Goal: Task Accomplishment & Management: Use online tool/utility

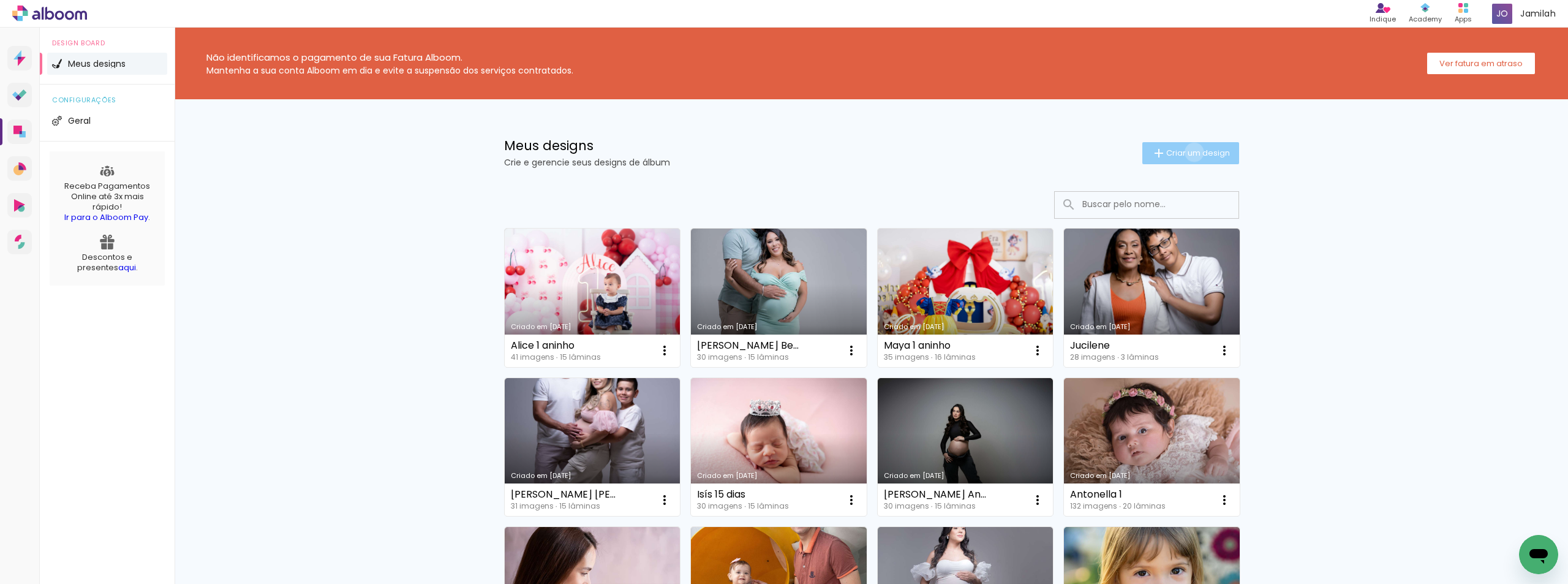
click at [1187, 152] on span "Criar um design" at bounding box center [1198, 153] width 63 height 8
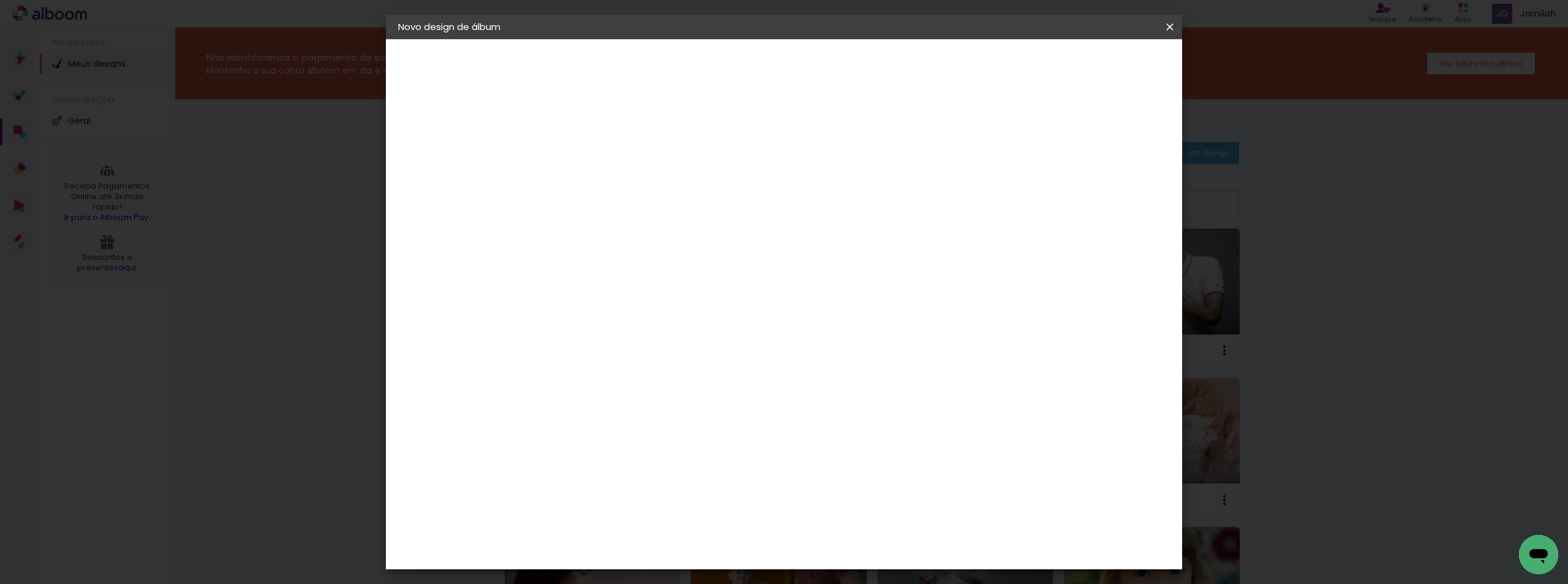
click at [598, 167] on input at bounding box center [598, 164] width 0 height 19
type input "[PERSON_NAME] 11 dias"
type paper-input "[PERSON_NAME] 11 dias"
click at [724, 55] on paper-button "Avançar" at bounding box center [694, 64] width 60 height 21
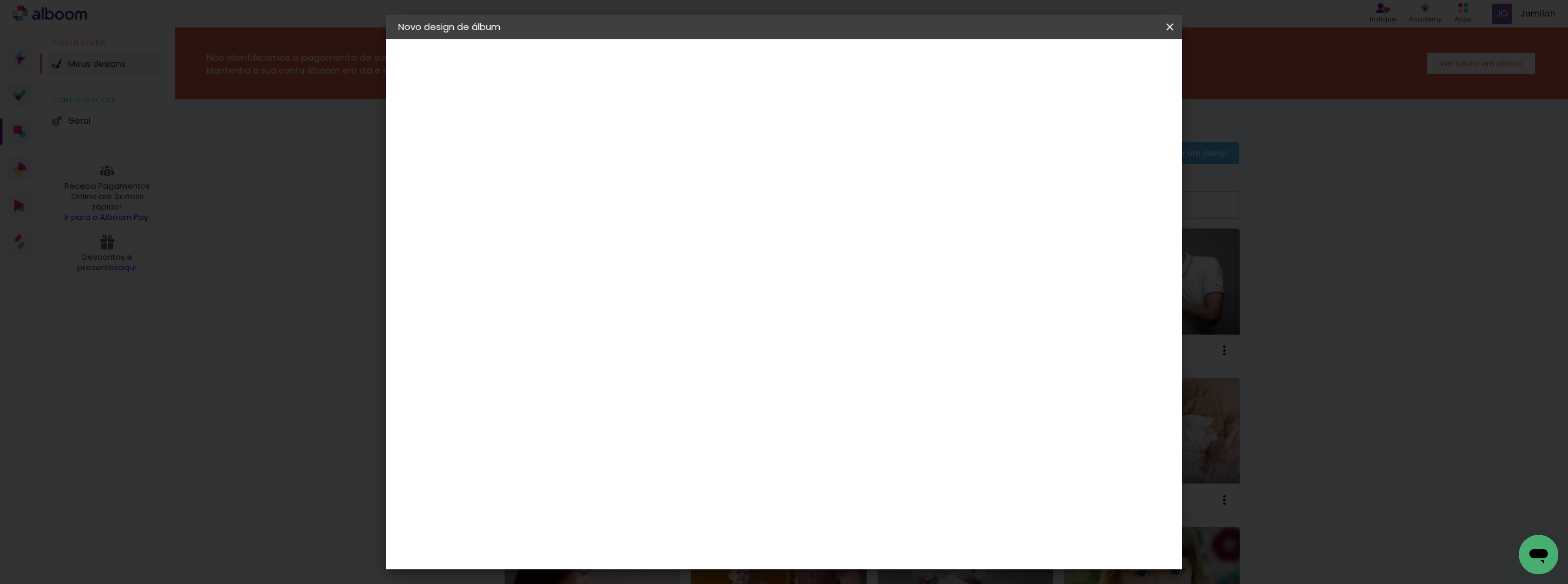
click at [0, 0] on slot "Avançar" at bounding box center [0, 0] width 0 height 0
click at [681, 363] on span "20 × 20" at bounding box center [653, 380] width 57 height 33
click at [798, 72] on paper-button "Avançar" at bounding box center [769, 64] width 60 height 21
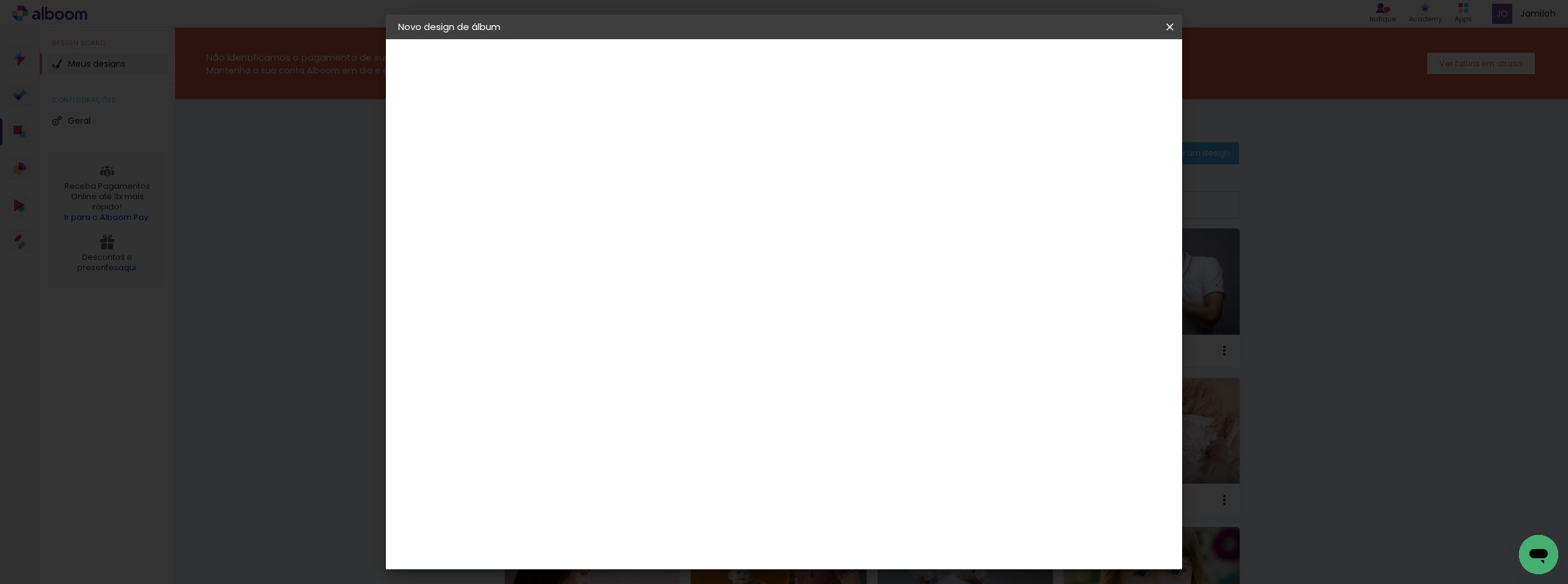
click at [1024, 132] on div at bounding box center [1019, 132] width 11 height 11
type paper-checkbox "on"
click at [1106, 54] on paper-button "Iniciar design" at bounding box center [1066, 64] width 80 height 21
click at [1116, 0] on quentale-directory at bounding box center [784, 0] width 1568 height 0
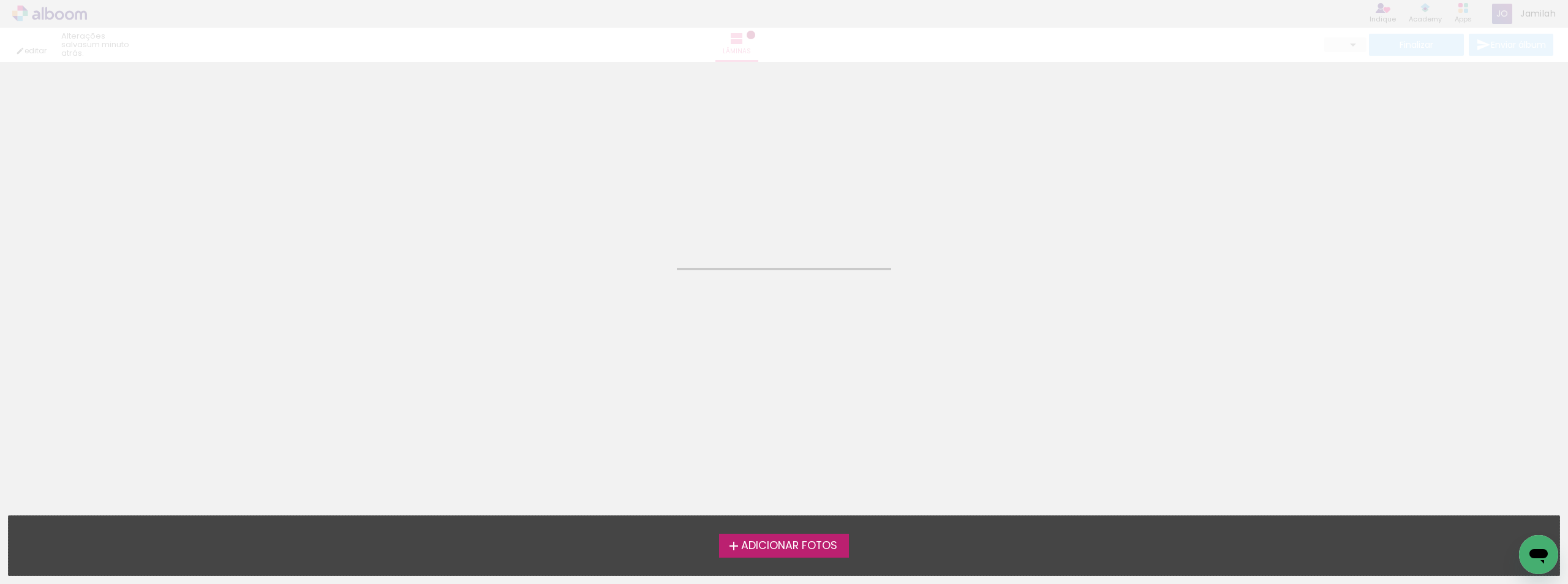
click at [801, 547] on span "Adicionar Fotos" at bounding box center [789, 546] width 96 height 11
click at [0, 0] on input "file" at bounding box center [0, 0] width 0 height 0
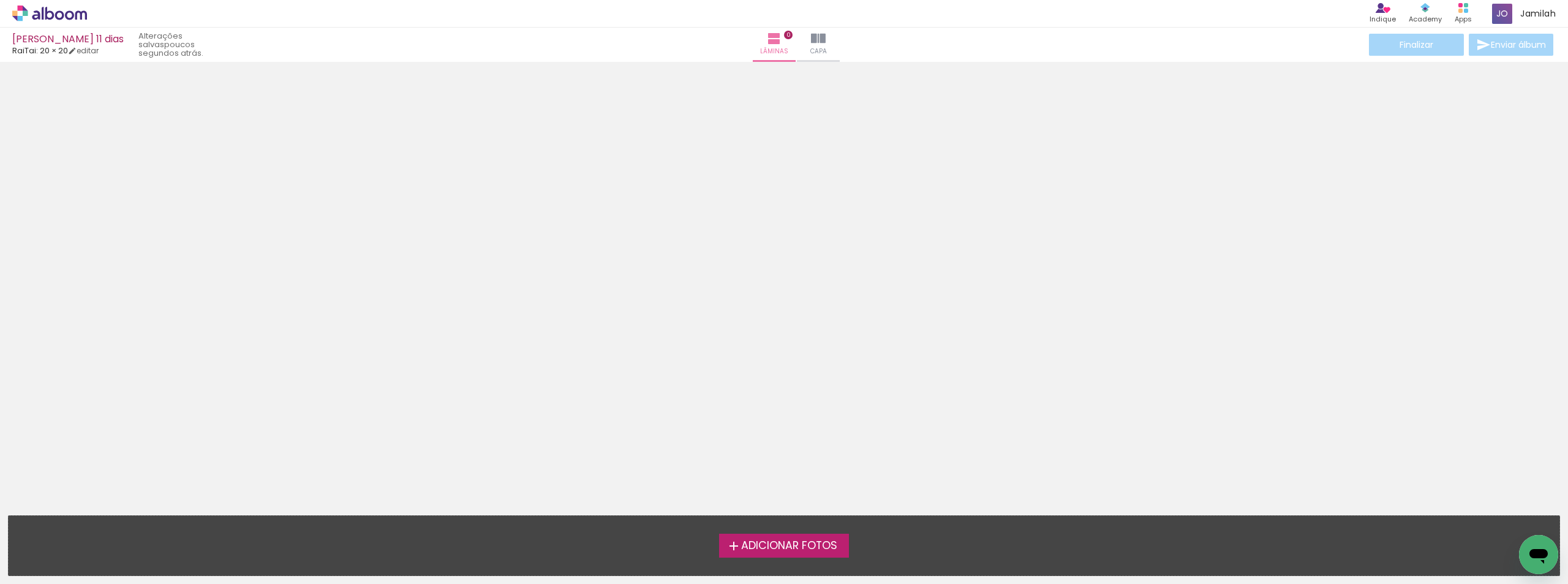
click at [844, 541] on label "Adicionar Fotos" at bounding box center [784, 545] width 131 height 23
click at [0, 0] on input "file" at bounding box center [0, 0] width 0 height 0
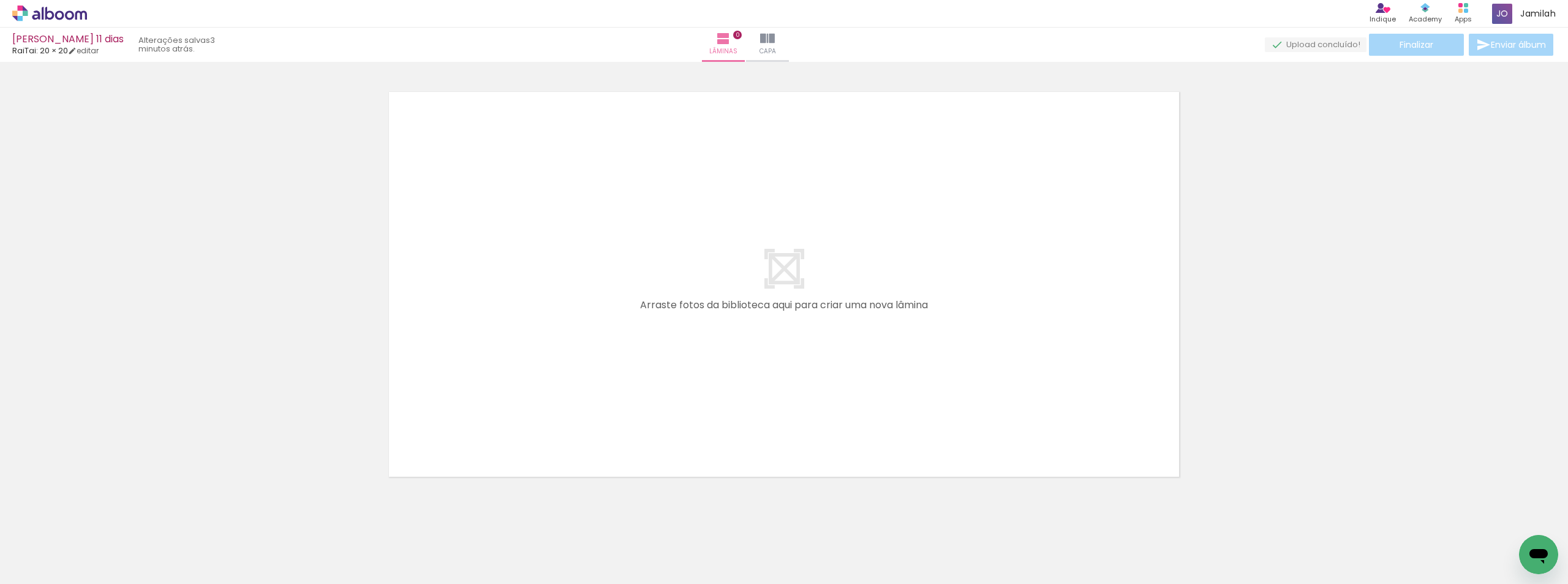
drag, startPoint x: 168, startPoint y: 534, endPoint x: 178, endPoint y: 523, distance: 14.9
click at [178, 523] on quentale-thumb at bounding box center [191, 542] width 69 height 70
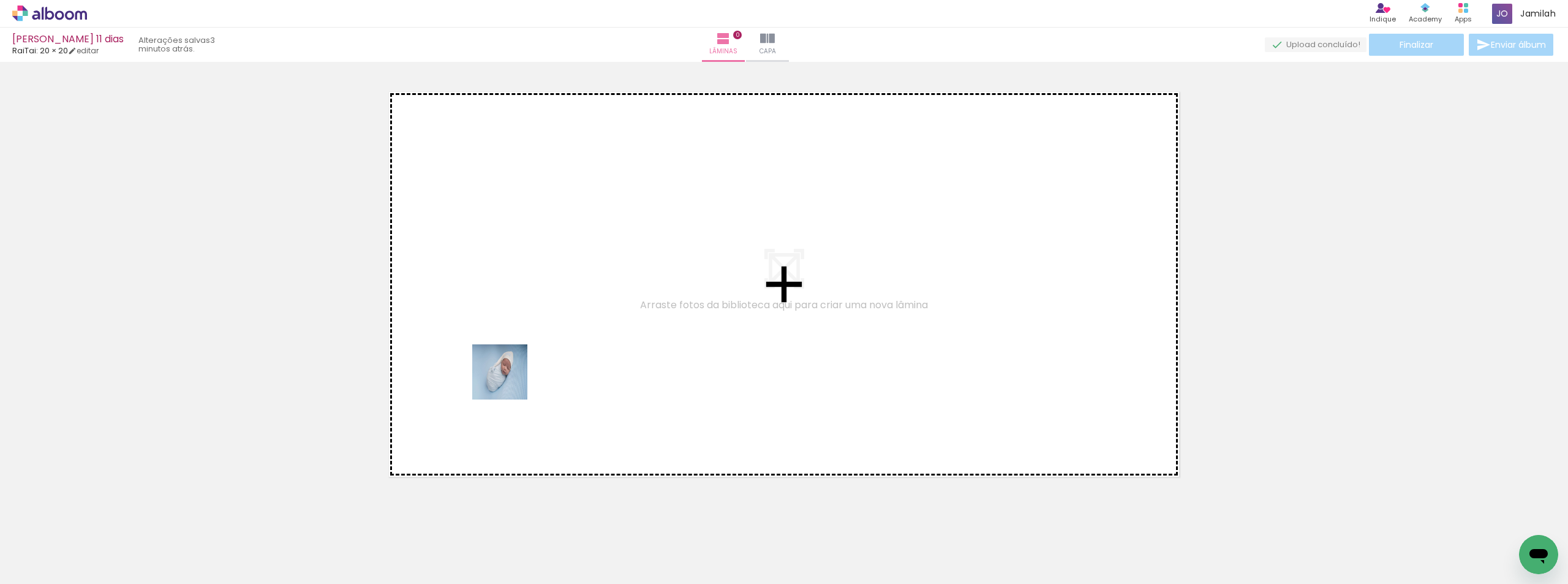
drag, startPoint x: 108, startPoint y: 543, endPoint x: 746, endPoint y: 318, distance: 676.5
click at [746, 318] on quentale-workspace at bounding box center [784, 292] width 1568 height 584
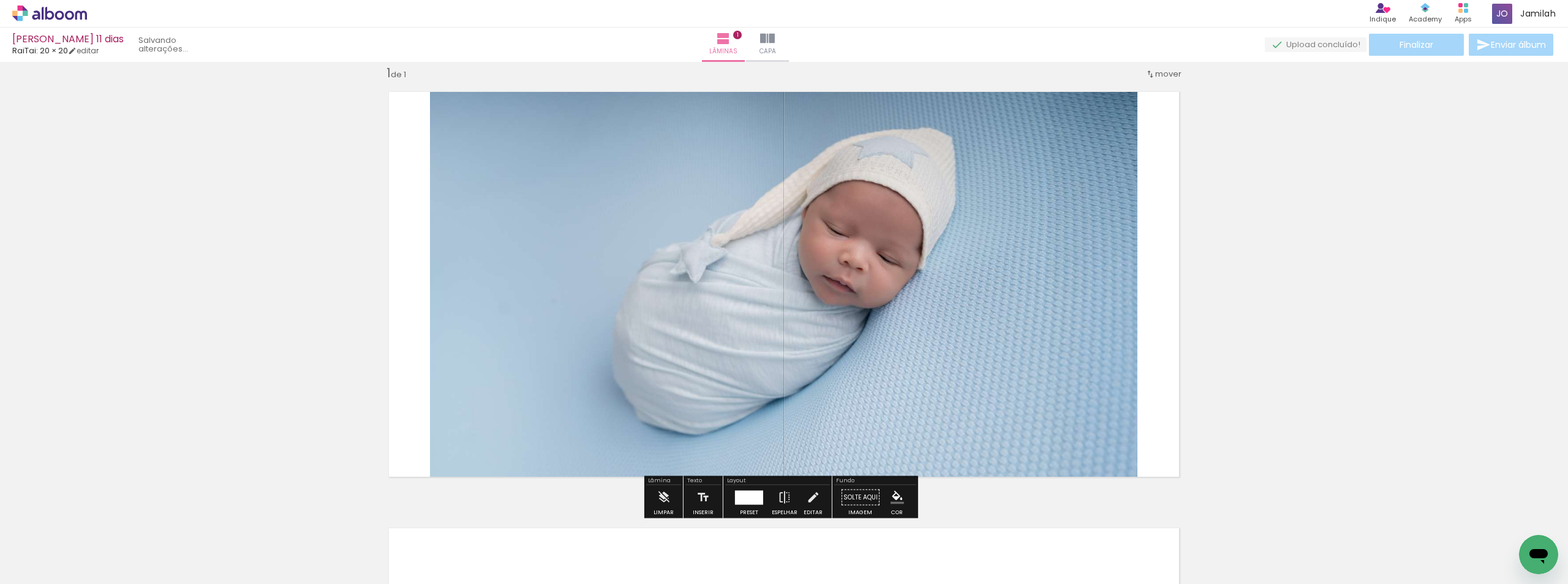
scroll to position [16, 0]
click at [752, 494] on div at bounding box center [749, 497] width 28 height 14
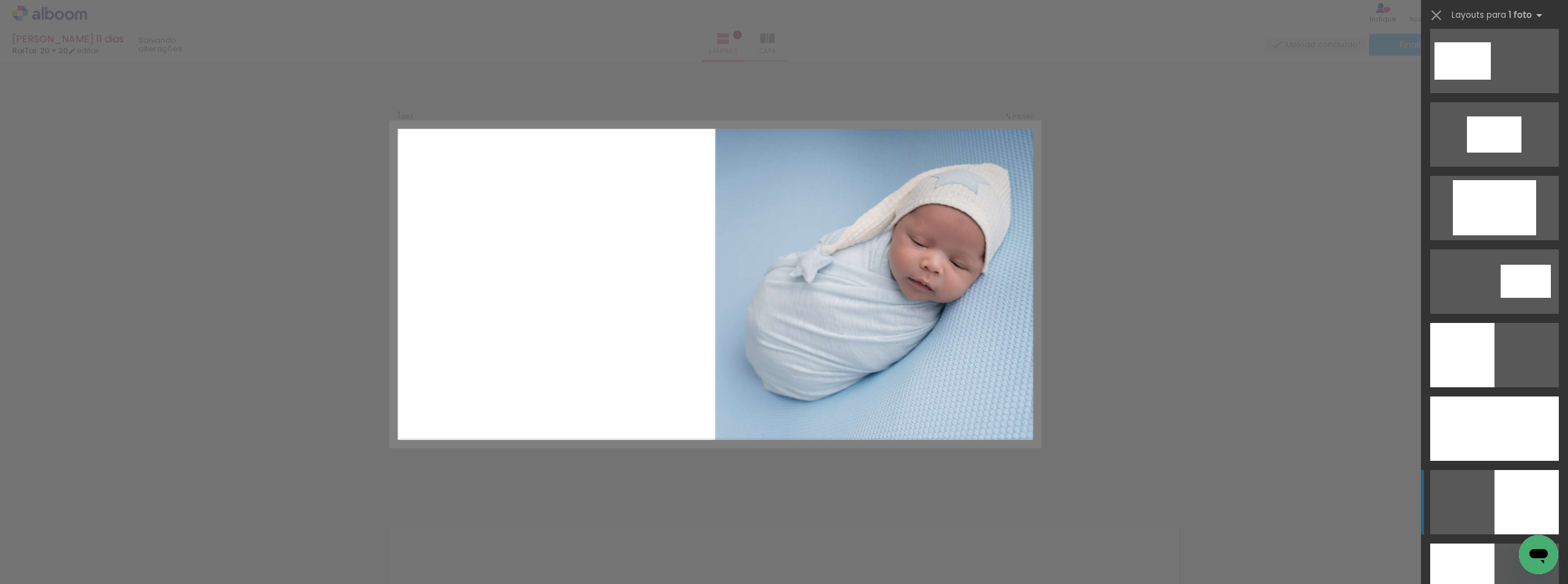
scroll to position [551, 0]
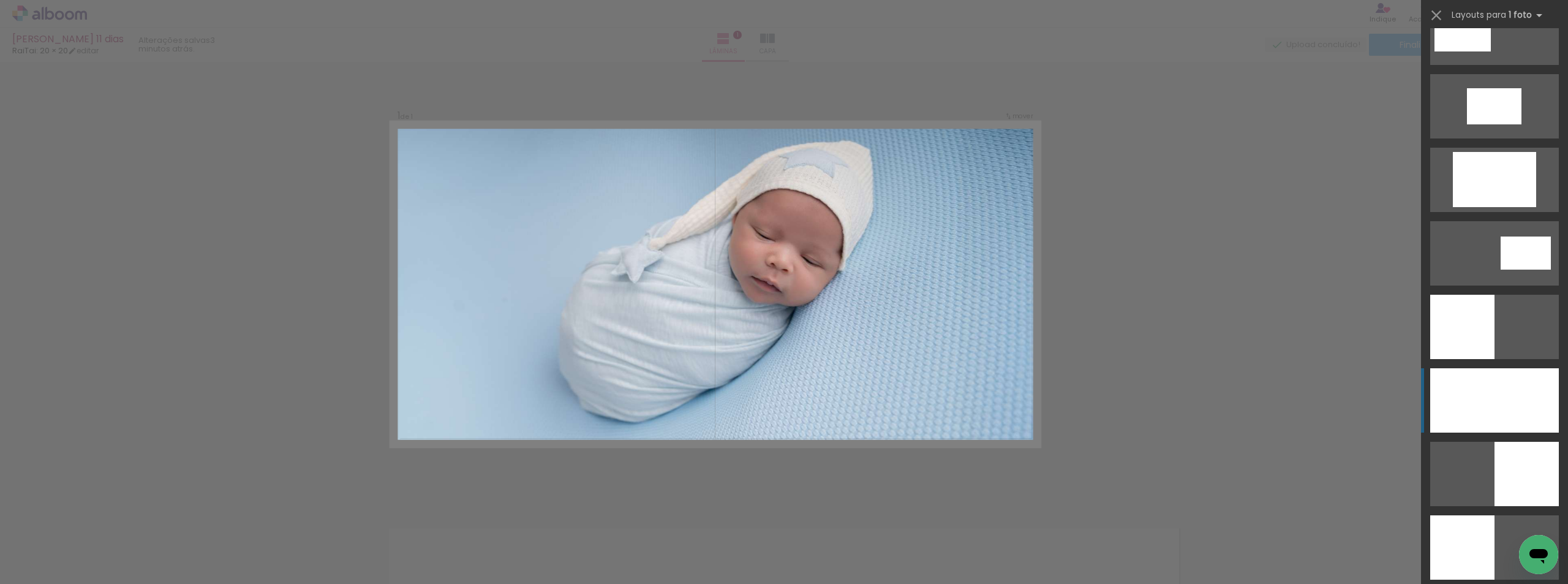
click at [1453, 397] on div at bounding box center [1494, 400] width 128 height 64
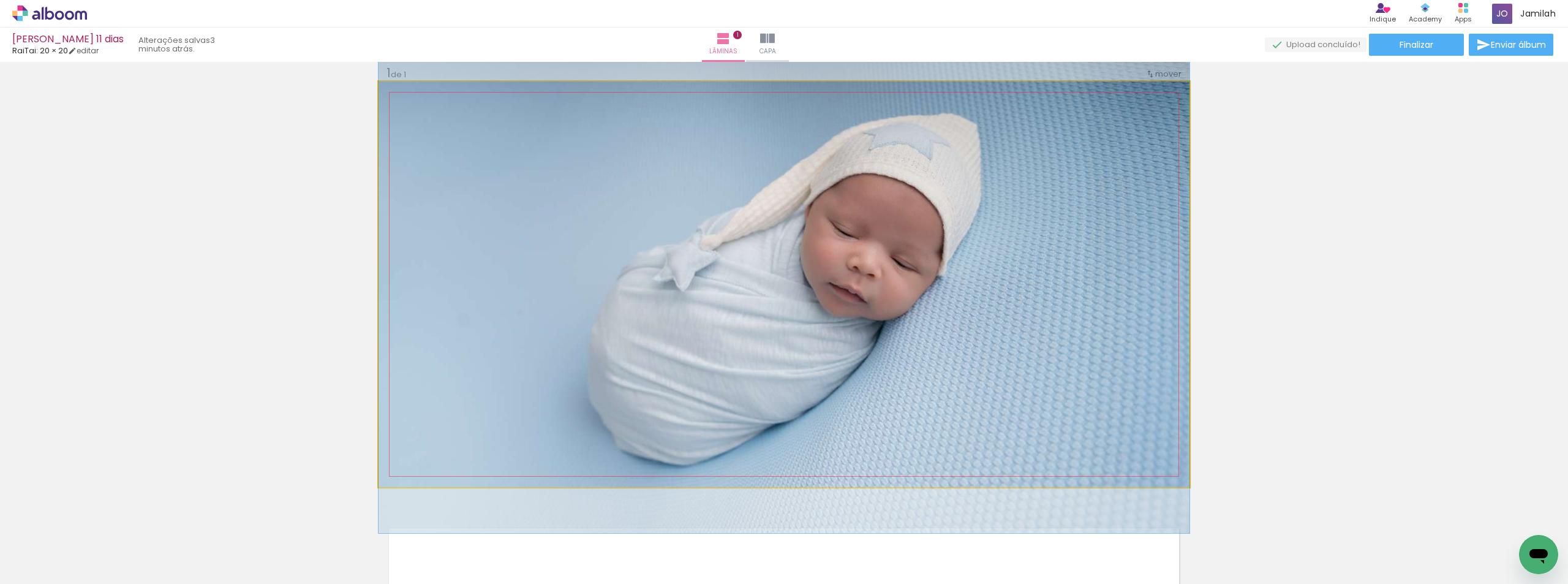
drag, startPoint x: 959, startPoint y: 339, endPoint x: 948, endPoint y: 348, distance: 14.2
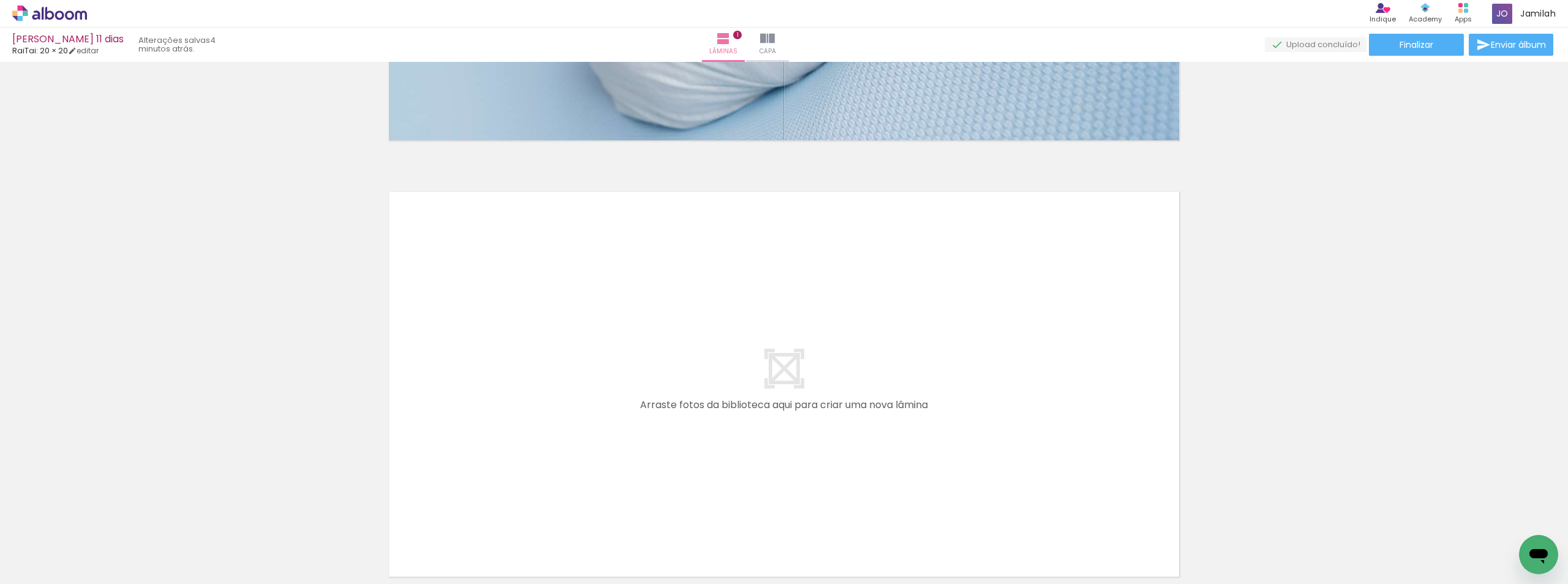
scroll to position [0, 0]
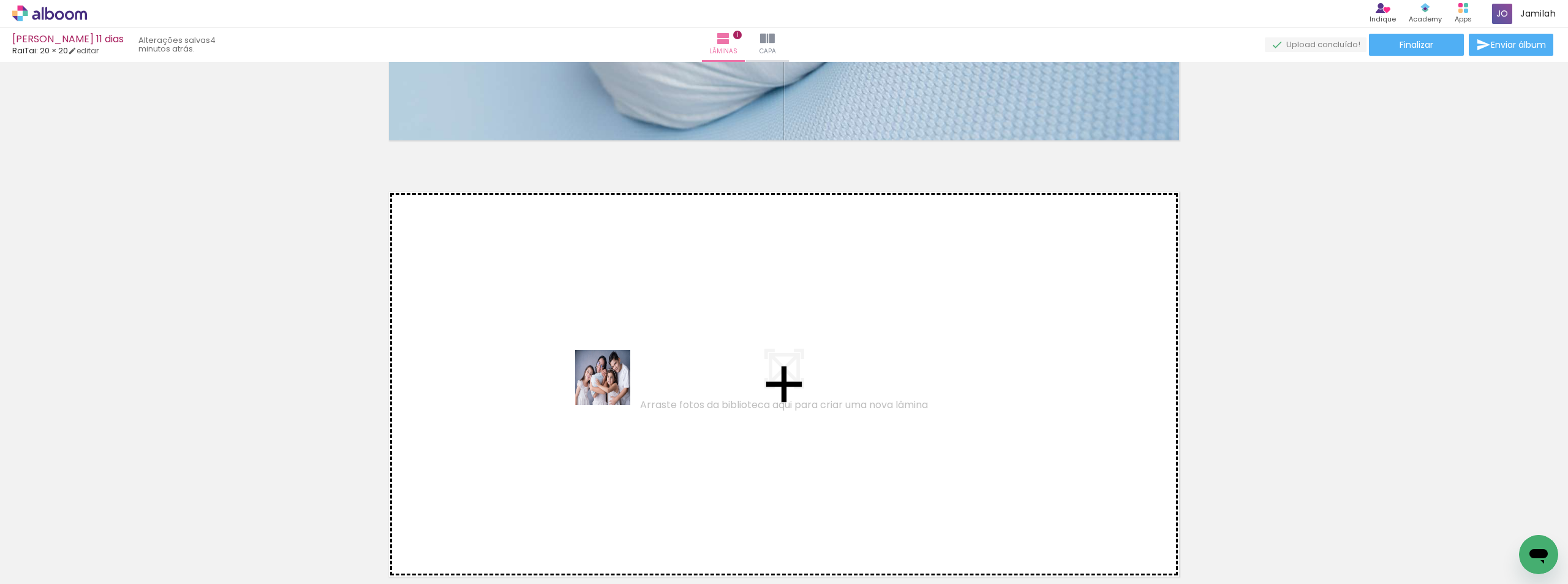
drag, startPoint x: 410, startPoint y: 547, endPoint x: 613, endPoint y: 385, distance: 259.7
click at [613, 385] on quentale-workspace at bounding box center [784, 292] width 1568 height 584
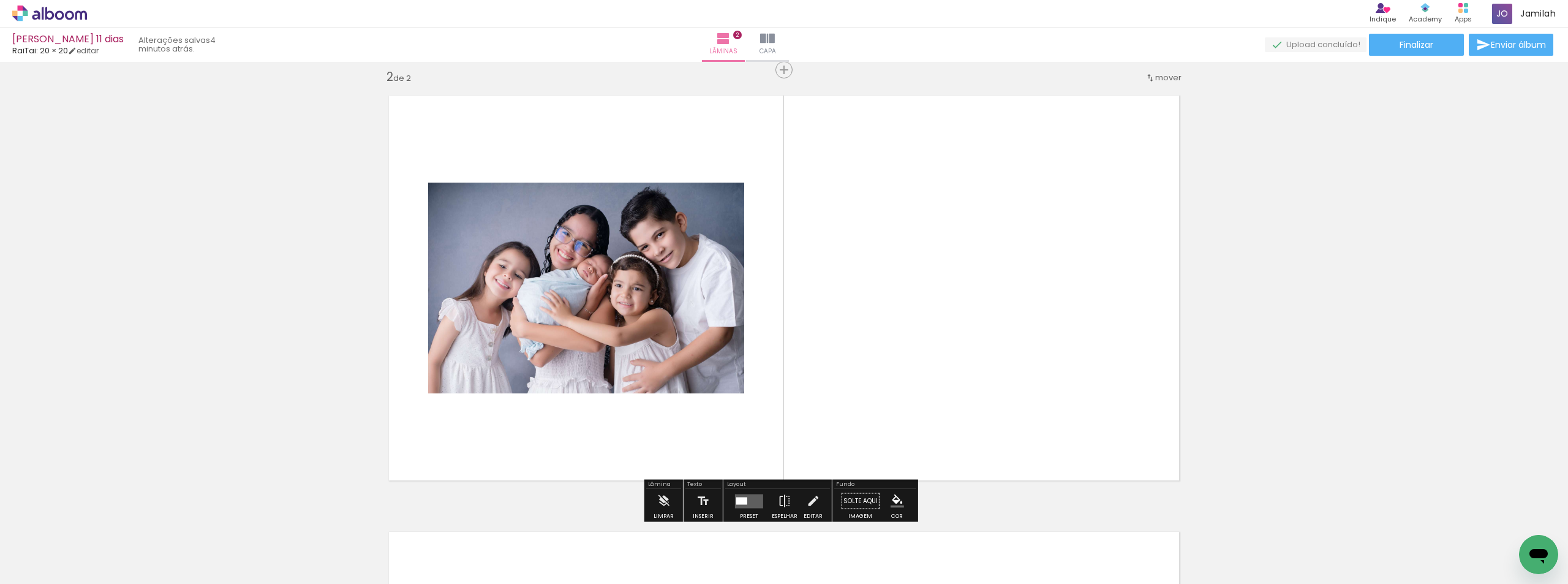
scroll to position [452, 0]
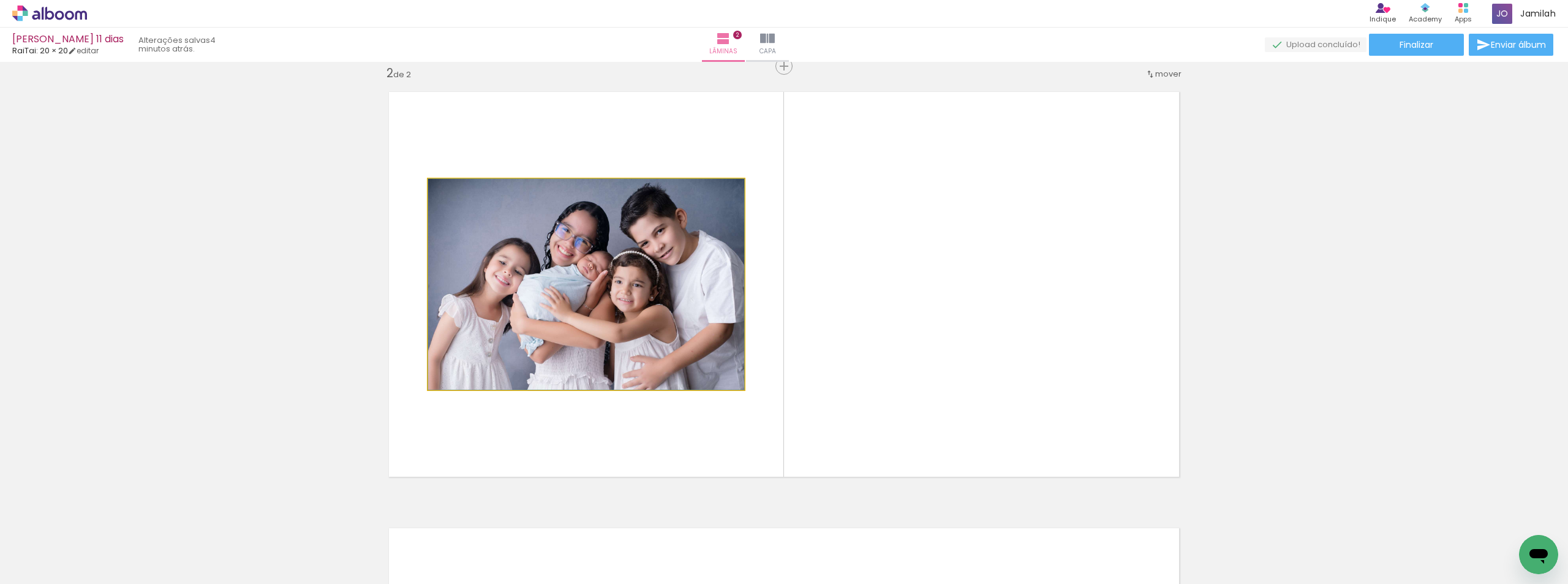
drag, startPoint x: 592, startPoint y: 314, endPoint x: 601, endPoint y: 527, distance: 213.2
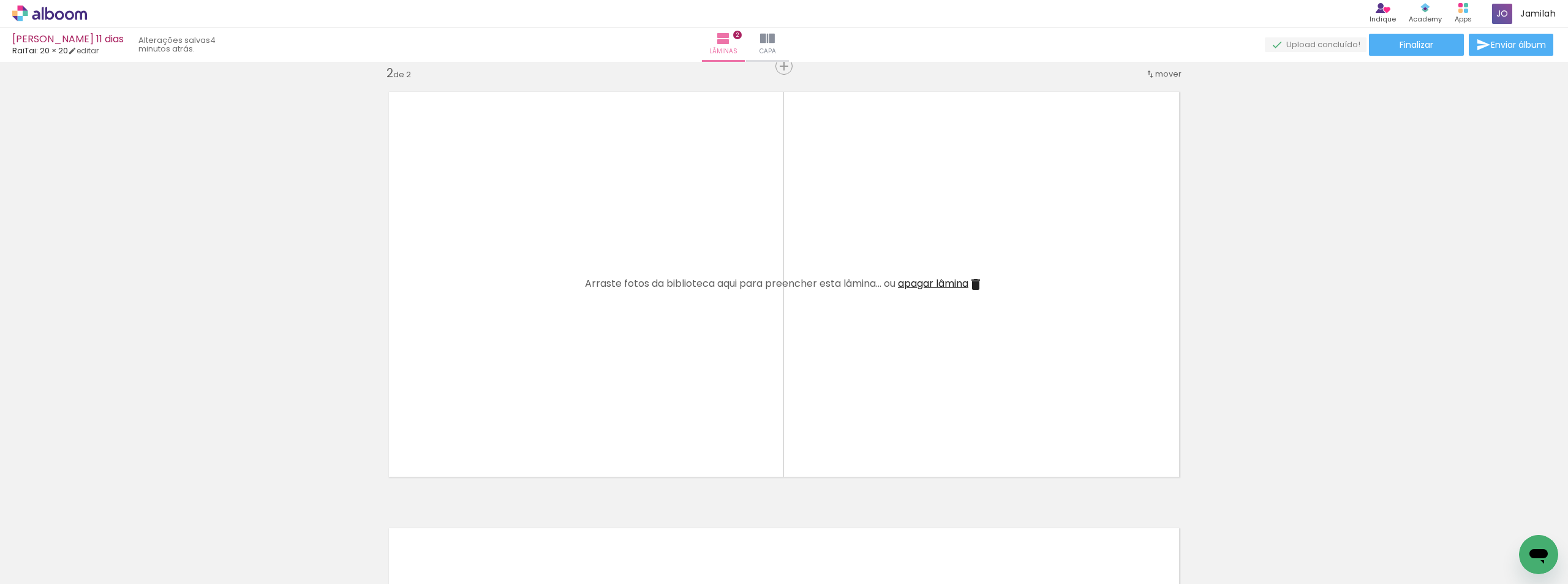
drag, startPoint x: 980, startPoint y: 469, endPoint x: 751, endPoint y: 373, distance: 248.3
click at [751, 374] on quentale-layouter at bounding box center [784, 284] width 811 height 406
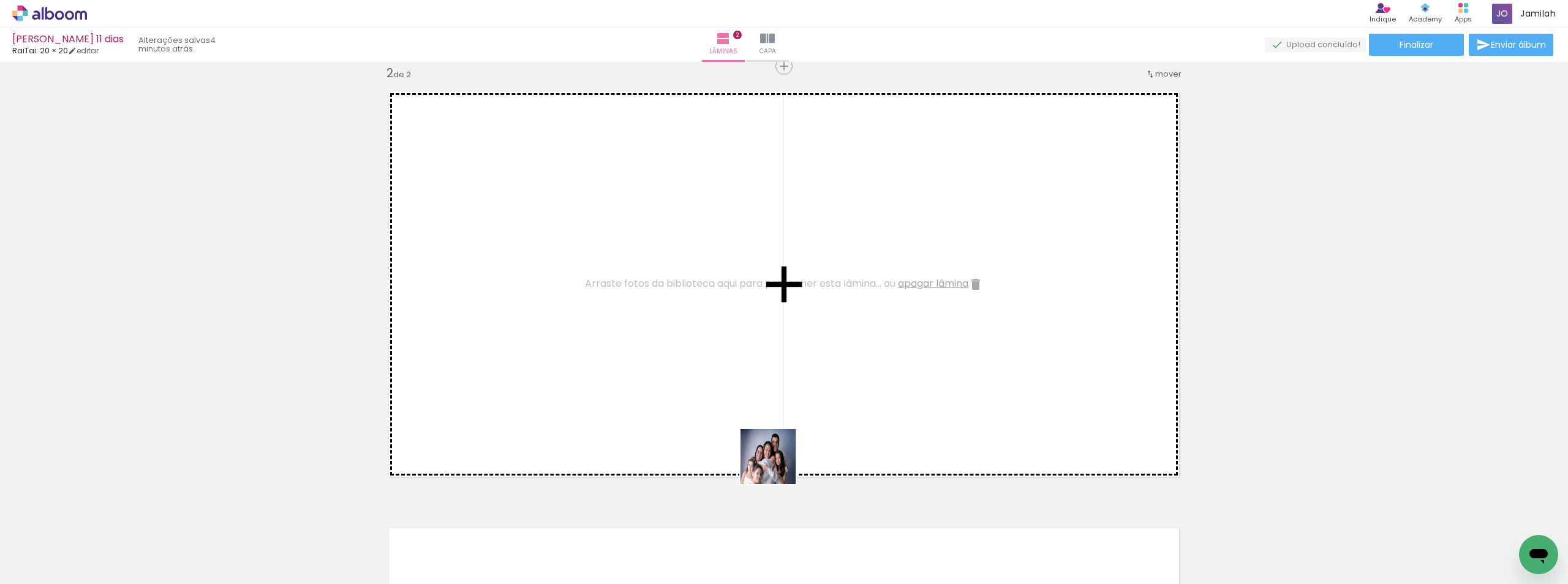
drag, startPoint x: 800, startPoint y: 545, endPoint x: 751, endPoint y: 392, distance: 160.7
click at [753, 374] on quentale-workspace at bounding box center [784, 292] width 1568 height 584
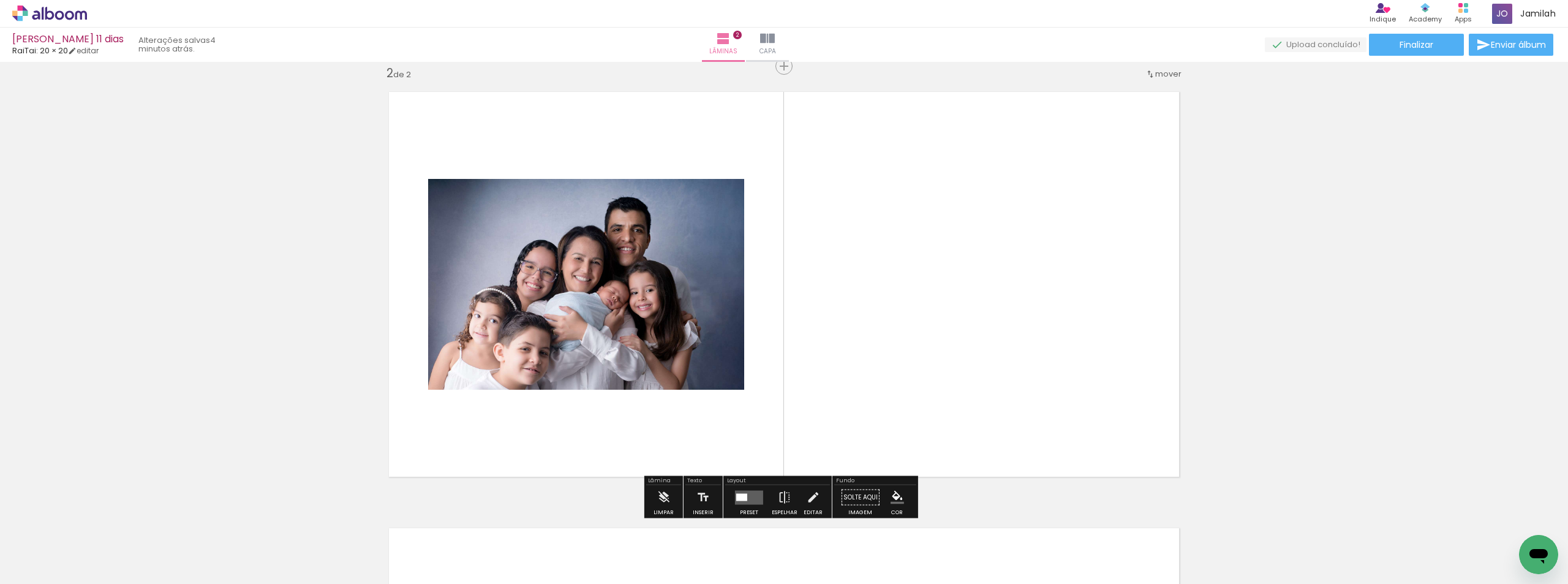
click at [758, 493] on quentale-layouter at bounding box center [749, 497] width 28 height 14
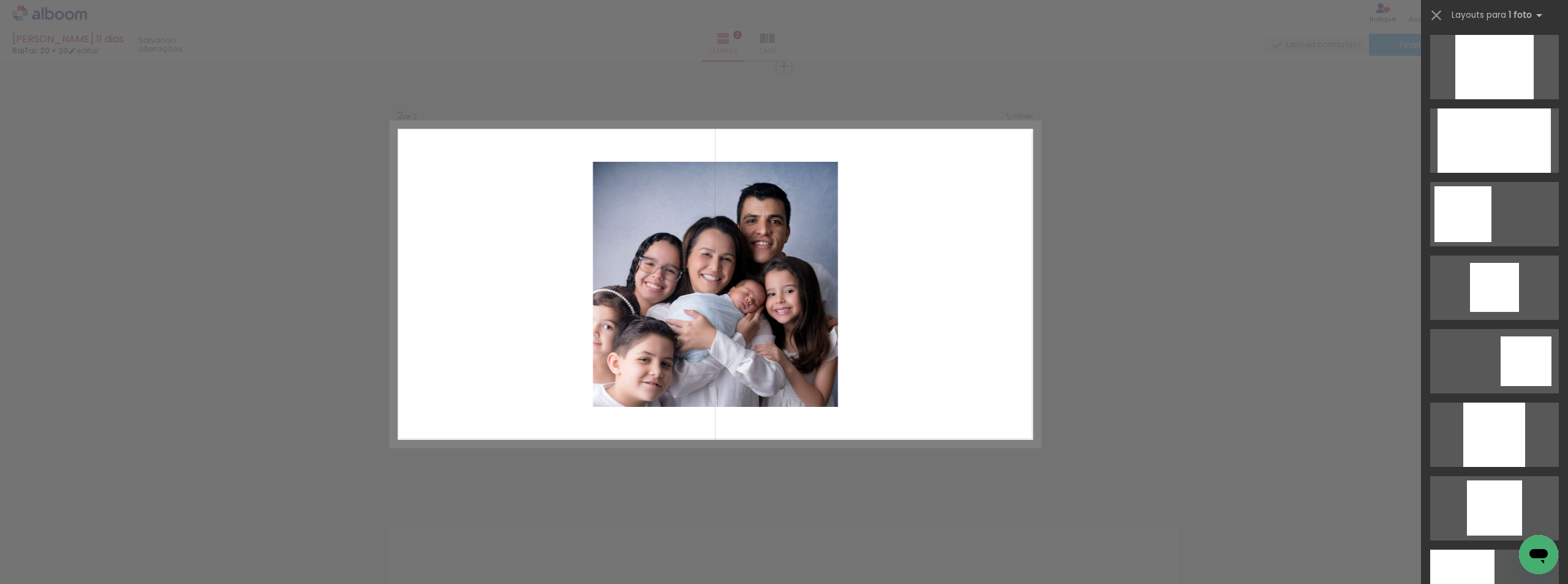
scroll to position [858, 0]
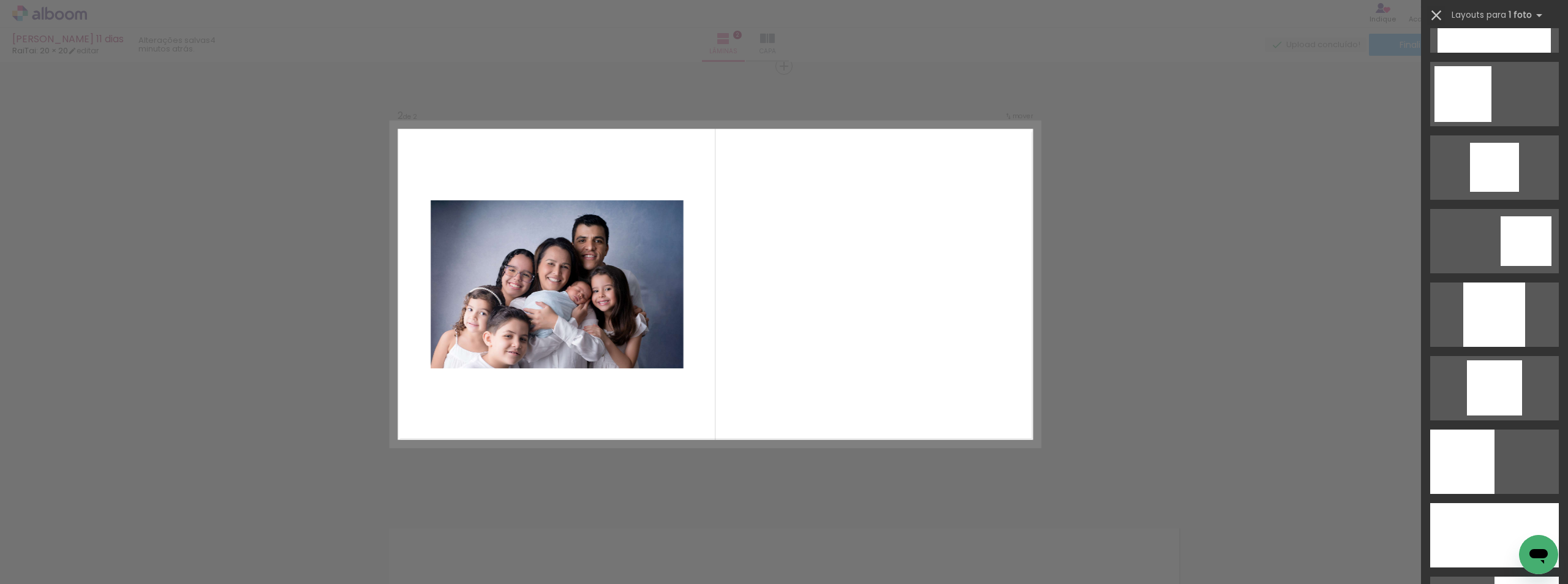
click at [1443, 6] on paper-icon-button at bounding box center [1436, 15] width 19 height 19
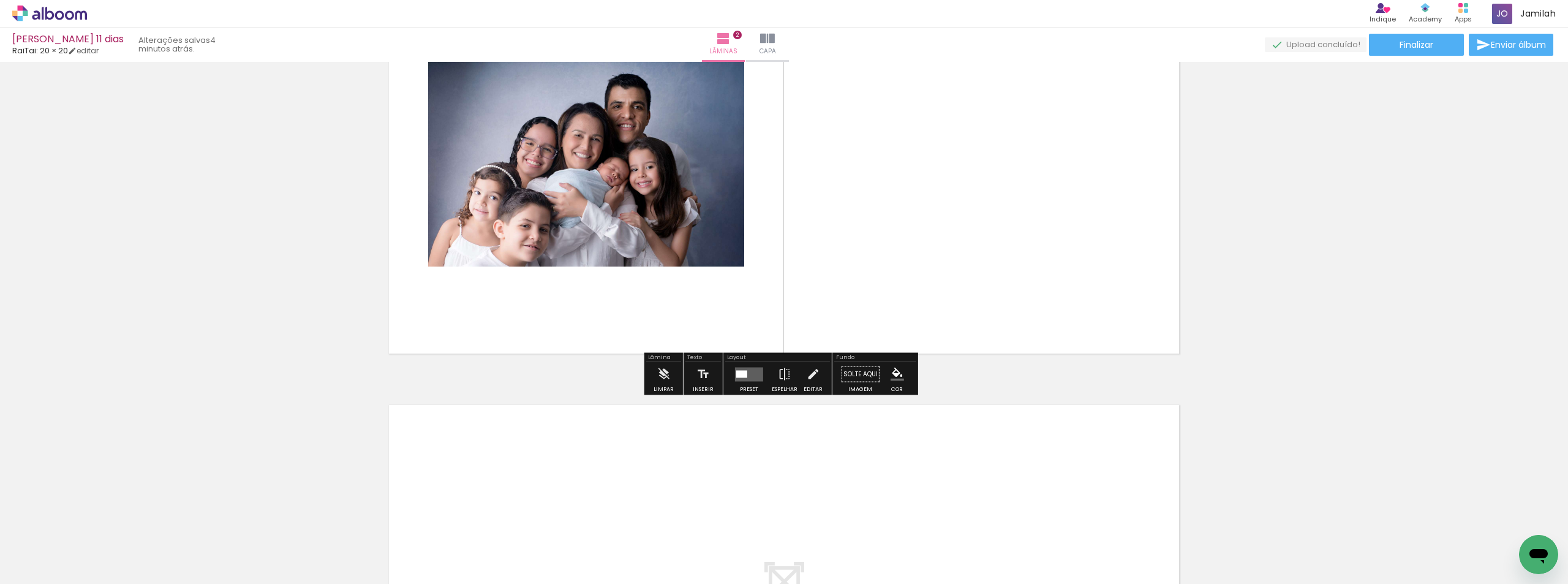
scroll to position [759, 0]
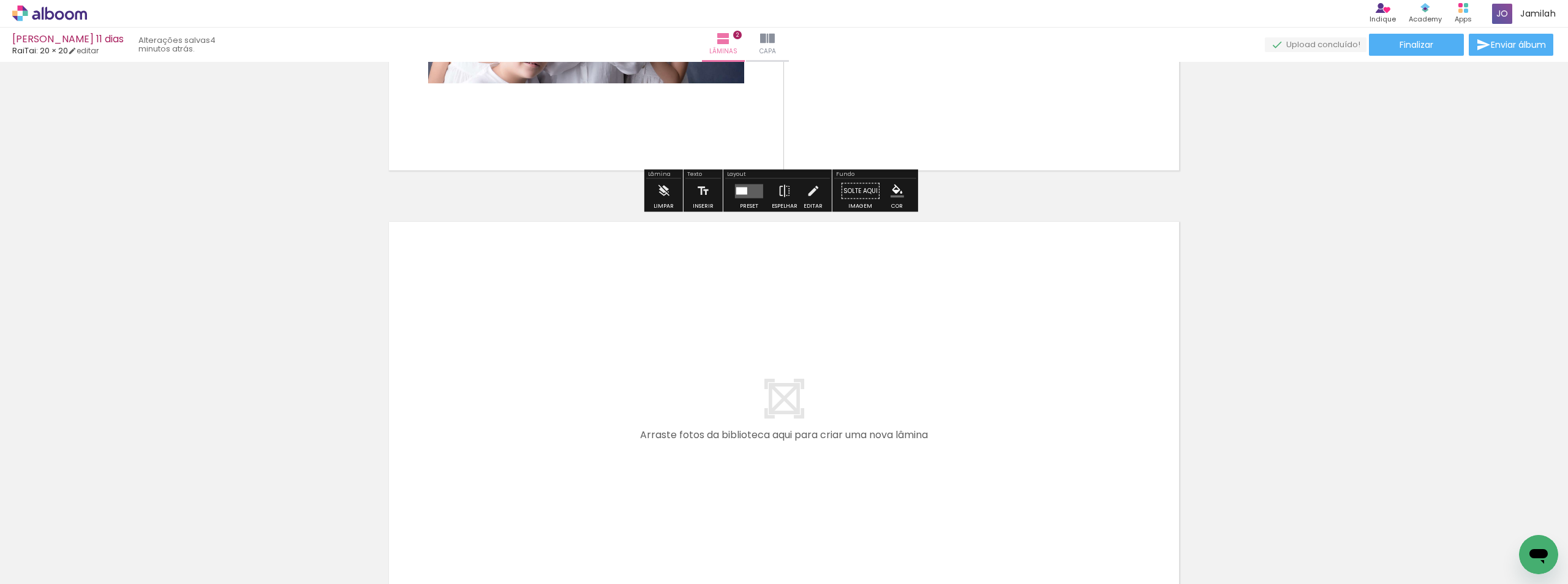
drag, startPoint x: 887, startPoint y: 531, endPoint x: 863, endPoint y: 434, distance: 99.9
click at [863, 434] on quentale-workspace at bounding box center [784, 292] width 1568 height 584
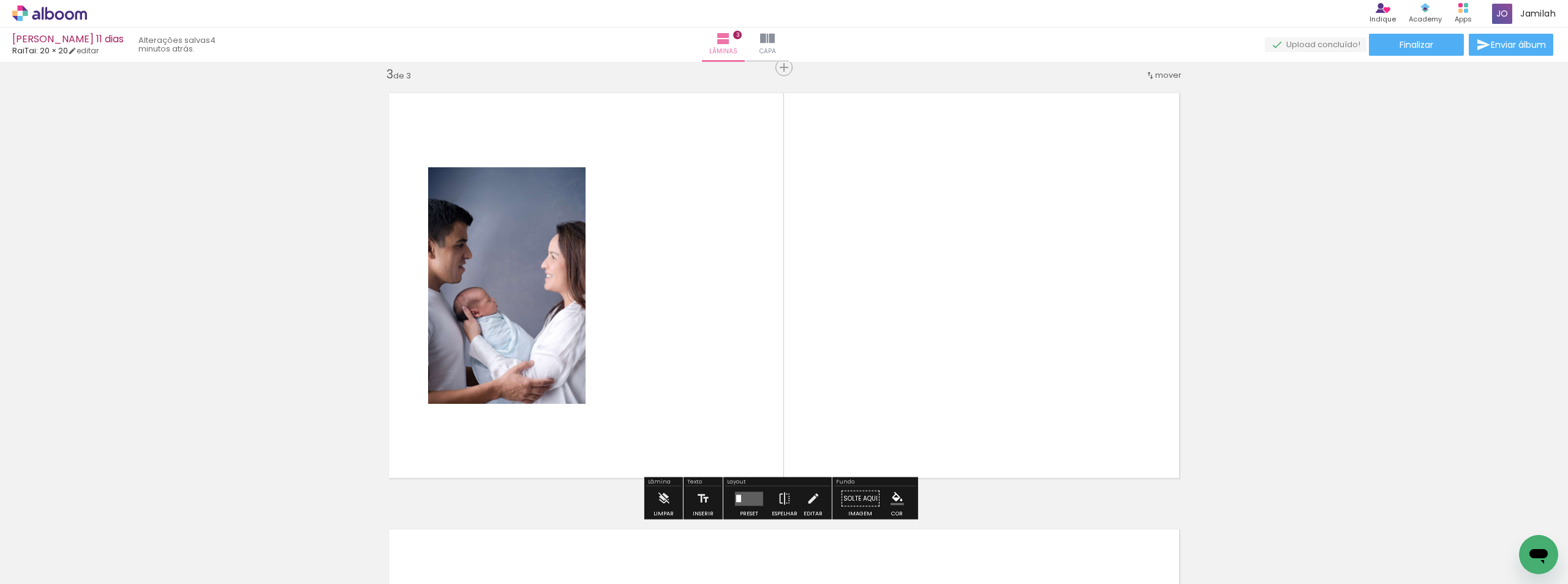
scroll to position [889, 0]
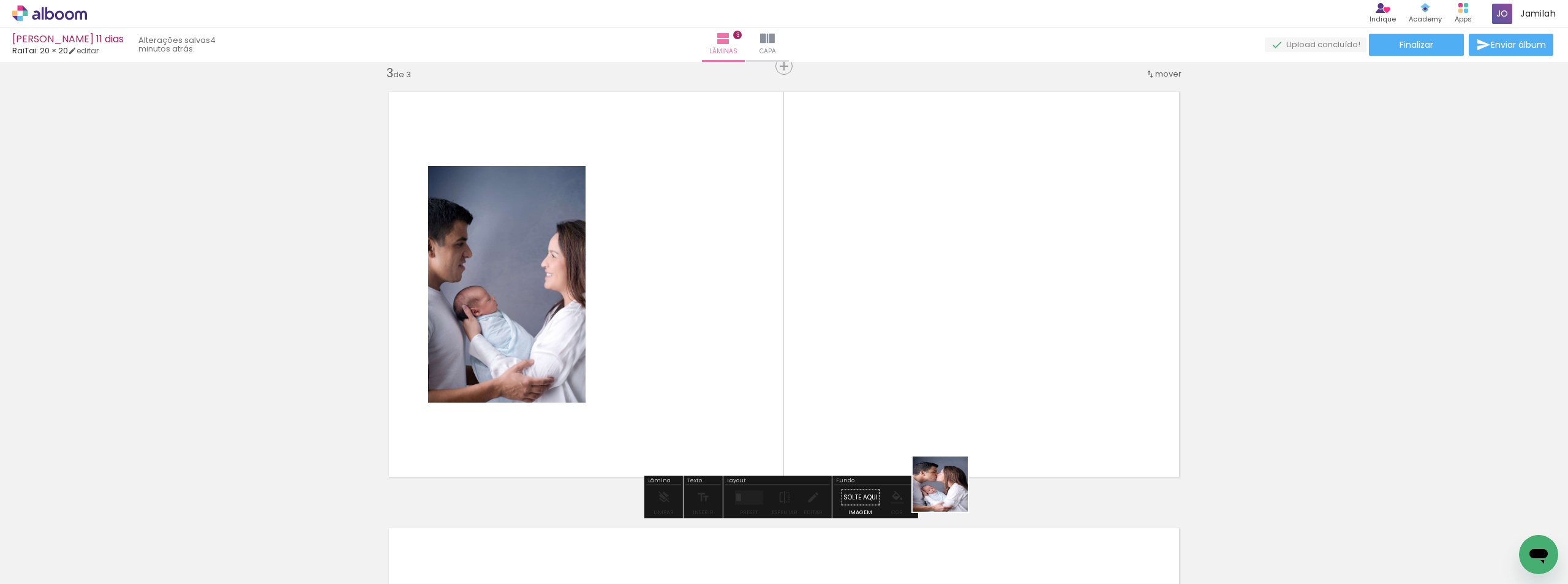
drag, startPoint x: 956, startPoint y: 525, endPoint x: 934, endPoint y: 384, distance: 142.7
click at [916, 356] on quentale-workspace at bounding box center [784, 292] width 1568 height 584
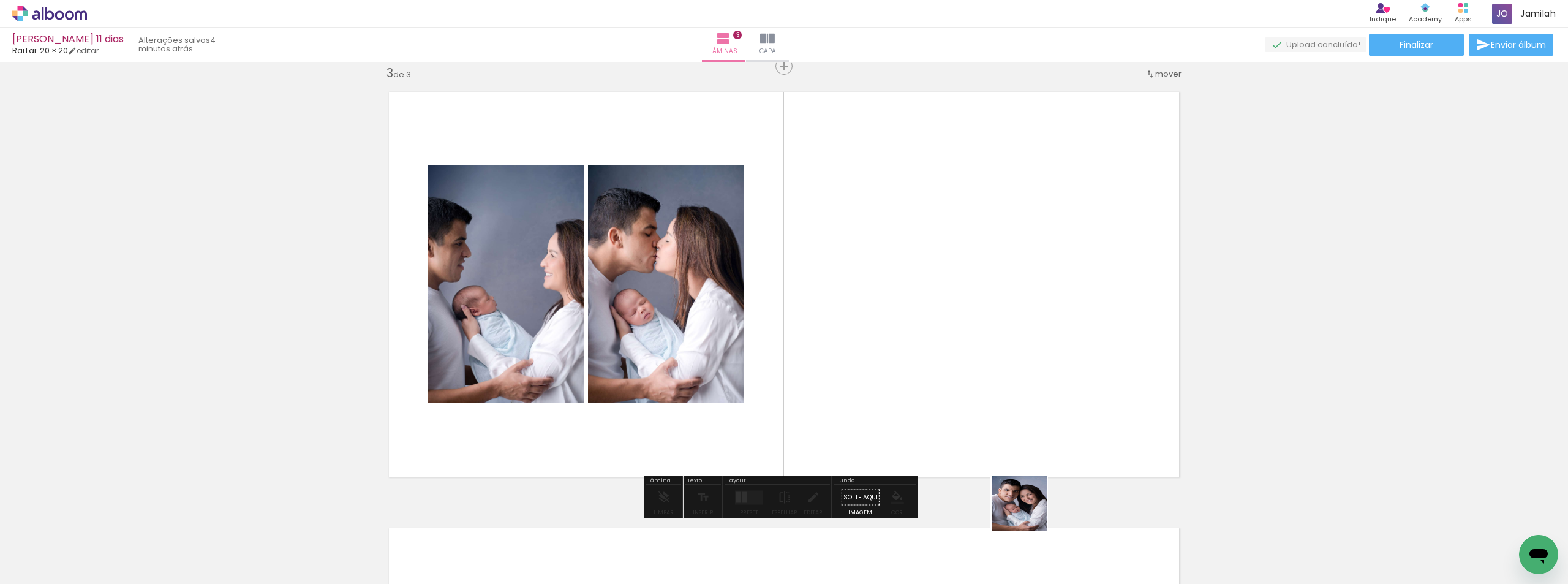
drag, startPoint x: 1031, startPoint y: 527, endPoint x: 1001, endPoint y: 351, distance: 178.5
click at [1001, 351] on quentale-workspace at bounding box center [784, 292] width 1568 height 584
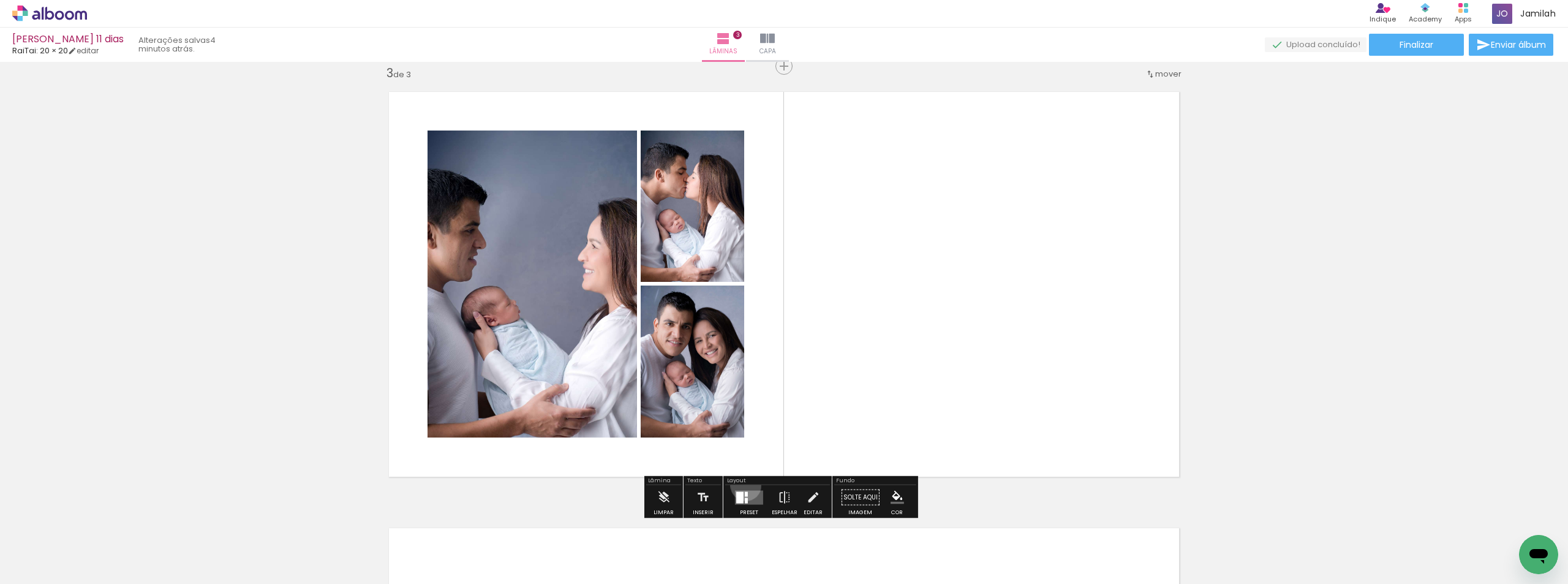
click at [743, 486] on div at bounding box center [749, 498] width 33 height 25
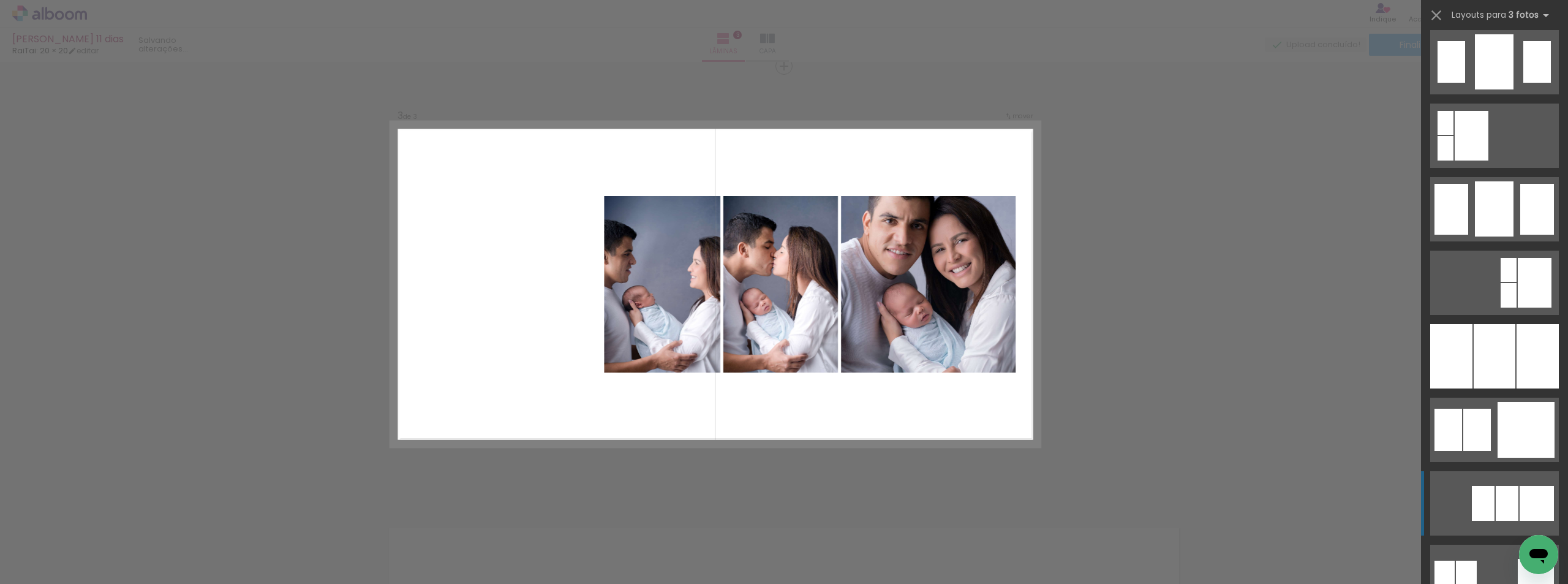
scroll to position [981, 0]
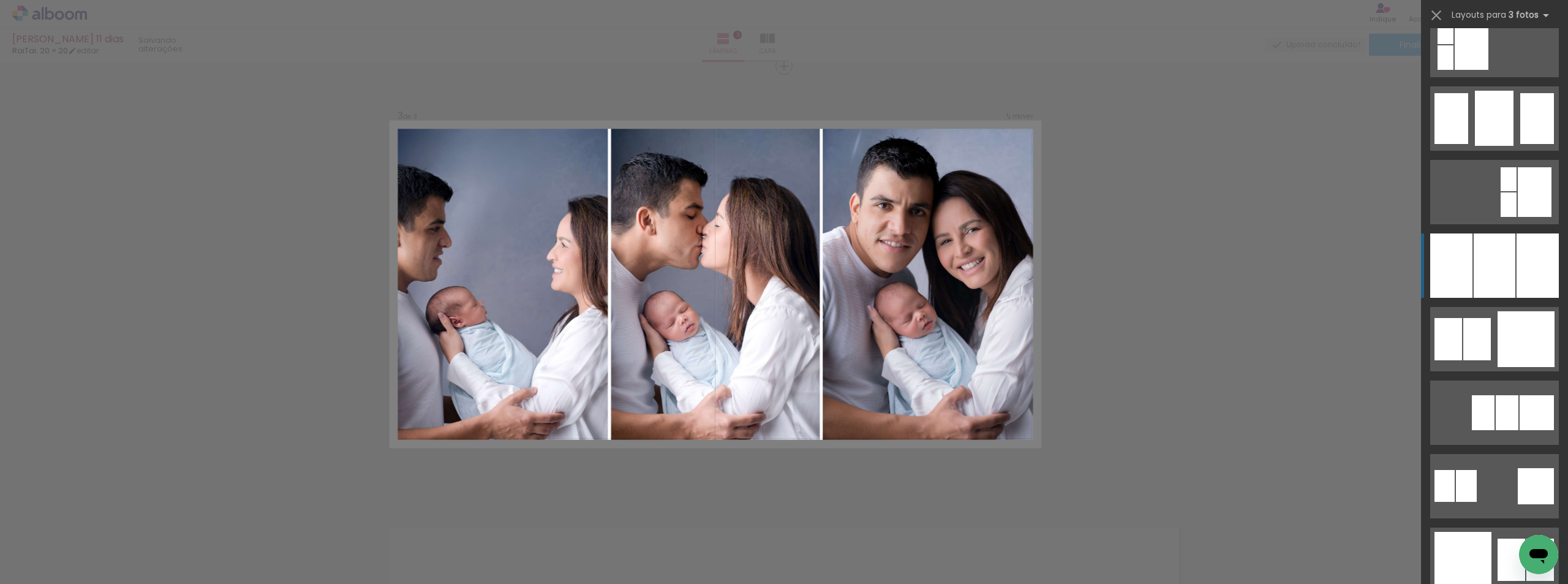
click at [1493, 274] on div at bounding box center [1494, 266] width 42 height 64
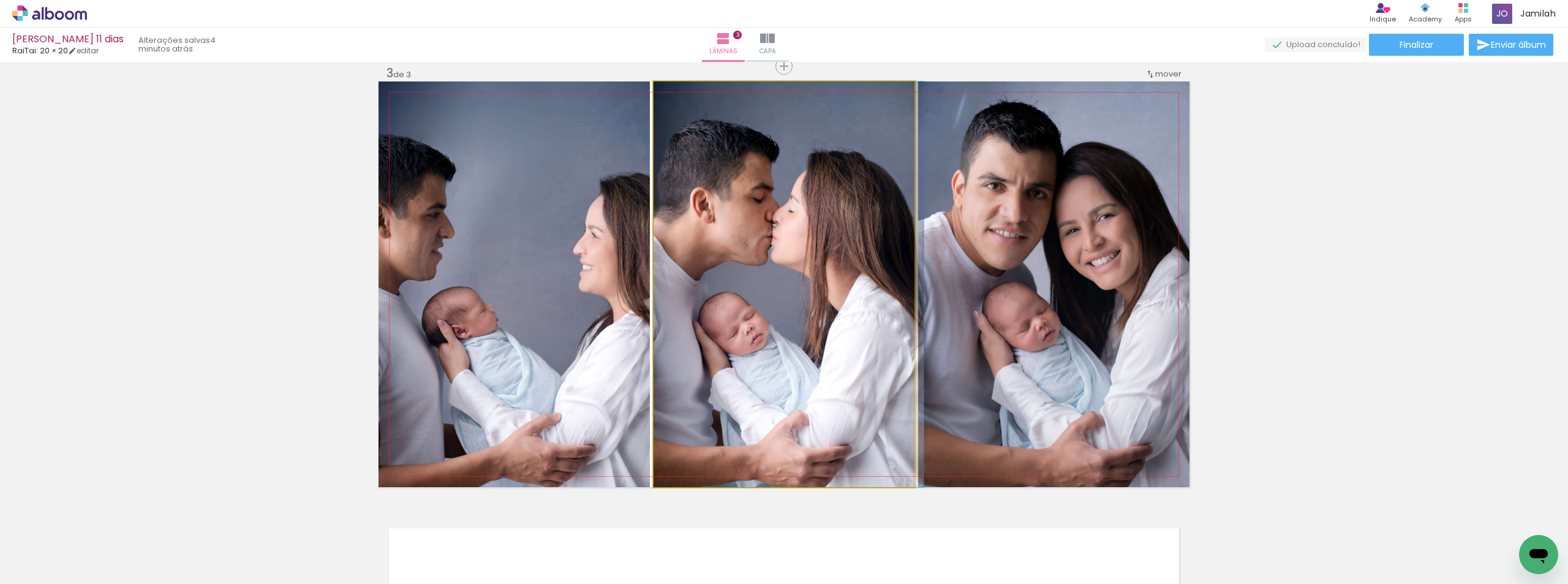
drag, startPoint x: 813, startPoint y: 369, endPoint x: 830, endPoint y: 369, distance: 17.0
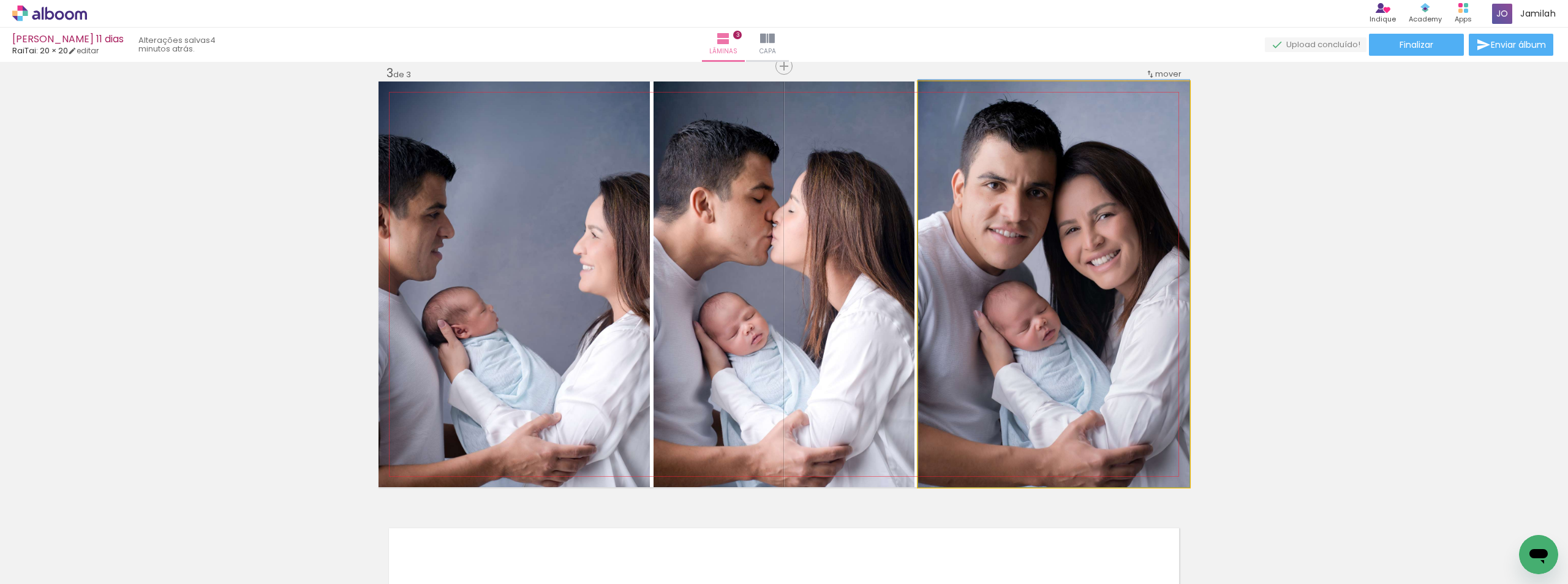
drag, startPoint x: 1042, startPoint y: 337, endPoint x: 1019, endPoint y: 311, distance: 34.7
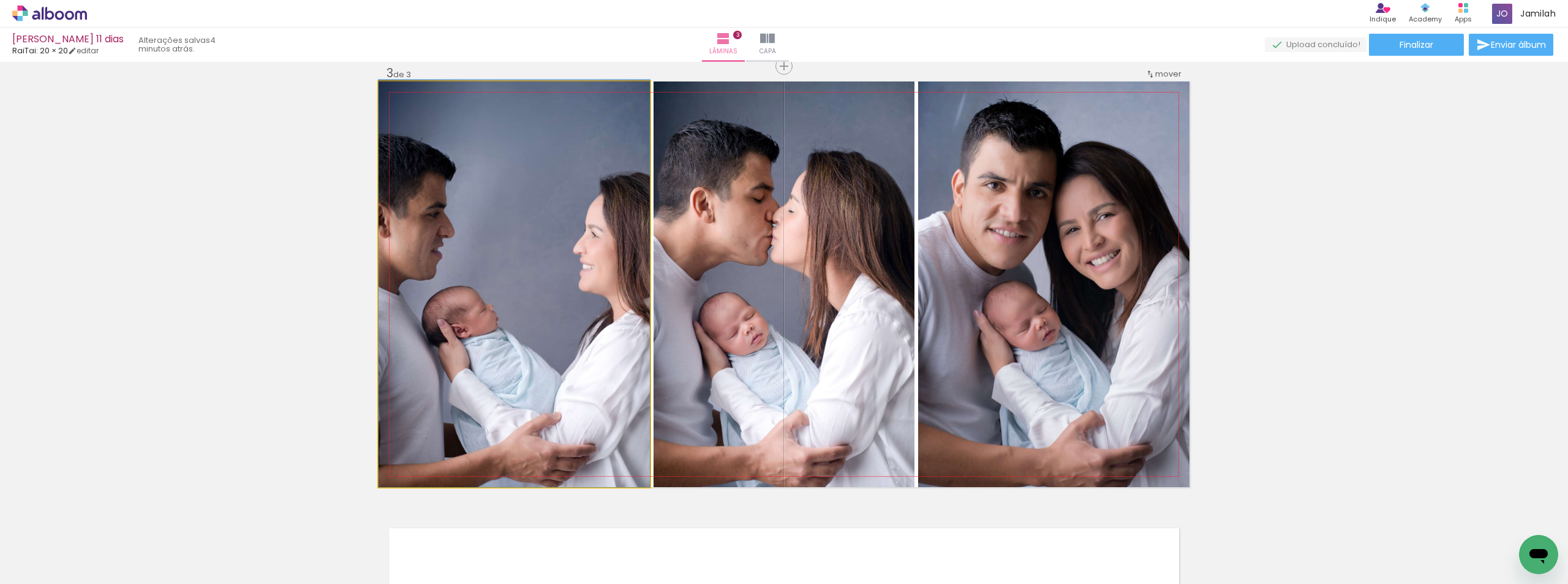
drag, startPoint x: 514, startPoint y: 375, endPoint x: 507, endPoint y: 335, distance: 40.6
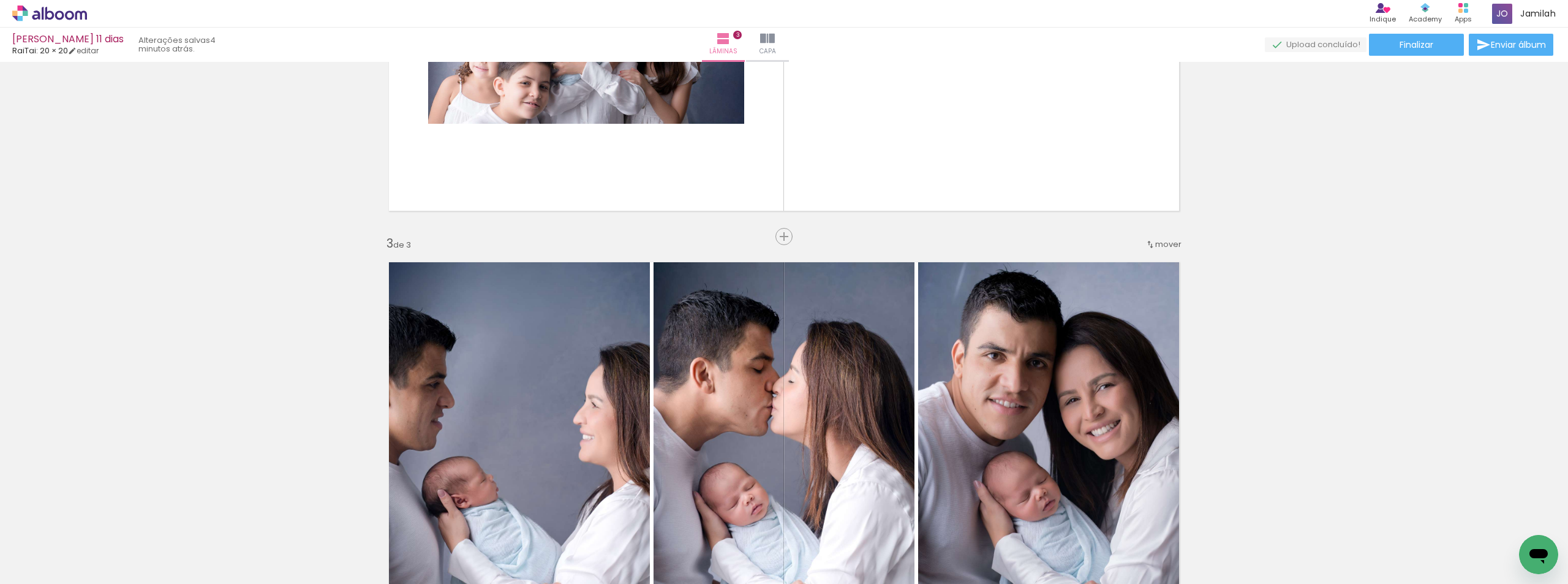
scroll to position [644, 0]
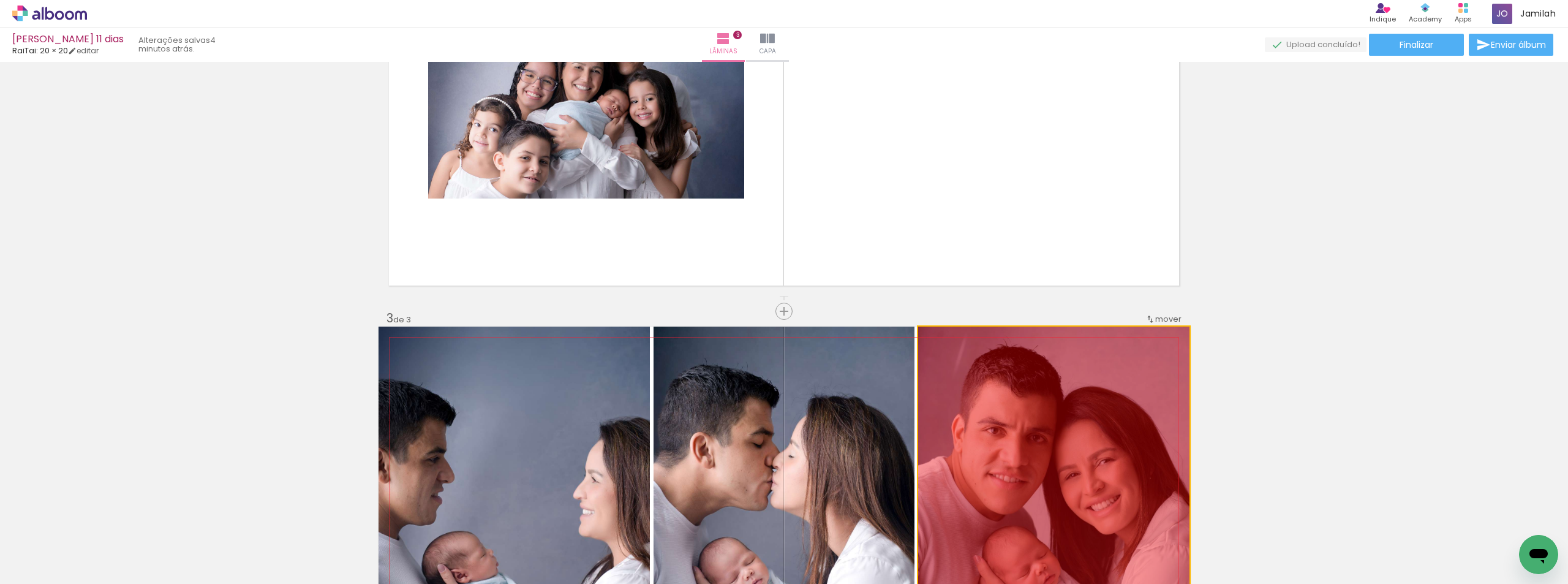
drag, startPoint x: 1091, startPoint y: 441, endPoint x: 1004, endPoint y: 231, distance: 227.3
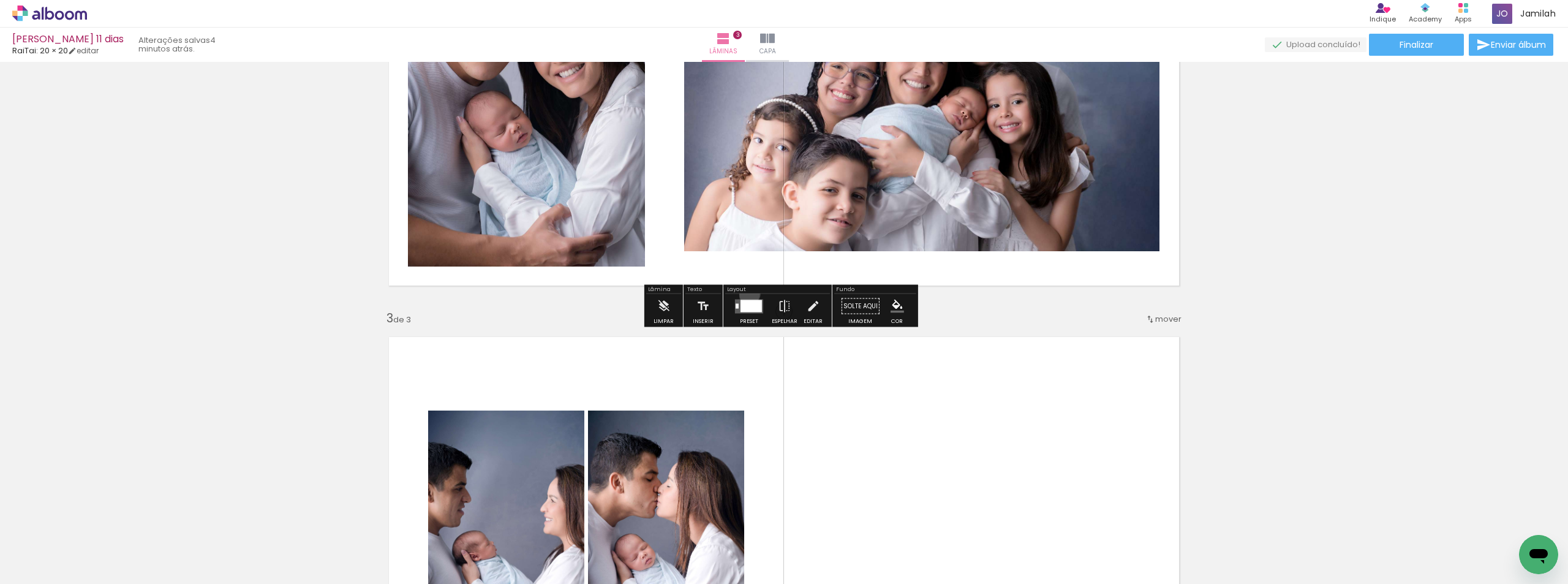
click at [747, 294] on div at bounding box center [749, 307] width 33 height 25
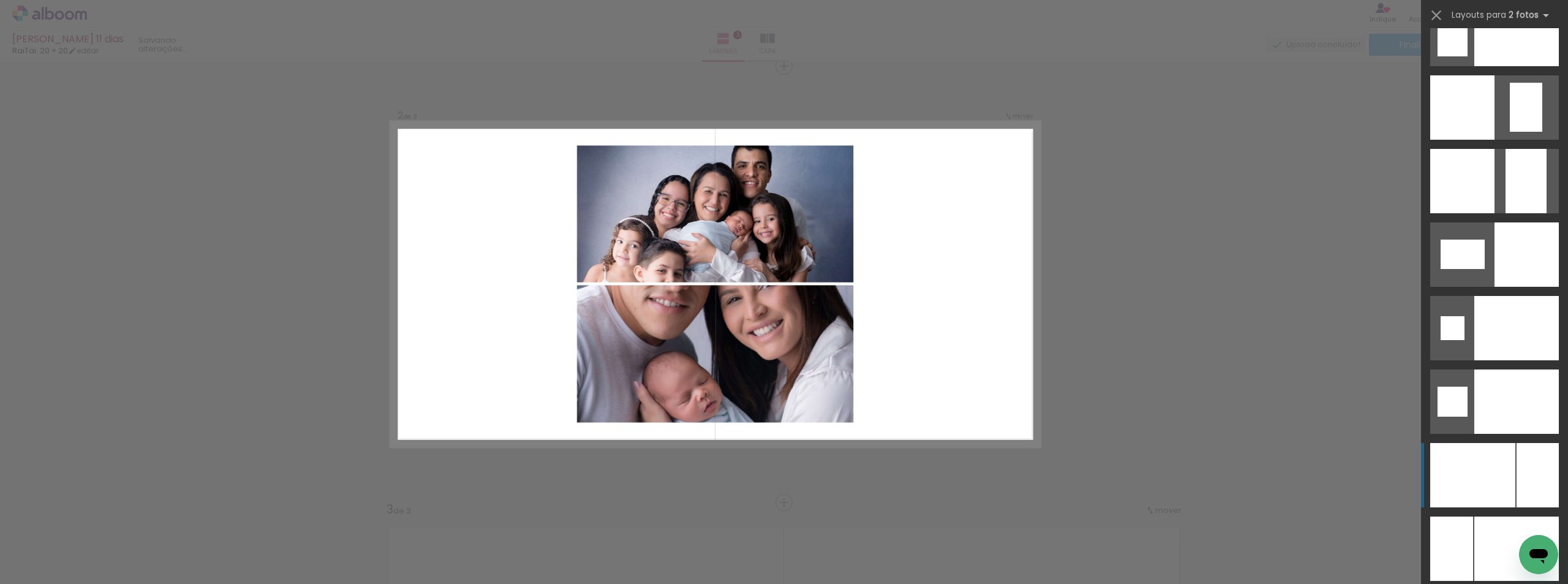
scroll to position [5150, 0]
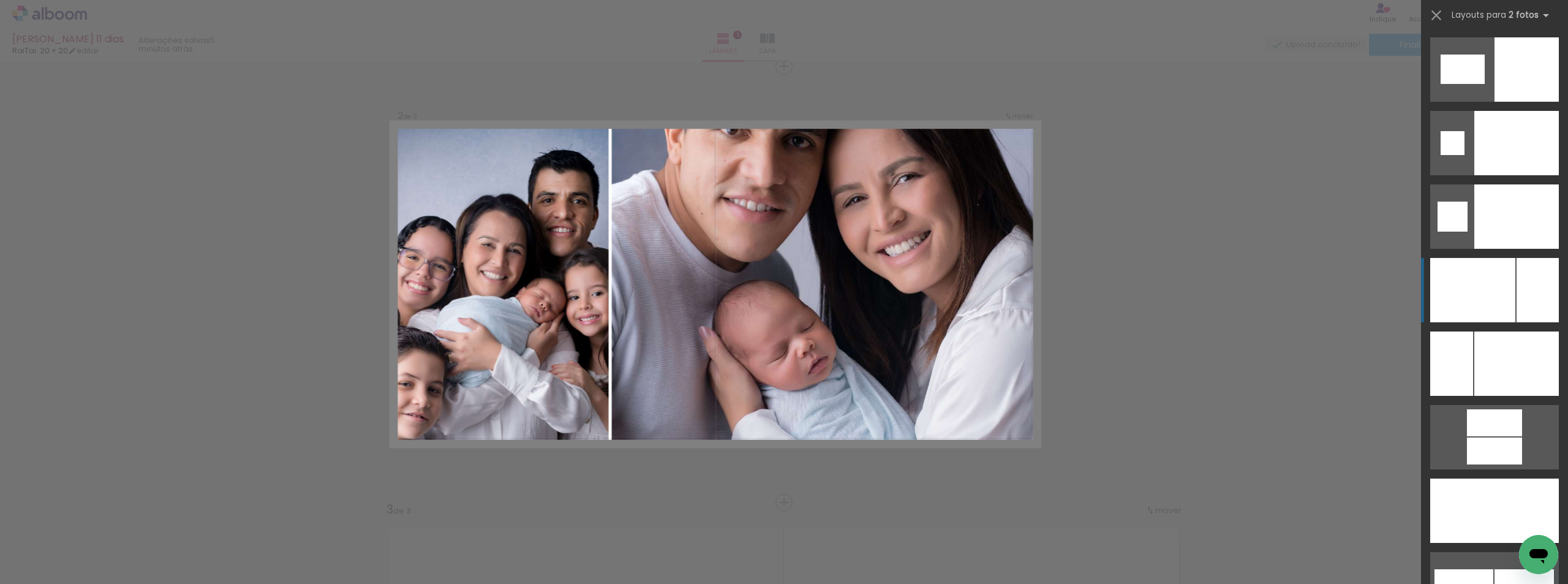
click at [1482, 304] on div at bounding box center [1473, 290] width 85 height 64
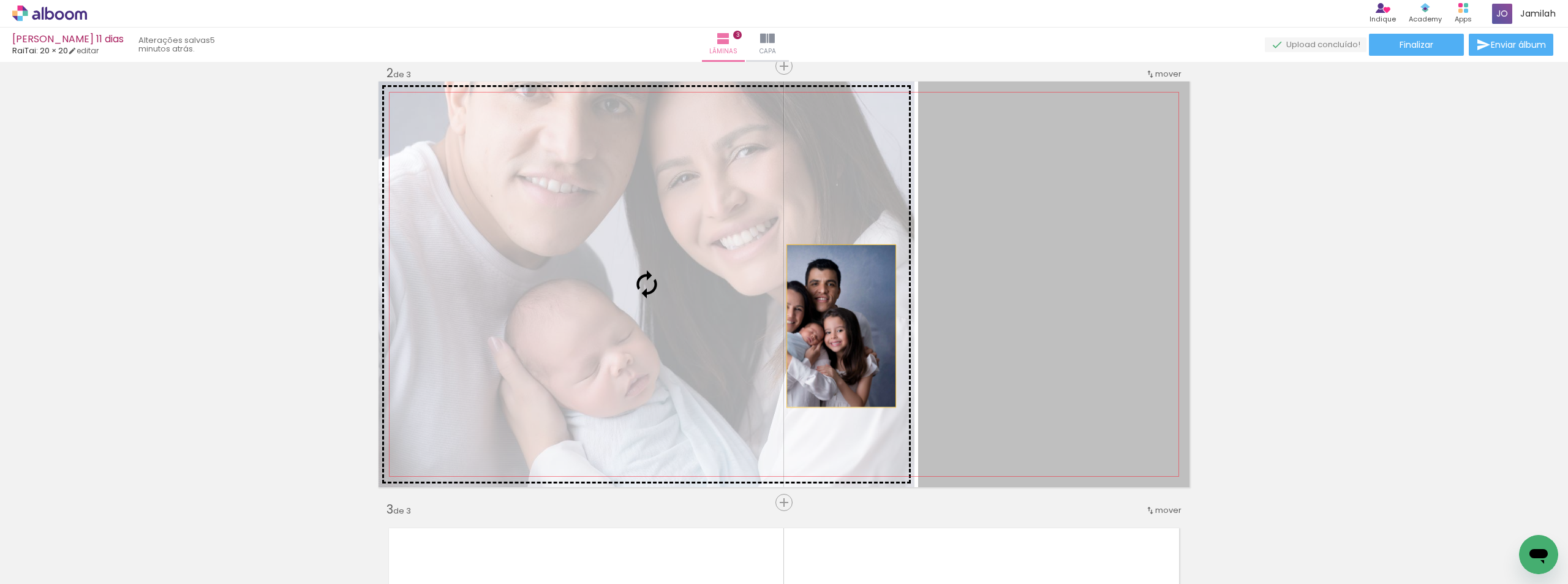
drag, startPoint x: 1041, startPoint y: 338, endPoint x: 834, endPoint y: 326, distance: 207.3
click at [0, 0] on slot at bounding box center [0, 0] width 0 height 0
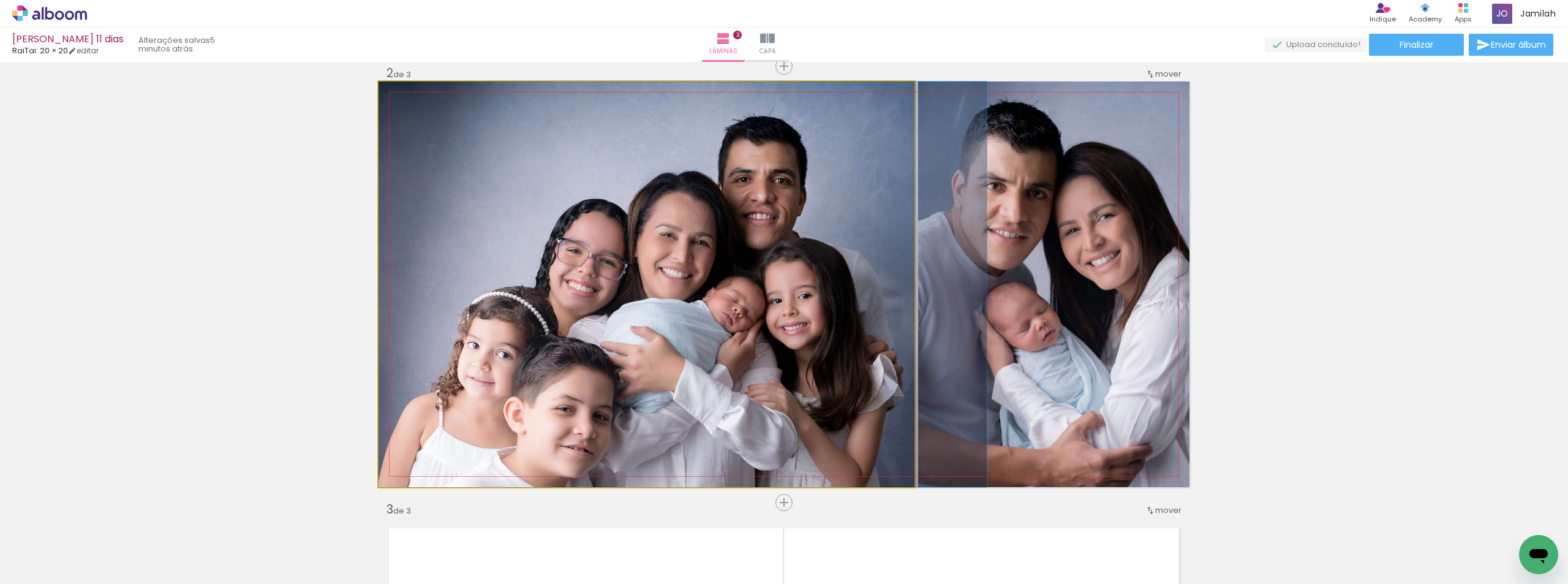
drag, startPoint x: 813, startPoint y: 304, endPoint x: 872, endPoint y: 266, distance: 70.2
drag, startPoint x: 584, startPoint y: 396, endPoint x: 584, endPoint y: 349, distance: 47.0
click at [484, 261] on quentale-photo at bounding box center [646, 284] width 536 height 406
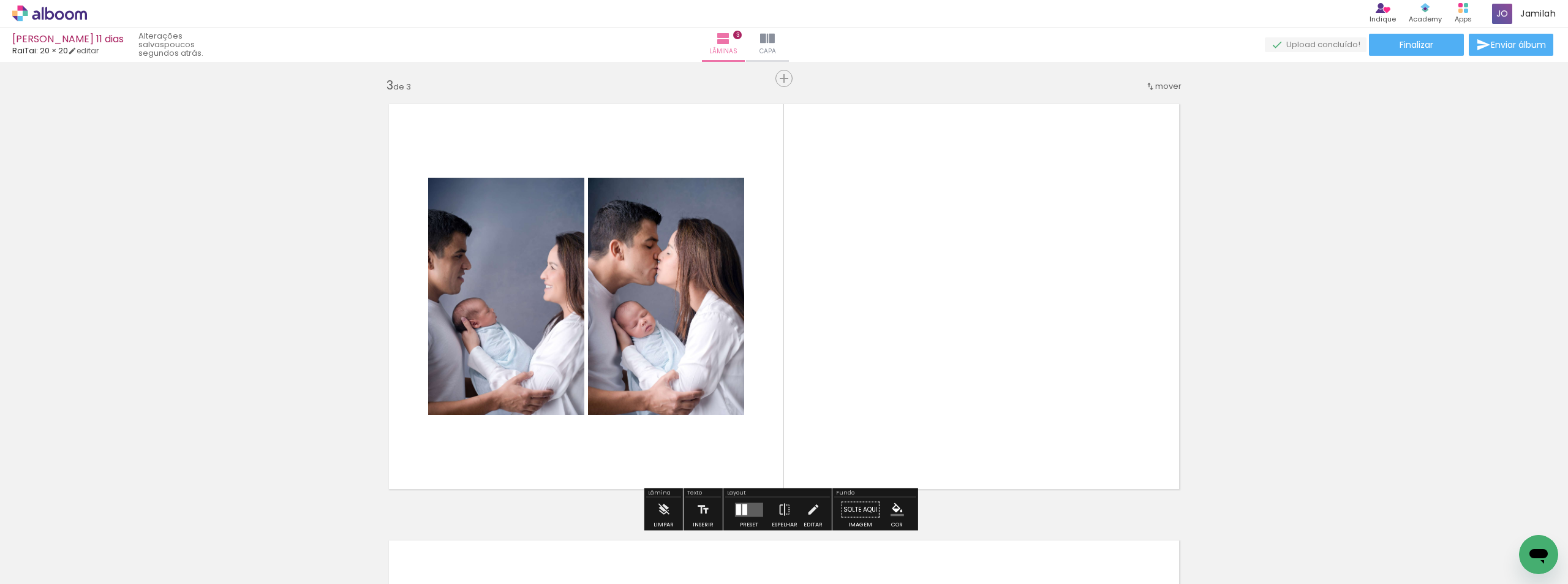
scroll to position [881, 0]
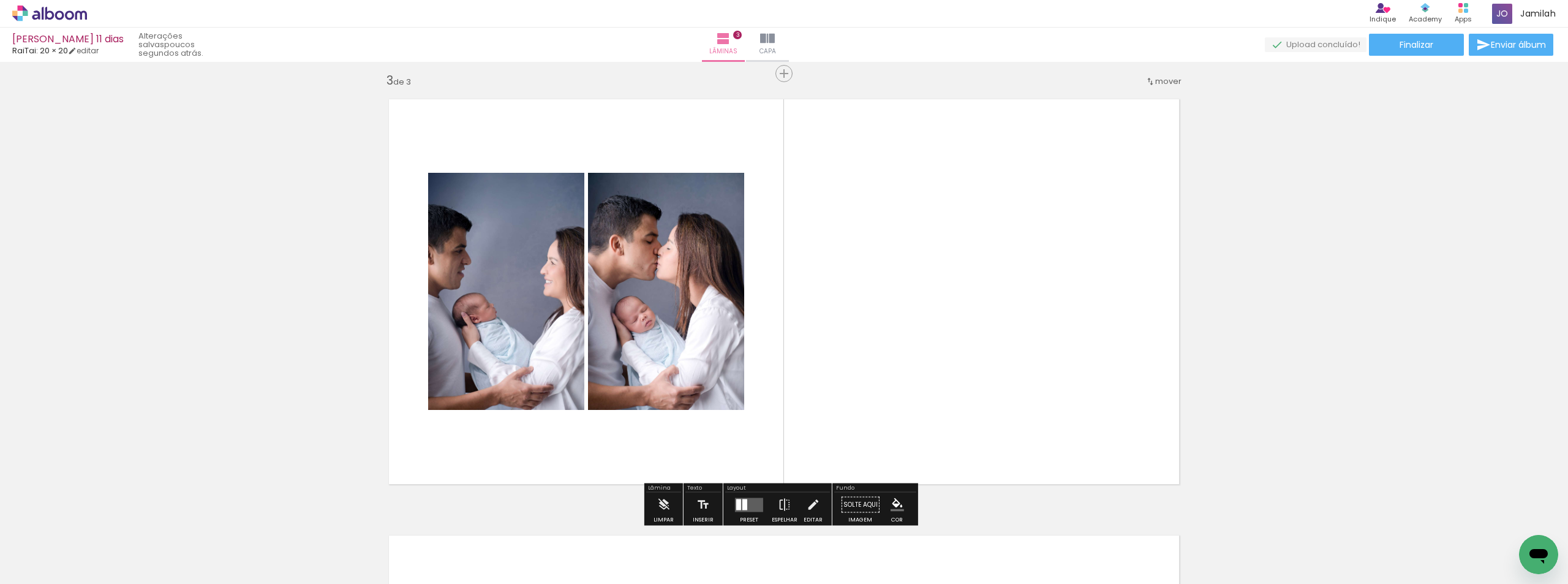
click at [762, 491] on div "Layout" at bounding box center [777, 489] width 104 height 7
click at [753, 493] on div at bounding box center [749, 505] width 33 height 25
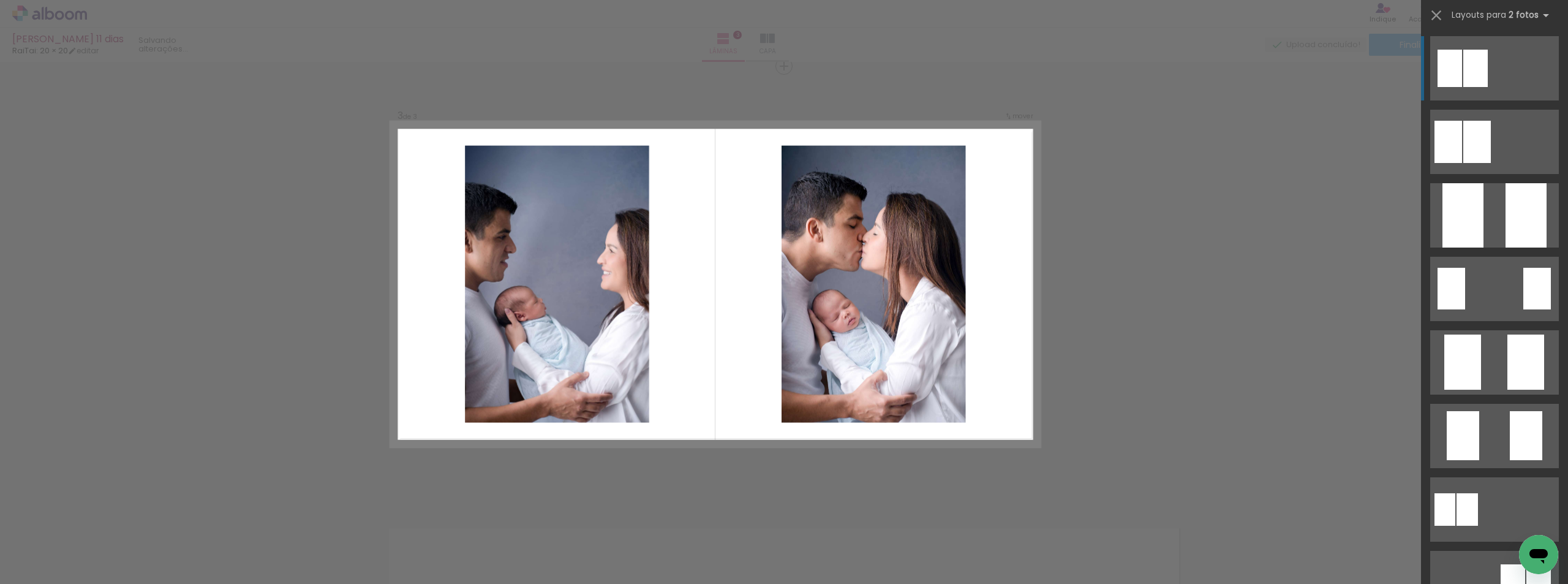
scroll to position [0, 0]
click at [1480, 383] on quentale-layouter at bounding box center [1494, 363] width 128 height 64
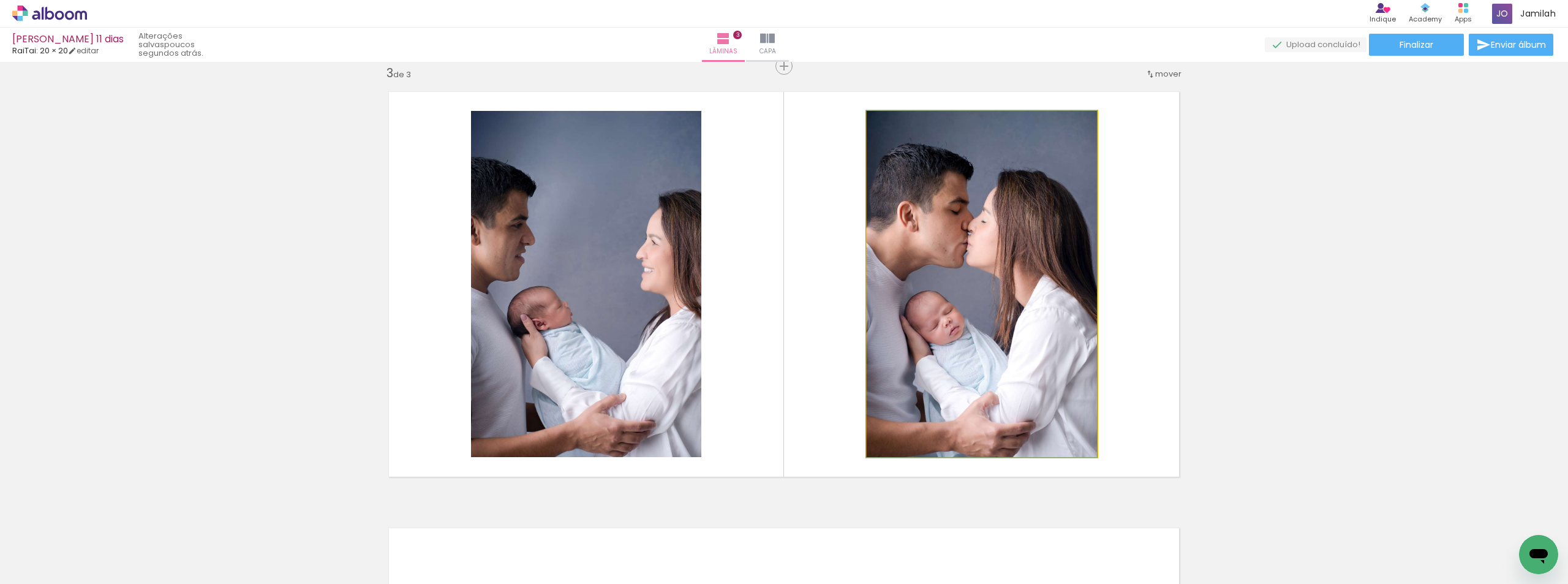
drag, startPoint x: 1004, startPoint y: 341, endPoint x: 982, endPoint y: 334, distance: 23.1
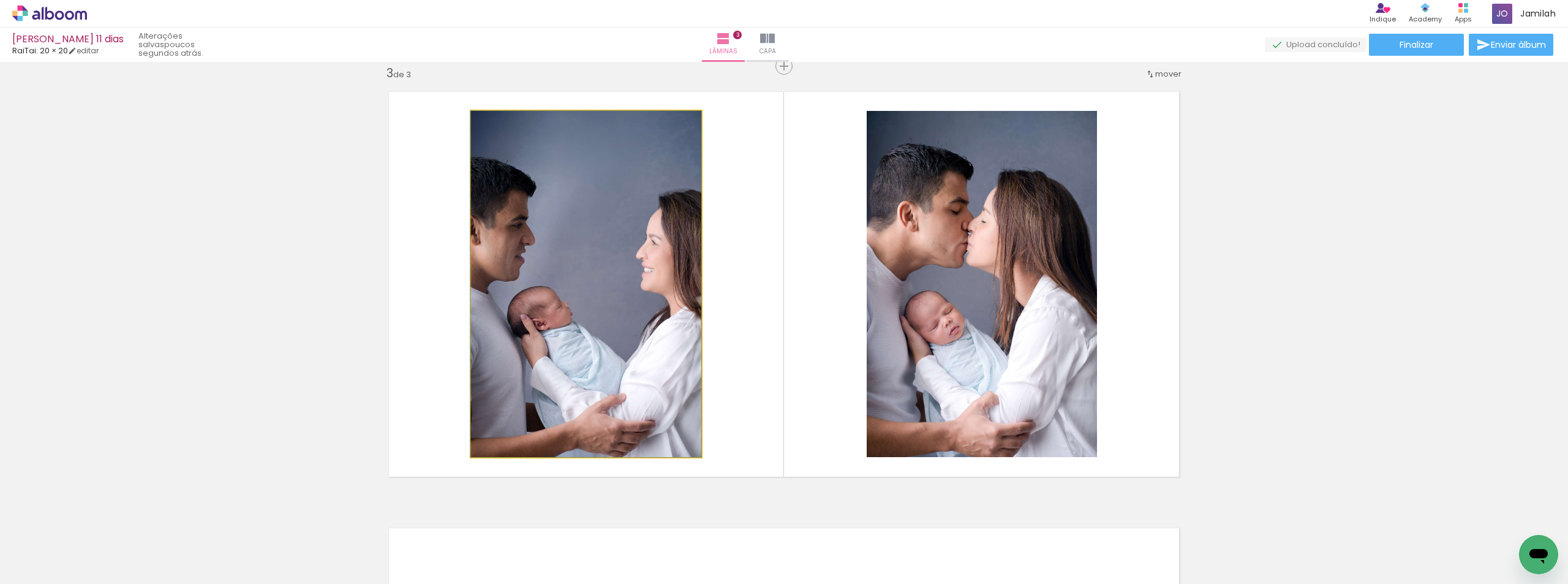
drag, startPoint x: 690, startPoint y: 345, endPoint x: 704, endPoint y: 345, distance: 14.0
click at [704, 345] on quentale-layouter at bounding box center [784, 284] width 811 height 406
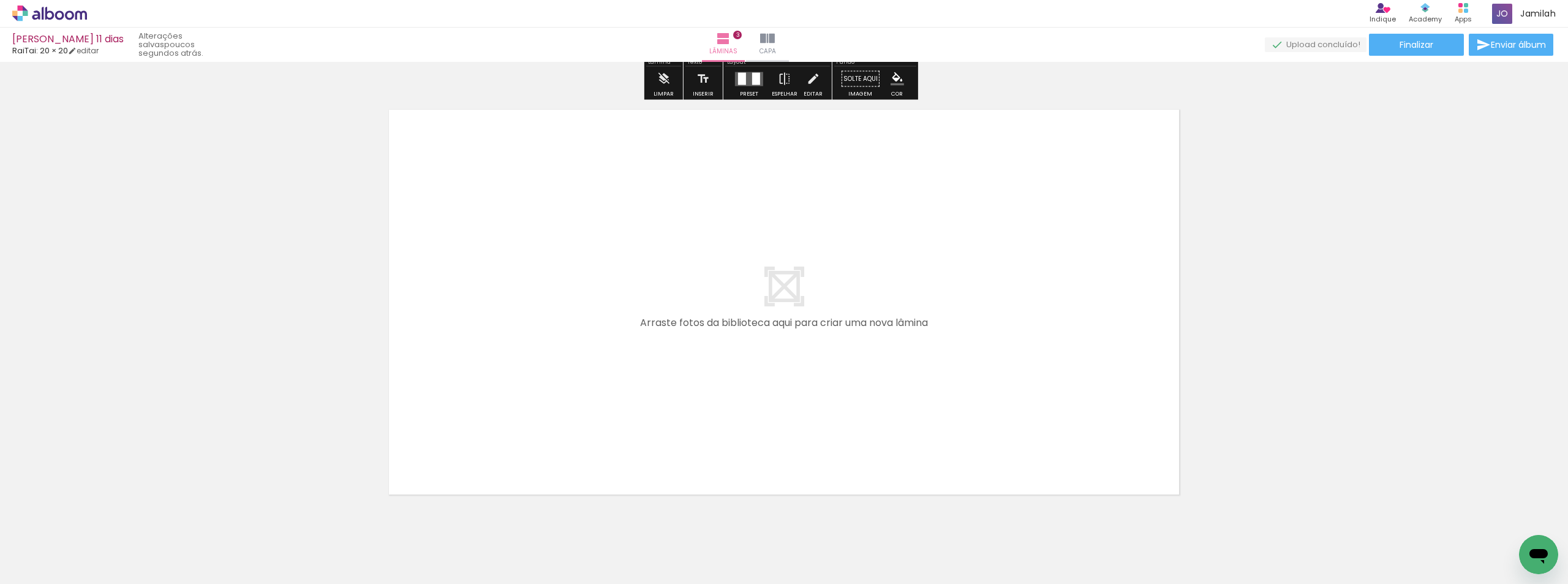
scroll to position [1318, 0]
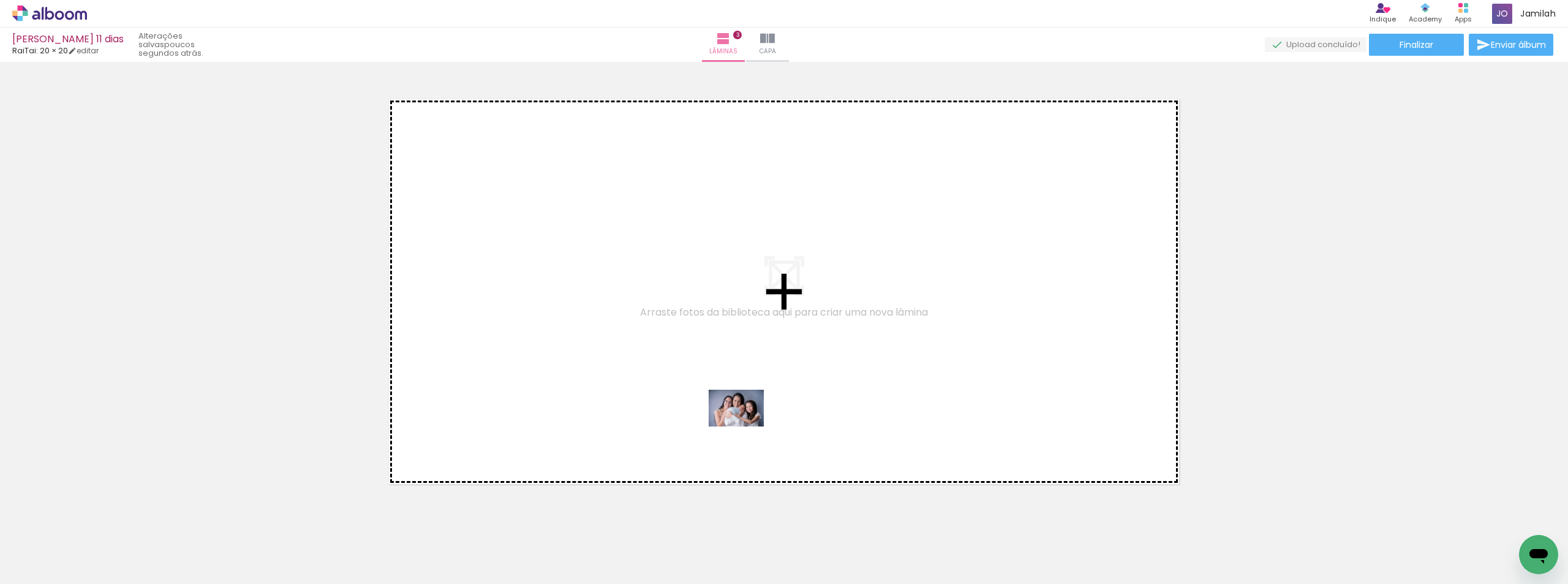
drag, startPoint x: 754, startPoint y: 558, endPoint x: 745, endPoint y: 427, distance: 131.3
click at [745, 427] on quentale-workspace at bounding box center [784, 292] width 1568 height 584
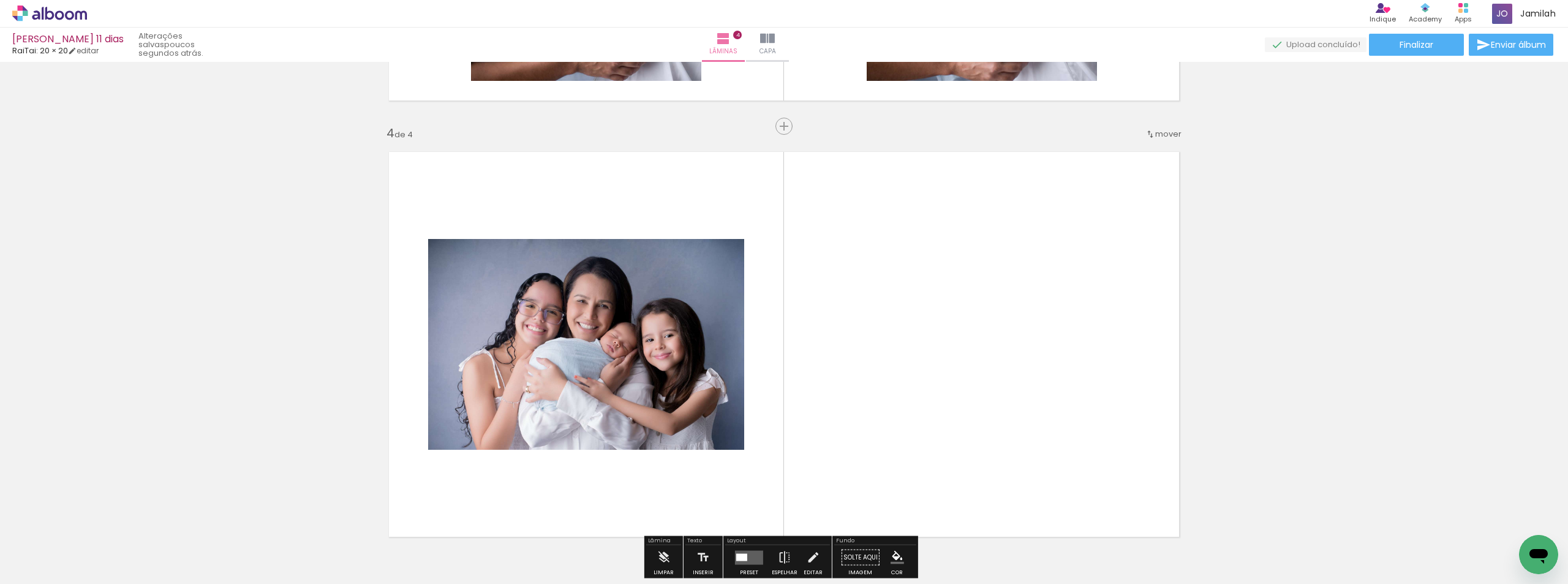
scroll to position [1387, 0]
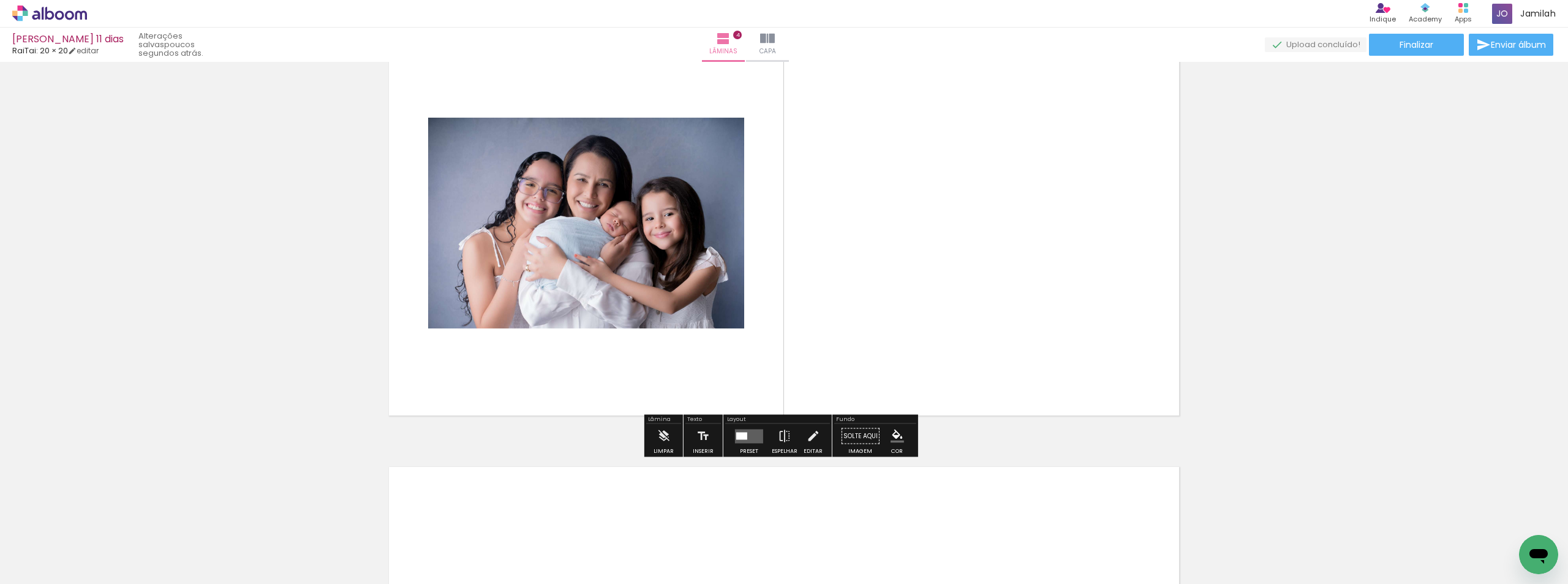
click at [759, 431] on quentale-layouter at bounding box center [749, 436] width 28 height 14
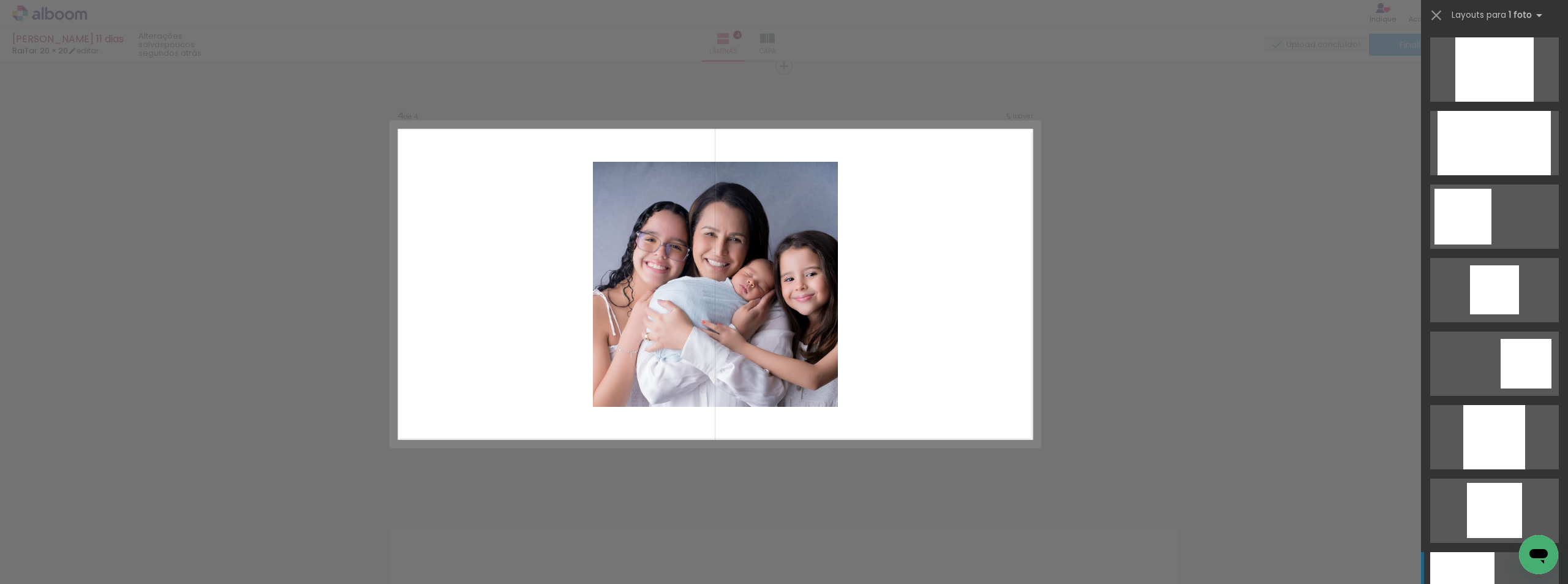
scroll to position [981, 0]
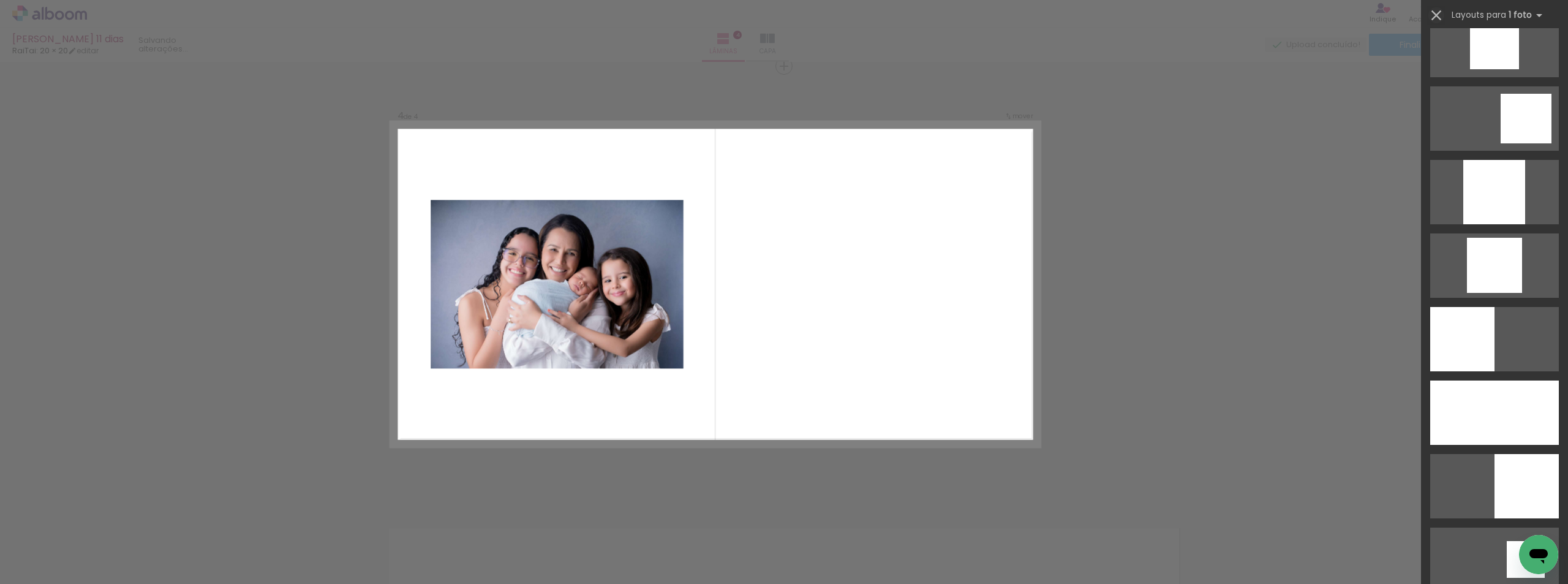
click at [1432, 13] on iron-icon at bounding box center [1436, 15] width 17 height 17
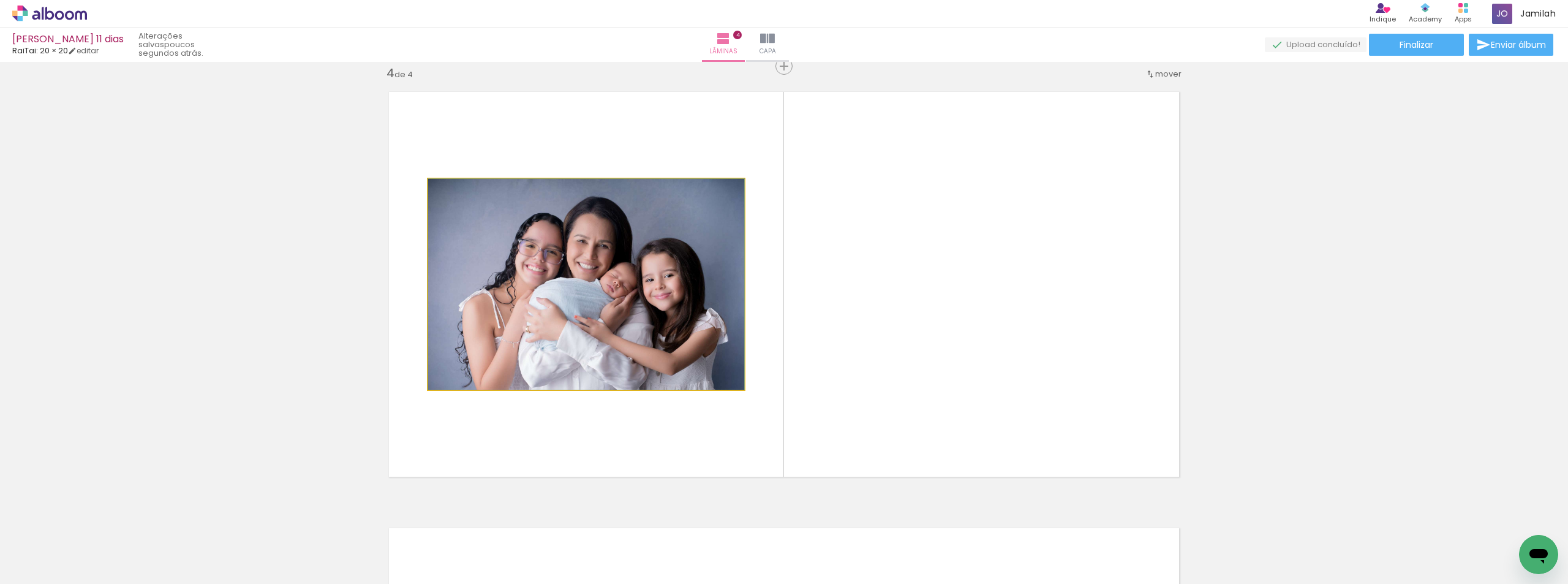
drag, startPoint x: 489, startPoint y: 390, endPoint x: 498, endPoint y: 391, distance: 9.1
click at [495, 390] on quentale-layouter at bounding box center [784, 284] width 811 height 406
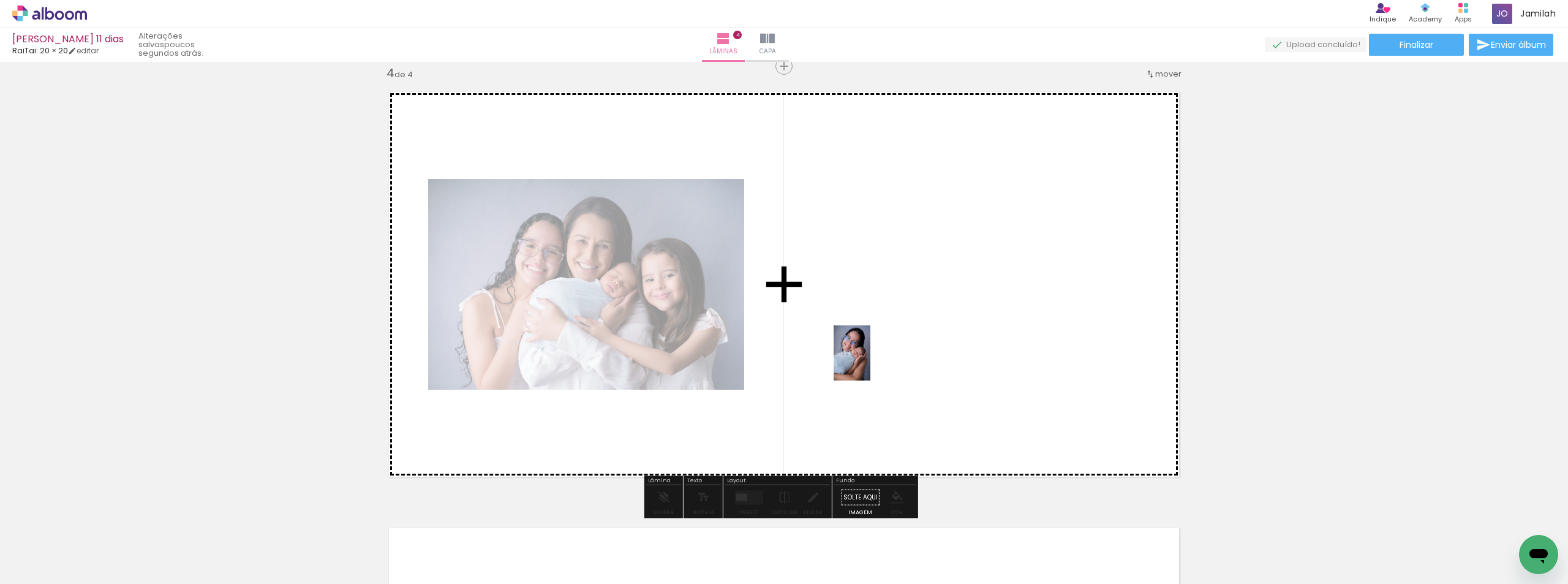
drag, startPoint x: 465, startPoint y: 561, endPoint x: 860, endPoint y: 366, distance: 440.5
click at [971, 328] on quentale-workspace at bounding box center [784, 292] width 1568 height 584
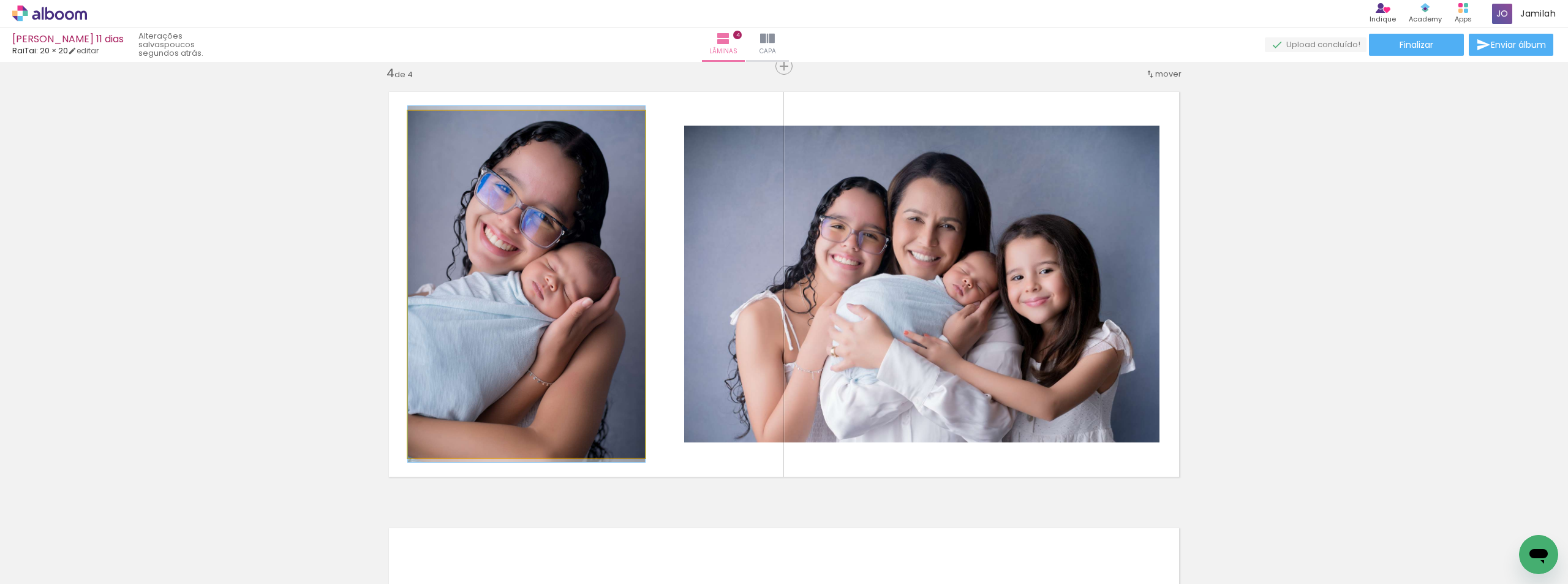
drag, startPoint x: 560, startPoint y: 358, endPoint x: 580, endPoint y: 358, distance: 20.0
drag, startPoint x: 571, startPoint y: 343, endPoint x: 595, endPoint y: 380, distance: 44.1
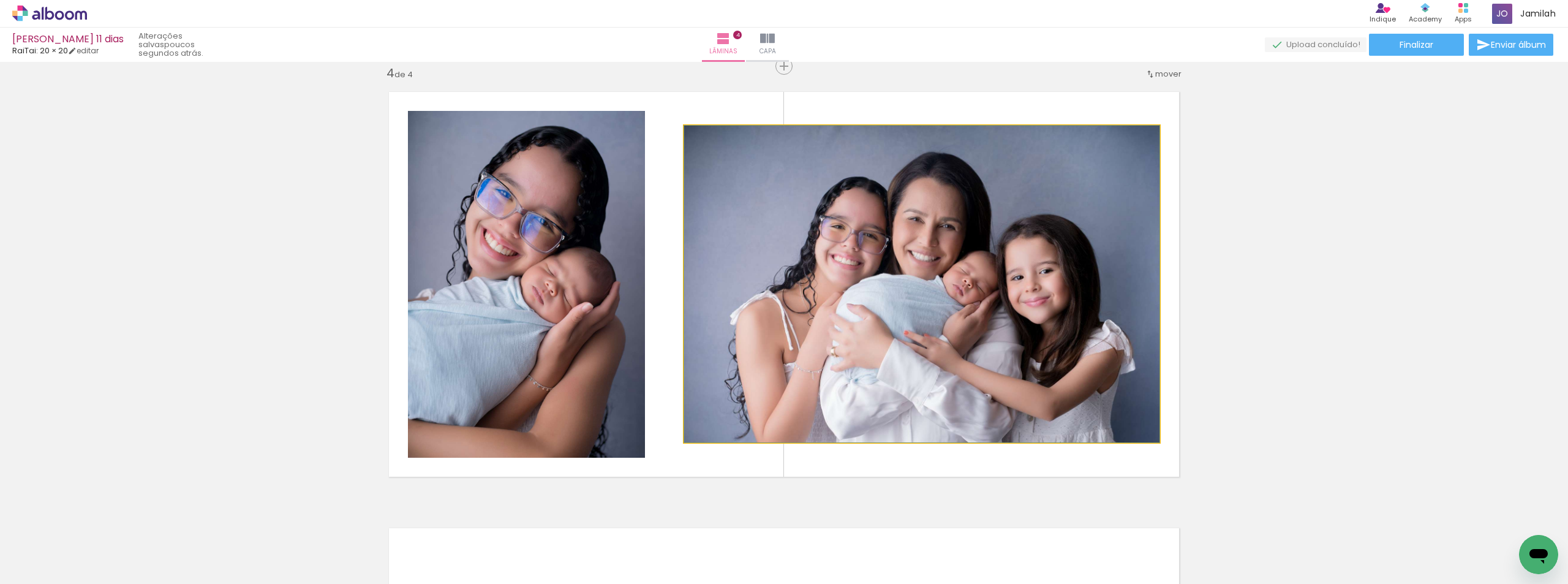
drag, startPoint x: 984, startPoint y: 293, endPoint x: 809, endPoint y: 305, distance: 175.4
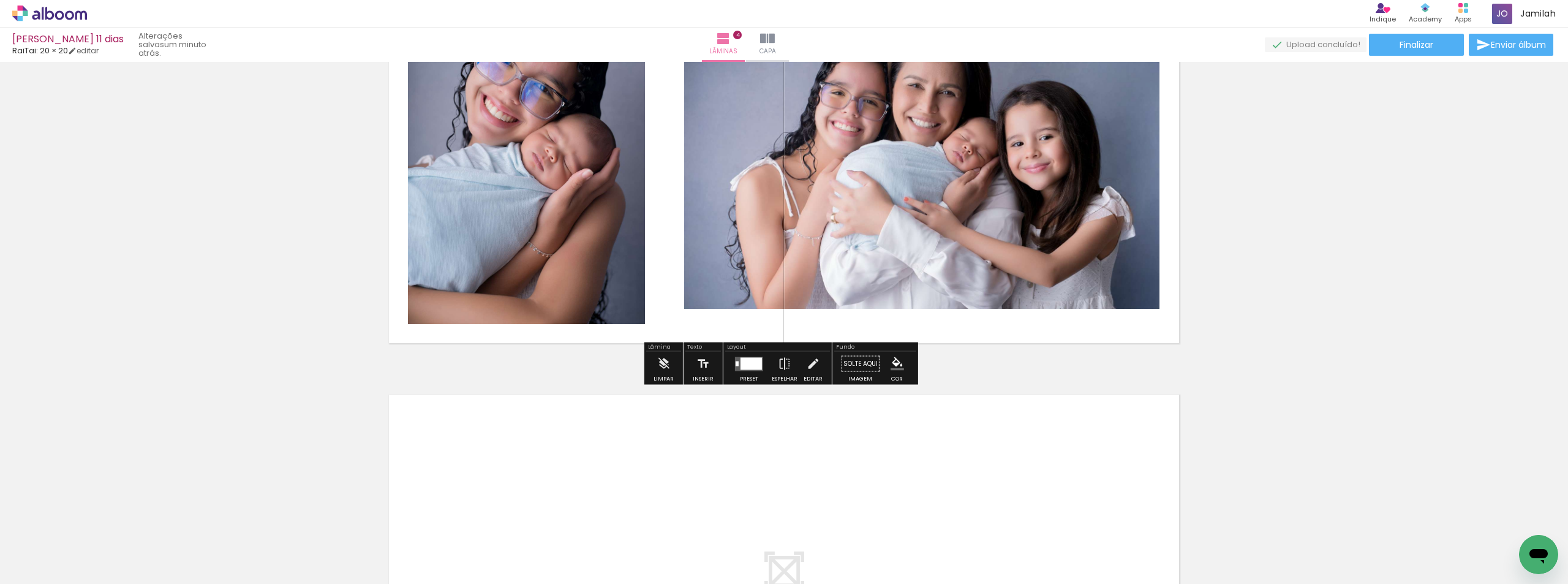
scroll to position [1632, 0]
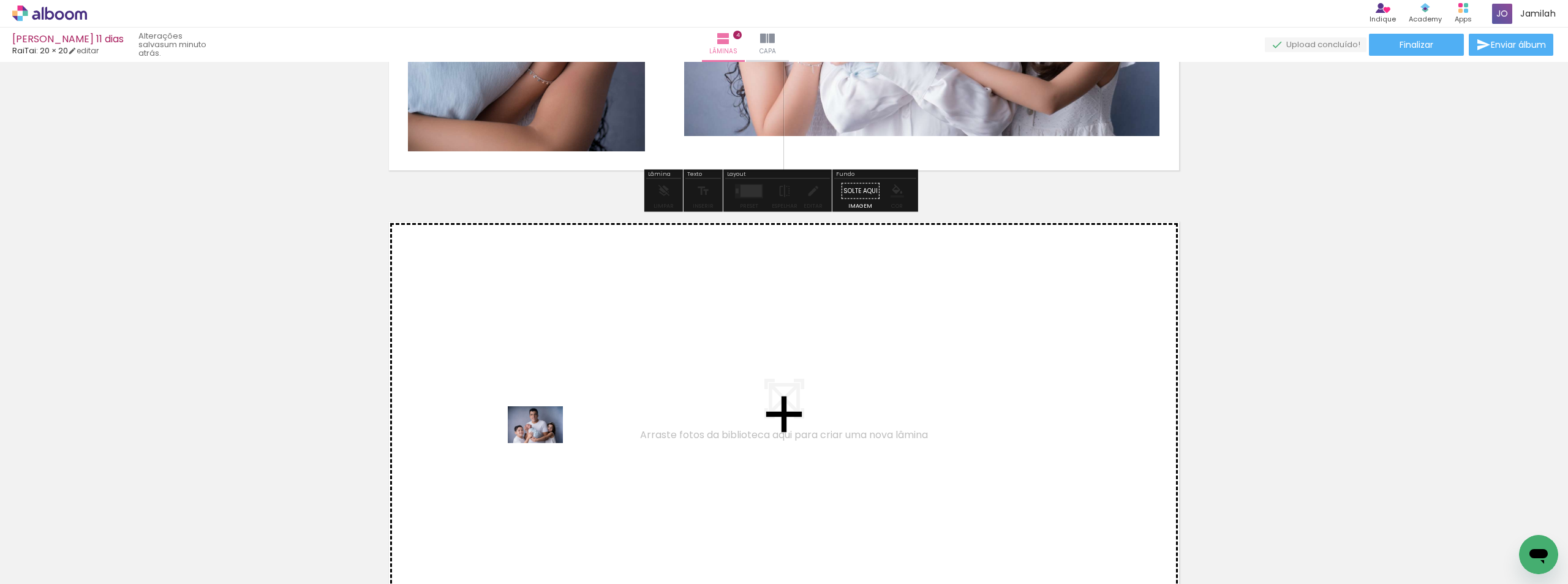
drag, startPoint x: 339, startPoint y: 547, endPoint x: 395, endPoint y: 529, distance: 58.8
click at [548, 443] on quentale-workspace at bounding box center [784, 292] width 1568 height 584
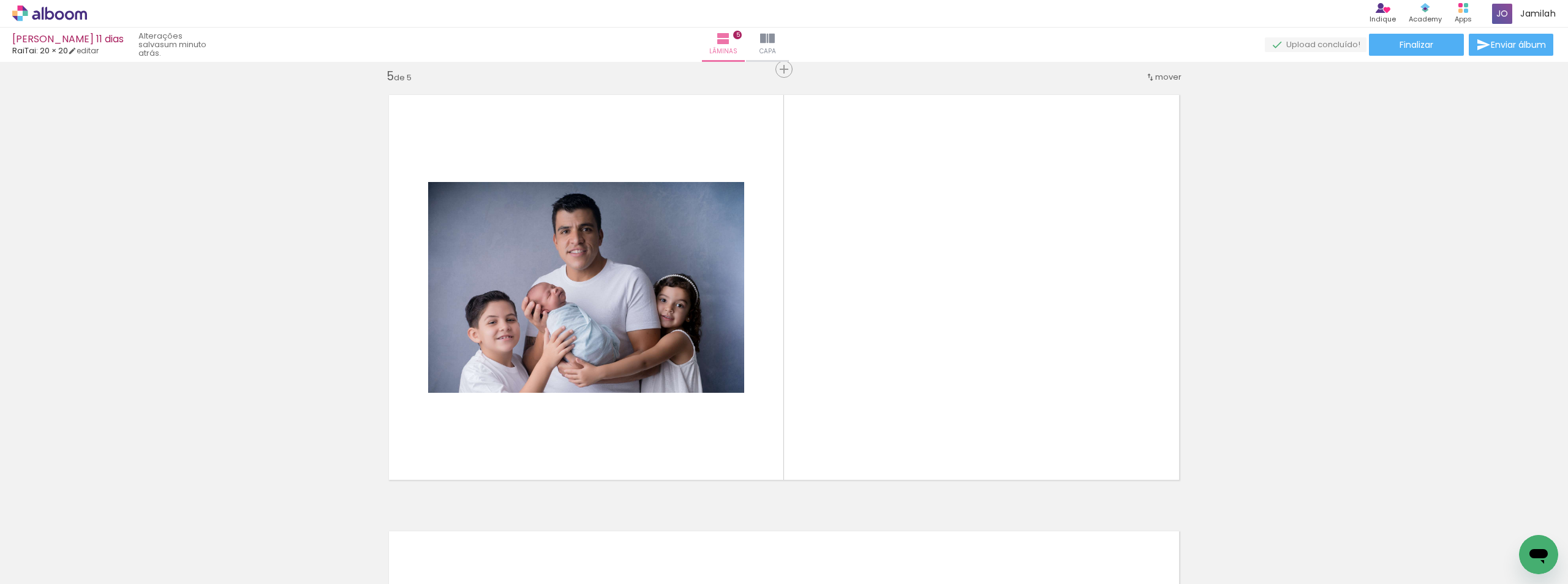
scroll to position [1762, 0]
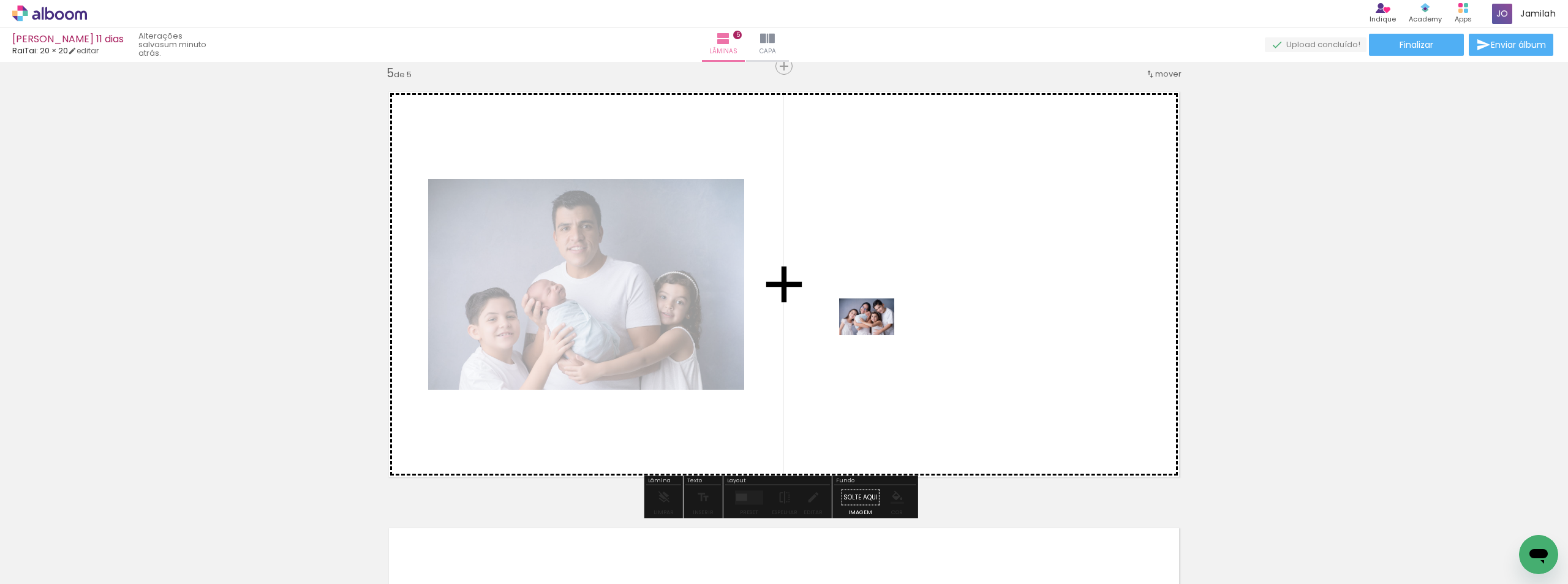
drag, startPoint x: 426, startPoint y: 550, endPoint x: 878, endPoint y: 333, distance: 501.4
click at [878, 333] on quentale-workspace at bounding box center [784, 292] width 1568 height 584
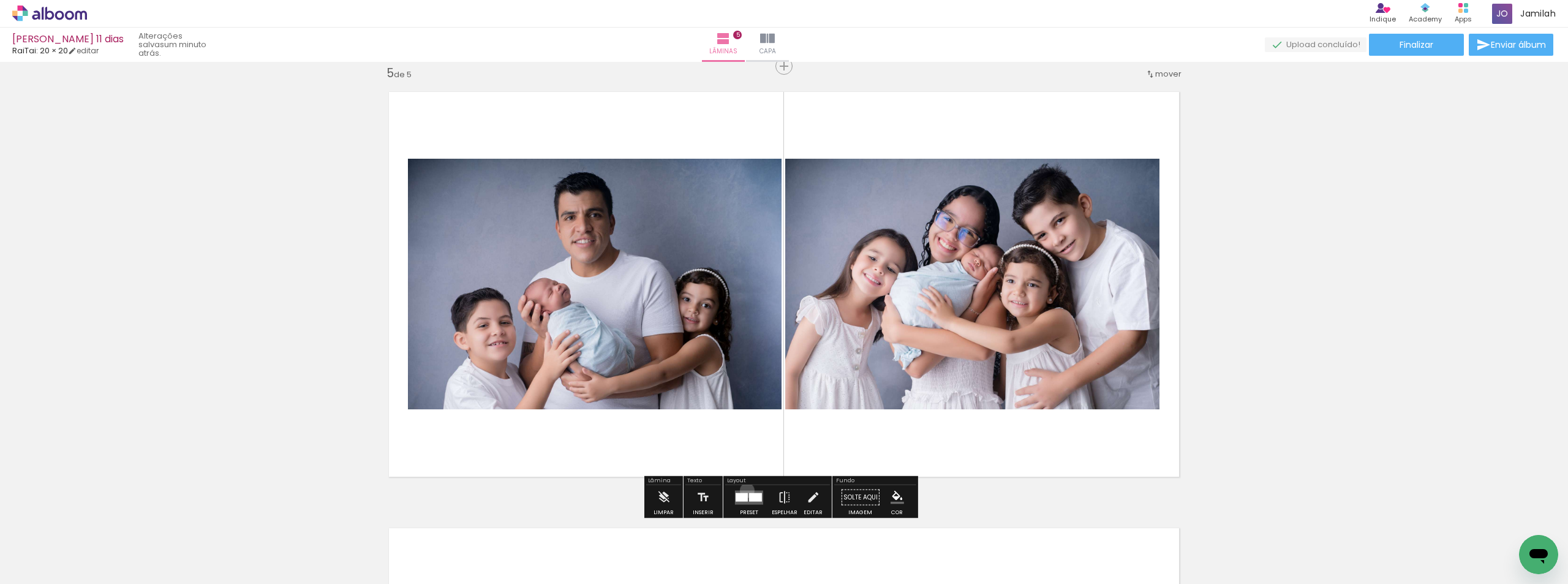
click at [745, 490] on quentale-layouter at bounding box center [749, 497] width 28 height 14
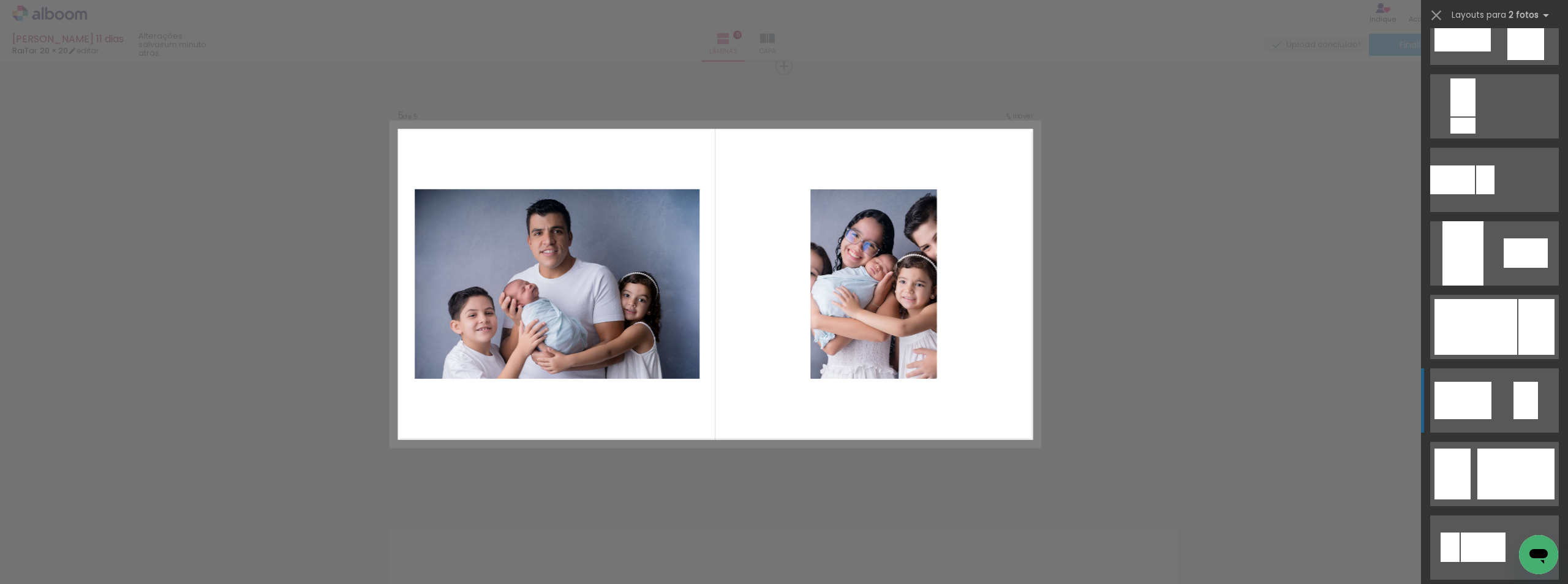
scroll to position [2452, 0]
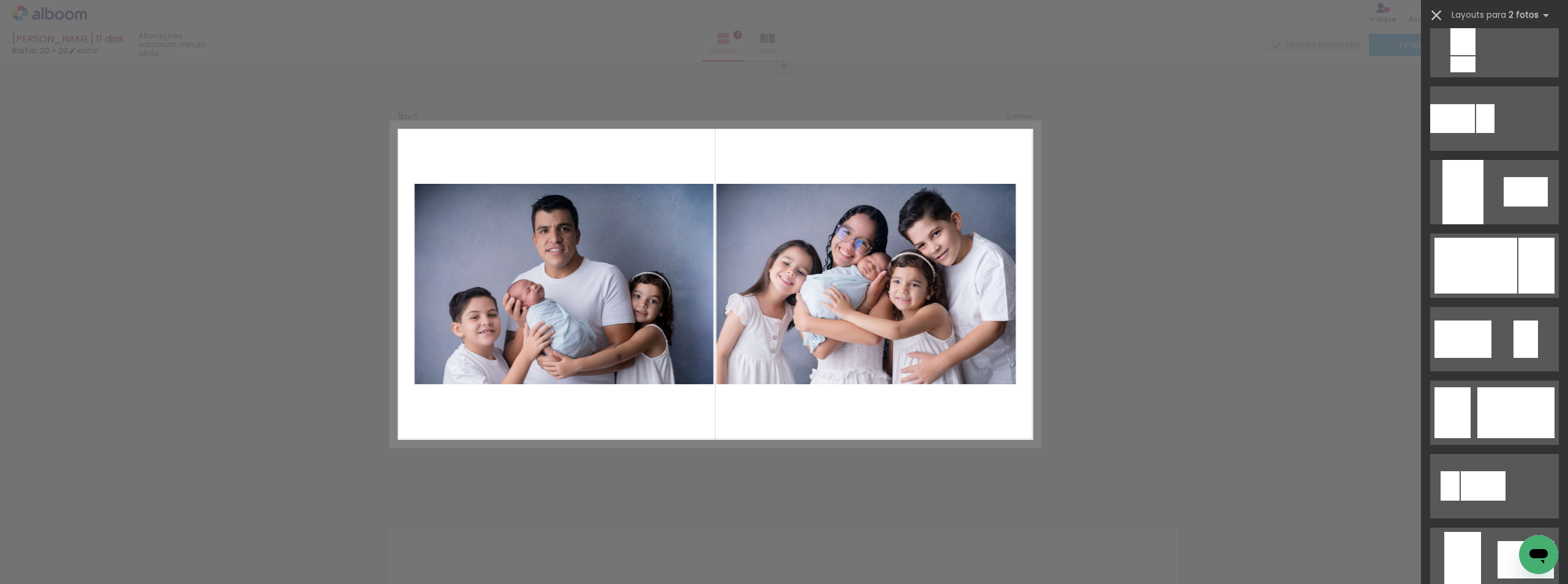
click at [1437, 9] on iron-icon at bounding box center [1436, 15] width 17 height 17
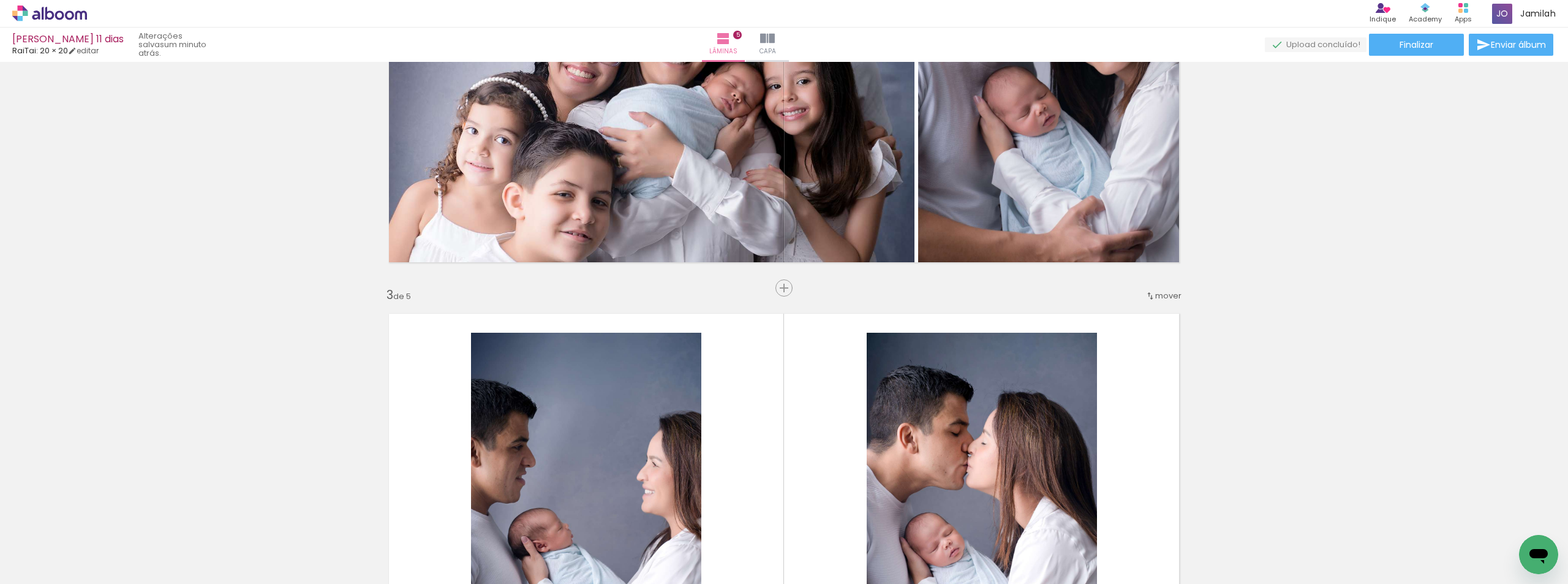
scroll to position [536, 0]
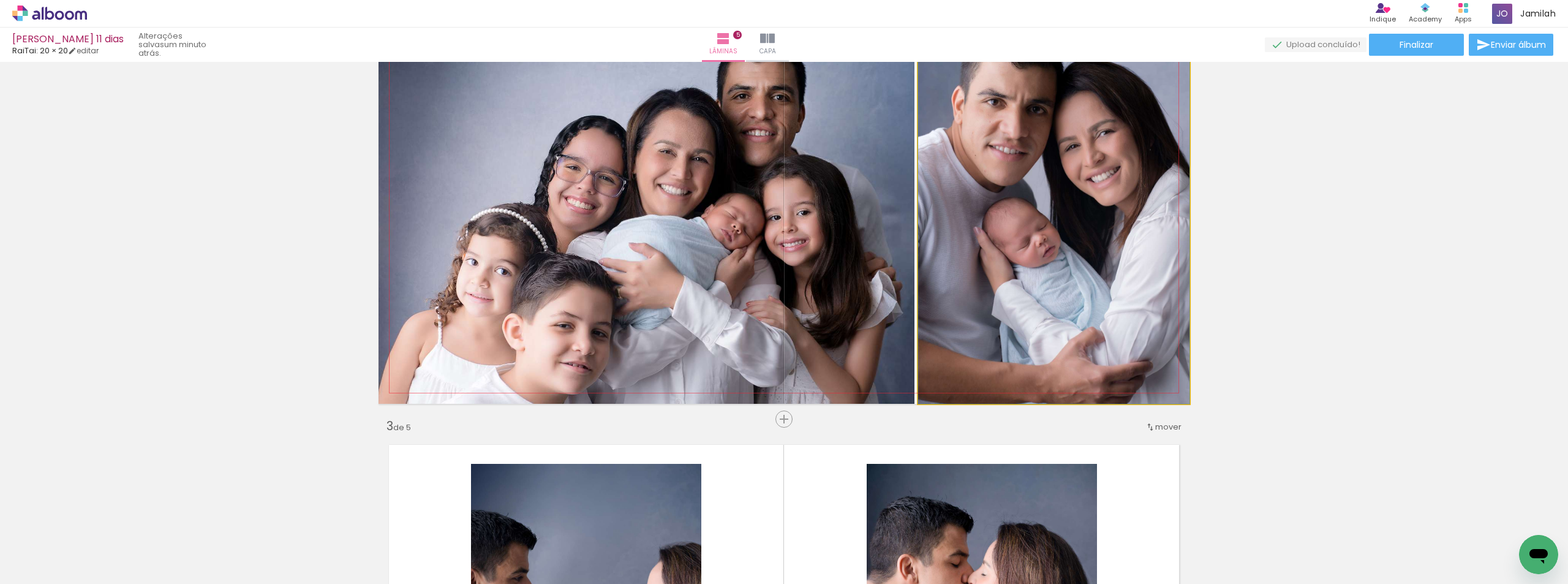
drag, startPoint x: 995, startPoint y: 246, endPoint x: 1262, endPoint y: 226, distance: 267.7
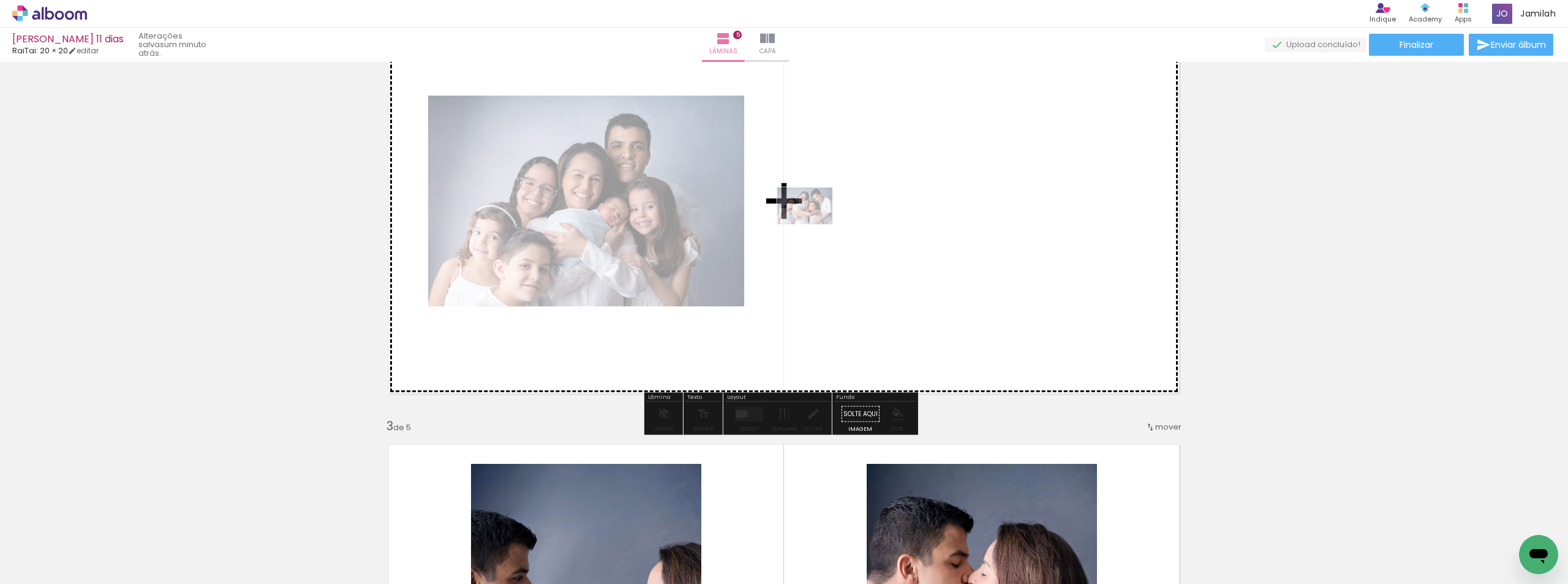
drag, startPoint x: 589, startPoint y: 385, endPoint x: 814, endPoint y: 225, distance: 276.1
click at [814, 225] on quentale-workspace at bounding box center [784, 292] width 1568 height 584
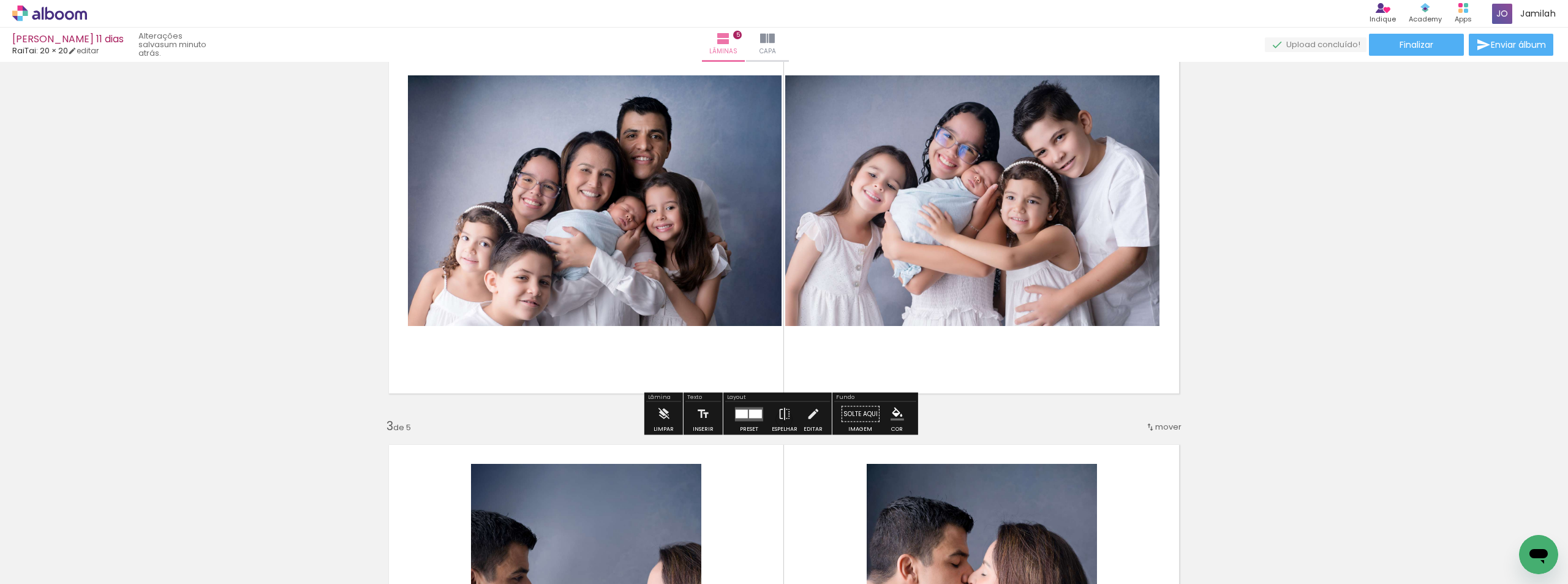
click at [749, 415] on div at bounding box center [755, 414] width 13 height 9
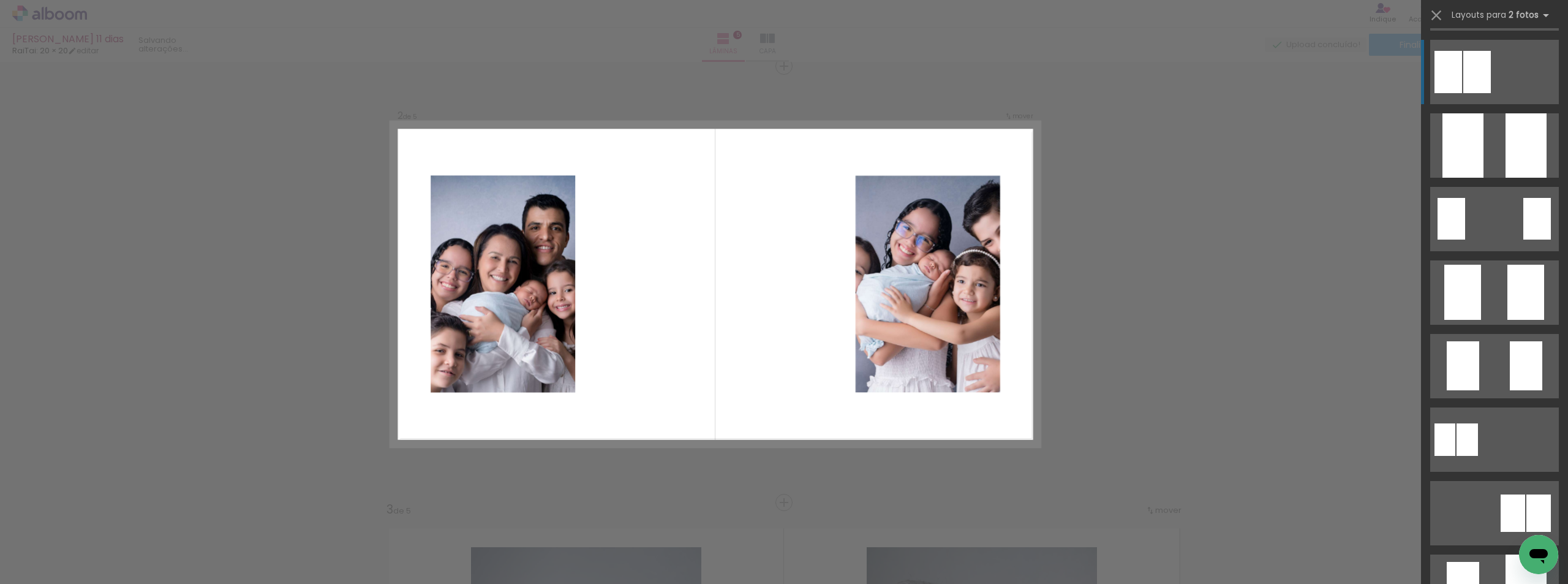
scroll to position [5211, 0]
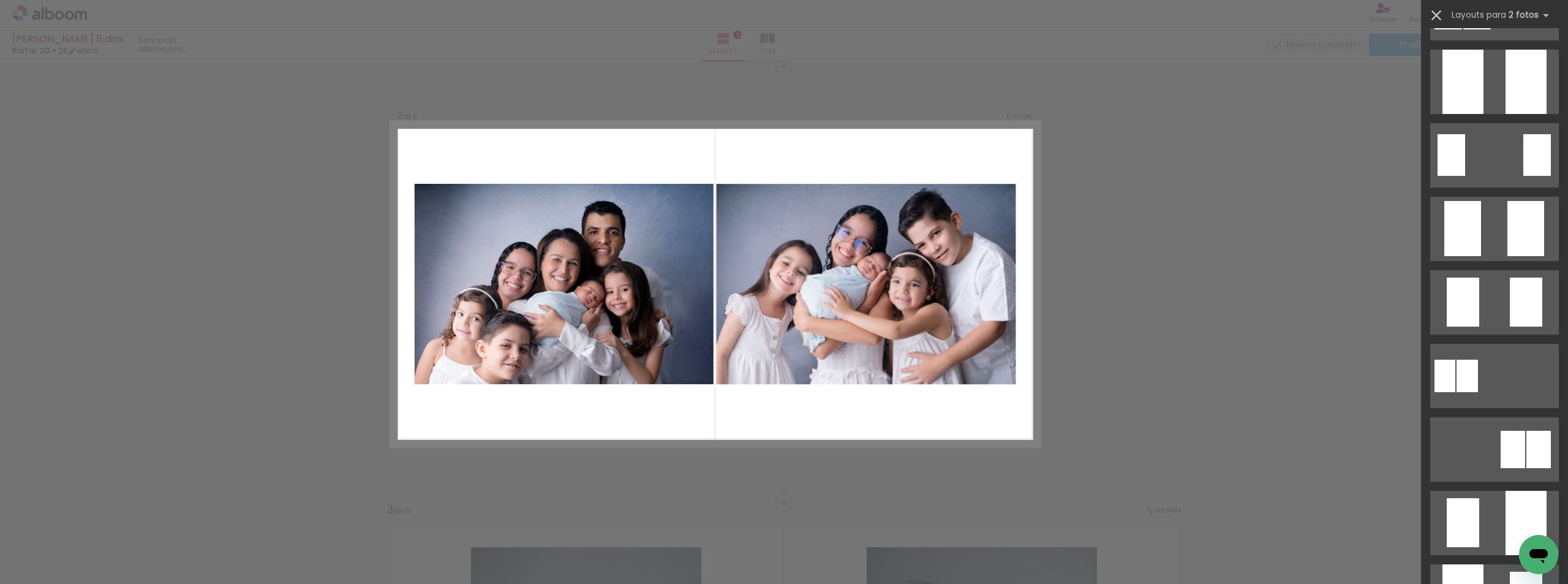
click at [1436, 19] on iron-icon at bounding box center [1436, 15] width 17 height 17
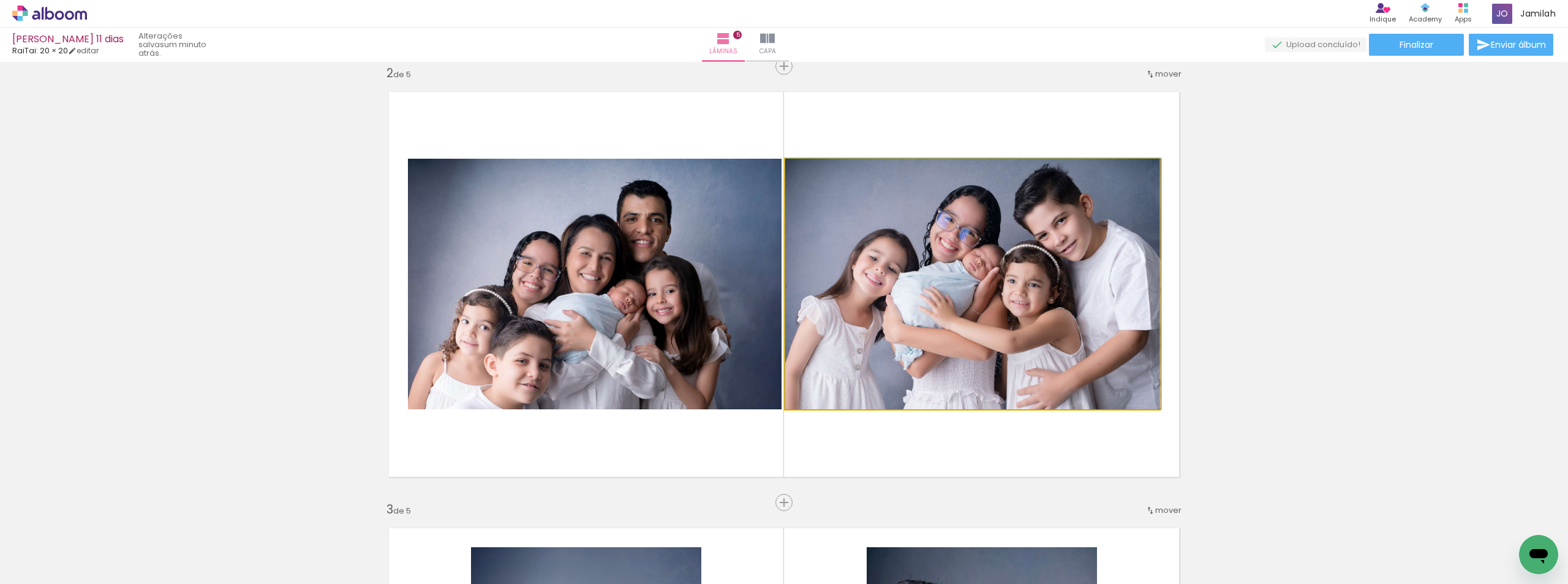
drag, startPoint x: 1028, startPoint y: 283, endPoint x: 1046, endPoint y: 284, distance: 18.0
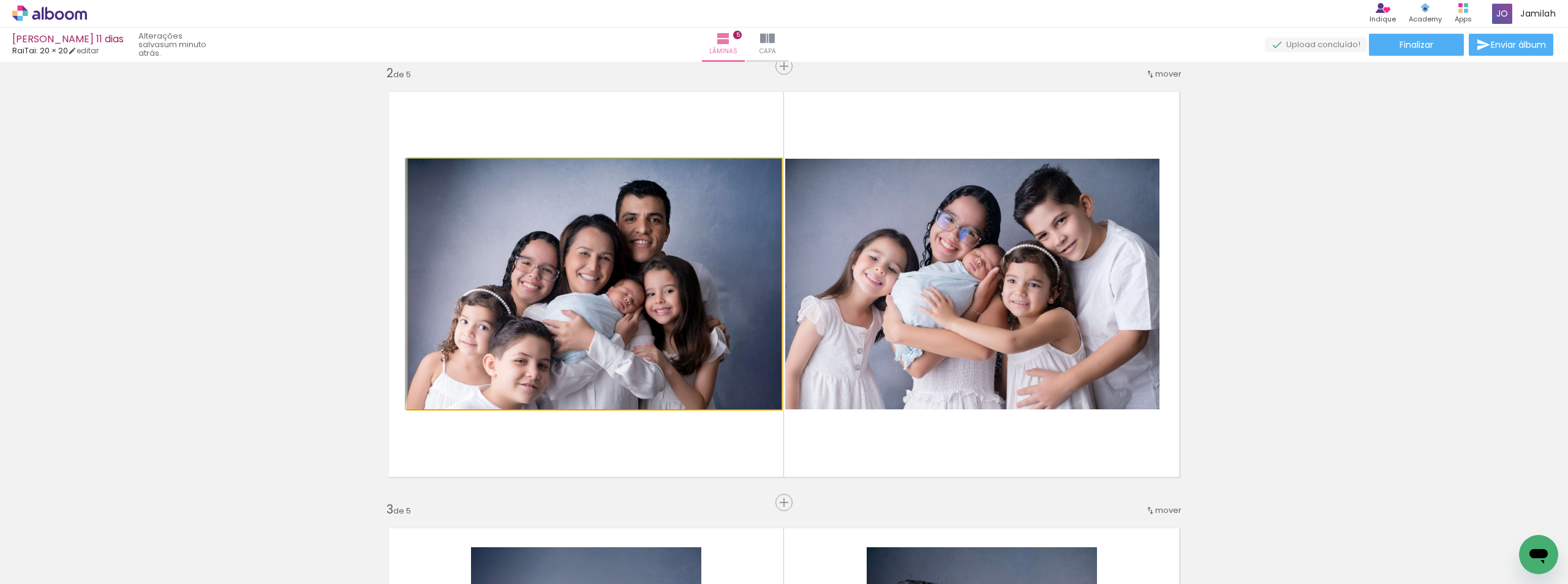
drag, startPoint x: 682, startPoint y: 301, endPoint x: 669, endPoint y: 285, distance: 20.6
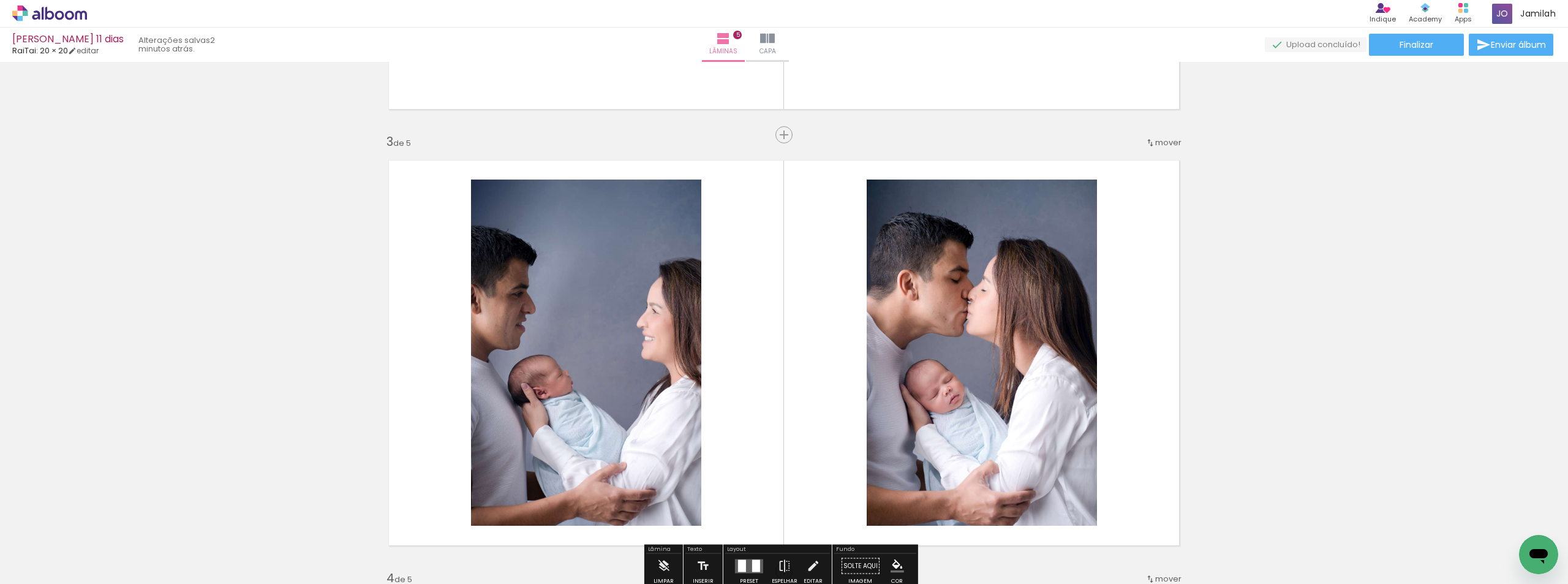
scroll to position [1188, 0]
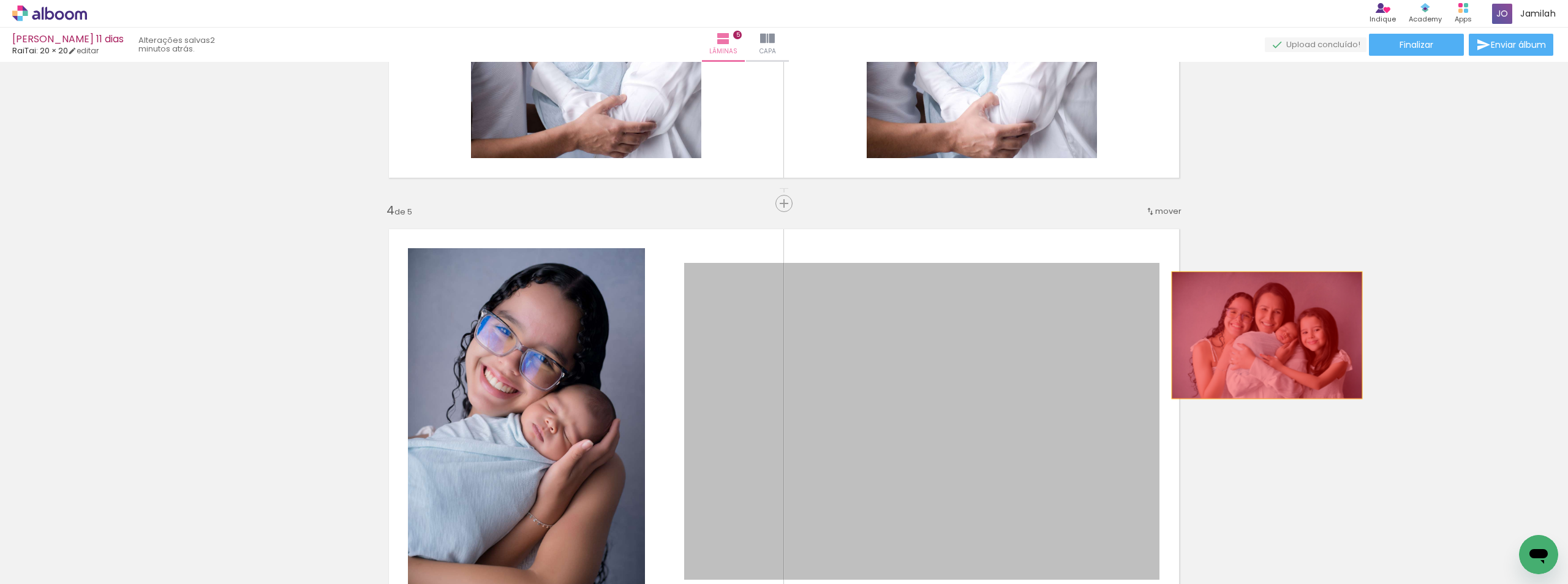
drag, startPoint x: 947, startPoint y: 332, endPoint x: 1262, endPoint y: 335, distance: 315.0
click at [1262, 335] on div "Inserir lâmina 1 de 5 Inserir lâmina 2 de 5 Inserir lâmina 3 de 5 Inserir lâmin…" at bounding box center [784, 187] width 1568 height 2619
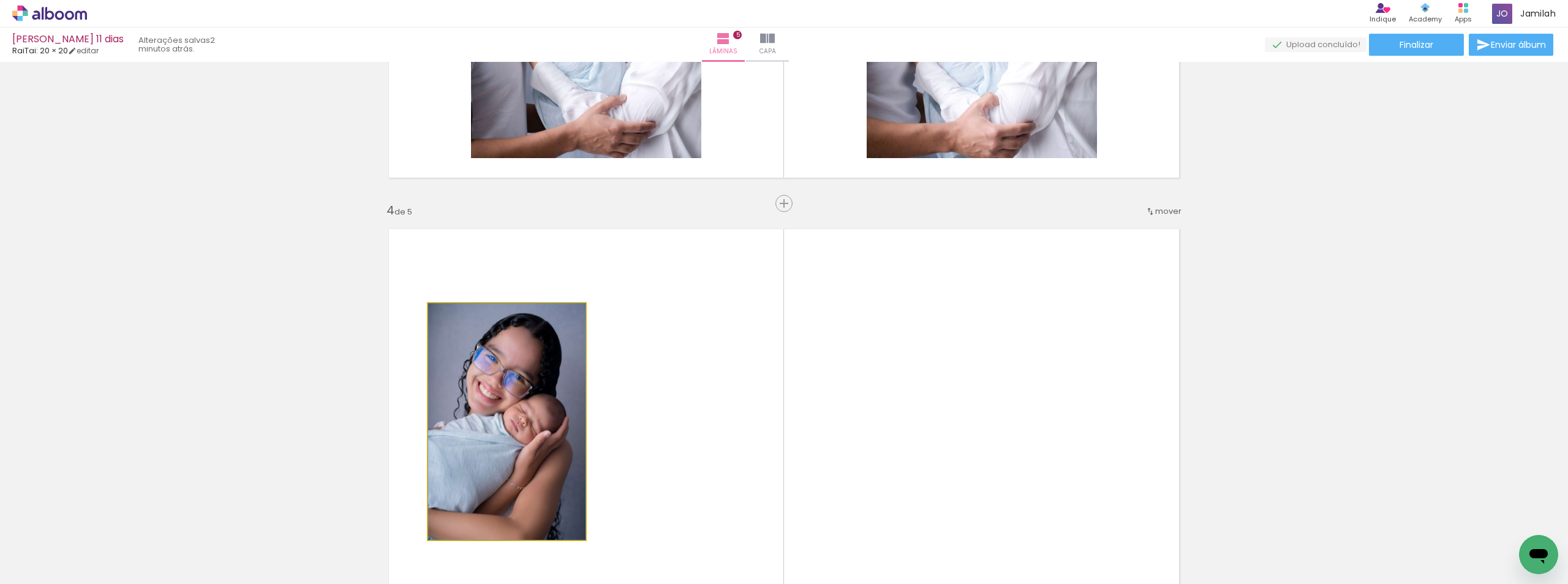
drag, startPoint x: 448, startPoint y: 455, endPoint x: 160, endPoint y: 424, distance: 289.7
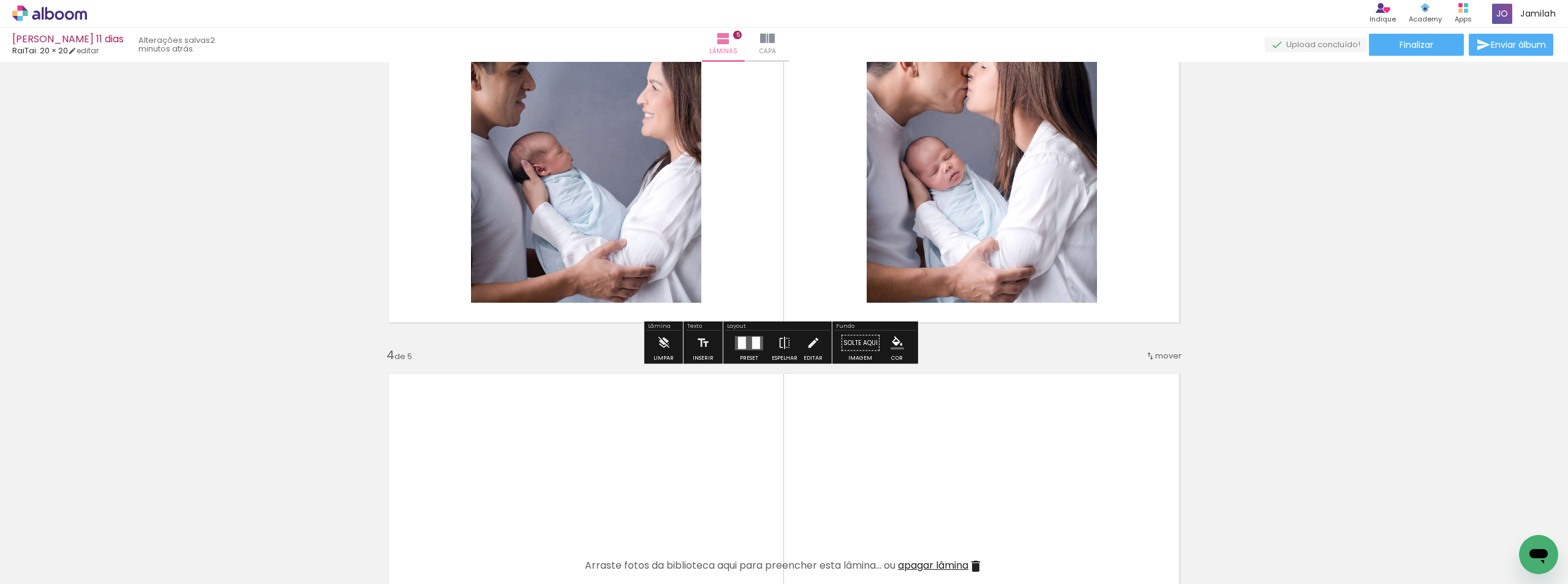
scroll to position [1127, 0]
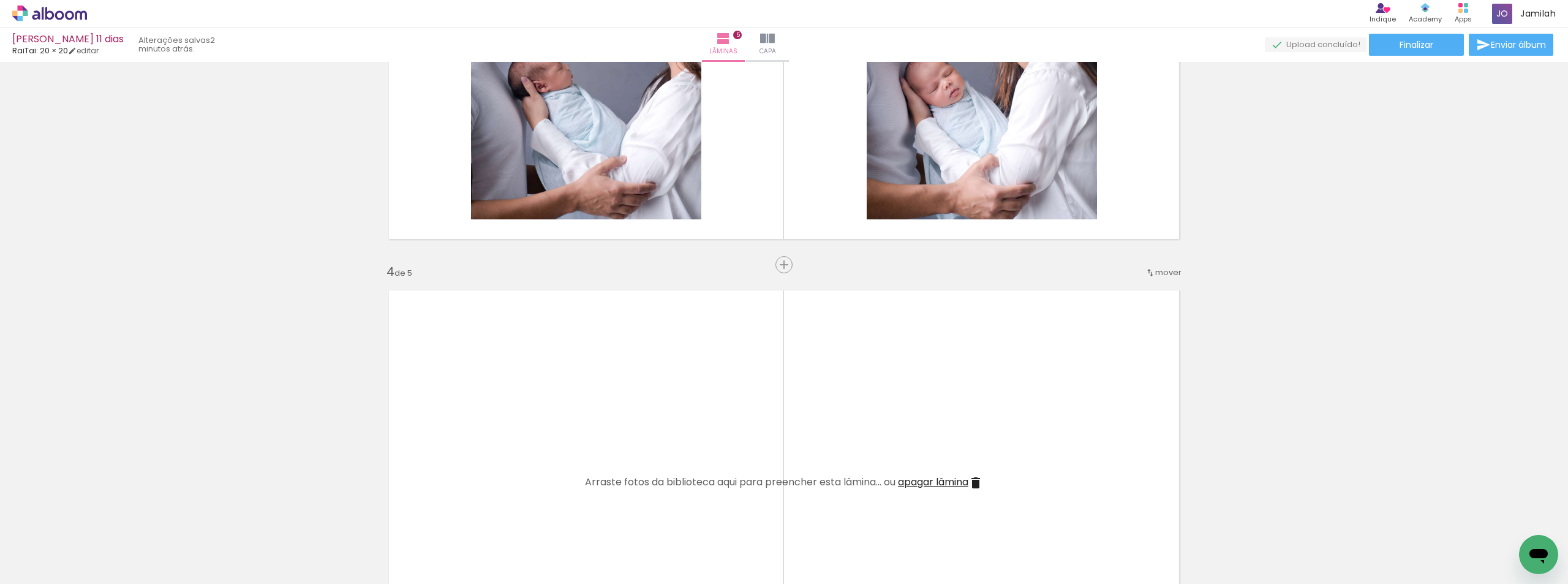
click at [916, 482] on span "apagar lâmina" at bounding box center [933, 482] width 70 height 14
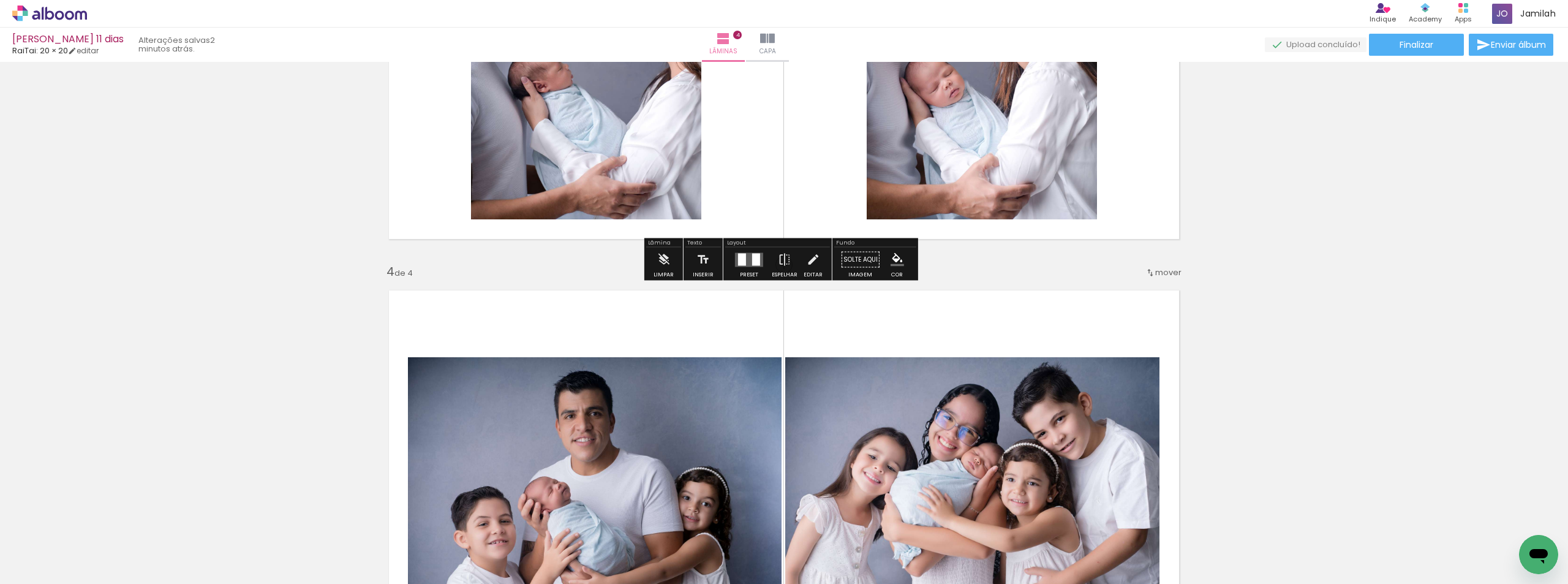
drag, startPoint x: 625, startPoint y: 206, endPoint x: 447, endPoint y: 215, distance: 178.2
click at [448, 214] on quentale-layouter at bounding box center [784, 46] width 811 height 406
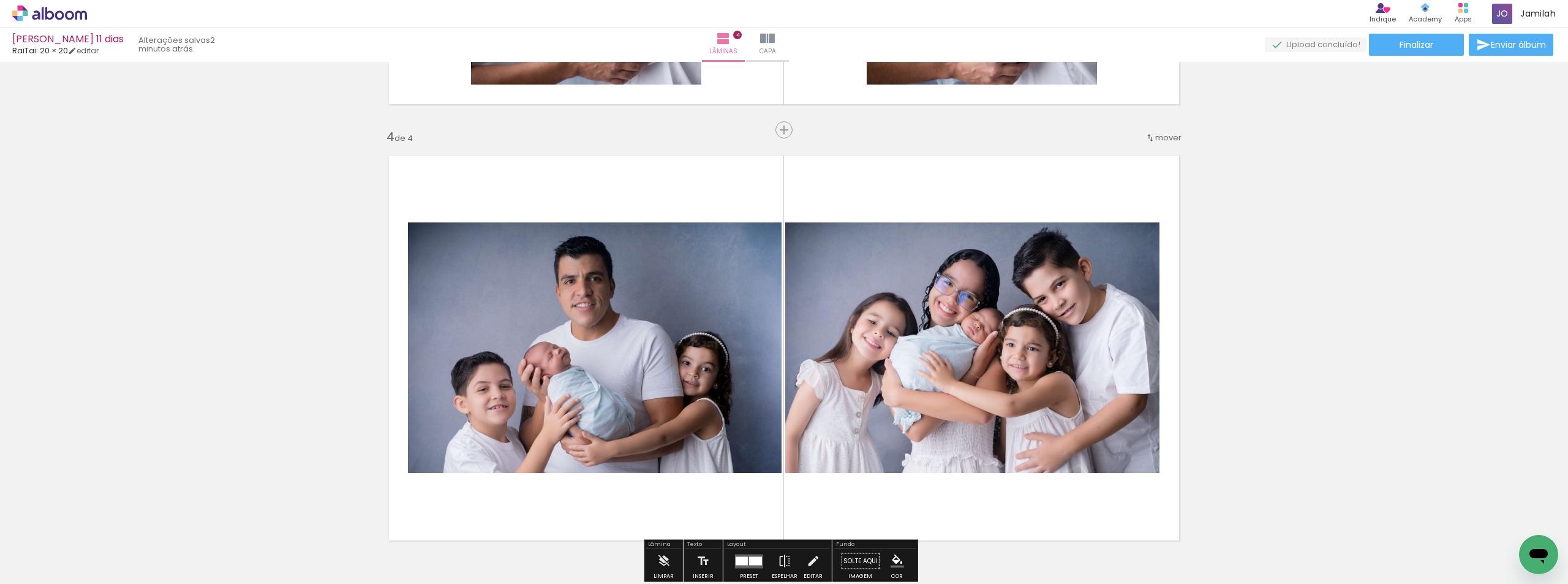
scroll to position [1434, 0]
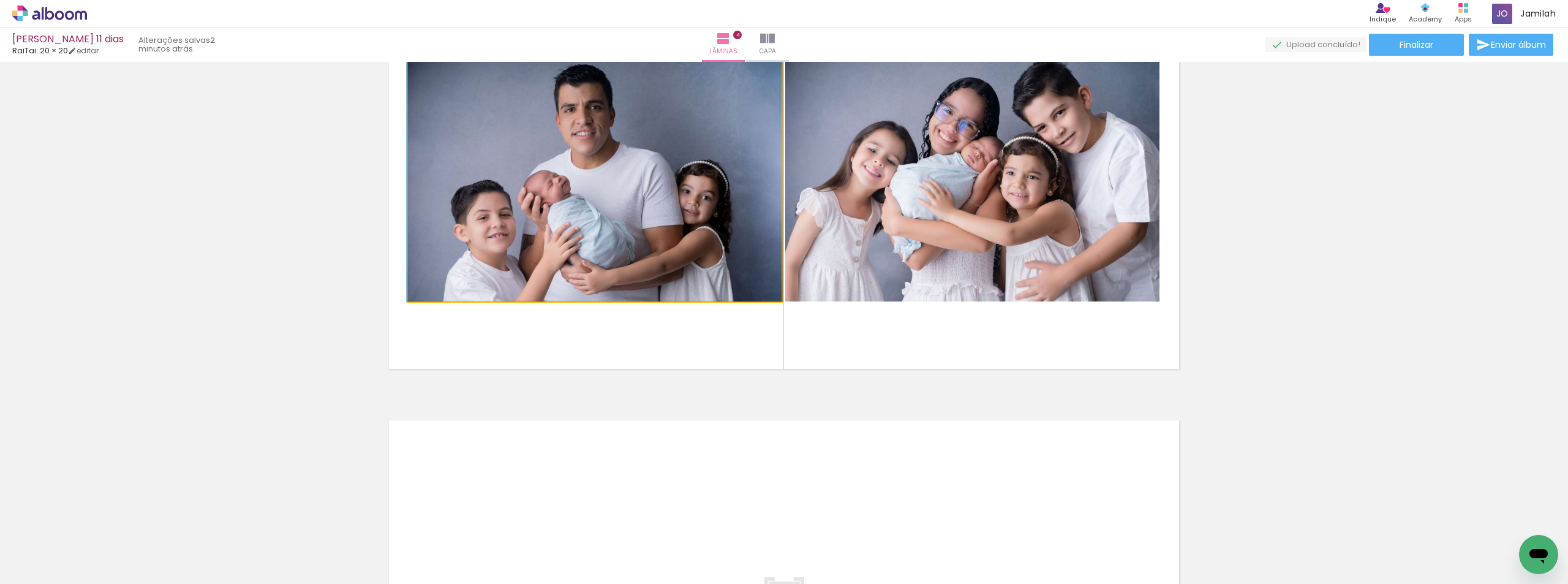
drag, startPoint x: 642, startPoint y: 194, endPoint x: 591, endPoint y: 183, distance: 52.2
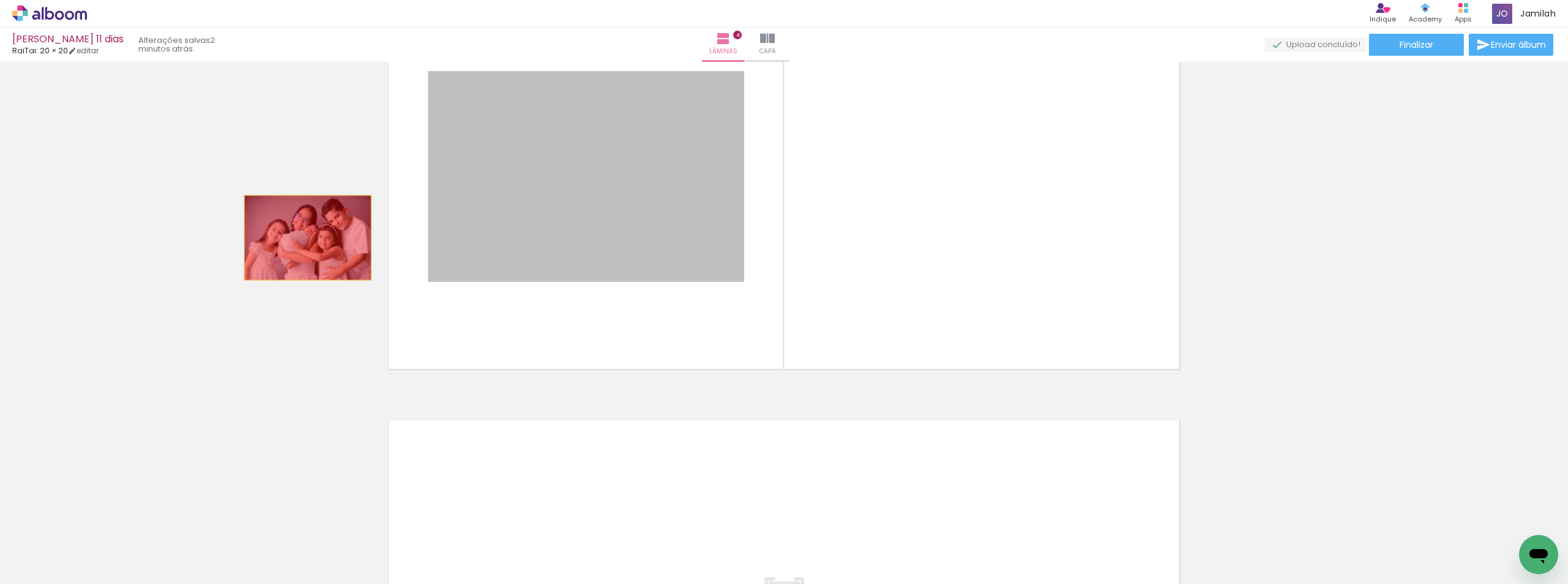
drag, startPoint x: 637, startPoint y: 156, endPoint x: 303, endPoint y: 238, distance: 343.9
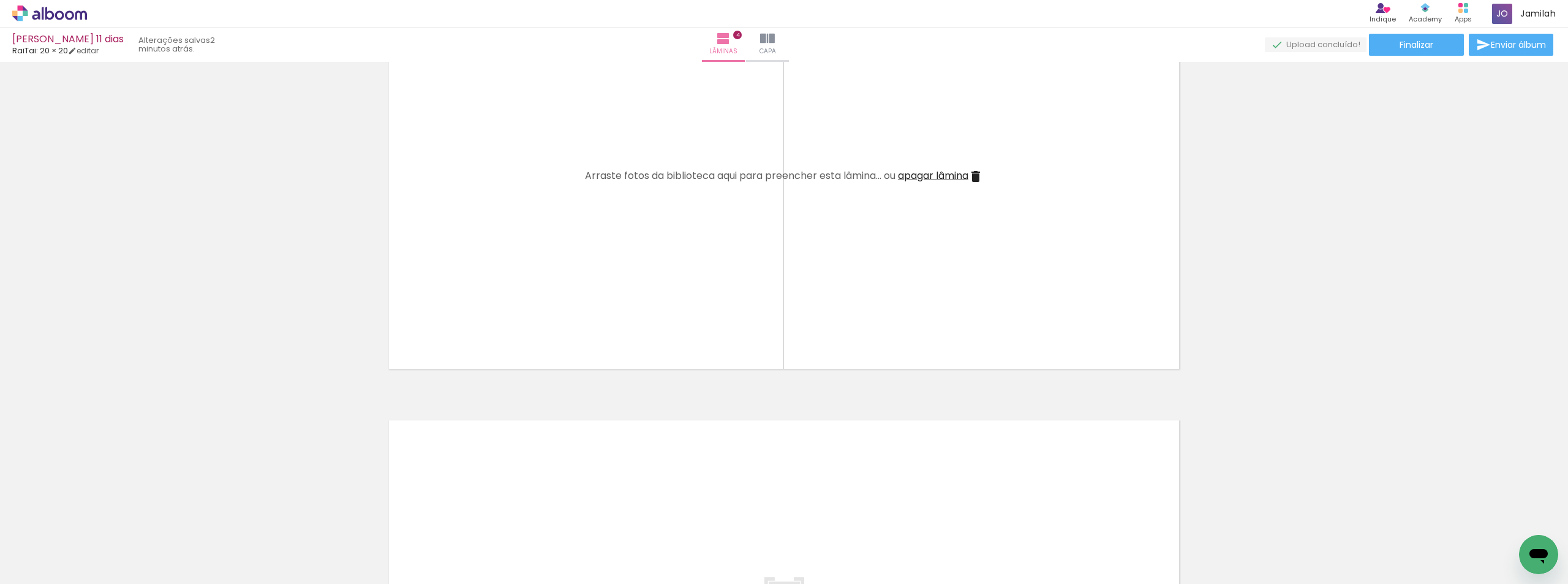
click at [919, 172] on span "apagar lâmina" at bounding box center [933, 176] width 70 height 14
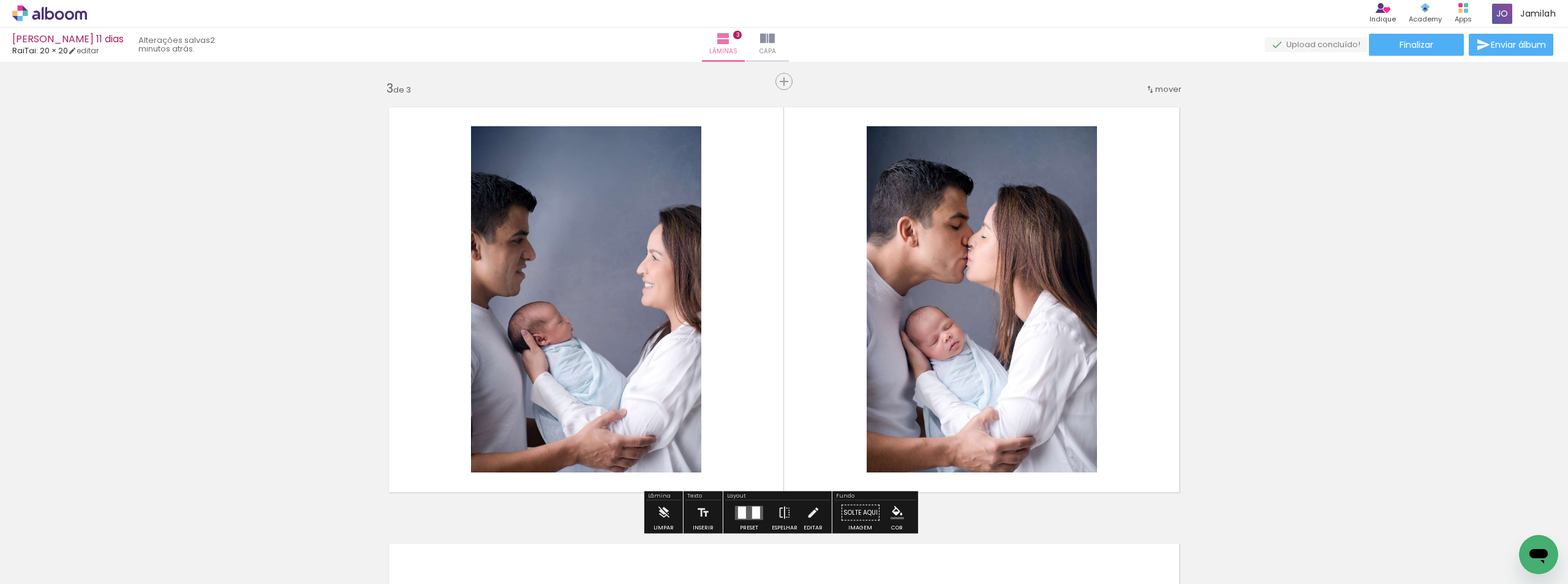
scroll to position [874, 0]
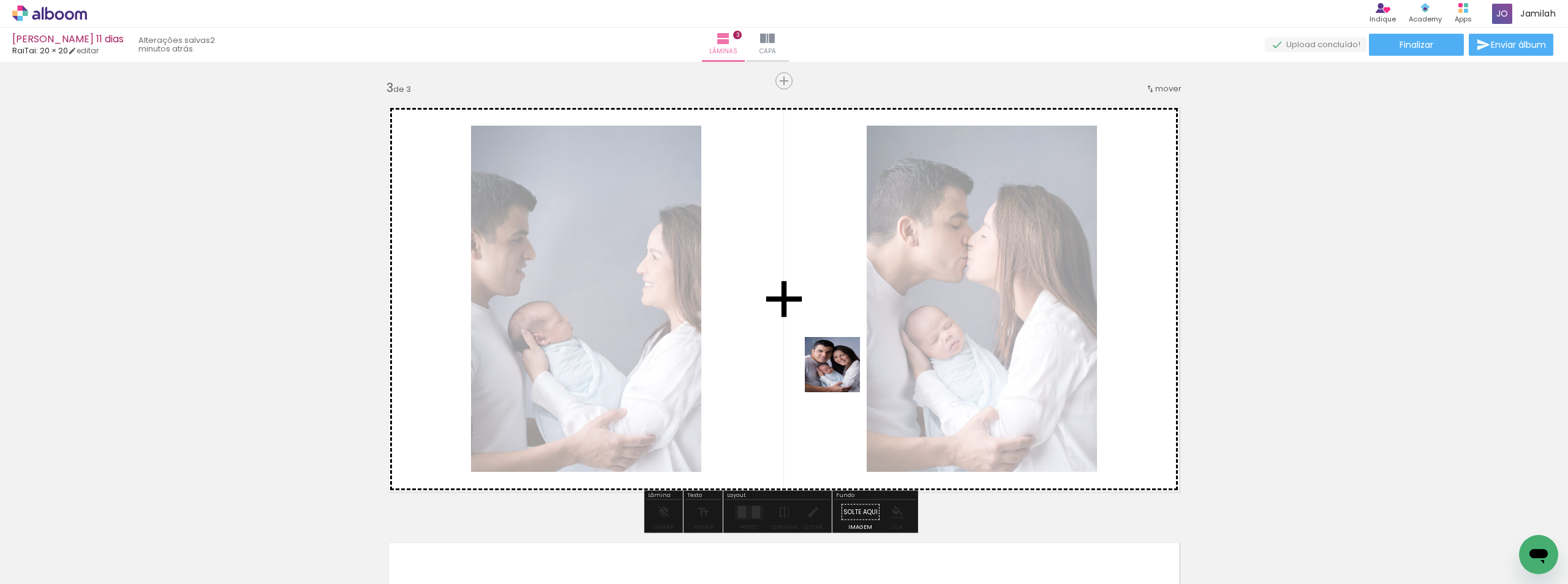
drag, startPoint x: 931, startPoint y: 440, endPoint x: 841, endPoint y: 373, distance: 112.2
click at [842, 373] on quentale-workspace at bounding box center [784, 292] width 1568 height 584
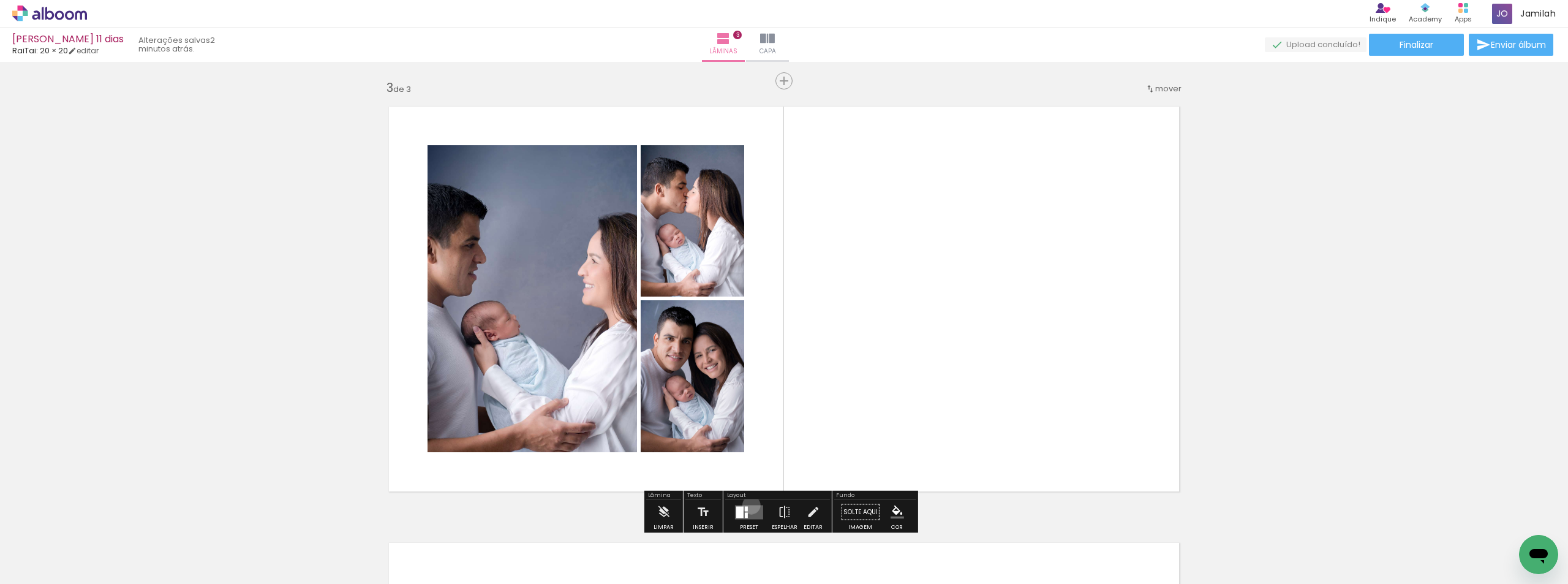
click at [748, 505] on quentale-layouter at bounding box center [749, 512] width 28 height 14
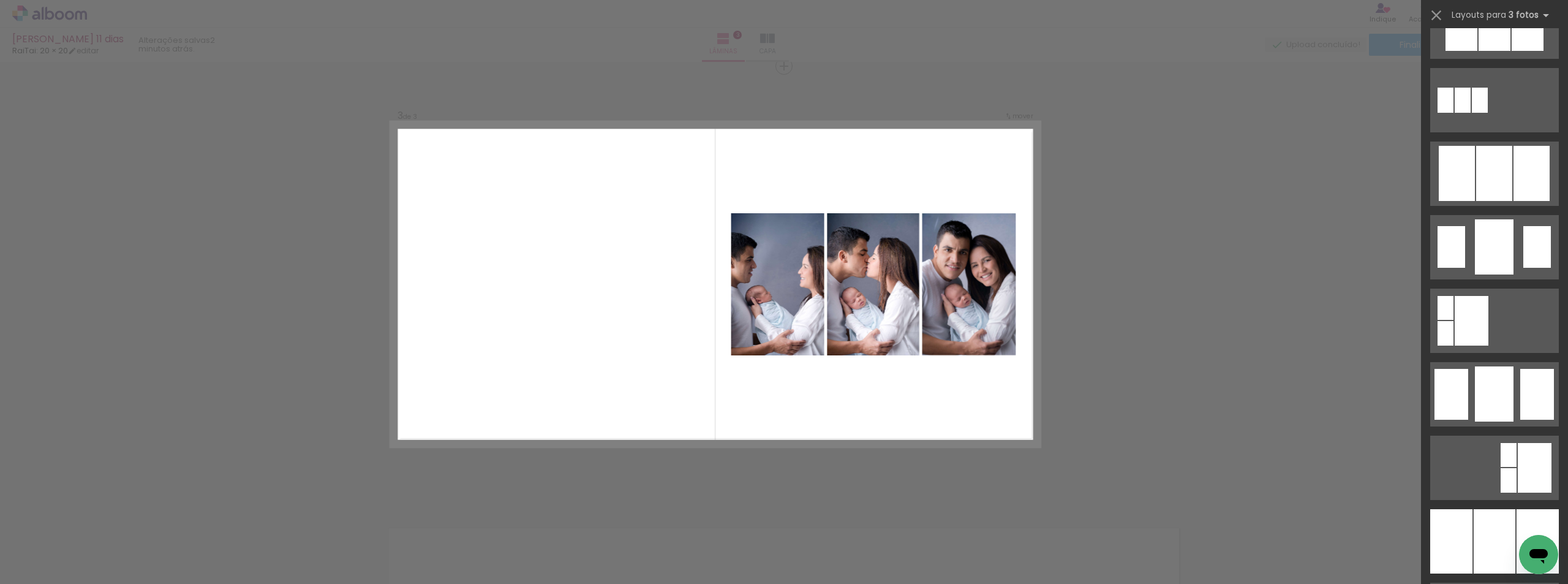
scroll to position [736, 0]
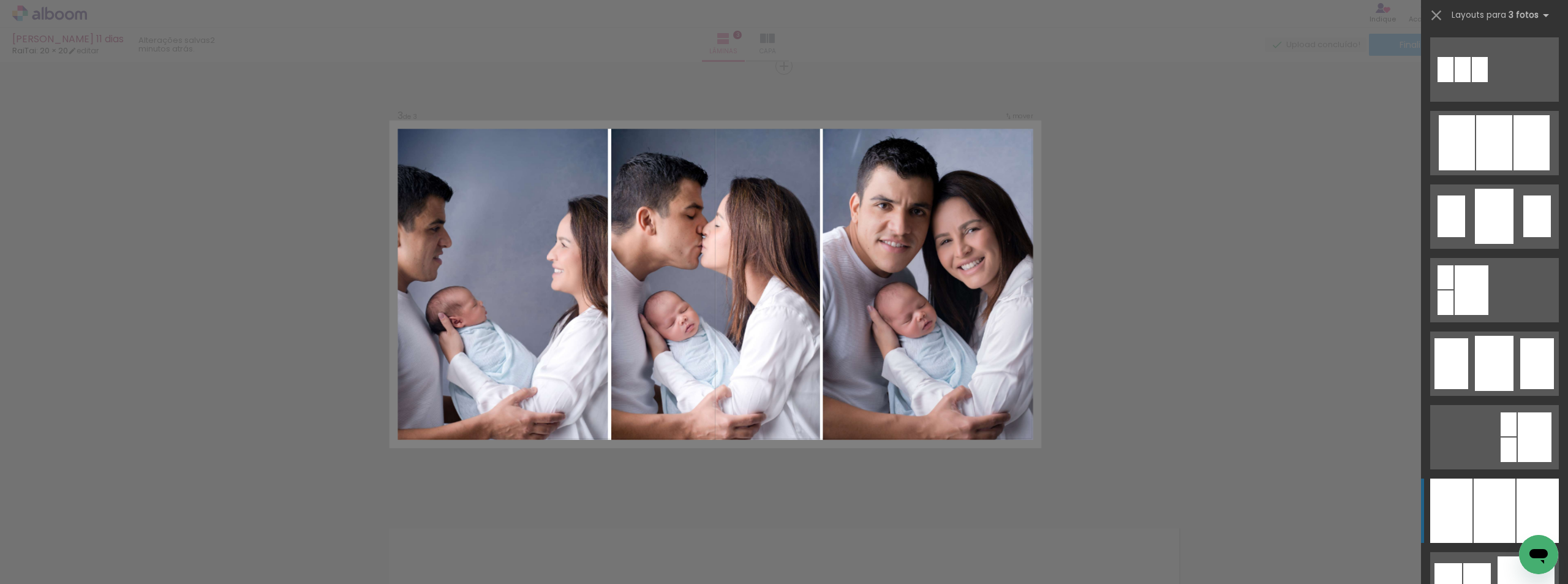
click at [1484, 499] on div at bounding box center [1494, 510] width 42 height 64
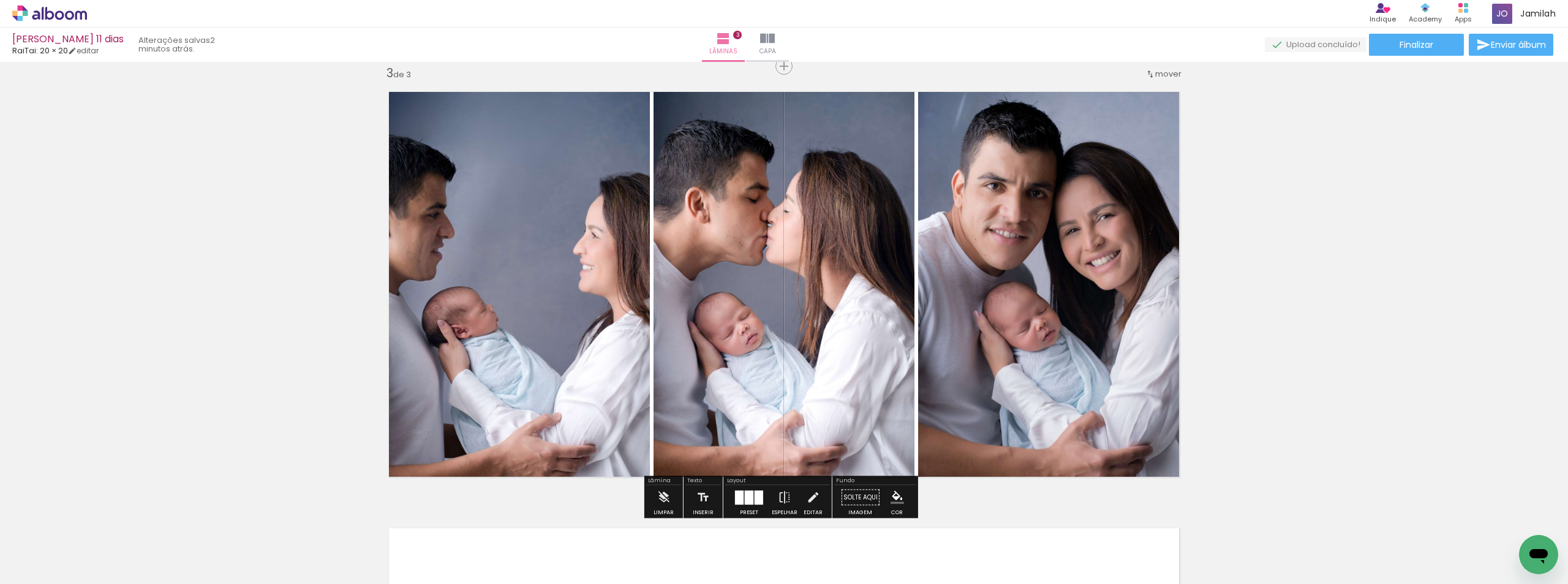
drag, startPoint x: 912, startPoint y: 347, endPoint x: 922, endPoint y: 342, distance: 11.2
click at [922, 342] on quentale-layouter at bounding box center [784, 284] width 811 height 406
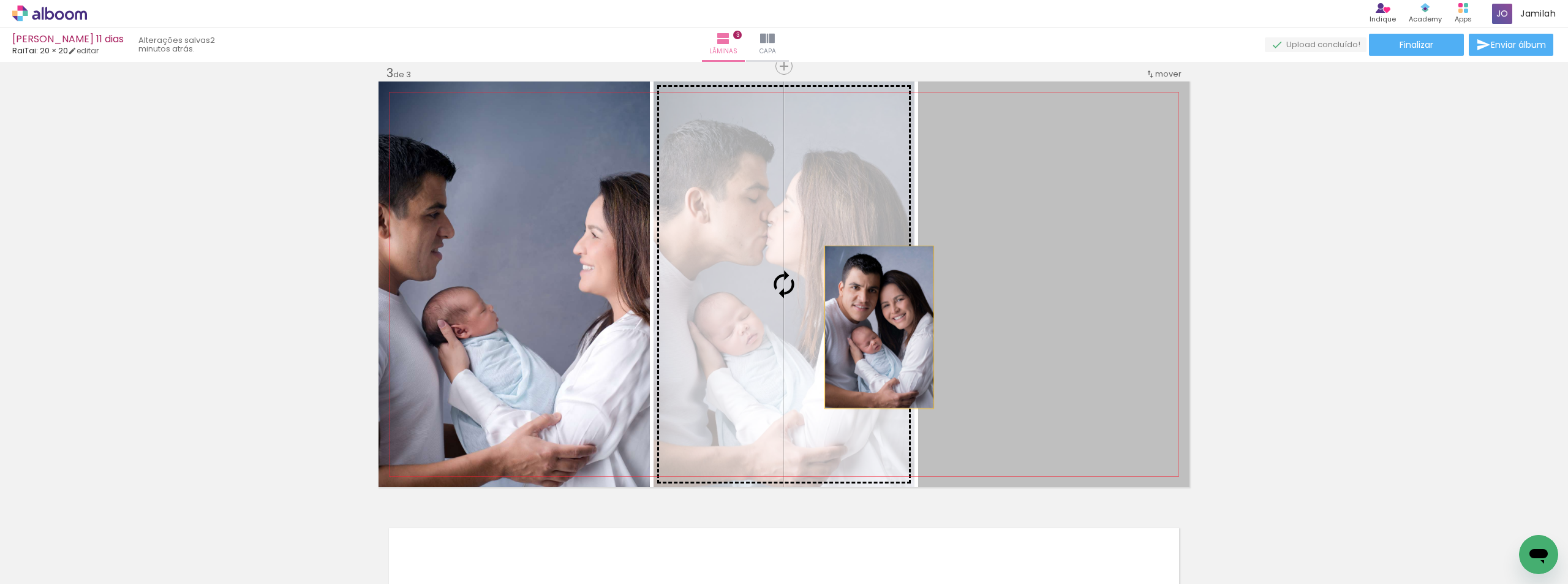
drag, startPoint x: 1019, startPoint y: 335, endPoint x: 516, endPoint y: 283, distance: 505.7
click at [0, 0] on slot at bounding box center [0, 0] width 0 height 0
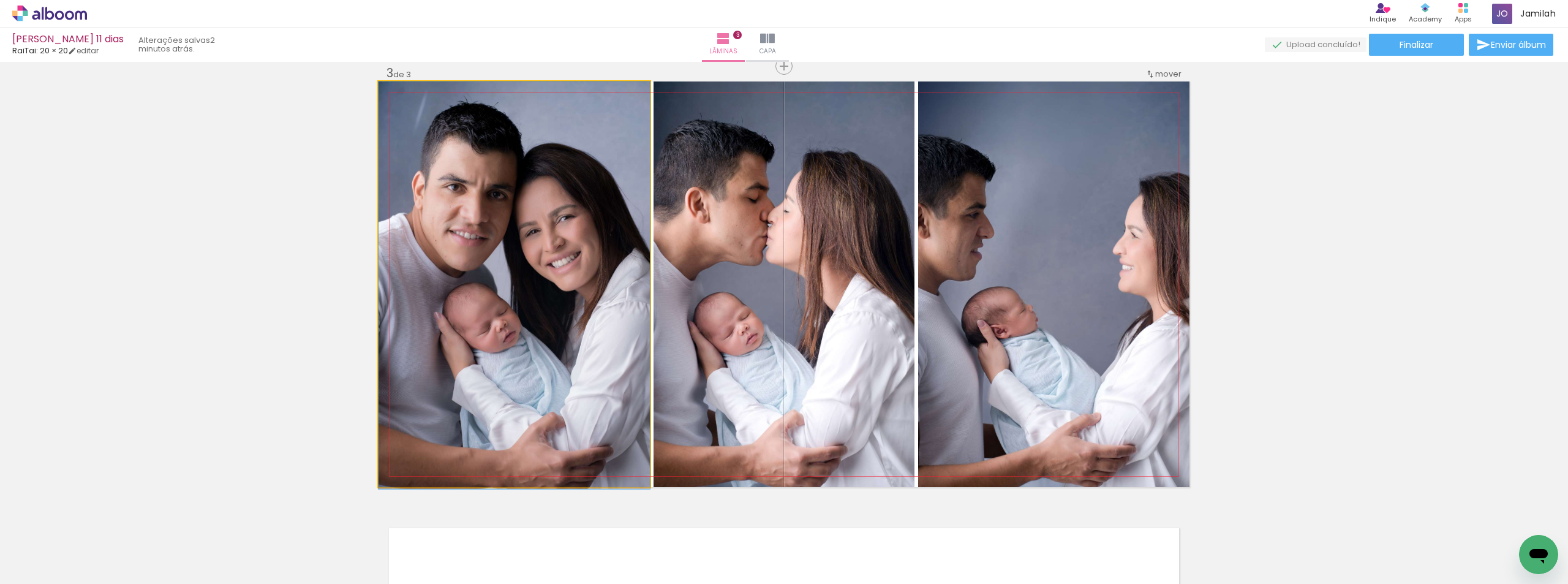
drag, startPoint x: 489, startPoint y: 296, endPoint x: 592, endPoint y: 336, distance: 110.5
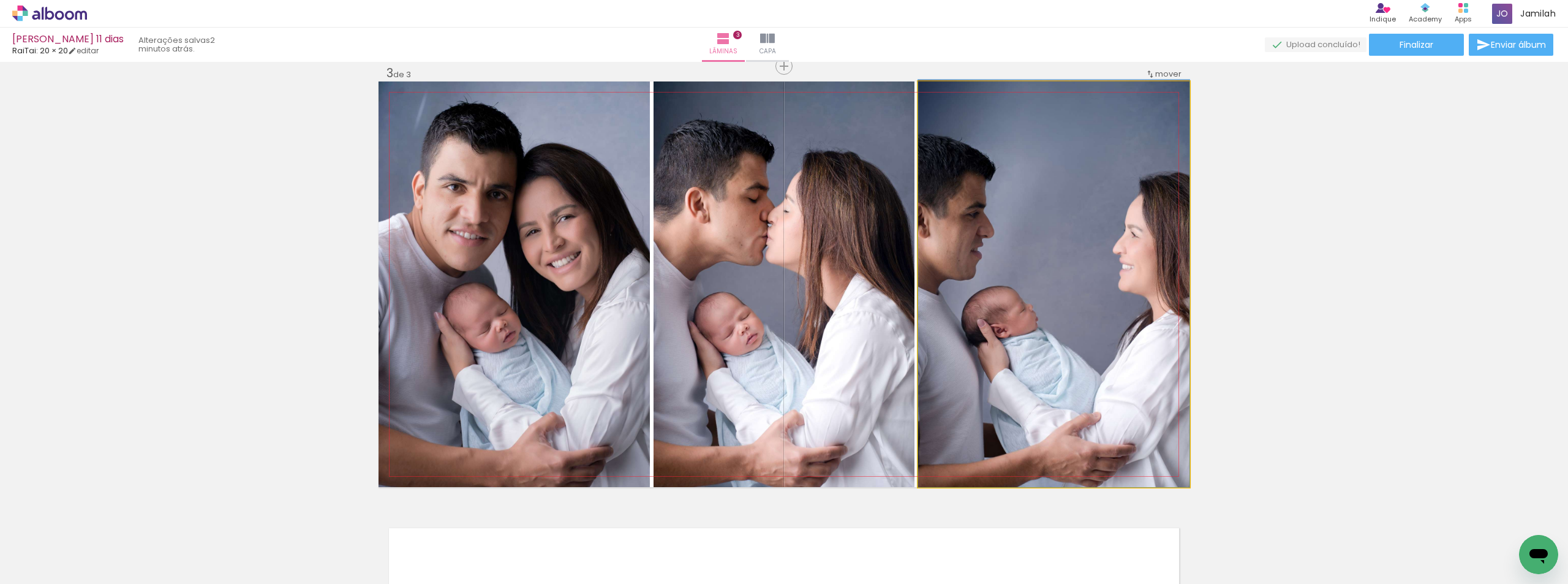
drag, startPoint x: 1018, startPoint y: 326, endPoint x: 1097, endPoint y: 275, distance: 94.0
drag, startPoint x: 959, startPoint y: 338, endPoint x: 1056, endPoint y: 325, distance: 97.9
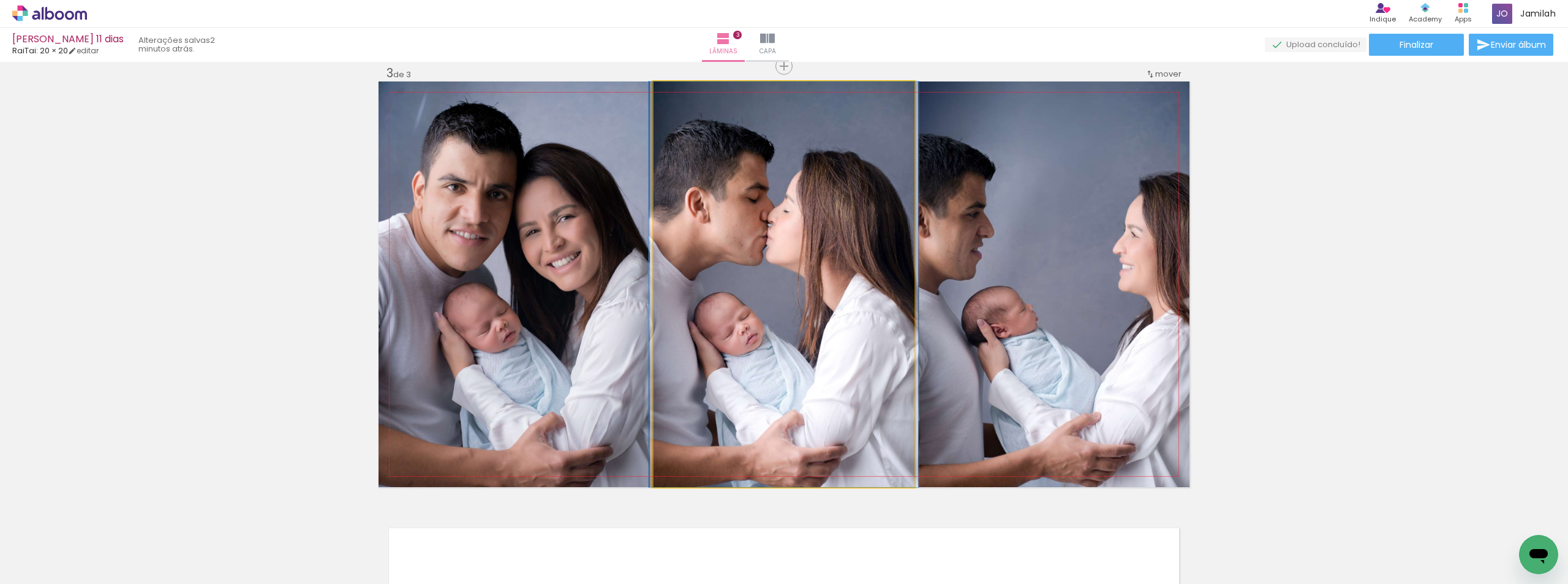
drag, startPoint x: 724, startPoint y: 318, endPoint x: 744, endPoint y: 319, distance: 20.0
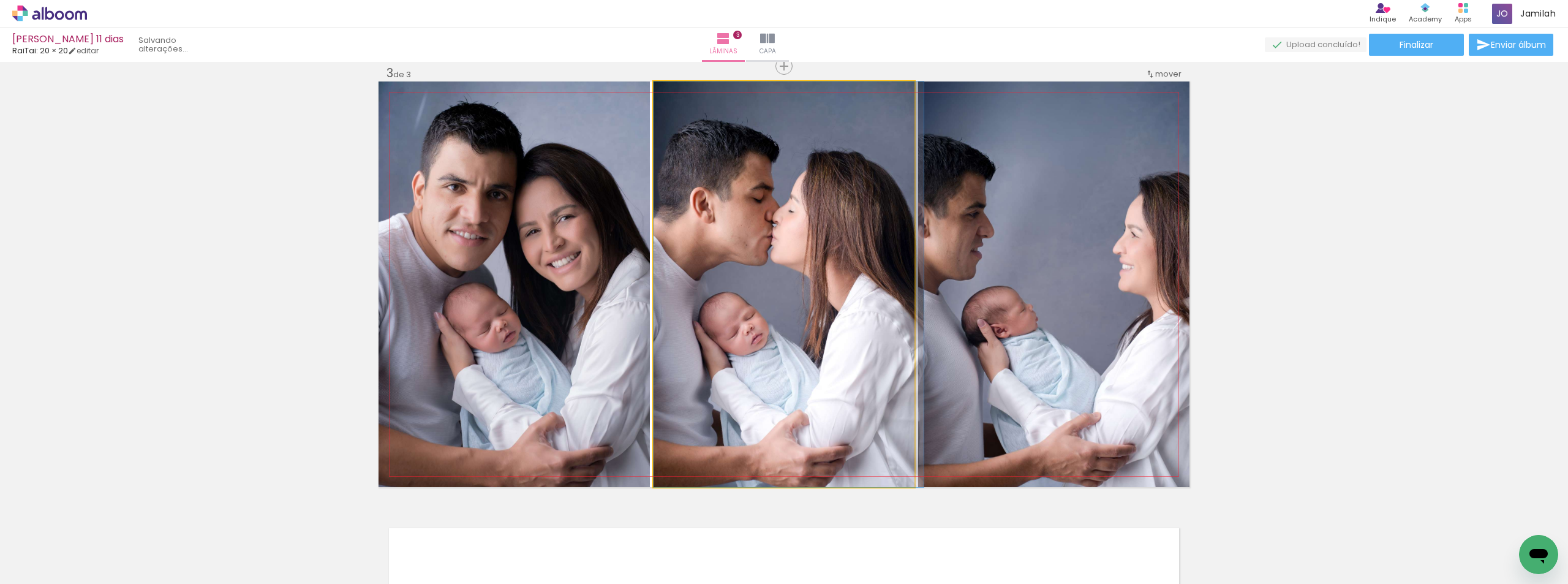
drag, startPoint x: 759, startPoint y: 316, endPoint x: 781, endPoint y: 316, distance: 22.0
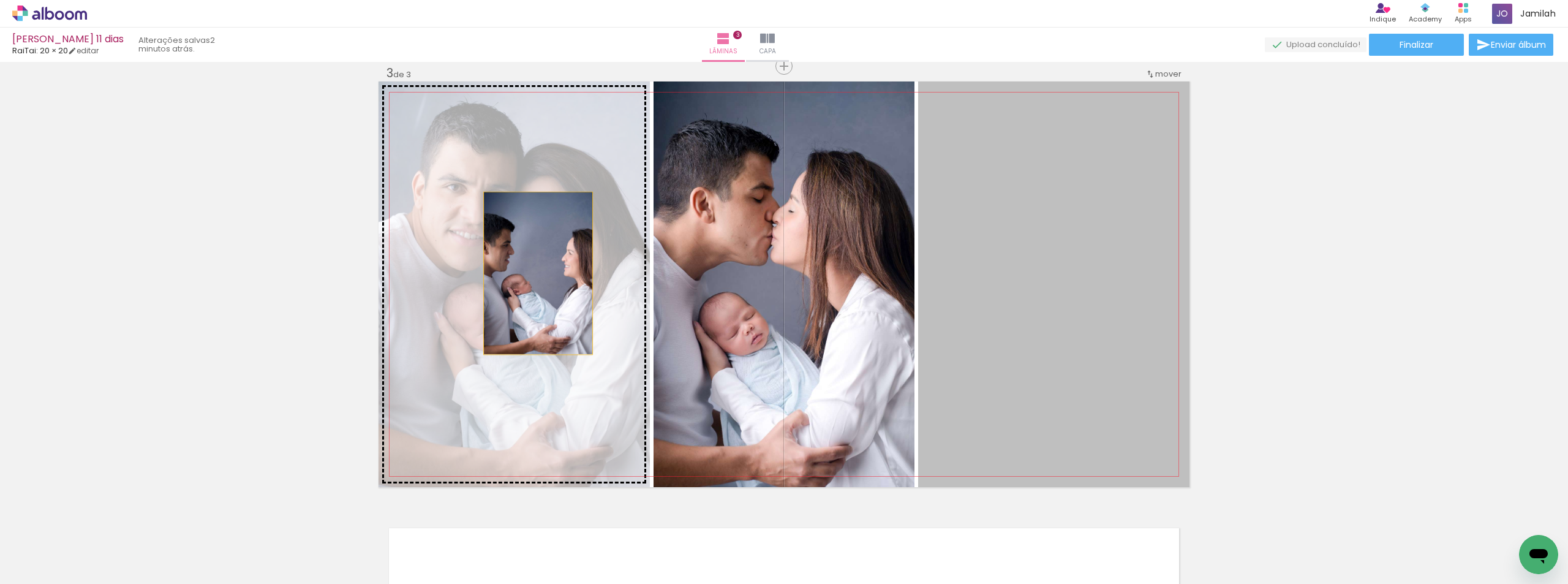
drag, startPoint x: 589, startPoint y: 280, endPoint x: 539, endPoint y: 272, distance: 50.6
click at [0, 0] on slot at bounding box center [0, 0] width 0 height 0
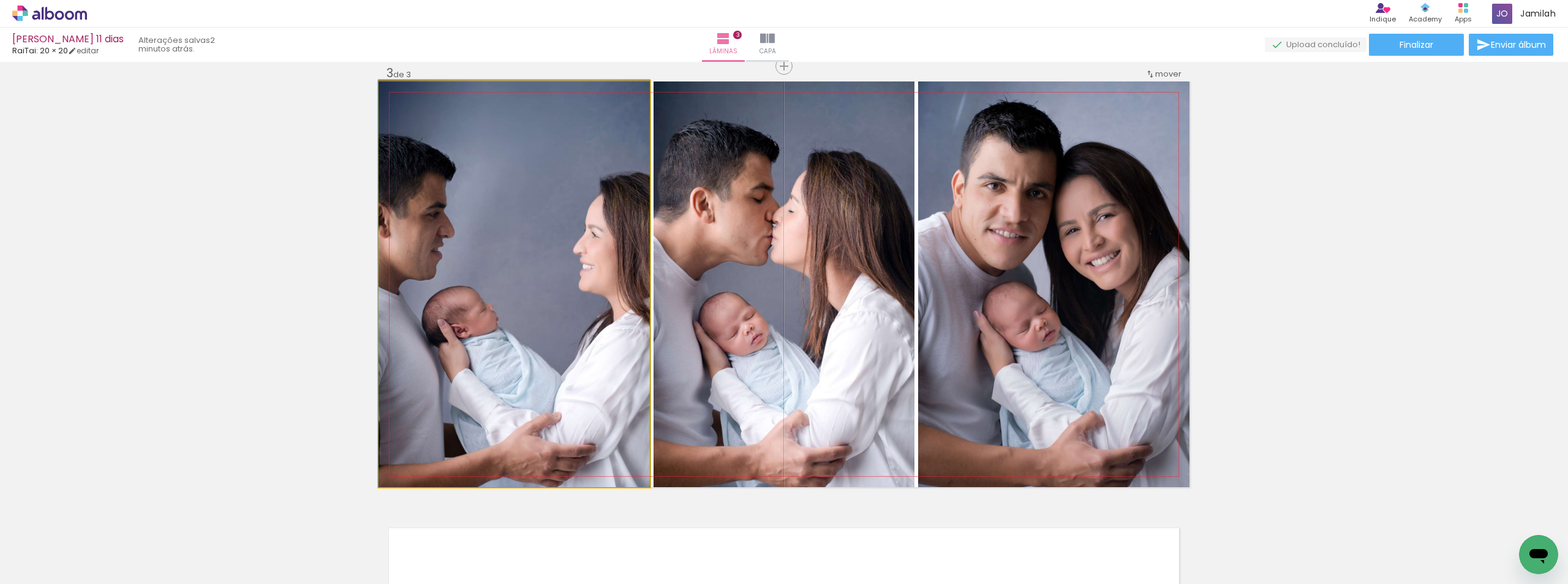
drag, startPoint x: 503, startPoint y: 290, endPoint x: 584, endPoint y: 285, distance: 81.2
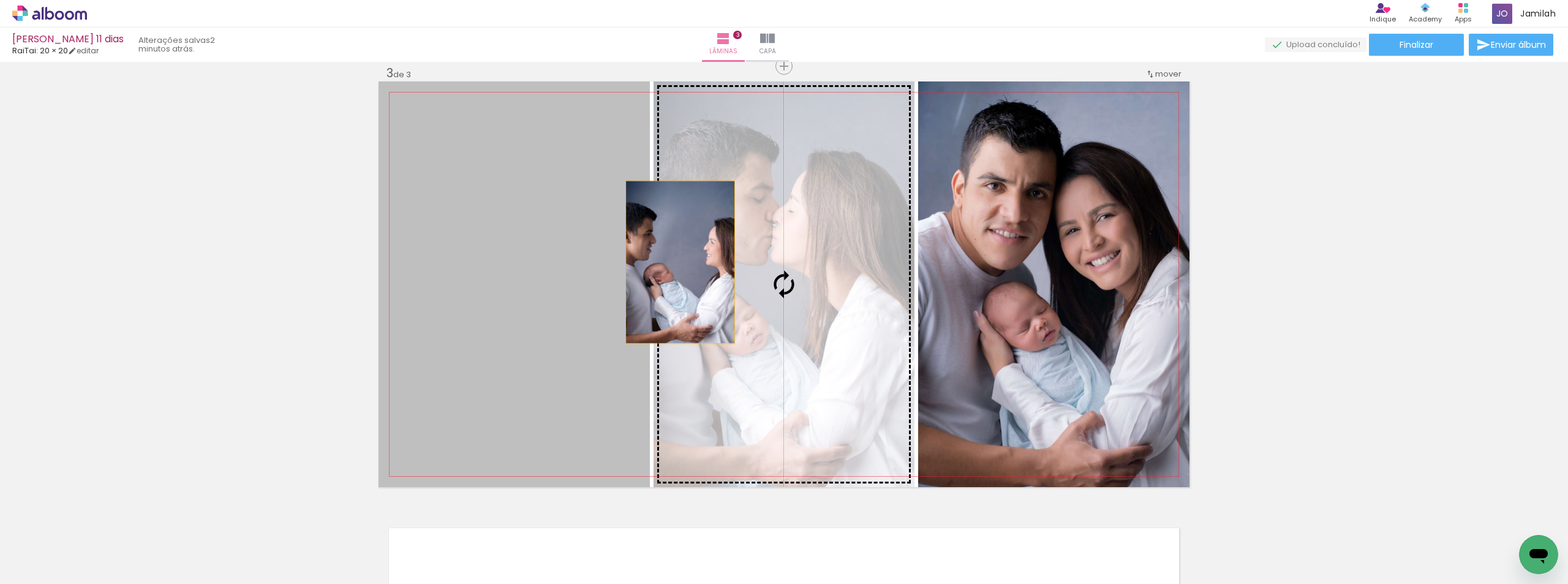
drag, startPoint x: 431, startPoint y: 266, endPoint x: 690, endPoint y: 260, distance: 259.1
click at [0, 0] on slot at bounding box center [0, 0] width 0 height 0
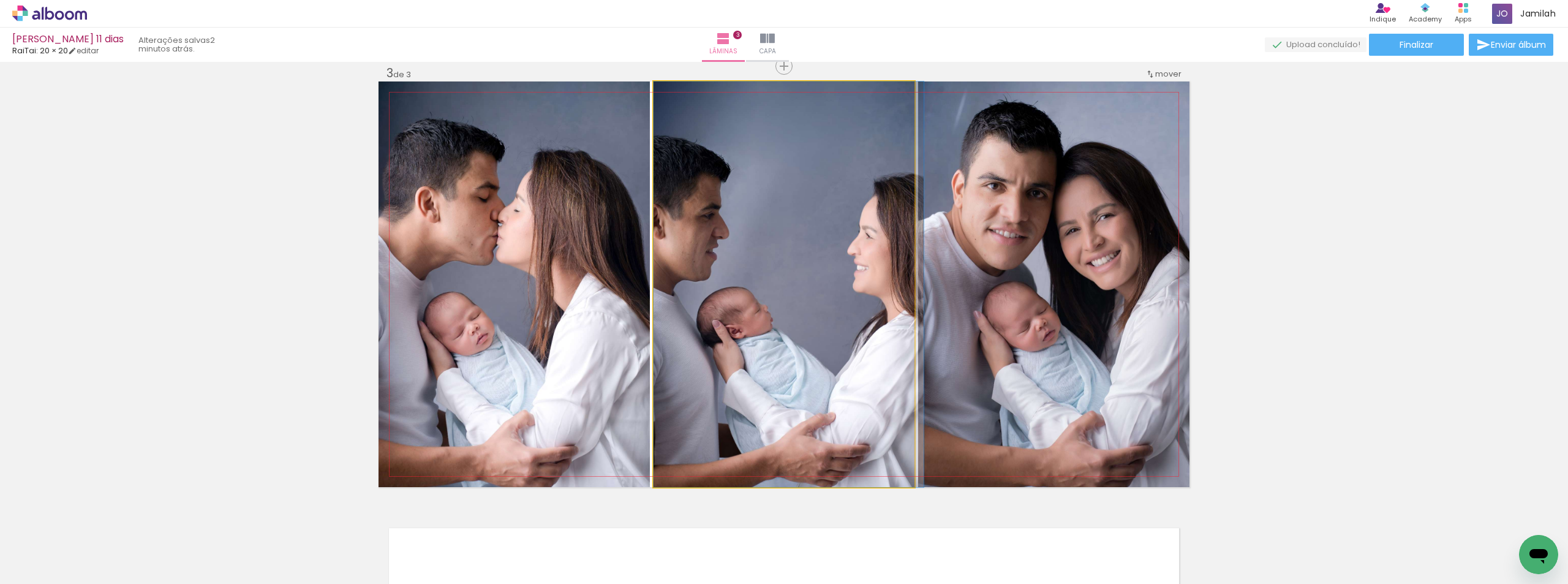
drag, startPoint x: 741, startPoint y: 268, endPoint x: 772, endPoint y: 269, distance: 31.0
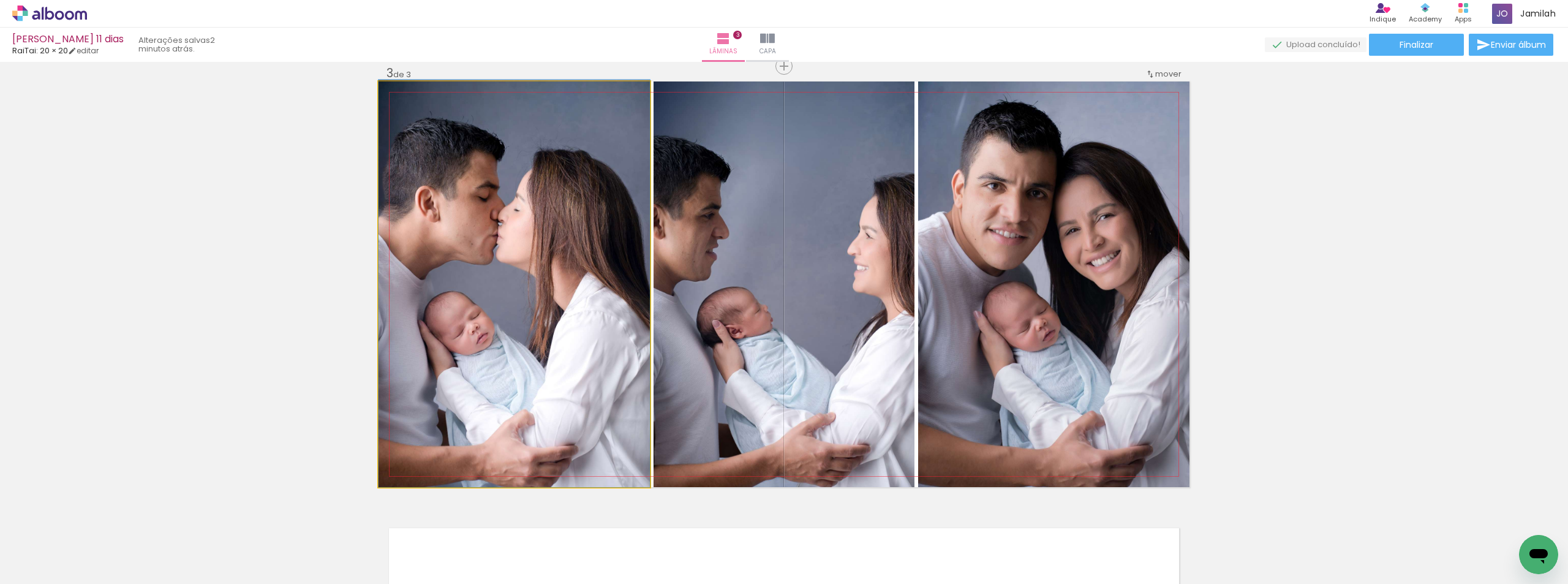
drag, startPoint x: 416, startPoint y: 275, endPoint x: 505, endPoint y: 252, distance: 91.9
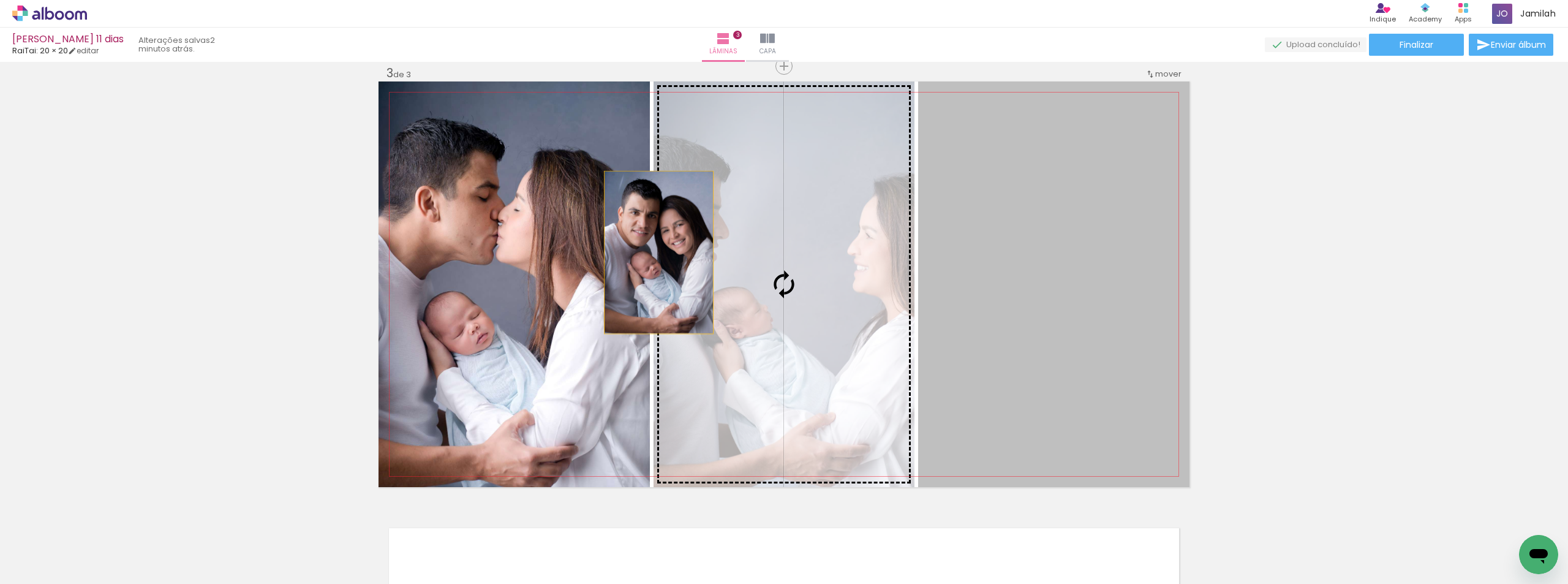
drag, startPoint x: 1030, startPoint y: 275, endPoint x: 560, endPoint y: 254, distance: 470.5
click at [0, 0] on slot at bounding box center [0, 0] width 0 height 0
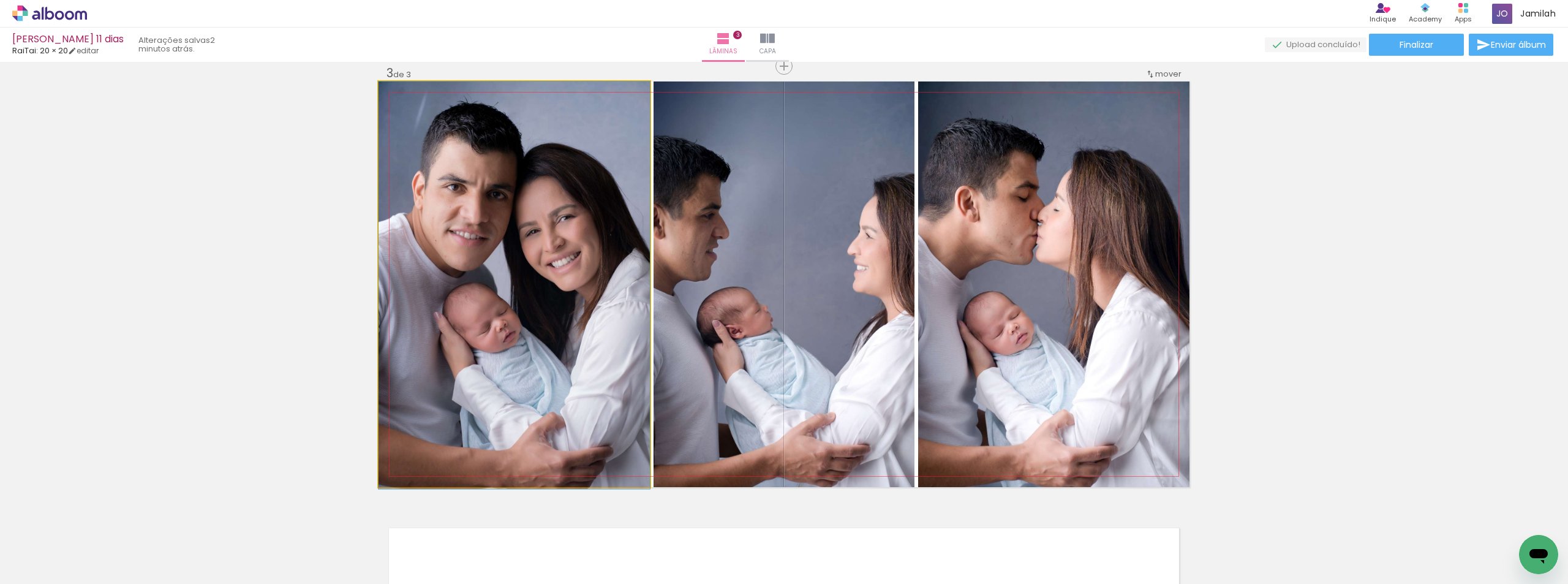
drag, startPoint x: 543, startPoint y: 295, endPoint x: 613, endPoint y: 314, distance: 72.5
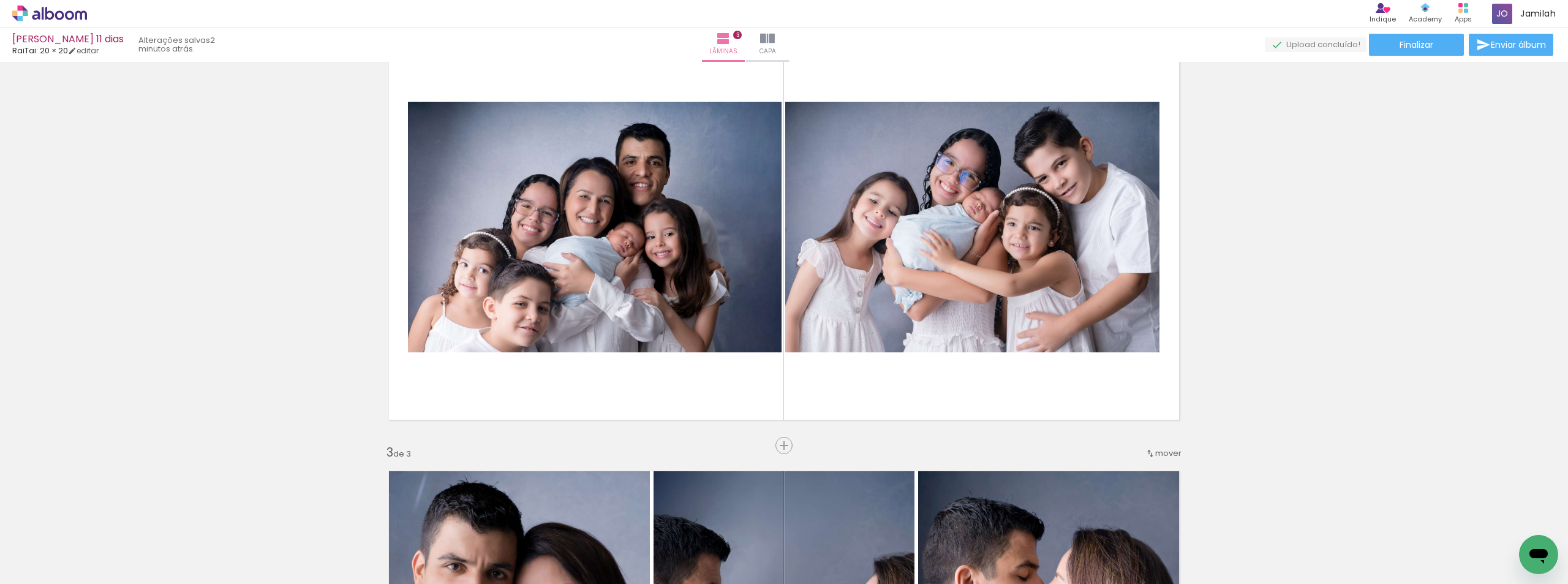
scroll to position [428, 0]
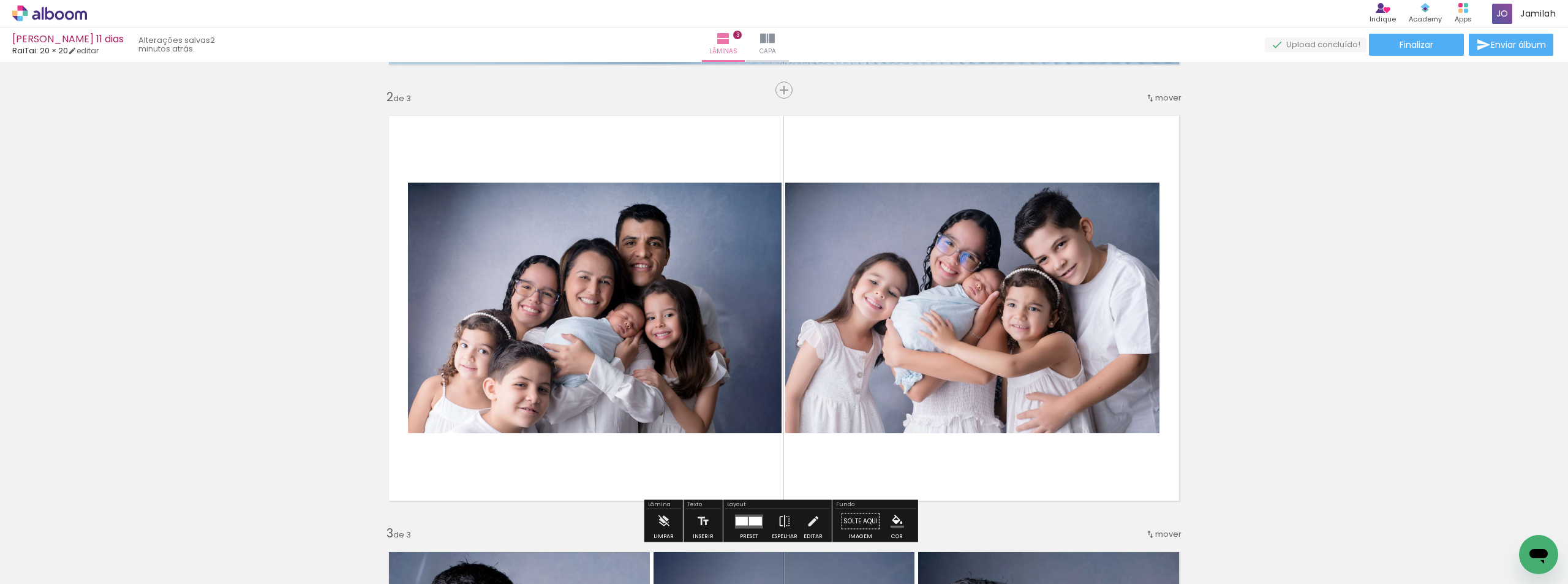
click at [1180, 101] on div "Inserir lâmina 1 de 3 Inserir lâmina 2 de 3 Inserir lâmina 3 de 3" at bounding box center [784, 510] width 1568 height 1747
click at [1159, 94] on span "mover" at bounding box center [1169, 98] width 26 height 12
click at [1128, 139] on span "depois da" at bounding box center [1116, 136] width 41 height 20
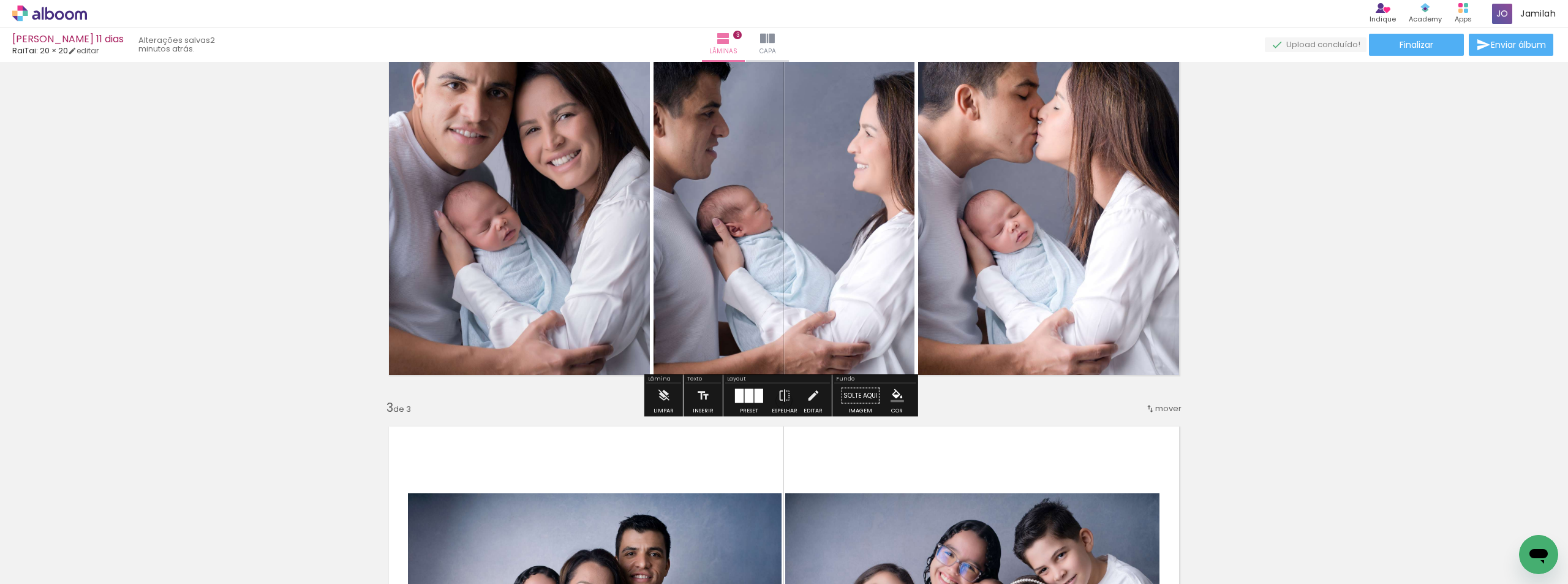
scroll to position [582, 0]
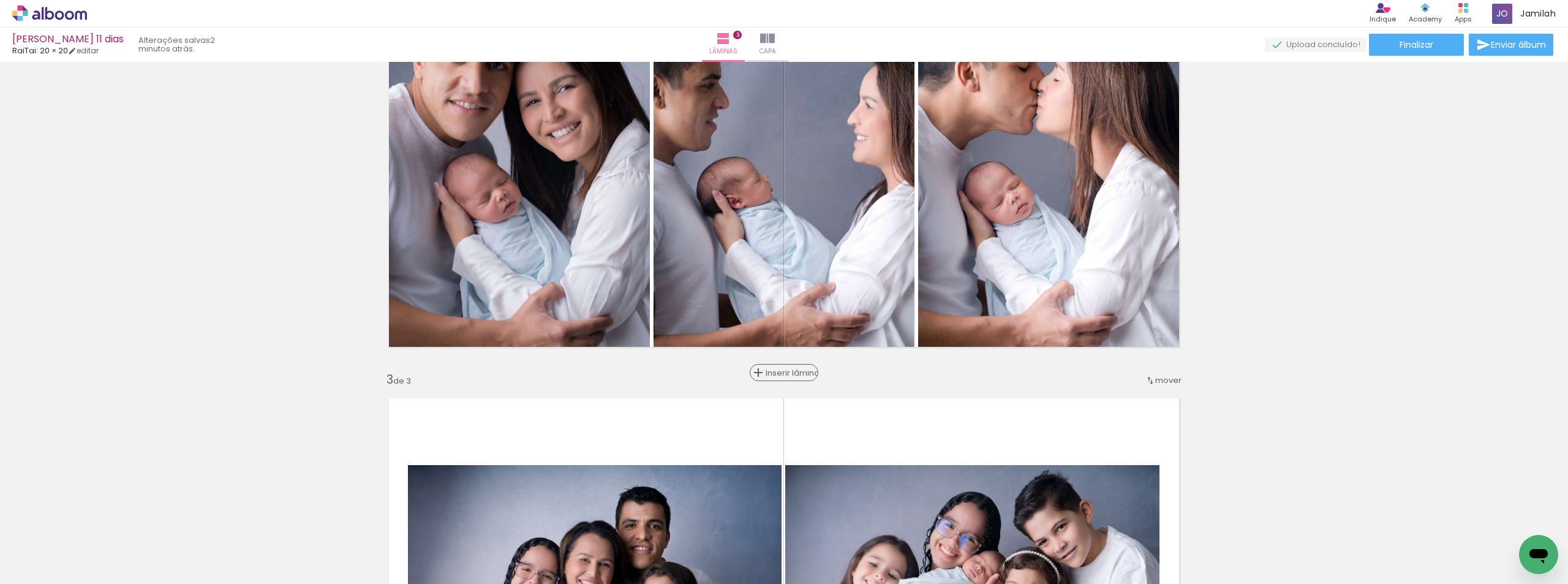
click at [777, 377] on div "Inserir lâmina" at bounding box center [783, 373] width 66 height 15
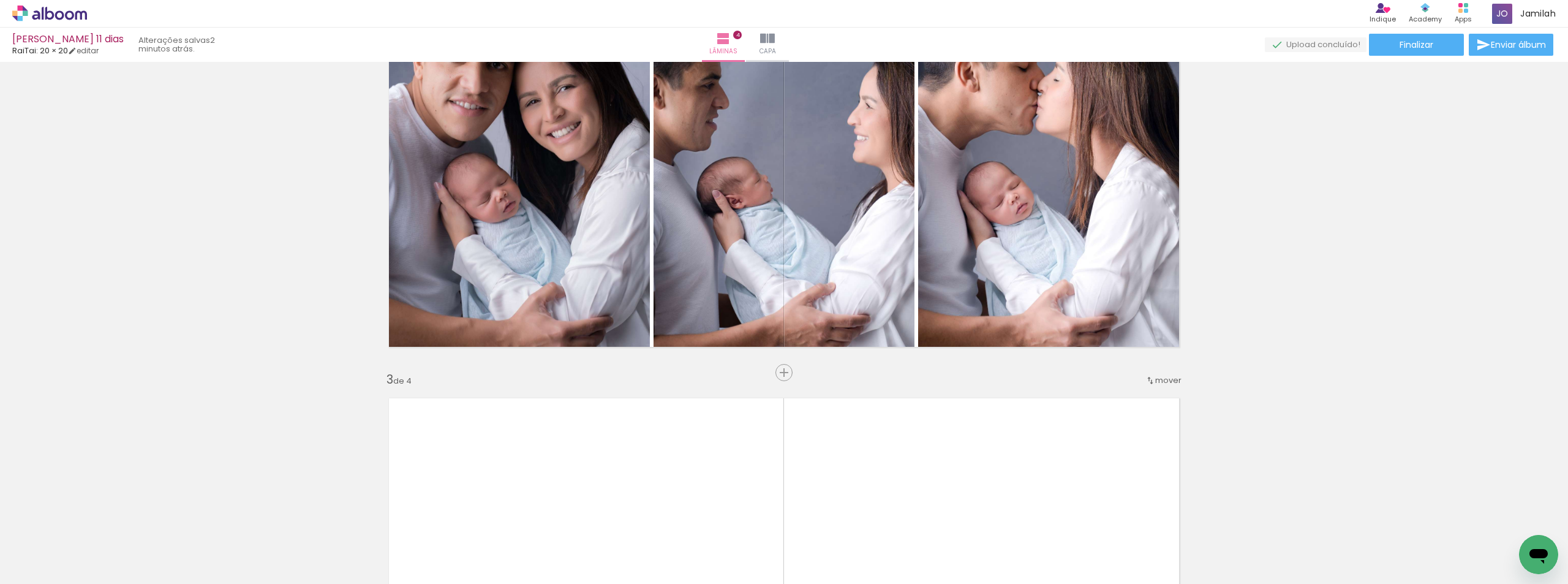
drag, startPoint x: 625, startPoint y: 494, endPoint x: 681, endPoint y: 441, distance: 77.1
click at [680, 443] on quentale-layouter at bounding box center [784, 591] width 811 height 406
click at [681, 441] on quentale-layouter at bounding box center [784, 591] width 811 height 406
drag, startPoint x: 632, startPoint y: 531, endPoint x: 703, endPoint y: 514, distance: 73.0
click at [656, 478] on quentale-workspace at bounding box center [784, 292] width 1568 height 584
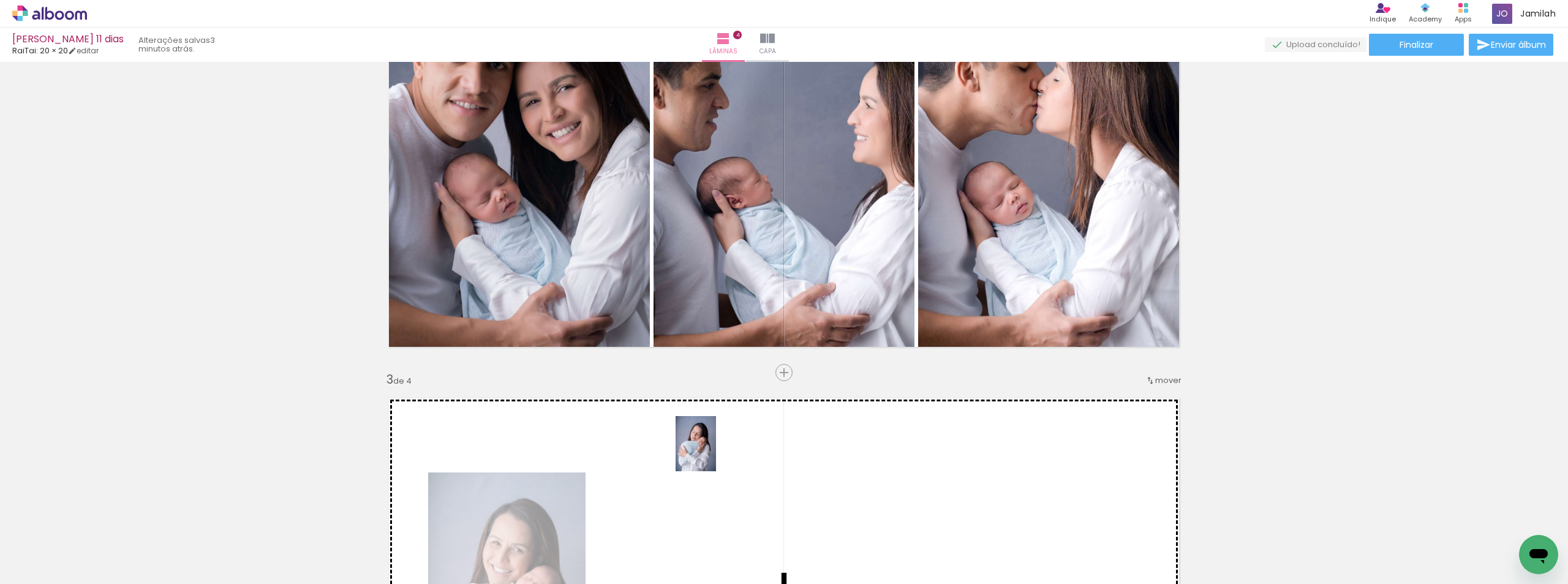
drag, startPoint x: 666, startPoint y: 531, endPoint x: 713, endPoint y: 453, distance: 91.1
click at [713, 453] on quentale-workspace at bounding box center [784, 292] width 1568 height 584
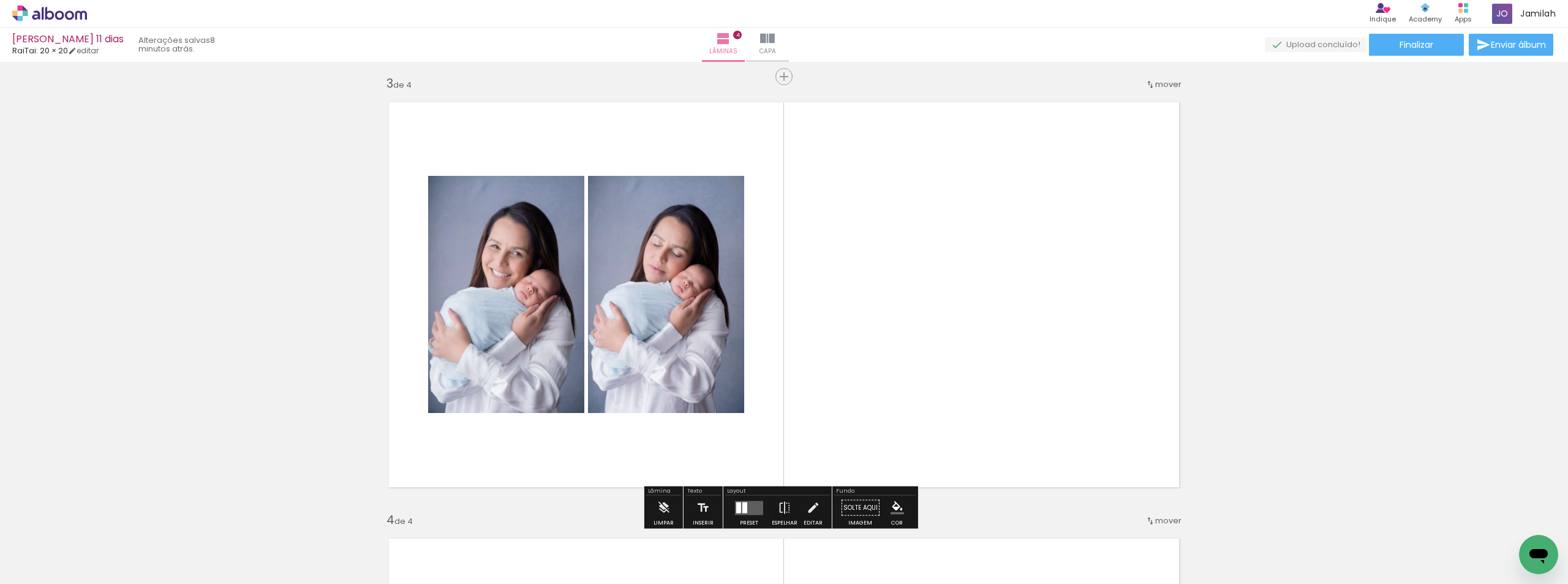
scroll to position [889, 0]
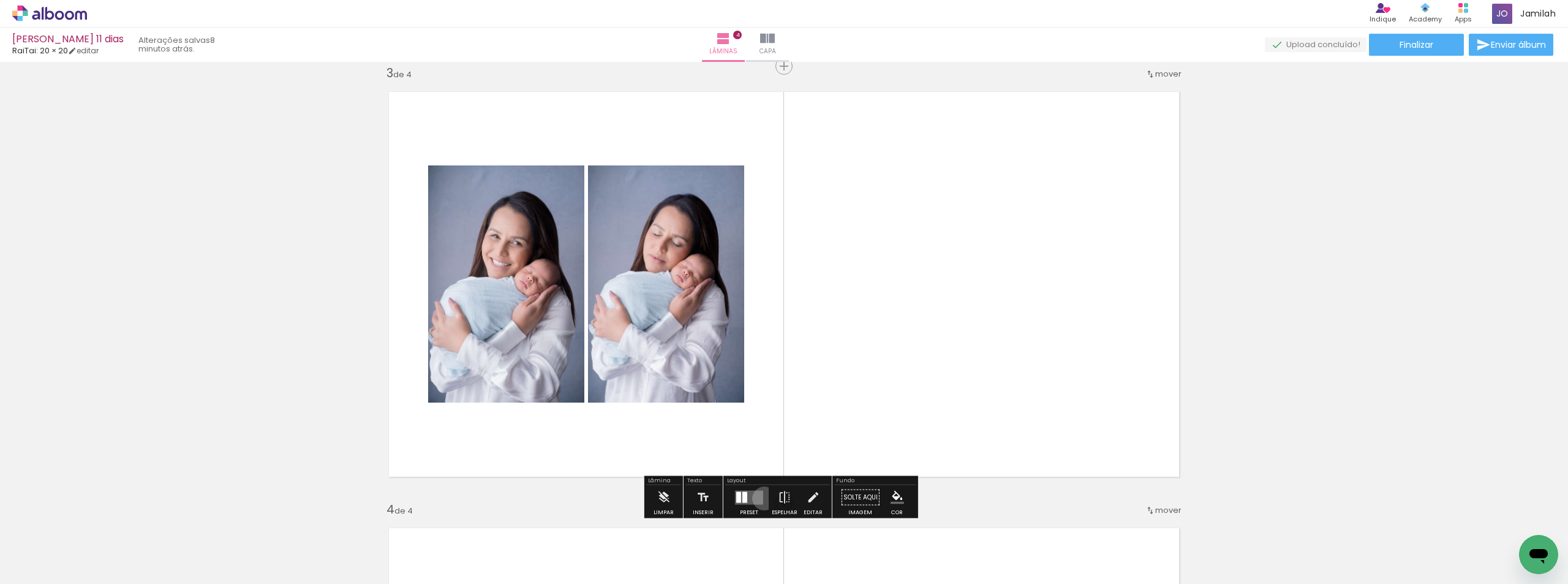
drag, startPoint x: 762, startPoint y: 499, endPoint x: 740, endPoint y: 493, distance: 22.8
click at [754, 498] on div at bounding box center [749, 498] width 33 height 25
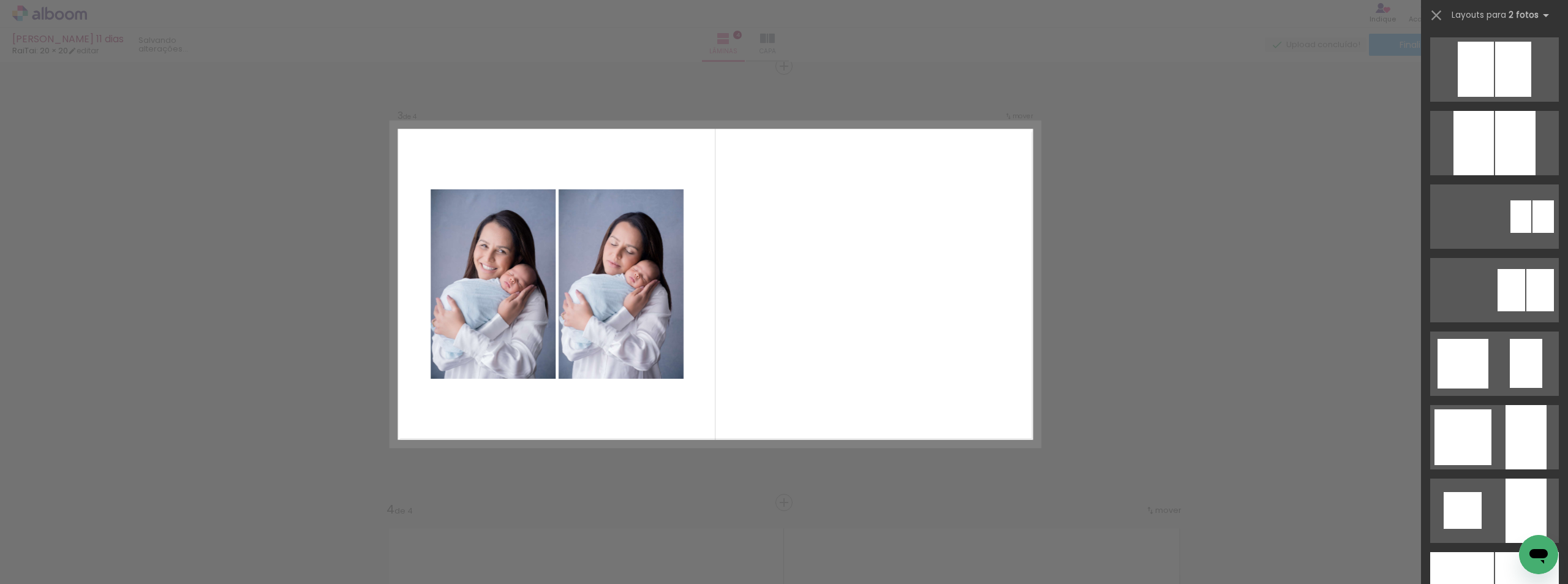
scroll to position [0, 0]
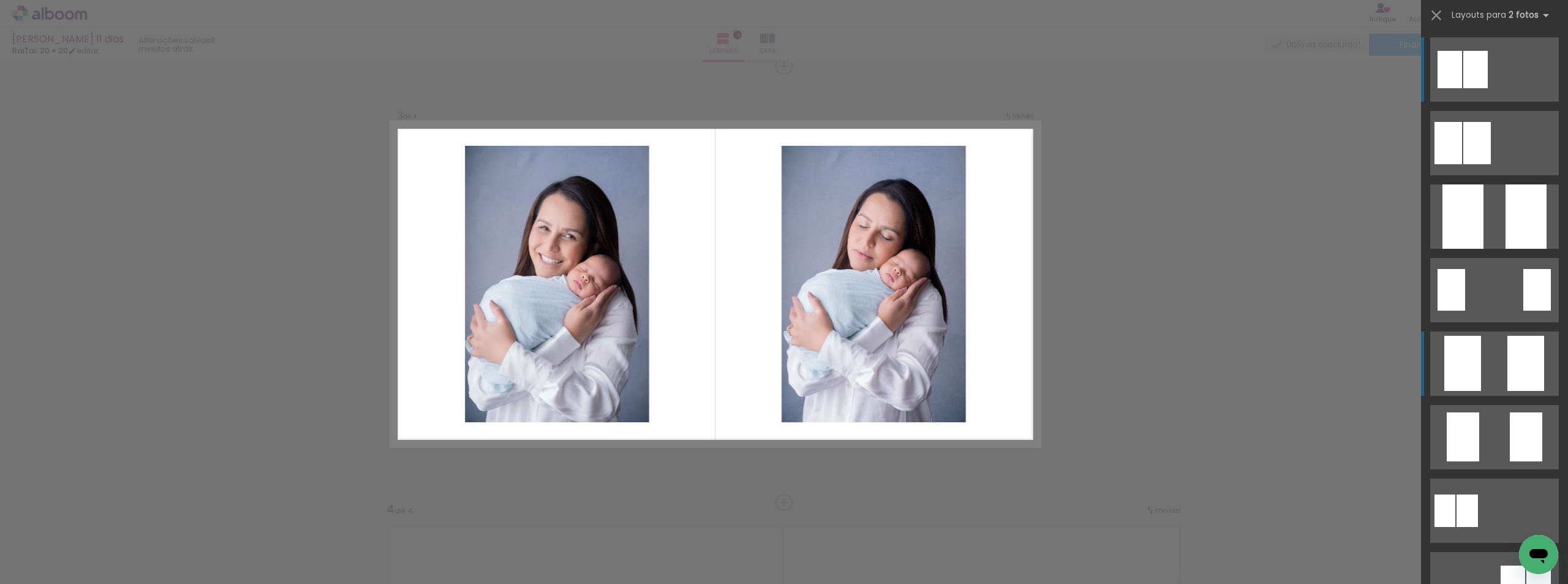
click at [1484, 371] on quentale-layouter at bounding box center [1494, 363] width 128 height 64
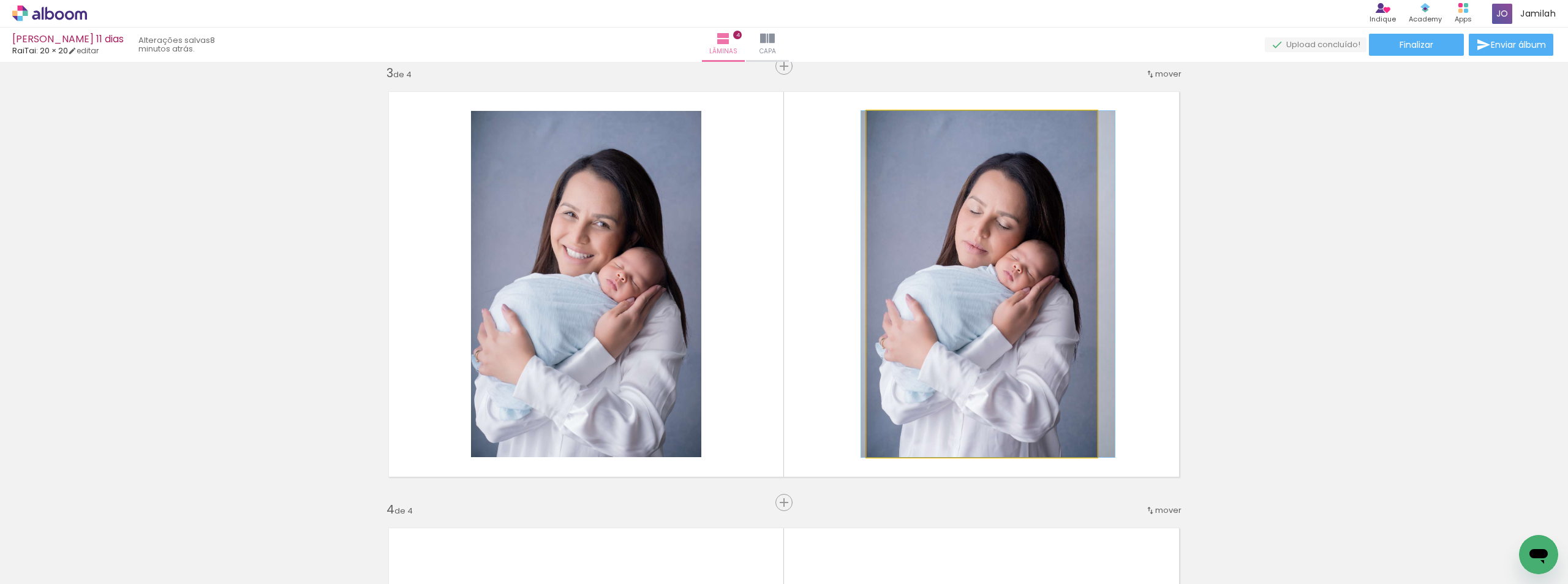
drag, startPoint x: 905, startPoint y: 331, endPoint x: 922, endPoint y: 337, distance: 18.0
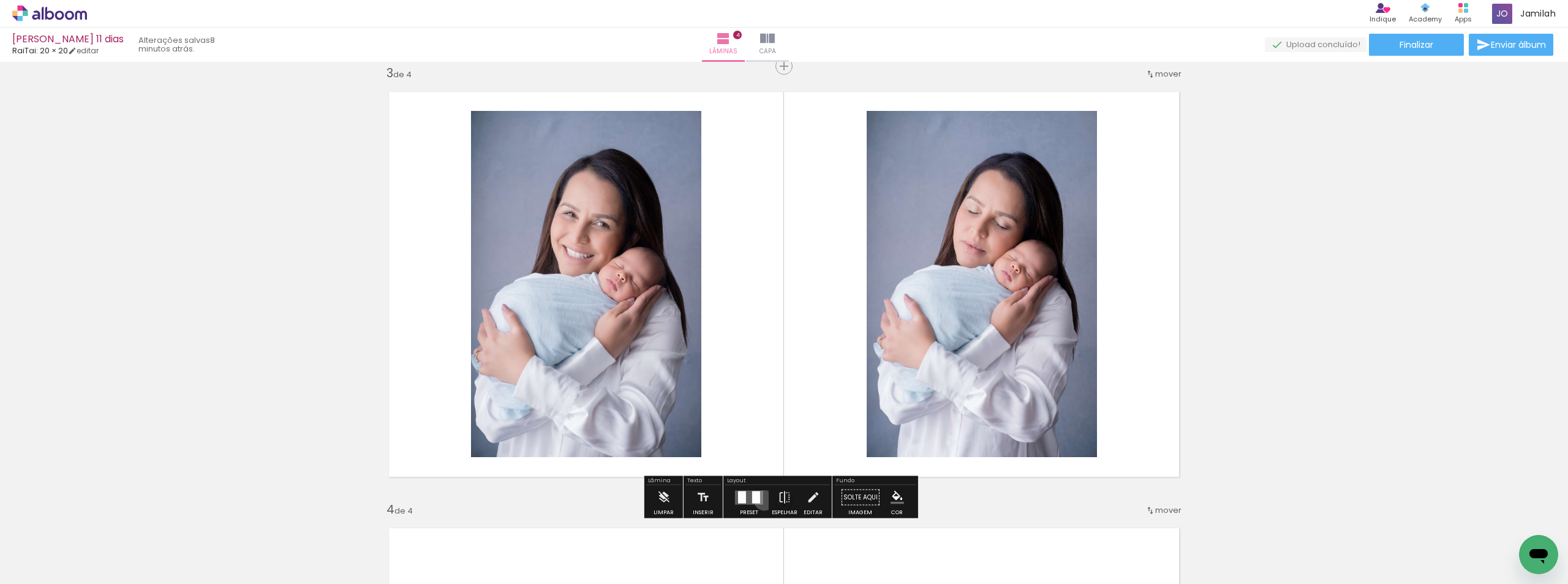
click at [761, 500] on div at bounding box center [749, 498] width 33 height 25
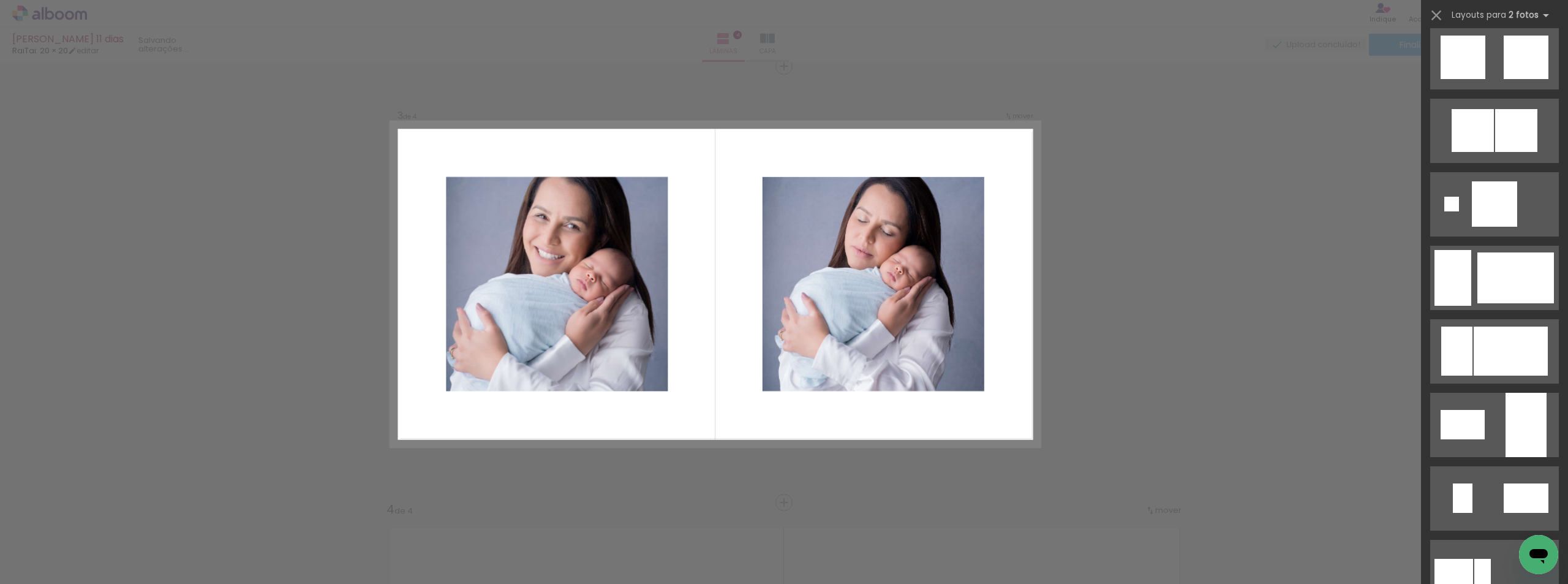
scroll to position [1459, 0]
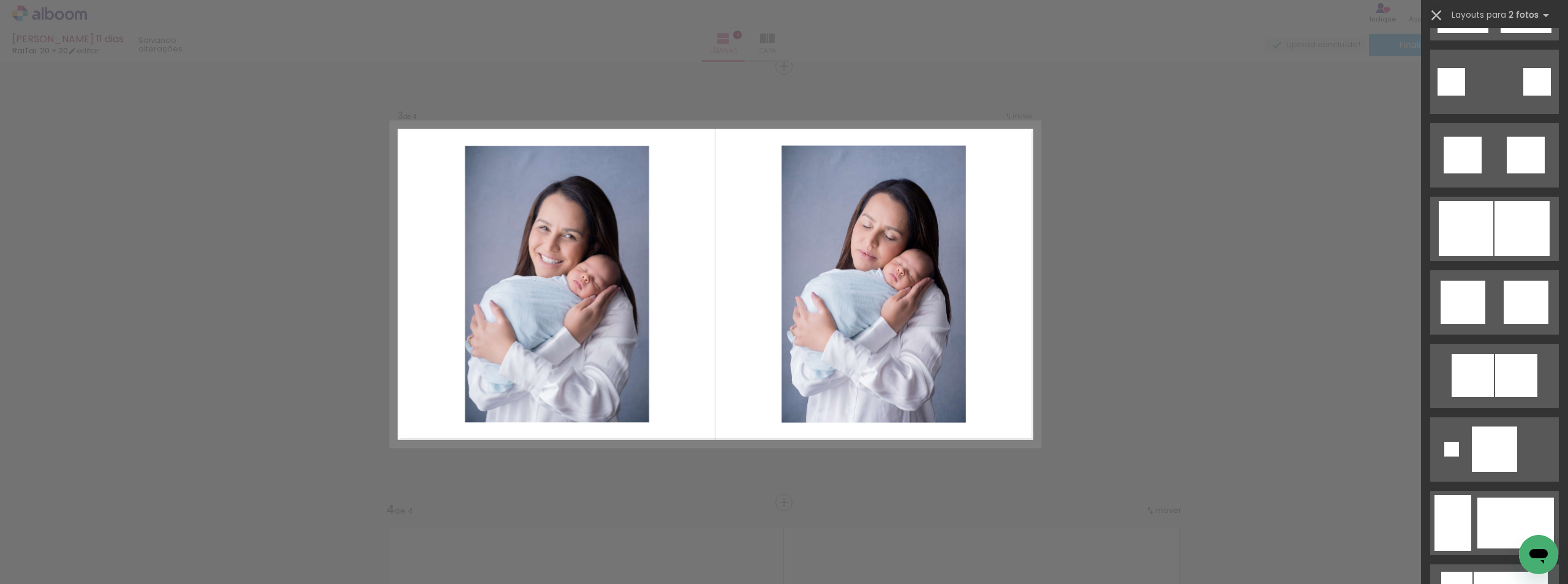
click at [1432, 13] on iron-icon at bounding box center [1436, 15] width 17 height 17
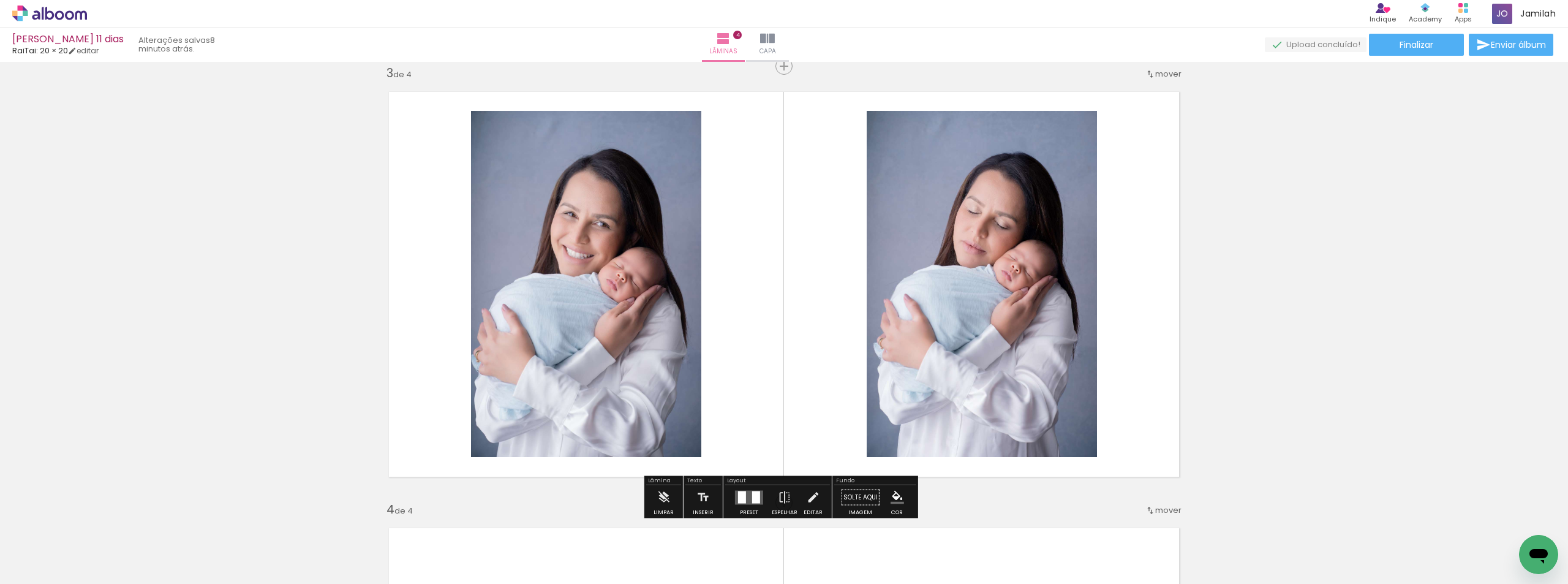
click at [909, 220] on quentale-photo at bounding box center [982, 283] width 231 height 346
click at [909, 218] on quentale-photo at bounding box center [982, 283] width 231 height 346
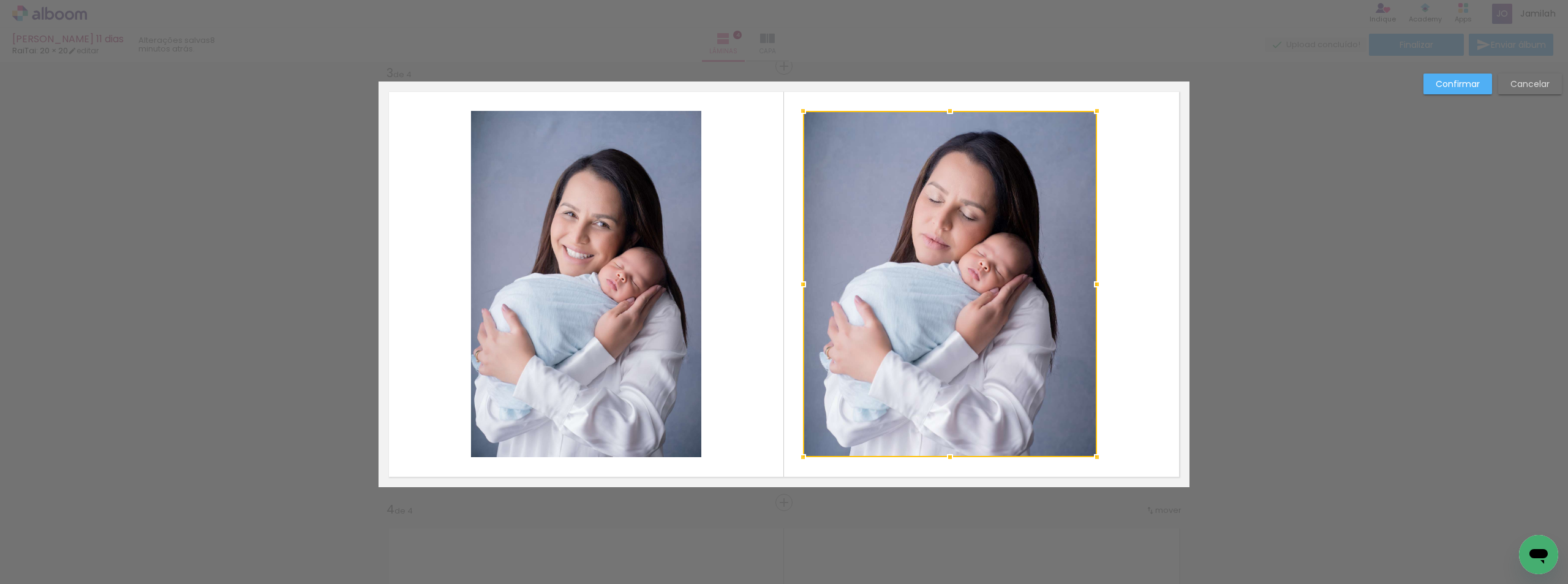
drag, startPoint x: 861, startPoint y: 284, endPoint x: 801, endPoint y: 272, distance: 61.2
click at [801, 272] on div at bounding box center [803, 284] width 25 height 25
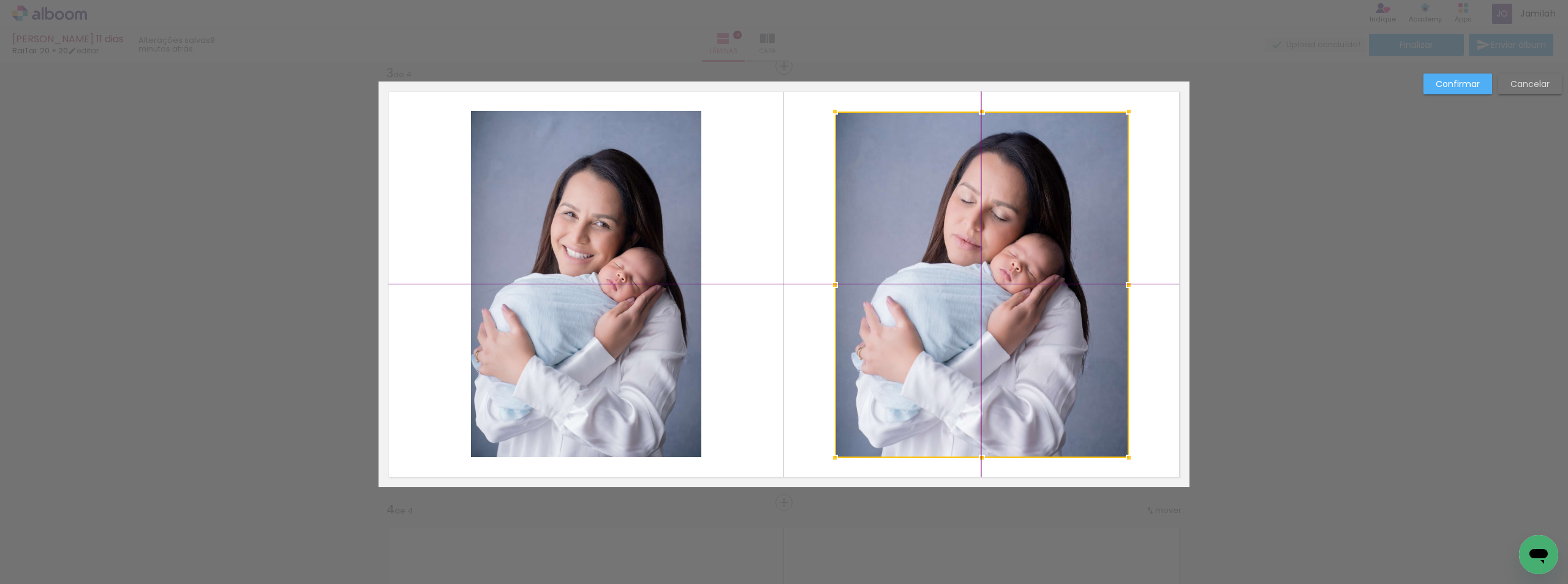
drag, startPoint x: 947, startPoint y: 290, endPoint x: 979, endPoint y: 294, distance: 32.2
click at [979, 294] on div at bounding box center [982, 284] width 294 height 346
click at [566, 299] on quentale-photo at bounding box center [587, 283] width 231 height 346
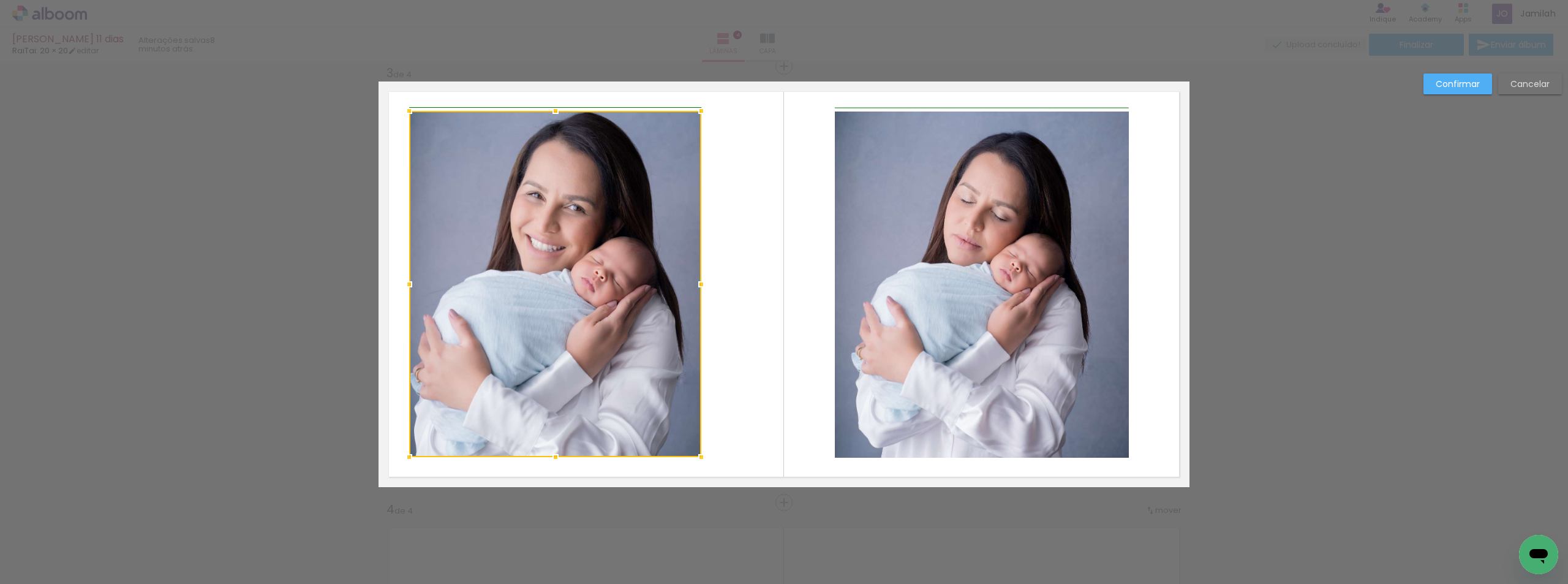
drag, startPoint x: 464, startPoint y: 287, endPoint x: 399, endPoint y: 281, distance: 65.3
click at [399, 281] on div at bounding box center [409, 284] width 25 height 25
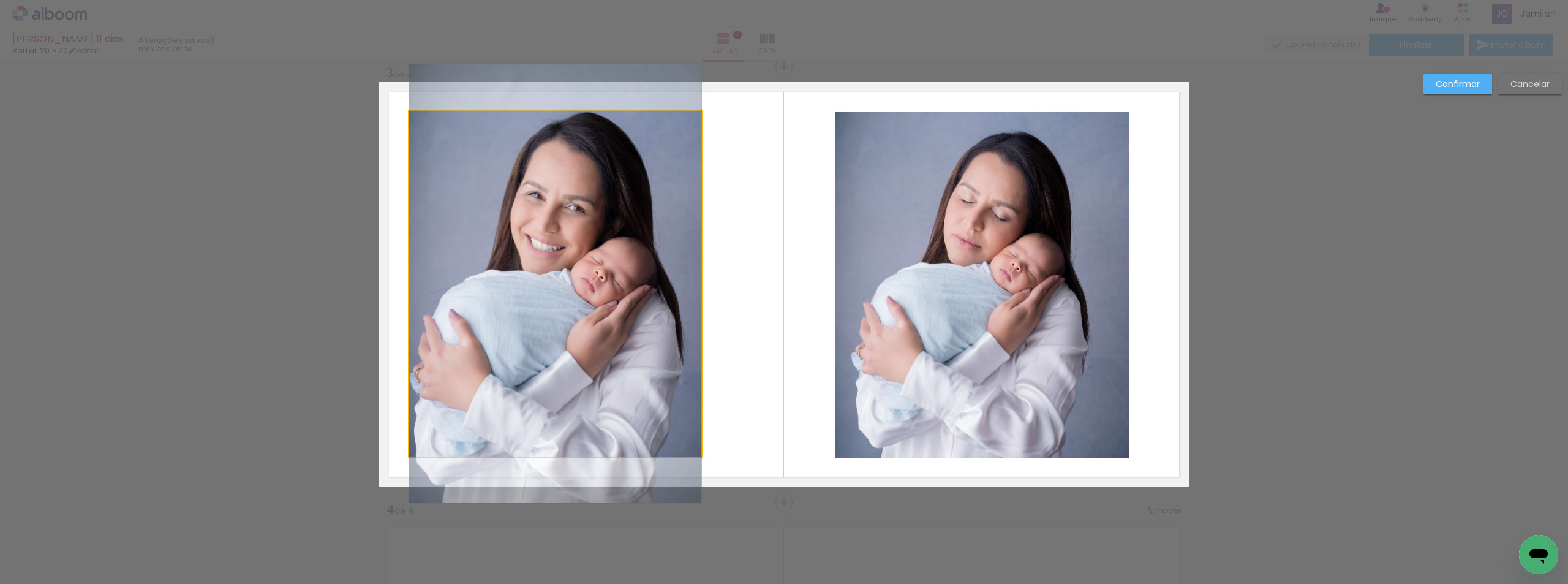
drag, startPoint x: 540, startPoint y: 266, endPoint x: 556, endPoint y: 266, distance: 16.0
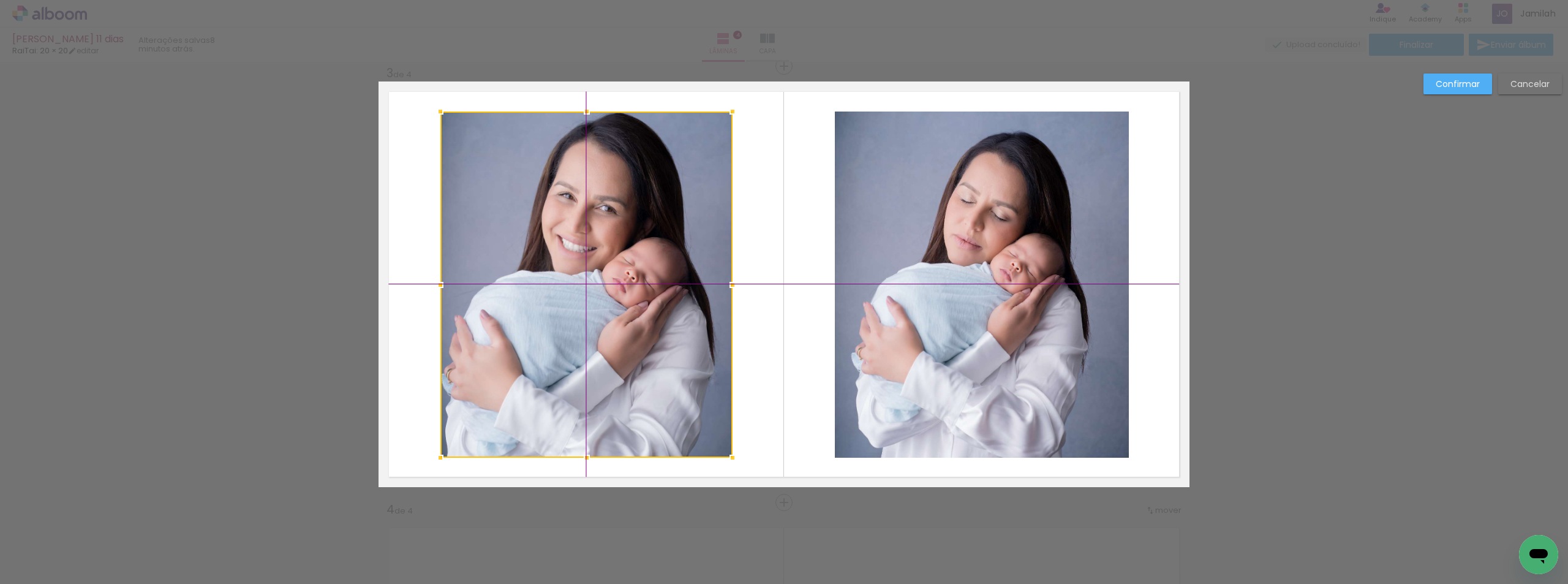
drag, startPoint x: 555, startPoint y: 290, endPoint x: 587, endPoint y: 288, distance: 32.1
click at [587, 288] on div at bounding box center [587, 284] width 293 height 346
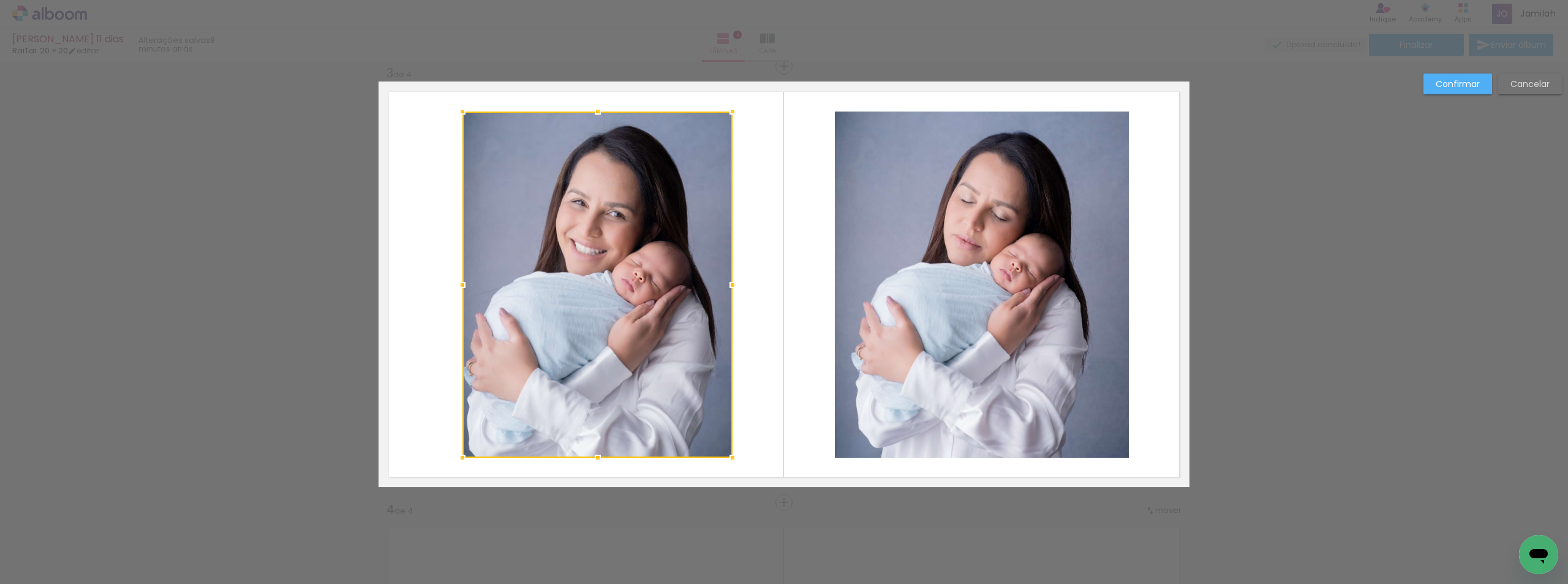
drag, startPoint x: 438, startPoint y: 285, endPoint x: 460, endPoint y: 285, distance: 22.0
click at [460, 285] on div at bounding box center [463, 285] width 25 height 25
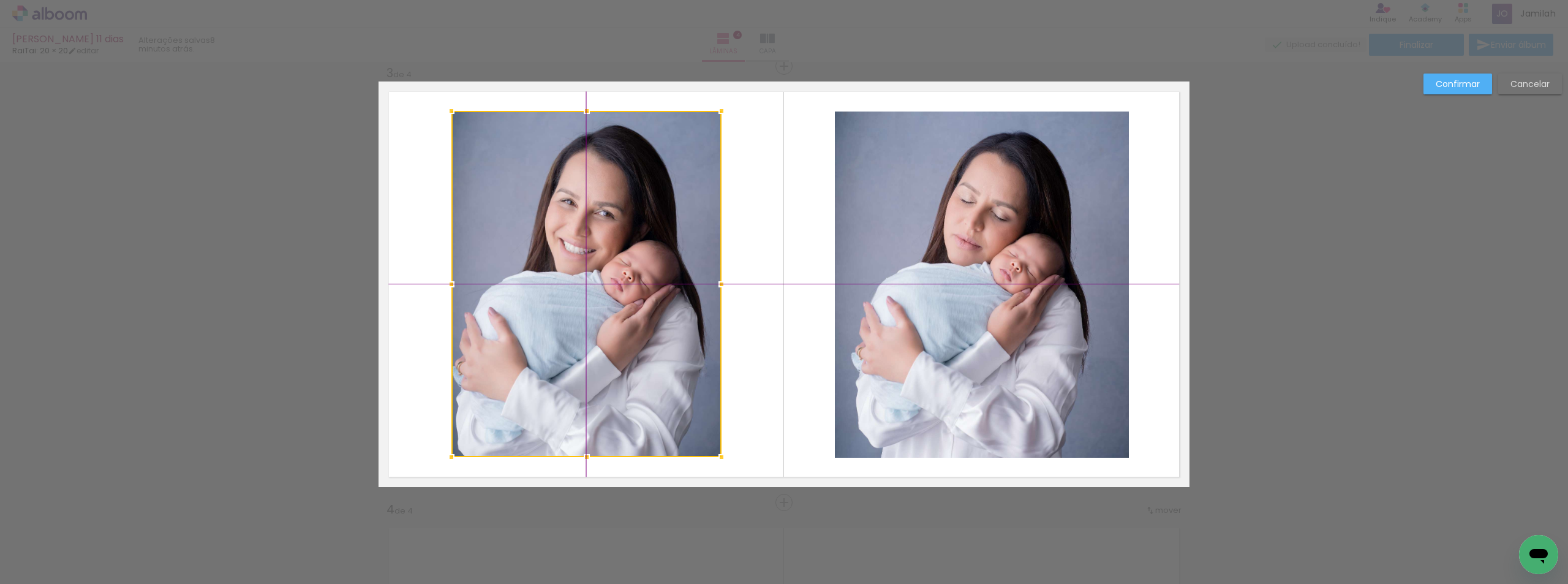
drag, startPoint x: 616, startPoint y: 286, endPoint x: 605, endPoint y: 287, distance: 11.0
click at [605, 287] on div at bounding box center [586, 283] width 270 height 346
click at [845, 285] on quentale-photo at bounding box center [982, 284] width 294 height 346
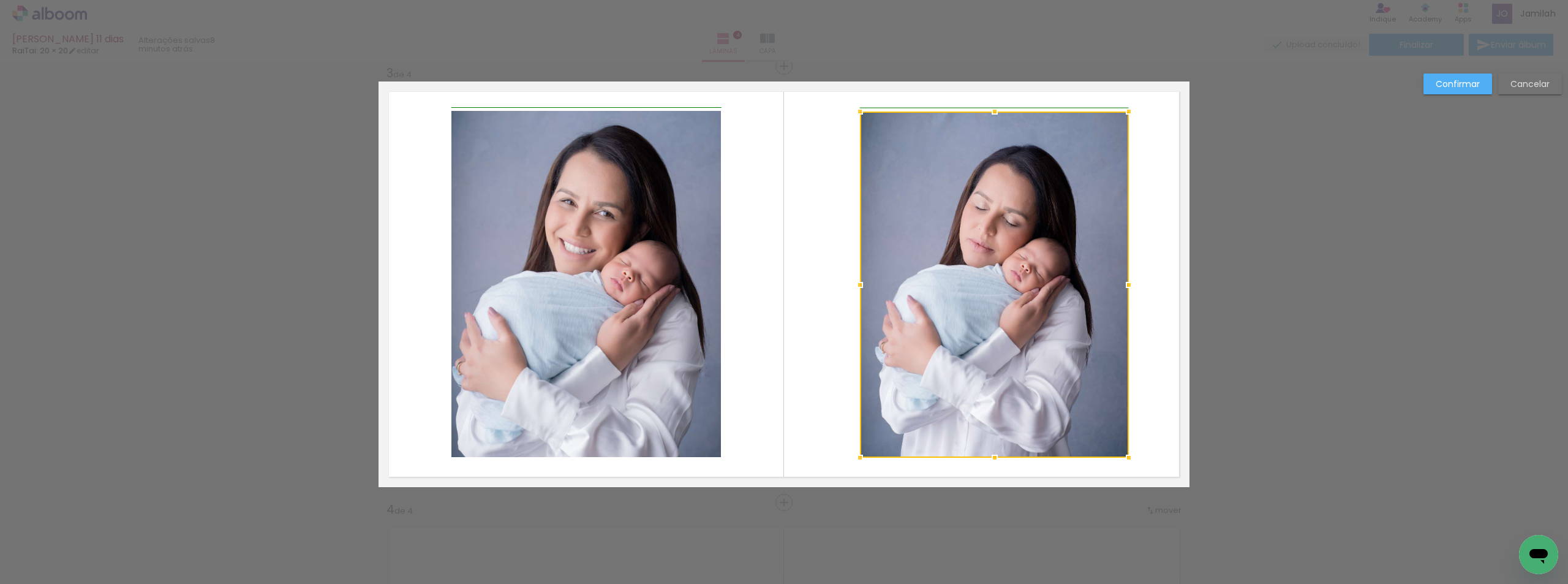
drag, startPoint x: 834, startPoint y: 288, endPoint x: 857, endPoint y: 290, distance: 23.1
click at [857, 290] on div at bounding box center [861, 285] width 25 height 25
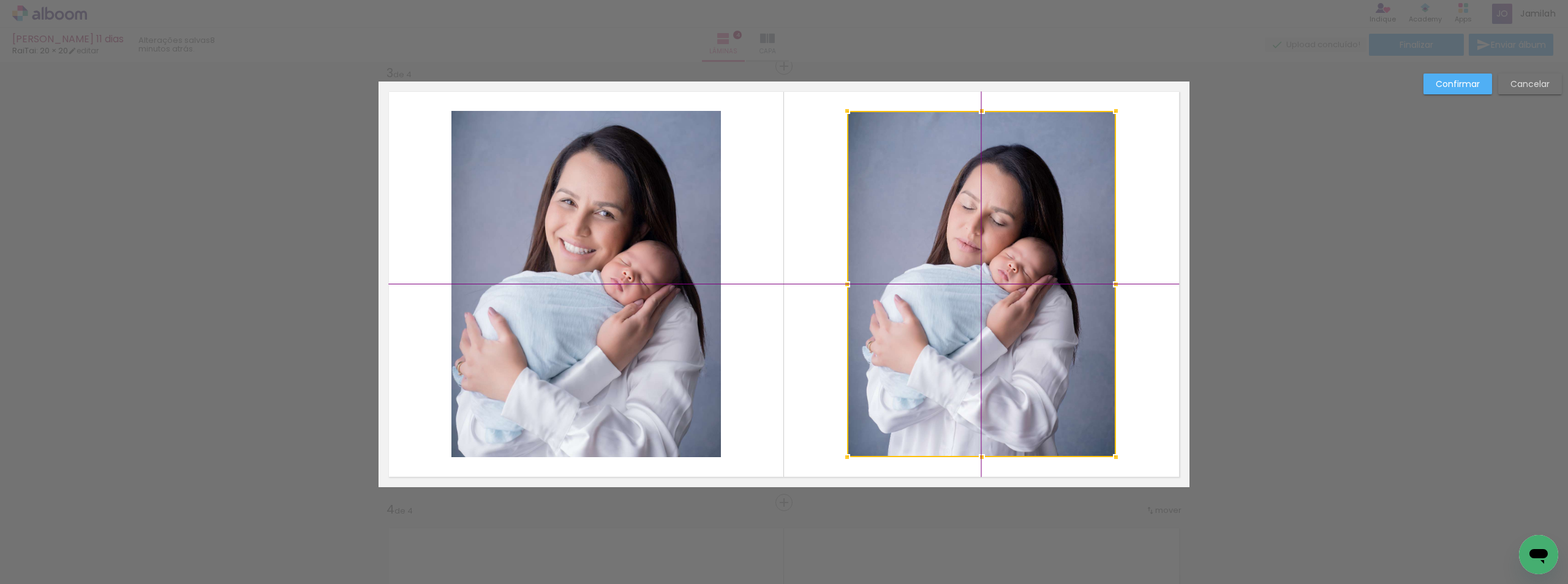
drag, startPoint x: 1005, startPoint y: 287, endPoint x: 998, endPoint y: 286, distance: 7.1
click at [998, 286] on div at bounding box center [981, 283] width 269 height 346
click at [1460, 77] on paper-button "Confirmar" at bounding box center [1458, 84] width 69 height 21
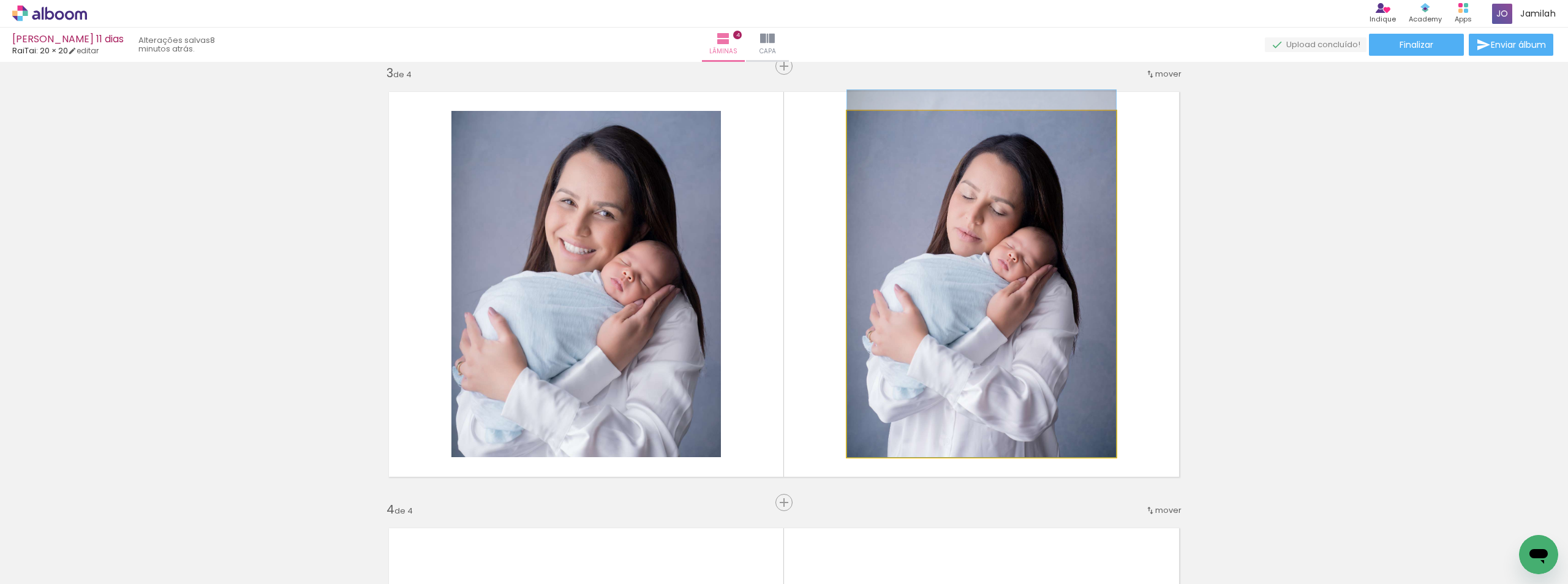
drag, startPoint x: 951, startPoint y: 268, endPoint x: 951, endPoint y: 257, distance: 11.0
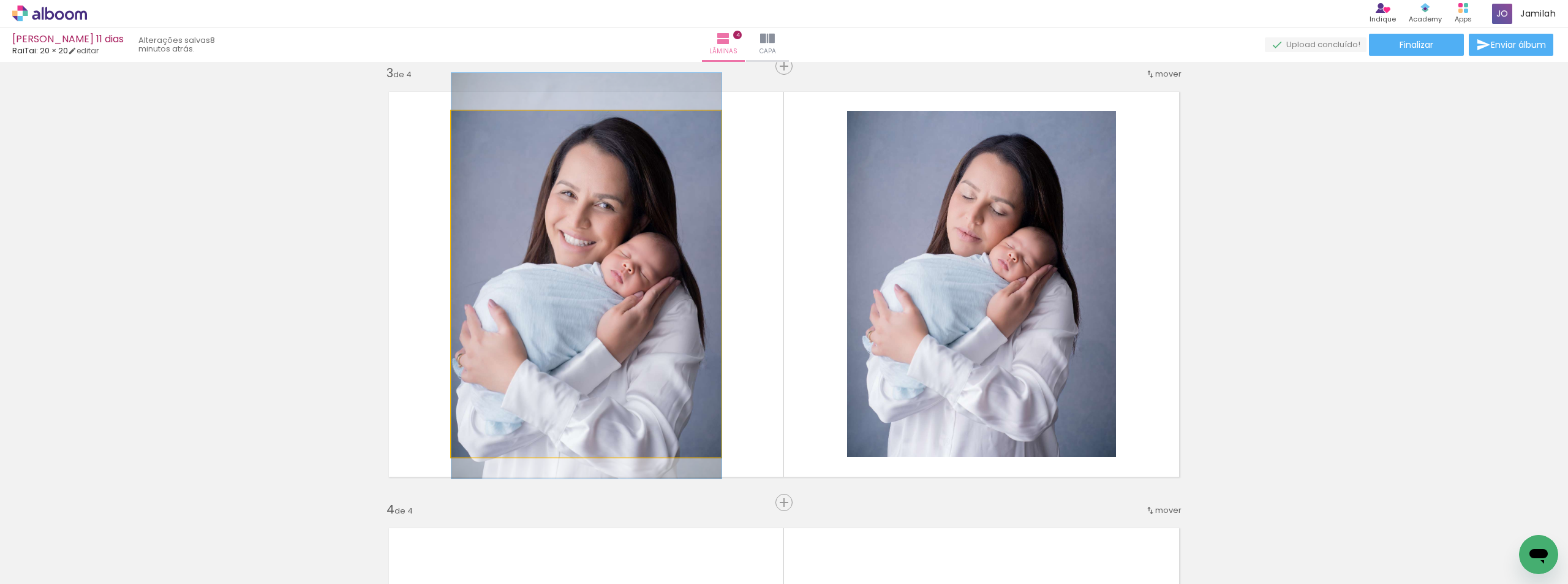
drag, startPoint x: 536, startPoint y: 247, endPoint x: 539, endPoint y: 239, distance: 8.5
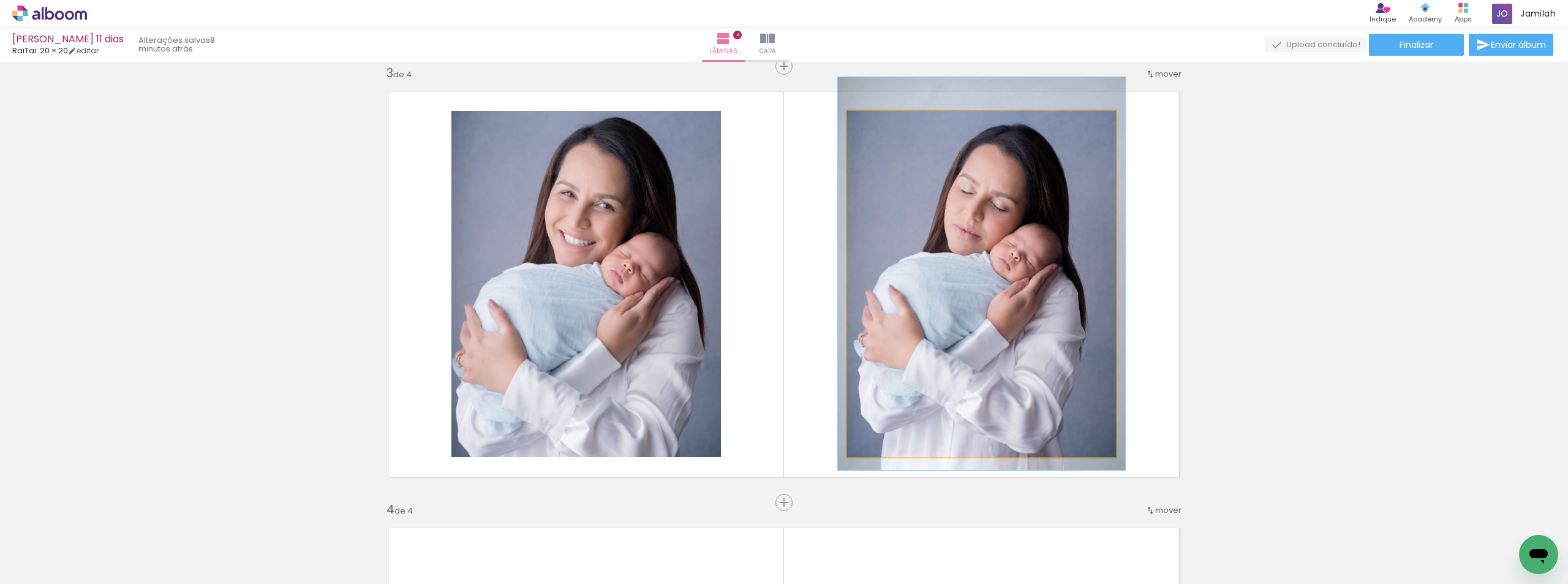
type paper-slider "107"
click at [875, 124] on div at bounding box center [879, 124] width 11 height 11
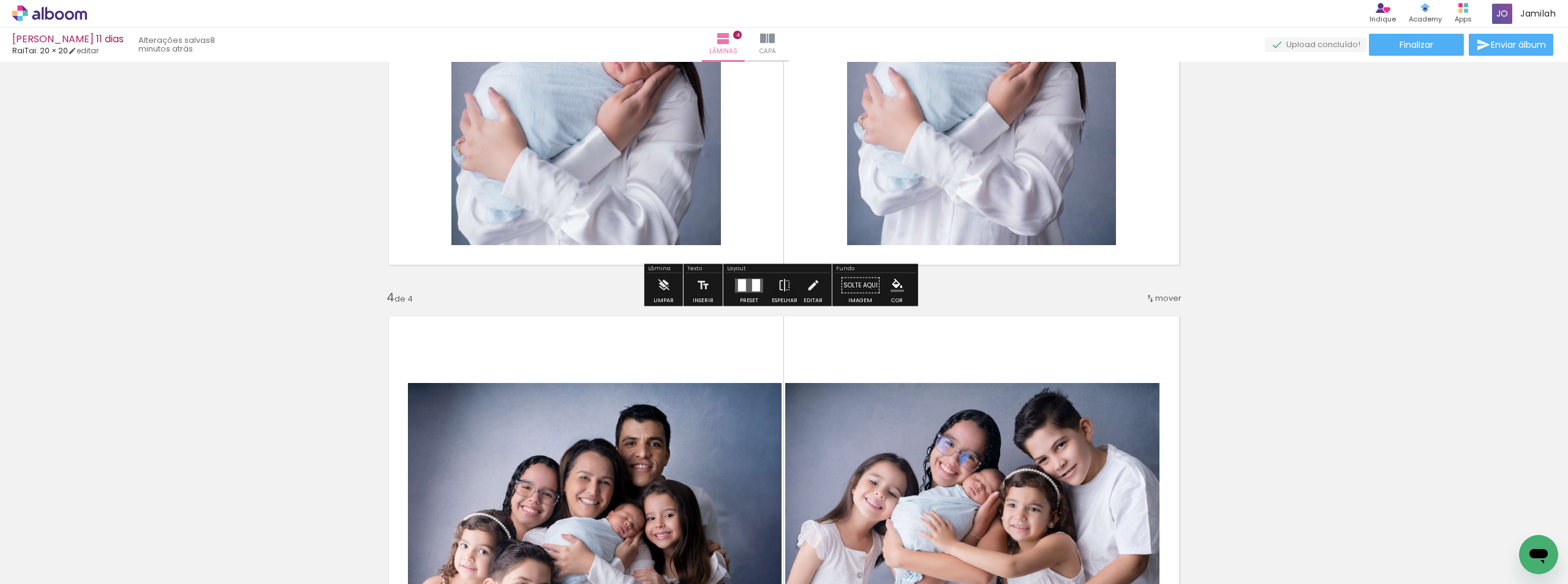
scroll to position [1012, 0]
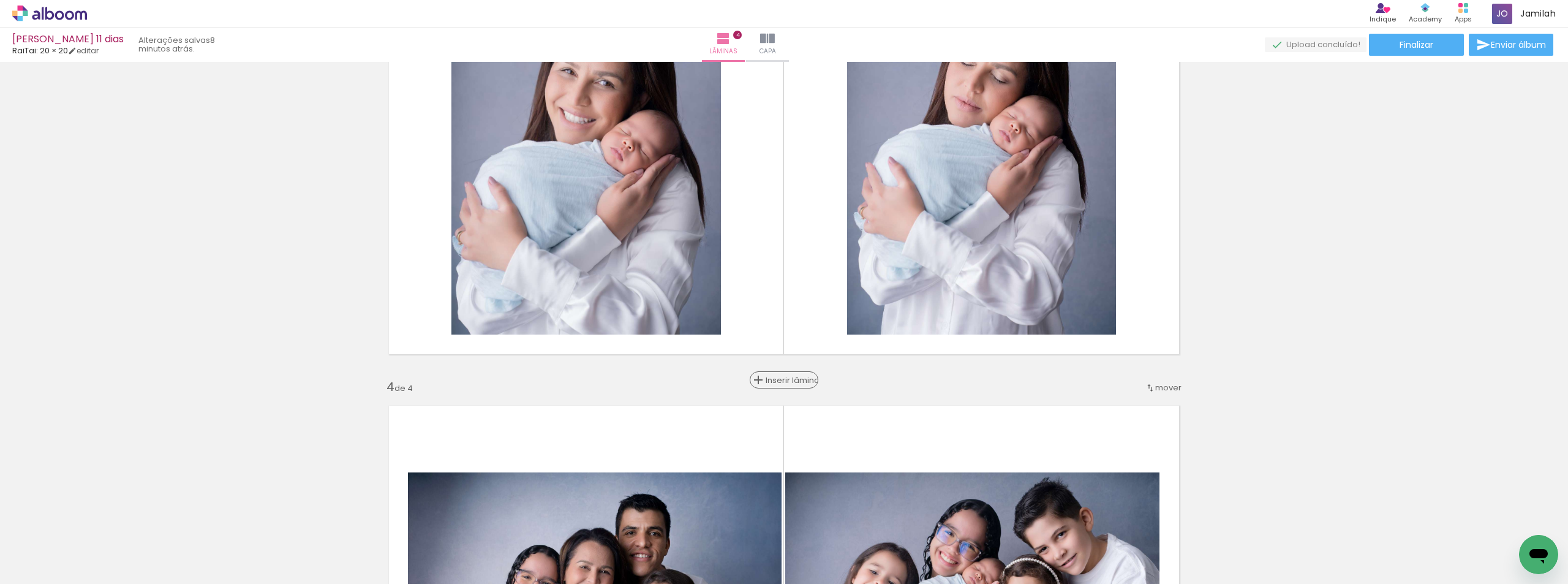
click at [782, 372] on paper-button "Inserir lâmina" at bounding box center [784, 380] width 69 height 17
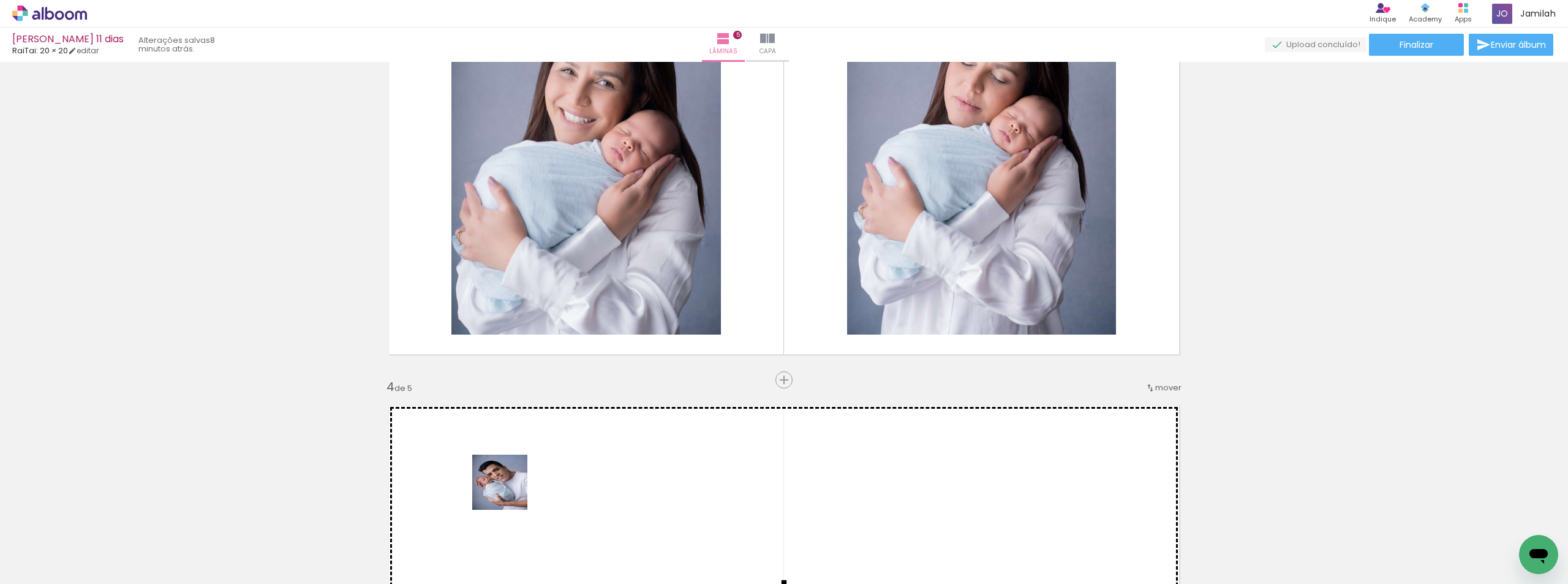
drag, startPoint x: 197, startPoint y: 531, endPoint x: 525, endPoint y: 492, distance: 330.3
click at [525, 492] on quentale-workspace at bounding box center [784, 292] width 1568 height 584
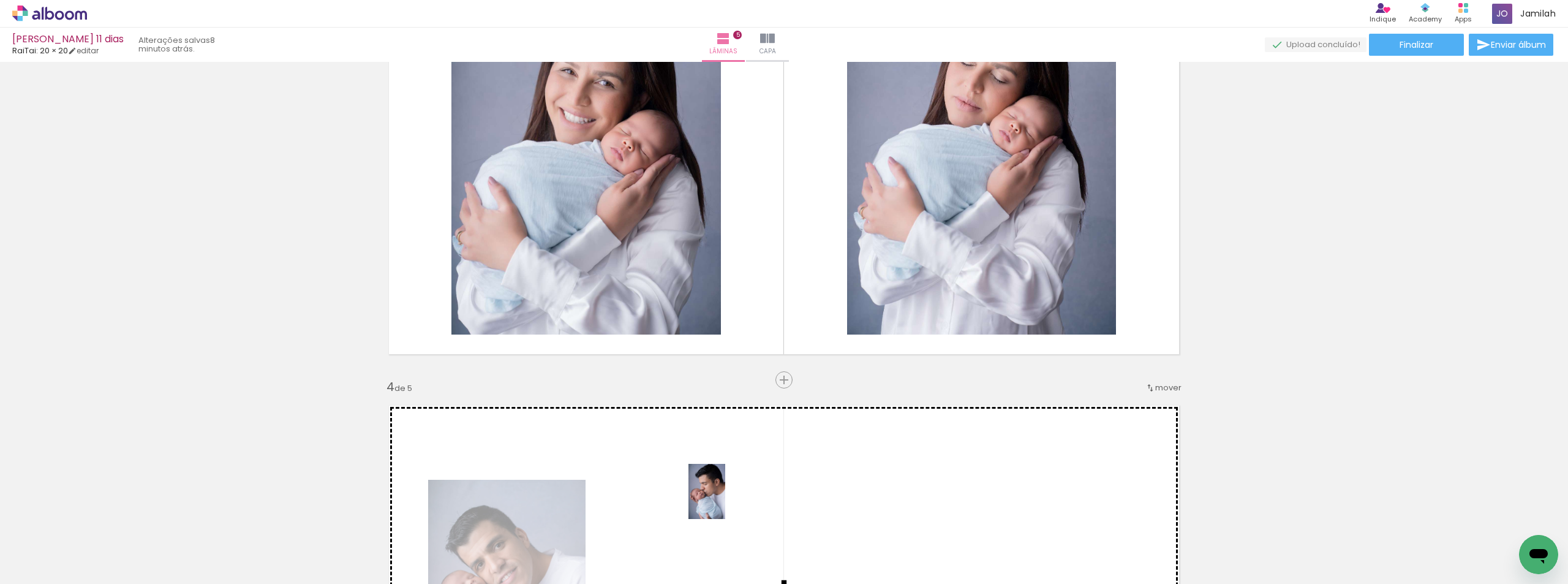
drag, startPoint x: 344, startPoint y: 521, endPoint x: 744, endPoint y: 486, distance: 401.5
click at [746, 497] on quentale-workspace at bounding box center [784, 292] width 1568 height 584
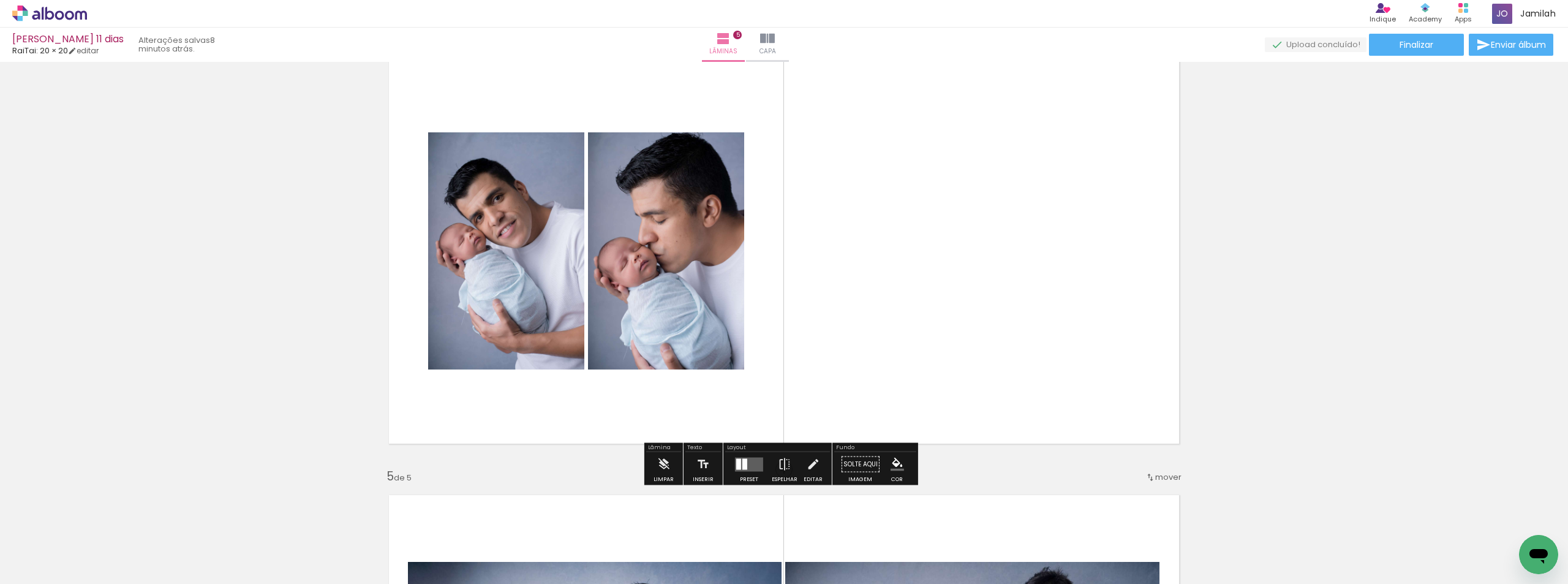
scroll to position [1379, 0]
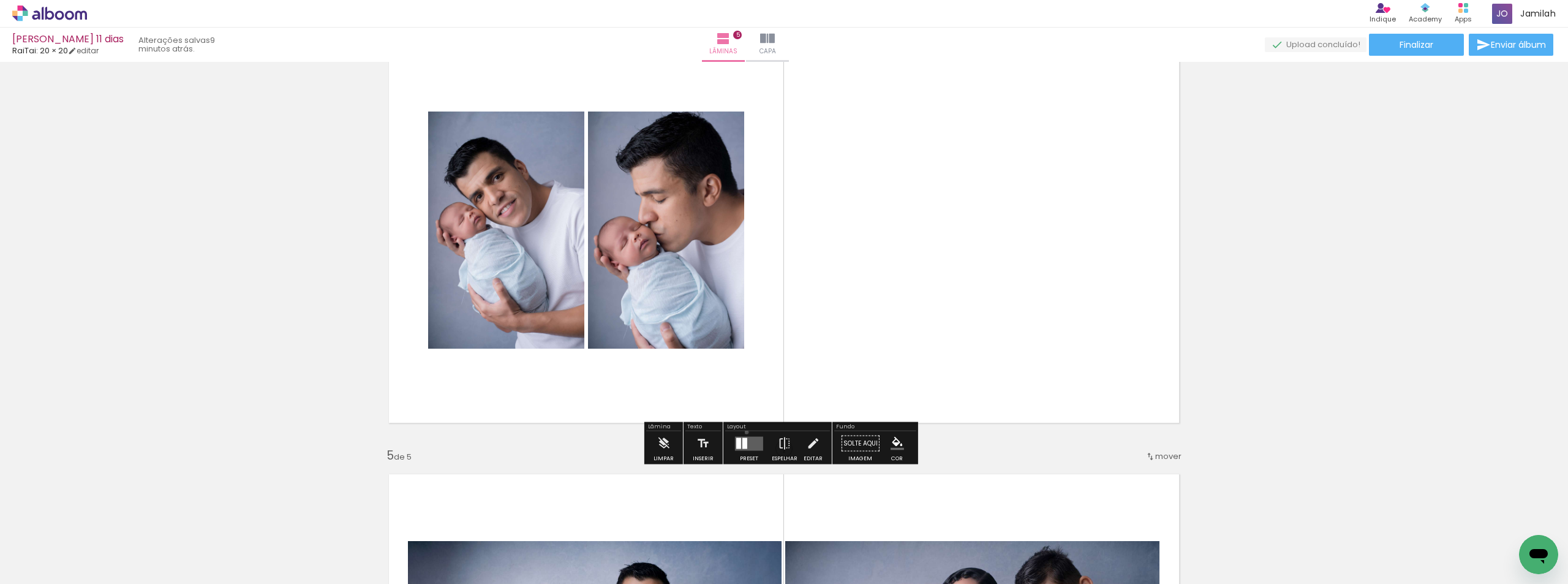
click at [744, 432] on div at bounding box center [749, 444] width 33 height 25
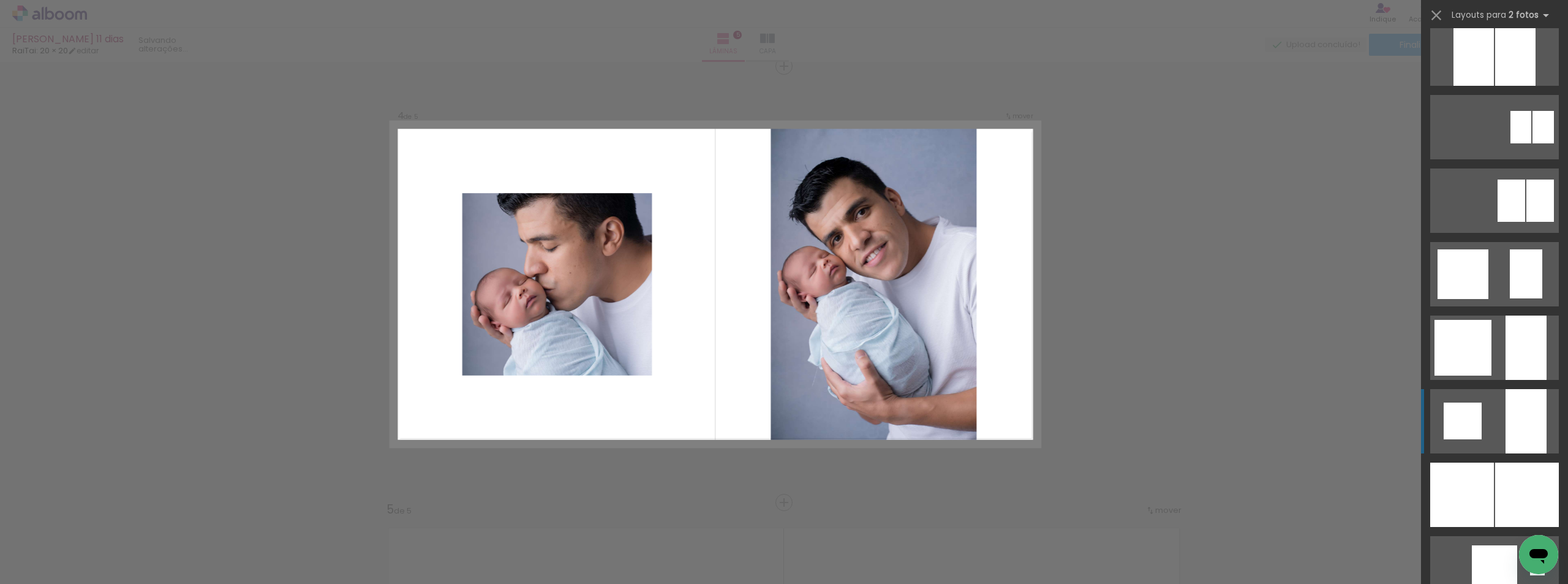
scroll to position [858, 0]
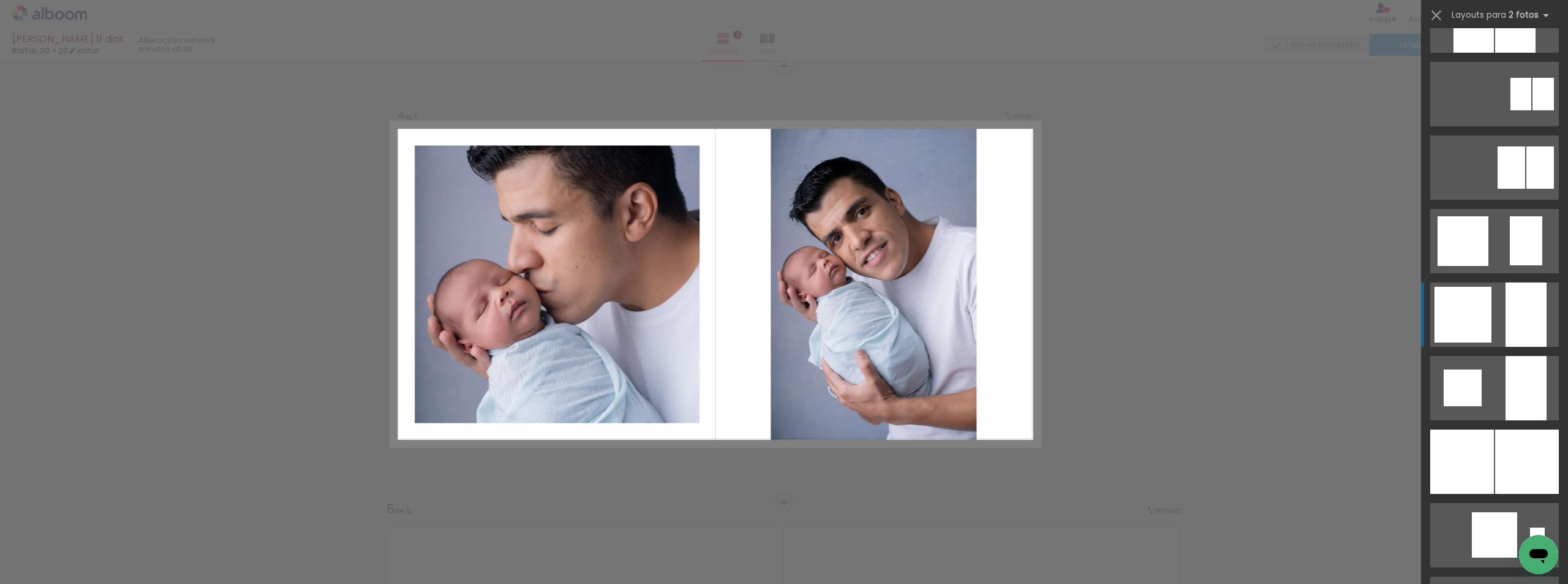
click at [1451, 322] on div at bounding box center [1464, 314] width 57 height 56
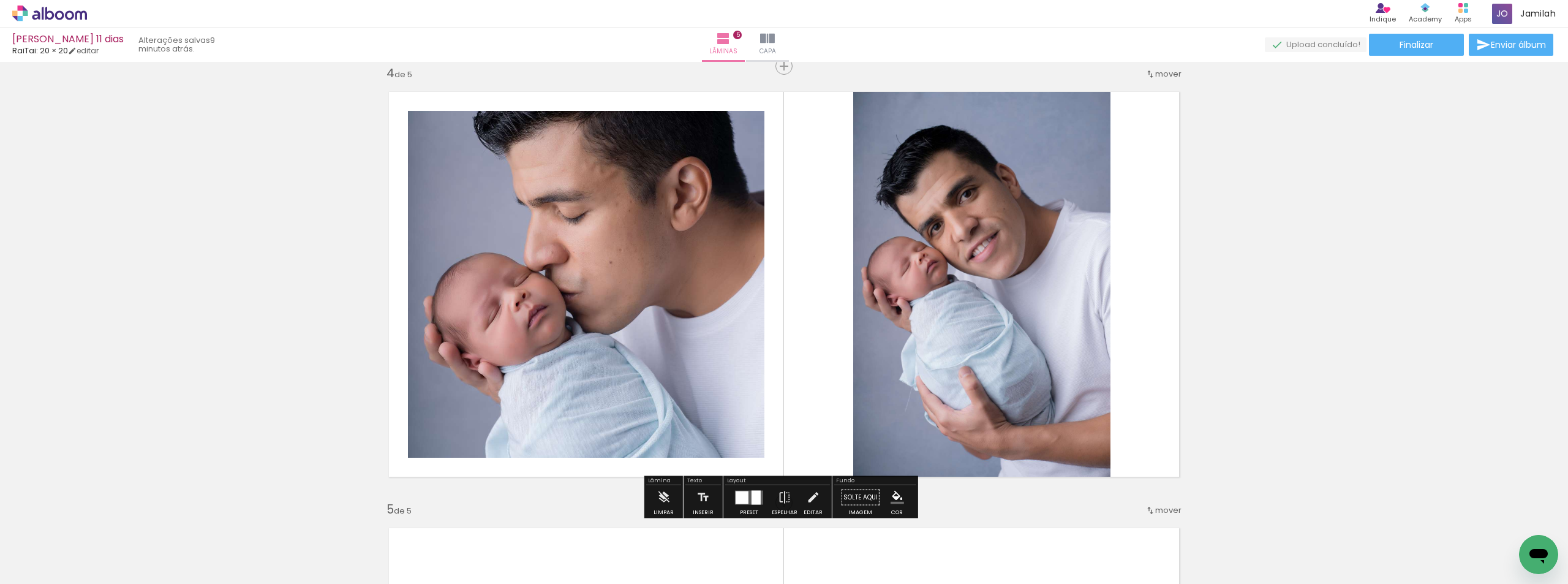
drag, startPoint x: 298, startPoint y: 298, endPoint x: 371, endPoint y: 338, distance: 83.2
click at [371, 338] on div "Inserir lâmina 1 de 5 Inserir lâmina 2 de 5 Inserir lâmina 3 de 5 Inserir lâmin…" at bounding box center [784, 50] width 1568 height 2619
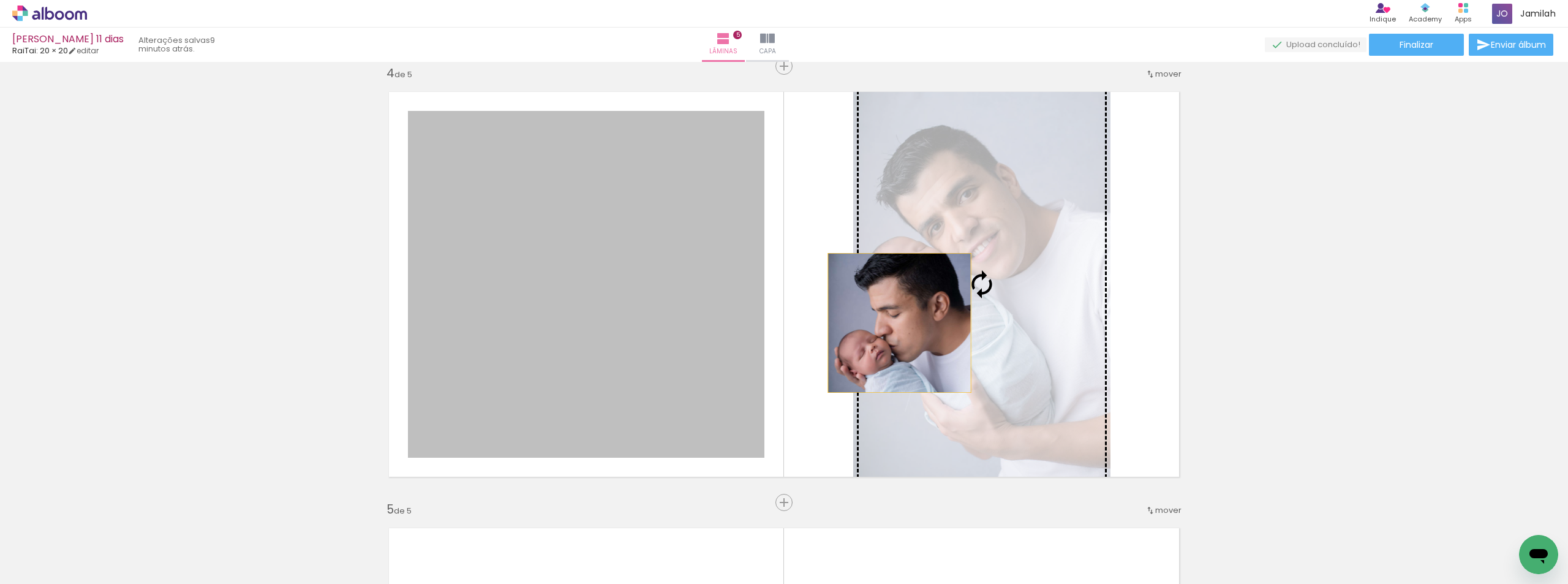
drag, startPoint x: 471, startPoint y: 290, endPoint x: 895, endPoint y: 323, distance: 425.3
click at [0, 0] on slot at bounding box center [0, 0] width 0 height 0
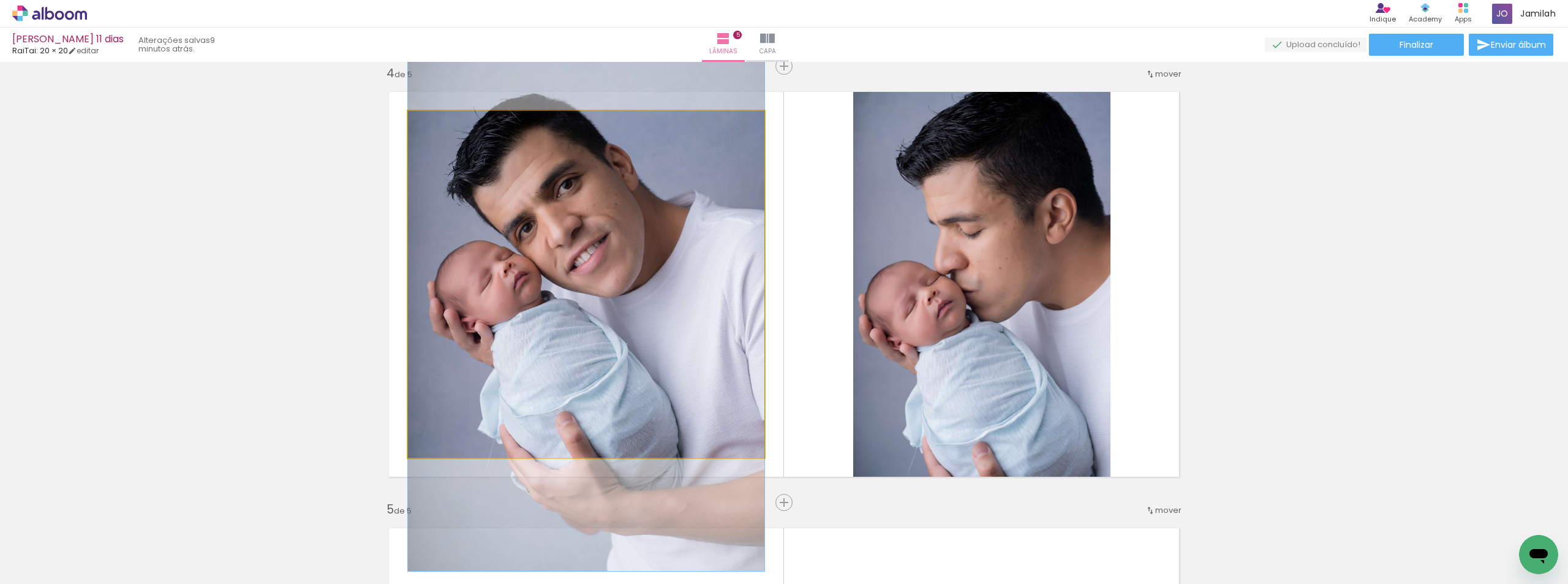
drag, startPoint x: 611, startPoint y: 310, endPoint x: 611, endPoint y: 329, distance: 19.0
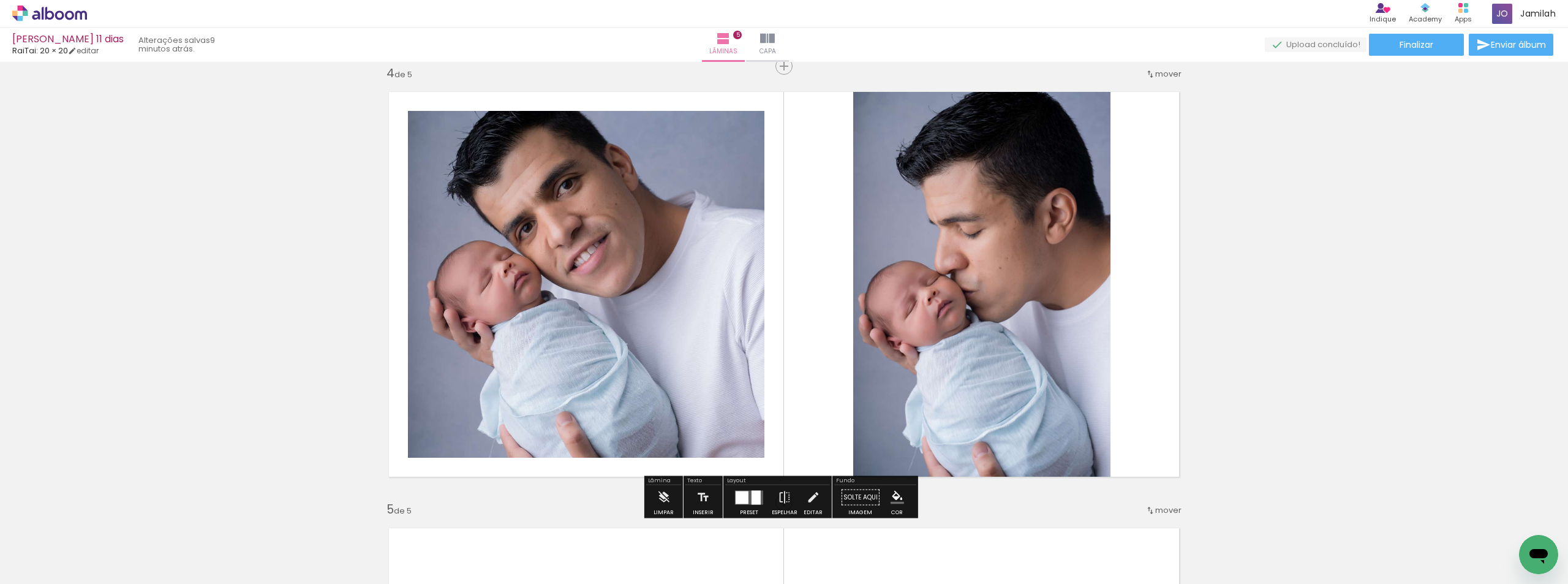
click at [529, 311] on quentale-photo at bounding box center [586, 284] width 357 height 347
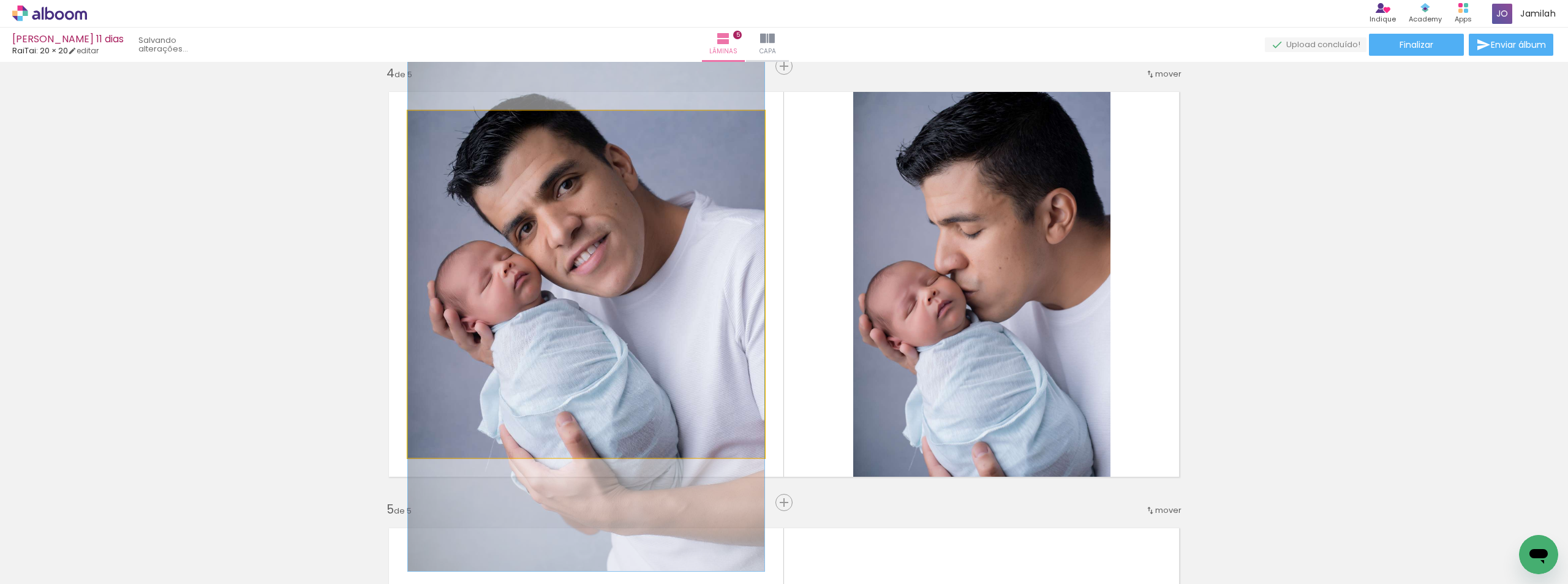
click at [530, 311] on quentale-photo at bounding box center [586, 284] width 357 height 347
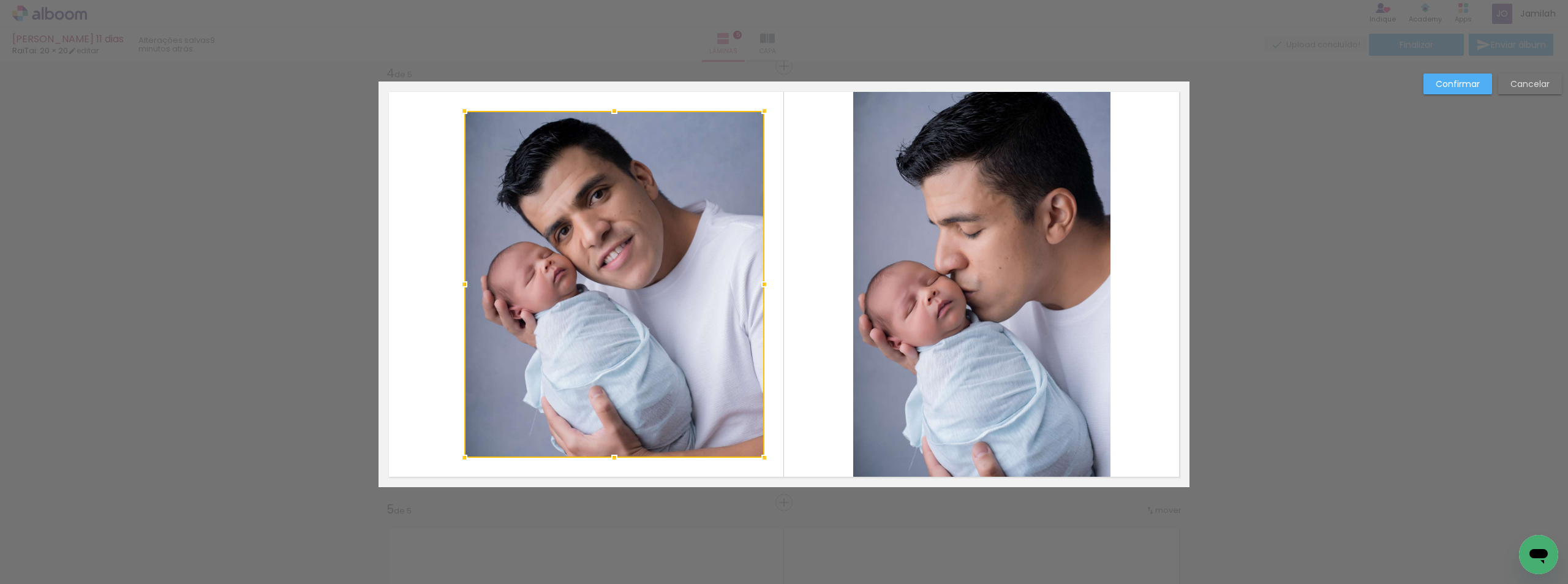
drag, startPoint x: 401, startPoint y: 280, endPoint x: 451, endPoint y: 283, distance: 50.1
click at [452, 283] on div at bounding box center [464, 284] width 25 height 25
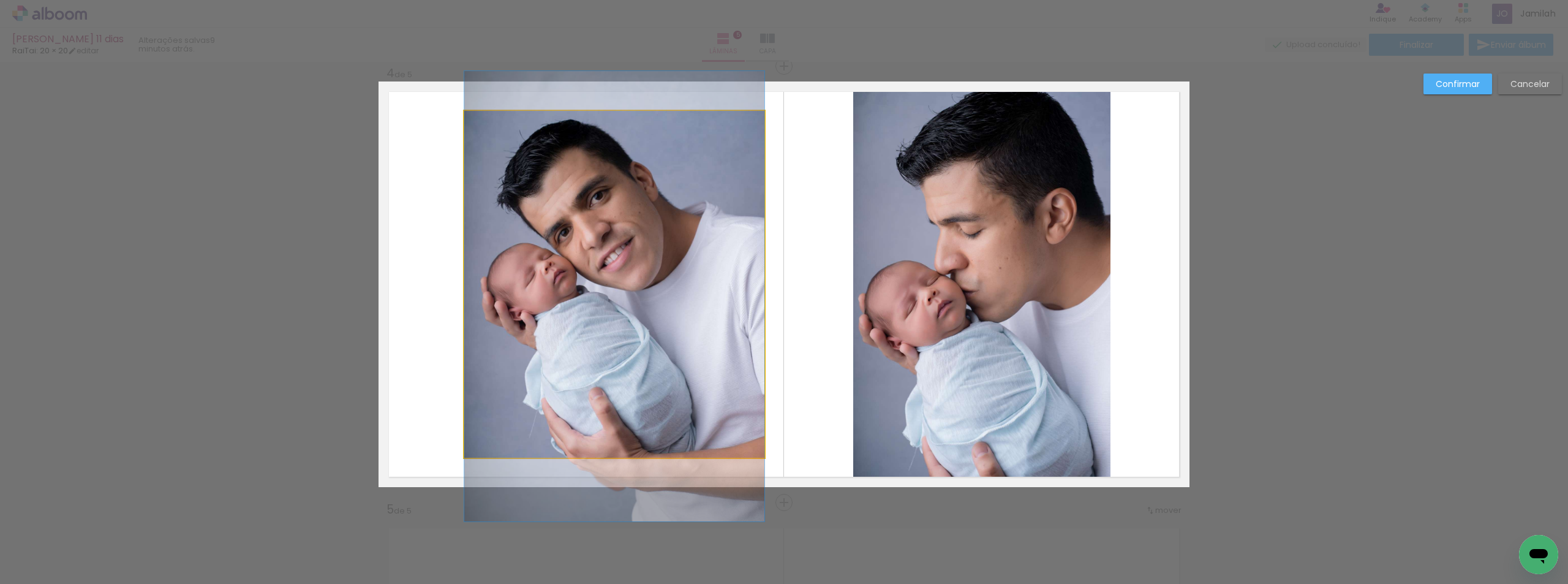
drag, startPoint x: 632, startPoint y: 296, endPoint x: 615, endPoint y: 298, distance: 17.1
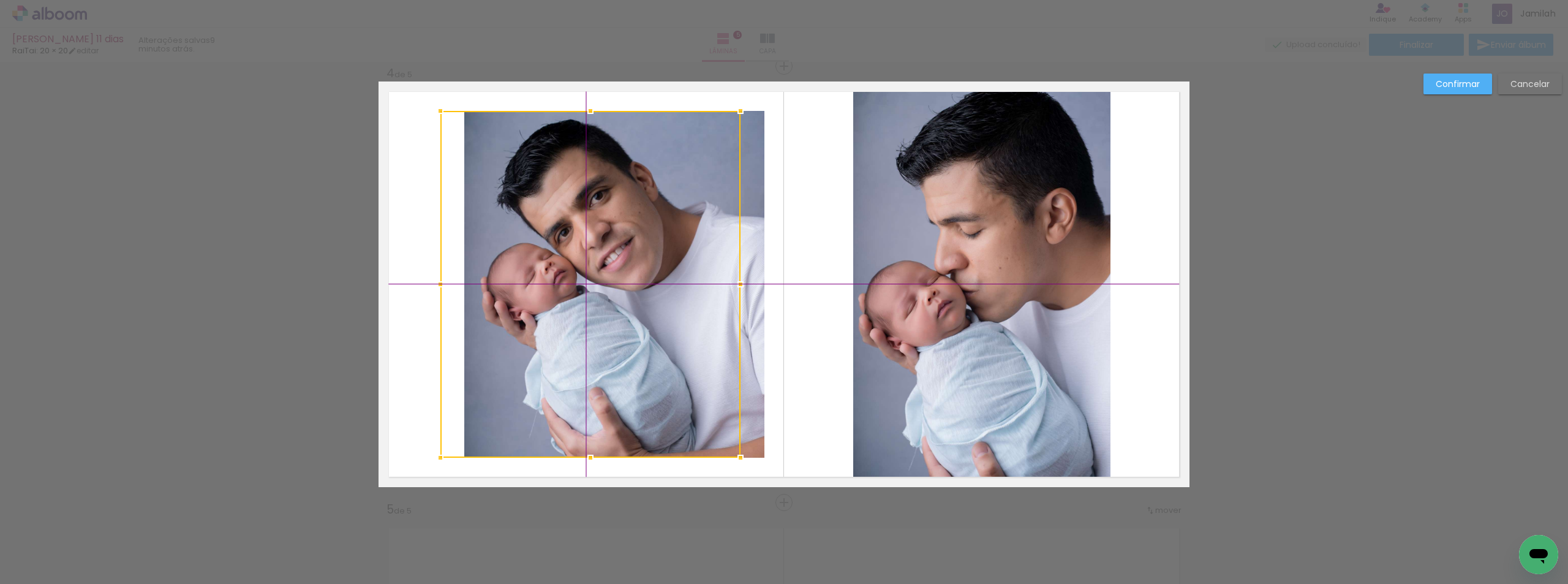
drag, startPoint x: 613, startPoint y: 291, endPoint x: 580, endPoint y: 290, distance: 33.0
click at [580, 290] on div at bounding box center [591, 284] width 300 height 347
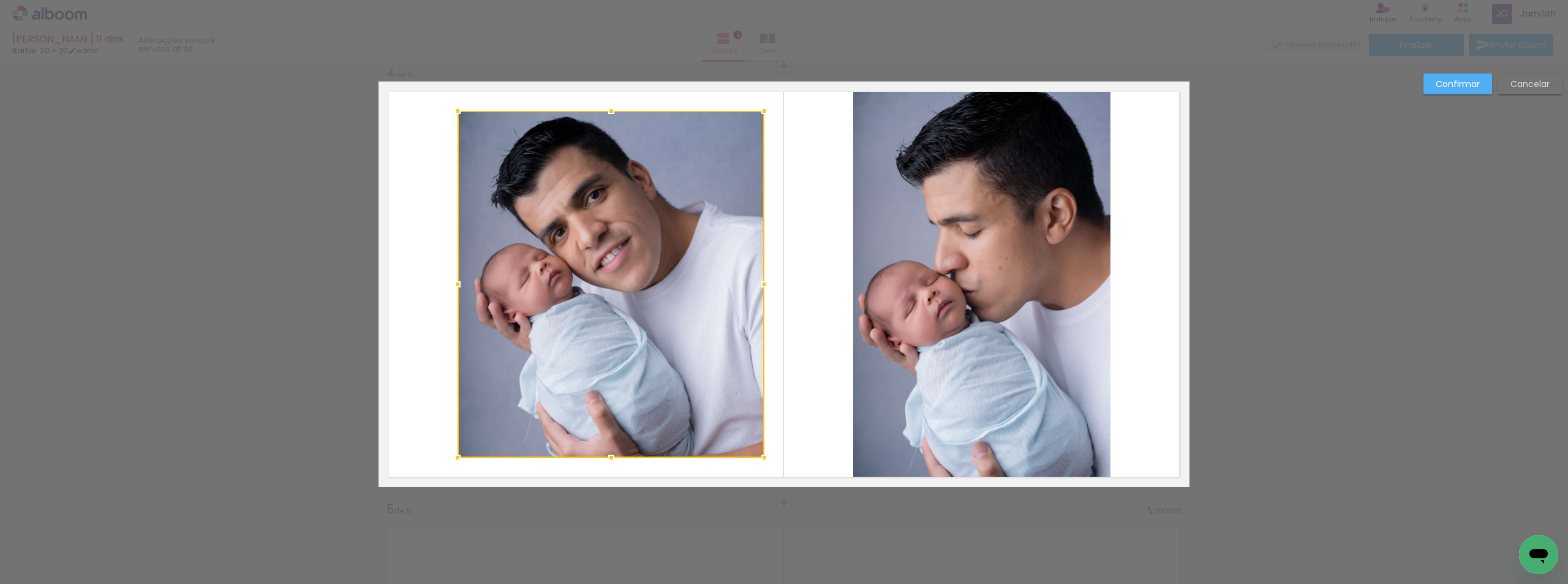
drag, startPoint x: 402, startPoint y: 286, endPoint x: 456, endPoint y: 287, distance: 54.0
click at [456, 287] on div at bounding box center [457, 284] width 25 height 25
click at [612, 287] on div at bounding box center [611, 284] width 307 height 347
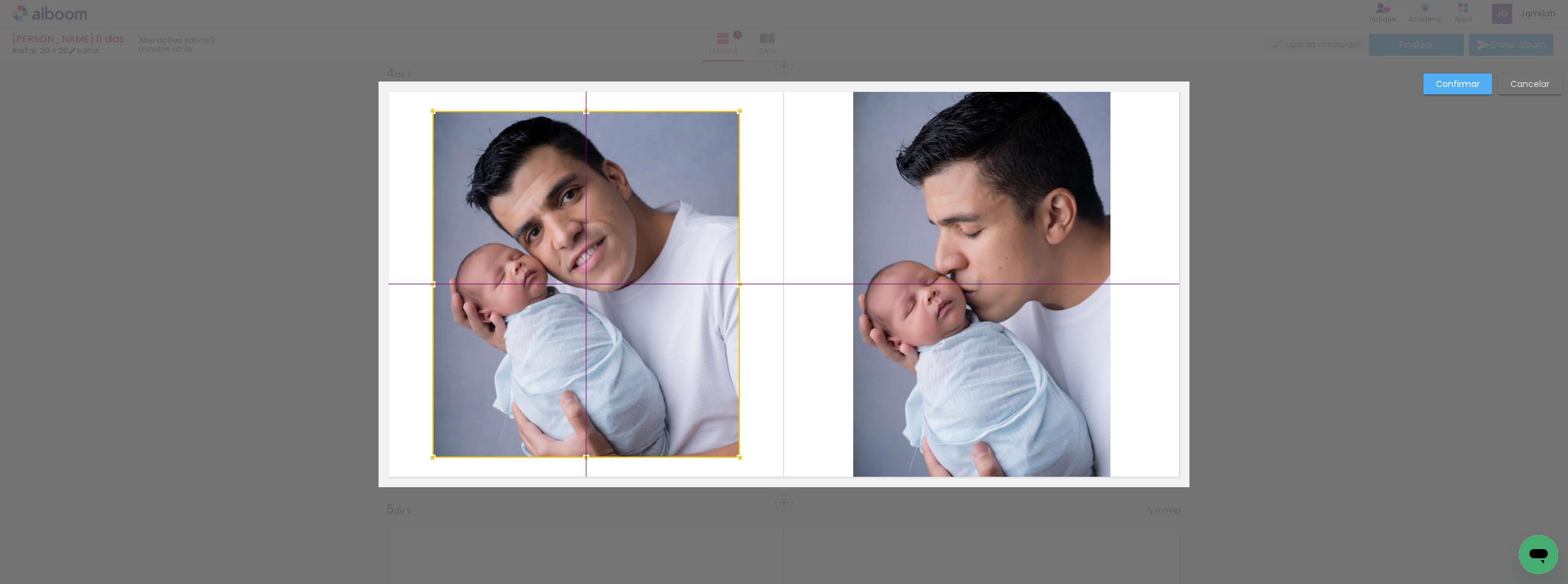
drag, startPoint x: 620, startPoint y: 284, endPoint x: 595, endPoint y: 283, distance: 25.0
click at [595, 283] on div at bounding box center [586, 284] width 307 height 347
click at [1477, 75] on paper-button "Confirmar" at bounding box center [1458, 84] width 69 height 21
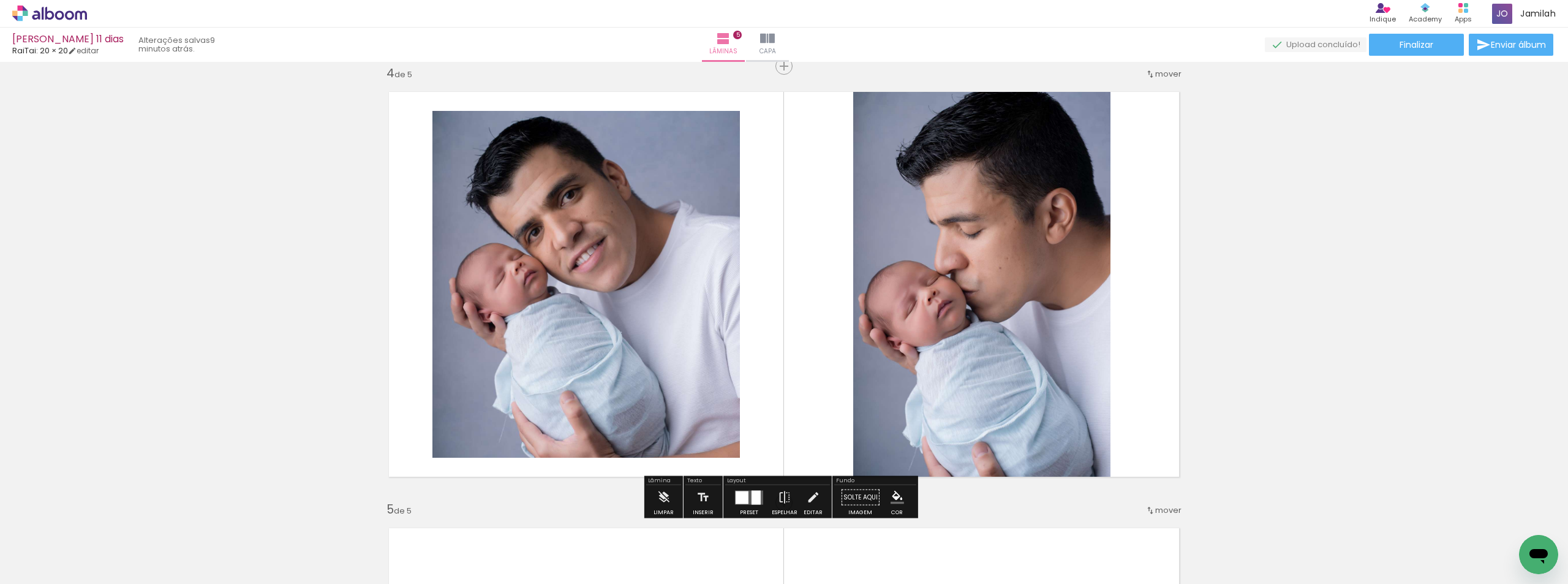
drag, startPoint x: 1104, startPoint y: 160, endPoint x: 1023, endPoint y: 173, distance: 82.0
click at [1078, 180] on quentale-layouter at bounding box center [784, 284] width 811 height 406
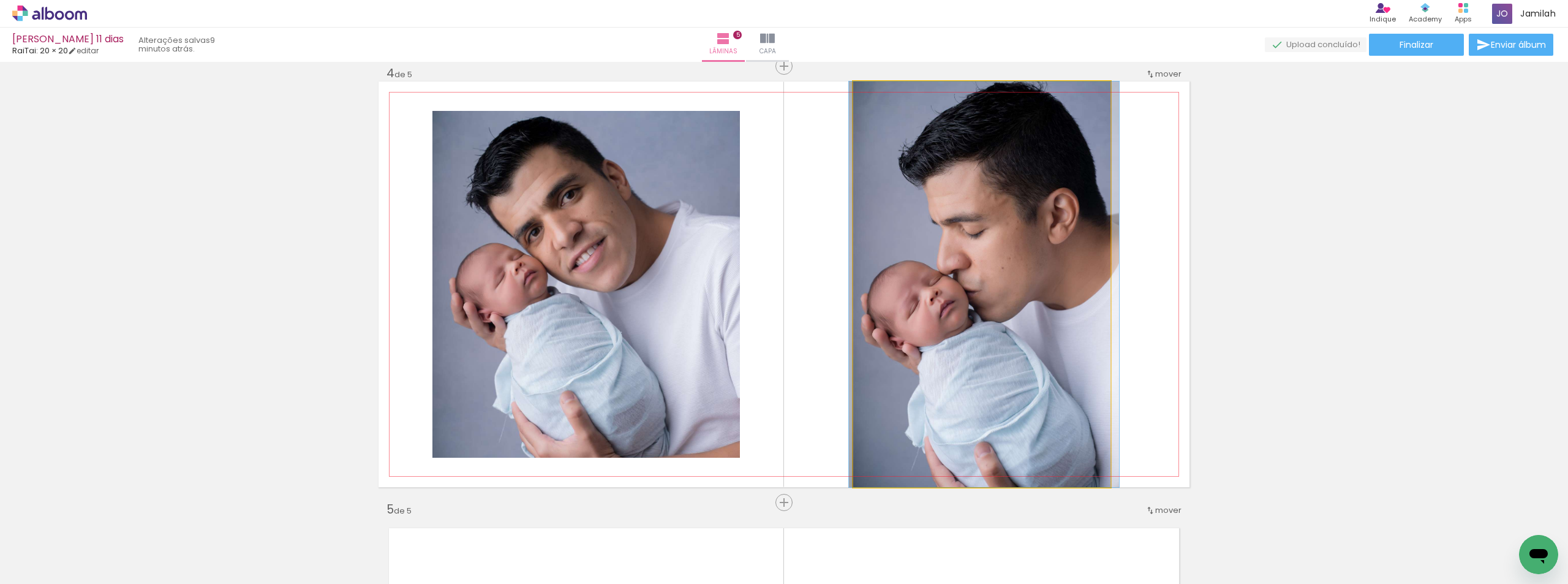
drag, startPoint x: 1015, startPoint y: 171, endPoint x: 1017, endPoint y: 201, distance: 30.1
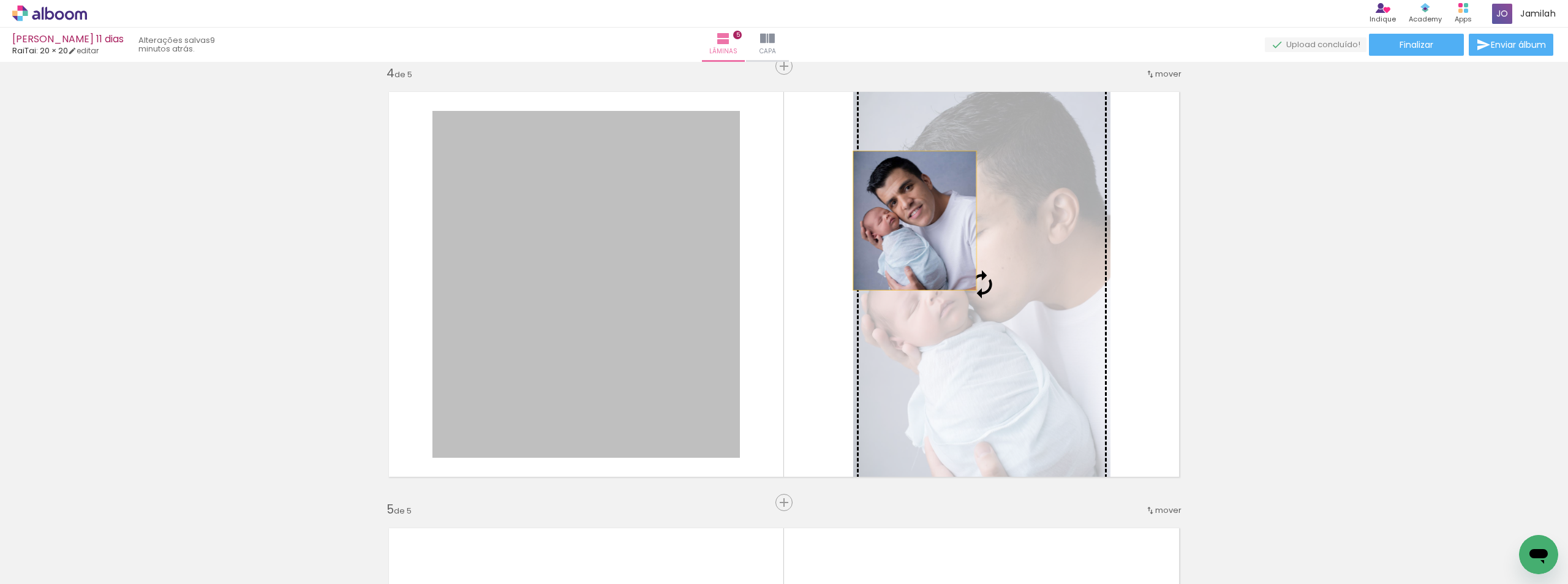
drag, startPoint x: 638, startPoint y: 199, endPoint x: 892, endPoint y: 219, distance: 254.8
click at [0, 0] on slot at bounding box center [0, 0] width 0 height 0
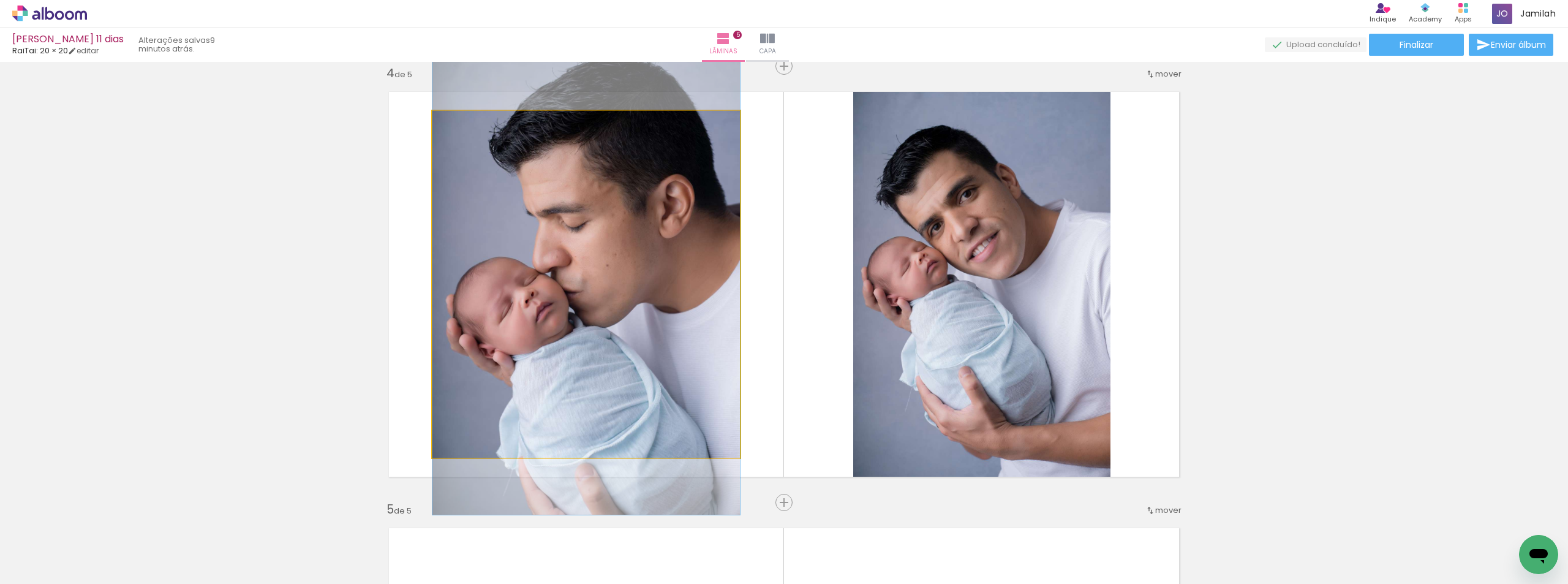
drag, startPoint x: 643, startPoint y: 224, endPoint x: 882, endPoint y: 228, distance: 239.0
click at [0, 0] on slot at bounding box center [0, 0] width 0 height 0
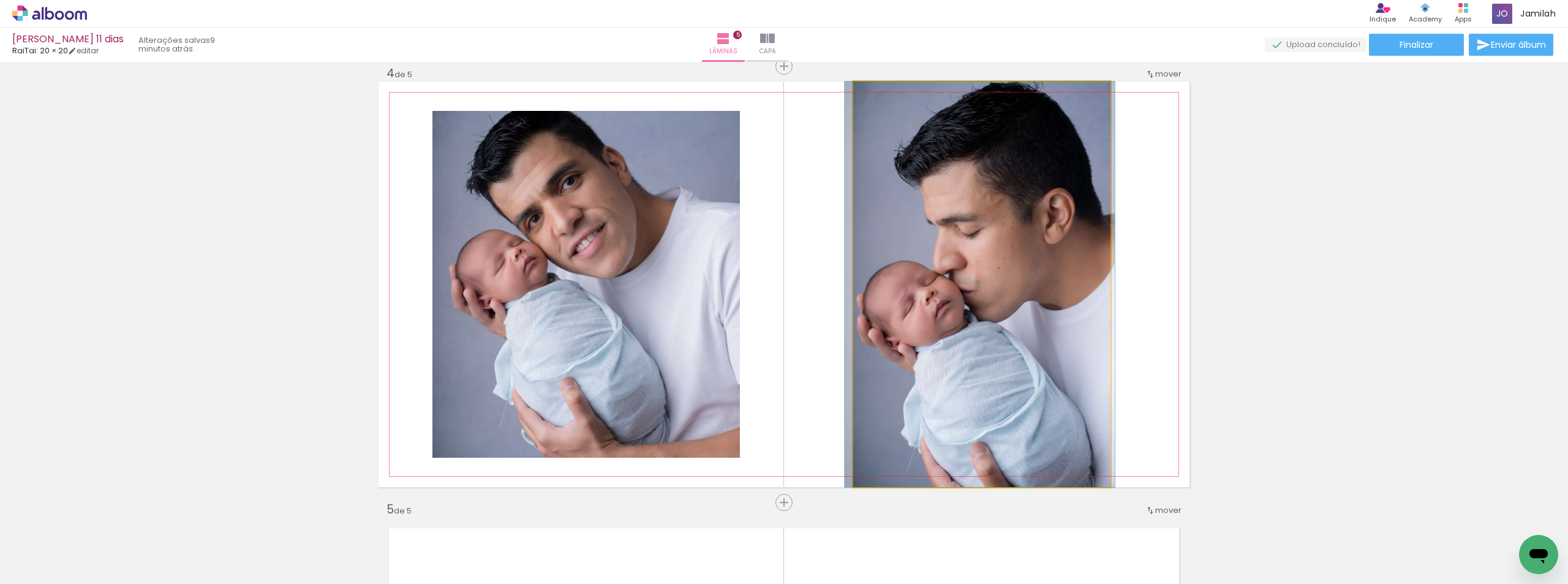
drag, startPoint x: 937, startPoint y: 232, endPoint x: 939, endPoint y: 239, distance: 7.3
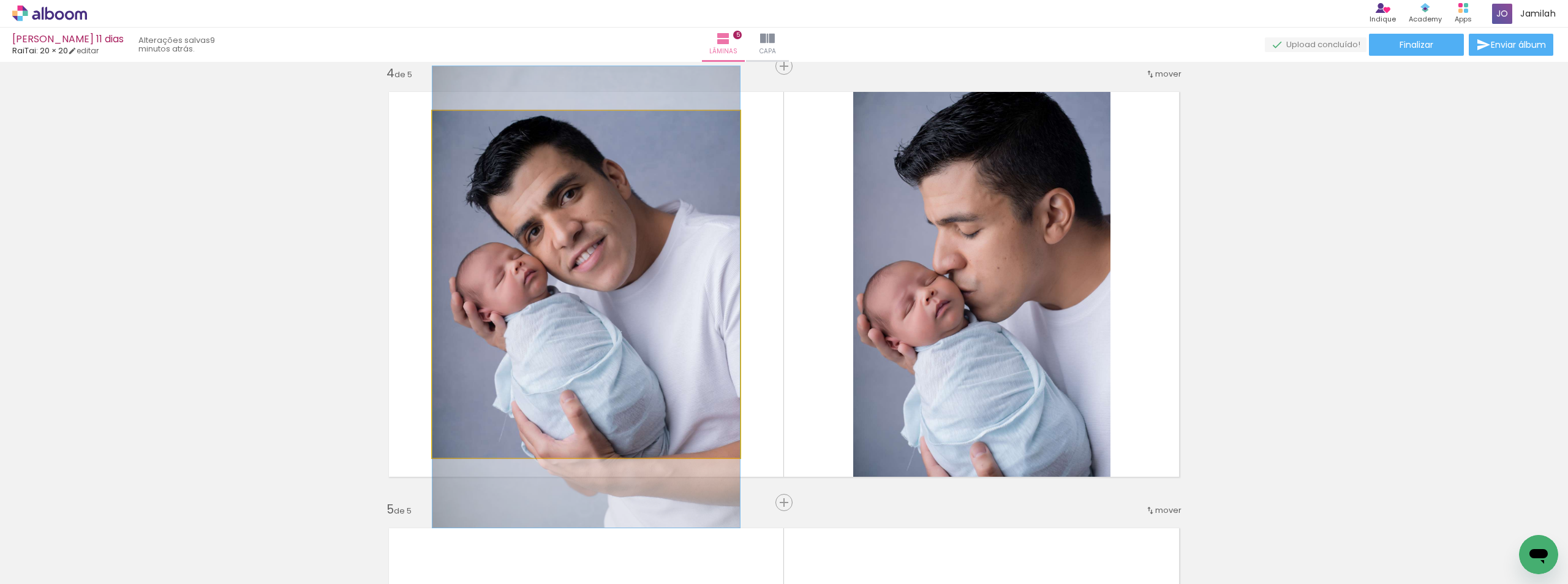
drag, startPoint x: 651, startPoint y: 183, endPoint x: 645, endPoint y: 190, distance: 9.2
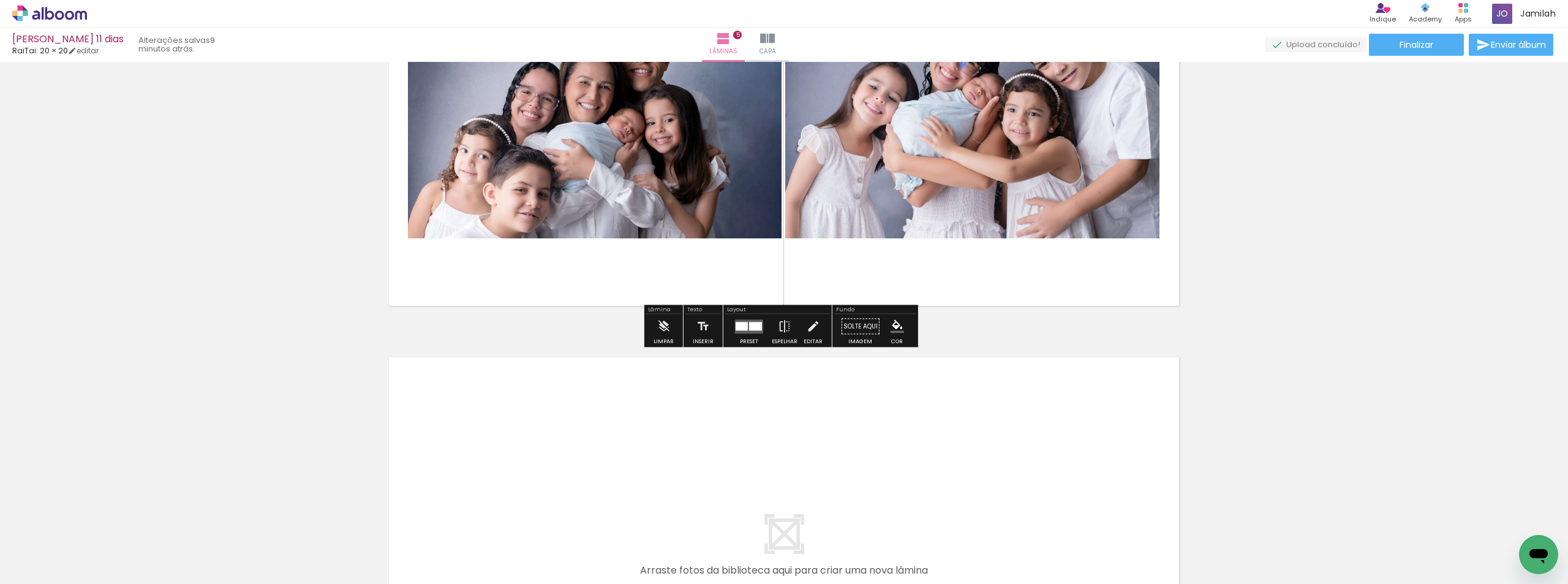
scroll to position [1939, 0]
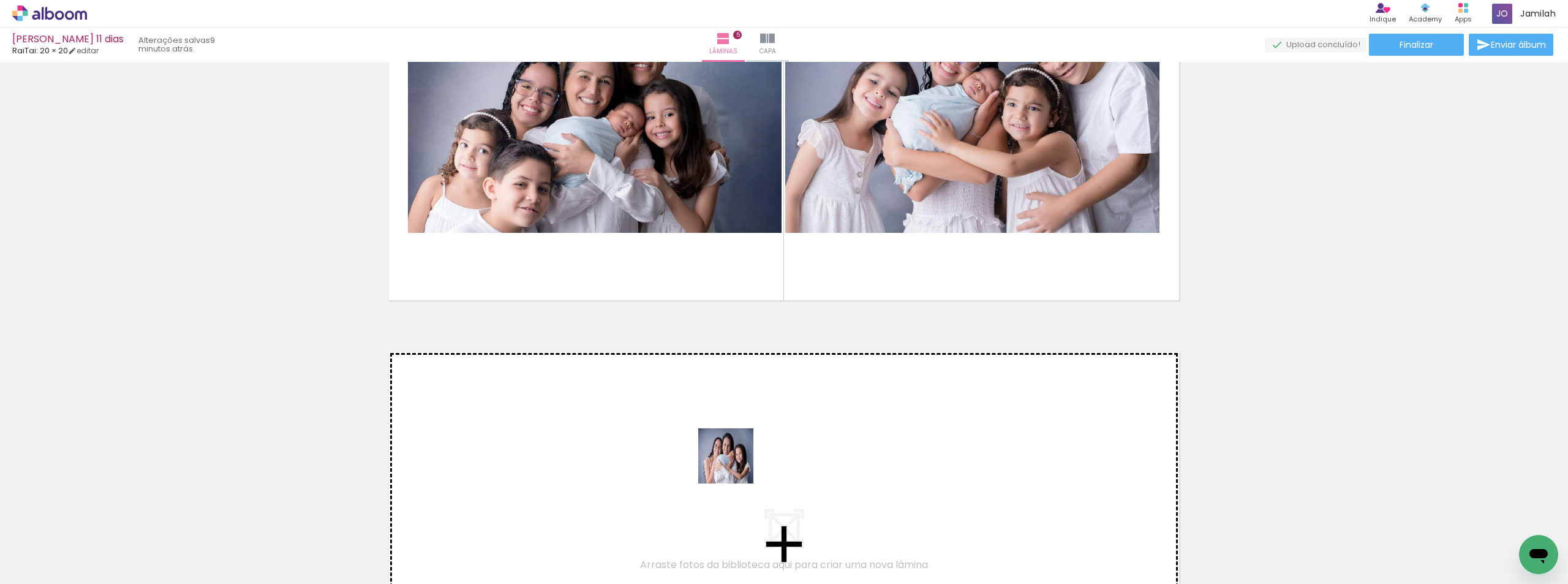
drag, startPoint x: 714, startPoint y: 535, endPoint x: 737, endPoint y: 452, distance: 86.1
click at [737, 452] on quentale-workspace at bounding box center [784, 292] width 1568 height 584
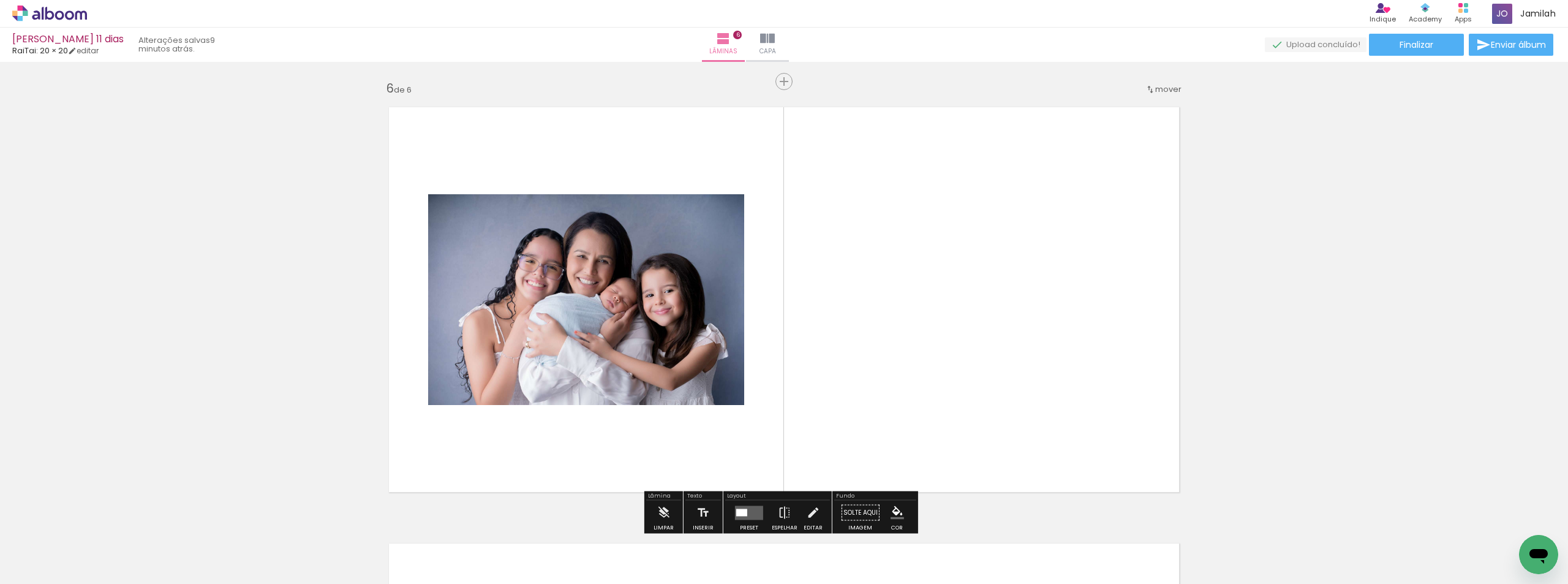
scroll to position [2199, 0]
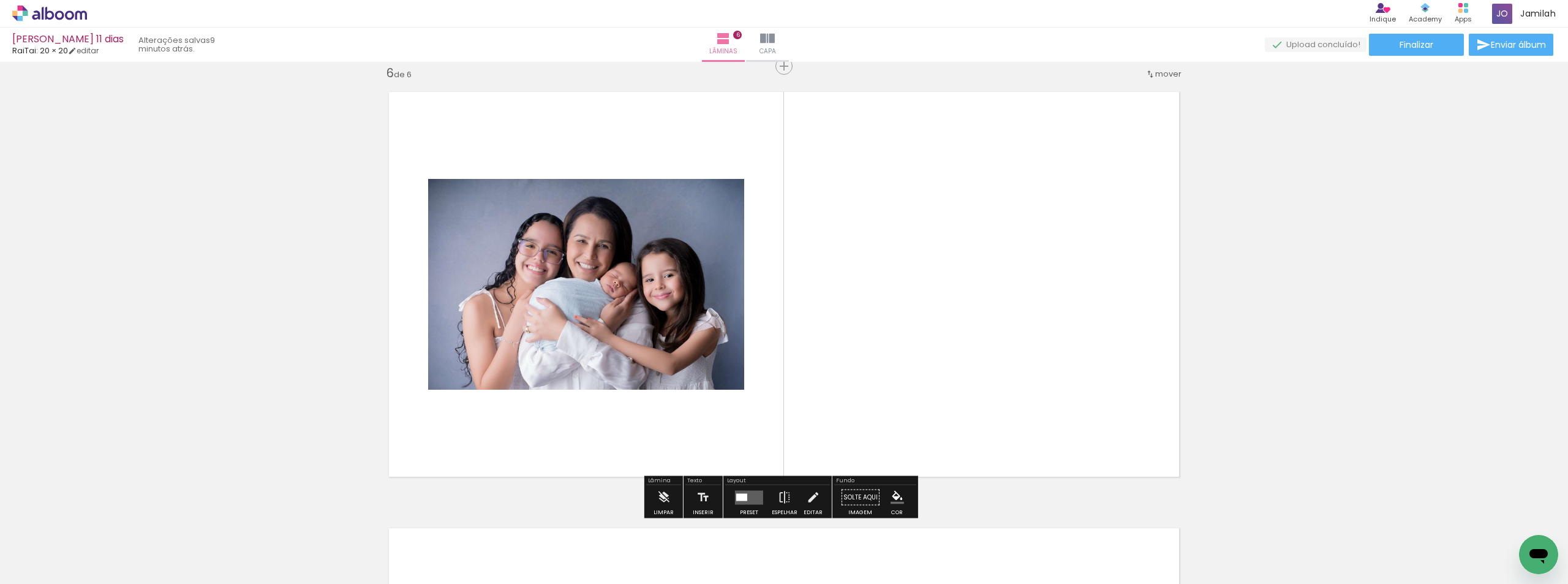
click at [759, 487] on div at bounding box center [749, 498] width 33 height 25
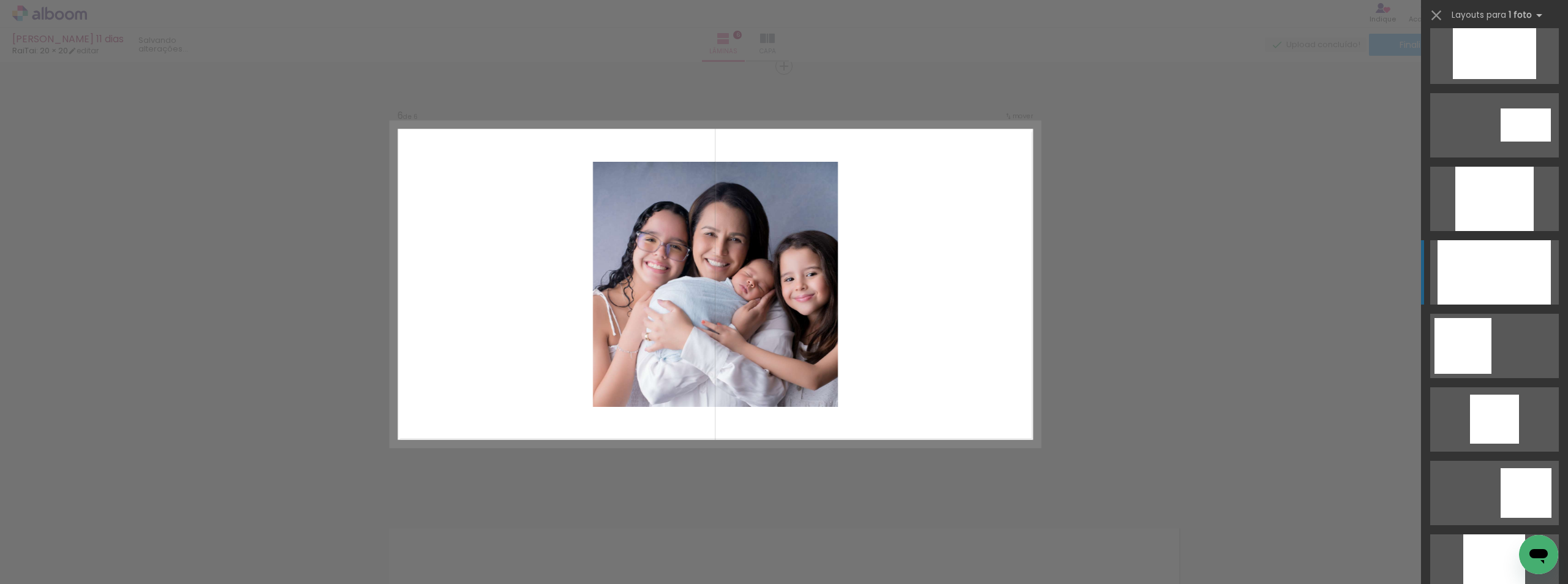
scroll to position [797, 0]
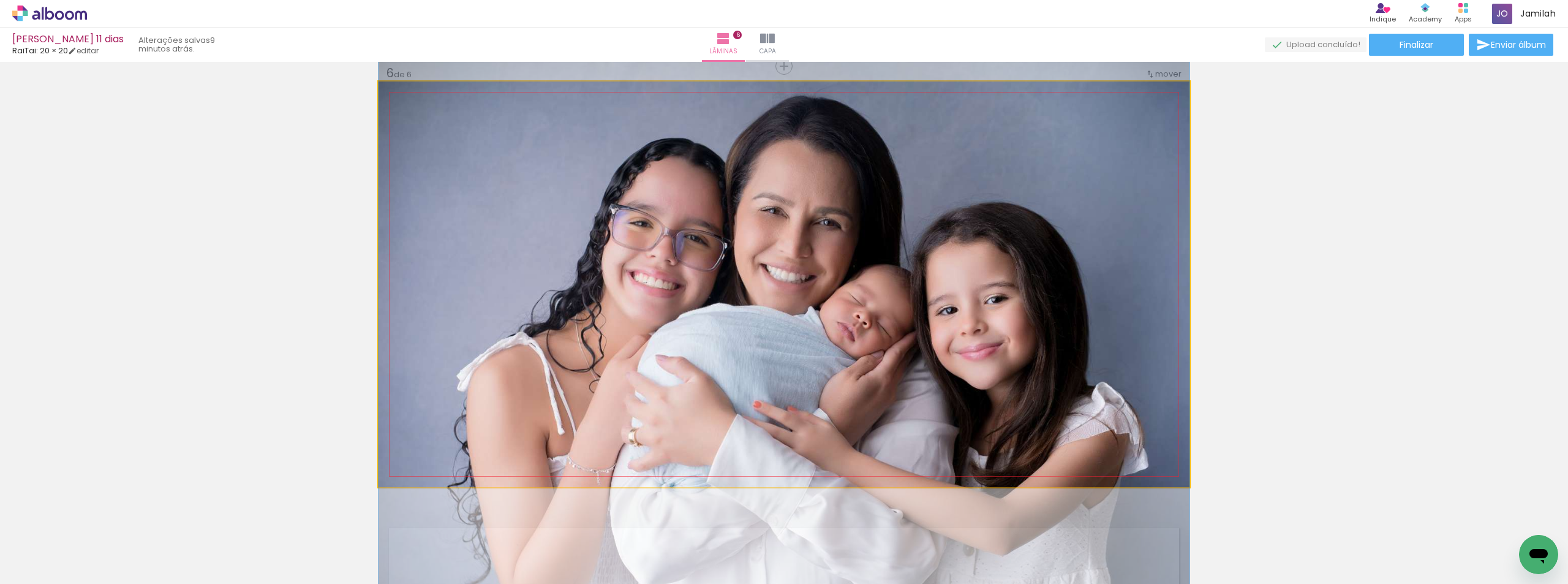
drag, startPoint x: 872, startPoint y: 357, endPoint x: 793, endPoint y: 396, distance: 88.1
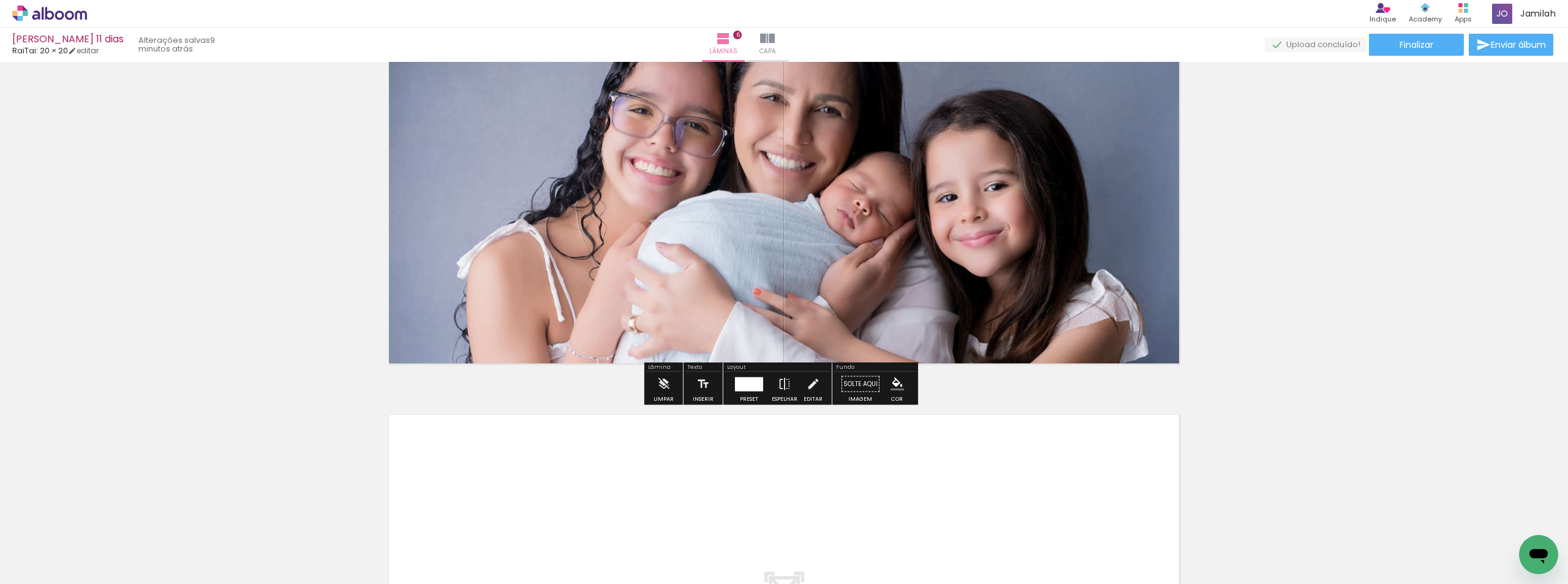
scroll to position [2199, 0]
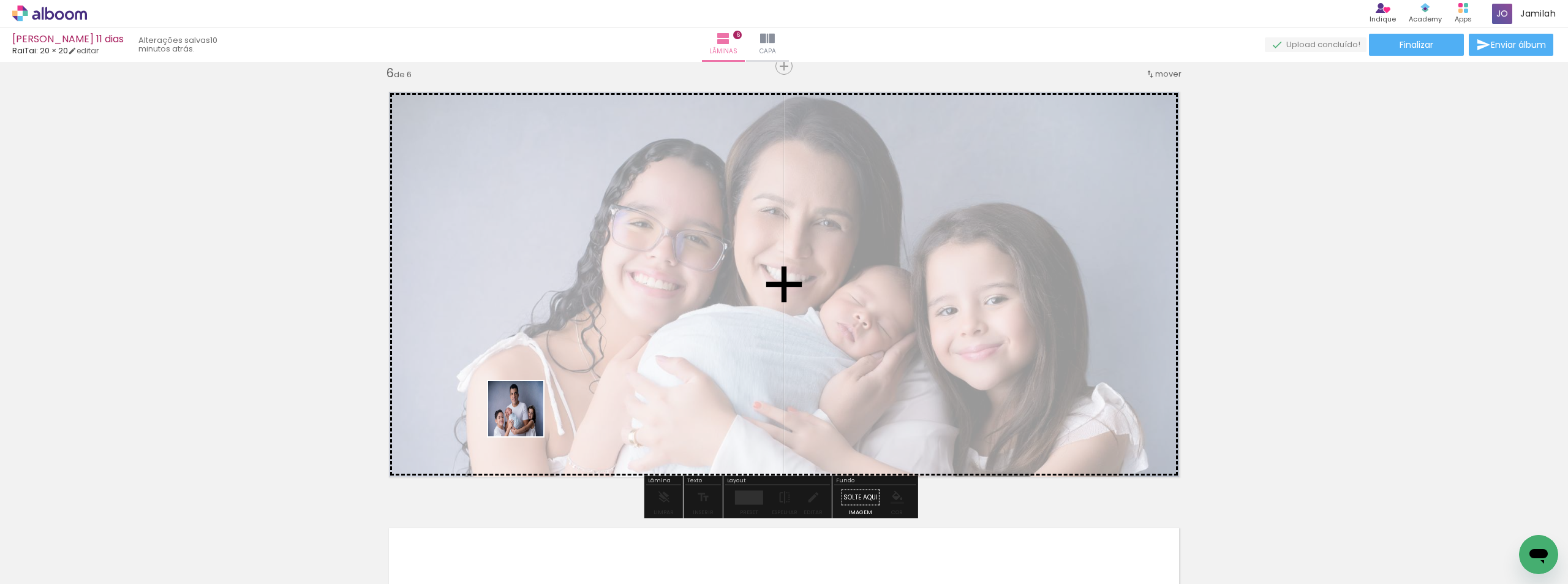
drag, startPoint x: 330, startPoint y: 555, endPoint x: 557, endPoint y: 414, distance: 267.2
click at [551, 398] on quentale-workspace at bounding box center [784, 292] width 1568 height 584
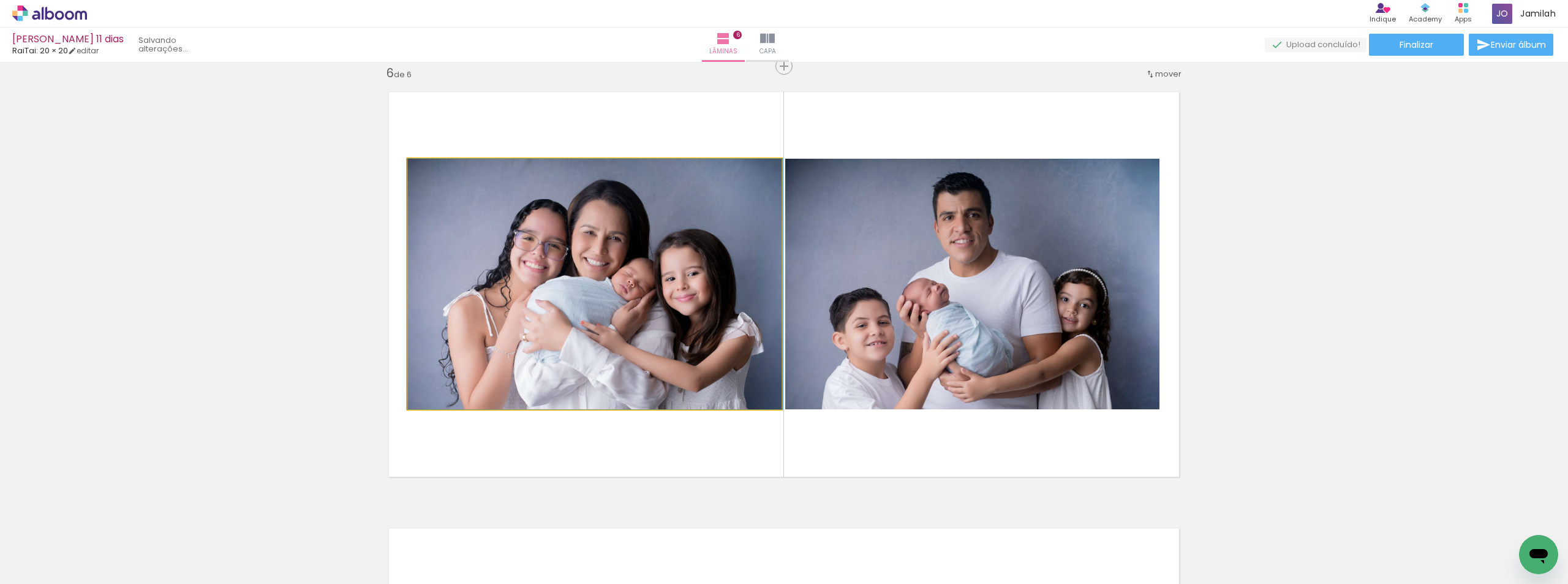
drag, startPoint x: 618, startPoint y: 335, endPoint x: 613, endPoint y: 301, distance: 34.4
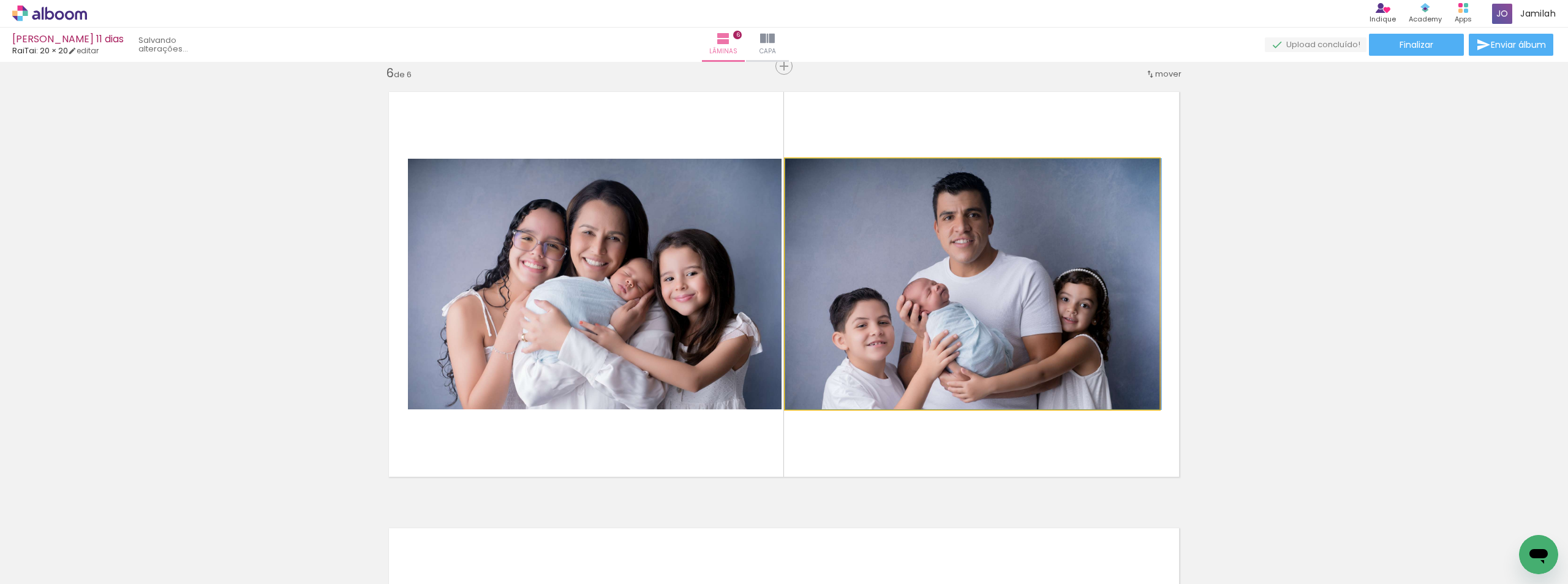
drag, startPoint x: 883, startPoint y: 323, endPoint x: 1019, endPoint y: 318, distance: 136.1
drag, startPoint x: 930, startPoint y: 280, endPoint x: 963, endPoint y: 271, distance: 34.2
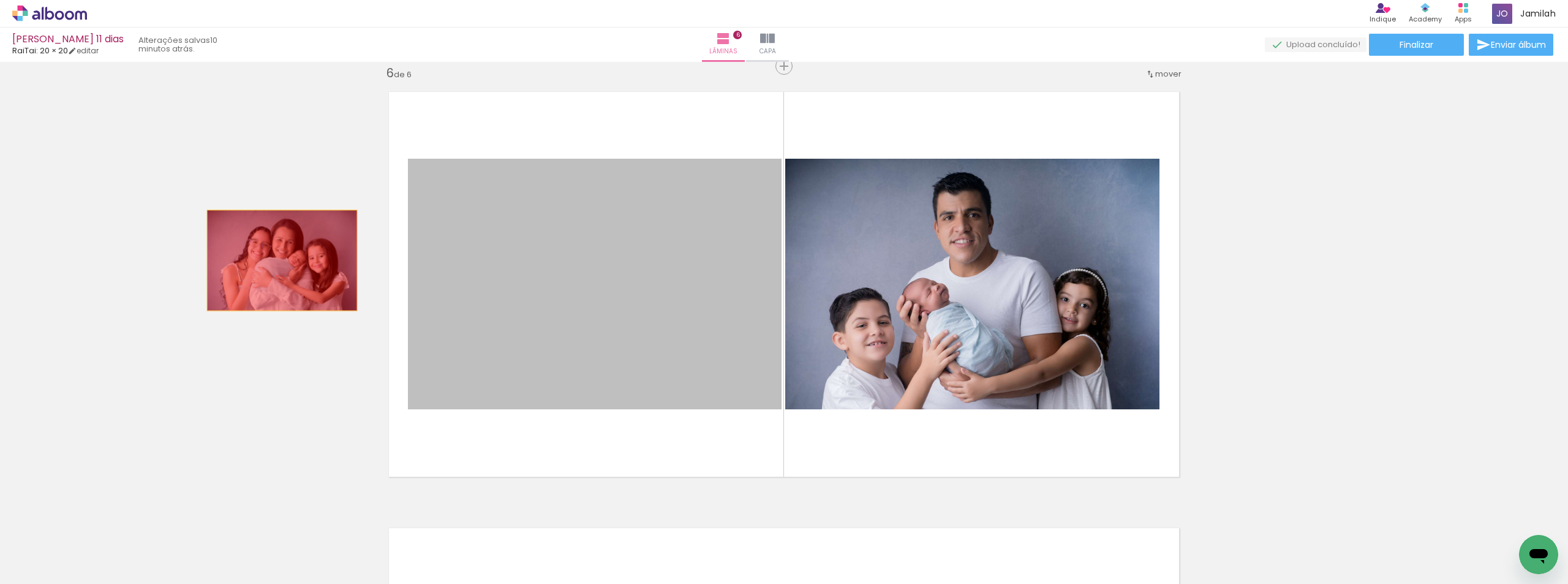
drag, startPoint x: 278, startPoint y: 260, endPoint x: 902, endPoint y: 436, distance: 648.3
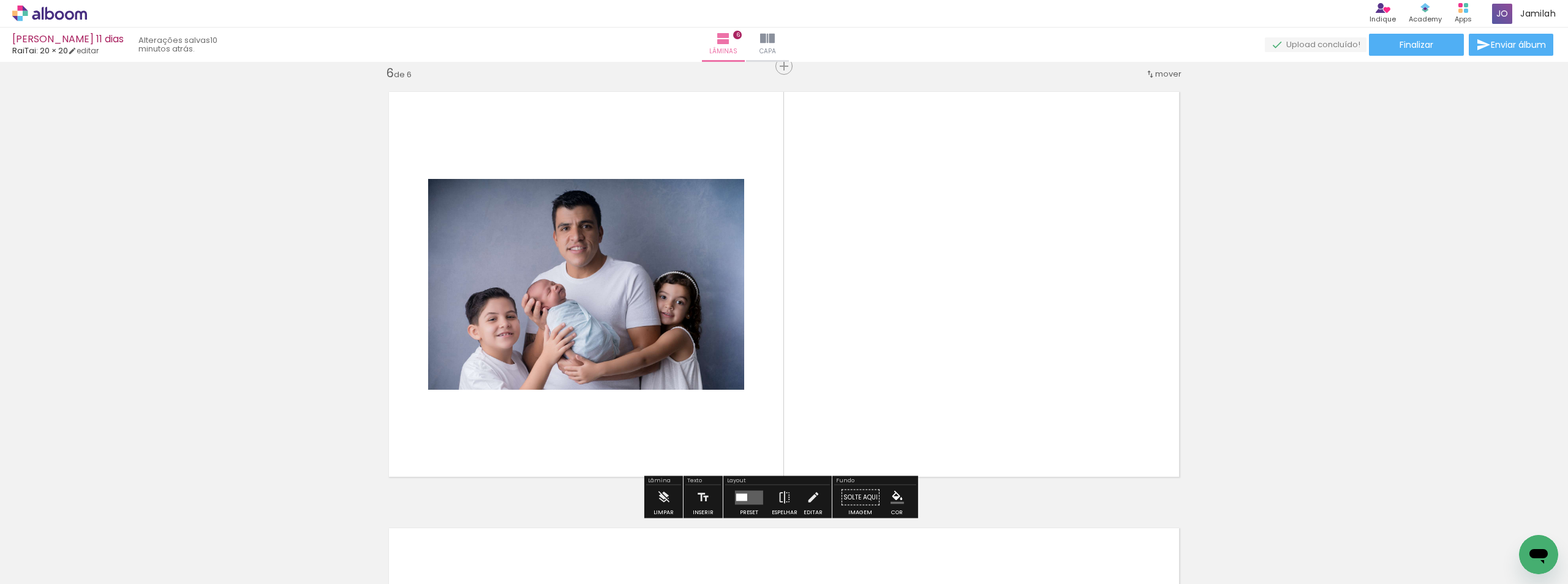
click at [760, 496] on div at bounding box center [749, 498] width 33 height 25
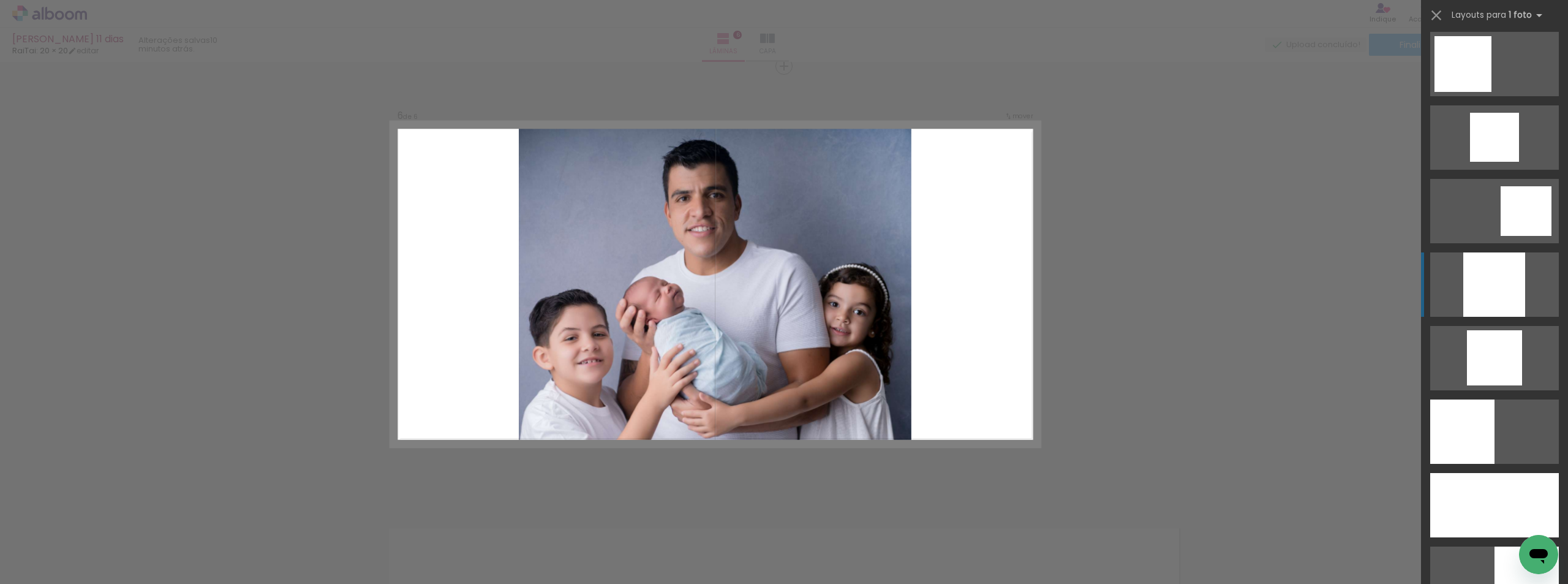
scroll to position [919, 0]
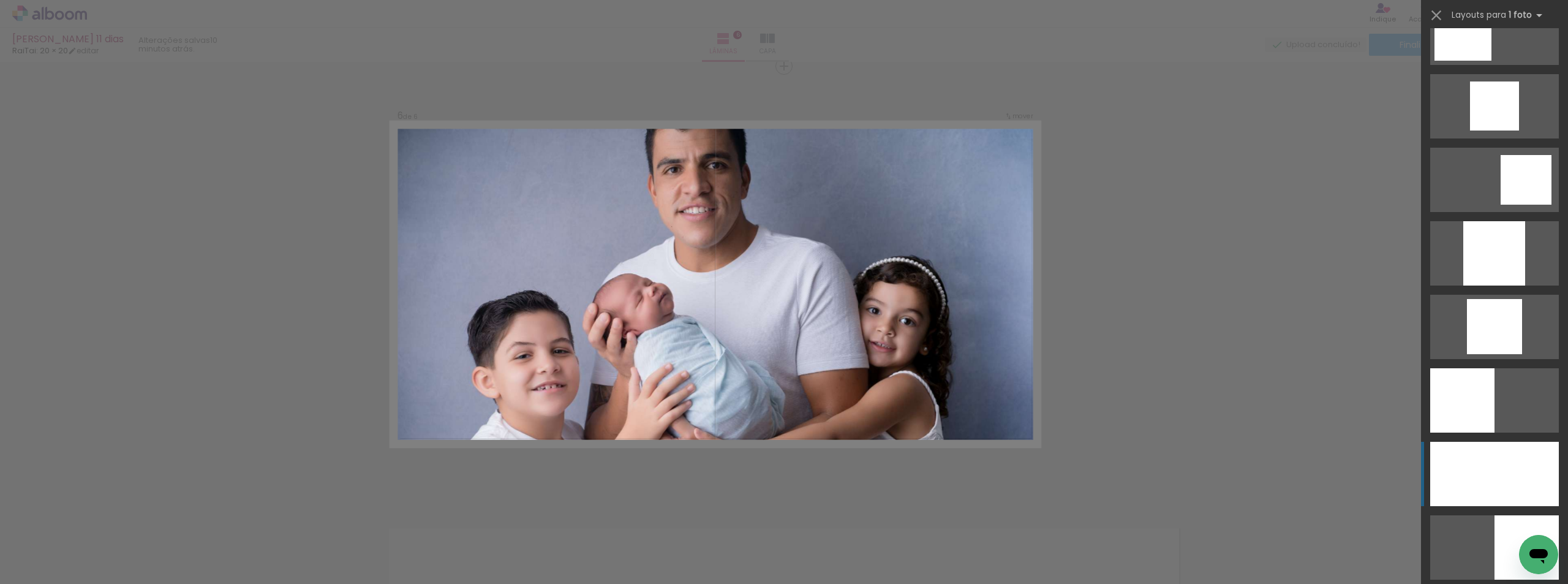
click at [1505, 481] on div at bounding box center [1494, 474] width 128 height 64
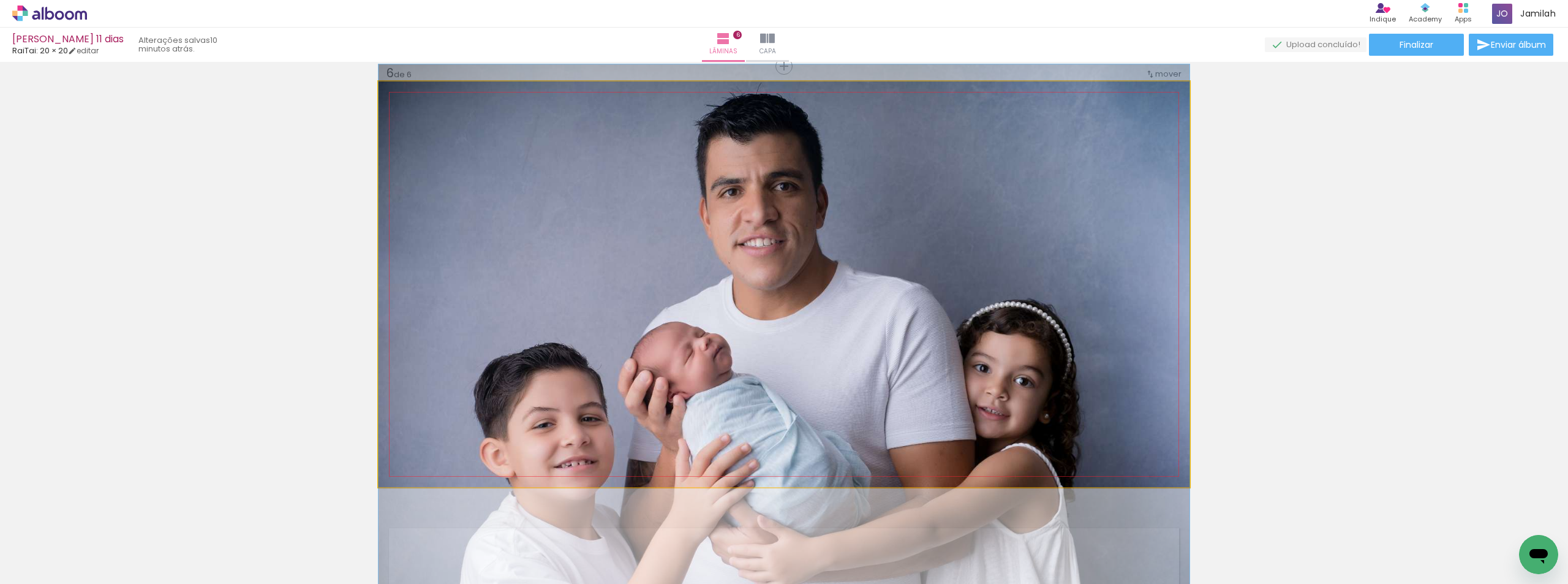
drag, startPoint x: 765, startPoint y: 314, endPoint x: 612, endPoint y: 342, distance: 155.5
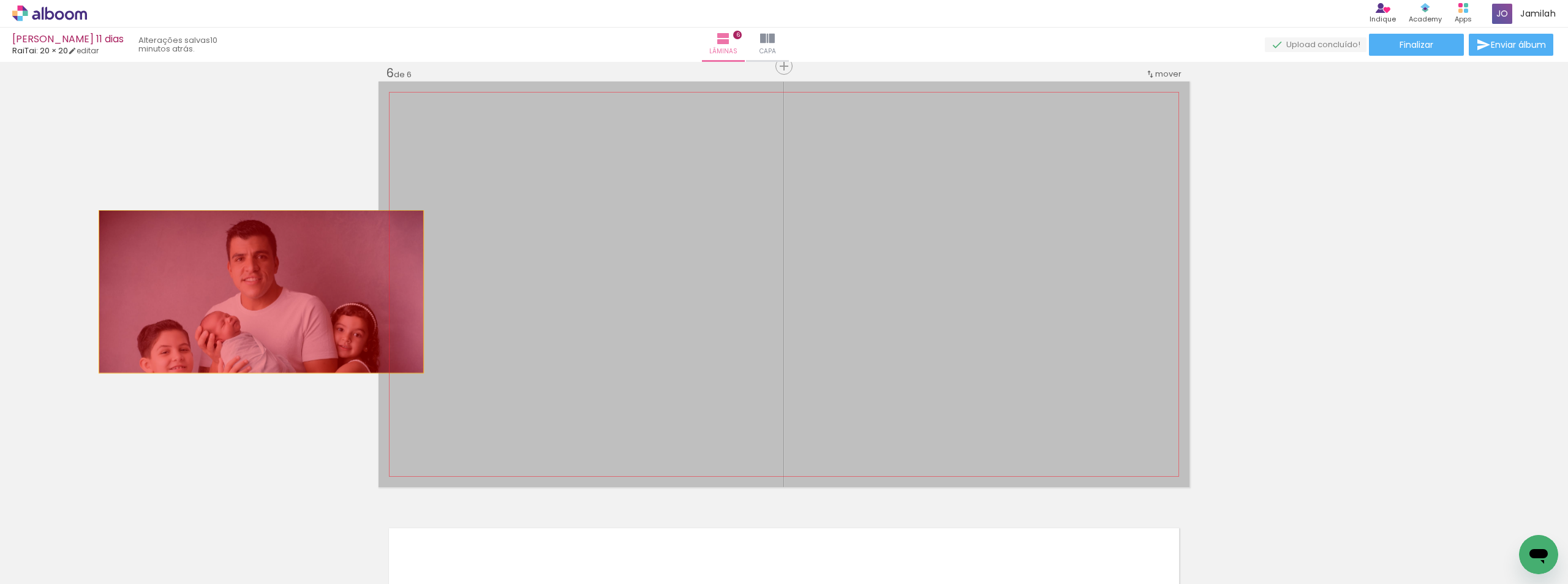
drag, startPoint x: 582, startPoint y: 318, endPoint x: 137, endPoint y: 261, distance: 448.6
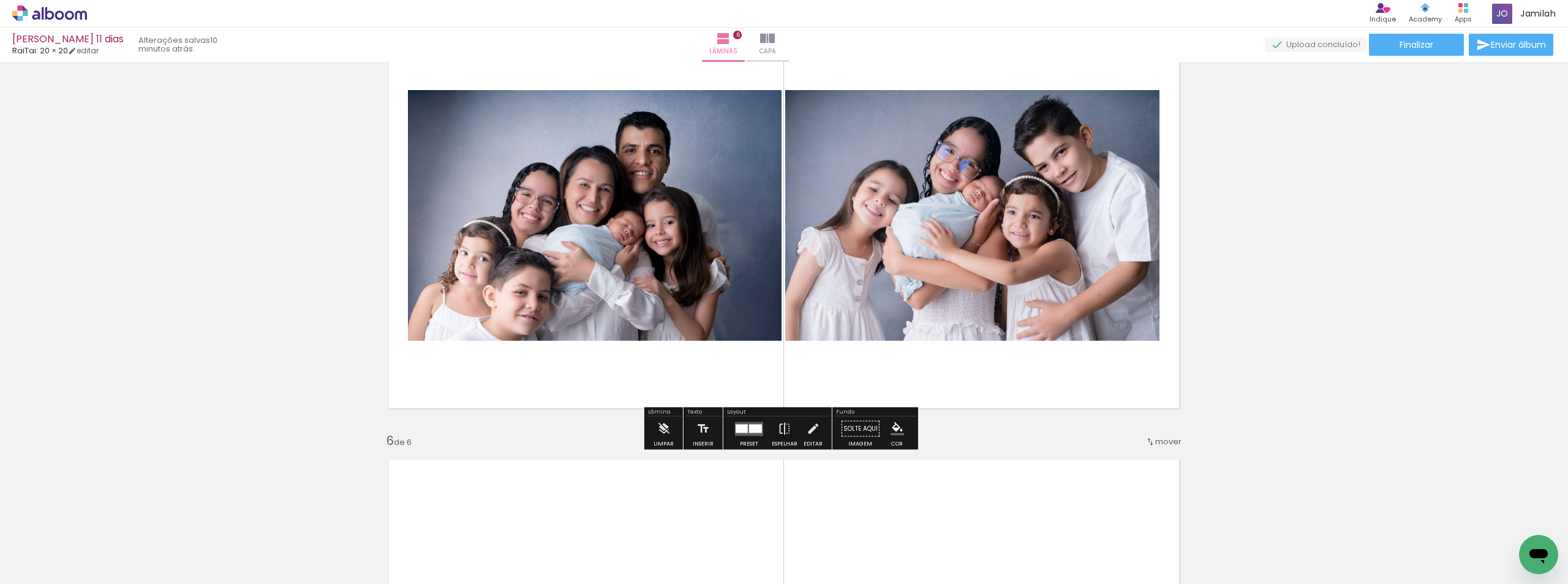
scroll to position [2260, 0]
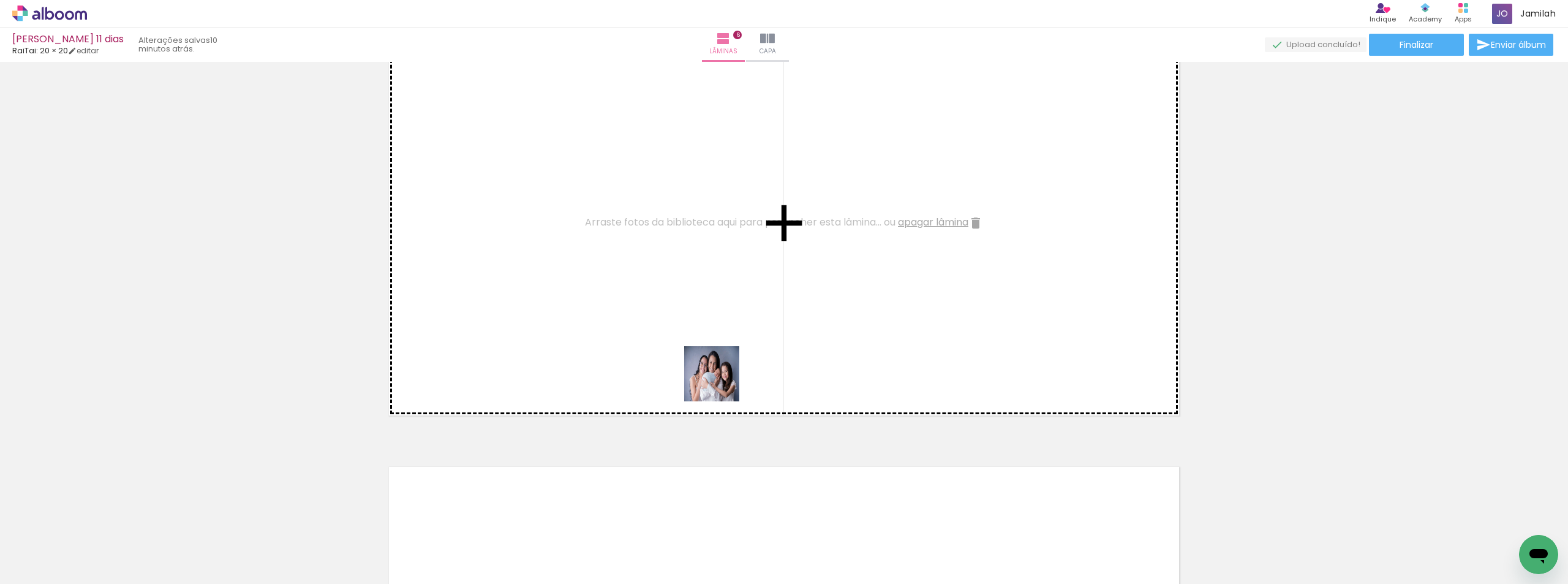
drag, startPoint x: 737, startPoint y: 442, endPoint x: 713, endPoint y: 363, distance: 82.6
click at [713, 363] on quentale-workspace at bounding box center [784, 292] width 1568 height 584
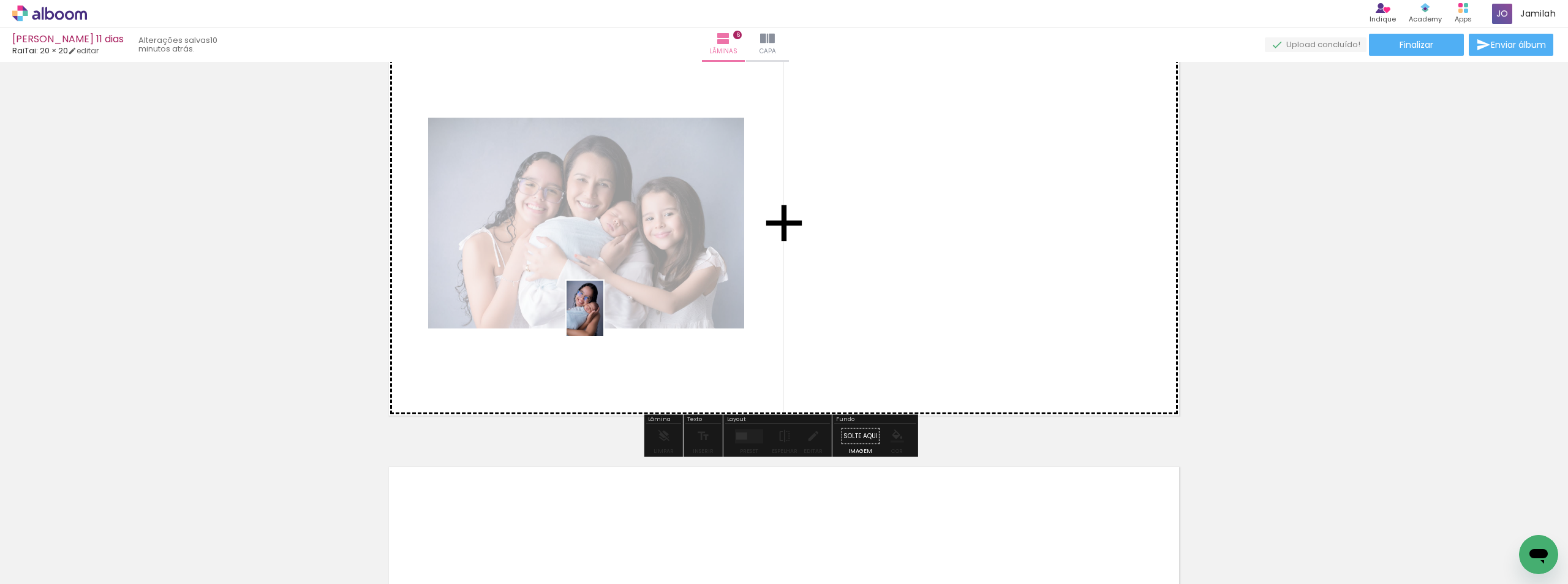
drag, startPoint x: 473, startPoint y: 528, endPoint x: 603, endPoint y: 318, distance: 247.0
click at [603, 318] on quentale-workspace at bounding box center [784, 292] width 1568 height 584
click at [603, 318] on quentale-photo at bounding box center [586, 223] width 316 height 211
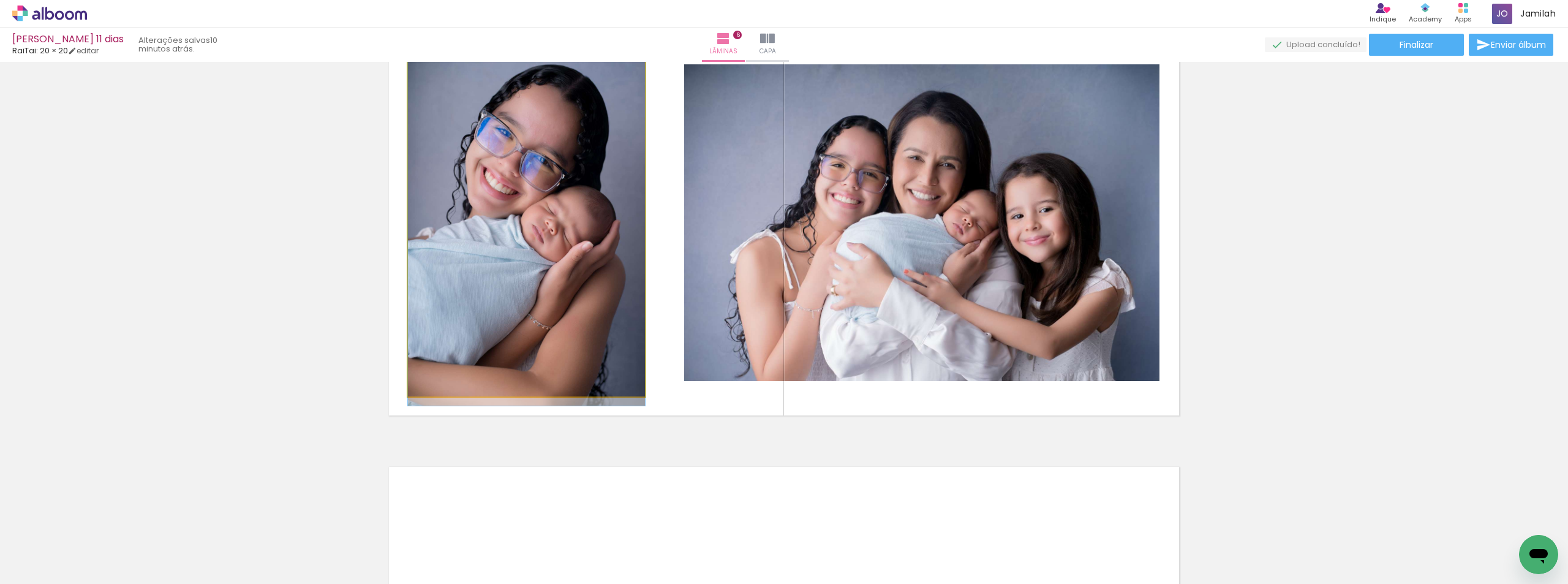
drag, startPoint x: 513, startPoint y: 217, endPoint x: 581, endPoint y: 228, distance: 68.9
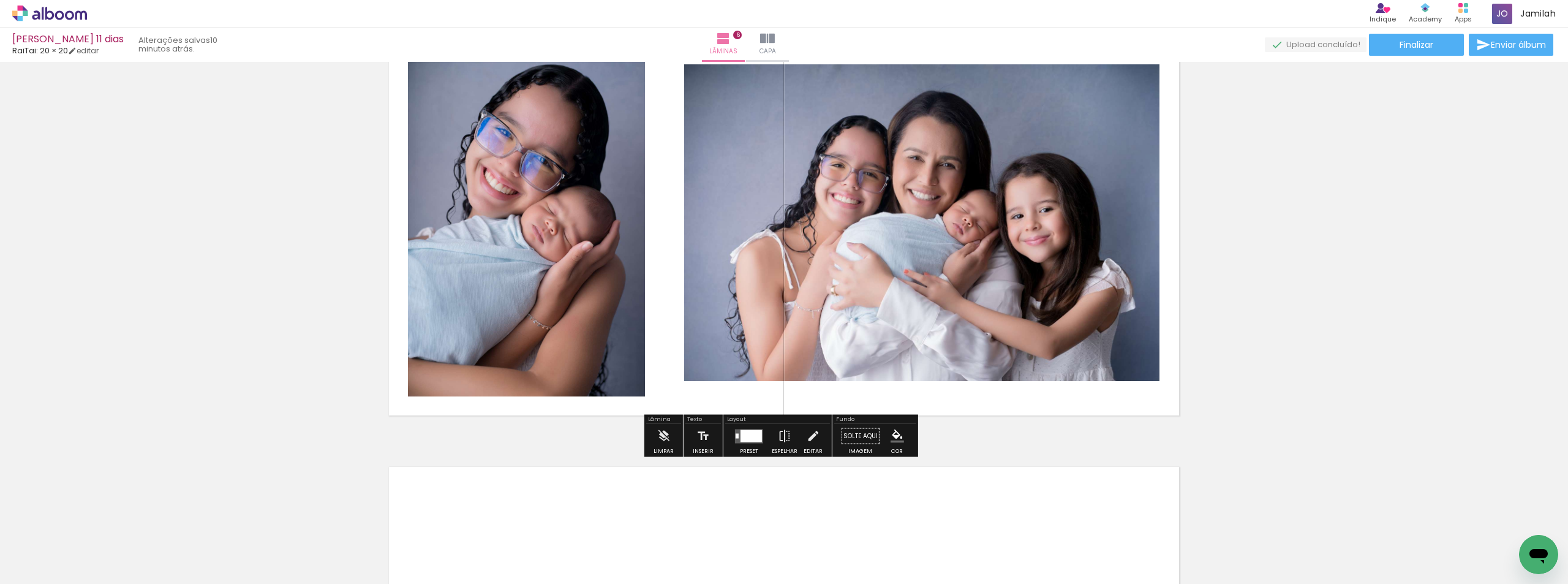
scroll to position [2076, 0]
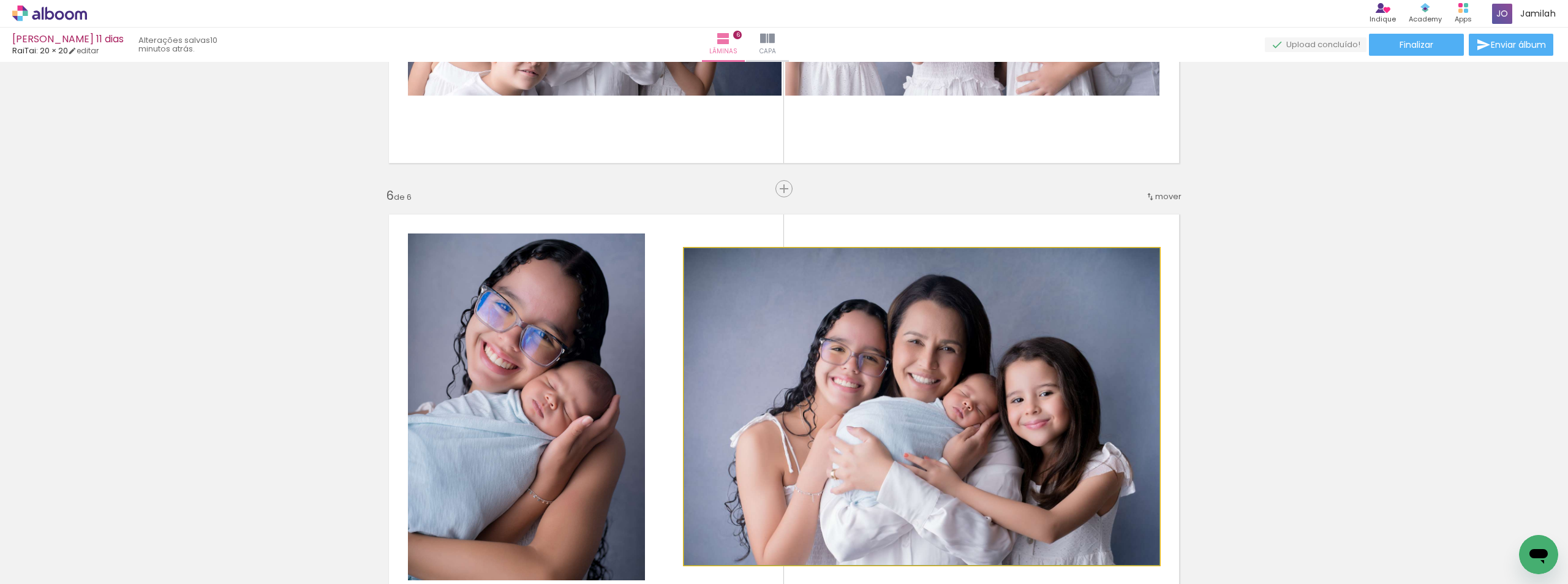
drag, startPoint x: 946, startPoint y: 342, endPoint x: 839, endPoint y: 328, distance: 107.9
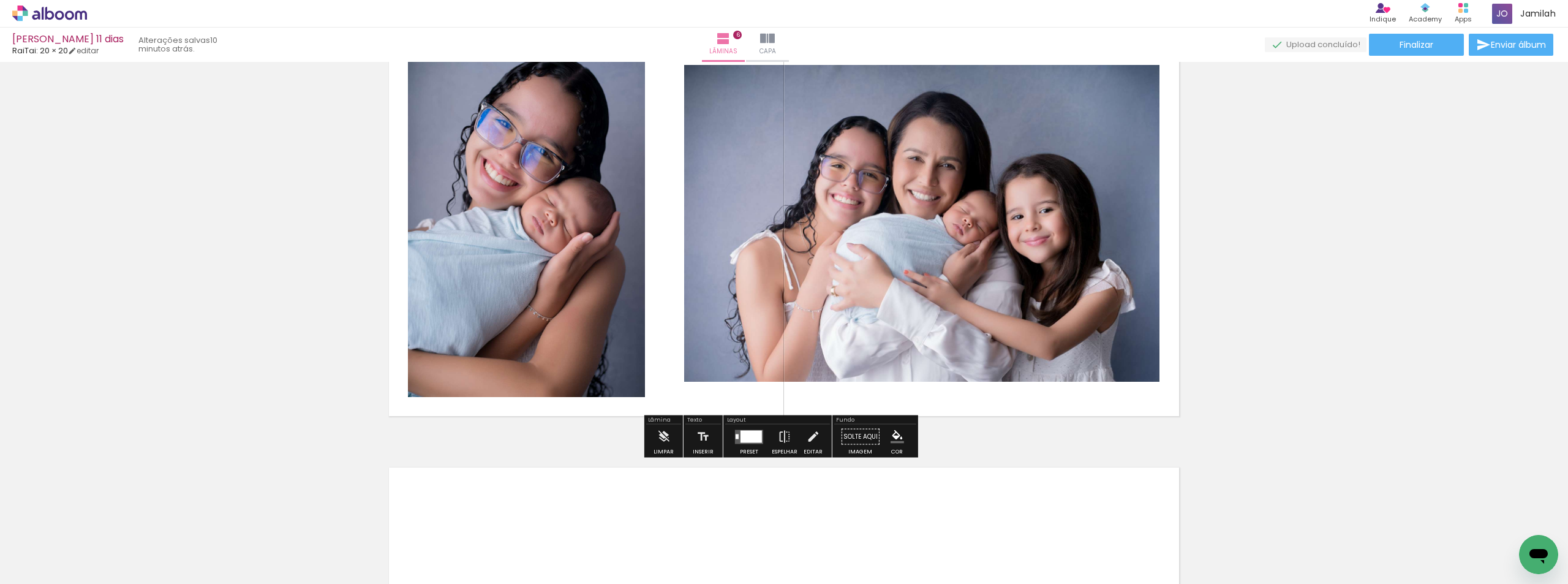
scroll to position [2260, 0]
click at [736, 437] on div at bounding box center [738, 436] width 3 height 5
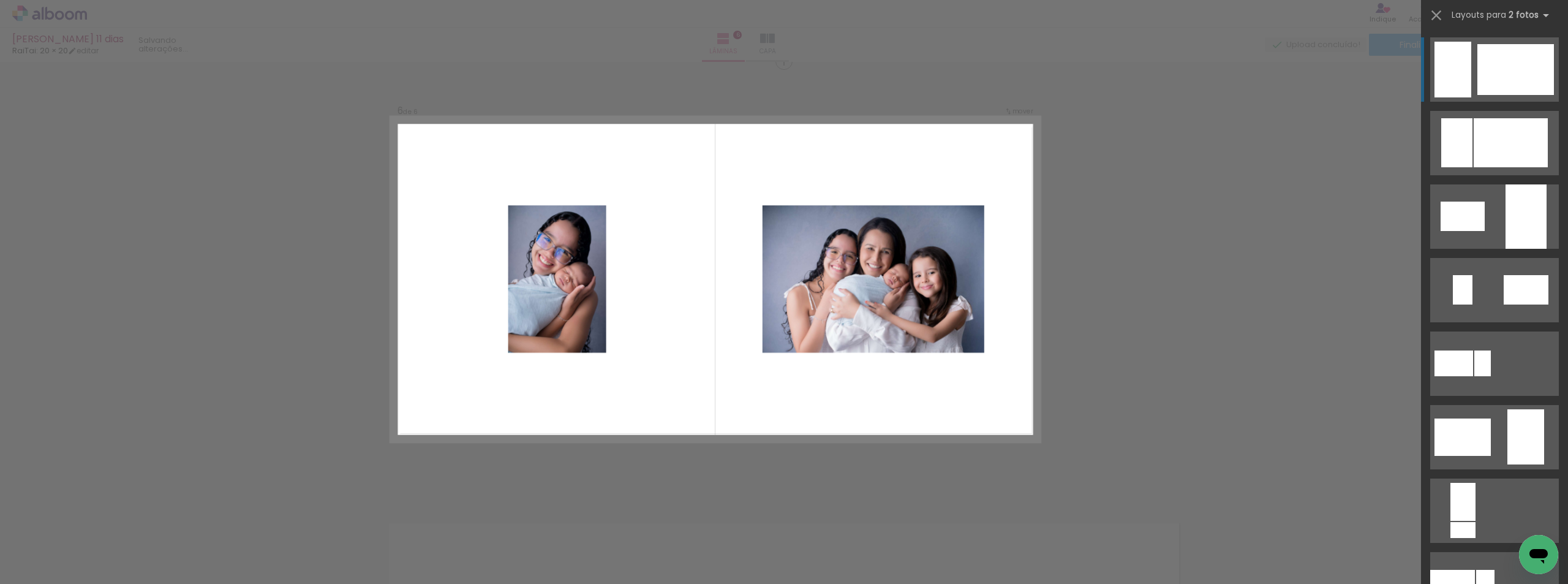
scroll to position [2199, 0]
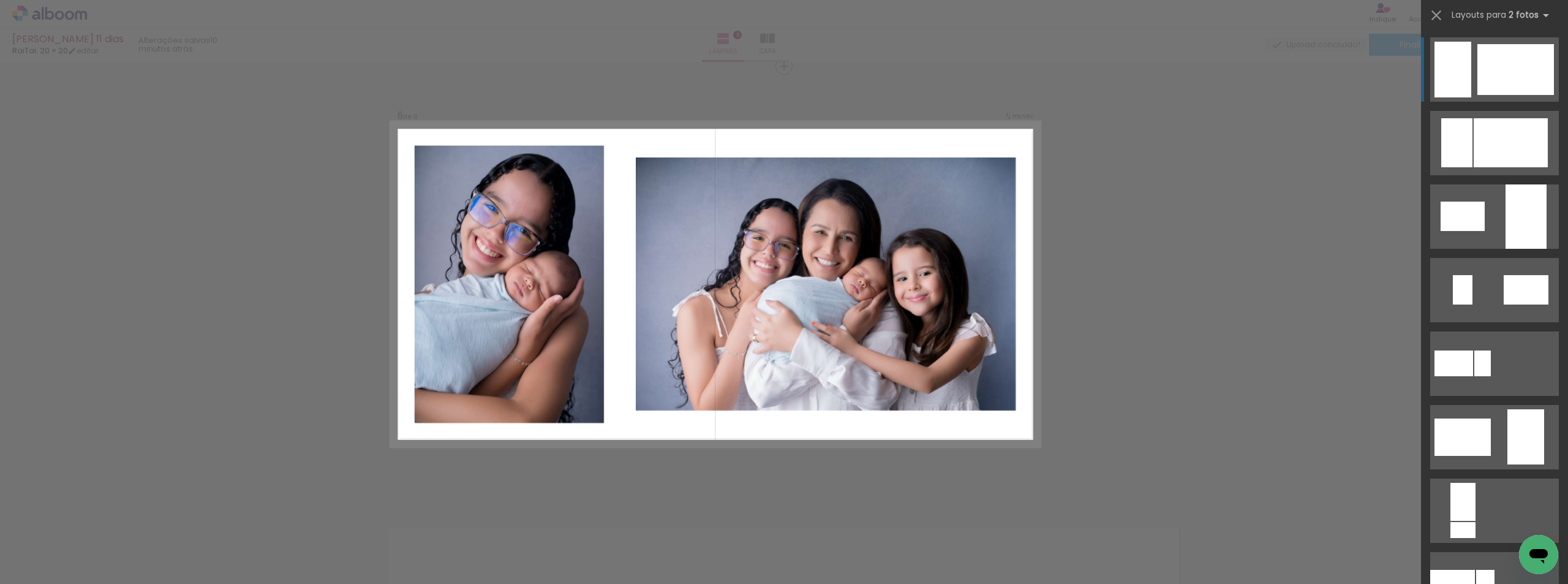
click at [1515, 67] on div at bounding box center [1515, 70] width 77 height 51
click at [1447, 62] on div at bounding box center [1453, 70] width 36 height 56
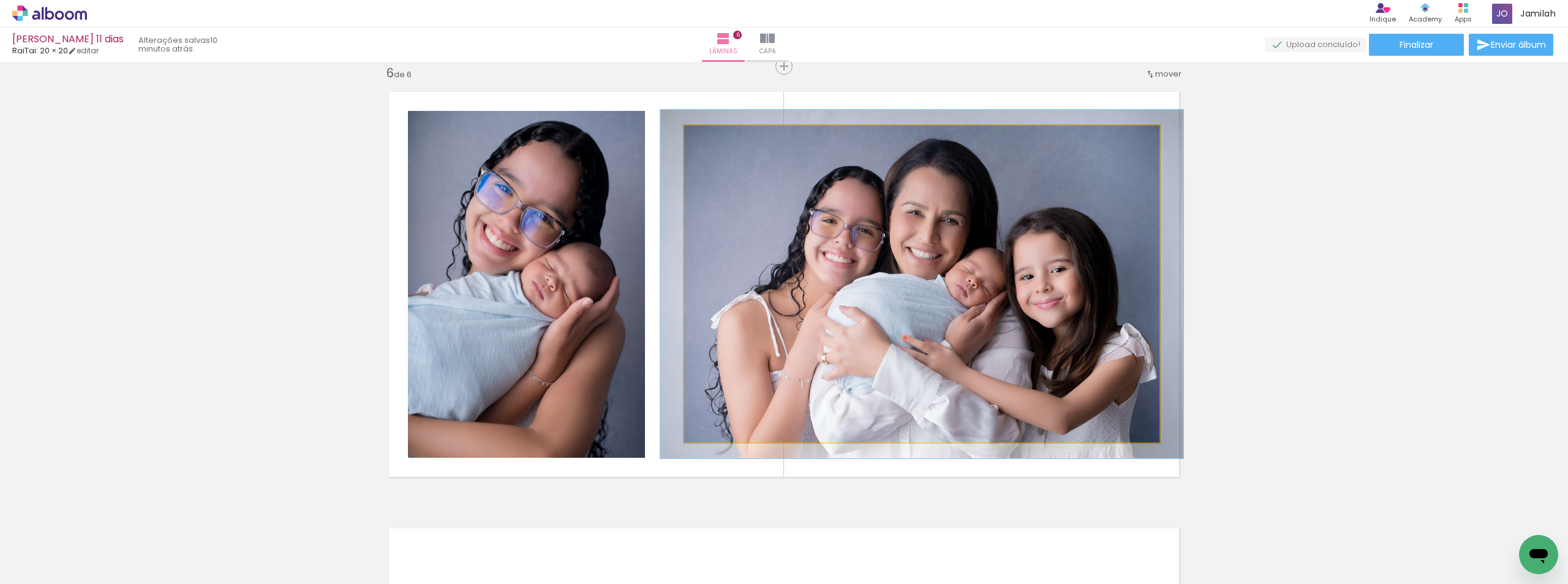
type paper-slider "110"
click at [719, 138] on div at bounding box center [717, 138] width 19 height 19
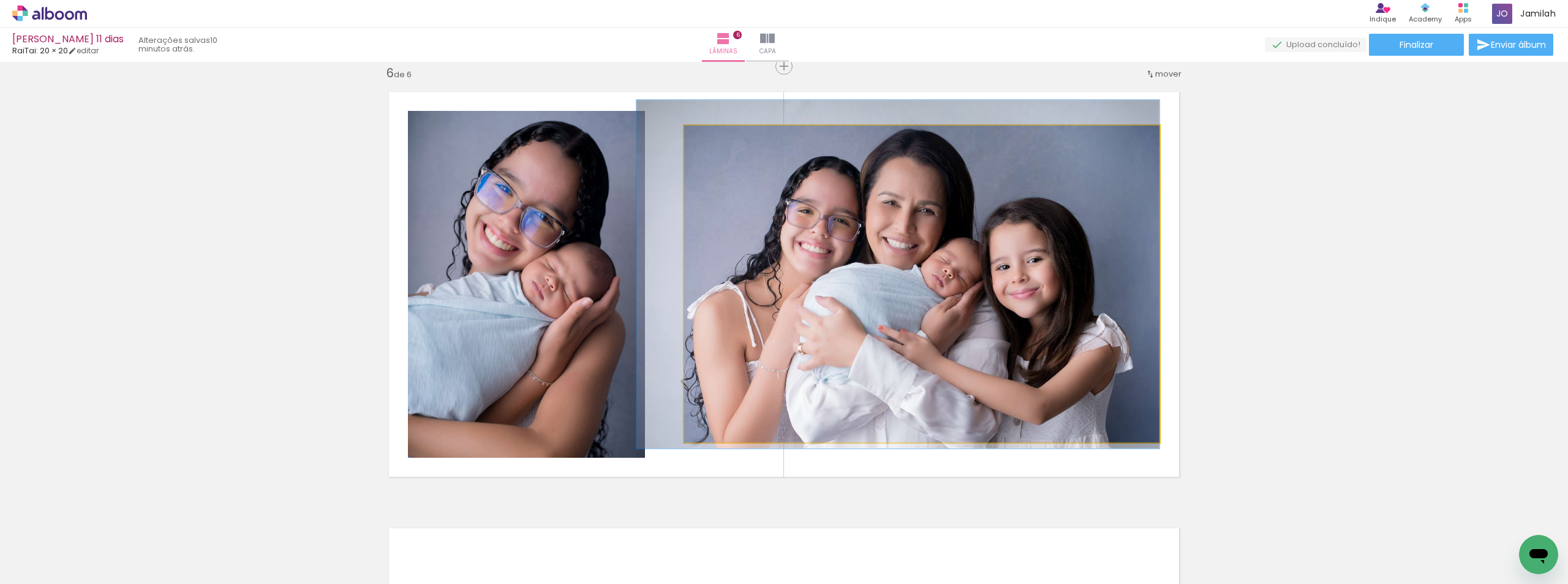
drag, startPoint x: 1033, startPoint y: 287, endPoint x: 929, endPoint y: 274, distance: 104.8
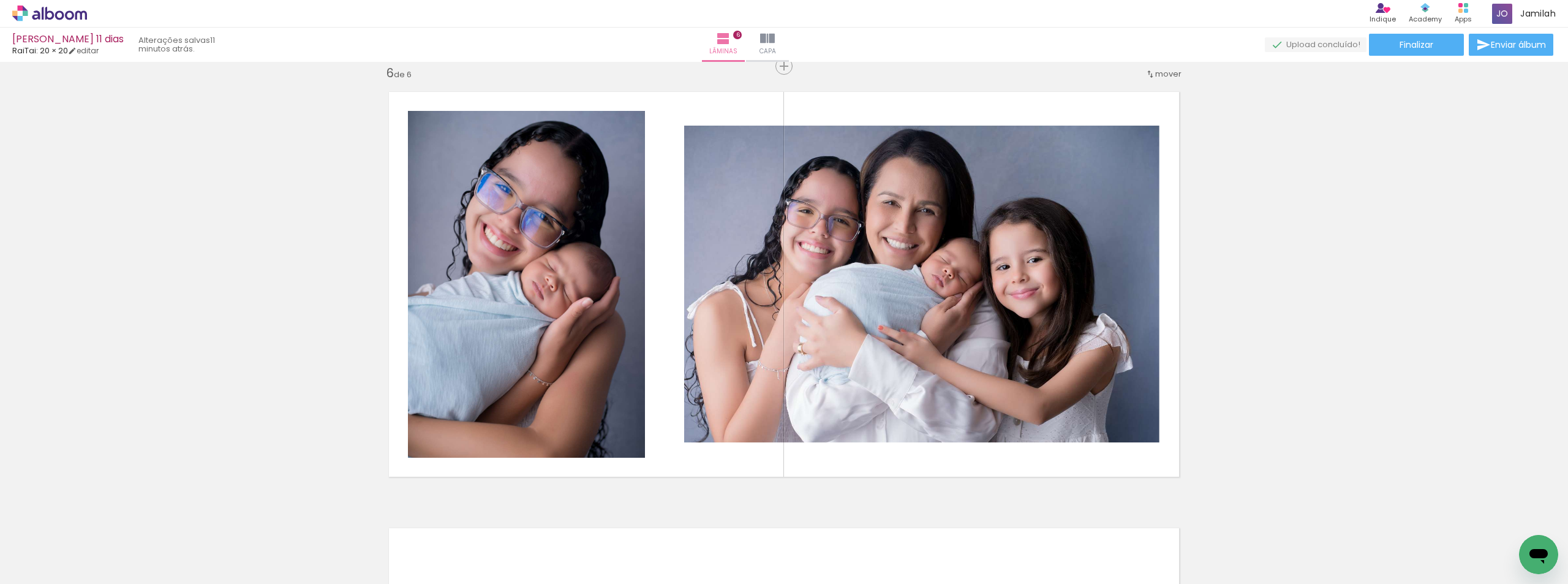
scroll to position [0, 330]
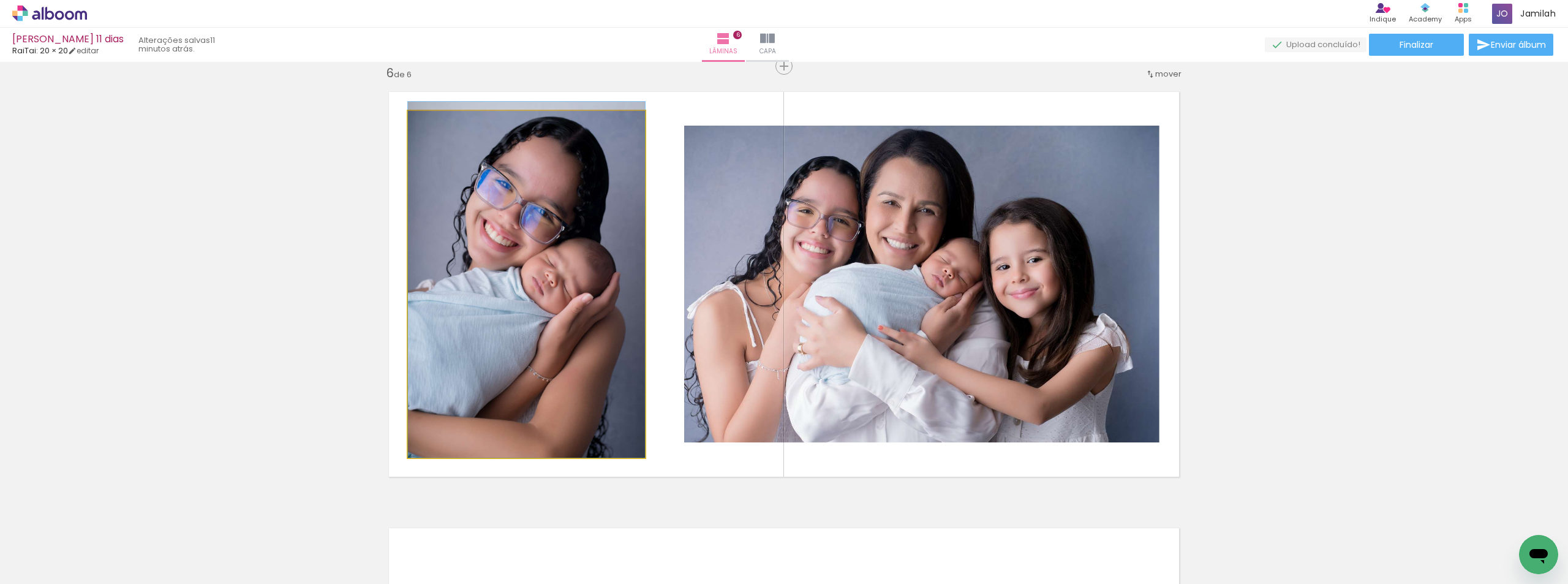
drag, startPoint x: 565, startPoint y: 338, endPoint x: 593, endPoint y: 332, distance: 28.6
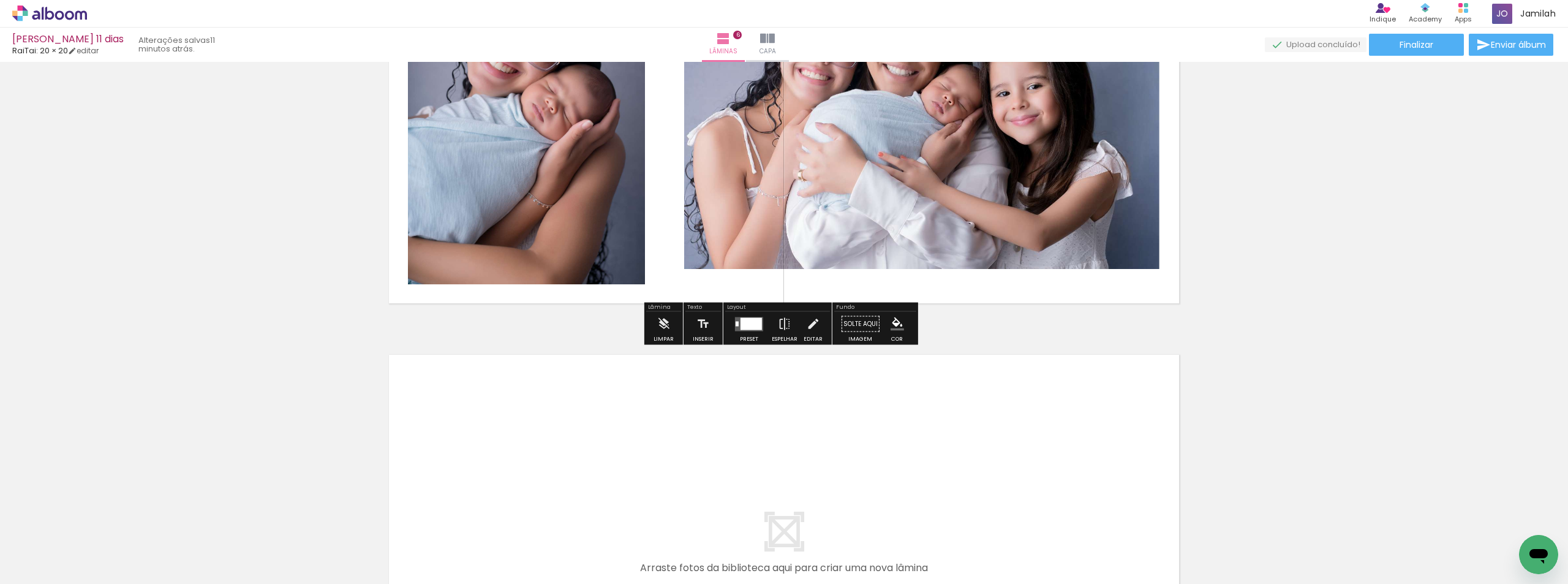
scroll to position [2382, 0]
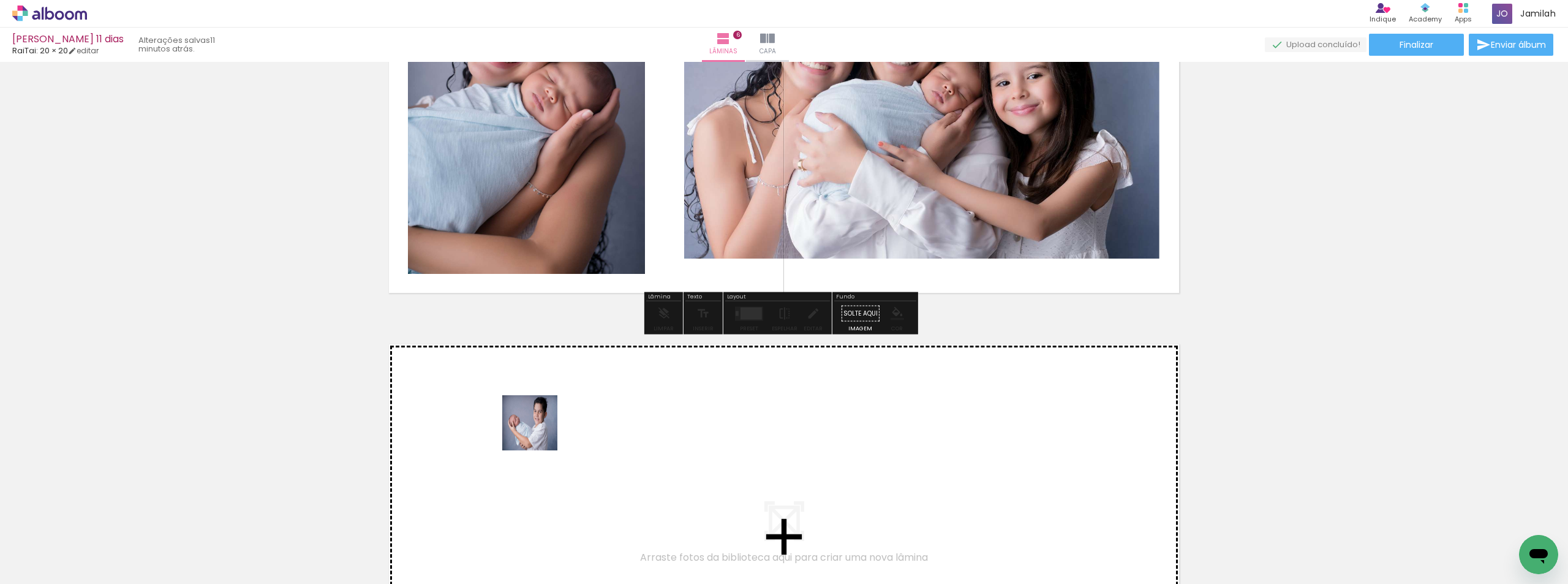
drag, startPoint x: 216, startPoint y: 525, endPoint x: 595, endPoint y: 428, distance: 391.2
click at [595, 428] on quentale-workspace at bounding box center [784, 292] width 1568 height 584
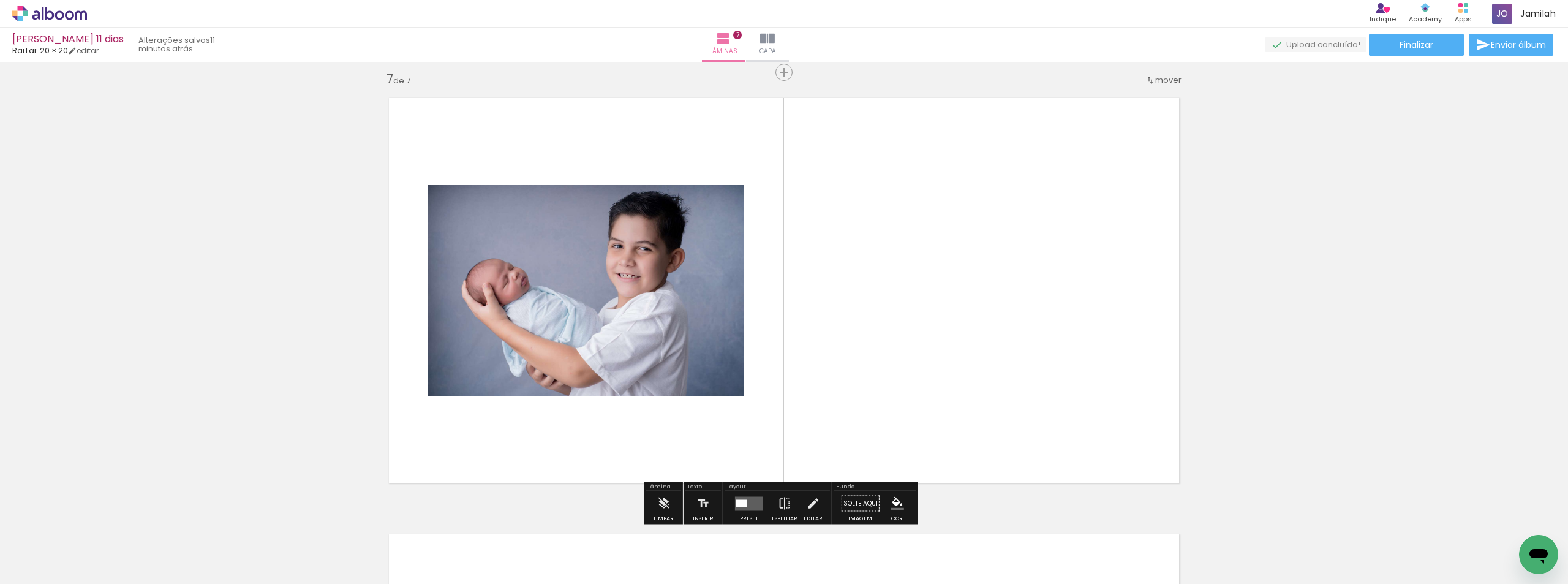
scroll to position [2635, 0]
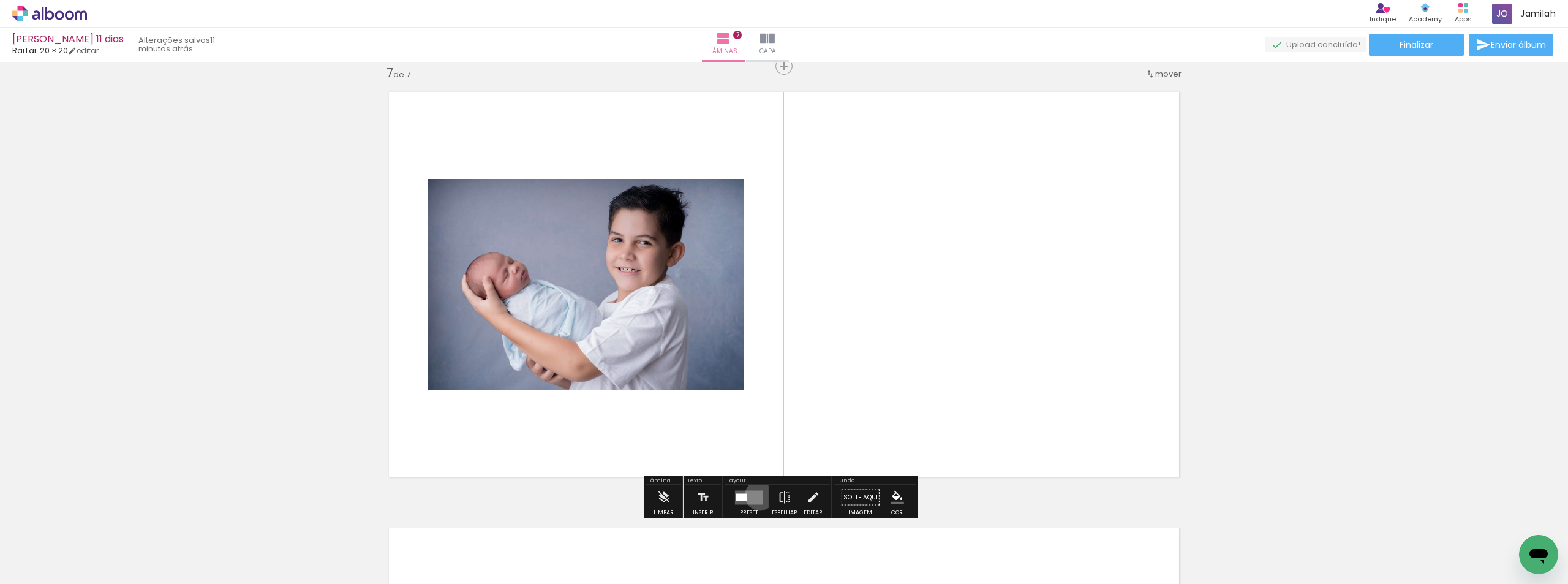
click at [757, 496] on quentale-layouter at bounding box center [749, 497] width 28 height 14
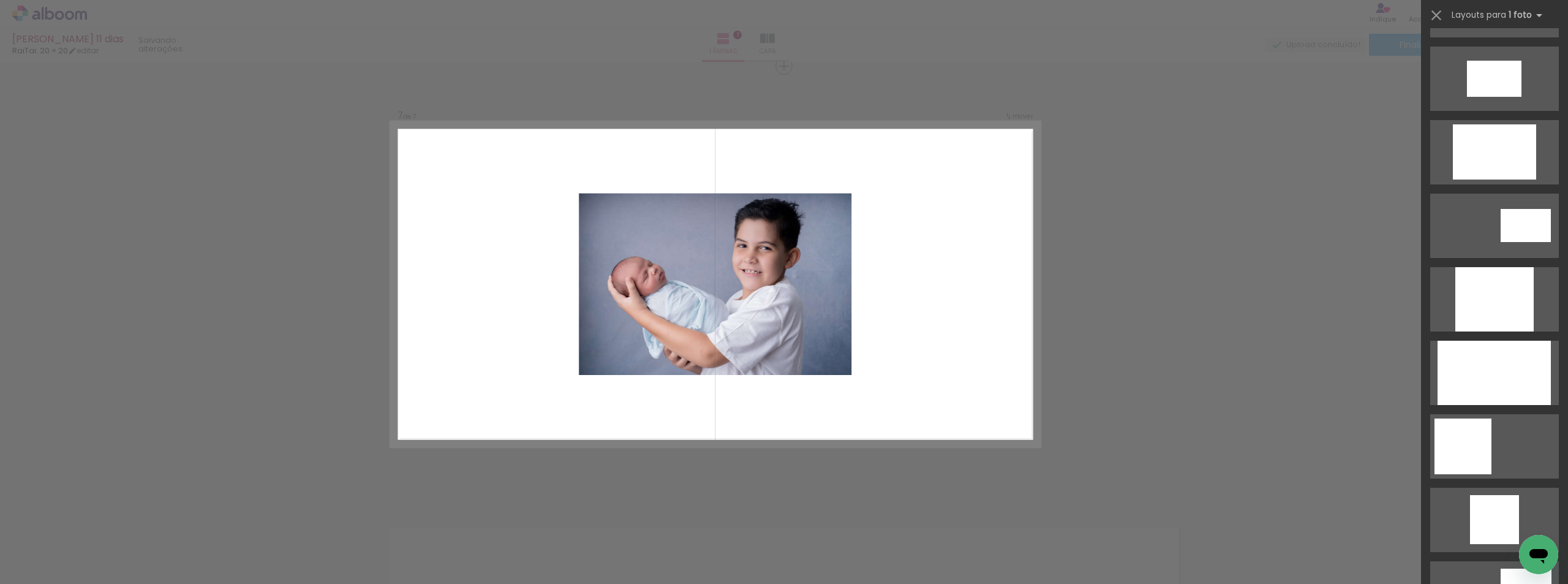
scroll to position [675, 0]
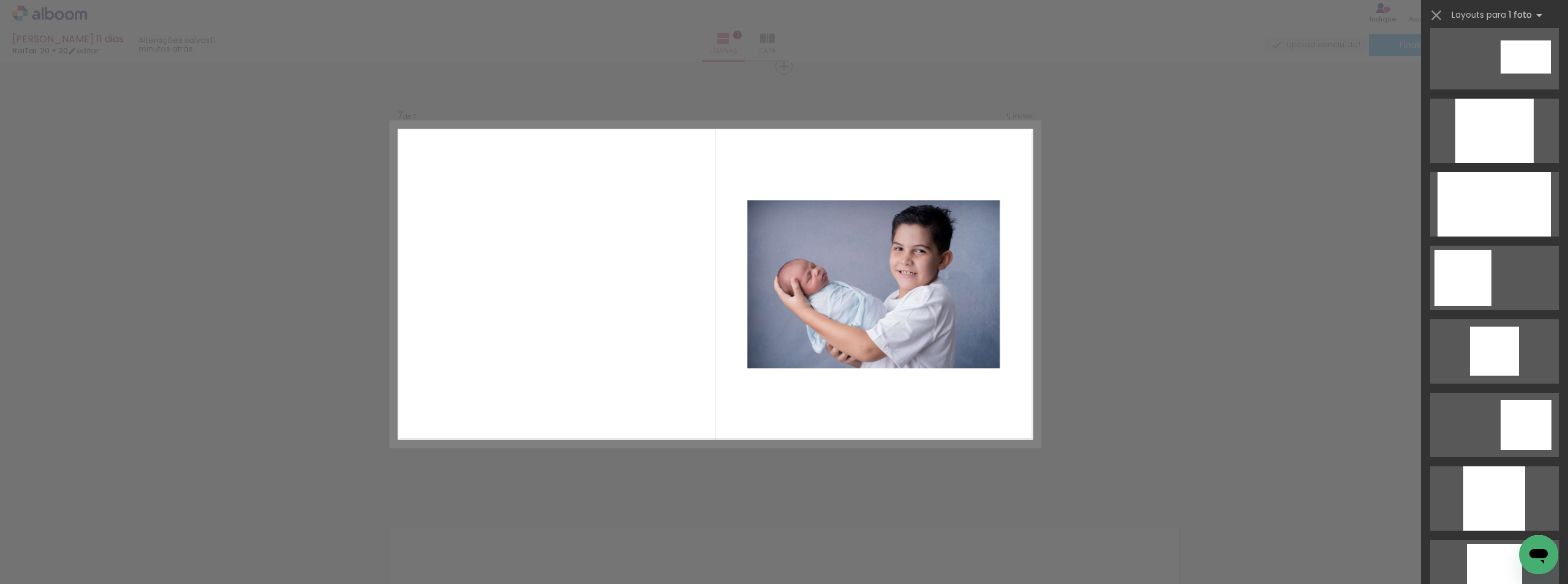
click at [1436, 5] on div "Layouts para 1 foto Procurando layouts para mais de uma foto? É só colocar mais…" at bounding box center [1494, 15] width 147 height 31
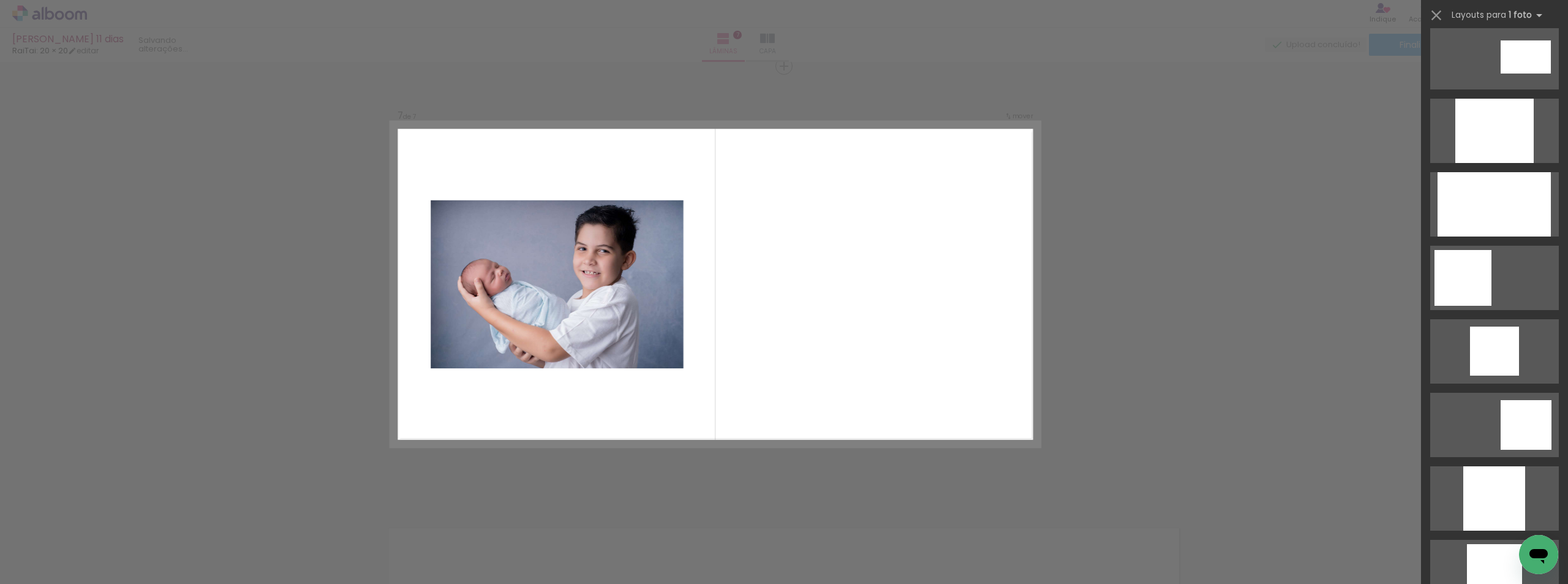
scroll to position [0, 0]
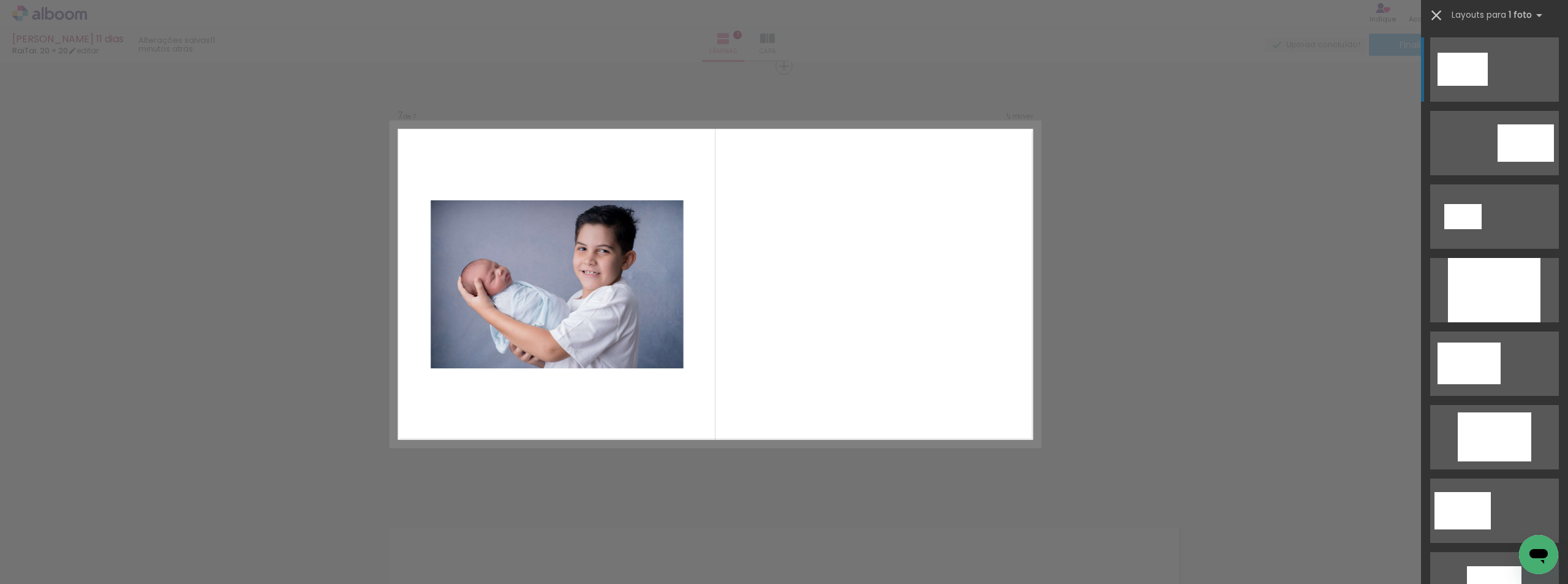
click at [1441, 10] on iron-icon at bounding box center [1436, 15] width 17 height 17
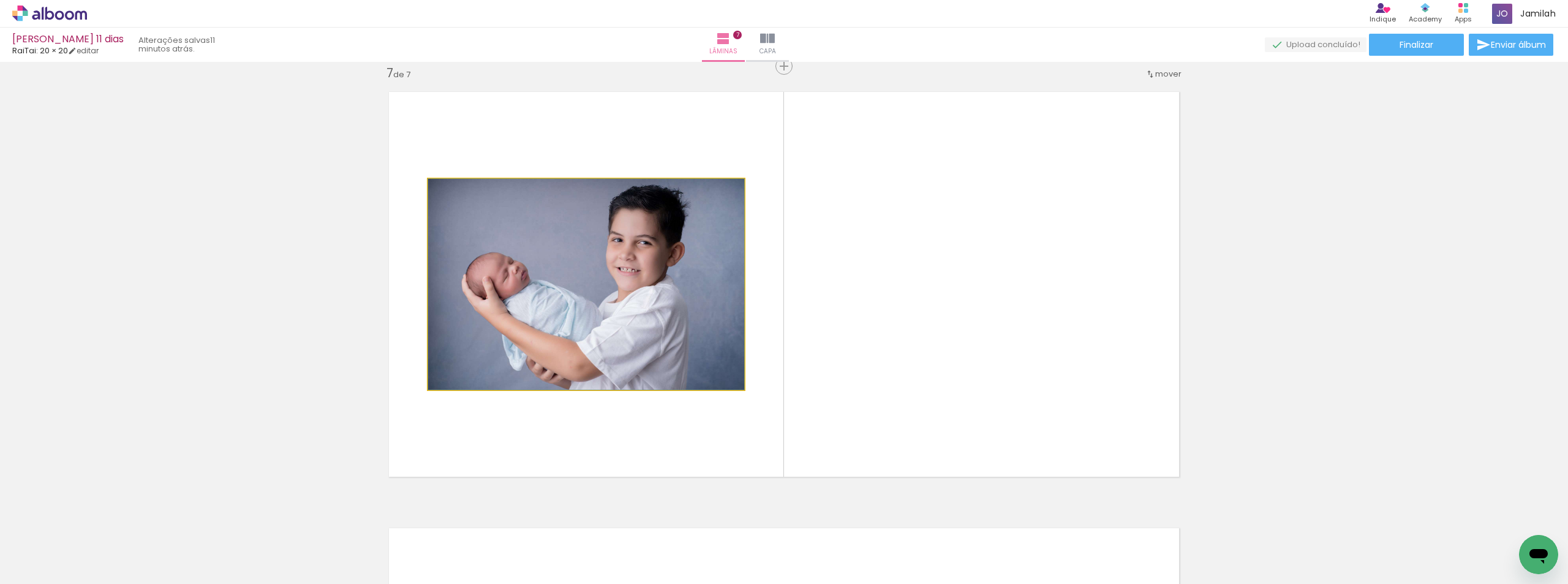
drag, startPoint x: 487, startPoint y: 357, endPoint x: 203, endPoint y: 330, distance: 285.3
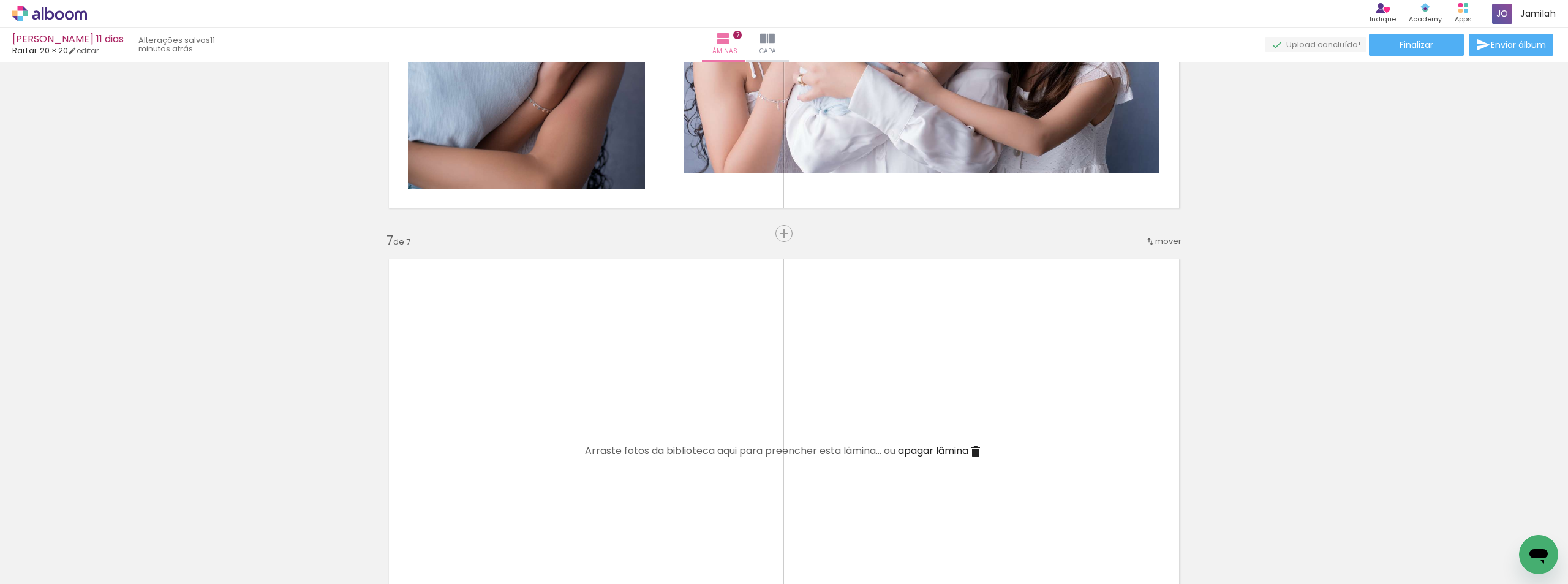
scroll to position [2574, 0]
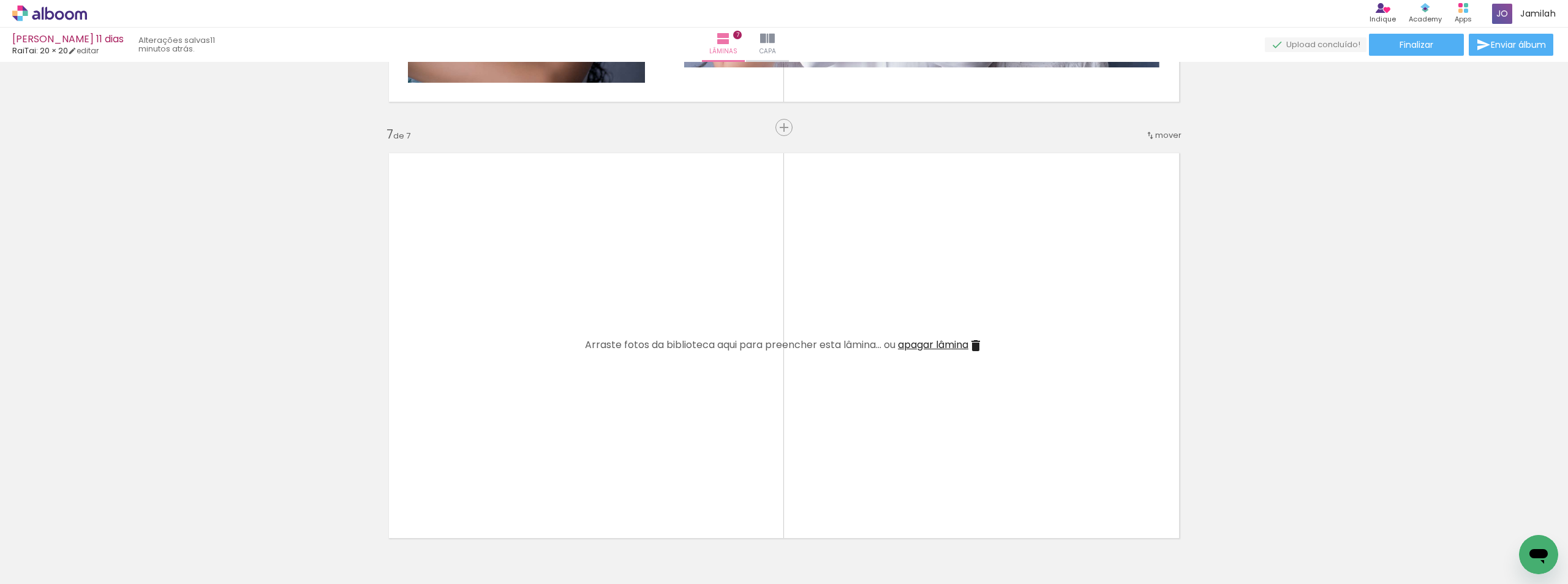
click at [910, 345] on span "apagar lâmina" at bounding box center [933, 345] width 70 height 14
drag, startPoint x: 348, startPoint y: 543, endPoint x: 581, endPoint y: 538, distance: 233.1
click at [656, 445] on quentale-workspace at bounding box center [784, 292] width 1568 height 584
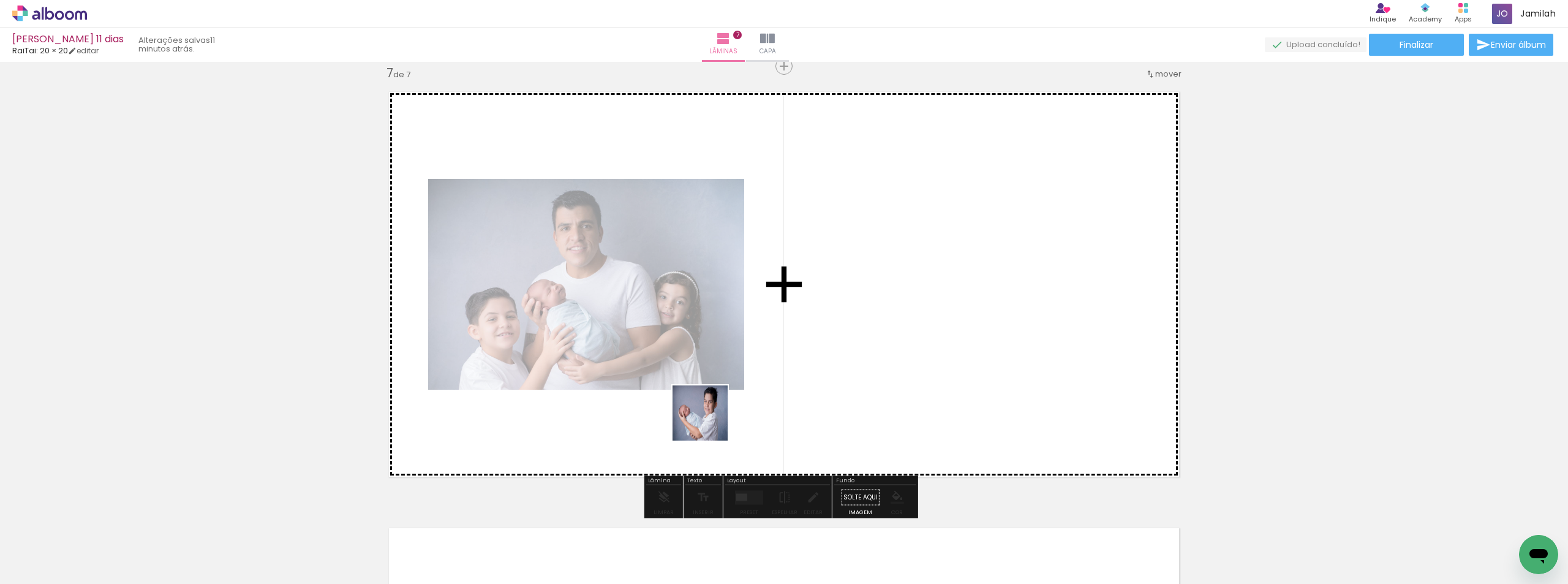
drag, startPoint x: 671, startPoint y: 445, endPoint x: 713, endPoint y: 420, distance: 48.9
click at [712, 421] on quentale-workspace at bounding box center [784, 292] width 1568 height 584
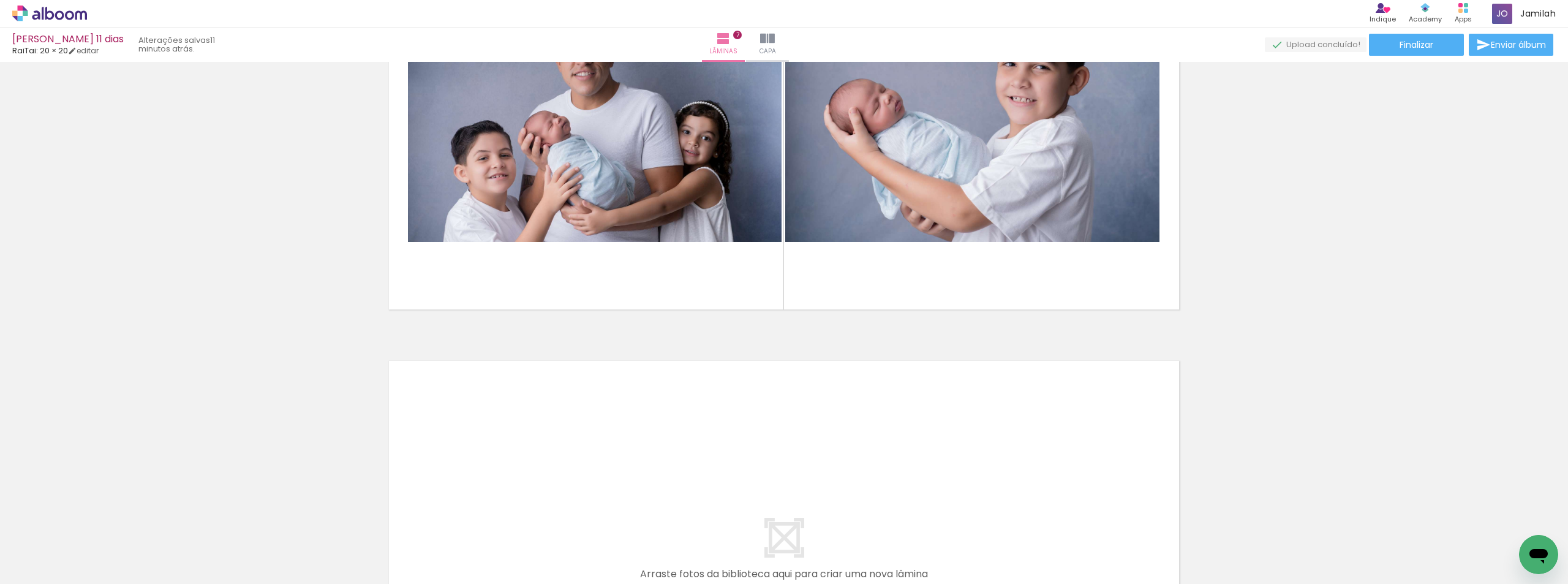
scroll to position [2942, 0]
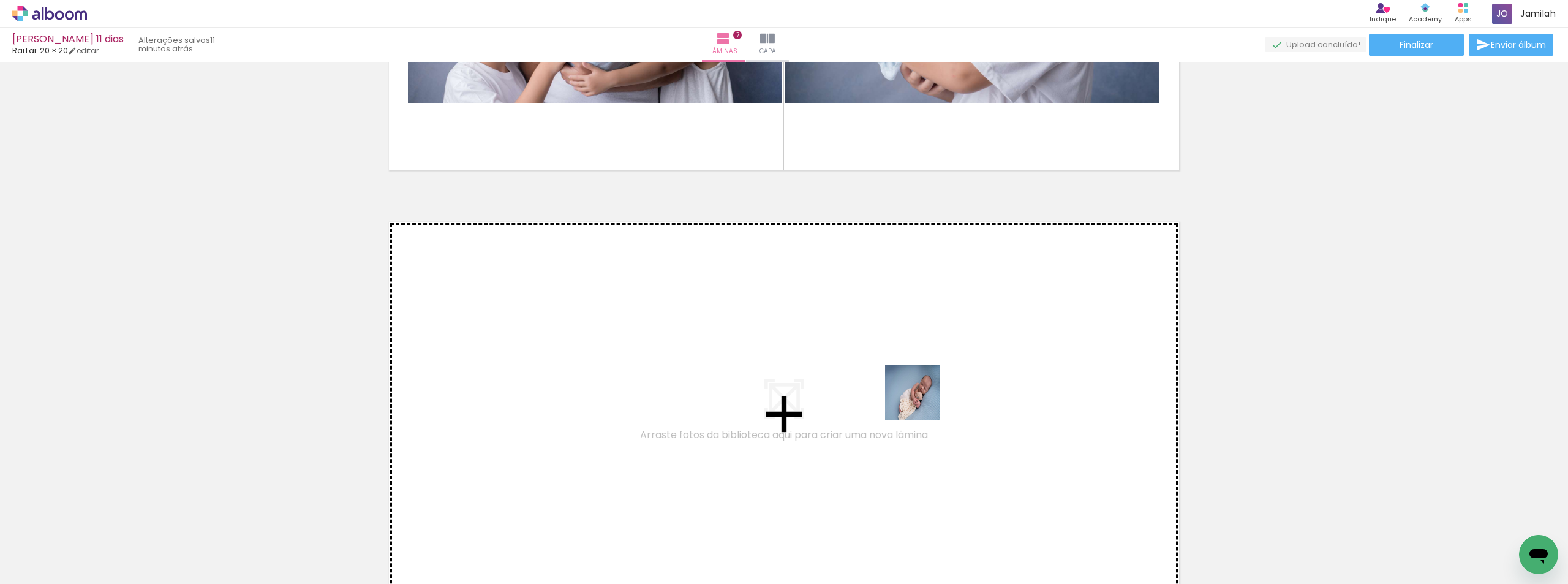
drag, startPoint x: 1085, startPoint y: 532, endPoint x: 916, endPoint y: 399, distance: 215.1
click at [916, 399] on quentale-workspace at bounding box center [784, 292] width 1568 height 584
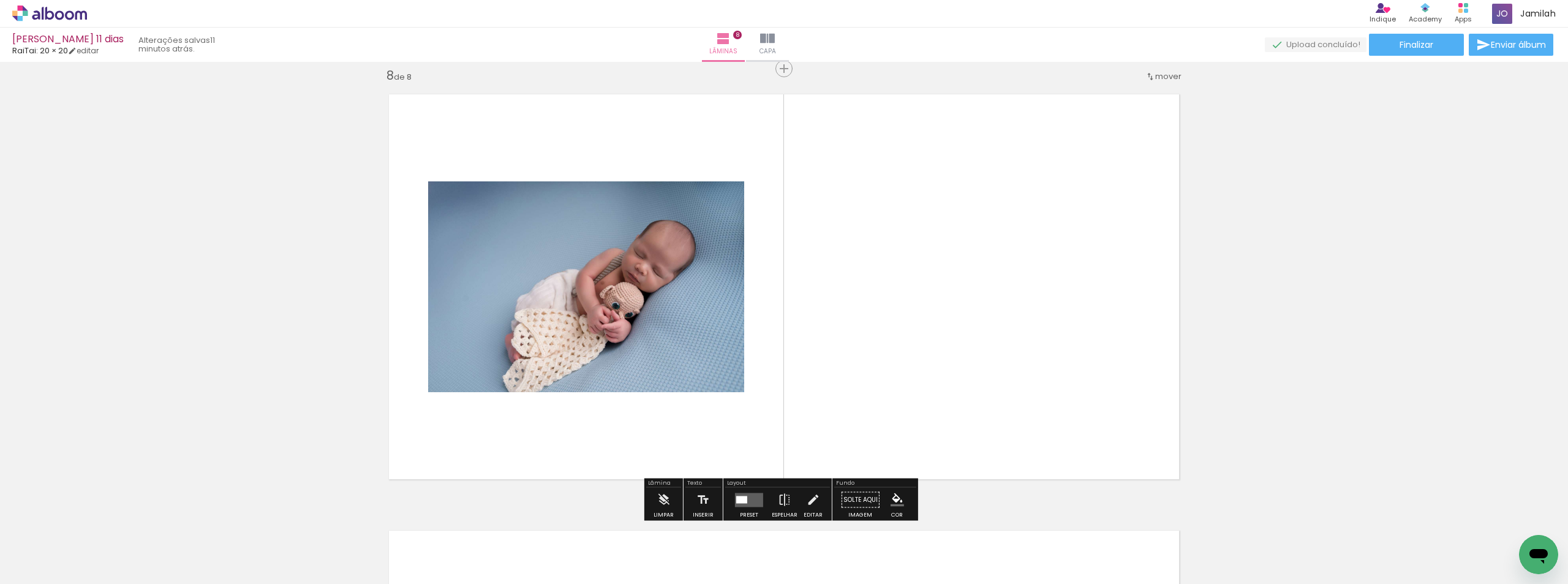
scroll to position [3072, 0]
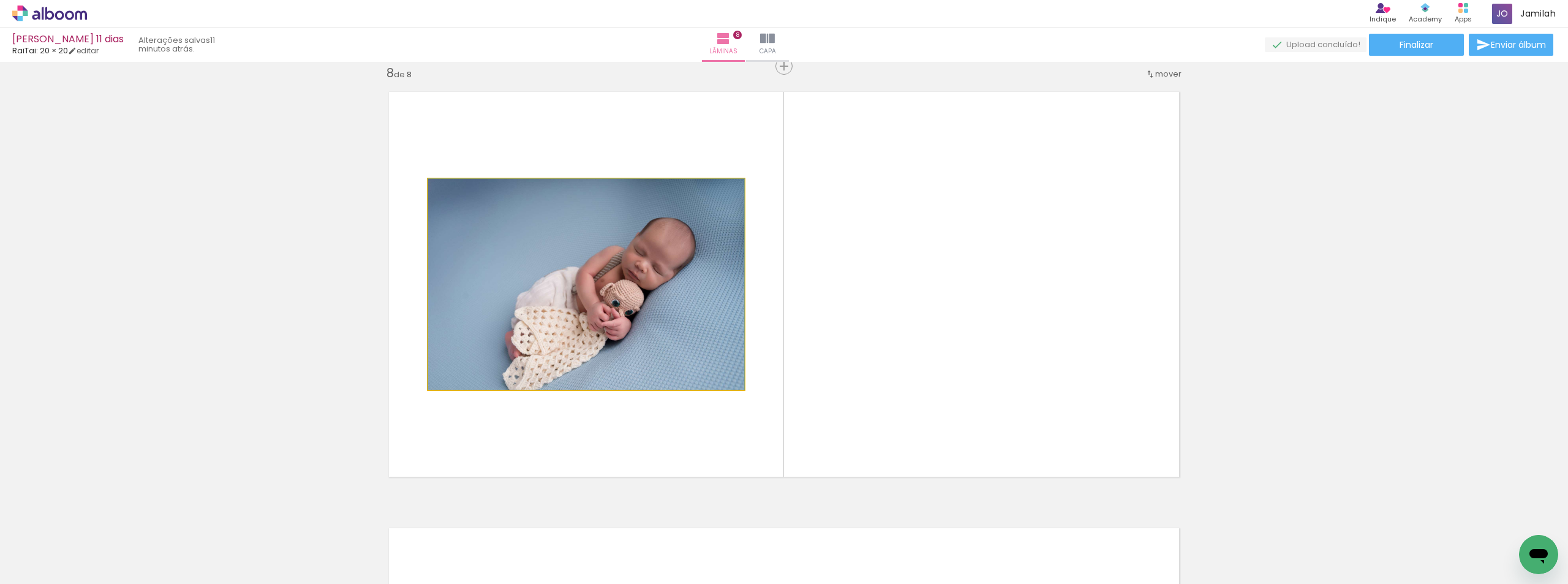
drag, startPoint x: 537, startPoint y: 322, endPoint x: 546, endPoint y: 272, distance: 50.8
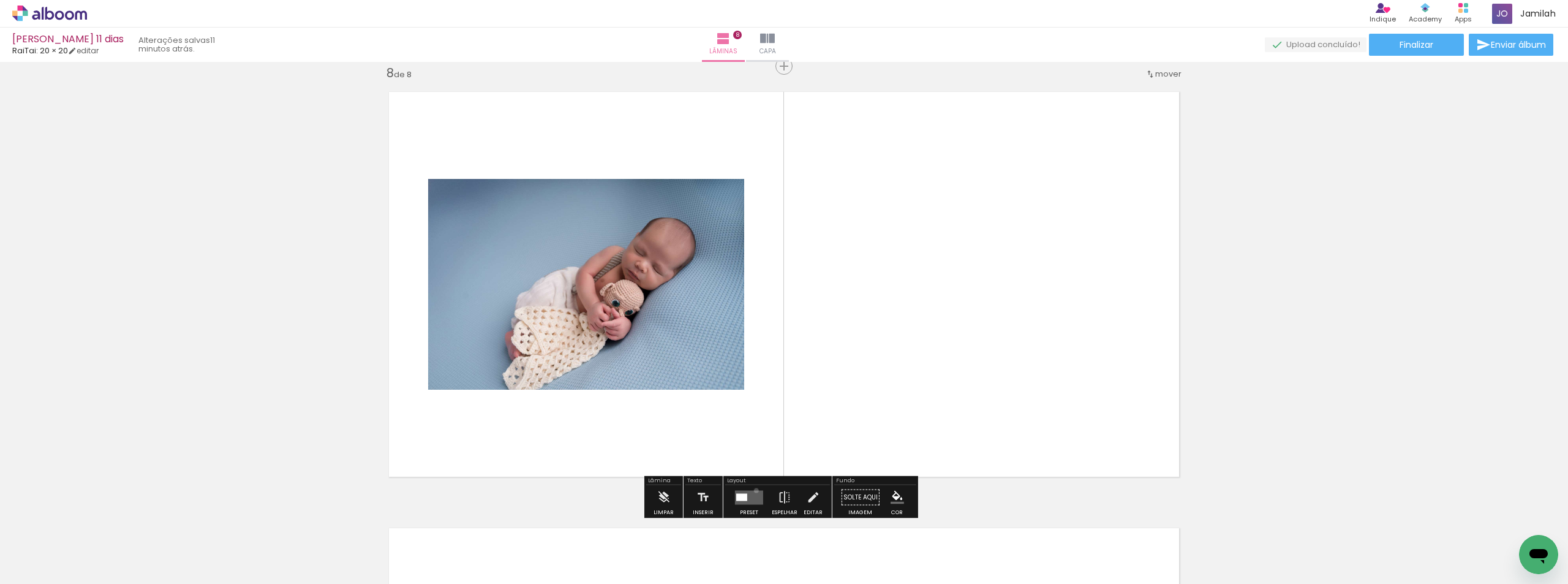
click at [754, 490] on quentale-layouter at bounding box center [749, 497] width 28 height 14
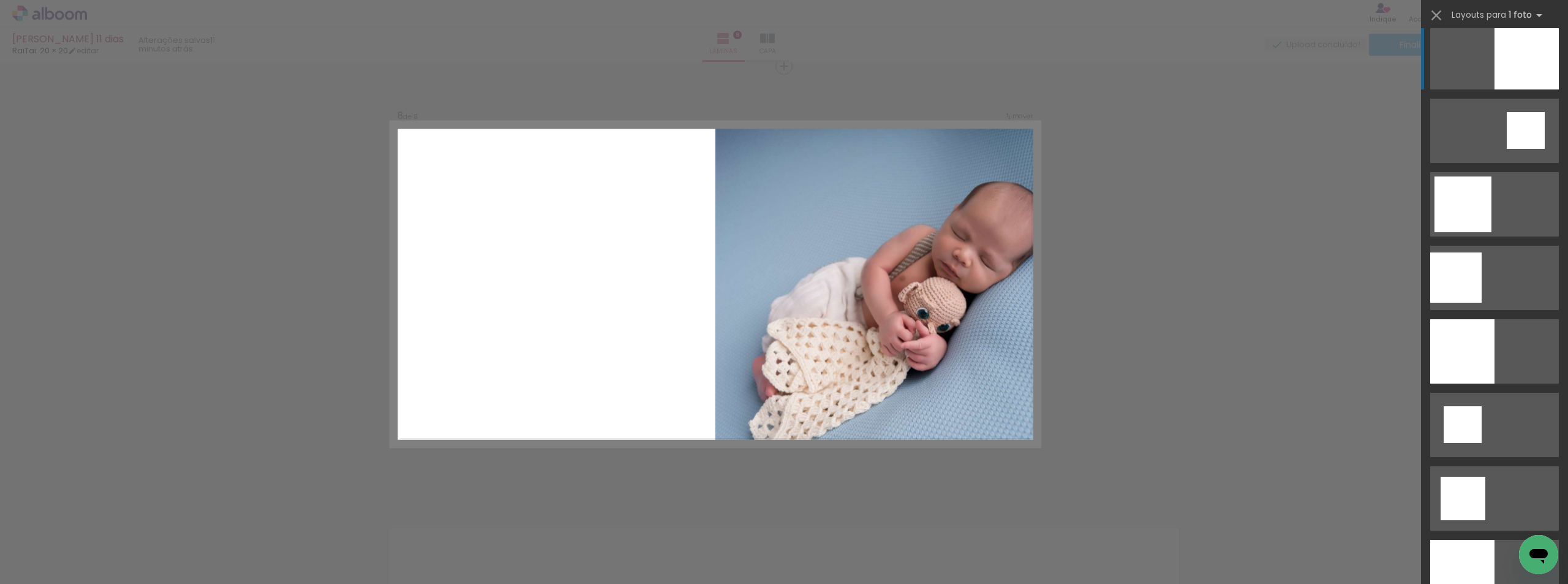
scroll to position [1287, 0]
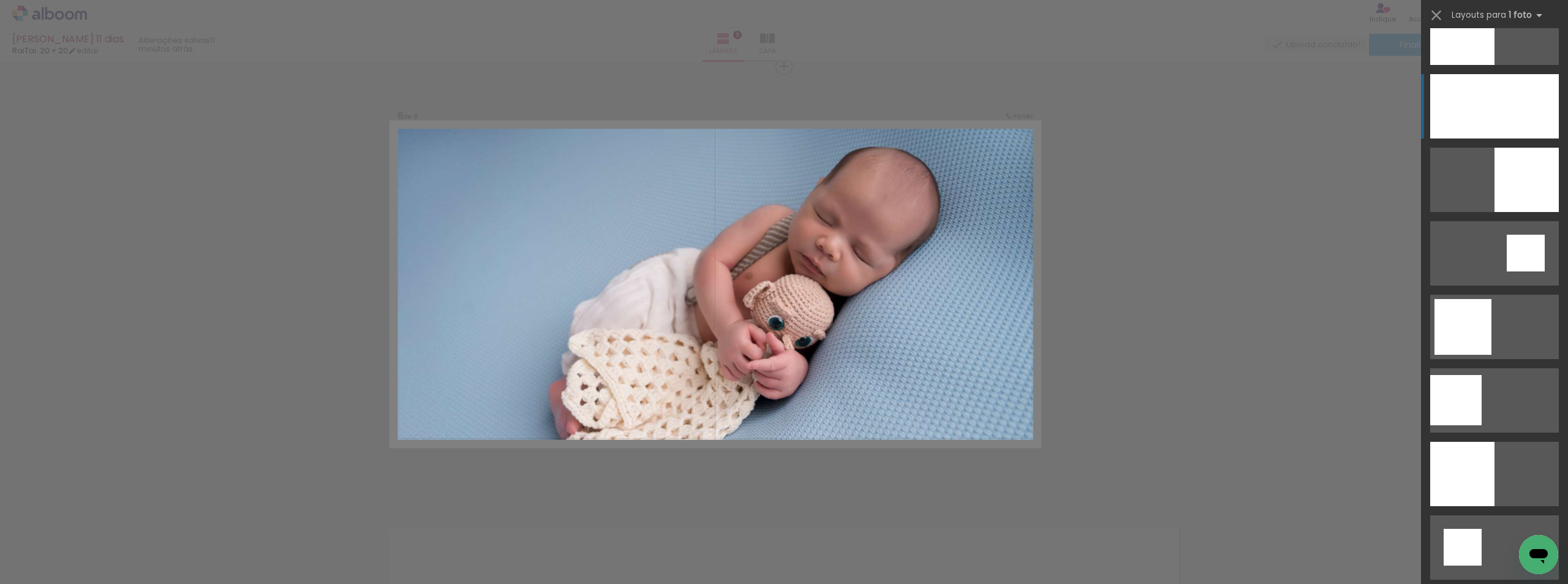
click at [1474, 81] on div at bounding box center [1494, 106] width 128 height 64
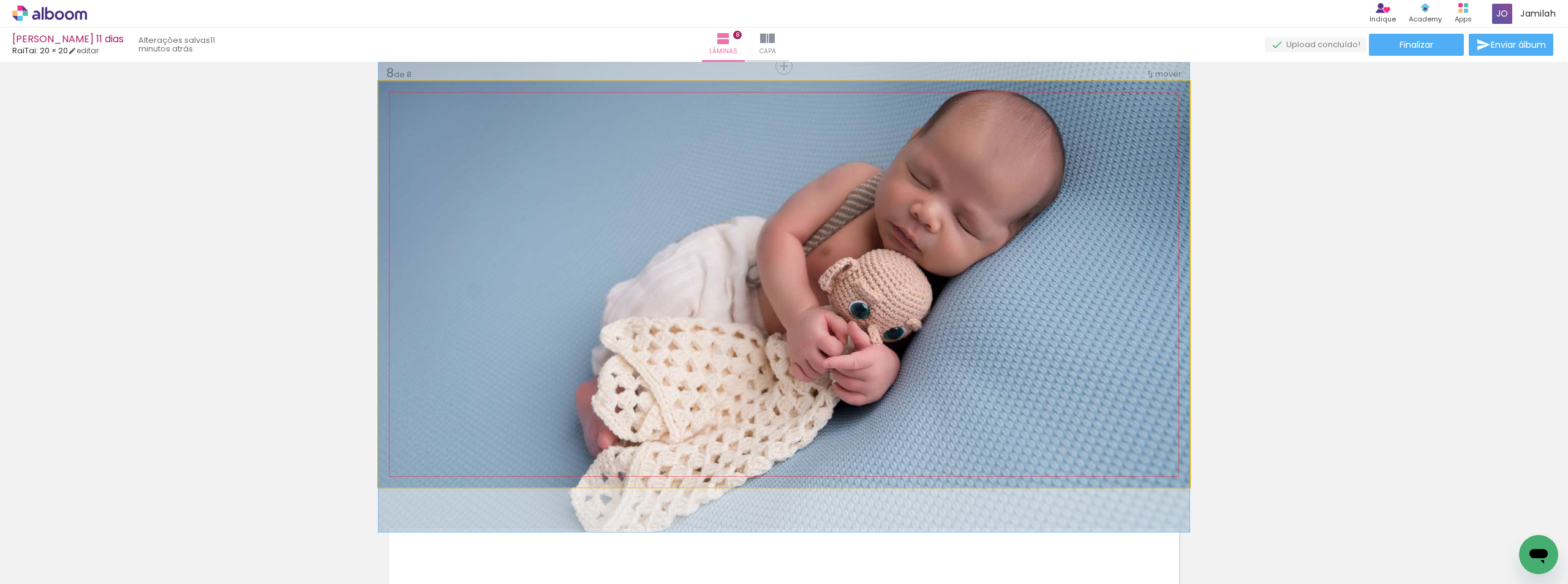
drag, startPoint x: 744, startPoint y: 208, endPoint x: 724, endPoint y: 186, distance: 29.7
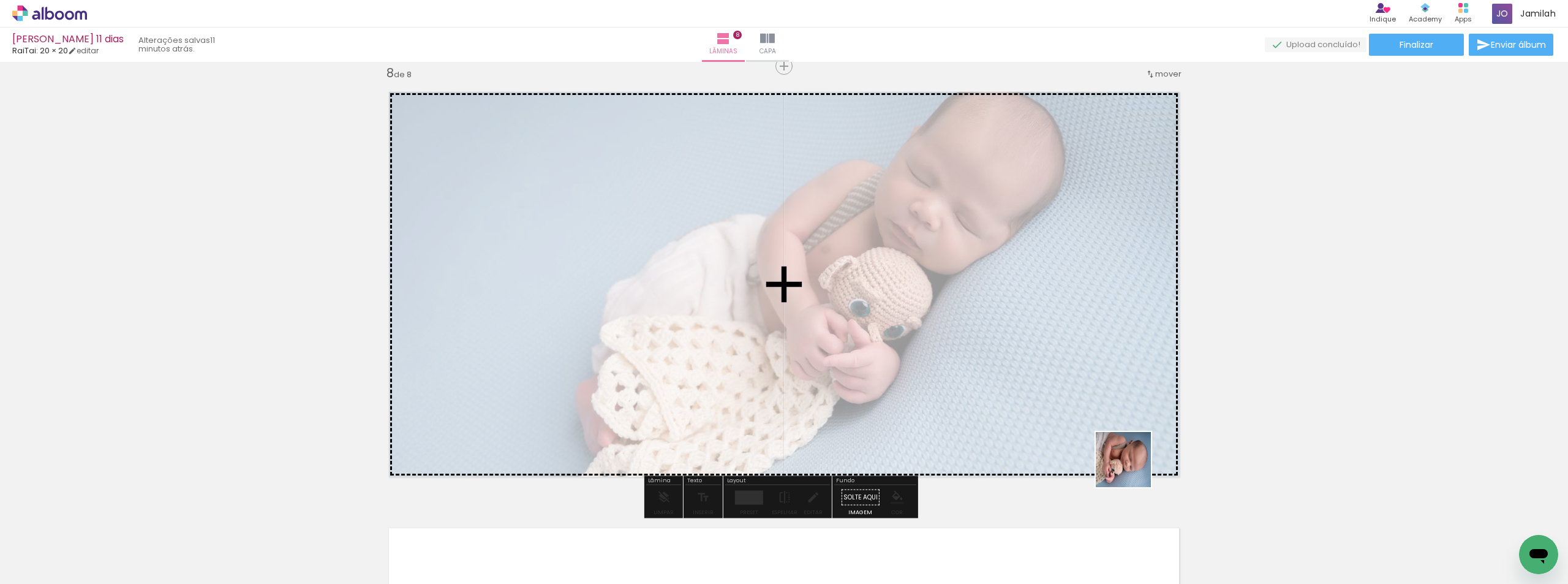
drag, startPoint x: 1176, startPoint y: 551, endPoint x: 1081, endPoint y: 407, distance: 172.5
click at [1051, 394] on quentale-workspace at bounding box center [784, 292] width 1568 height 584
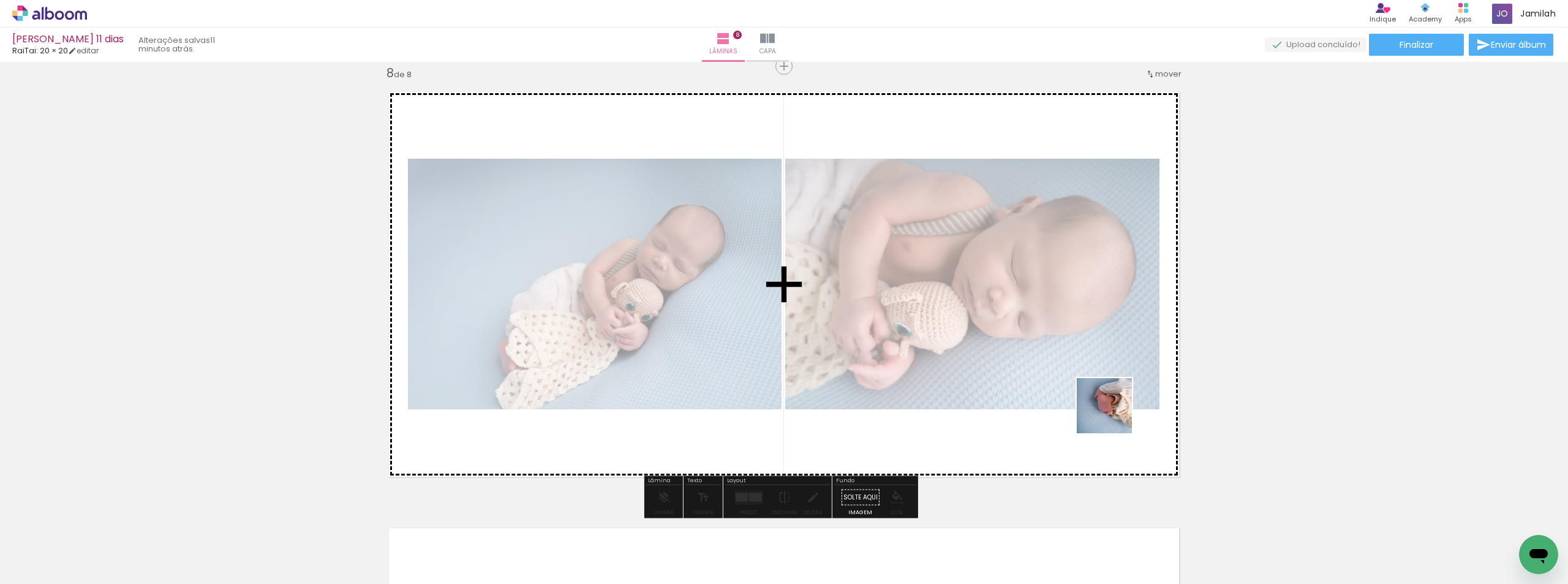
drag, startPoint x: 1221, startPoint y: 523, endPoint x: 888, endPoint y: 338, distance: 380.9
click at [889, 338] on quentale-workspace at bounding box center [784, 292] width 1568 height 584
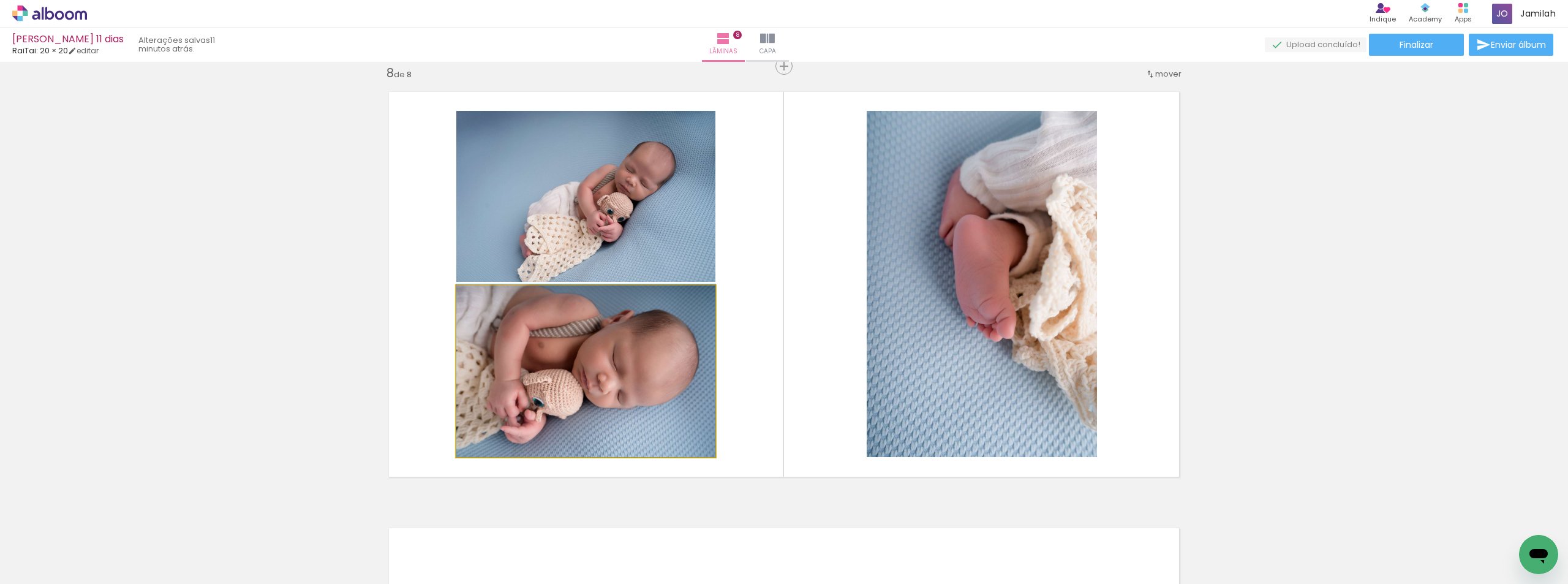
drag, startPoint x: 525, startPoint y: 352, endPoint x: 528, endPoint y: 273, distance: 79.1
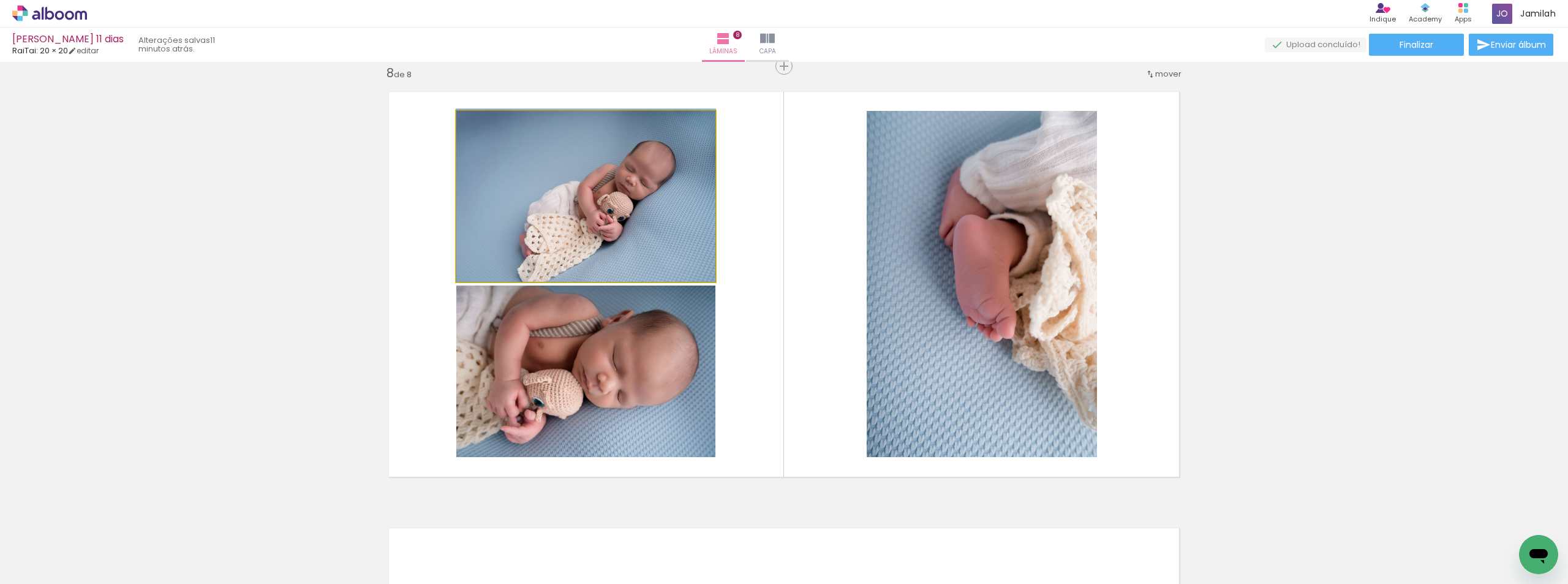
drag, startPoint x: 557, startPoint y: 201, endPoint x: 543, endPoint y: 168, distance: 35.8
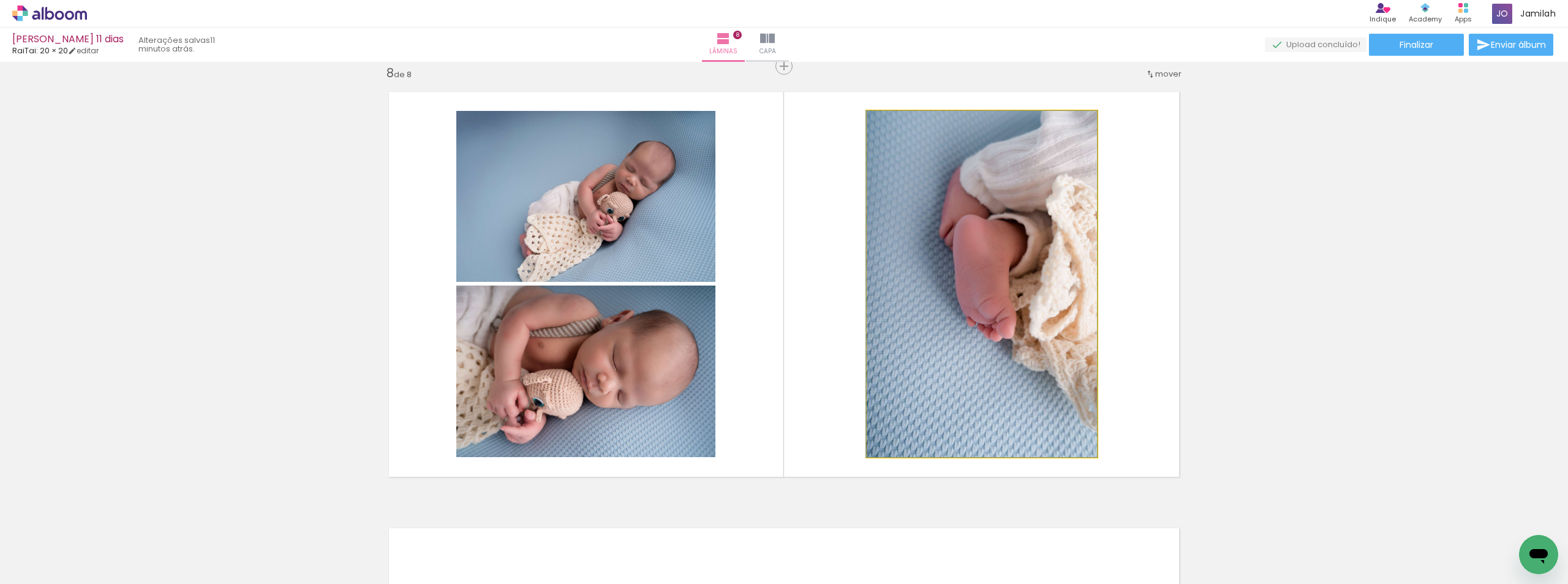
drag, startPoint x: 1017, startPoint y: 263, endPoint x: 988, endPoint y: 257, distance: 29.6
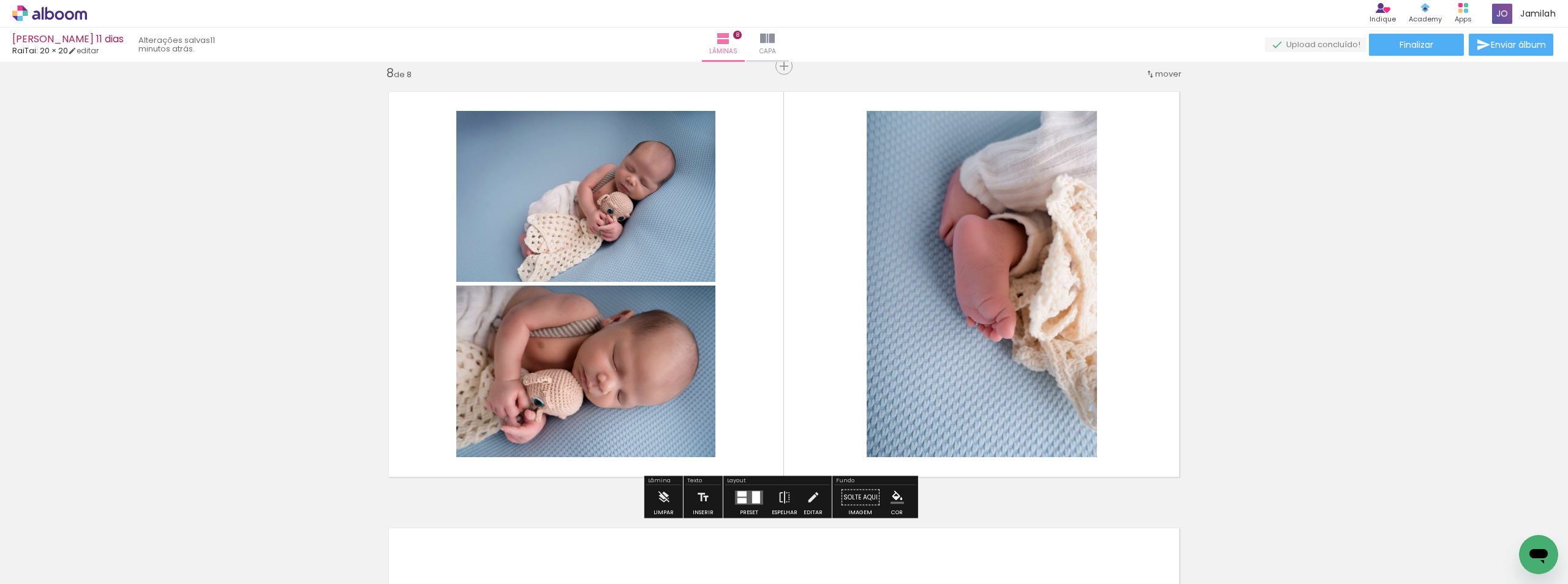
click at [741, 496] on div at bounding box center [742, 493] width 9 height 5
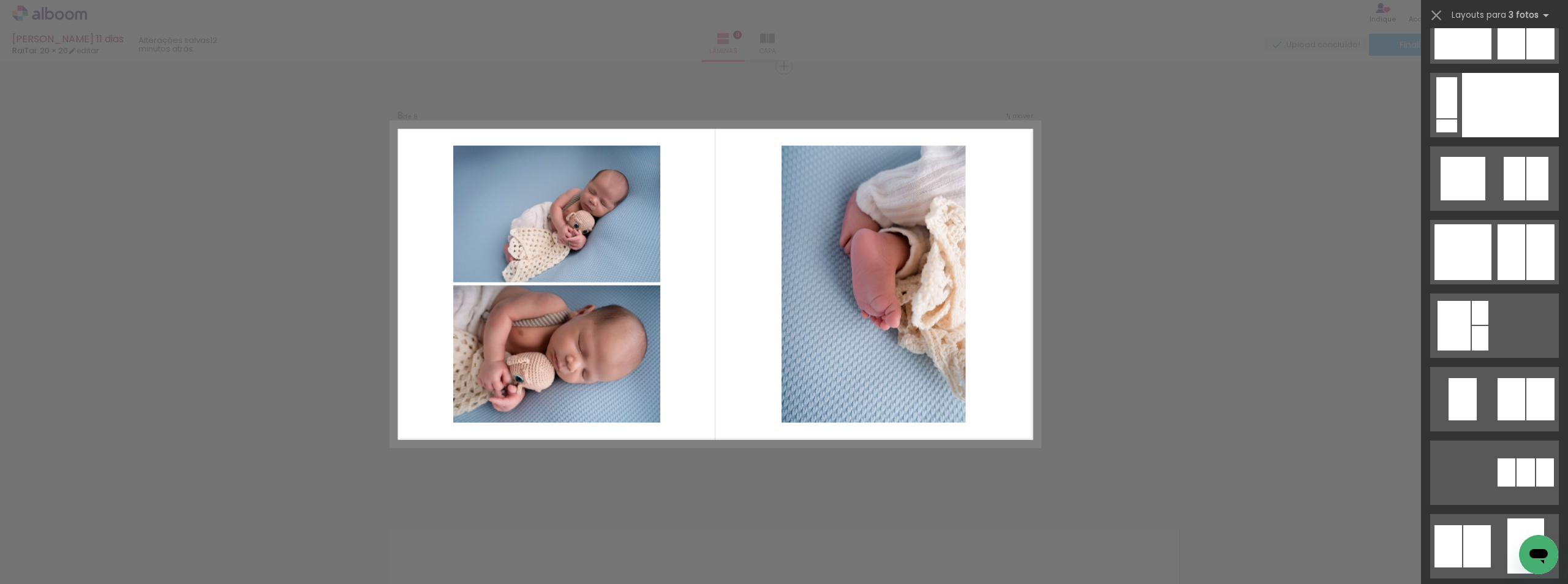
scroll to position [12263, 0]
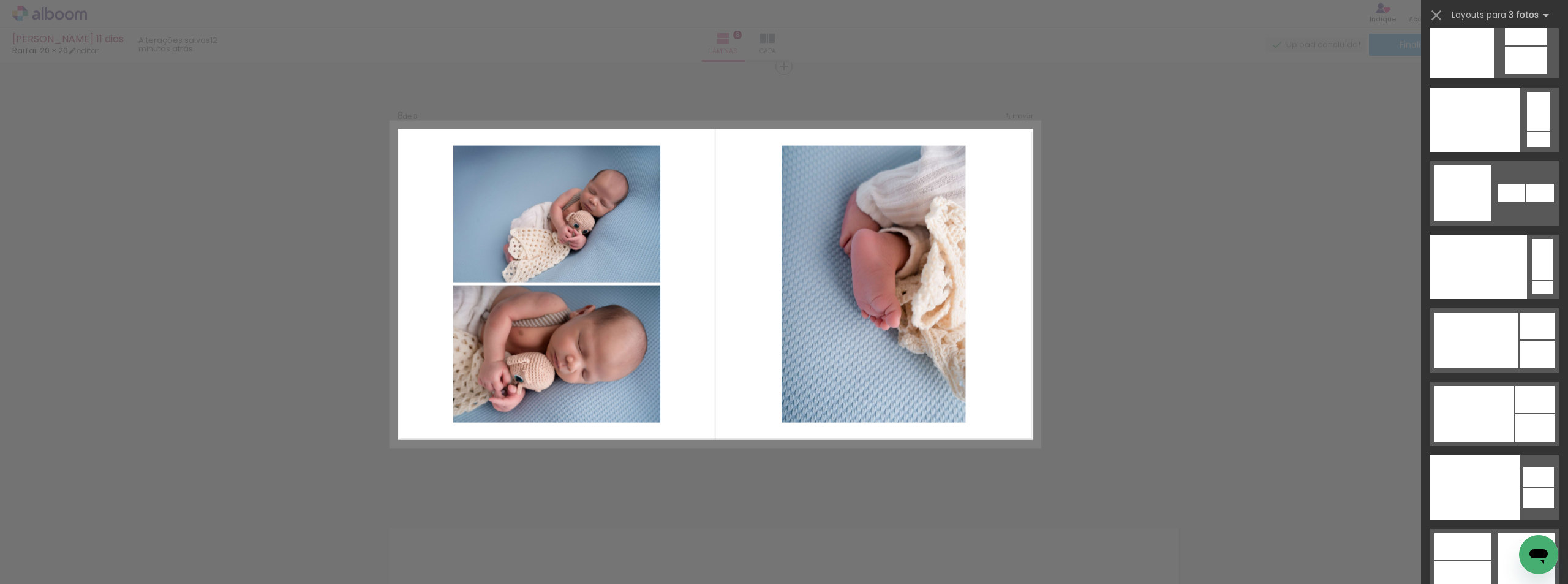
scroll to position [15482, 0]
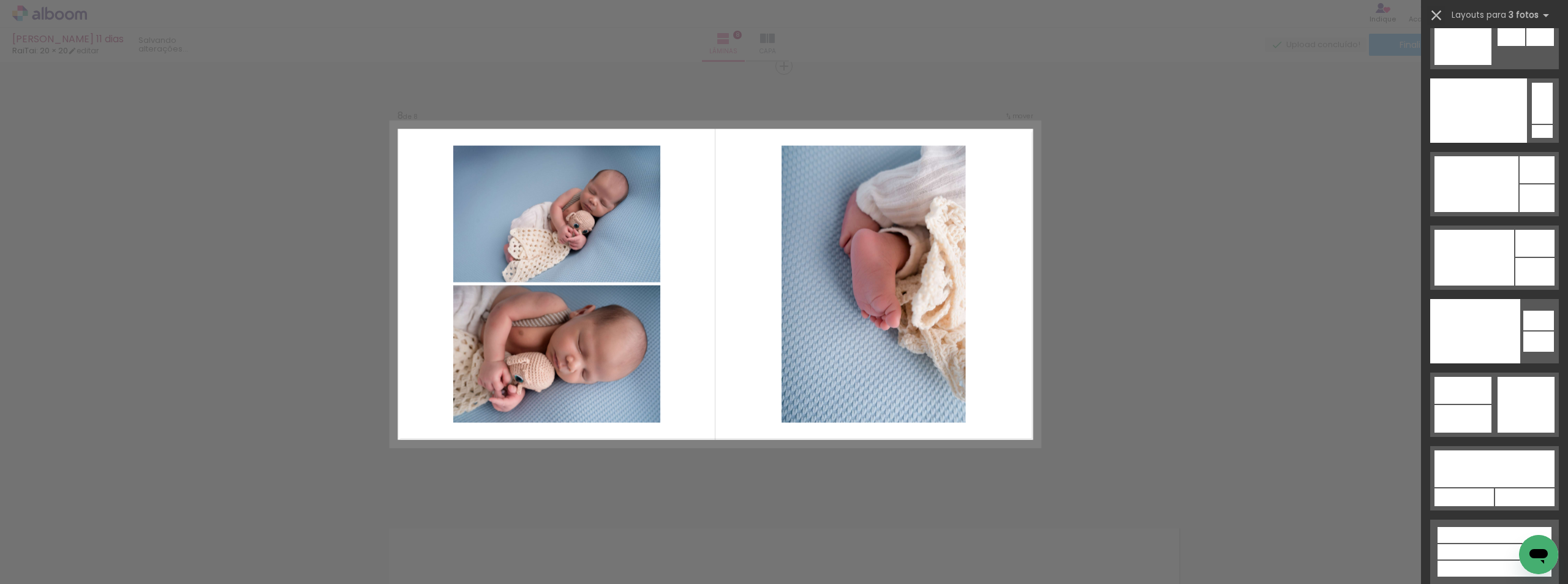
click at [1435, 15] on iron-icon at bounding box center [1436, 15] width 17 height 17
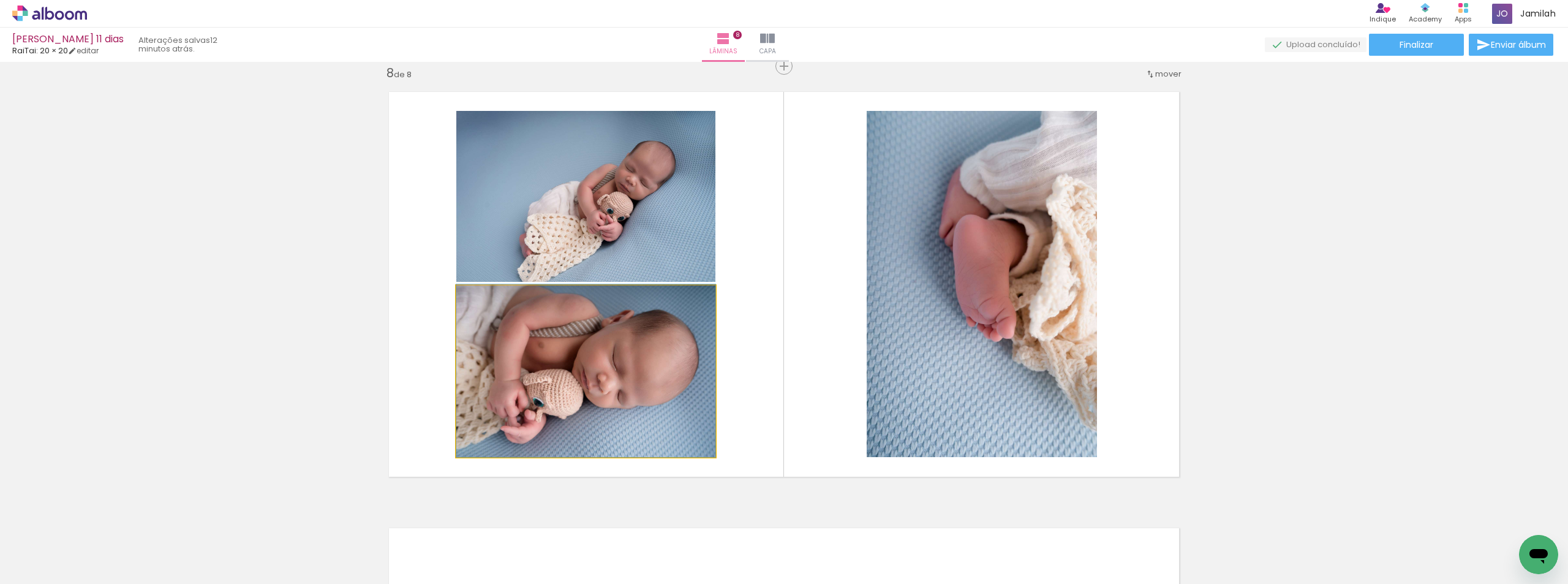
drag, startPoint x: 629, startPoint y: 384, endPoint x: 632, endPoint y: 290, distance: 94.0
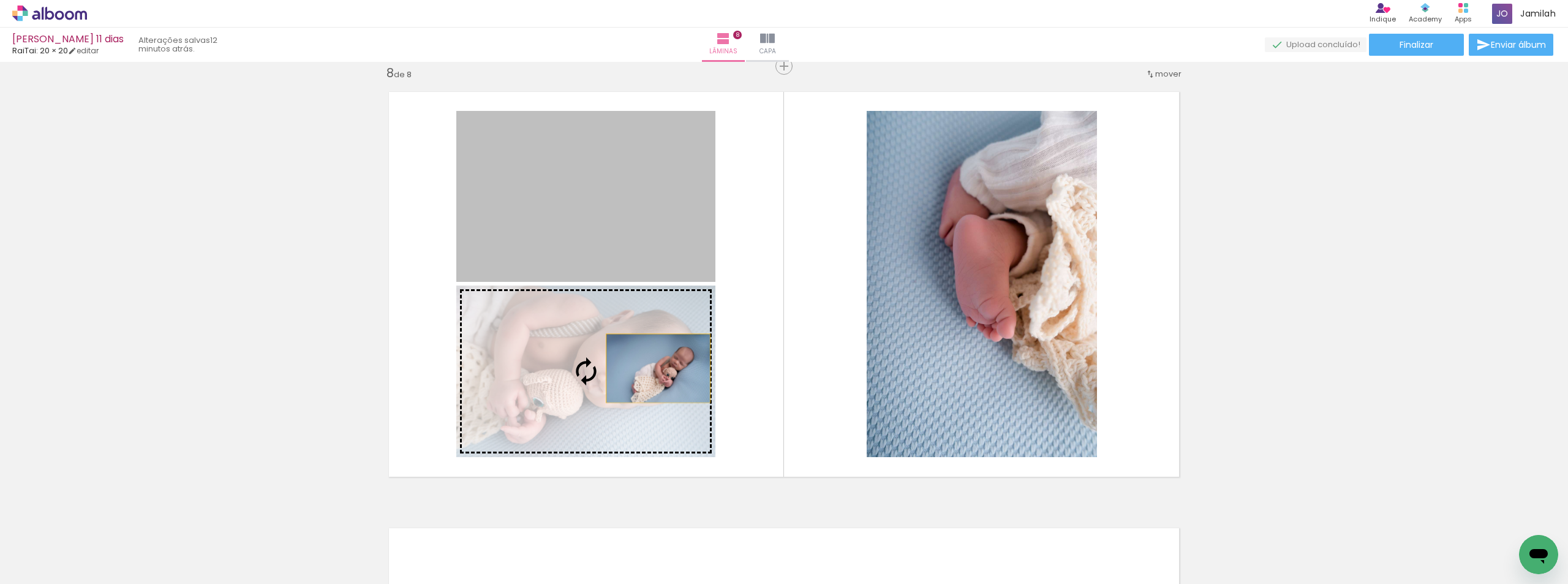
drag, startPoint x: 632, startPoint y: 228, endPoint x: 654, endPoint y: 369, distance: 142.7
click at [0, 0] on slot at bounding box center [0, 0] width 0 height 0
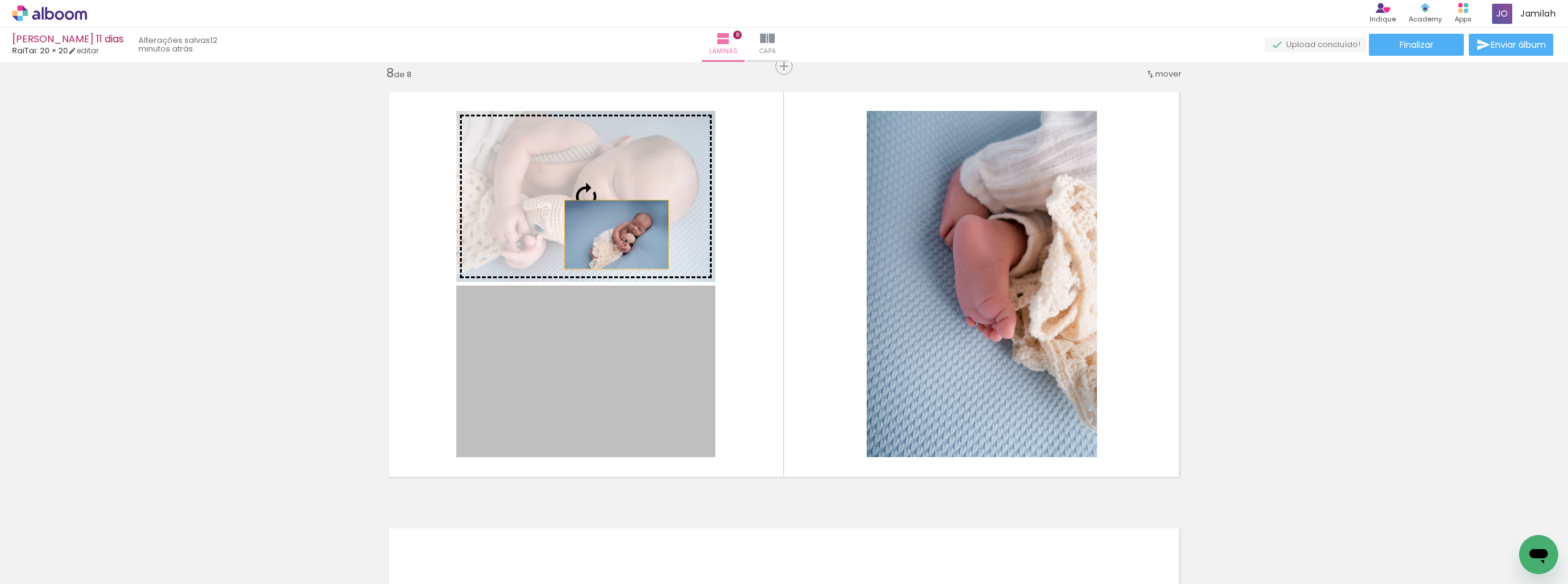
drag, startPoint x: 616, startPoint y: 265, endPoint x: 611, endPoint y: 235, distance: 30.4
click at [0, 0] on slot at bounding box center [0, 0] width 0 height 0
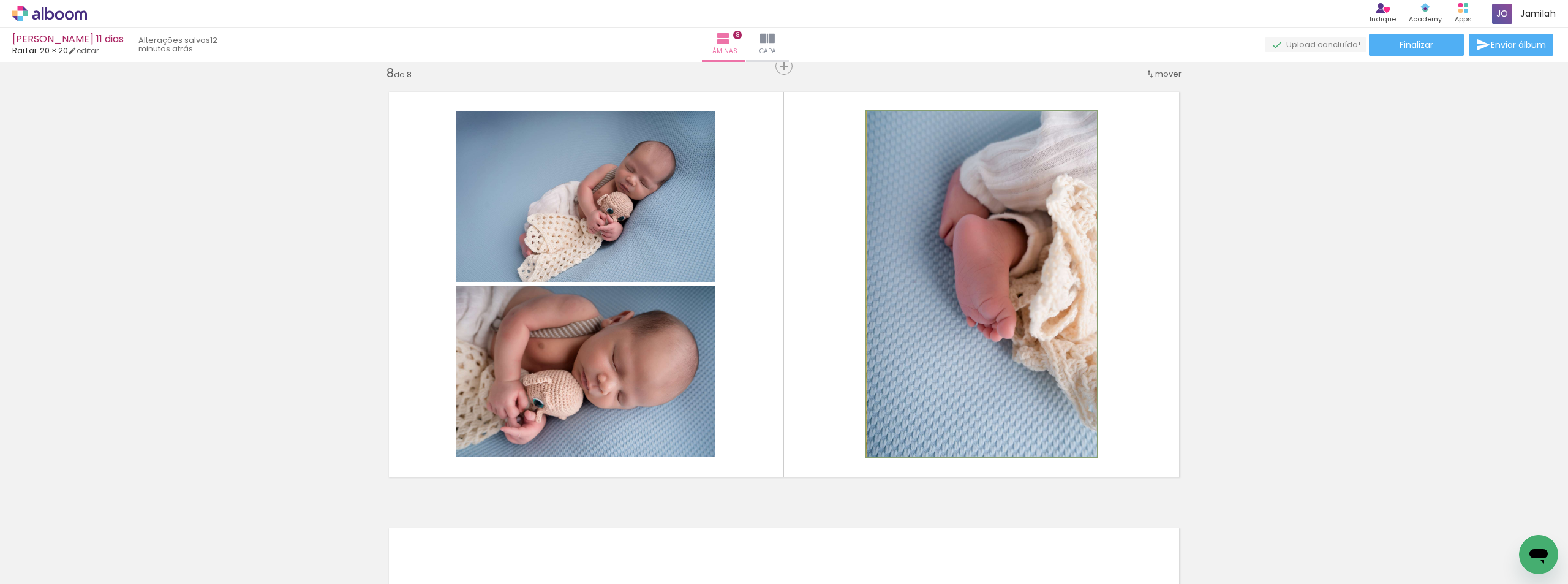
drag, startPoint x: 965, startPoint y: 283, endPoint x: 916, endPoint y: 262, distance: 53.3
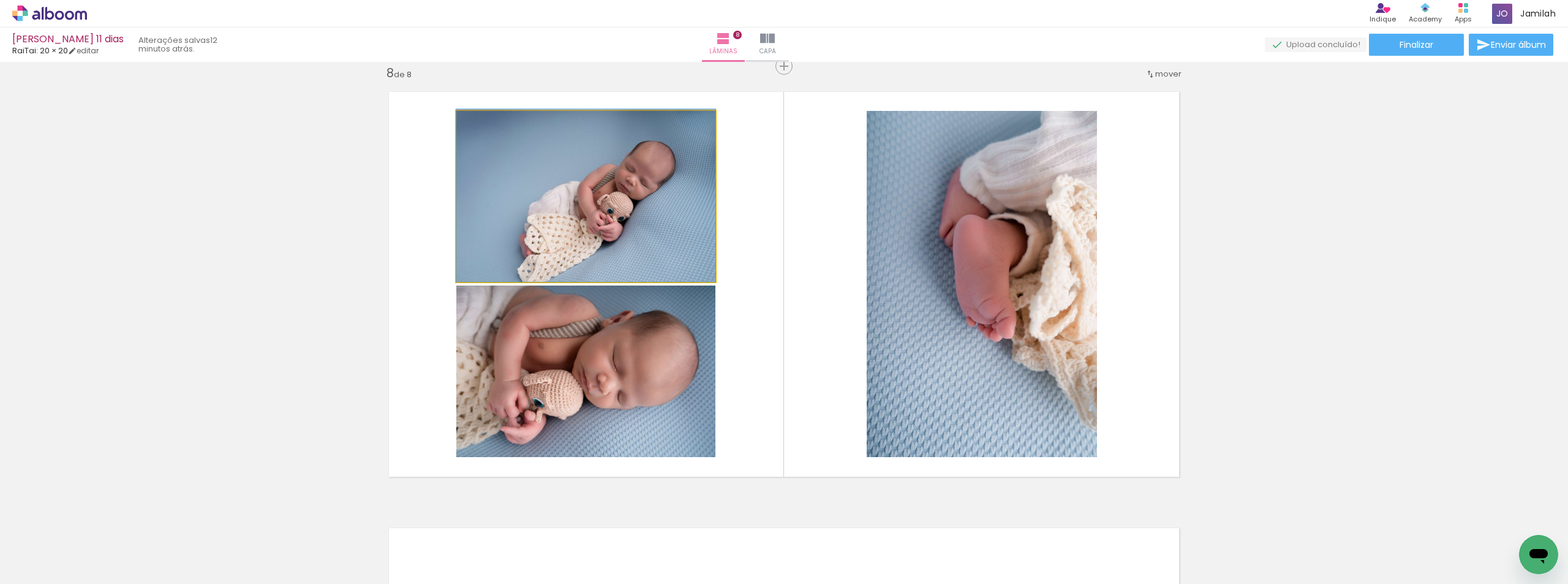
drag, startPoint x: 589, startPoint y: 231, endPoint x: 930, endPoint y: 236, distance: 341.0
click at [0, 0] on slot at bounding box center [0, 0] width 0 height 0
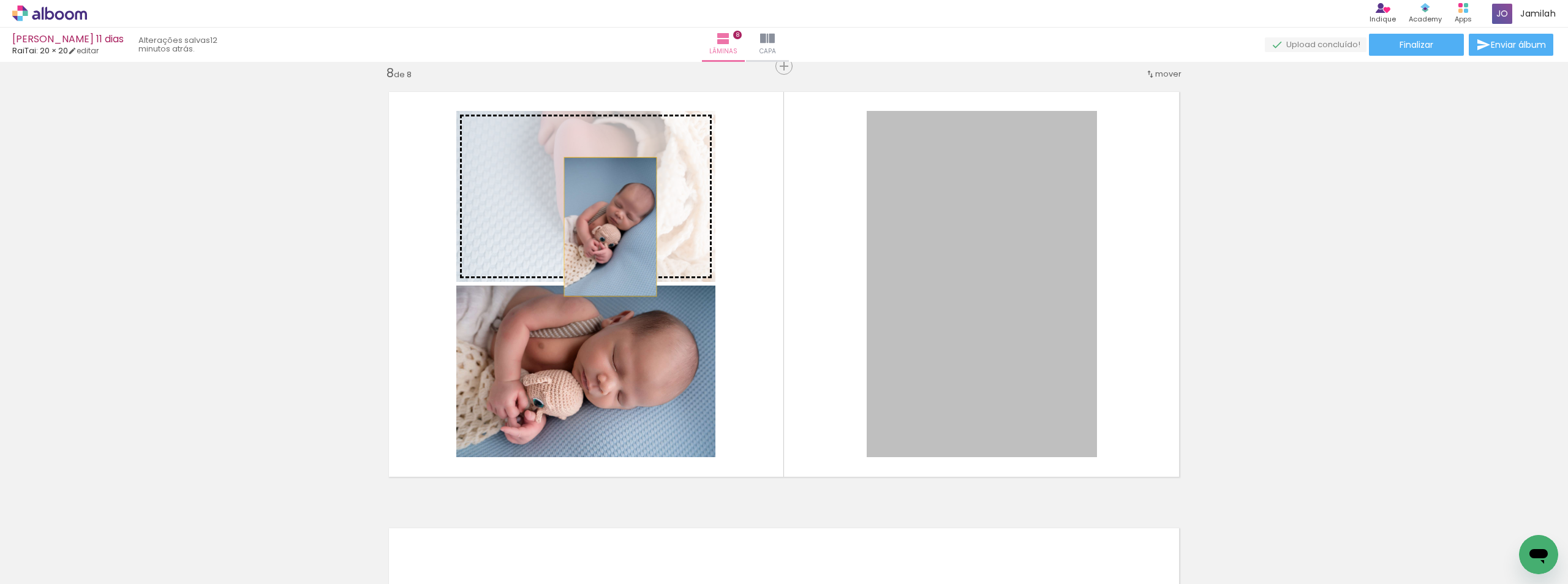
drag, startPoint x: 941, startPoint y: 258, endPoint x: 606, endPoint y: 227, distance: 336.4
click at [0, 0] on slot at bounding box center [0, 0] width 0 height 0
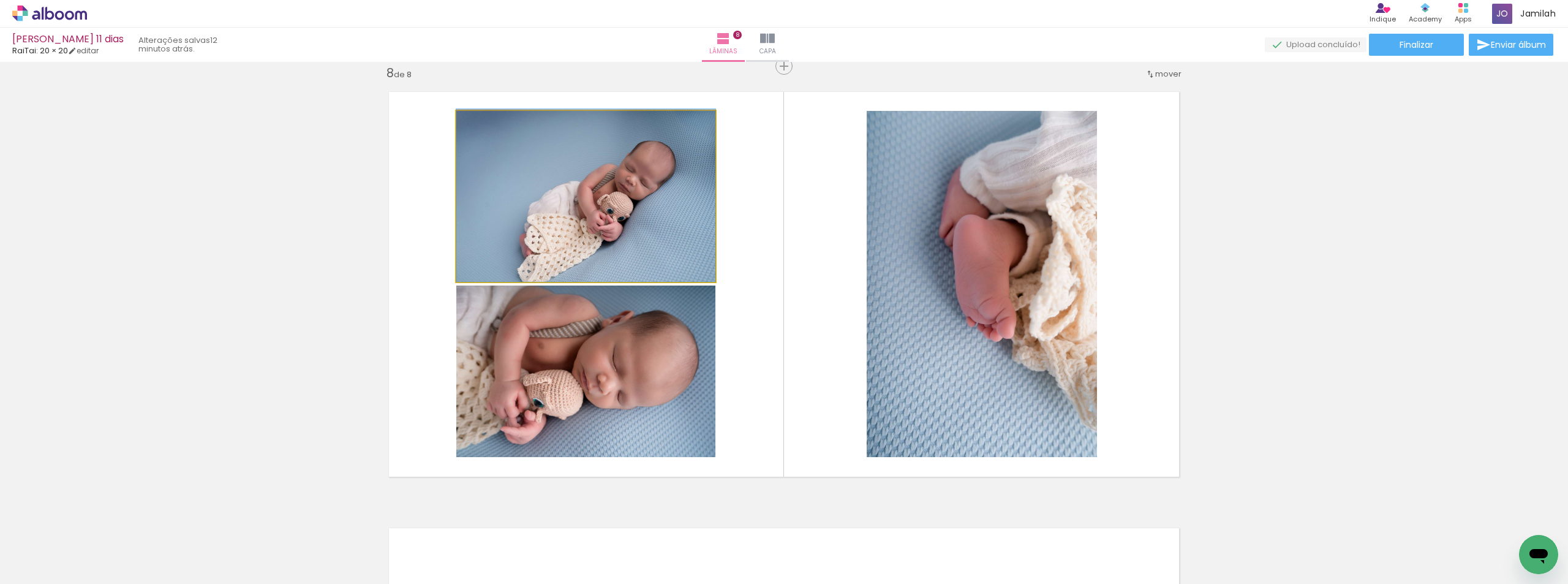
drag, startPoint x: 604, startPoint y: 228, endPoint x: 586, endPoint y: 179, distance: 52.2
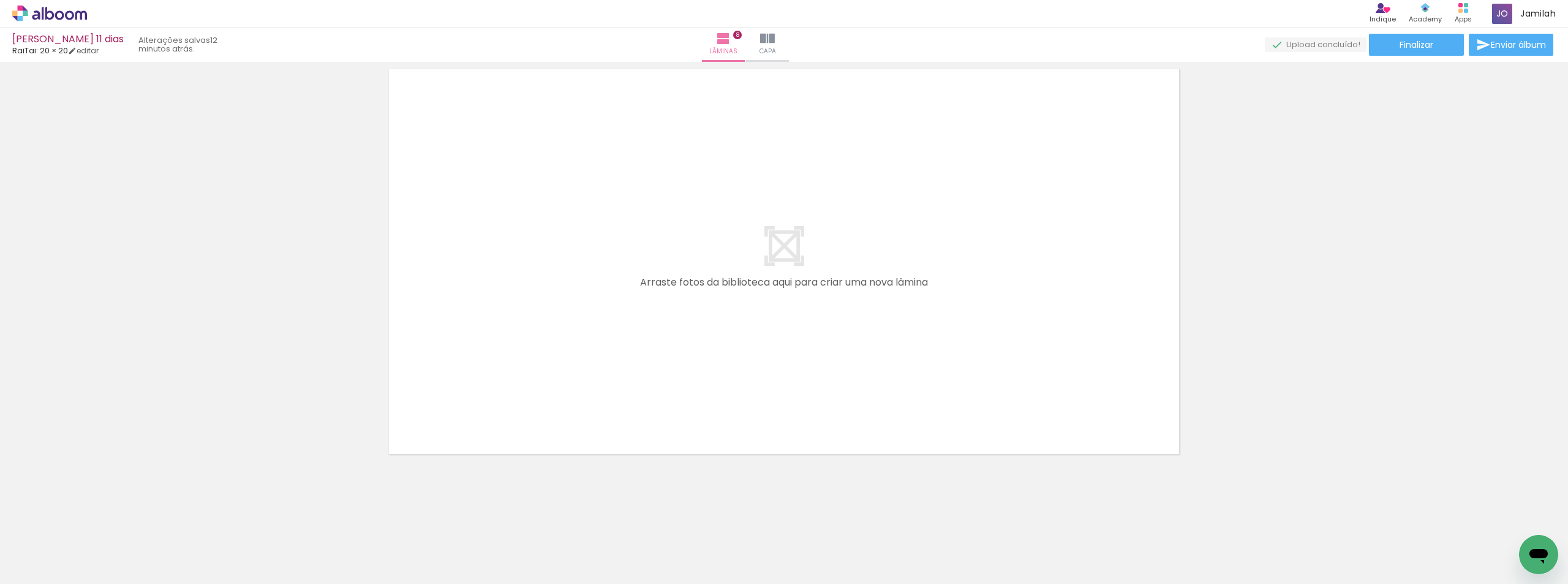
scroll to position [0, 594]
drag, startPoint x: 704, startPoint y: 543, endPoint x: 779, endPoint y: 445, distance: 123.4
click at [777, 417] on quentale-workspace at bounding box center [784, 292] width 1568 height 584
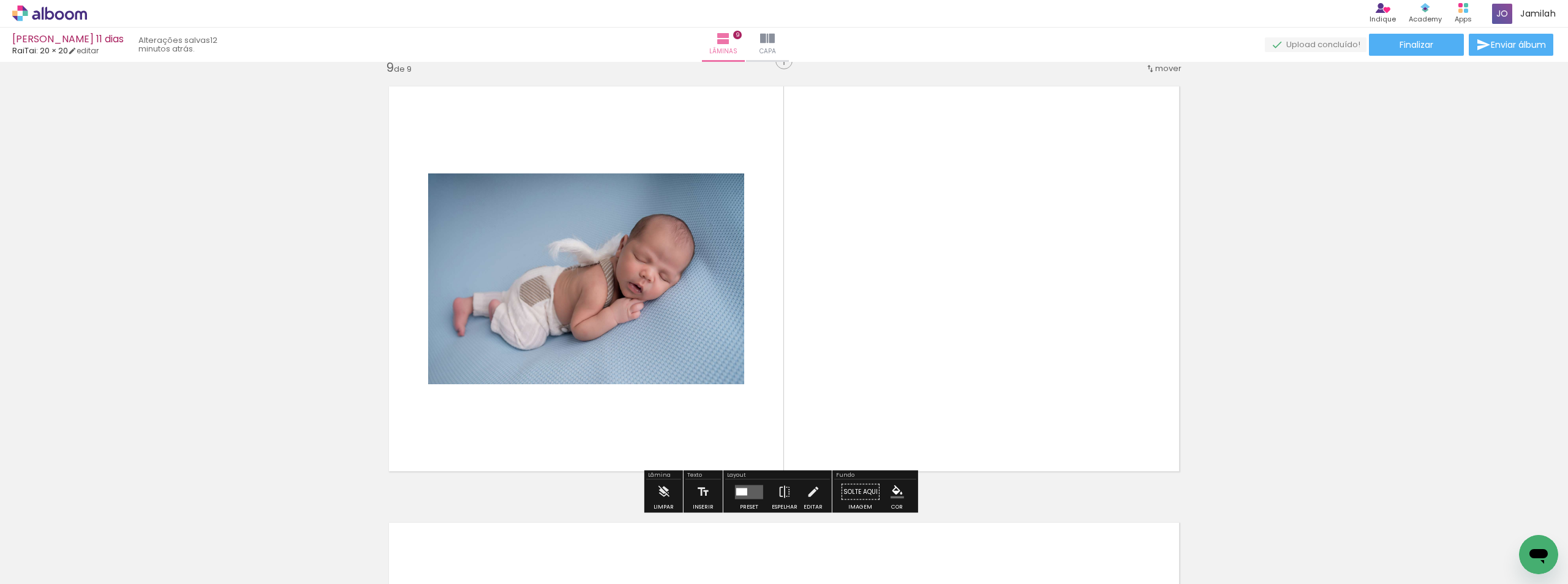
scroll to position [3508, 0]
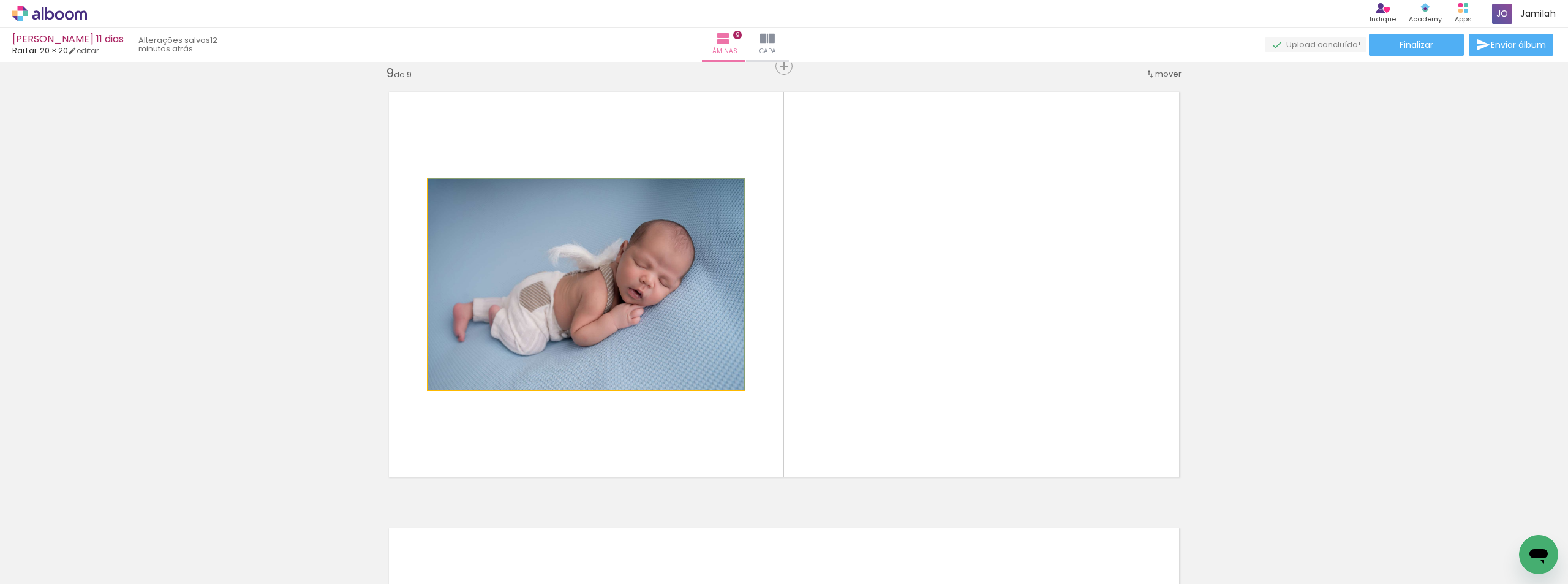
drag, startPoint x: 666, startPoint y: 324, endPoint x: 683, endPoint y: 290, distance: 38.0
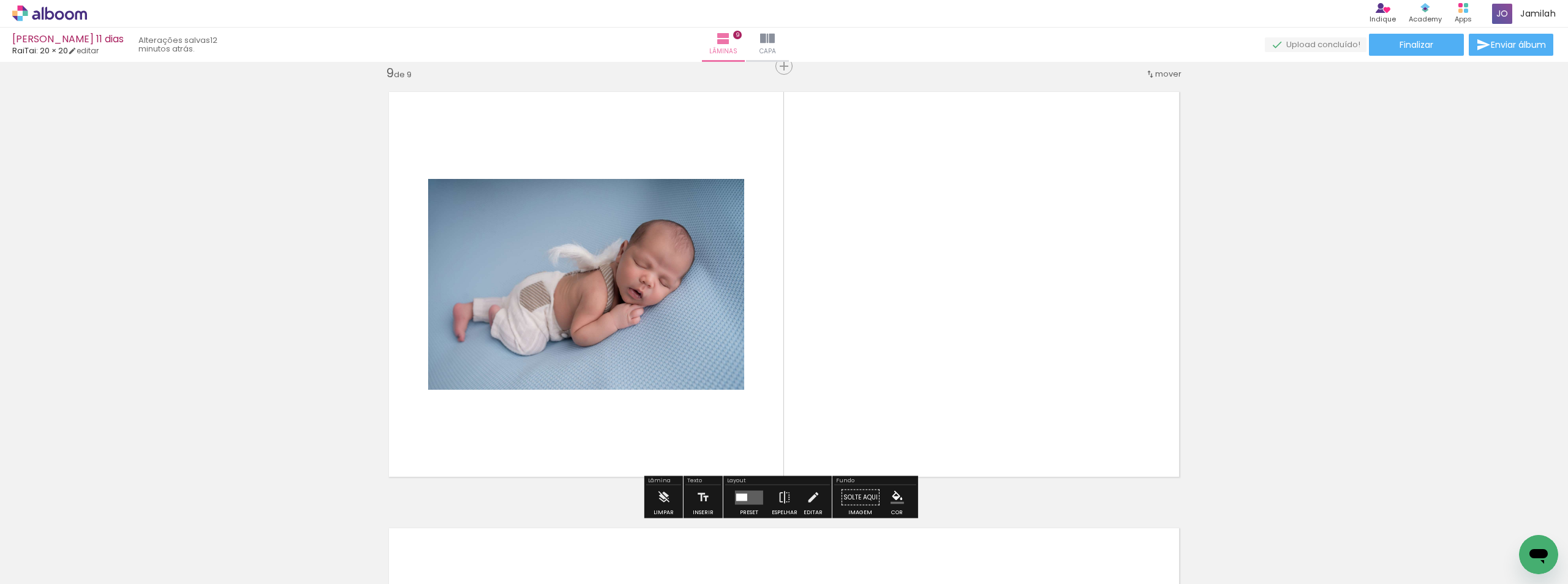
click at [749, 487] on div "Layout Preset Espelhar Editar" at bounding box center [778, 497] width 108 height 43
click at [748, 486] on div at bounding box center [749, 498] width 33 height 25
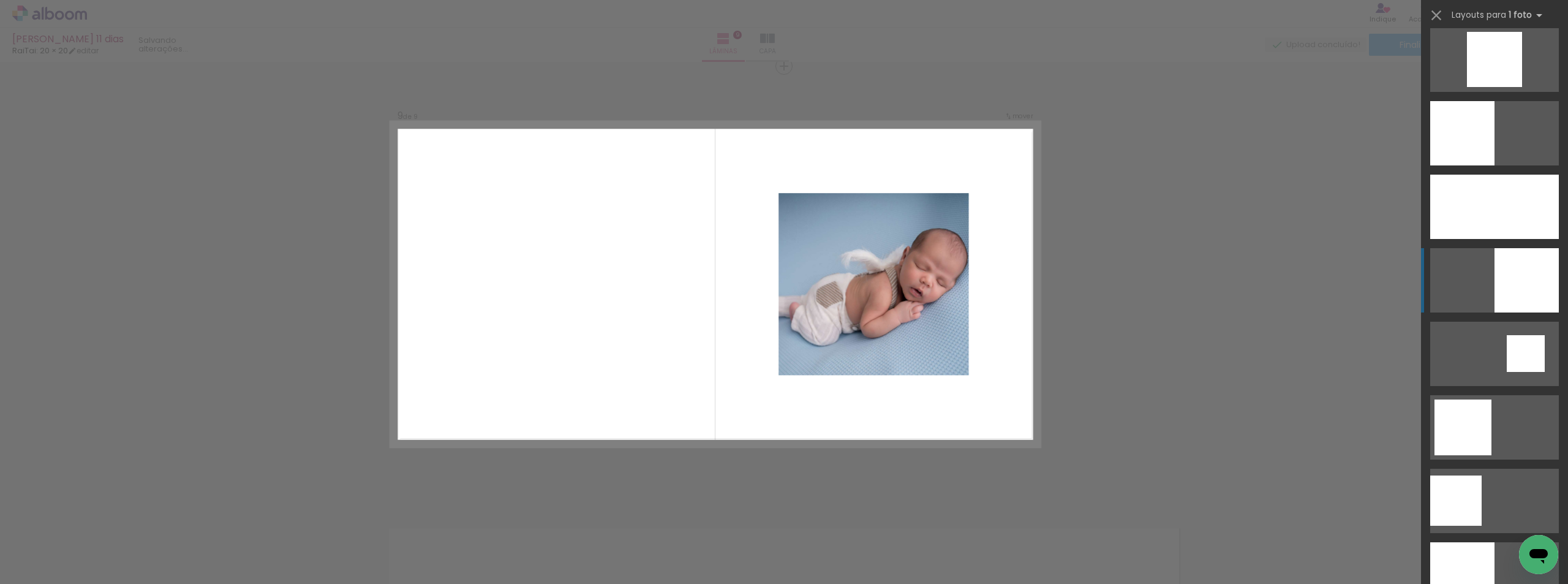
scroll to position [1165, 0]
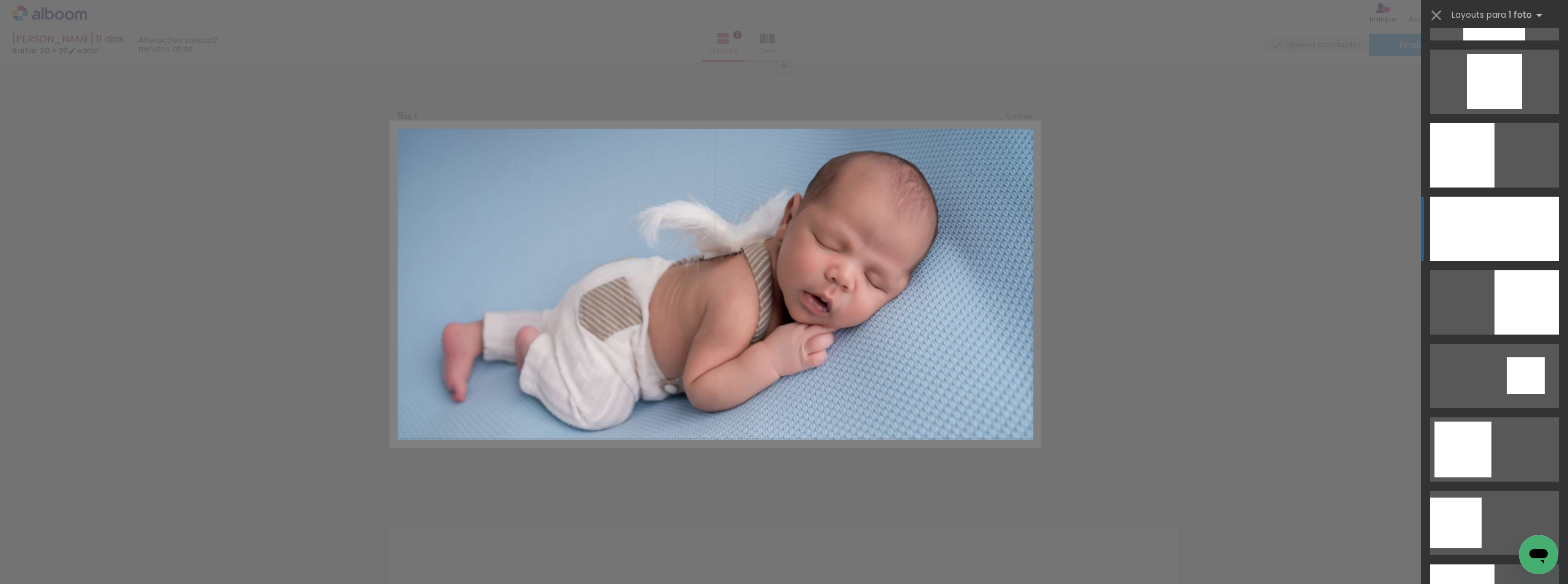
click at [1453, 230] on div at bounding box center [1494, 228] width 128 height 64
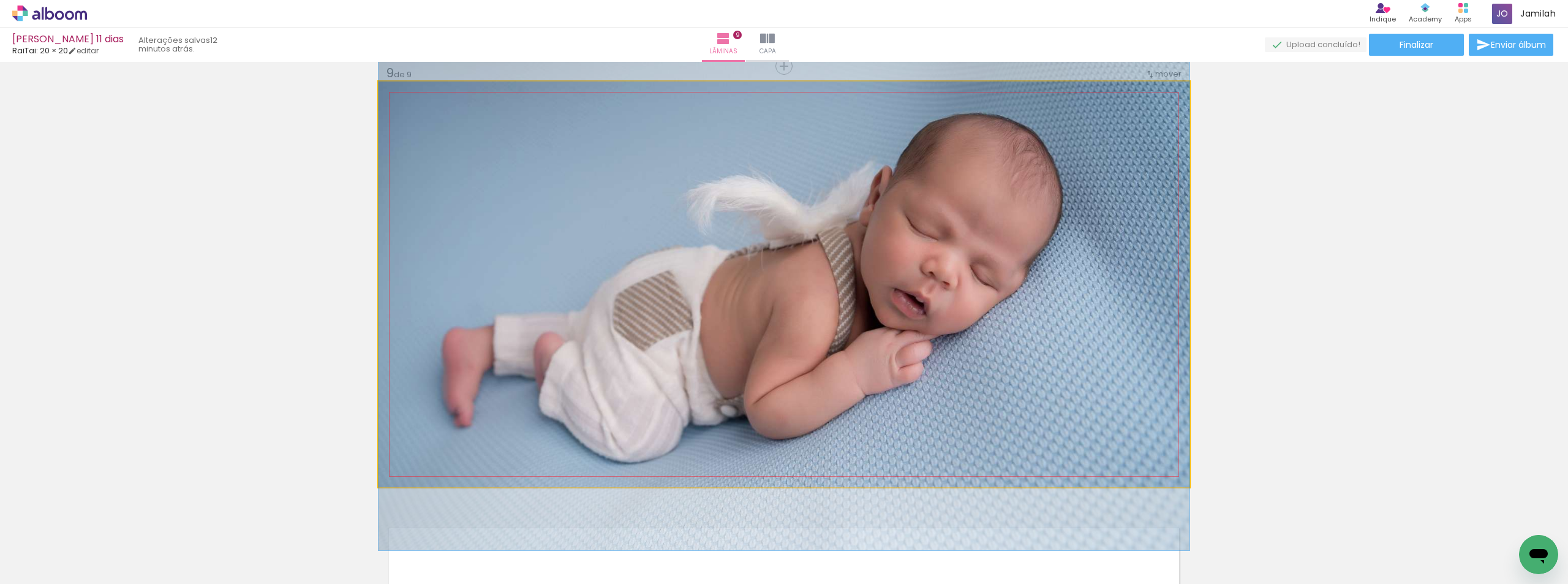
drag, startPoint x: 795, startPoint y: 273, endPoint x: 790, endPoint y: 266, distance: 8.6
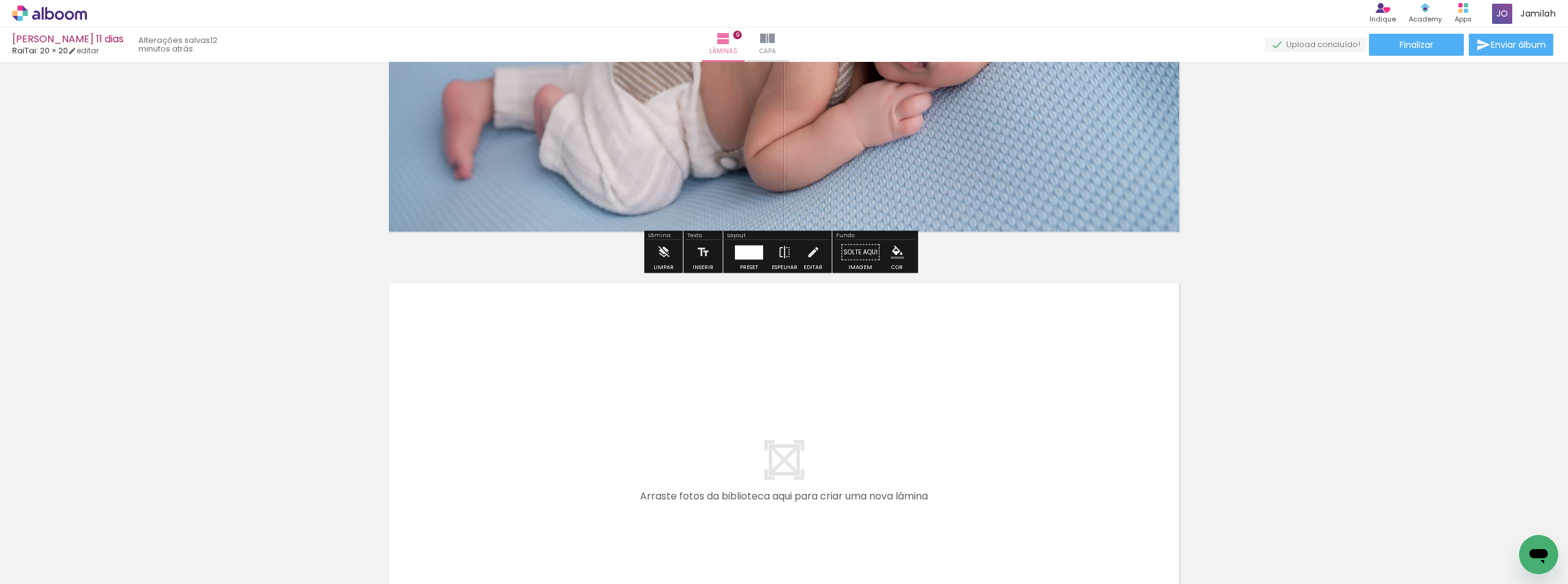
drag, startPoint x: 765, startPoint y: 544, endPoint x: 879, endPoint y: 583, distance: 120.5
click at [754, 482] on quentale-workspace at bounding box center [784, 292] width 1568 height 584
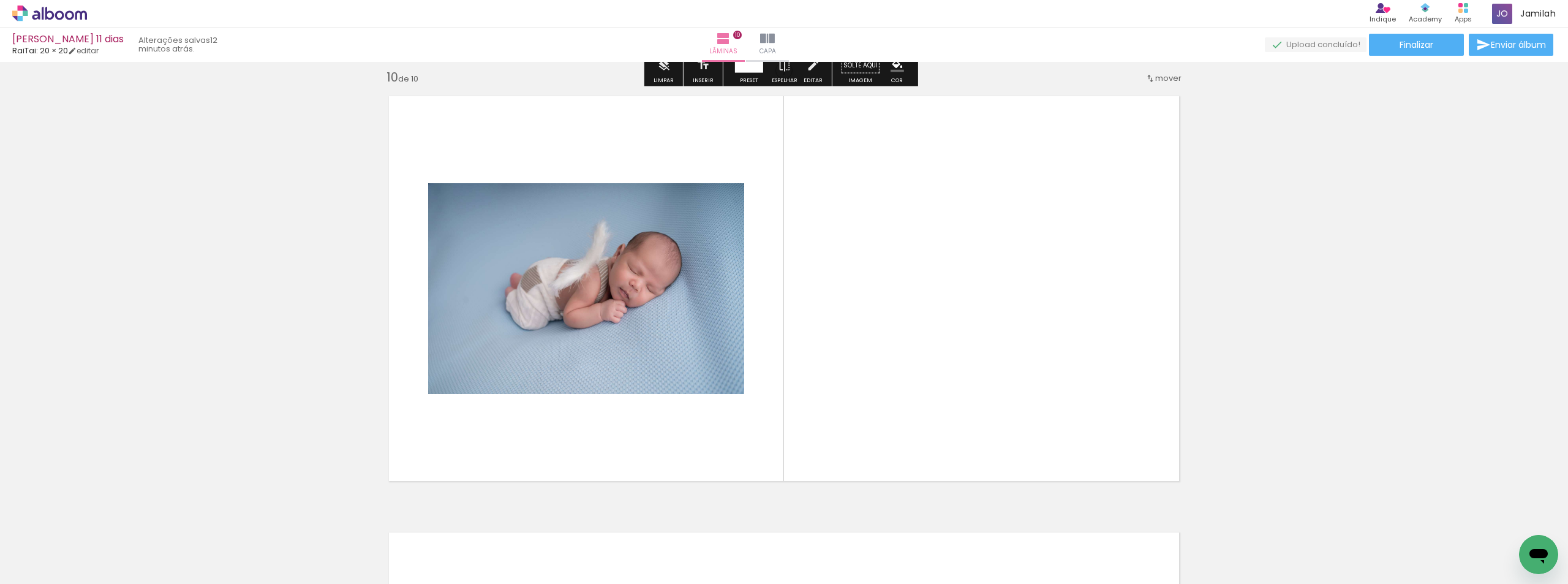
scroll to position [3945, 0]
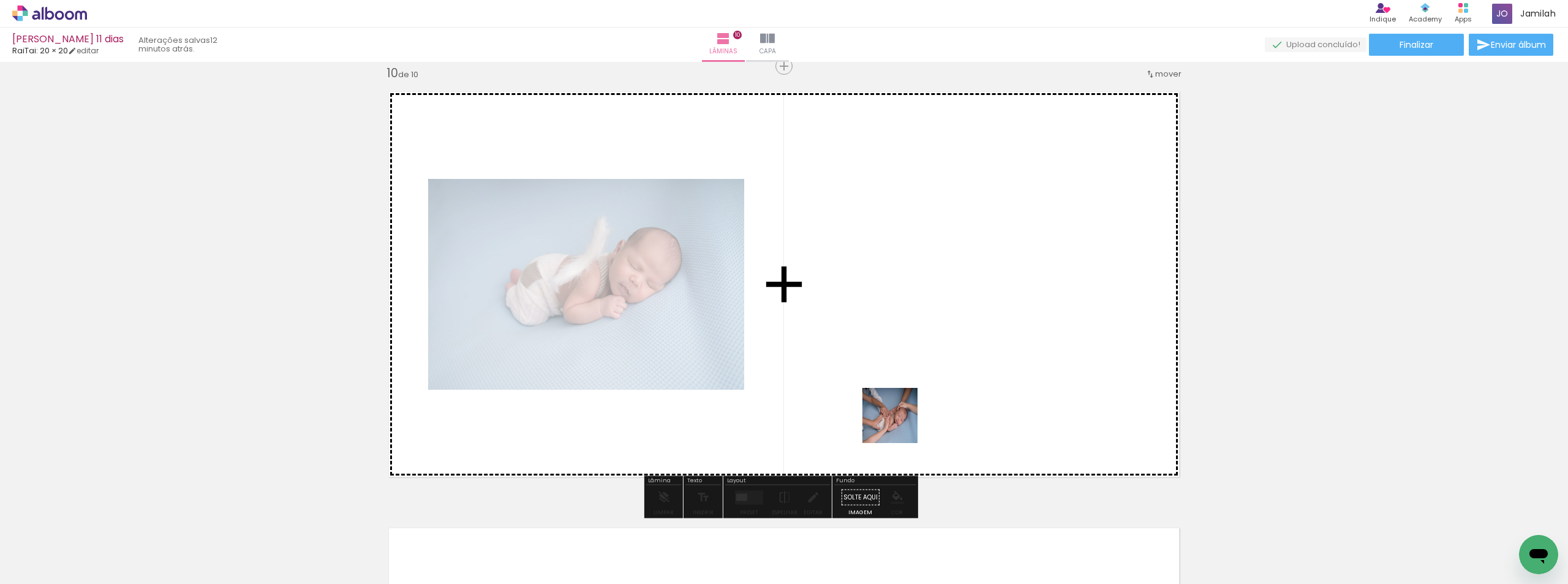
drag, startPoint x: 871, startPoint y: 542, endPoint x: 905, endPoint y: 404, distance: 142.1
click at [905, 404] on quentale-workspace at bounding box center [784, 292] width 1568 height 584
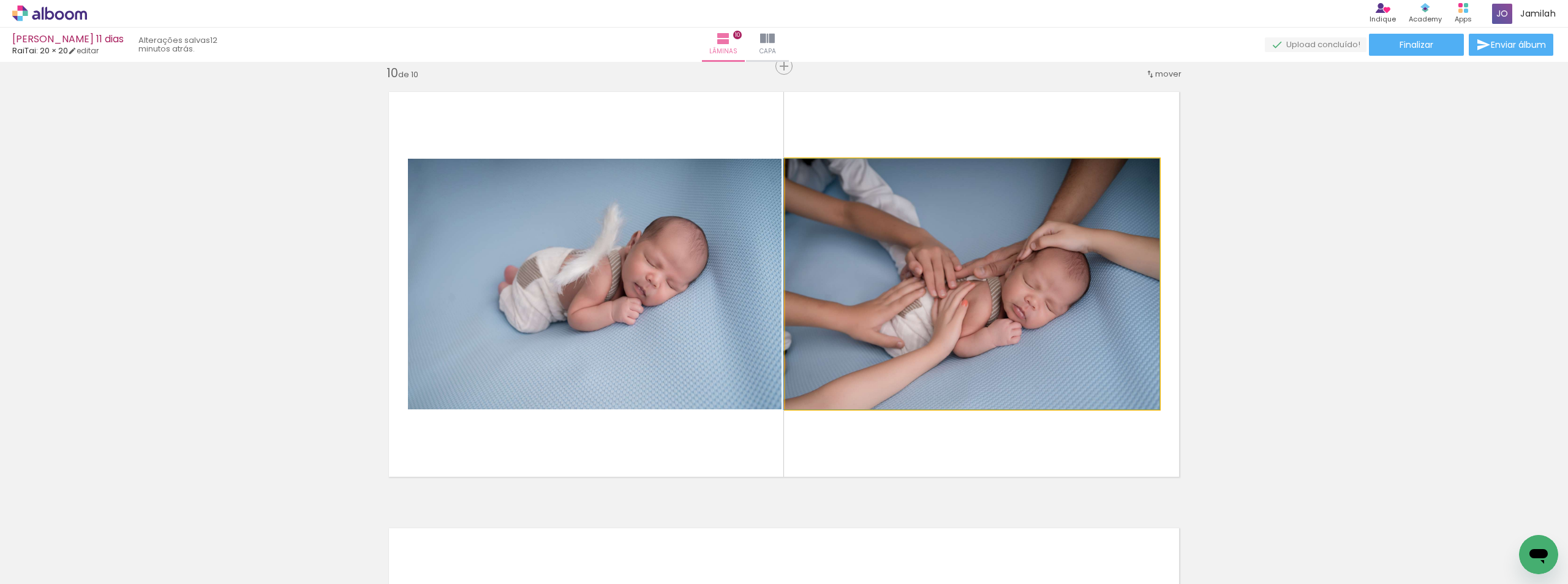
drag, startPoint x: 897, startPoint y: 362, endPoint x: 882, endPoint y: 335, distance: 30.9
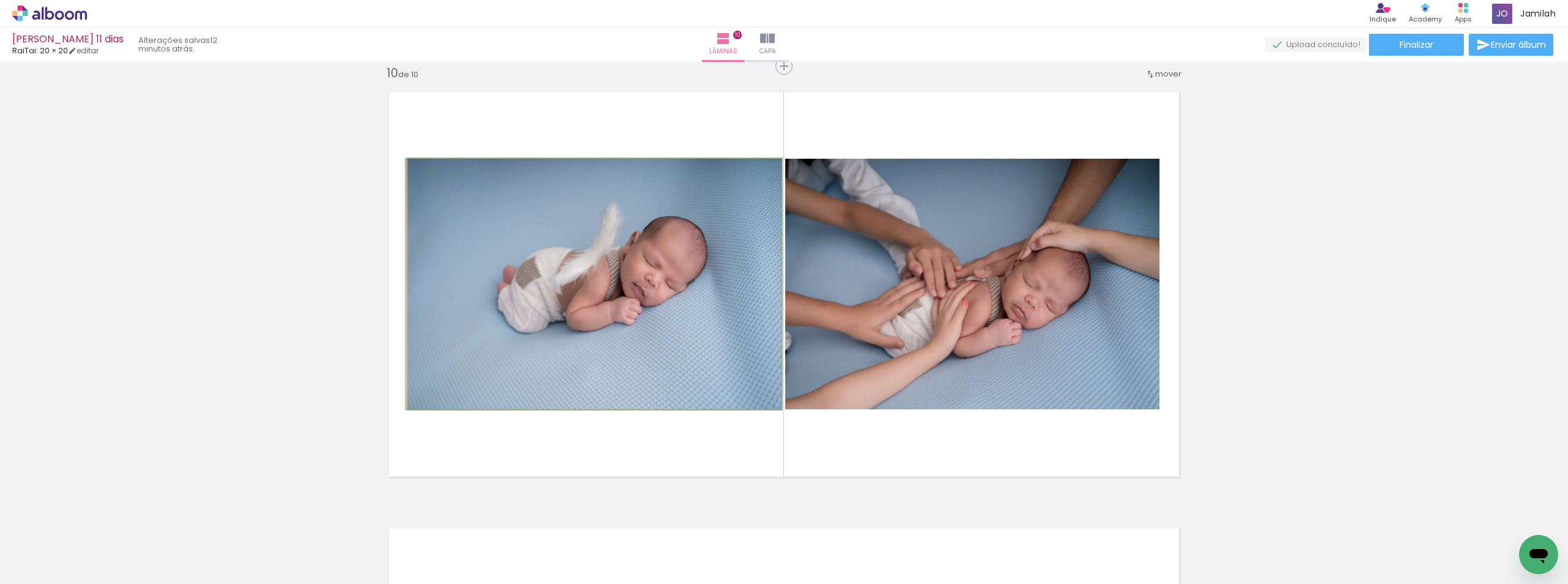
drag, startPoint x: 680, startPoint y: 319, endPoint x: 667, endPoint y: 301, distance: 22.2
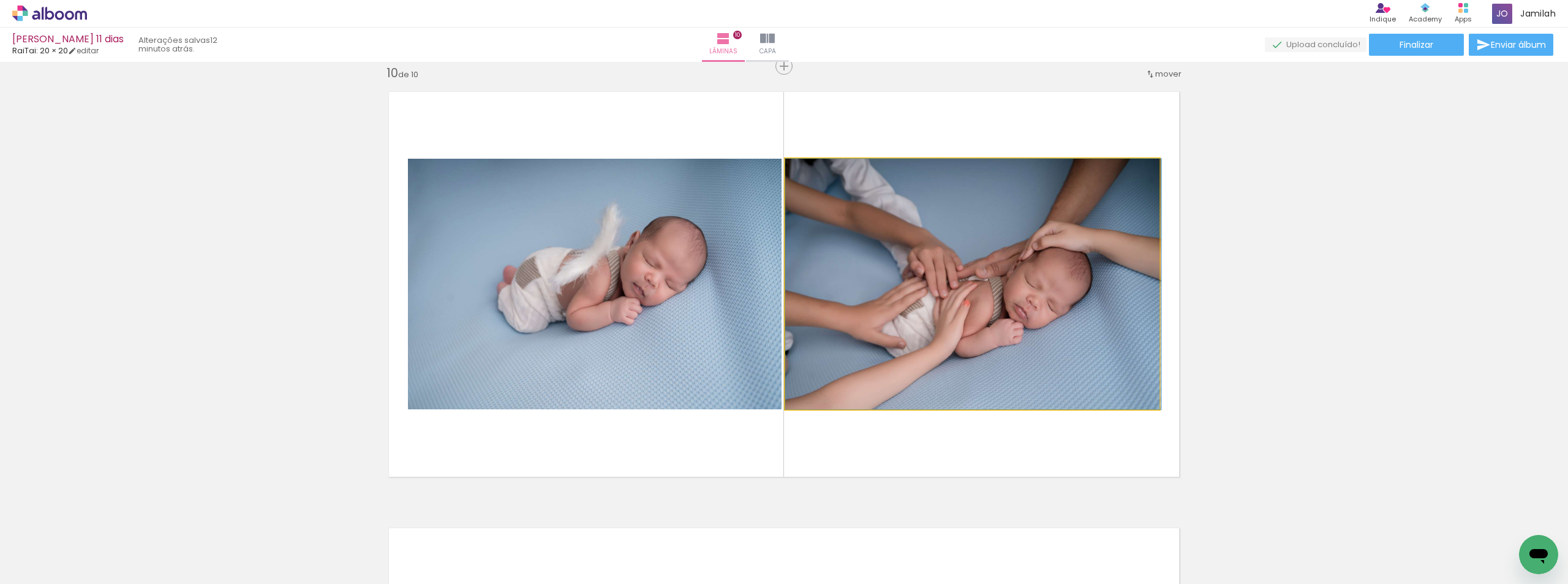
drag, startPoint x: 934, startPoint y: 350, endPoint x: 1251, endPoint y: 399, distance: 320.8
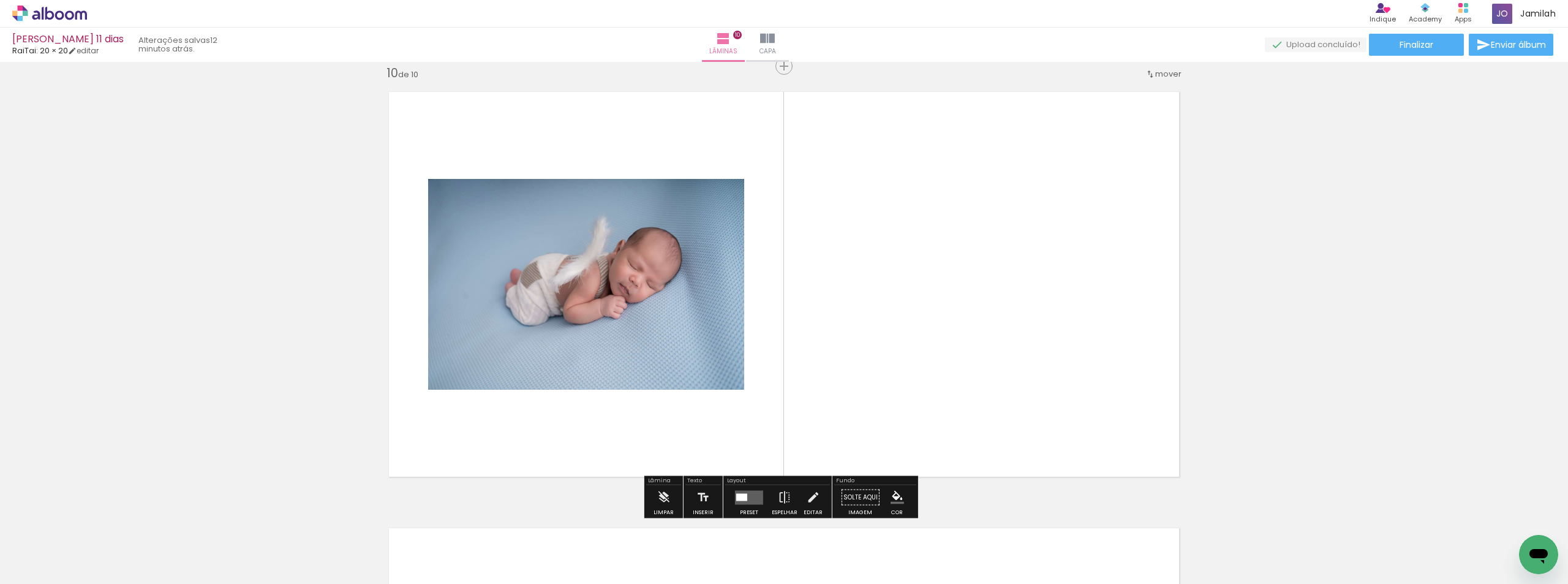
drag, startPoint x: 837, startPoint y: 541, endPoint x: 867, endPoint y: 416, distance: 128.5
click at [867, 416] on quentale-workspace at bounding box center [784, 292] width 1568 height 584
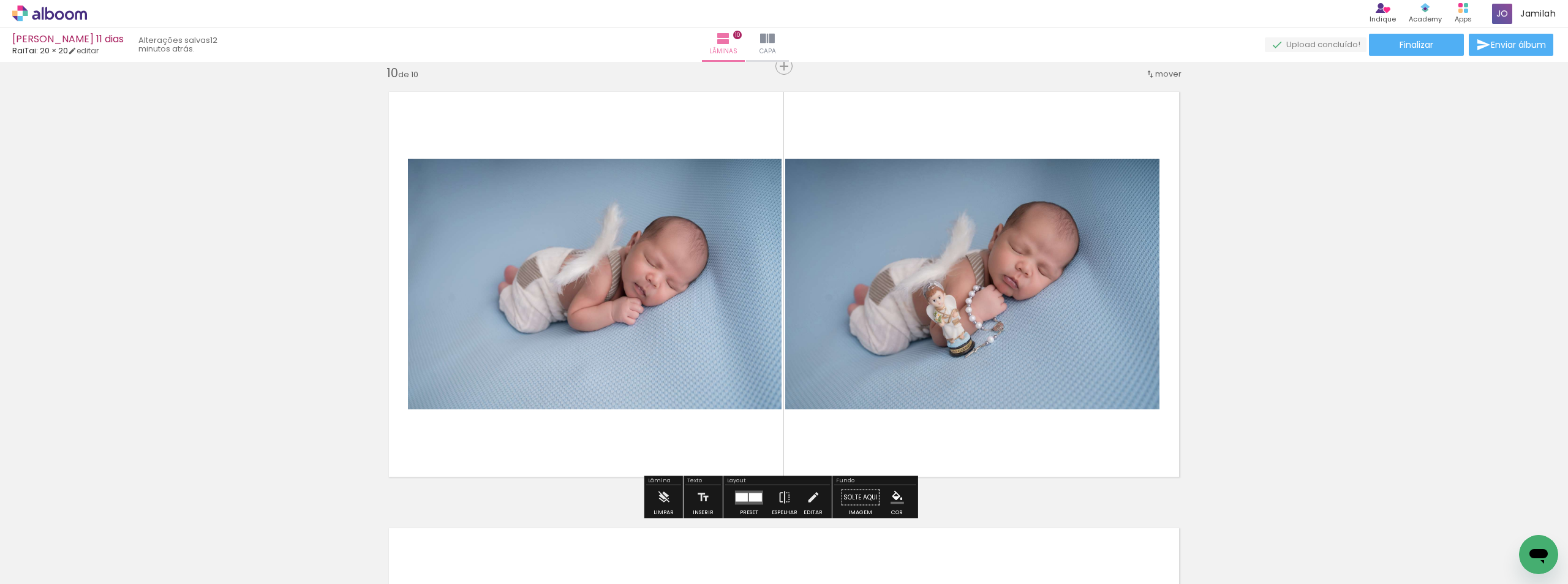
click at [745, 499] on quentale-layouter at bounding box center [749, 497] width 28 height 14
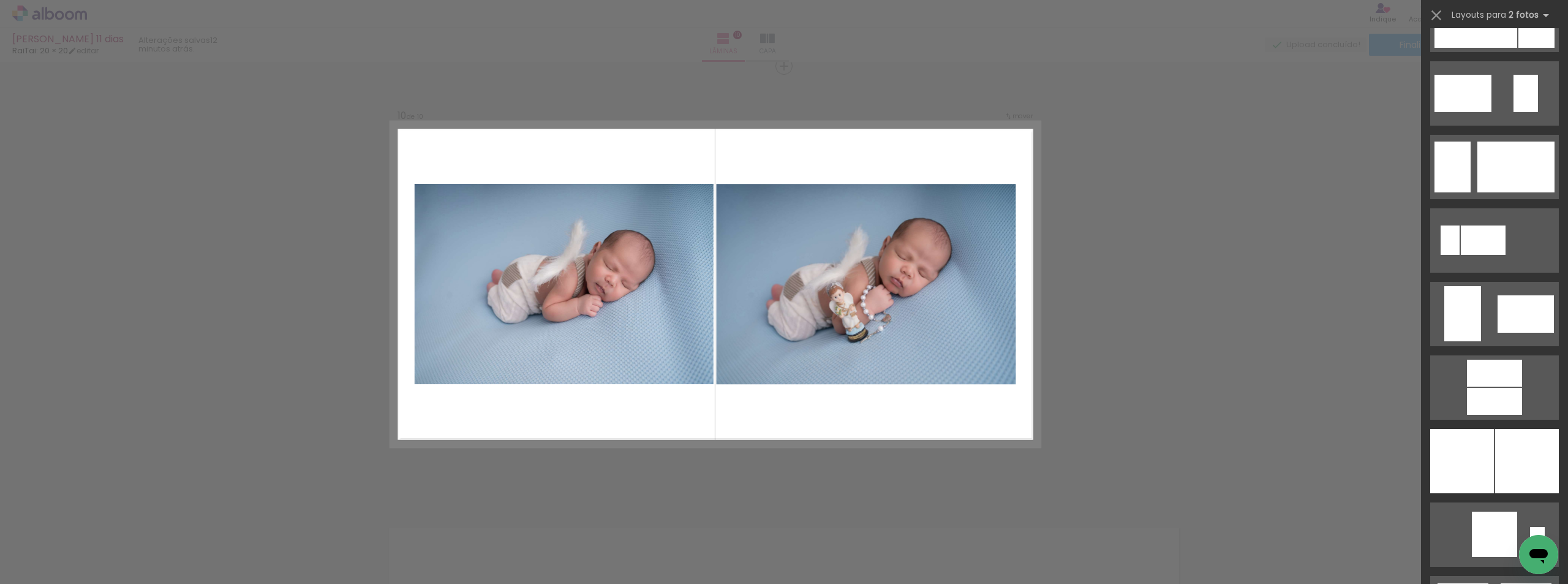
scroll to position [2881, 0]
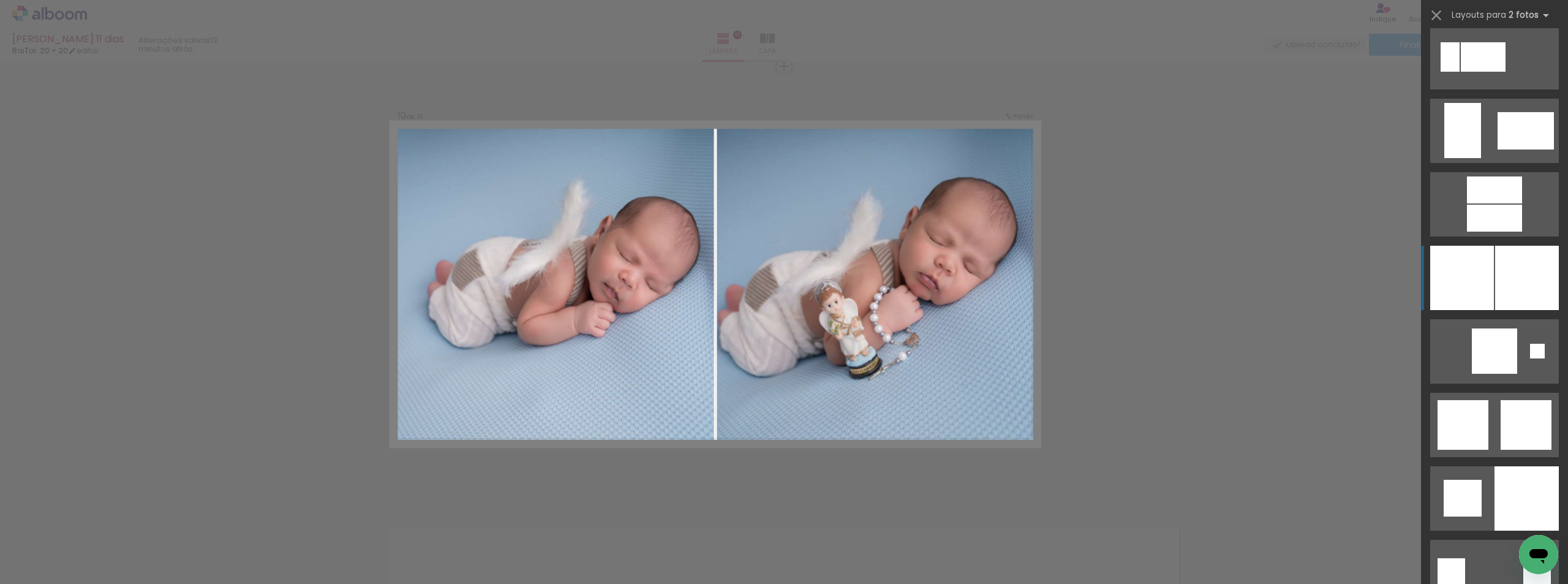
click at [1516, 288] on div at bounding box center [1527, 277] width 63 height 64
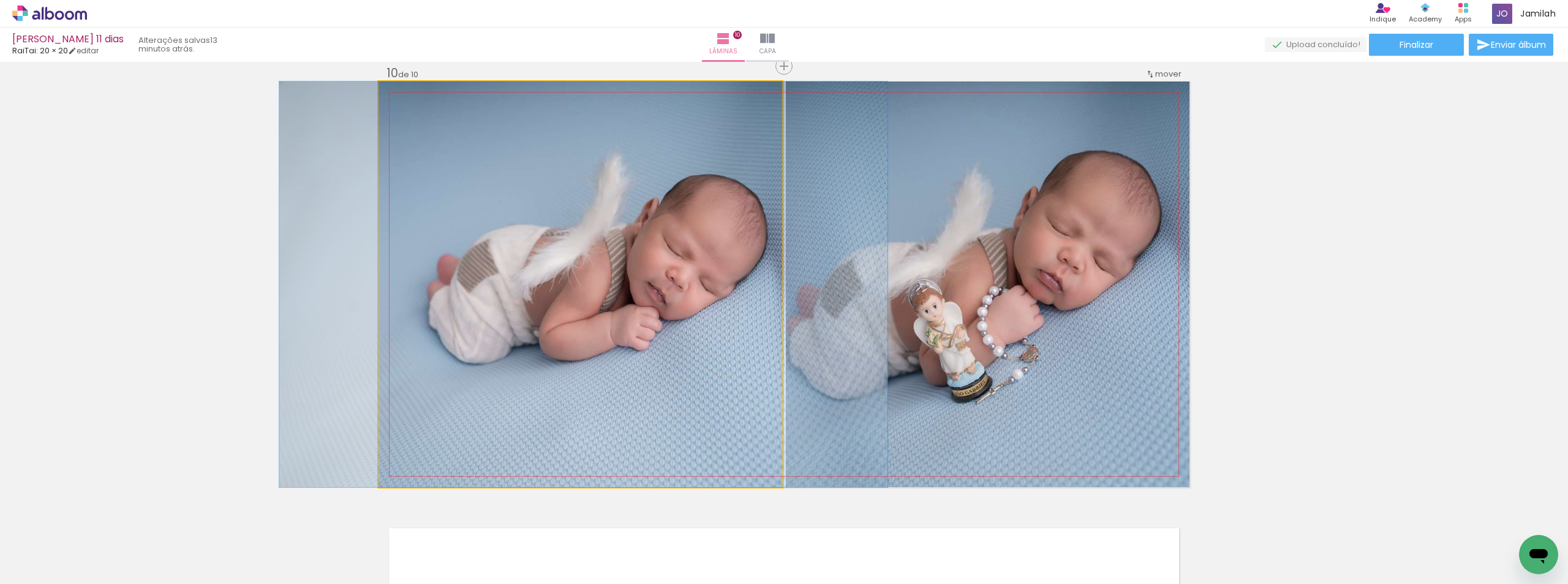
drag, startPoint x: 611, startPoint y: 273, endPoint x: 601, endPoint y: 313, distance: 41.2
click at [601, 311] on quentale-photo at bounding box center [580, 284] width 404 height 406
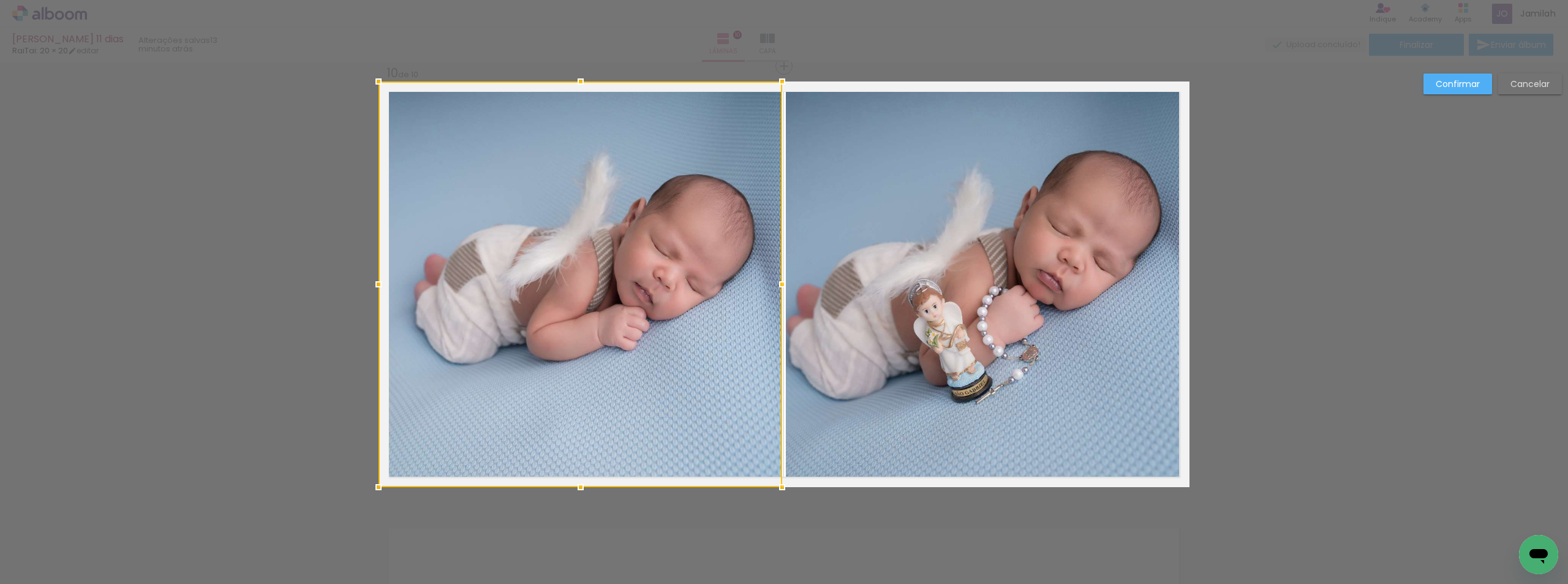
drag, startPoint x: 1532, startPoint y: 77, endPoint x: 1409, endPoint y: 126, distance: 132.4
click at [1532, 78] on paper-button "Cancelar" at bounding box center [1530, 84] width 63 height 21
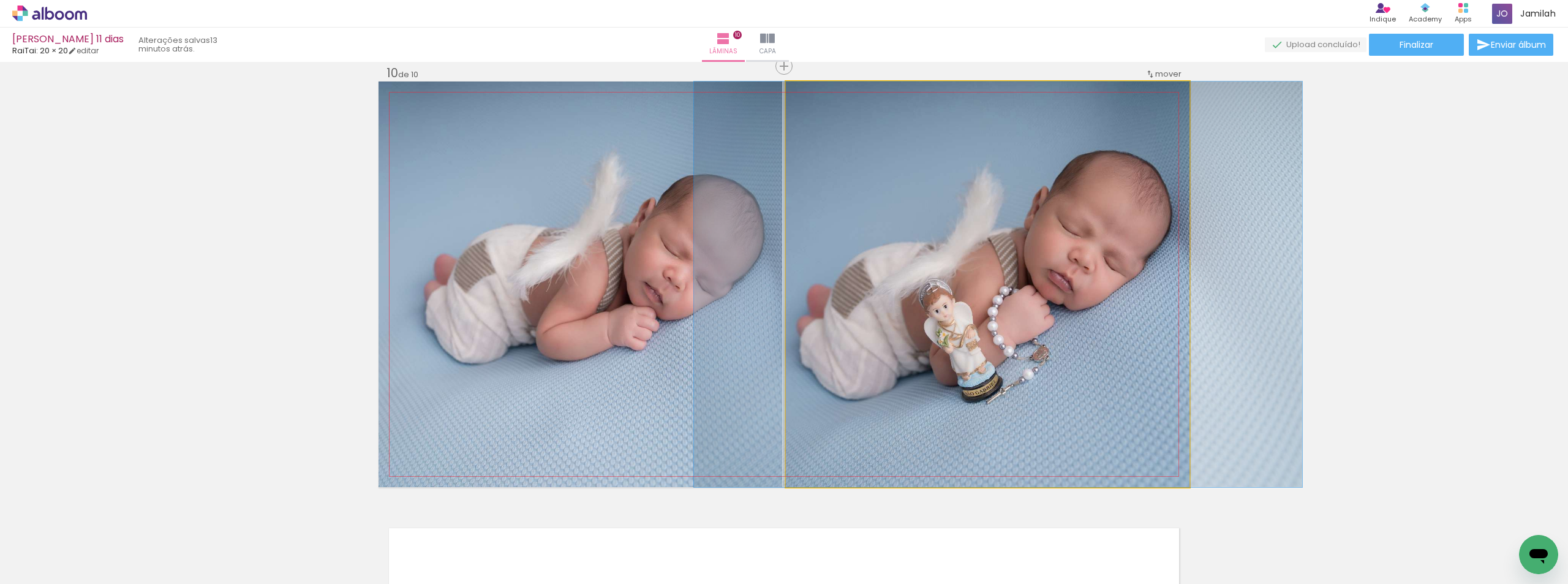
drag, startPoint x: 1024, startPoint y: 257, endPoint x: 1034, endPoint y: 262, distance: 11.2
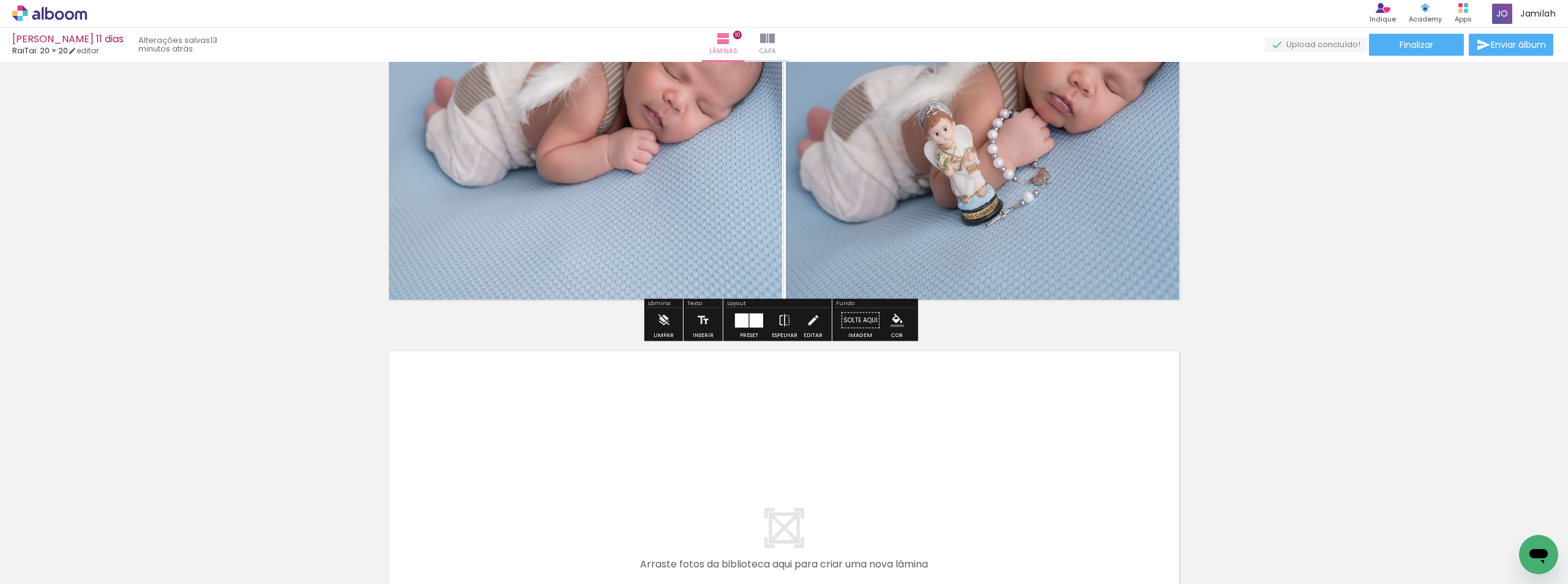
scroll to position [4128, 0]
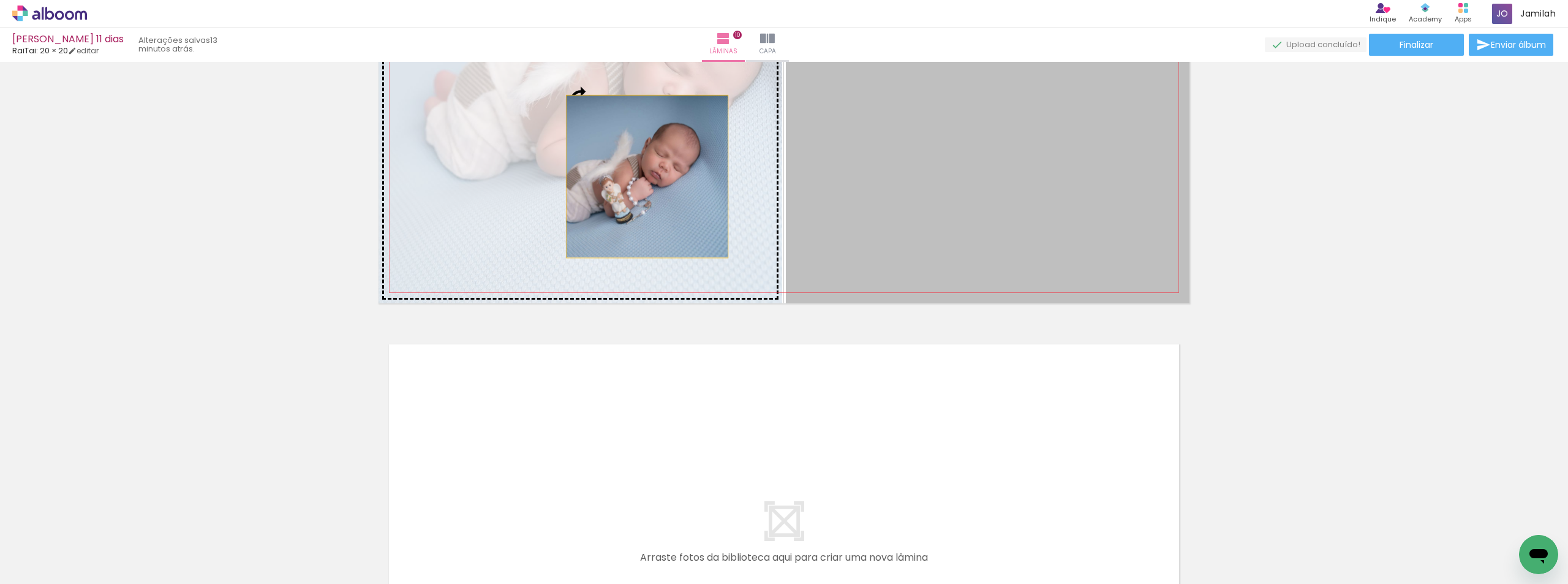
drag, startPoint x: 873, startPoint y: 177, endPoint x: 636, endPoint y: 177, distance: 237.0
click at [0, 0] on slot at bounding box center [0, 0] width 0 height 0
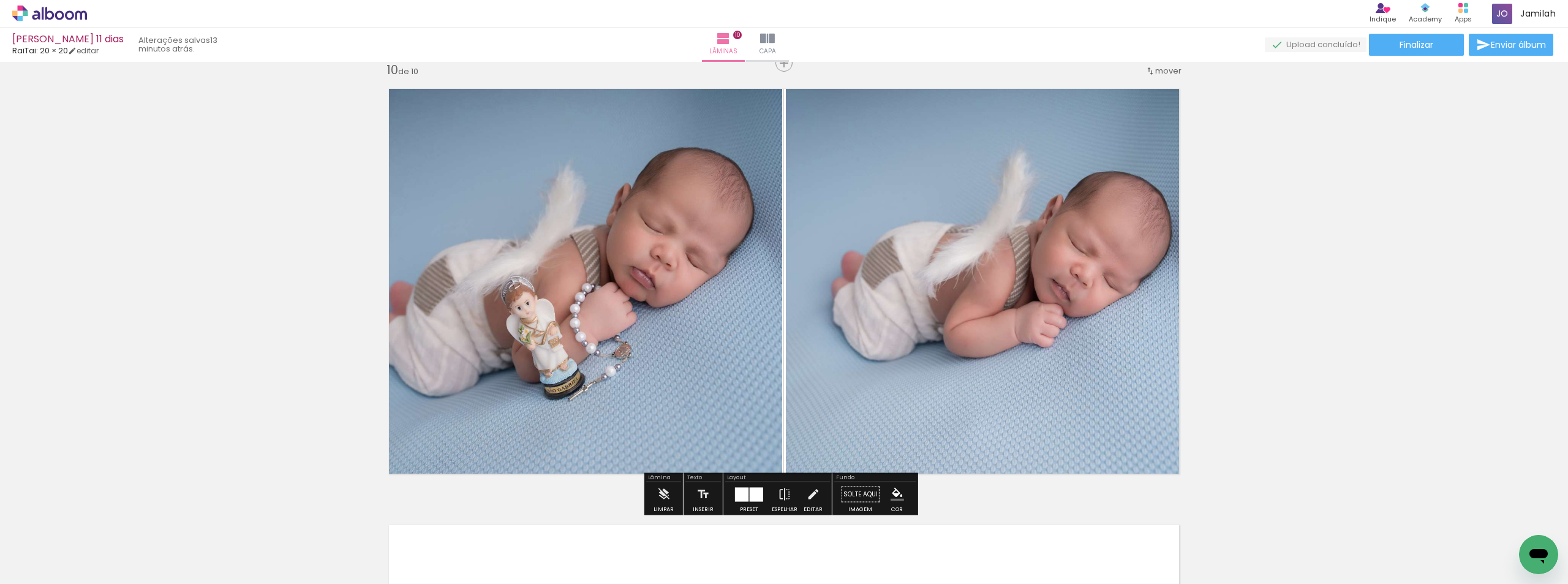
scroll to position [3945, 0]
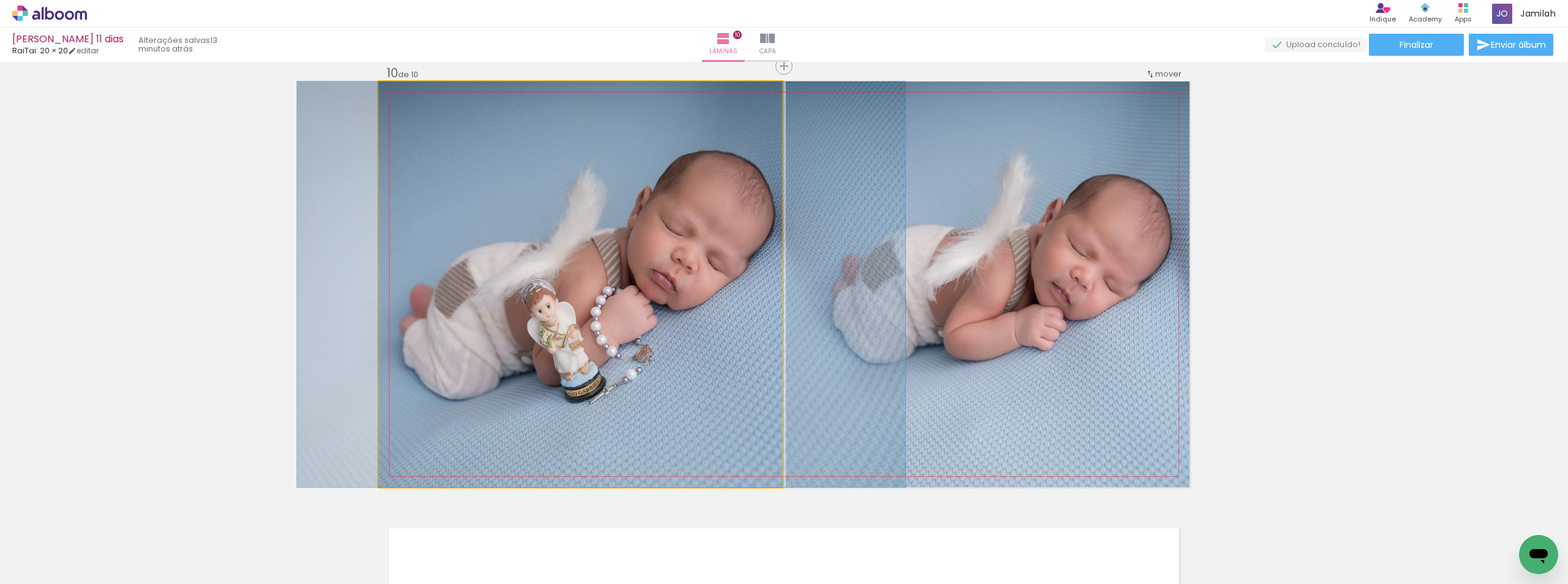
drag, startPoint x: 577, startPoint y: 231, endPoint x: 598, endPoint y: 237, distance: 21.8
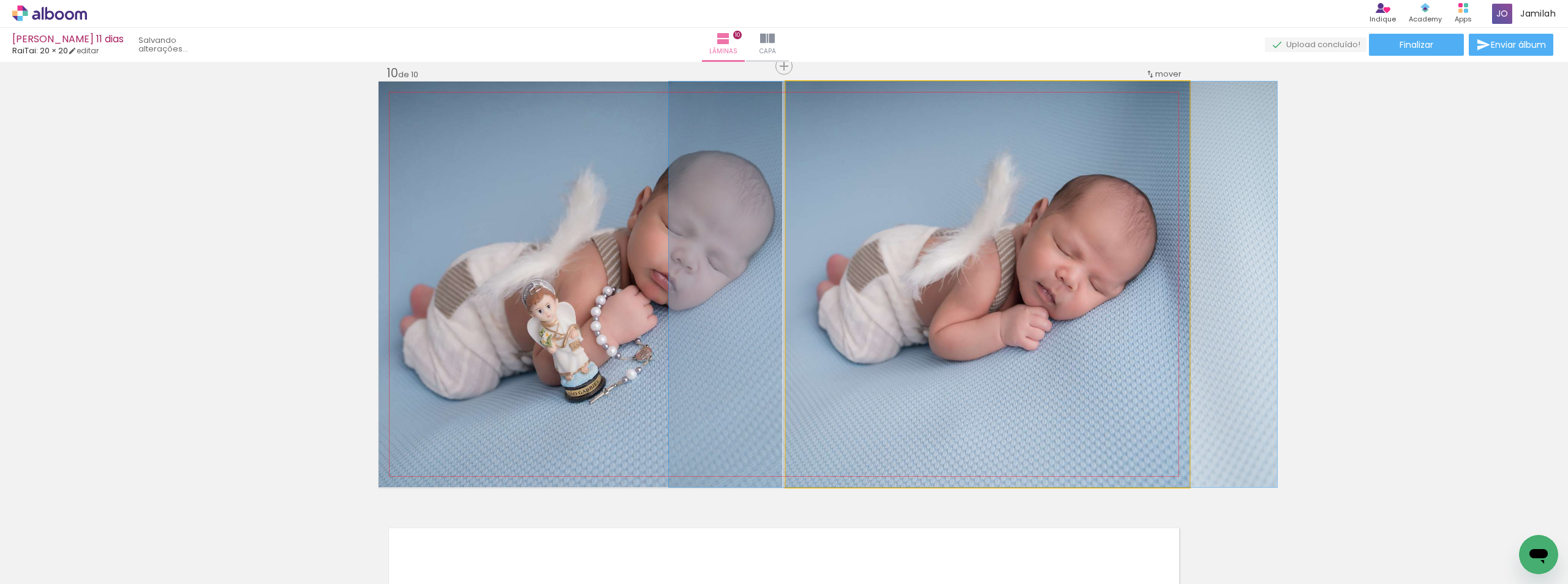
drag, startPoint x: 978, startPoint y: 242, endPoint x: 964, endPoint y: 239, distance: 14.3
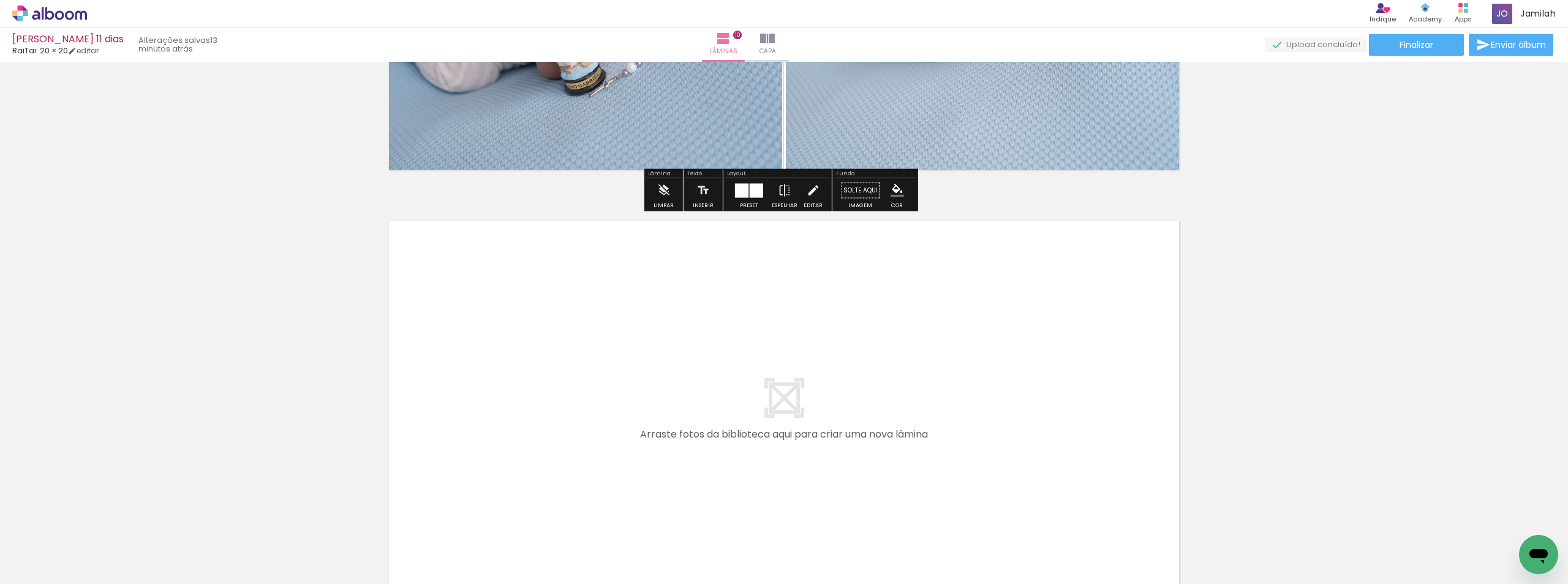
scroll to position [4404, 0]
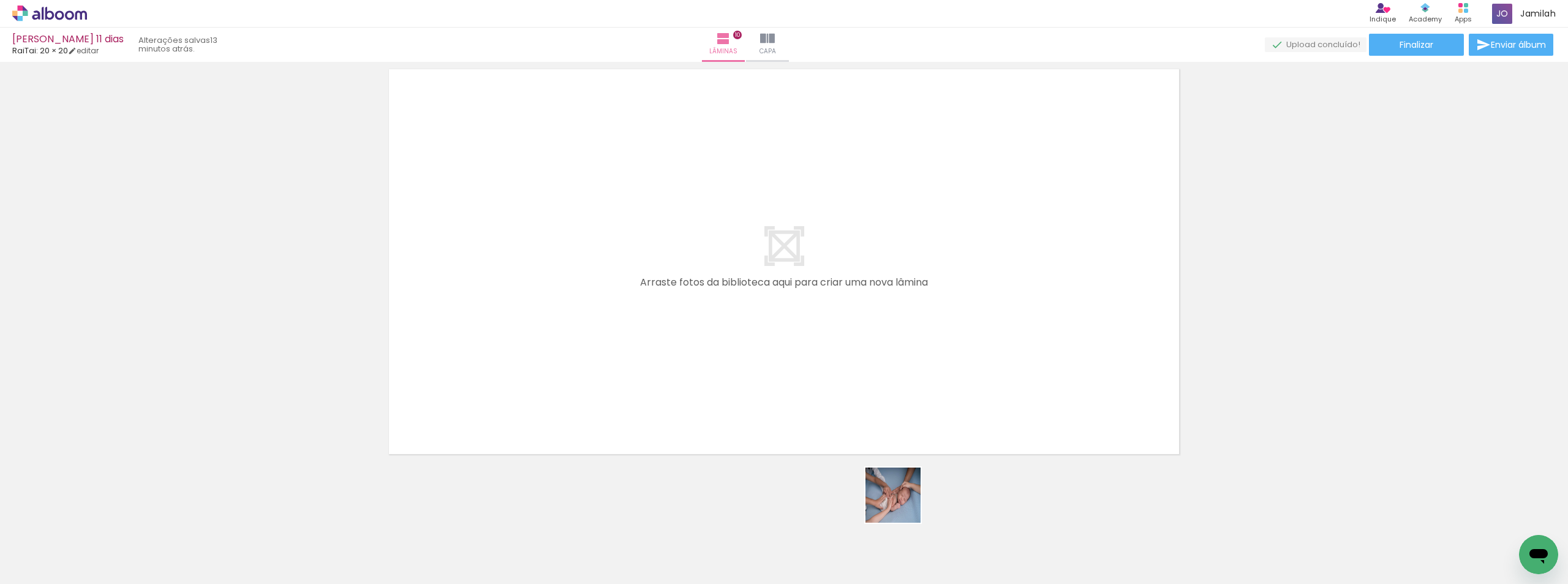
drag, startPoint x: 906, startPoint y: 522, endPoint x: 800, endPoint y: 440, distance: 134.0
click at [864, 393] on quentale-workspace at bounding box center [784, 292] width 1568 height 584
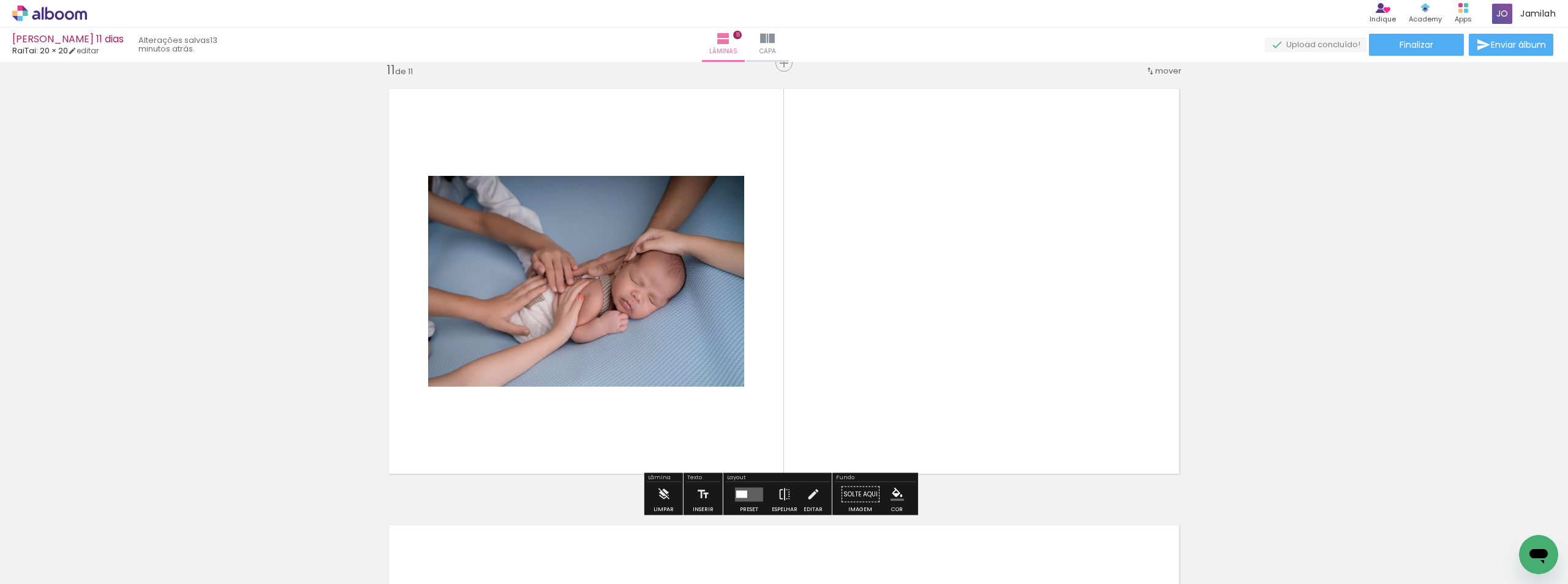
scroll to position [4382, 0]
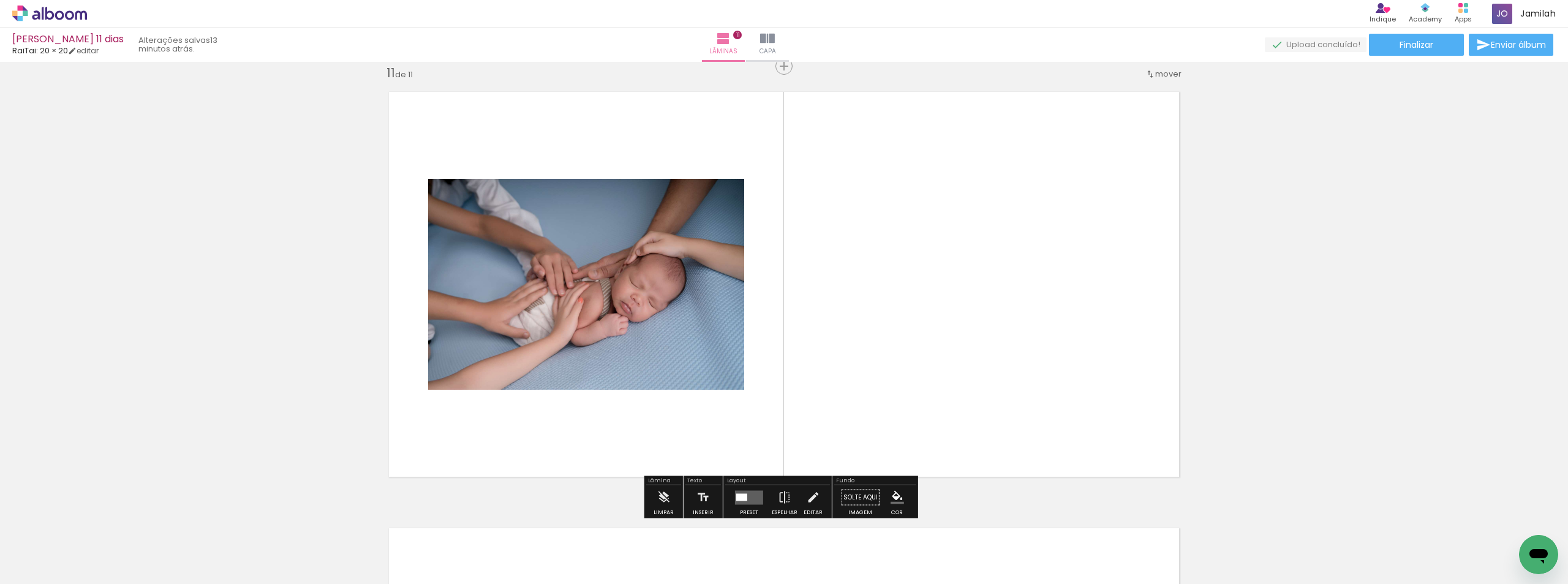
click at [748, 501] on quentale-layouter at bounding box center [749, 497] width 28 height 14
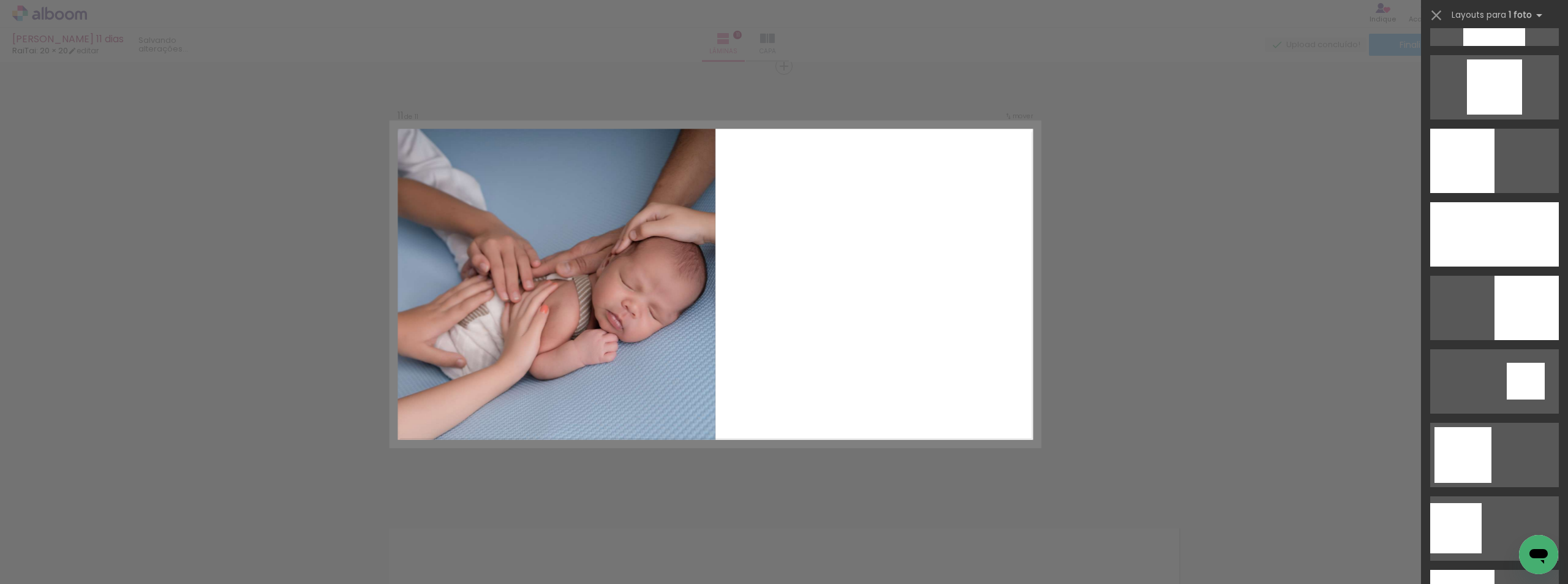
scroll to position [1043, 0]
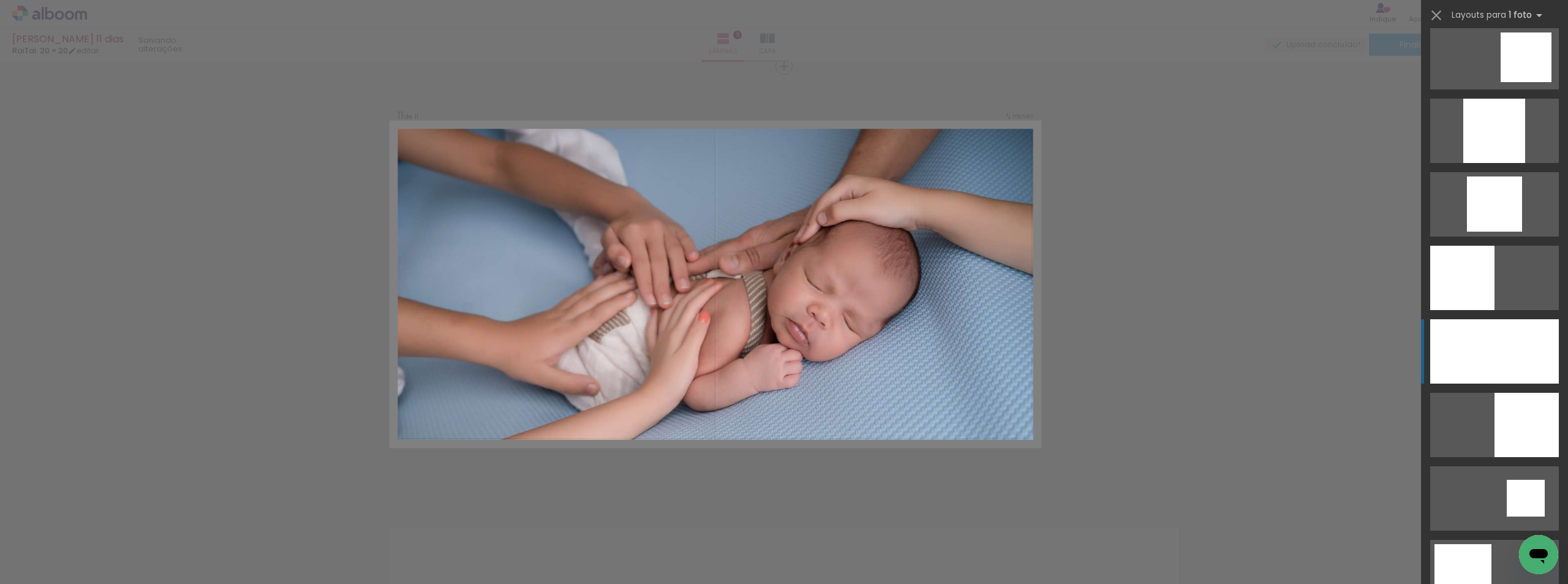
click at [1453, 328] on div at bounding box center [1494, 351] width 128 height 64
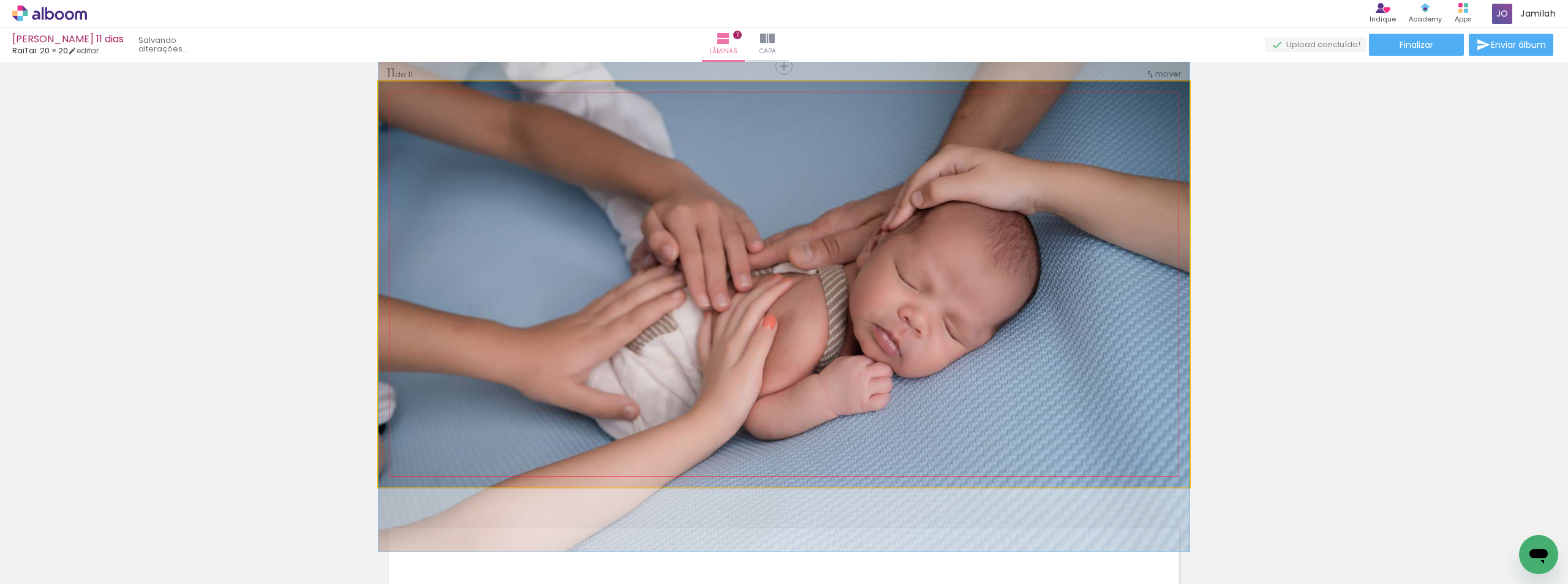
drag, startPoint x: 724, startPoint y: 334, endPoint x: 707, endPoint y: 331, distance: 17.3
click at [707, 331] on quentale-photo at bounding box center [784, 284] width 811 height 406
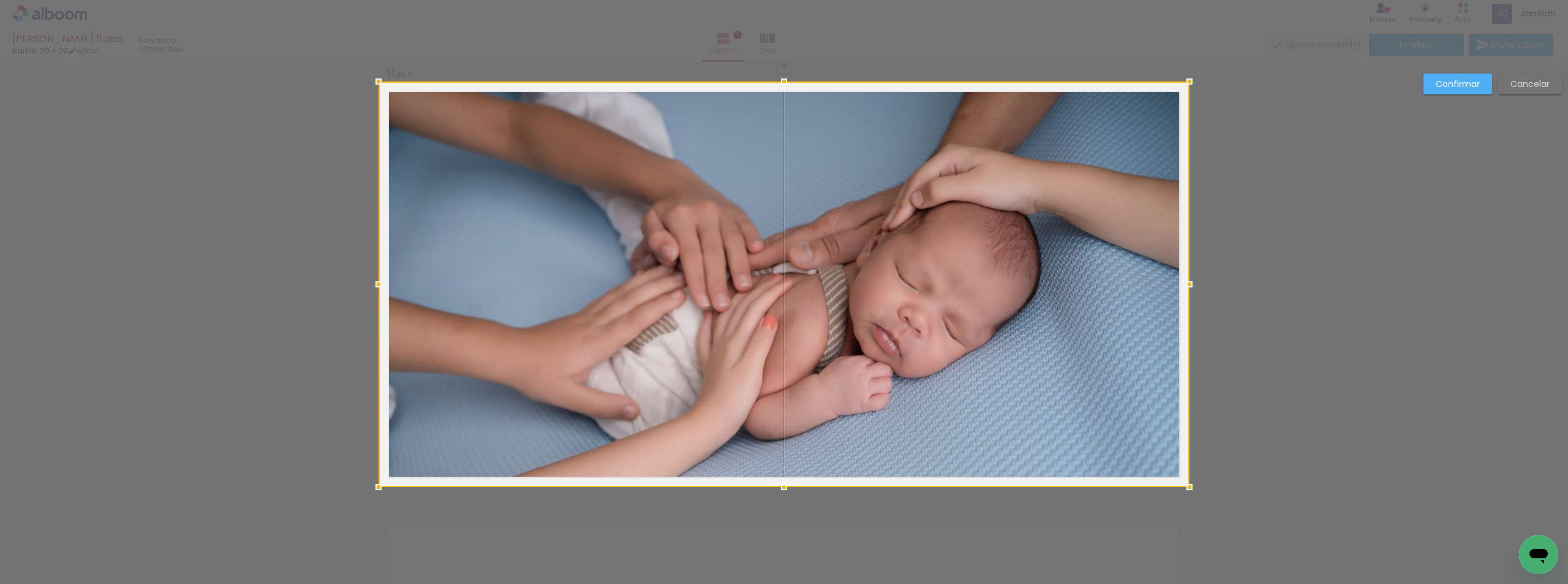
click at [707, 331] on div at bounding box center [784, 284] width 811 height 406
click at [703, 328] on div at bounding box center [784, 284] width 811 height 406
click at [1533, 95] on div "Confirmar Cancelar" at bounding box center [1490, 88] width 145 height 30
click at [0, 0] on slot "Cancelar" at bounding box center [0, 0] width 0 height 0
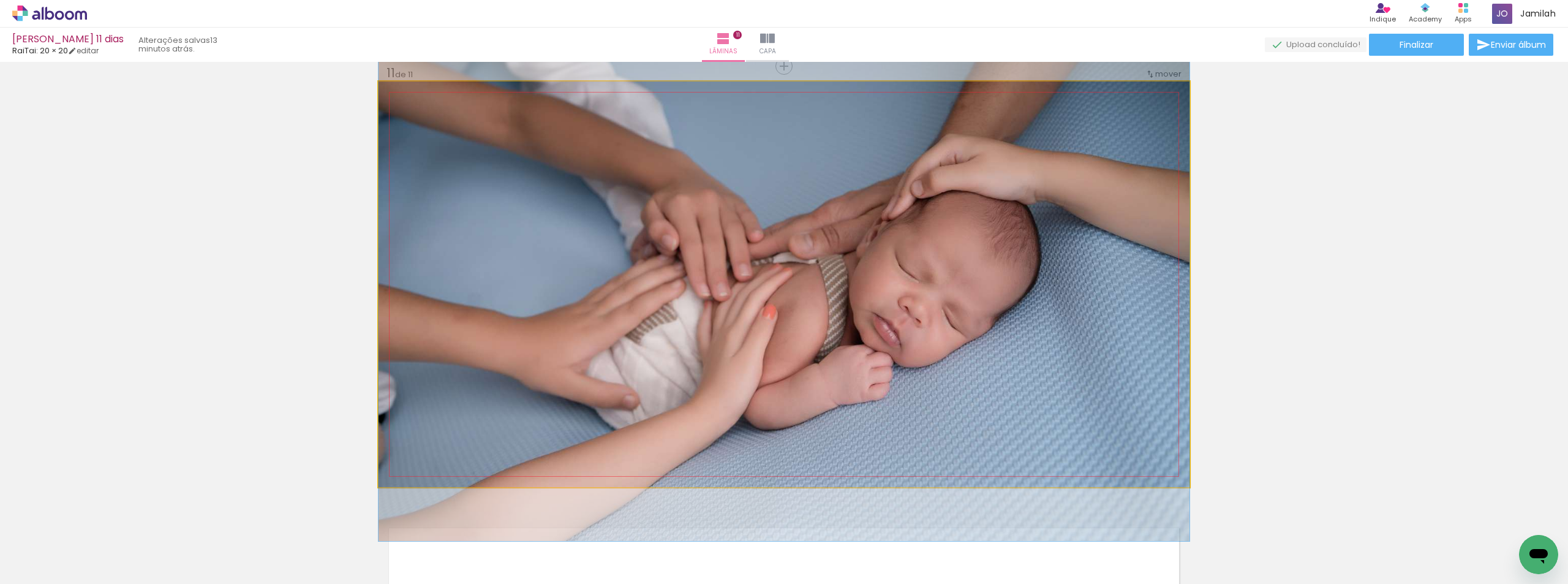
drag, startPoint x: 777, startPoint y: 301, endPoint x: 772, endPoint y: 291, distance: 11.2
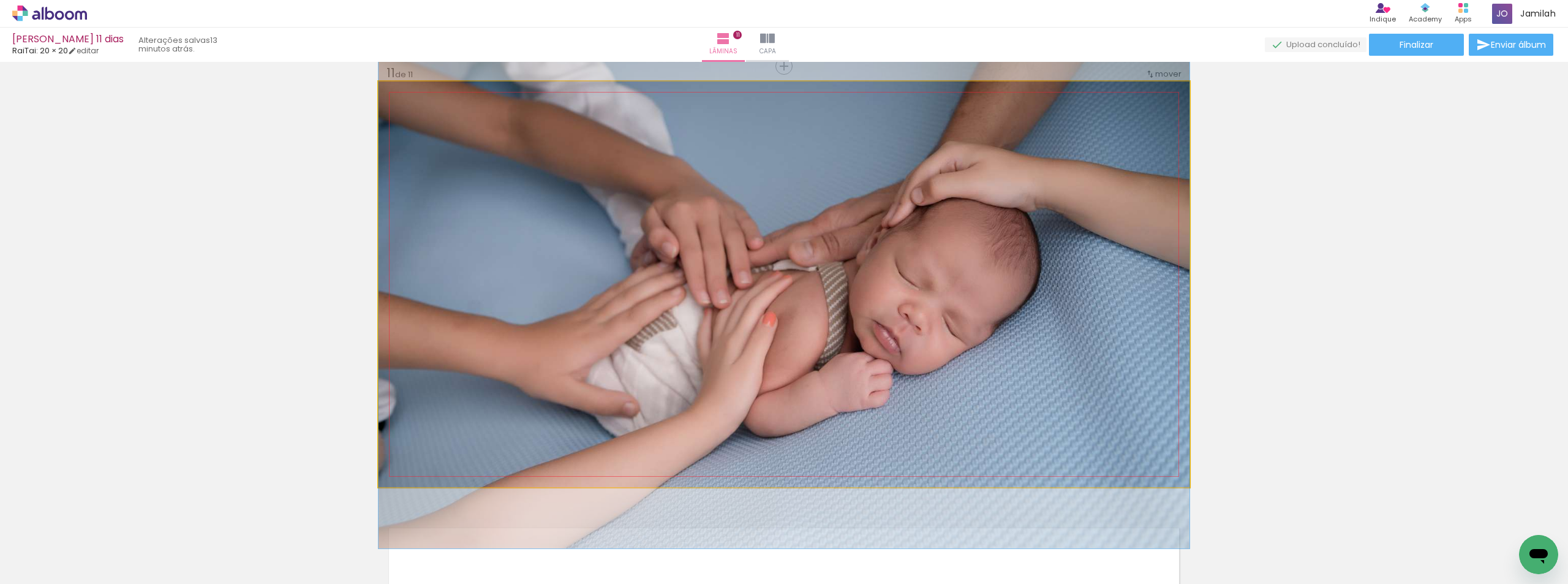
drag, startPoint x: 983, startPoint y: 280, endPoint x: 980, endPoint y: 286, distance: 6.7
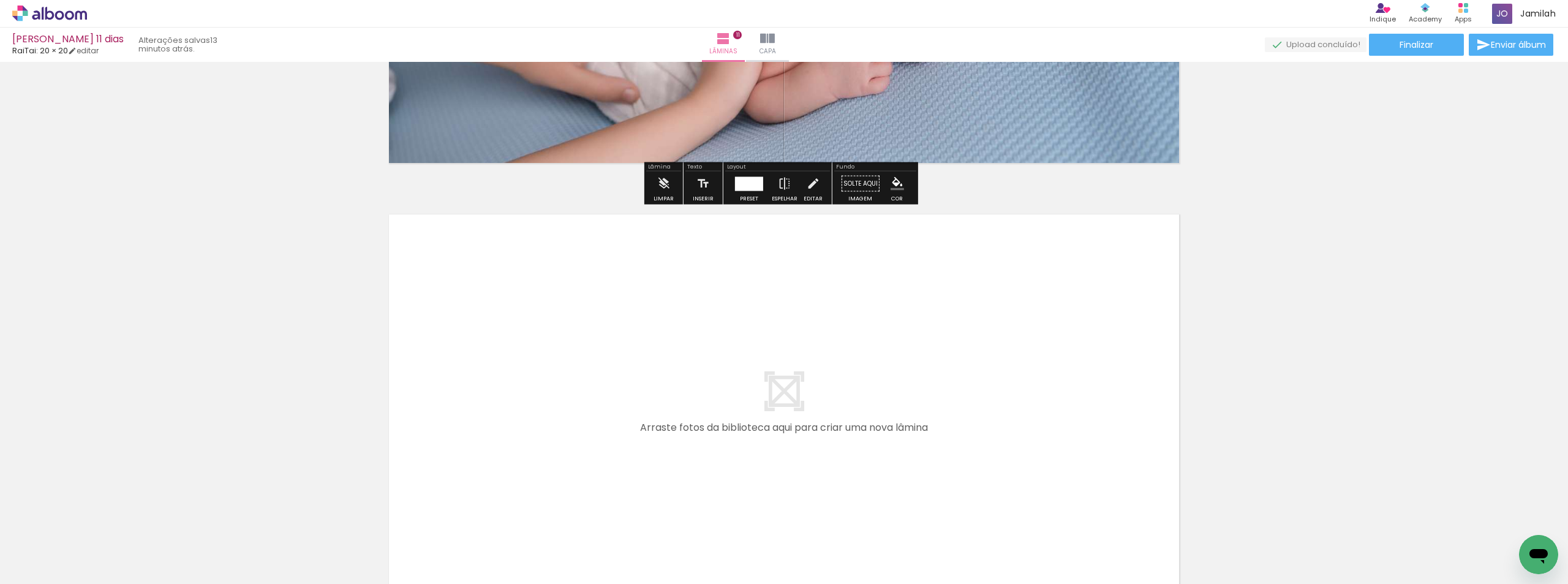
scroll to position [4840, 0]
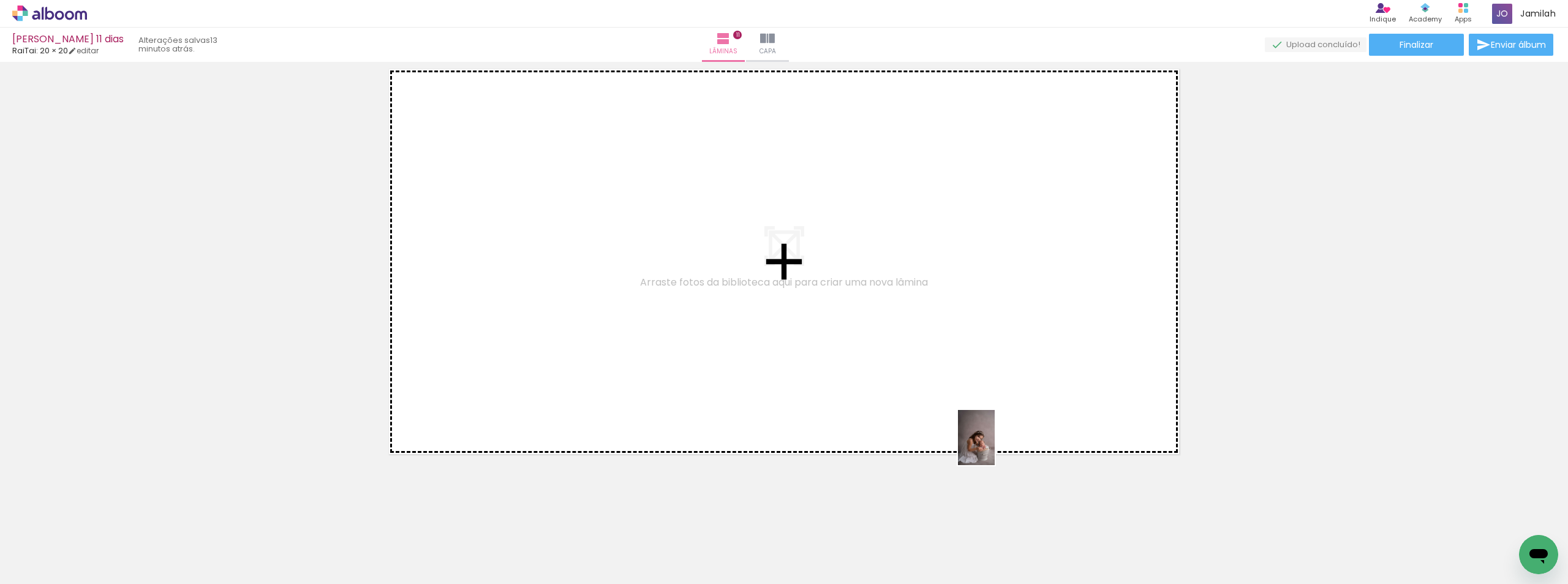
drag, startPoint x: 966, startPoint y: 553, endPoint x: 963, endPoint y: 297, distance: 256.0
click at [963, 297] on quentale-workspace at bounding box center [784, 292] width 1568 height 584
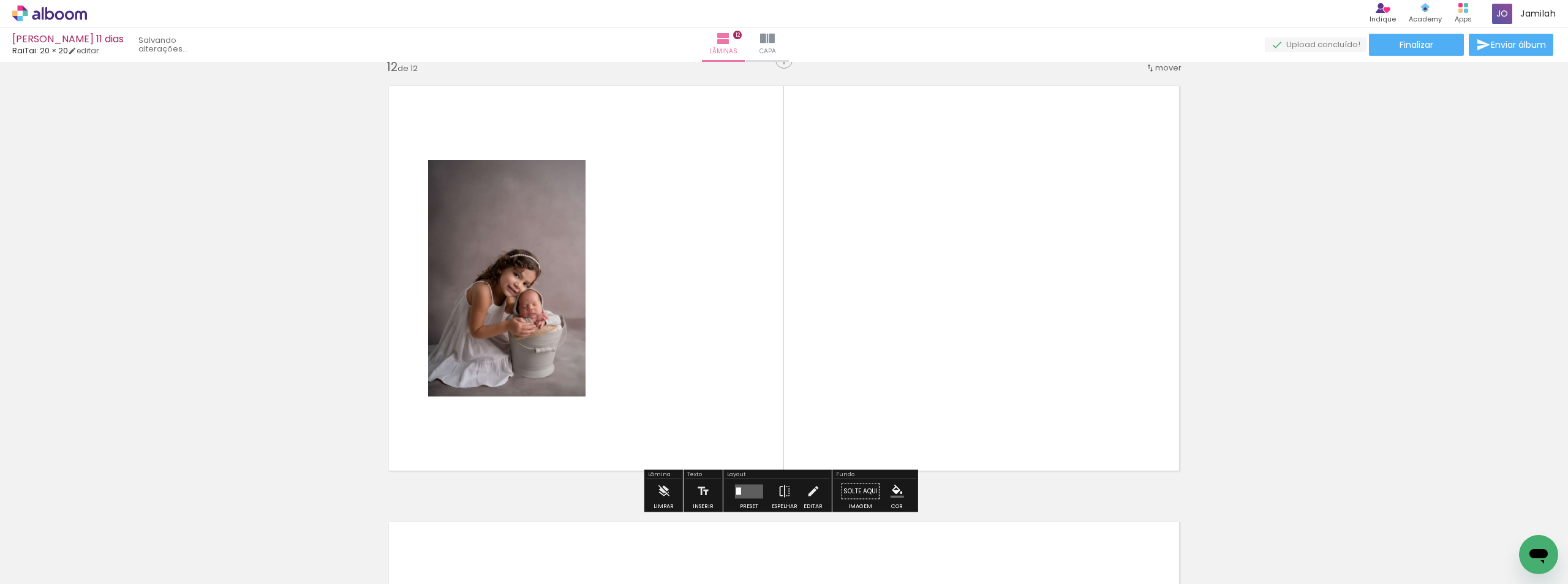
scroll to position [4818, 0]
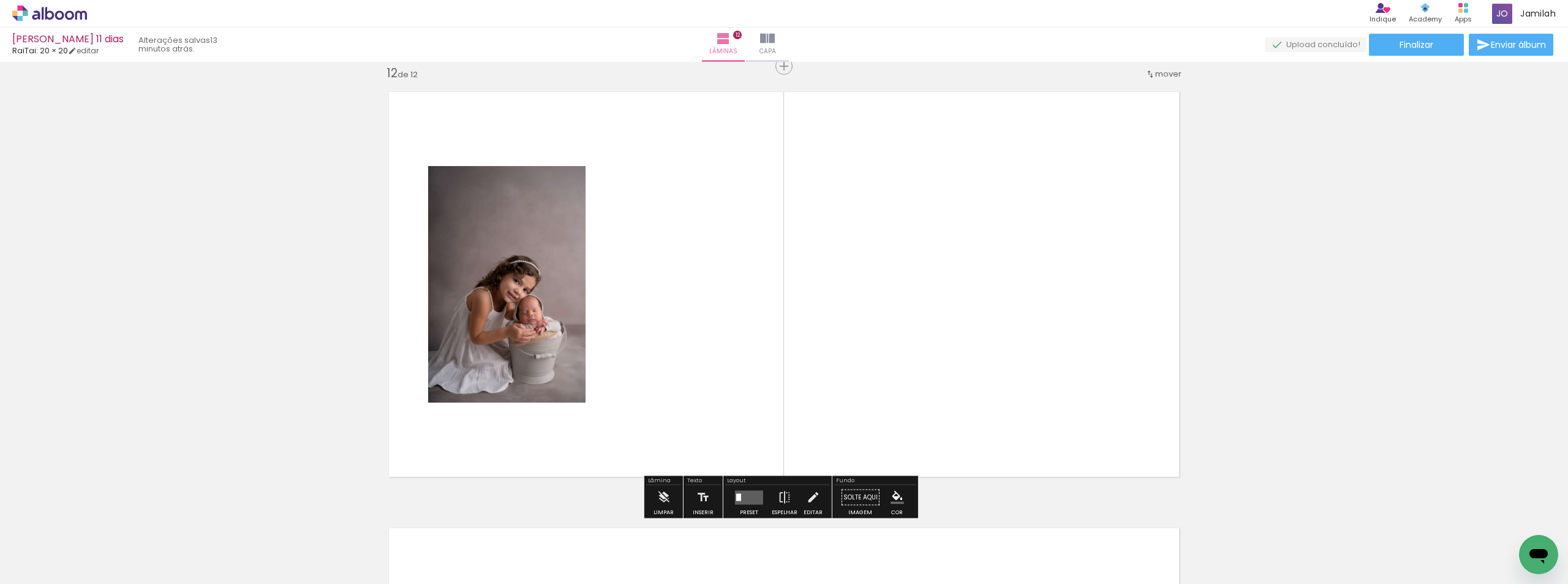
drag, startPoint x: 422, startPoint y: 302, endPoint x: 435, endPoint y: 259, distance: 44.9
click at [410, 269] on quentale-layouter at bounding box center [784, 284] width 811 height 406
drag, startPoint x: 1067, startPoint y: 519, endPoint x: 1061, endPoint y: 495, distance: 24.7
click at [1058, 495] on quentale-workspace at bounding box center [784, 292] width 1568 height 584
drag, startPoint x: 1031, startPoint y: 500, endPoint x: 960, endPoint y: 359, distance: 157.9
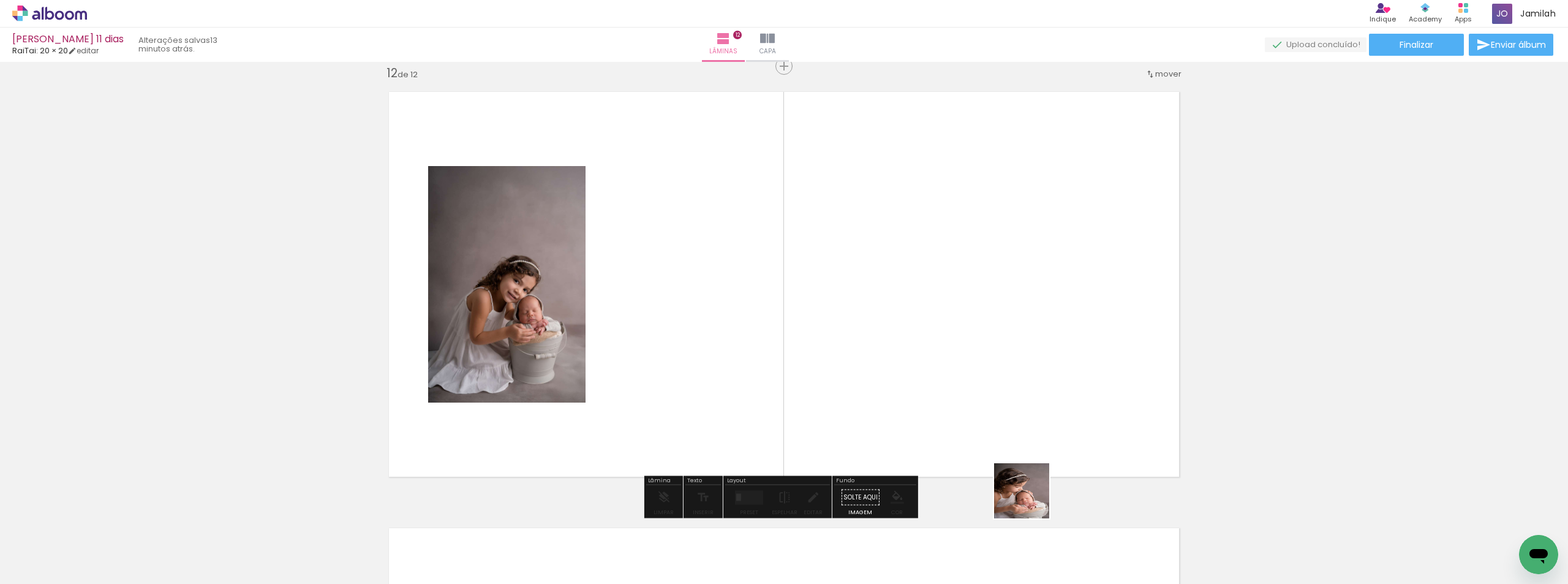
click at [992, 347] on quentale-workspace at bounding box center [784, 292] width 1568 height 584
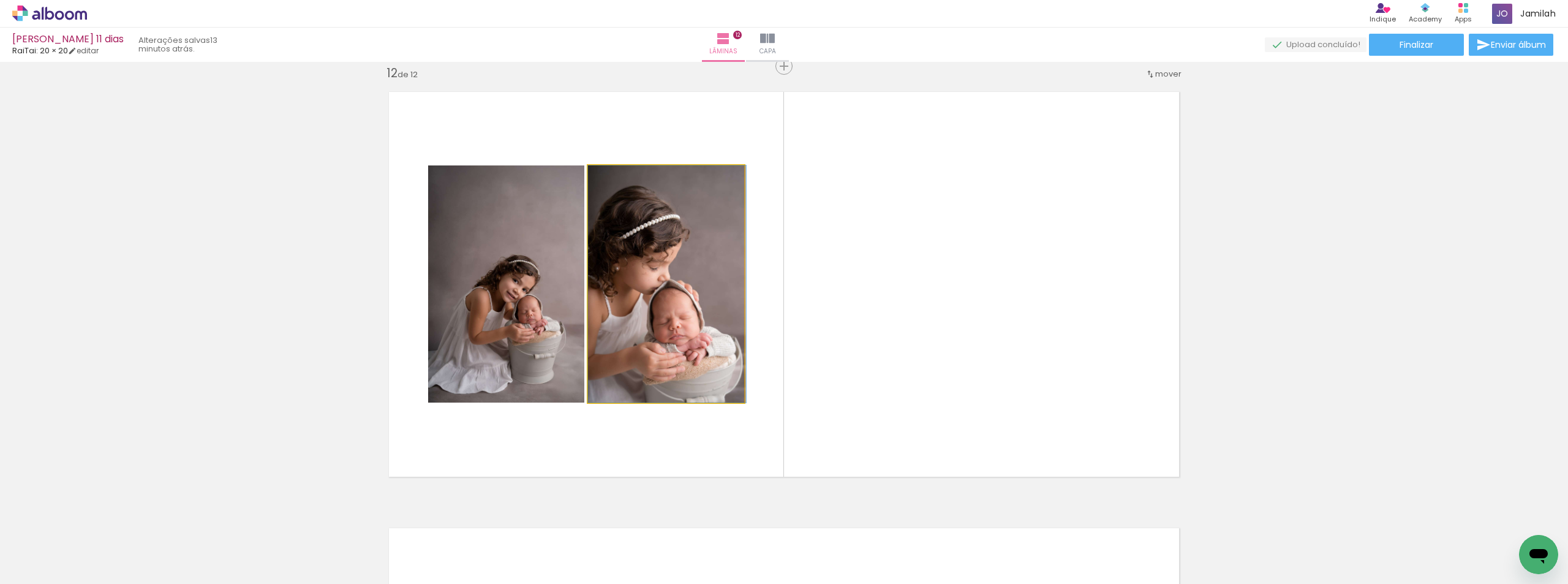
drag, startPoint x: 656, startPoint y: 356, endPoint x: 762, endPoint y: 358, distance: 106.0
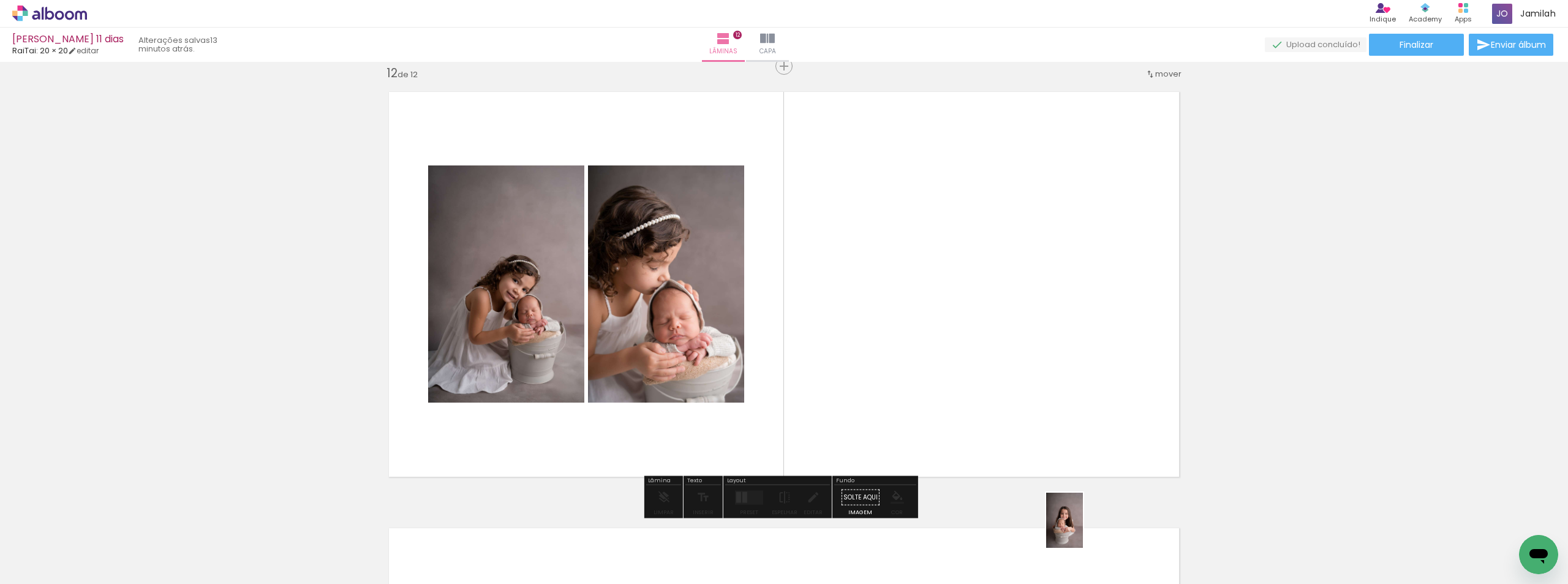
drag, startPoint x: 1131, startPoint y: 527, endPoint x: 1083, endPoint y: 530, distance: 48.1
click at [1083, 530] on quentale-thumb at bounding box center [1106, 542] width 69 height 70
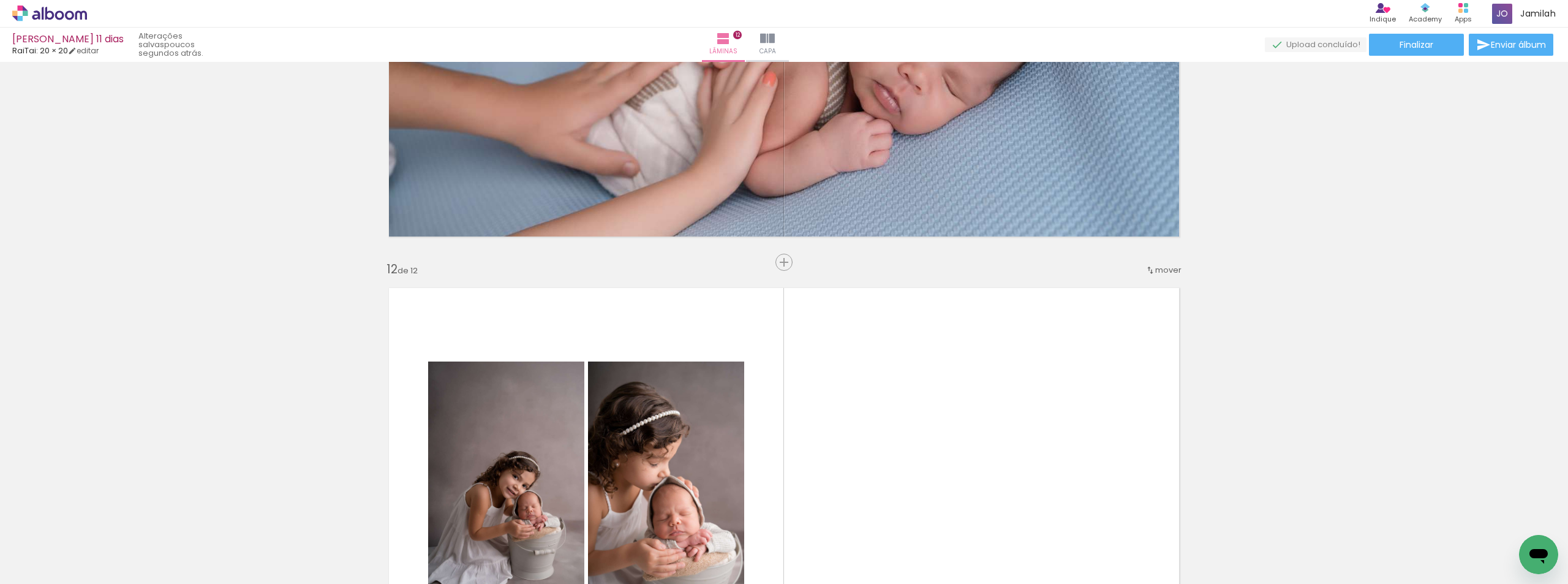
scroll to position [4756, 0]
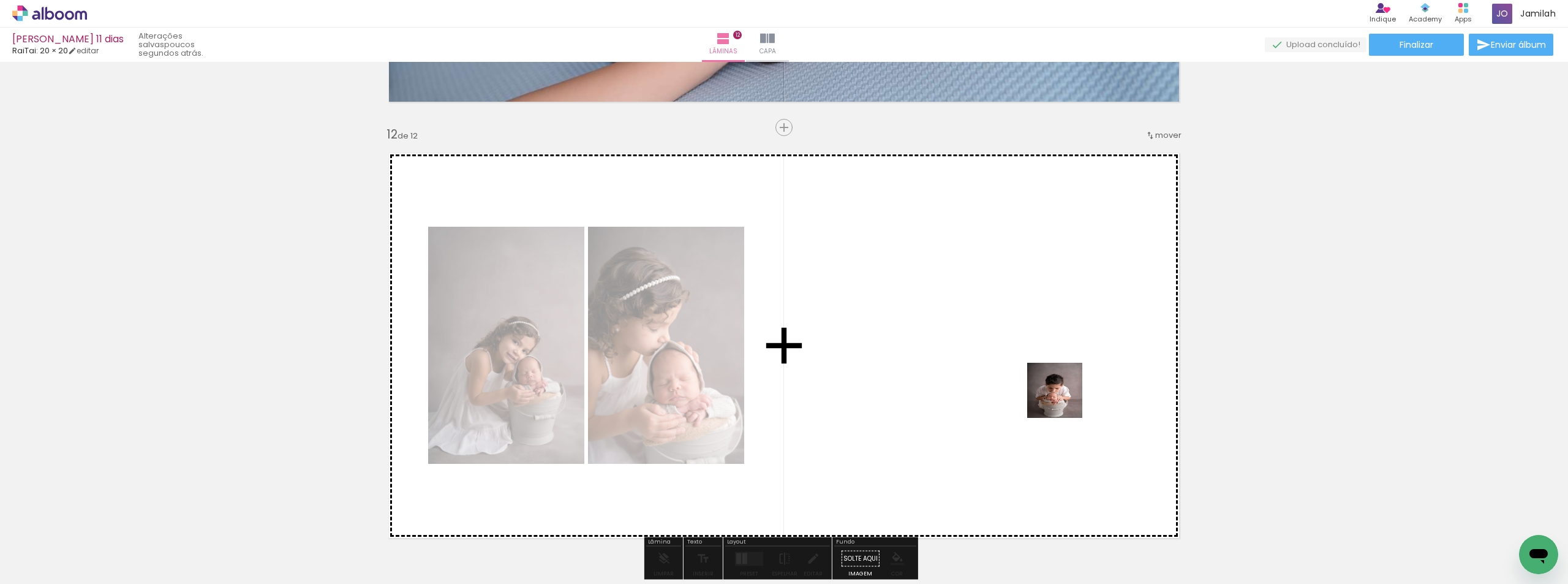
drag, startPoint x: 1064, startPoint y: 400, endPoint x: 1242, endPoint y: 463, distance: 188.8
click at [945, 340] on quentale-workspace at bounding box center [784, 292] width 1568 height 584
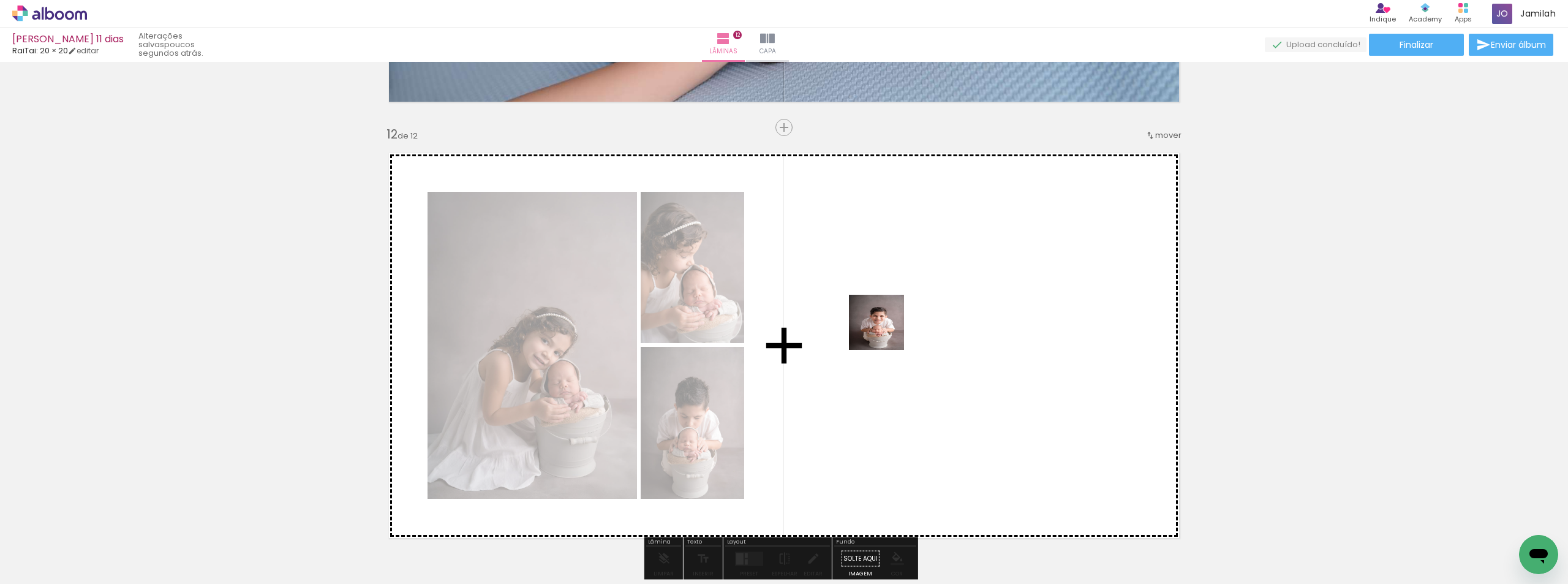
drag, startPoint x: 1310, startPoint y: 531, endPoint x: 810, endPoint y: 315, distance: 544.7
click at [810, 315] on quentale-workspace at bounding box center [784, 292] width 1568 height 584
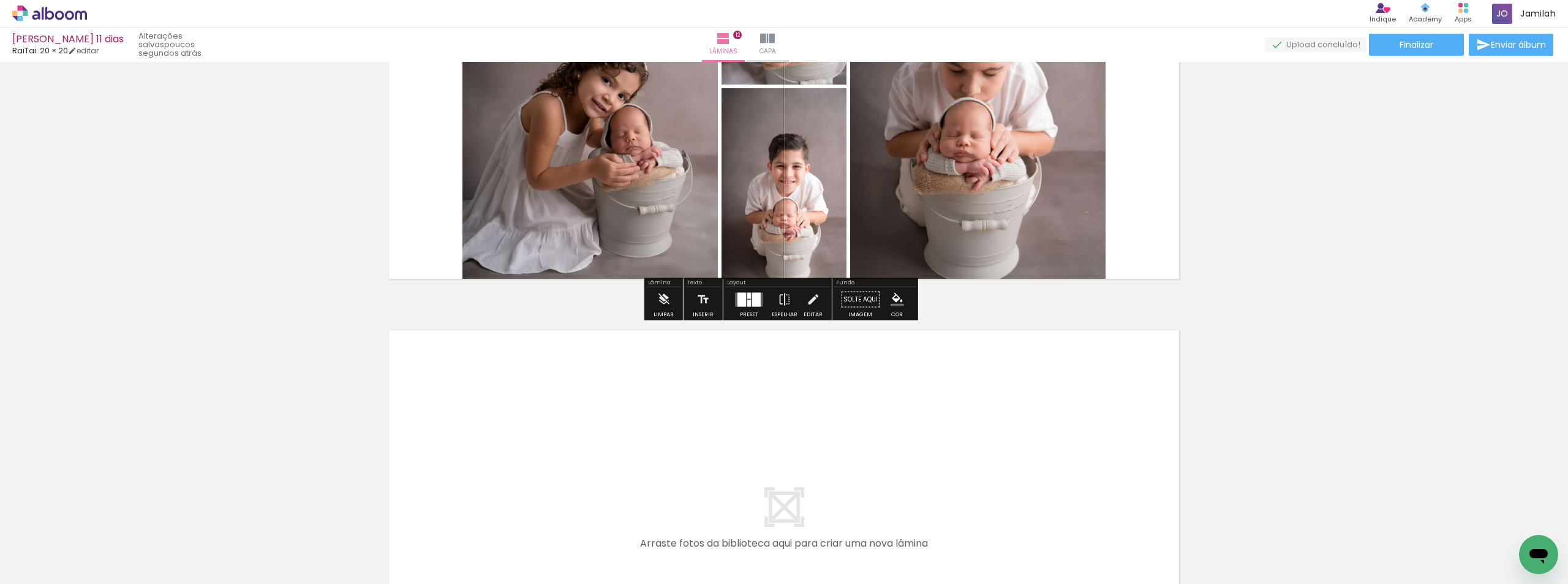
scroll to position [5186, 0]
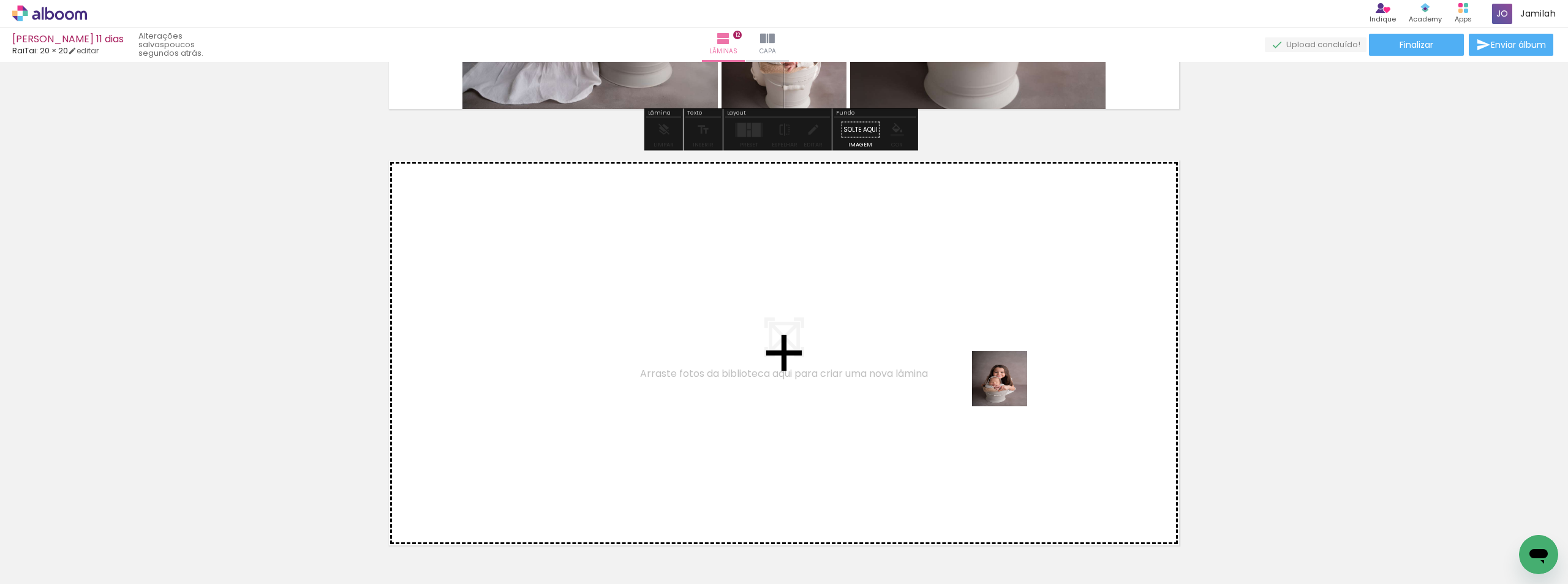
drag, startPoint x: 1094, startPoint y: 526, endPoint x: 1009, endPoint y: 388, distance: 162.1
click at [1009, 388] on quentale-workspace at bounding box center [784, 292] width 1568 height 584
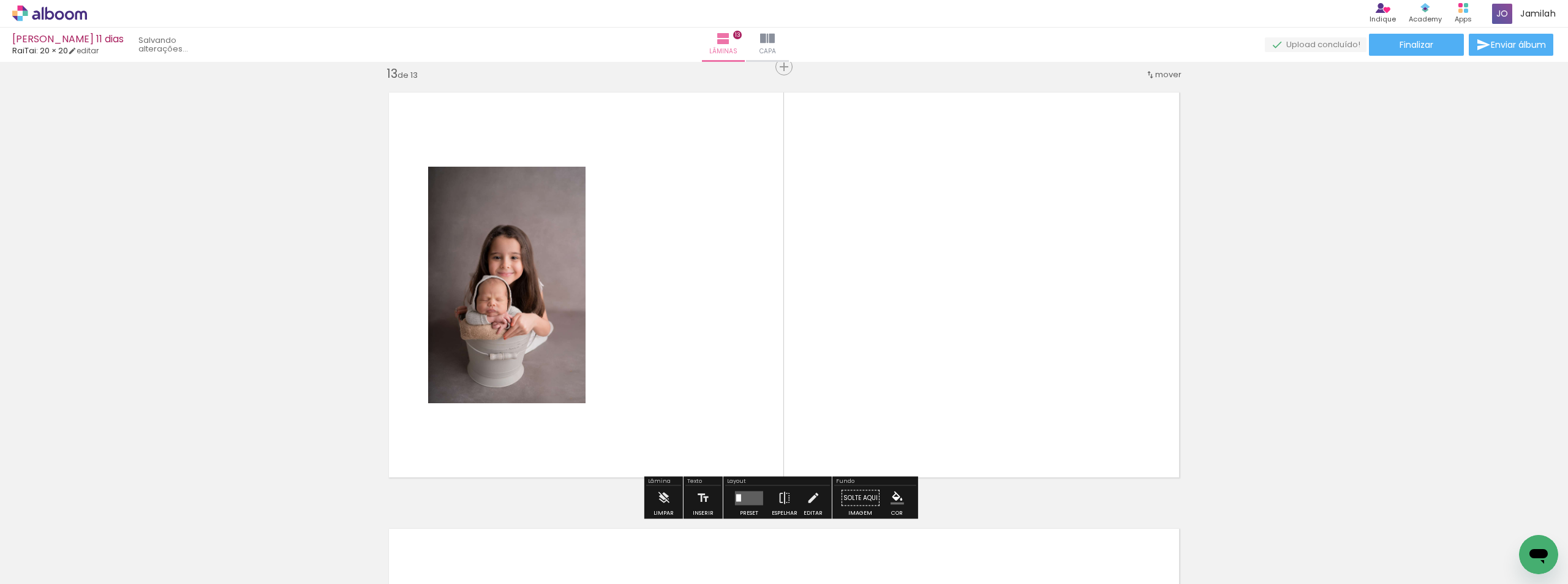
scroll to position [5254, 0]
drag, startPoint x: 1162, startPoint y: 536, endPoint x: 1265, endPoint y: 424, distance: 152.2
click at [1045, 338] on quentale-workspace at bounding box center [784, 292] width 1568 height 584
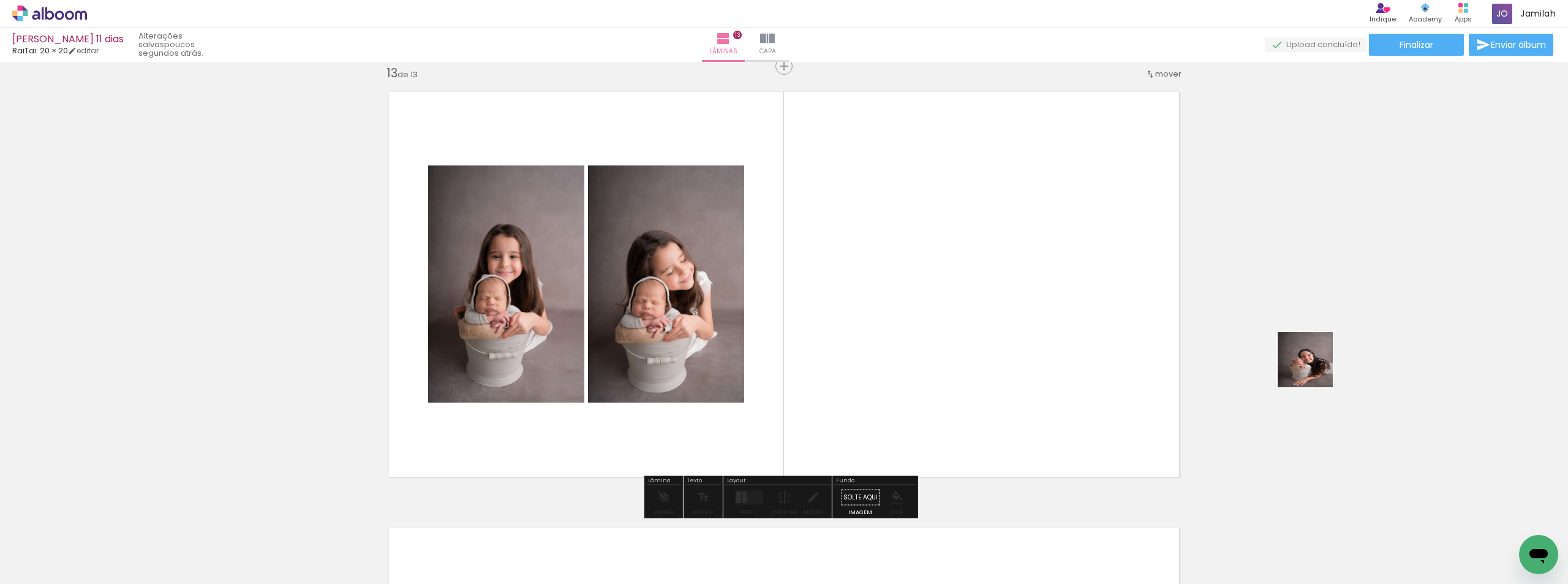
drag, startPoint x: 1468, startPoint y: 538, endPoint x: 1541, endPoint y: 435, distance: 126.2
click at [987, 277] on quentale-workspace at bounding box center [784, 292] width 1568 height 584
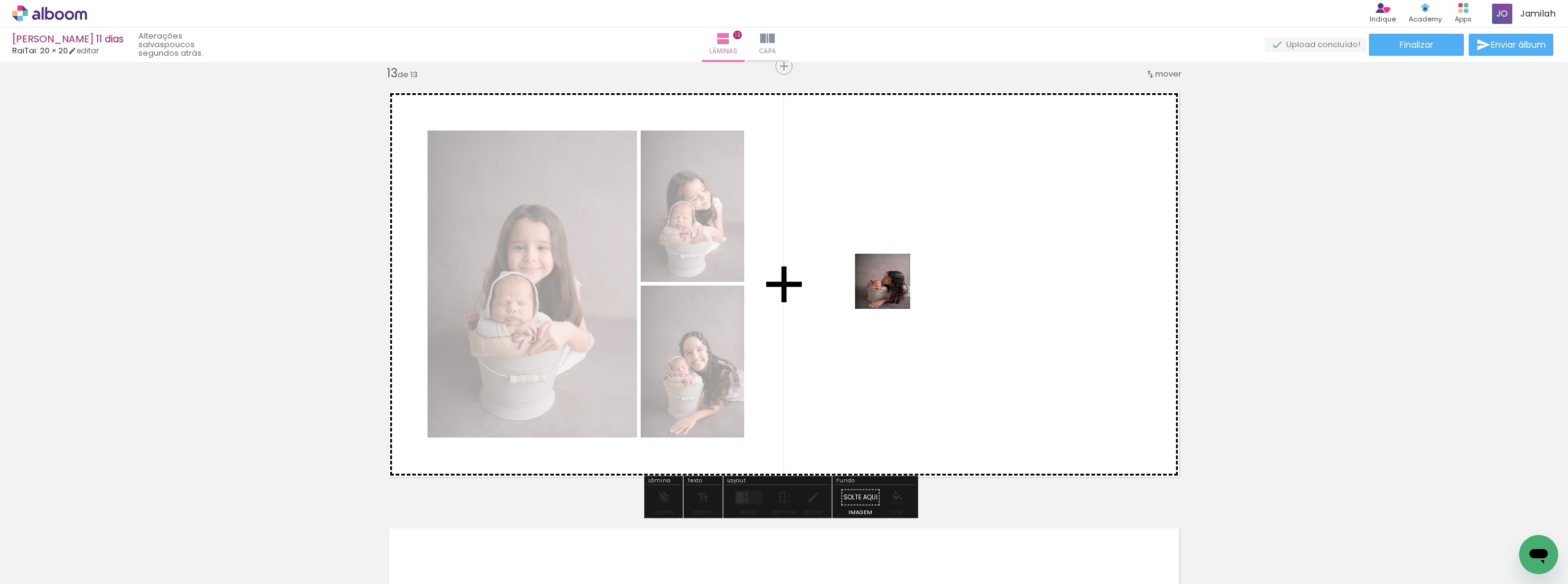
drag, startPoint x: 1530, startPoint y: 525, endPoint x: 892, endPoint y: 290, distance: 679.9
click at [892, 290] on quentale-workspace at bounding box center [784, 292] width 1568 height 584
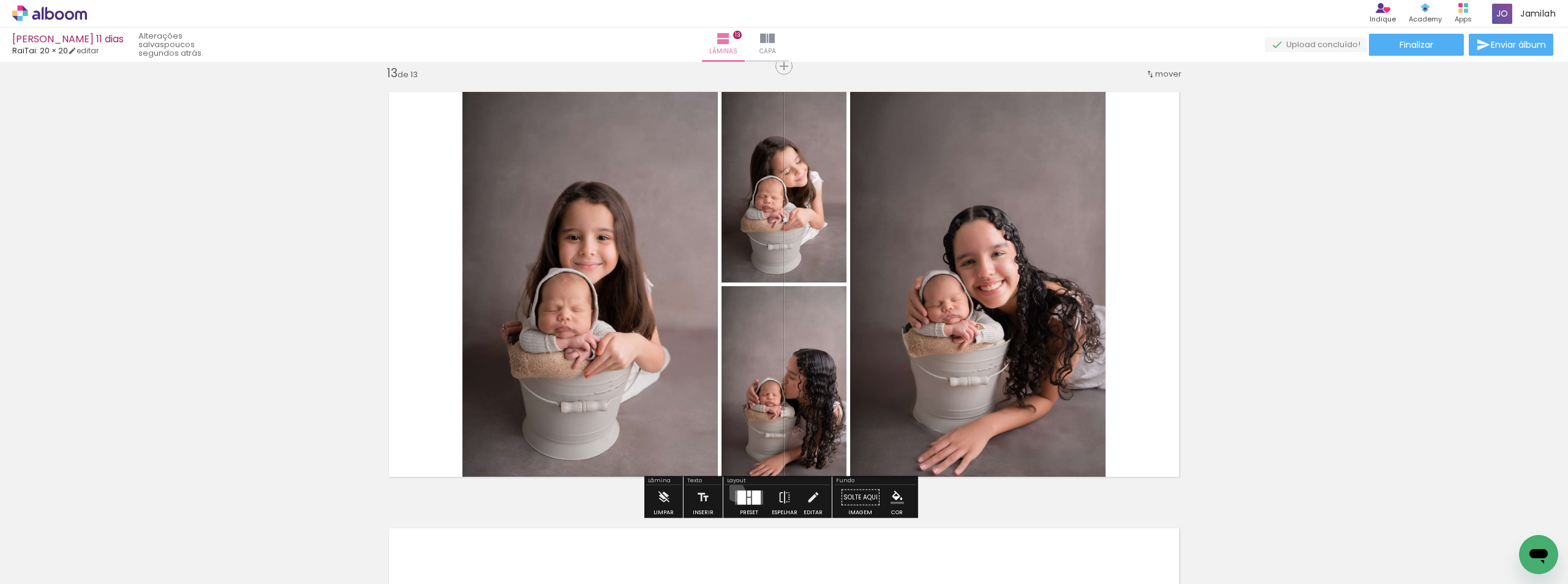
click at [735, 492] on quentale-layouter at bounding box center [749, 497] width 28 height 14
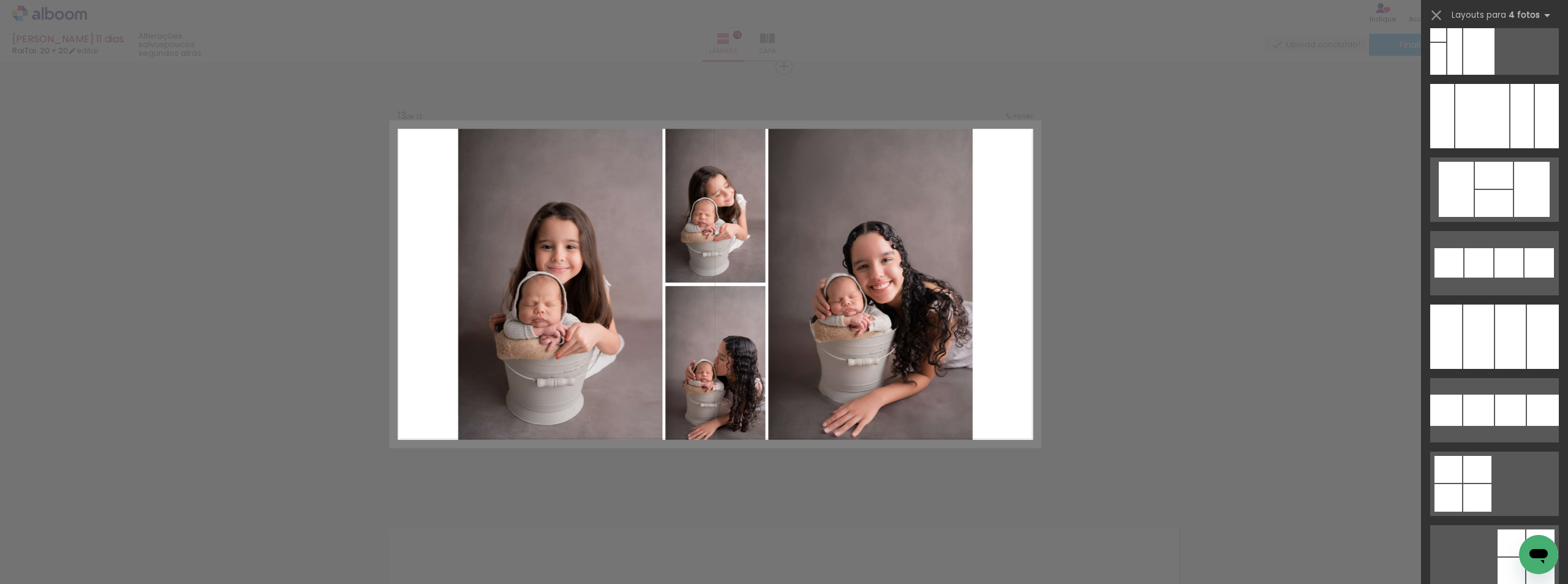
scroll to position [8645, 0]
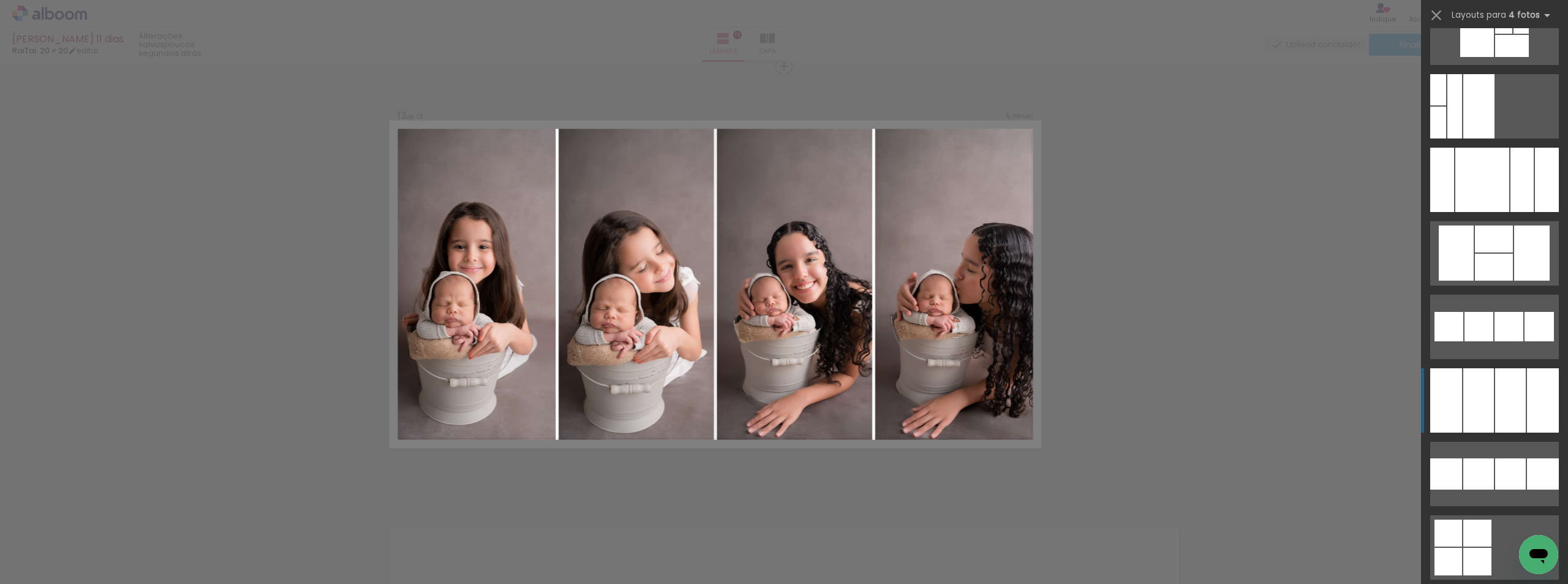
click at [1502, 378] on div at bounding box center [1511, 400] width 31 height 64
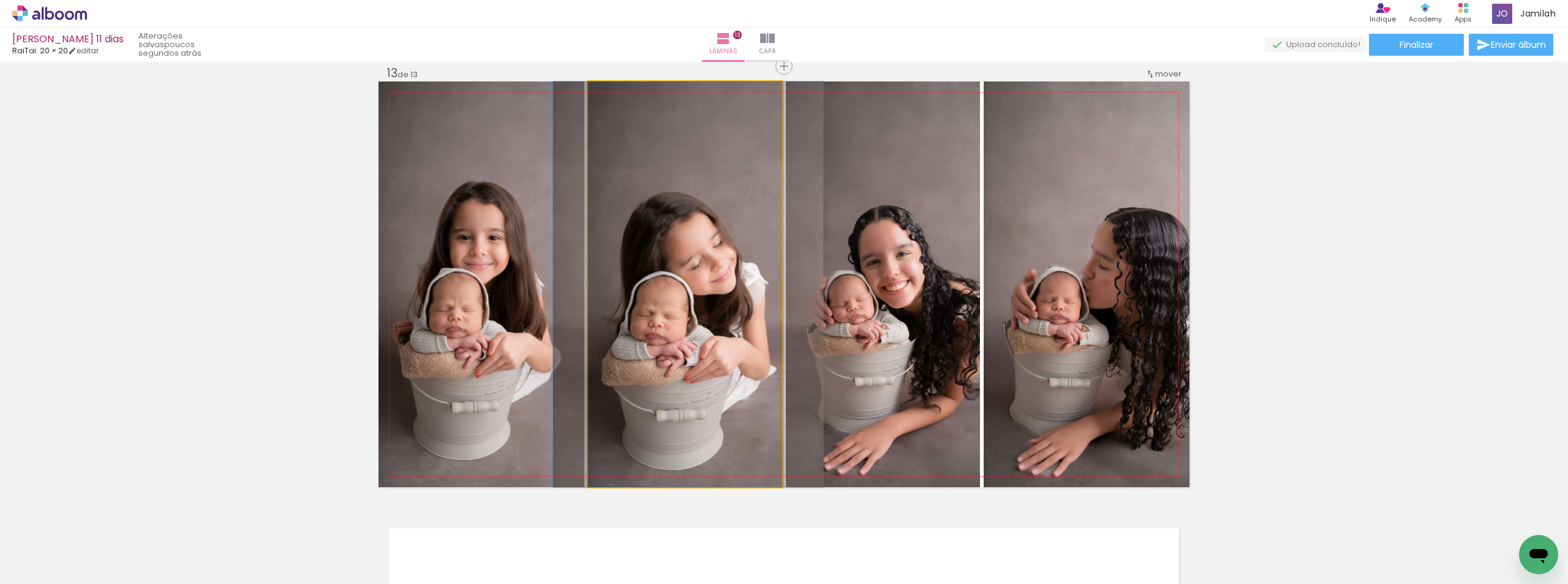
drag, startPoint x: 607, startPoint y: 304, endPoint x: 610, endPoint y: 284, distance: 20.2
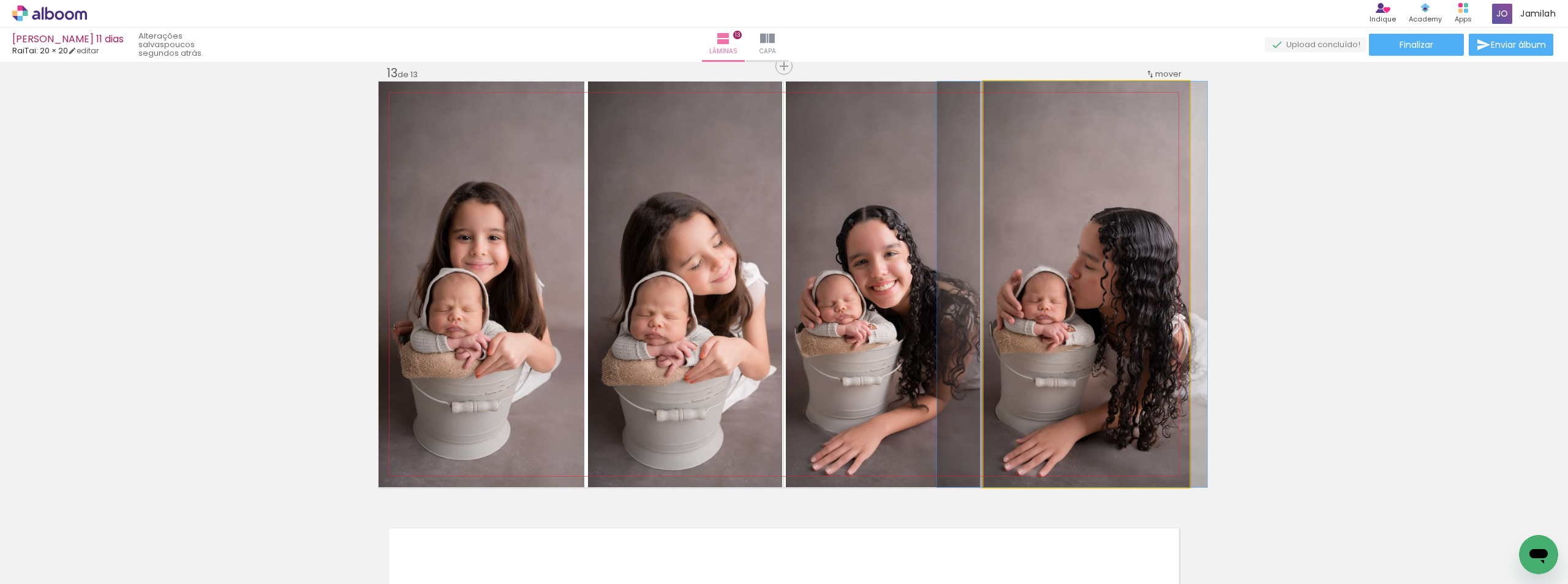
drag, startPoint x: 1057, startPoint y: 280, endPoint x: 1043, endPoint y: 259, distance: 25.2
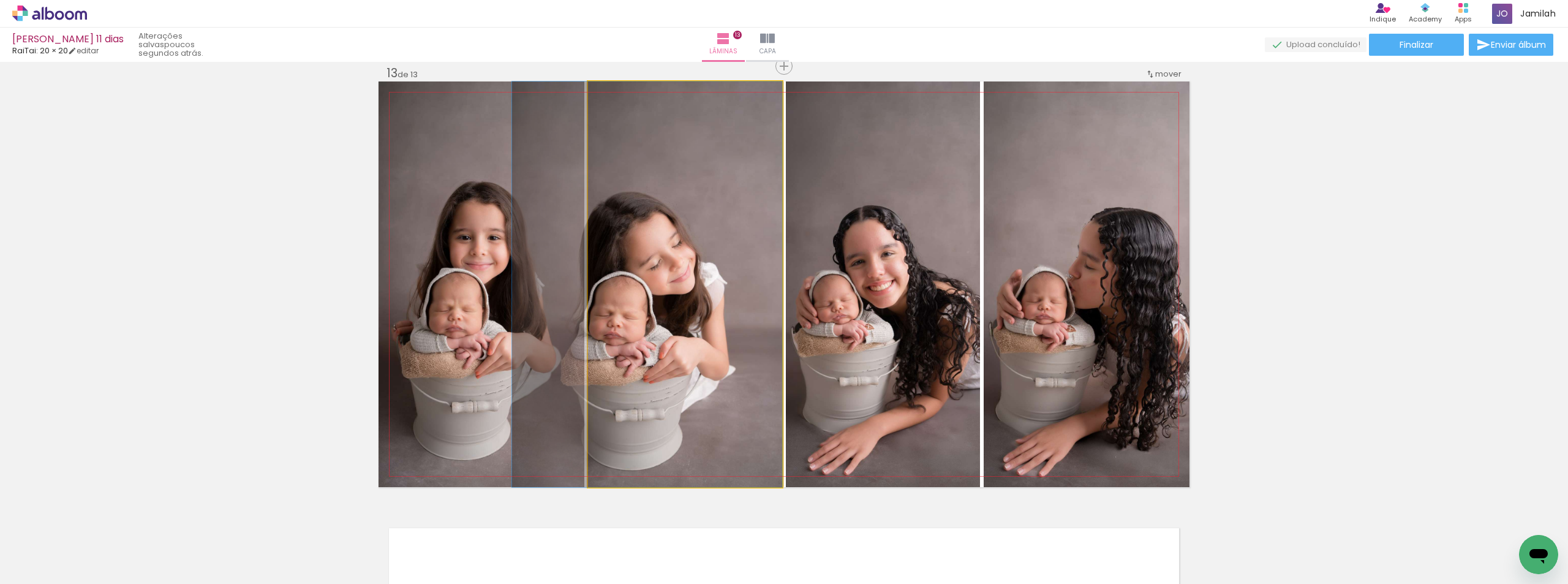
drag, startPoint x: 724, startPoint y: 266, endPoint x: 500, endPoint y: 263, distance: 224.0
click at [0, 0] on slot at bounding box center [0, 0] width 0 height 0
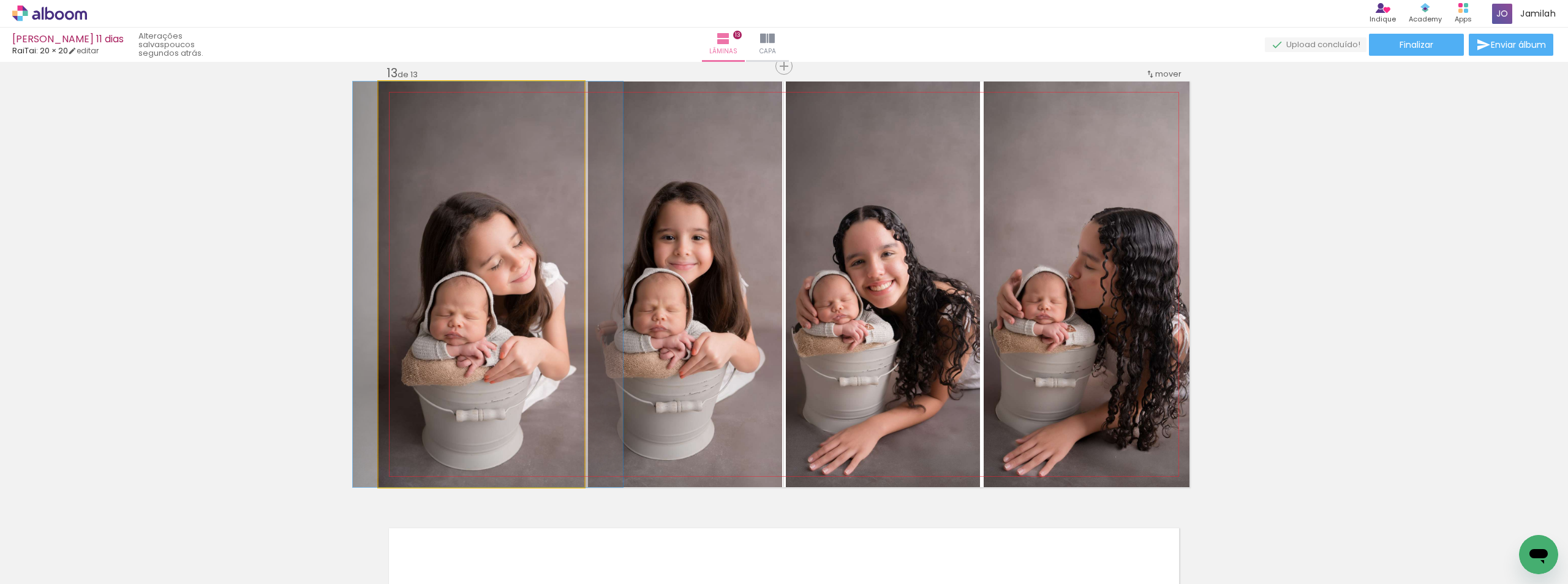
drag, startPoint x: 492, startPoint y: 263, endPoint x: 498, endPoint y: 256, distance: 9.2
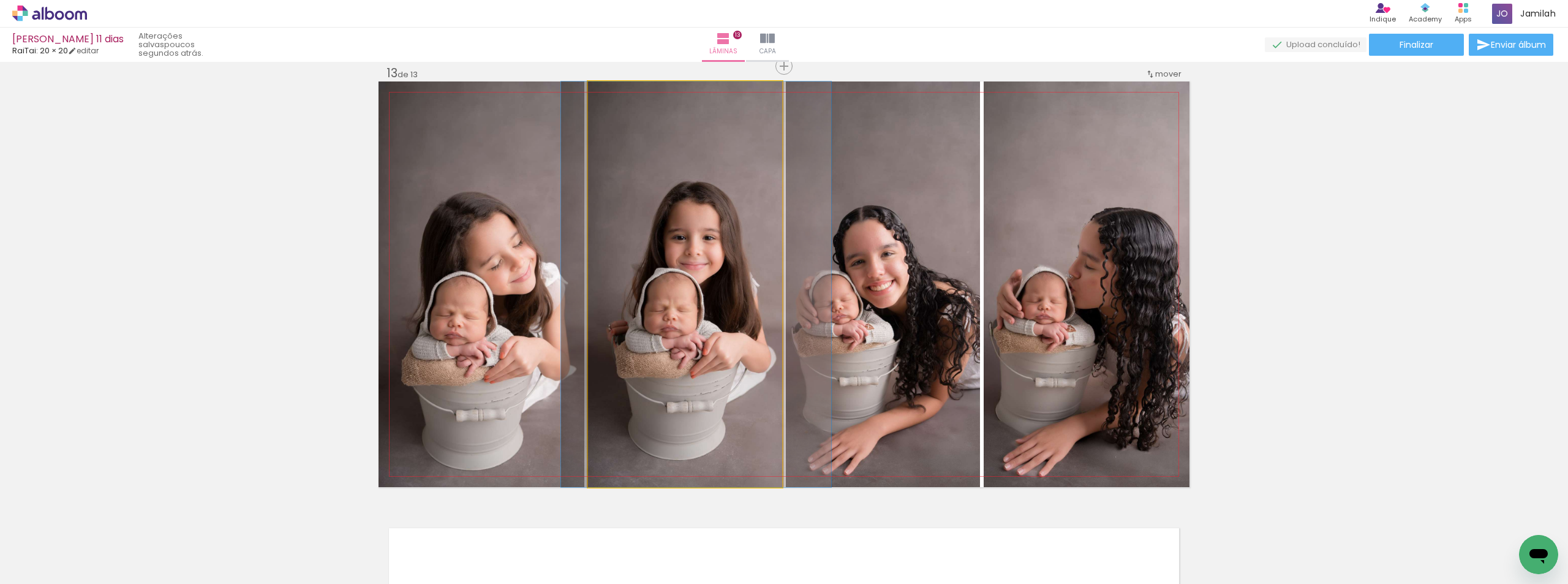
drag, startPoint x: 701, startPoint y: 277, endPoint x: 712, endPoint y: 282, distance: 12.1
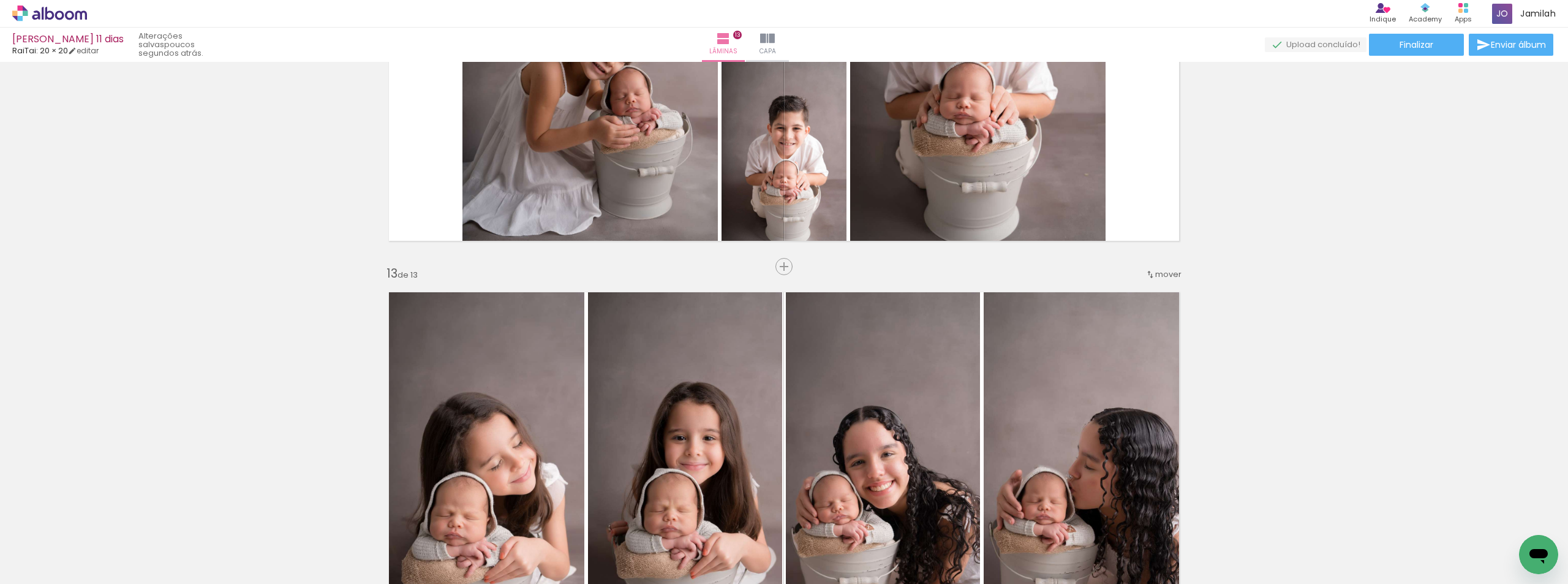
scroll to position [4948, 0]
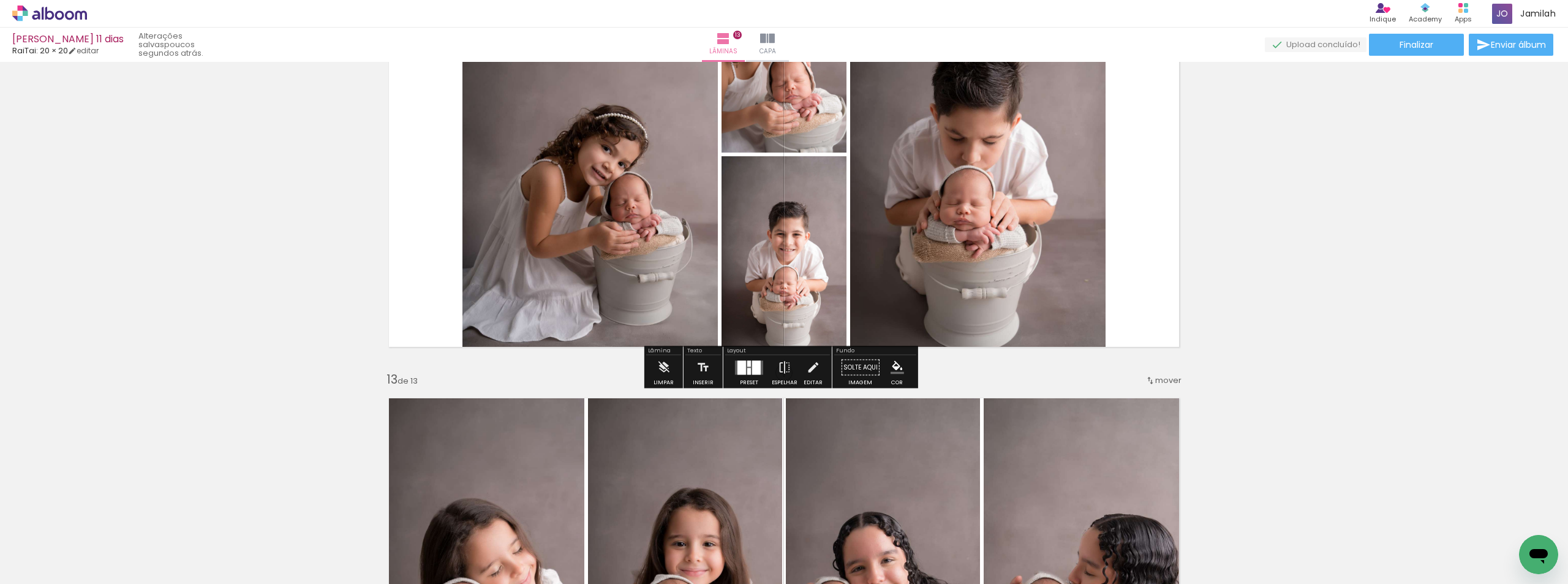
click at [741, 369] on div at bounding box center [741, 367] width 9 height 14
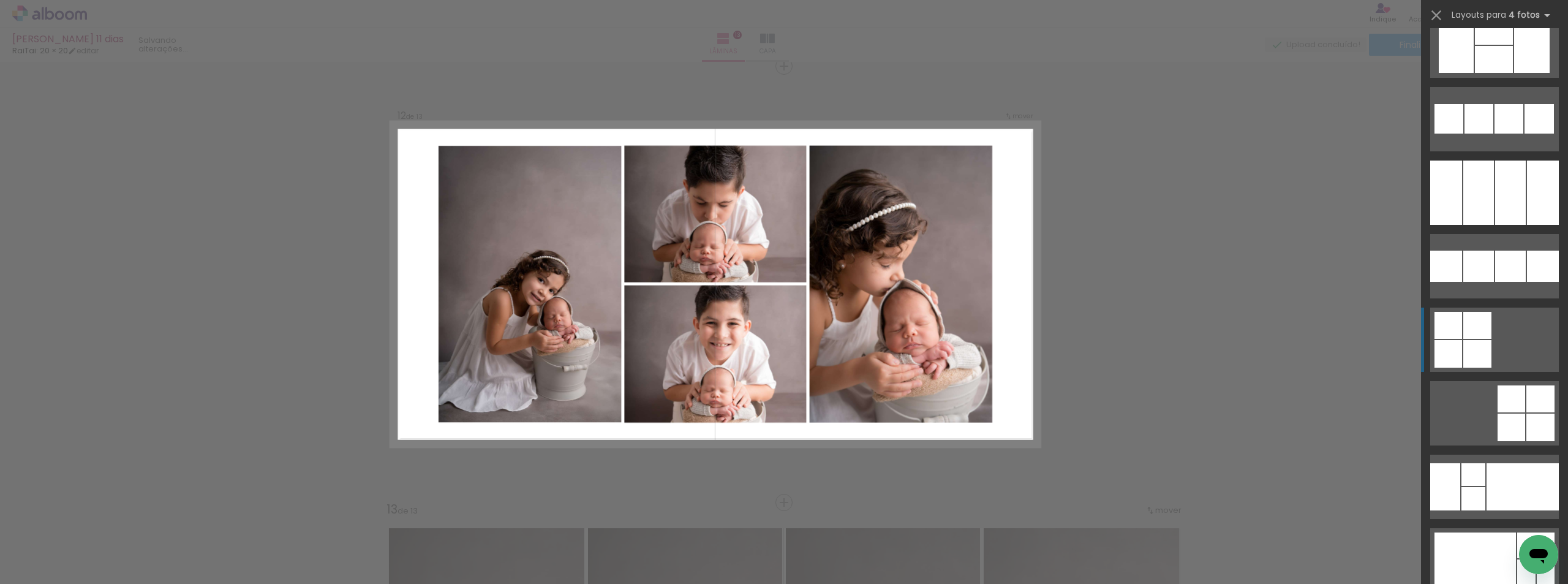
scroll to position [8767, 0]
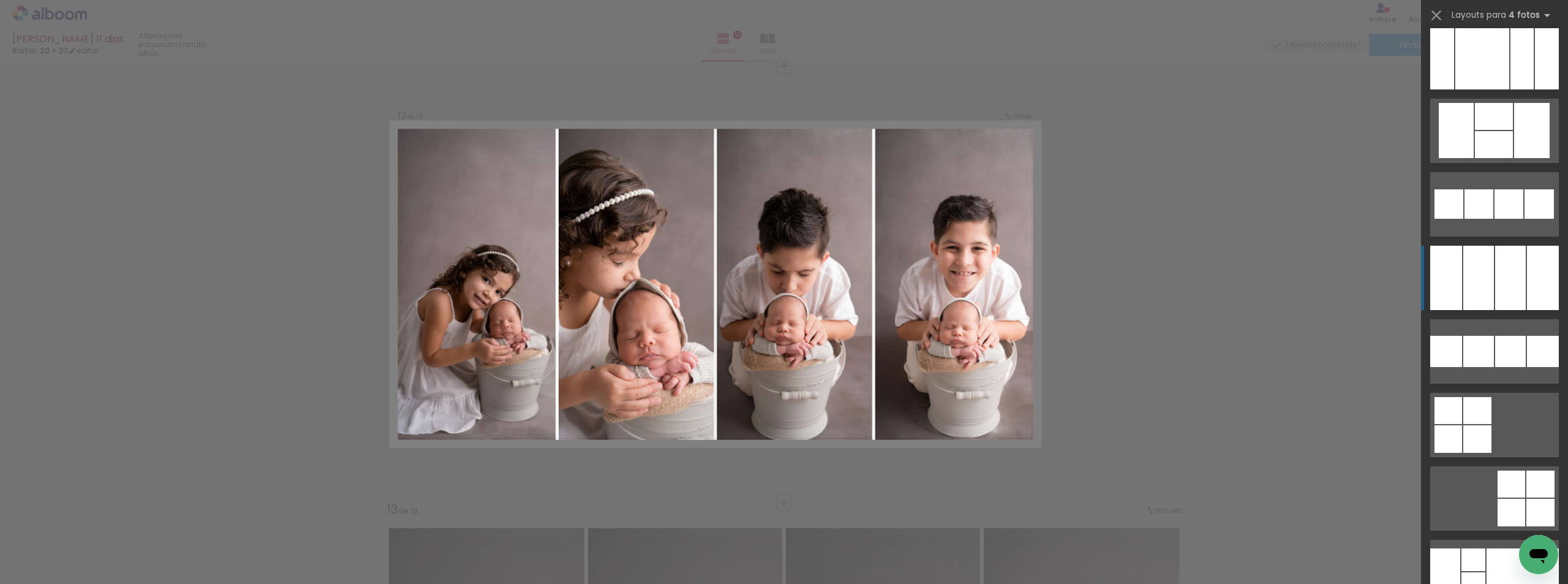
click at [1453, 256] on div at bounding box center [1446, 277] width 32 height 64
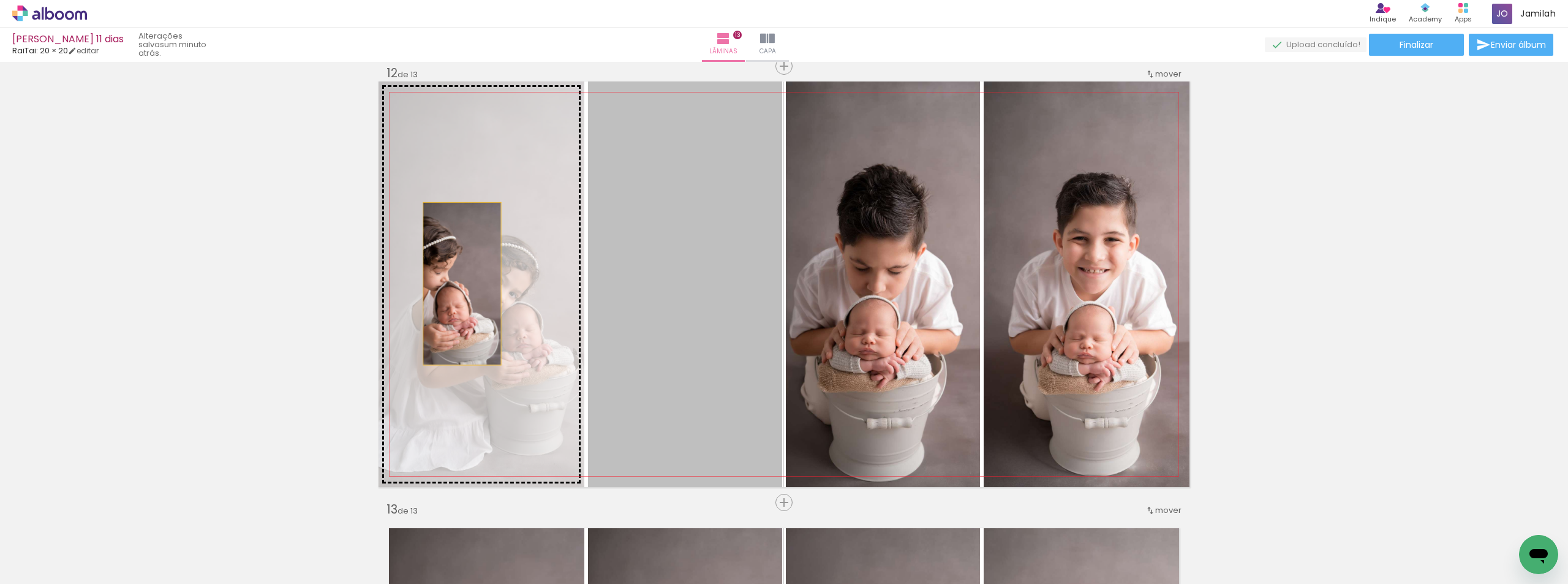
drag, startPoint x: 668, startPoint y: 305, endPoint x: 457, endPoint y: 283, distance: 212.1
click at [0, 0] on slot at bounding box center [0, 0] width 0 height 0
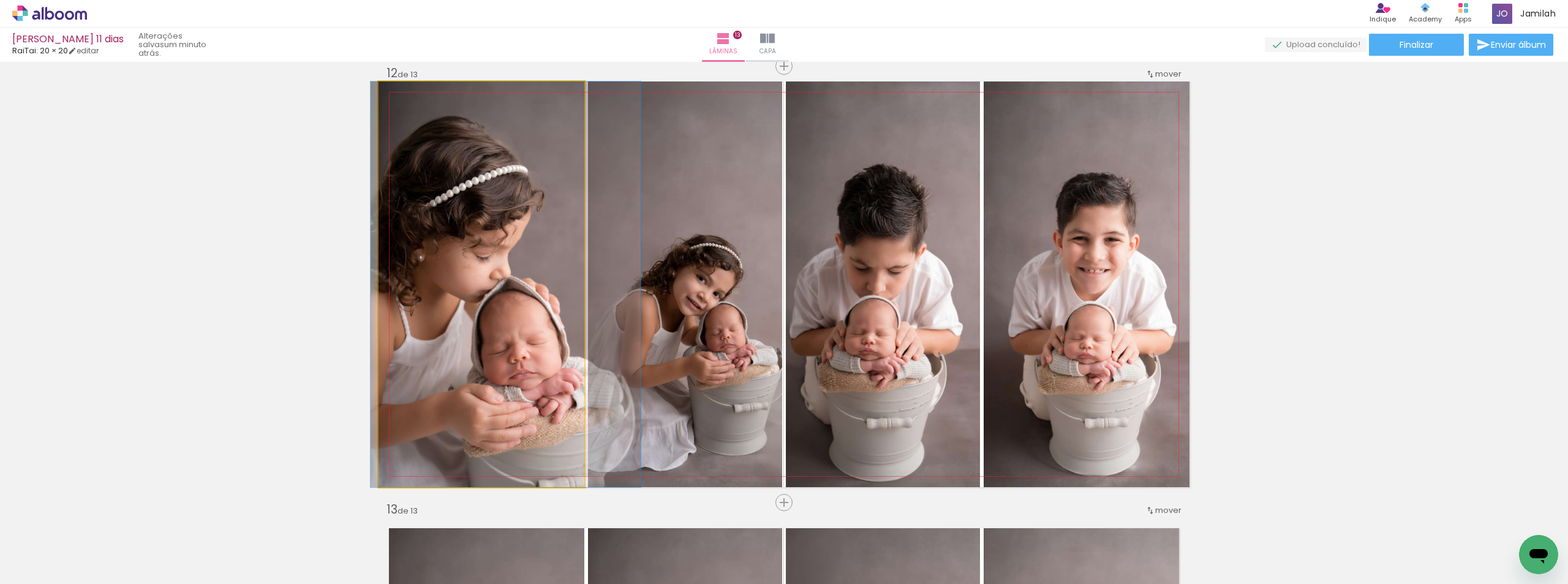
drag, startPoint x: 474, startPoint y: 287, endPoint x: 498, endPoint y: 297, distance: 26.0
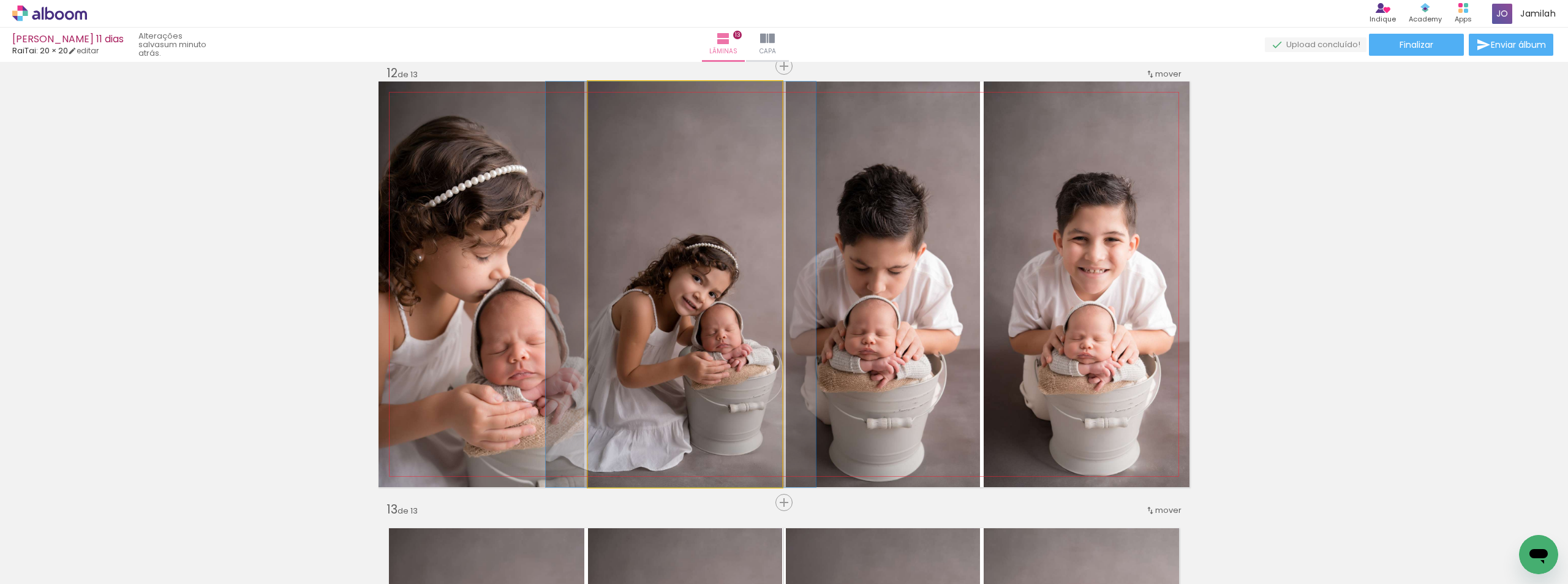
drag, startPoint x: 649, startPoint y: 325, endPoint x: 635, endPoint y: 311, distance: 19.8
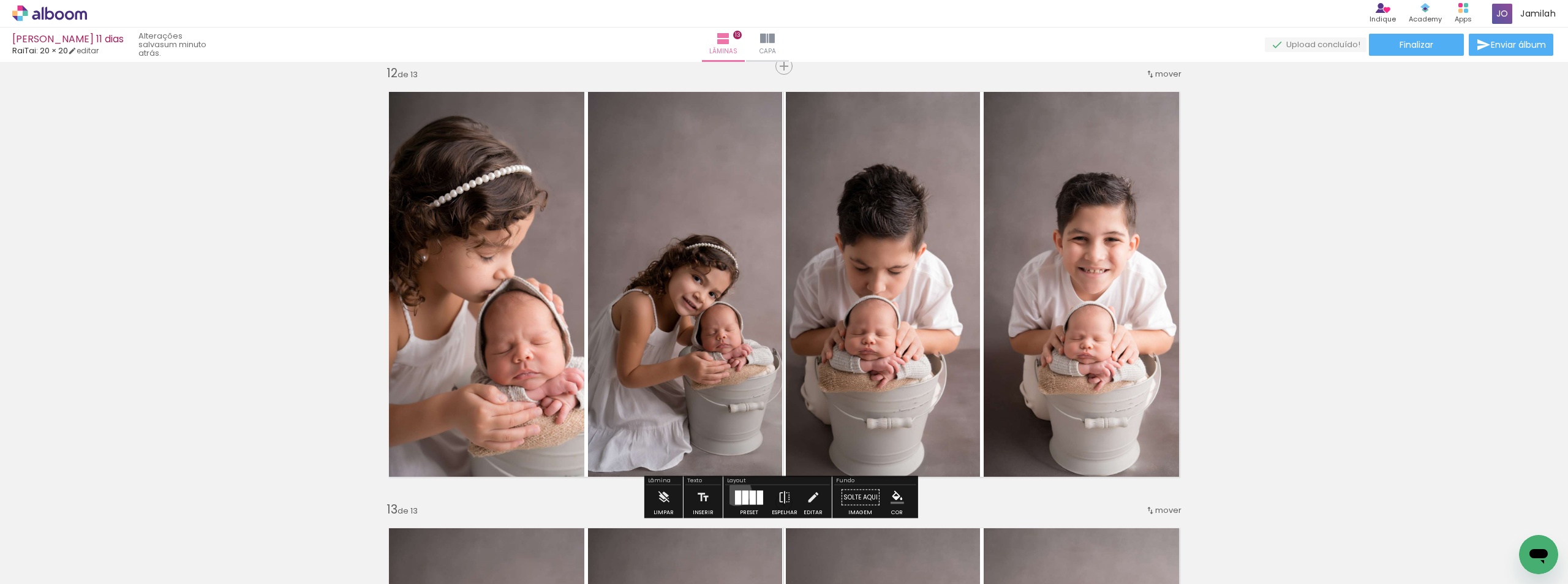
drag, startPoint x: 734, startPoint y: 491, endPoint x: 777, endPoint y: 458, distance: 54.2
click at [734, 486] on div at bounding box center [749, 498] width 33 height 25
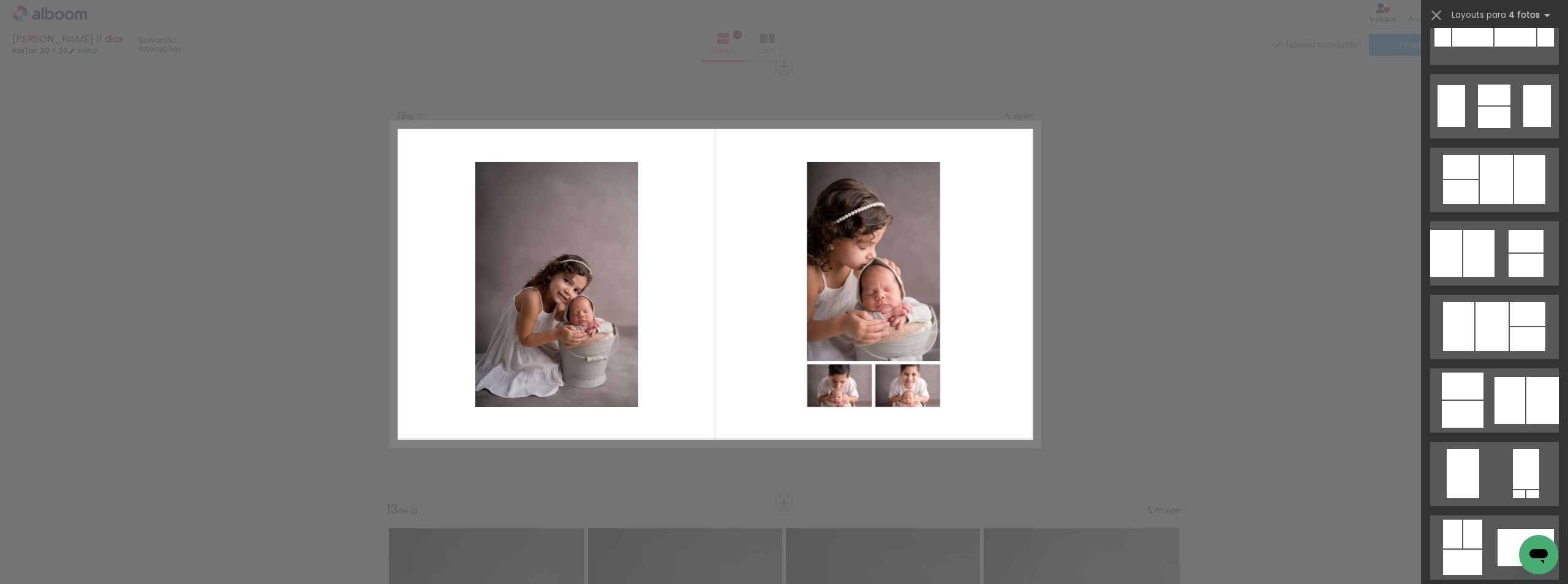
scroll to position [10325, 0]
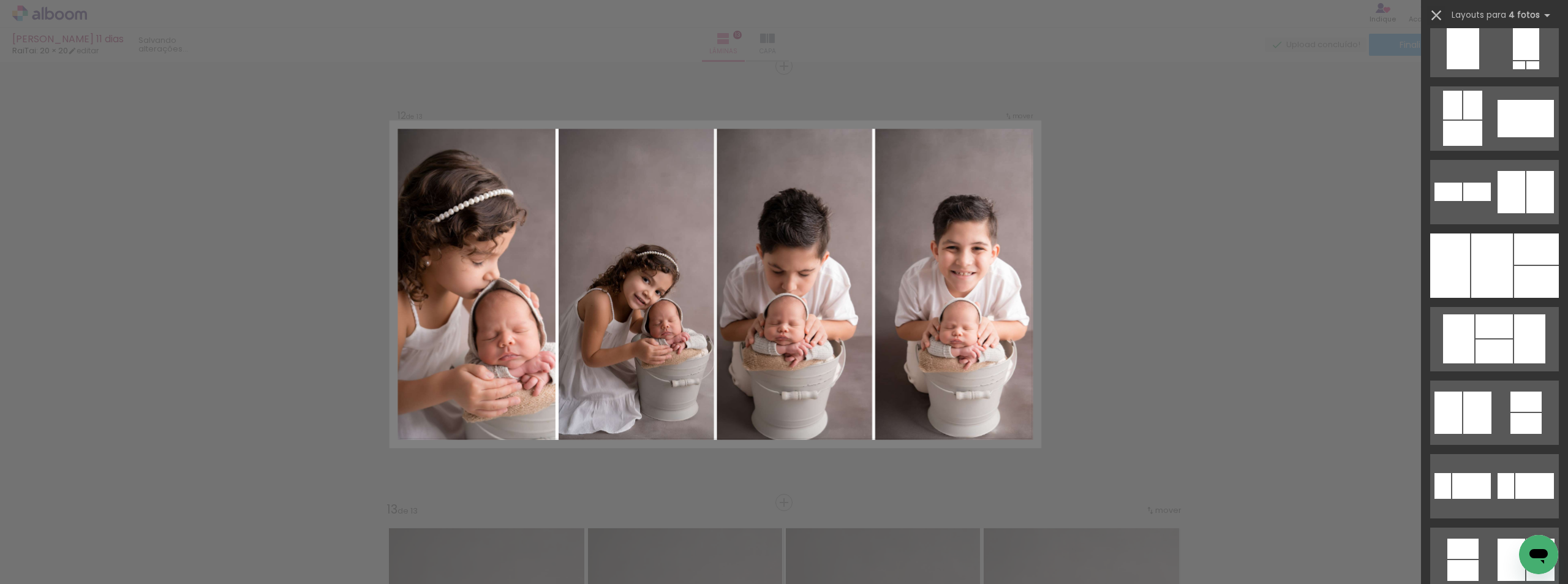
click at [1433, 21] on iron-icon at bounding box center [1436, 15] width 17 height 17
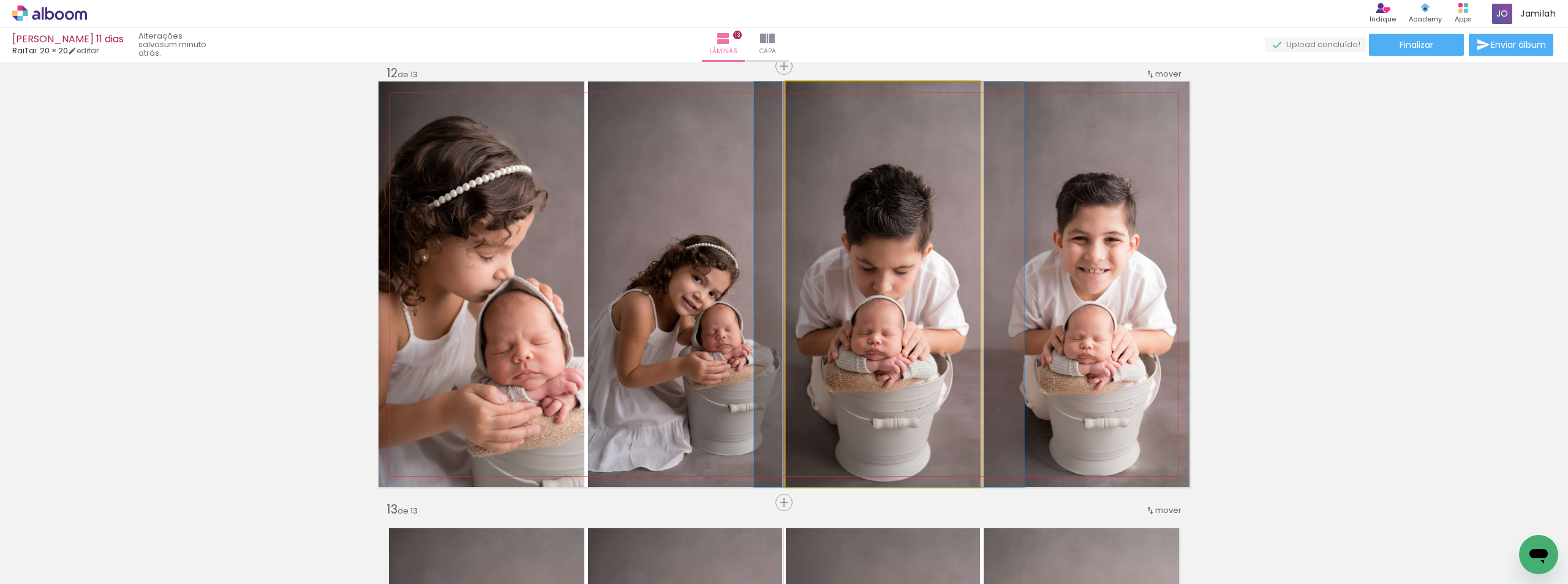
drag, startPoint x: 945, startPoint y: 167, endPoint x: 953, endPoint y: 166, distance: 8.1
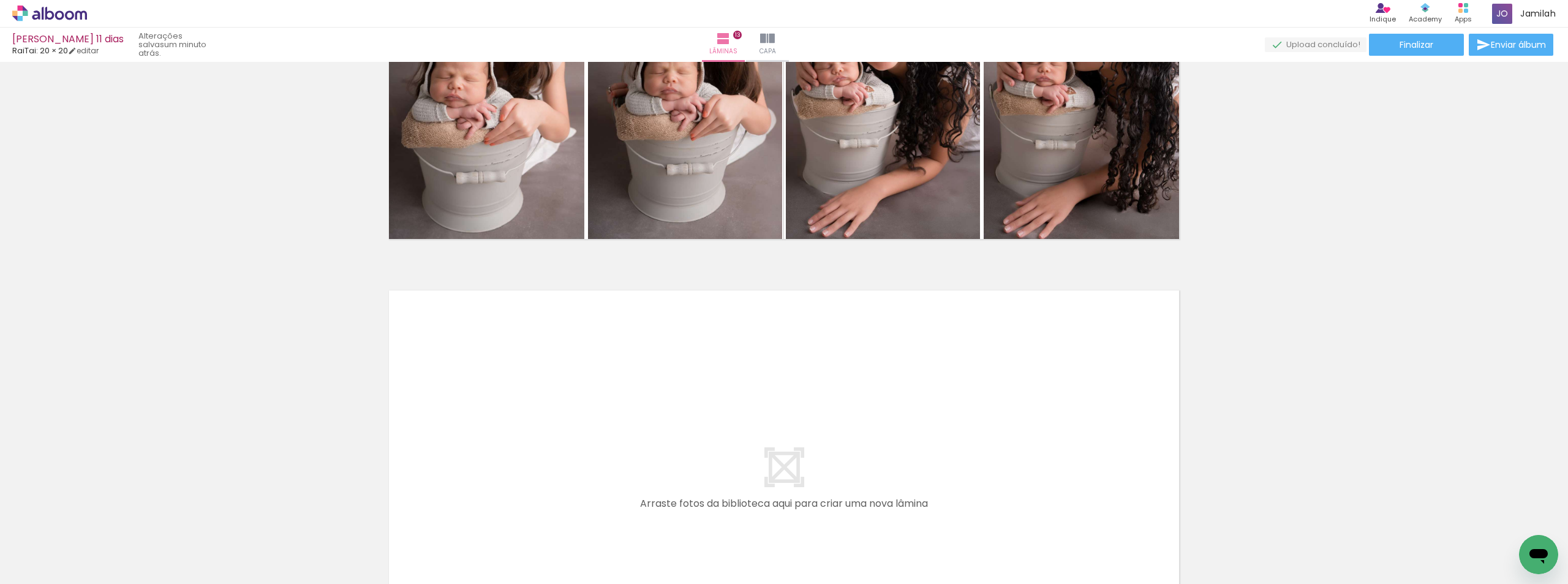
scroll to position [5714, 0]
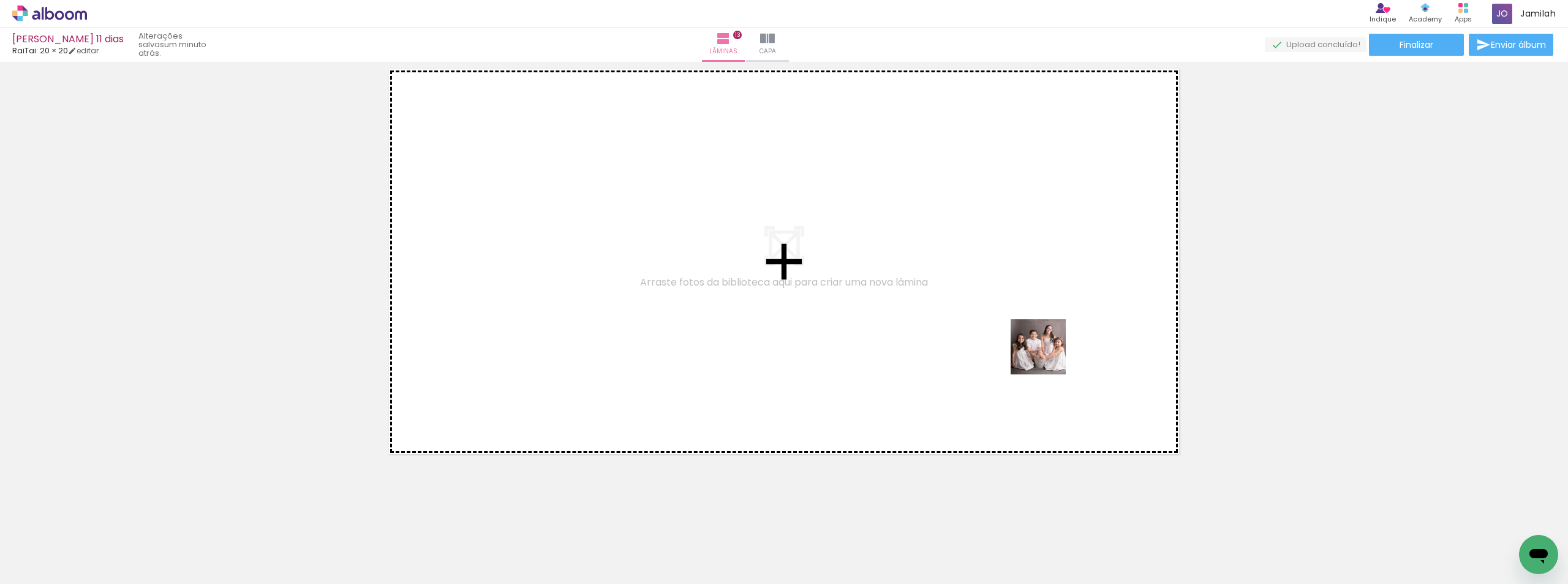
drag, startPoint x: 1384, startPoint y: 540, endPoint x: 1024, endPoint y: 422, distance: 378.8
click at [1029, 349] on quentale-workspace at bounding box center [784, 292] width 1568 height 584
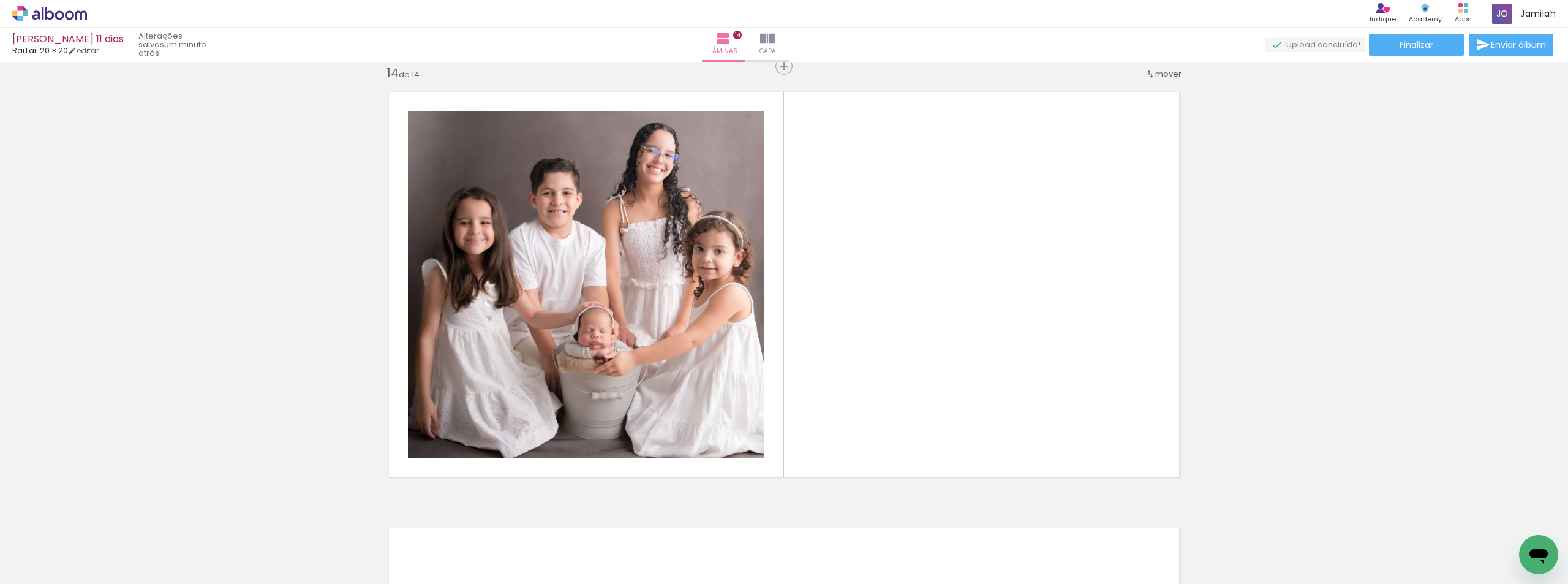
scroll to position [0, 594]
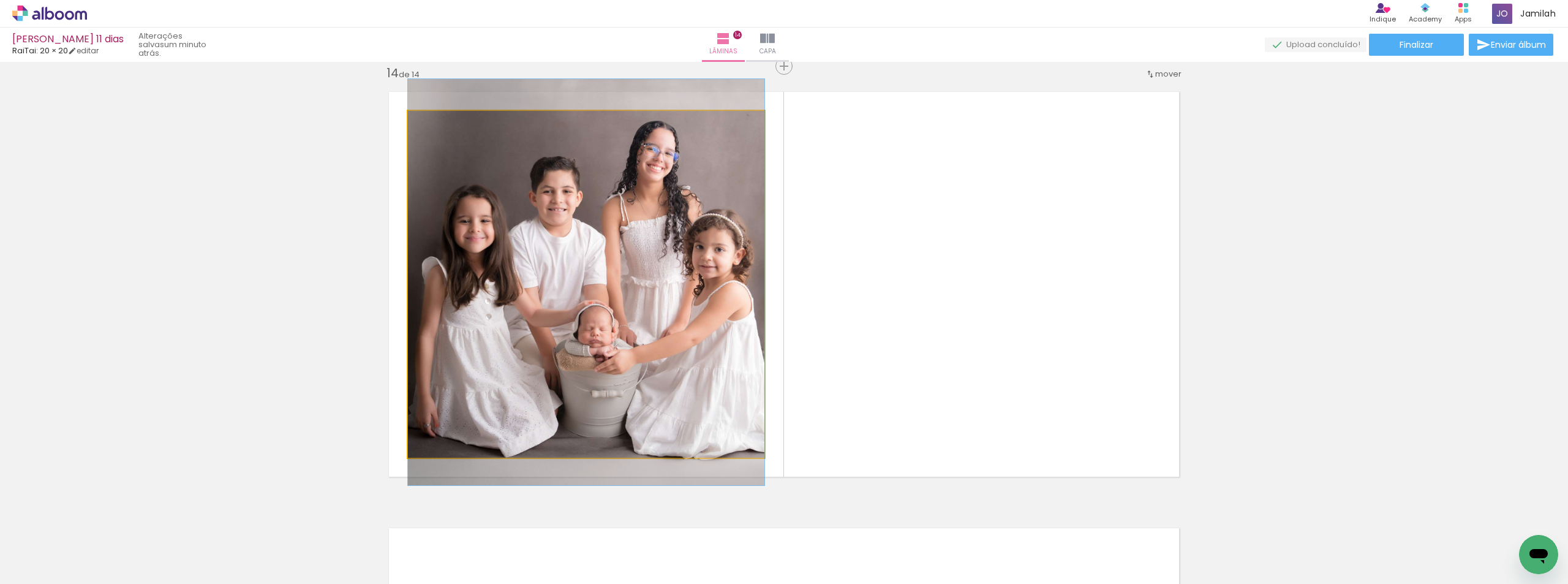
drag, startPoint x: 545, startPoint y: 283, endPoint x: 508, endPoint y: 281, distance: 37.1
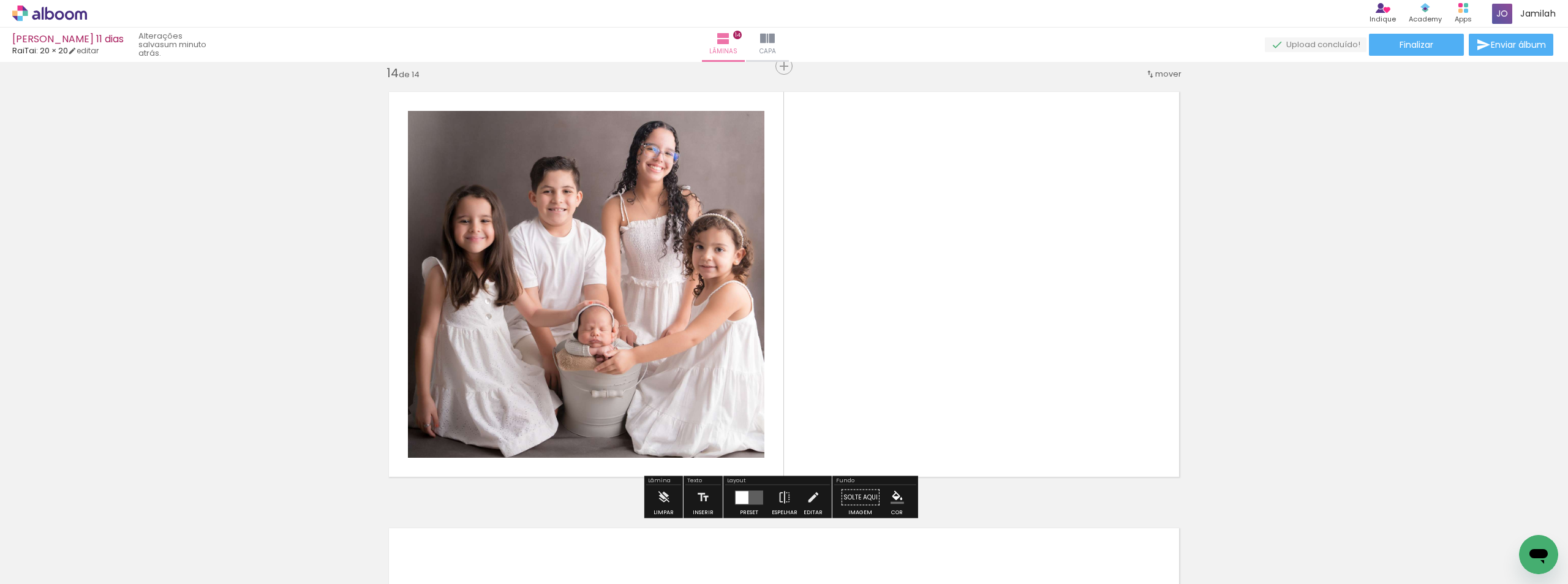
click at [752, 499] on quentale-layouter at bounding box center [749, 497] width 28 height 14
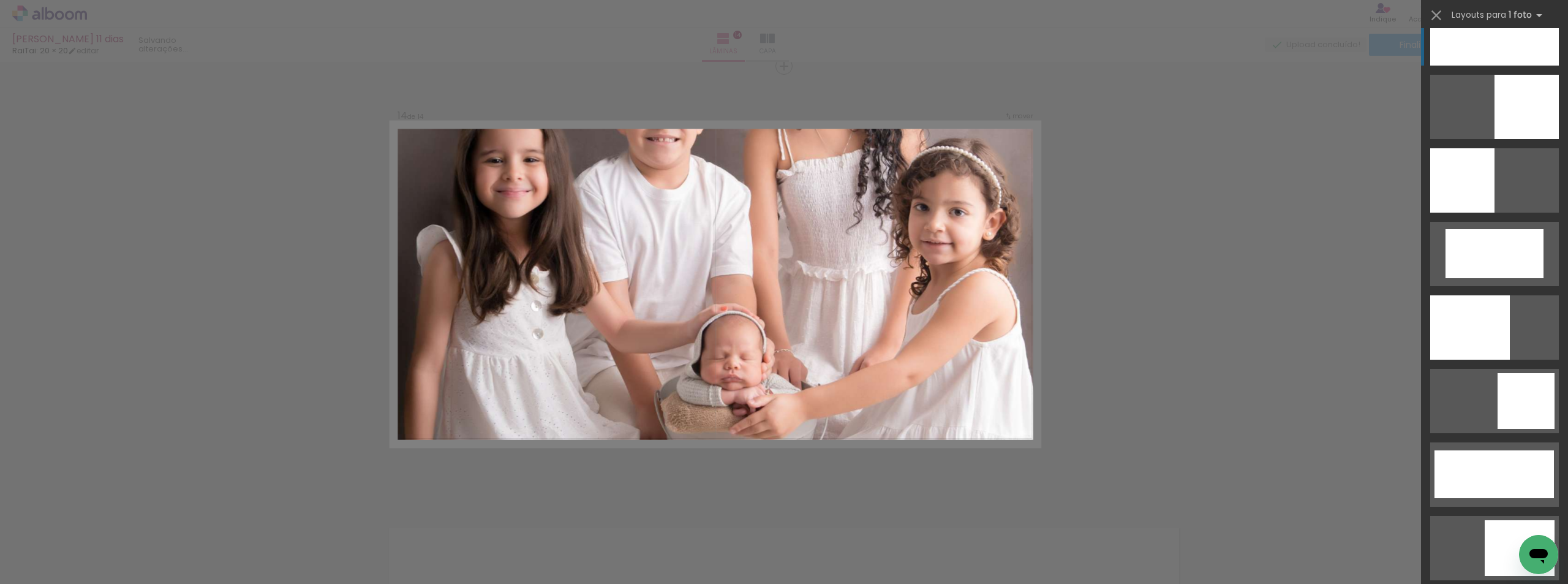
scroll to position [2575, 0]
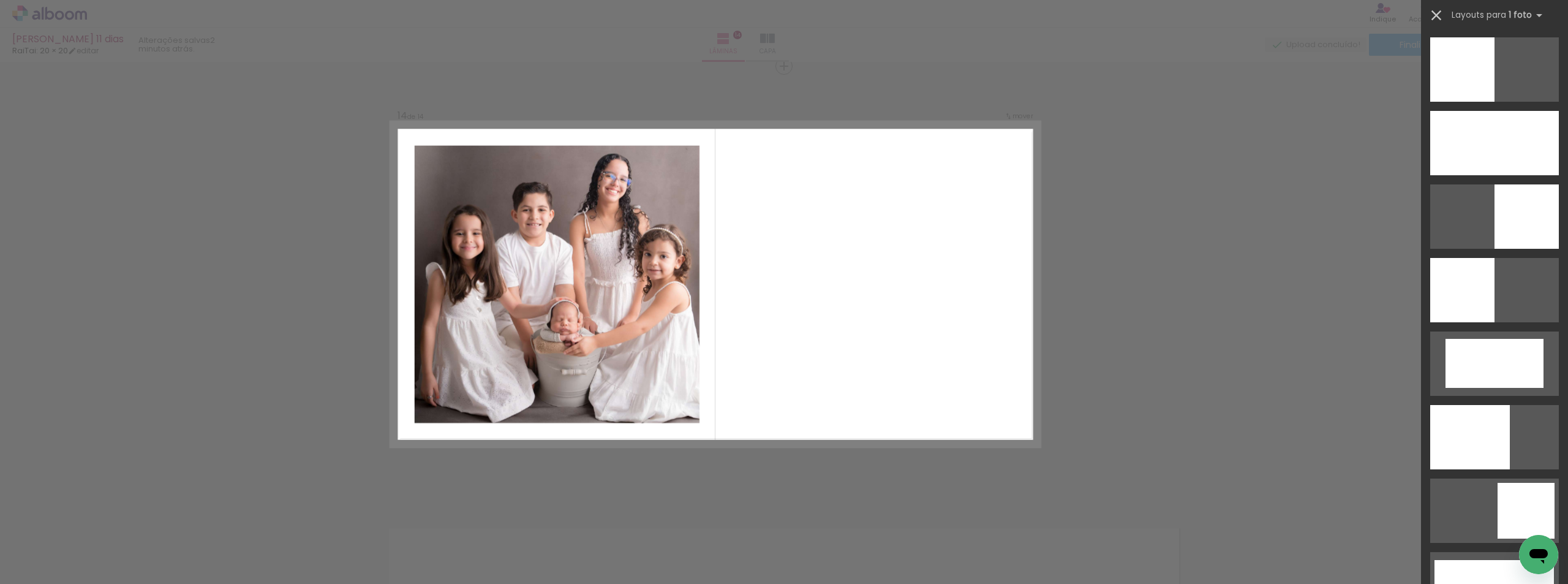
click at [1427, 16] on paper-icon-button at bounding box center [1436, 15] width 19 height 19
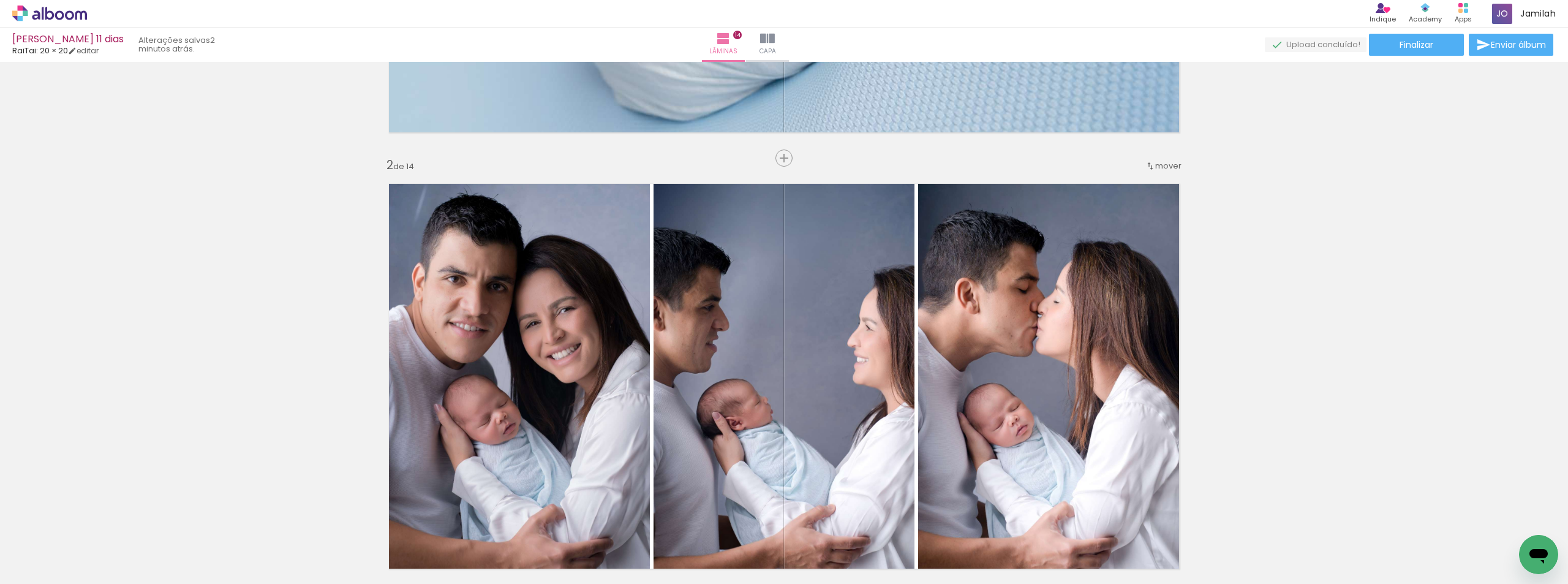
scroll to position [0, 0]
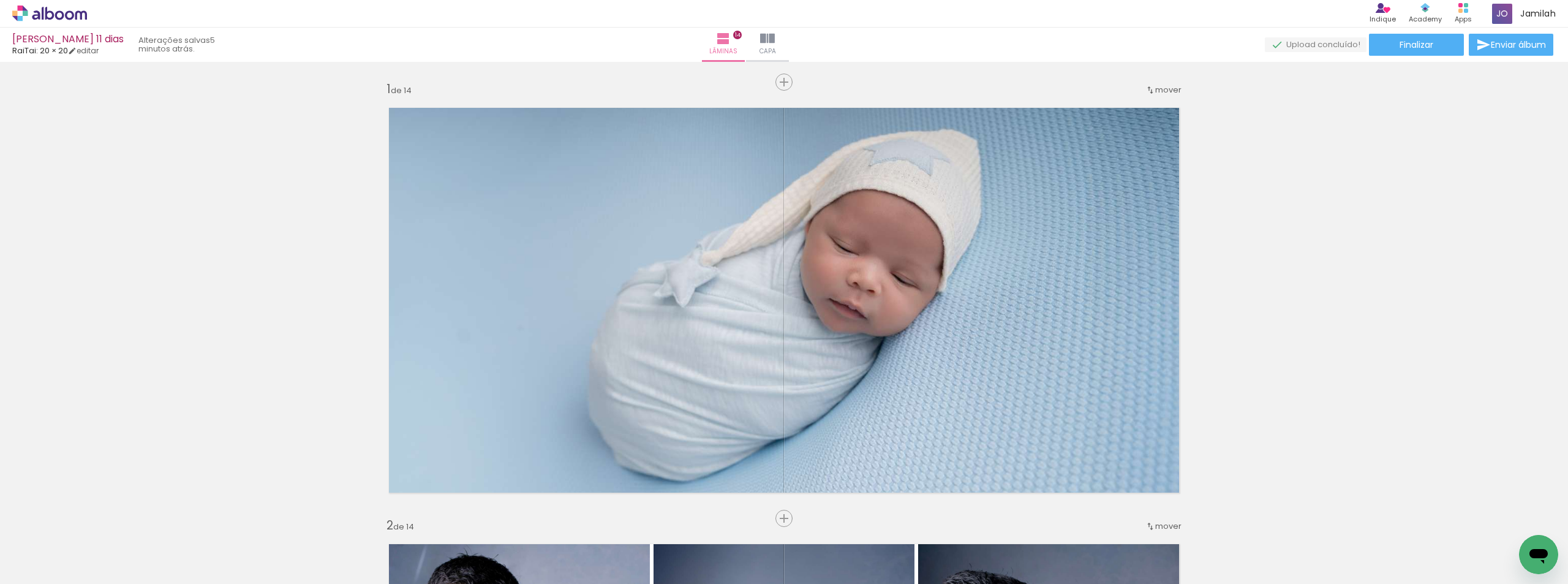
scroll to position [0, 594]
click at [1019, 519] on paper-icon-button at bounding box center [1012, 518] width 15 height 15
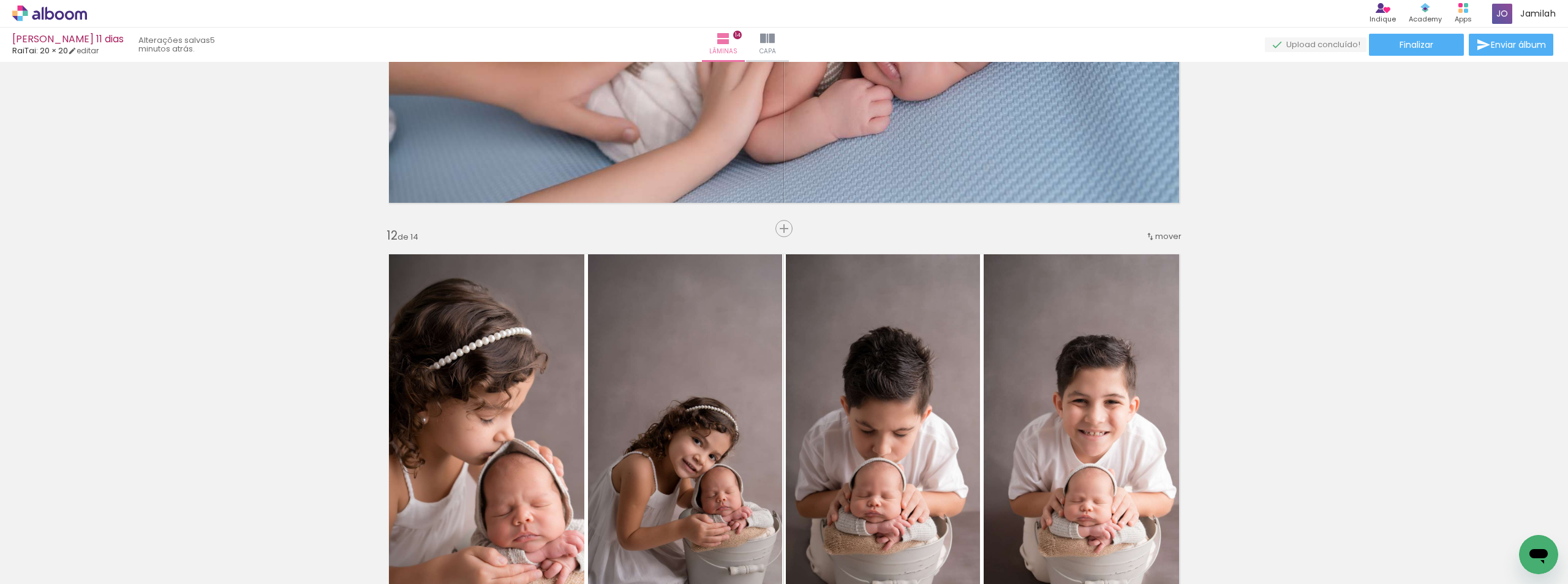
scroll to position [4818, 0]
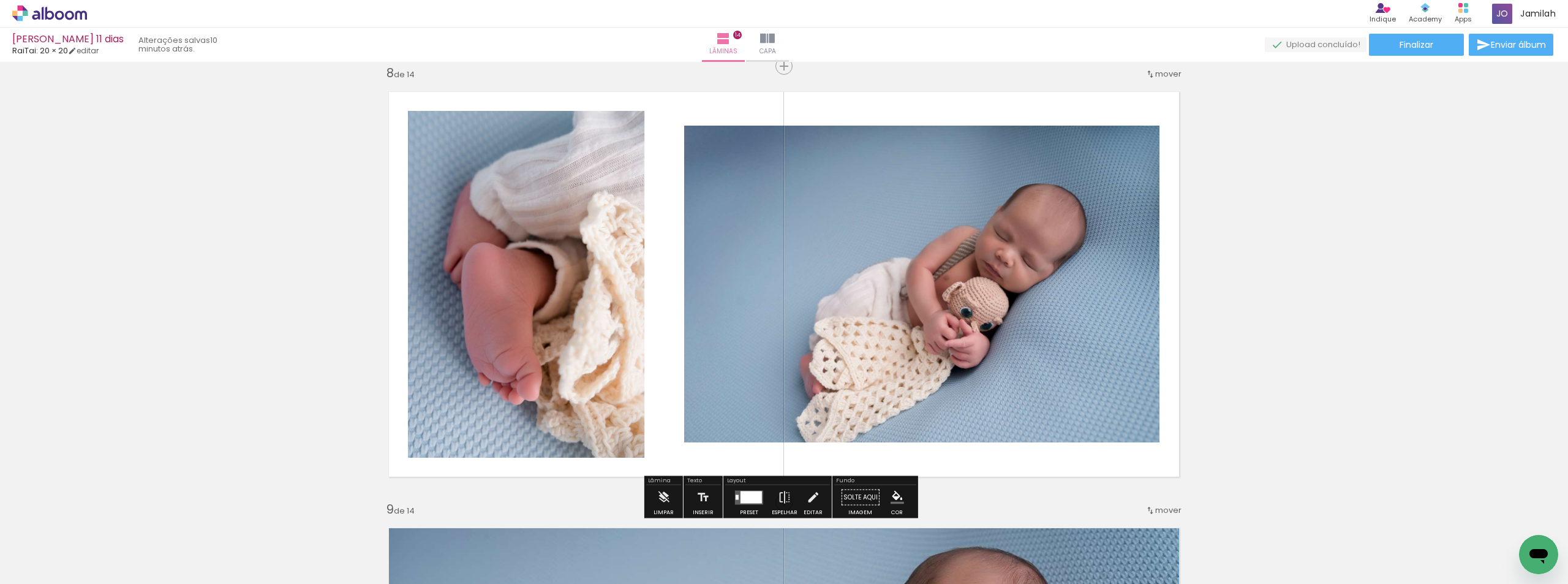
scroll to position [0, 594]
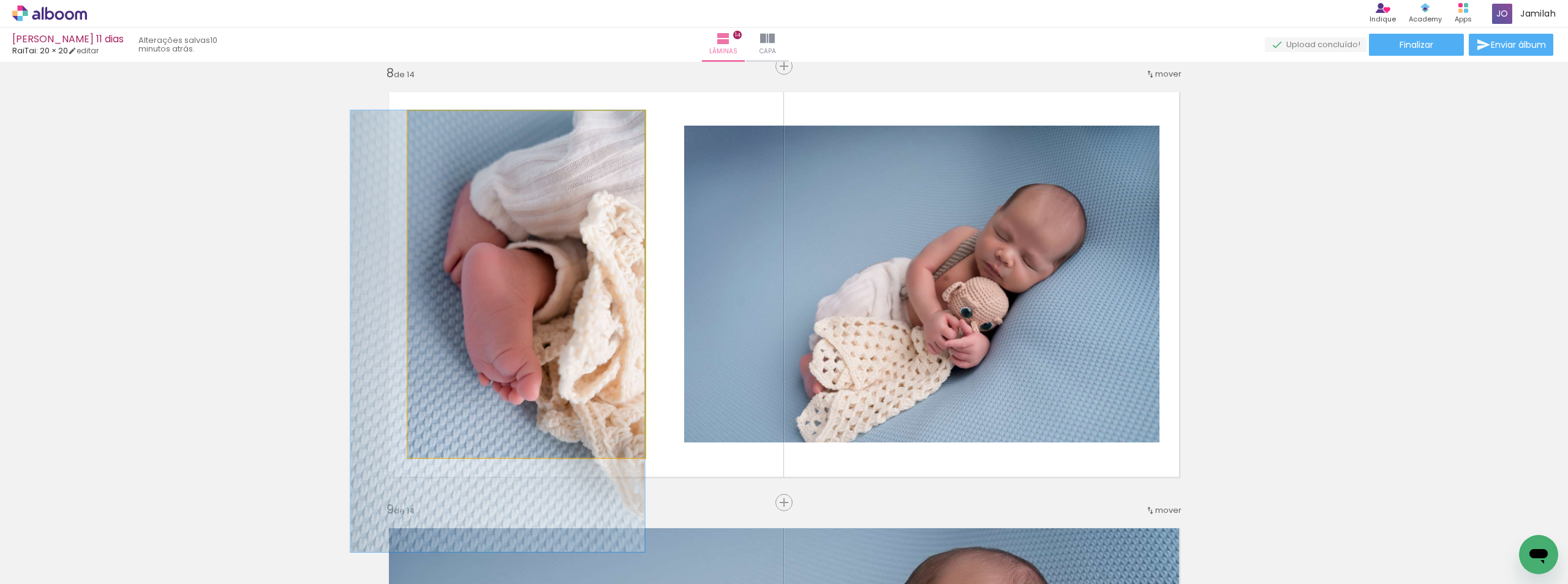
drag, startPoint x: 490, startPoint y: 221, endPoint x: 468, endPoint y: 252, distance: 38.0
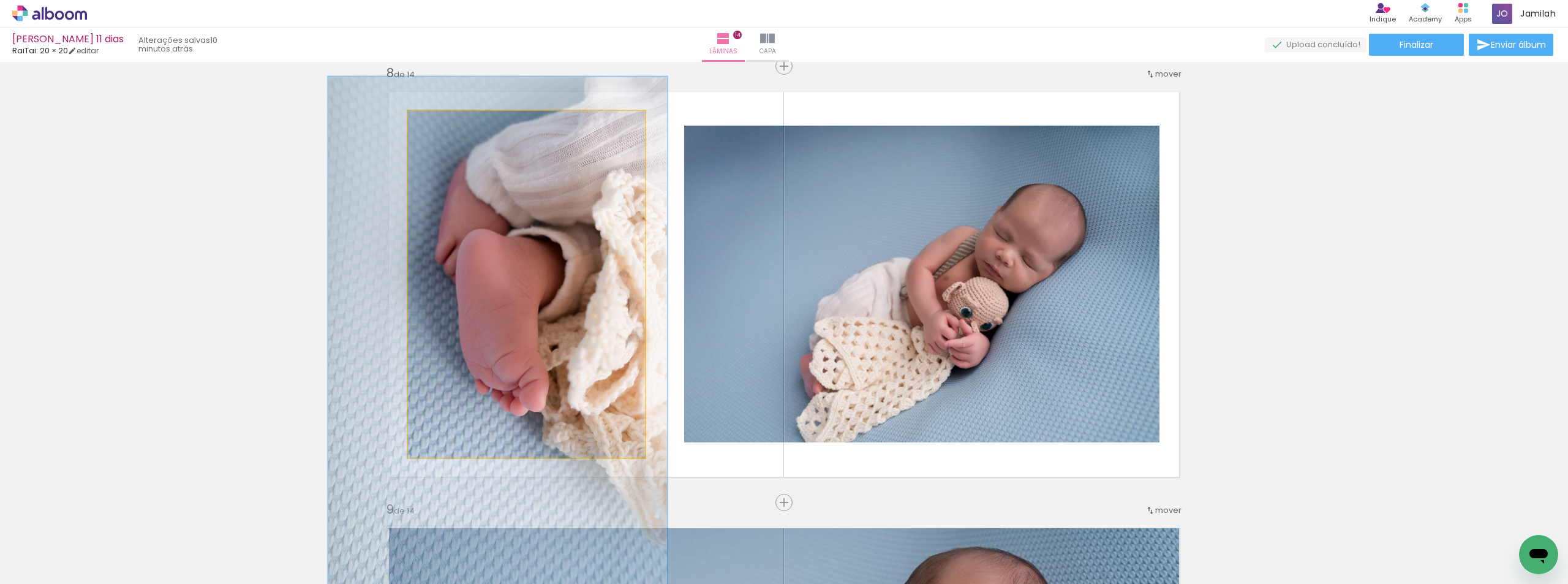
drag, startPoint x: 448, startPoint y: 124, endPoint x: 457, endPoint y: 127, distance: 9.5
click at [457, 127] on div at bounding box center [457, 123] width 19 height 19
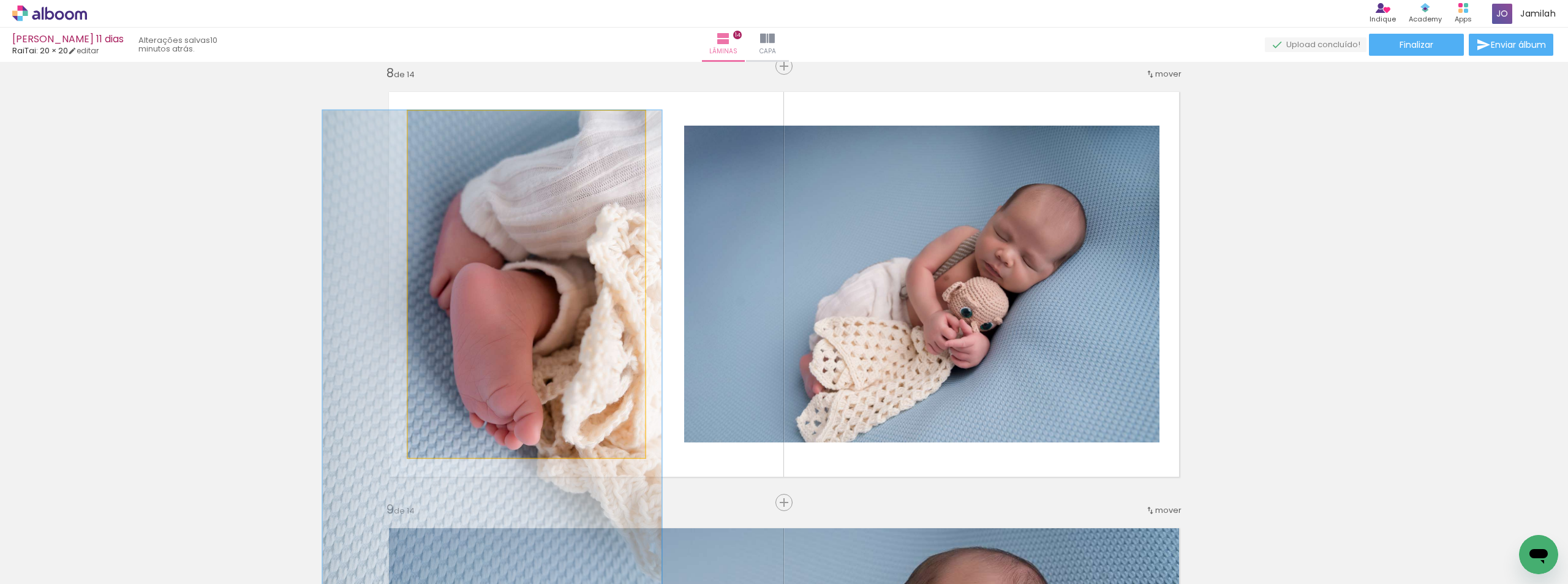
drag, startPoint x: 508, startPoint y: 201, endPoint x: 502, endPoint y: 254, distance: 53.3
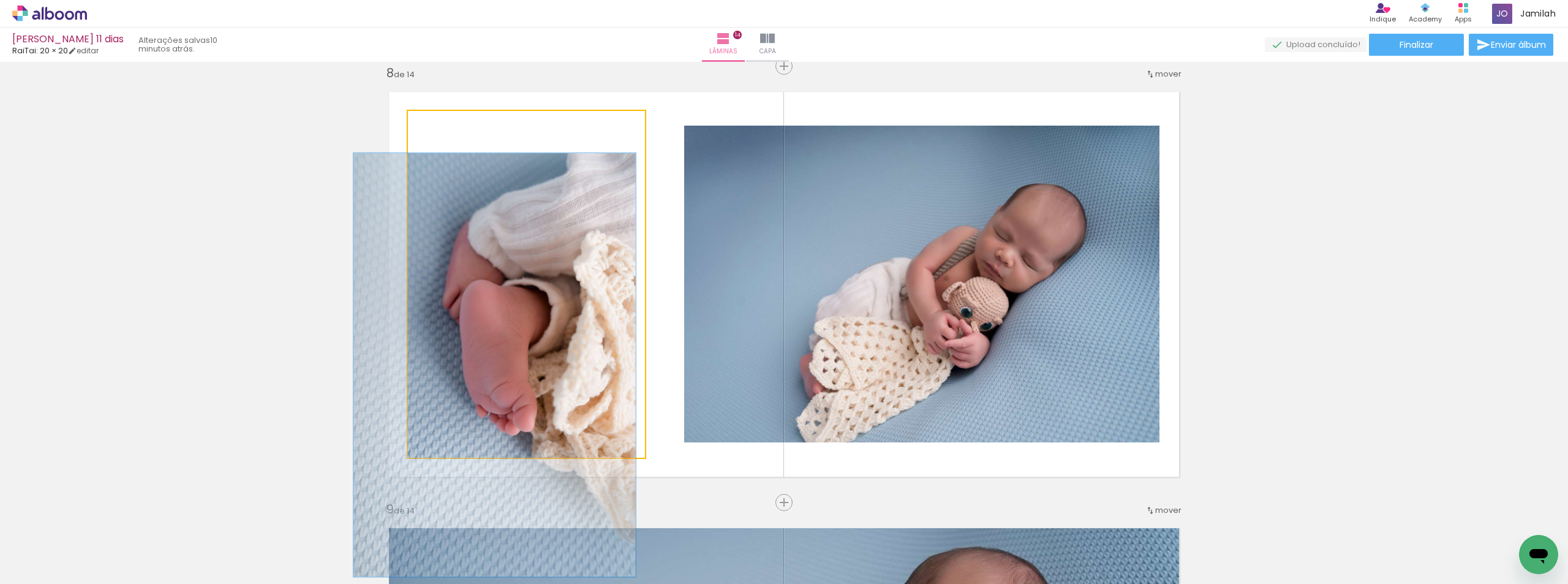
drag, startPoint x: 454, startPoint y: 125, endPoint x: 443, endPoint y: 122, distance: 11.4
type paper-slider "119"
click at [443, 122] on div at bounding box center [446, 124] width 11 height 11
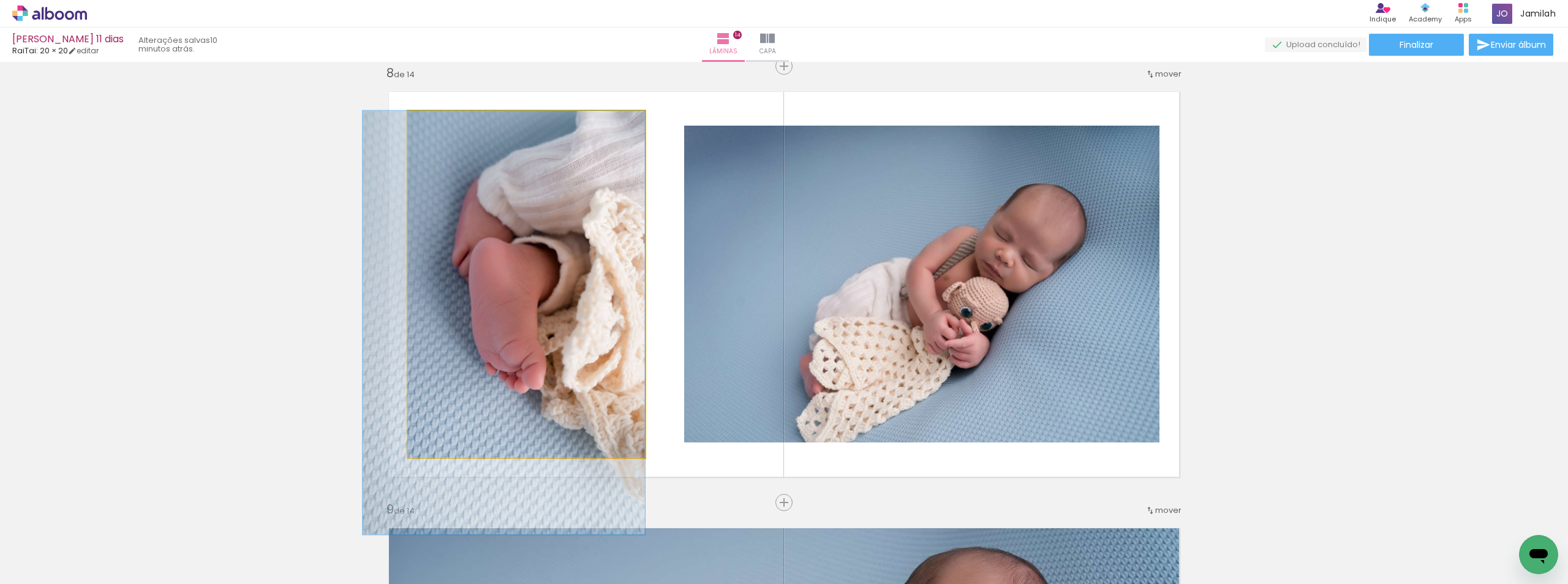
drag, startPoint x: 530, startPoint y: 216, endPoint x: 527, endPoint y: 187, distance: 29.2
drag, startPoint x: 570, startPoint y: 175, endPoint x: 564, endPoint y: 187, distance: 13.4
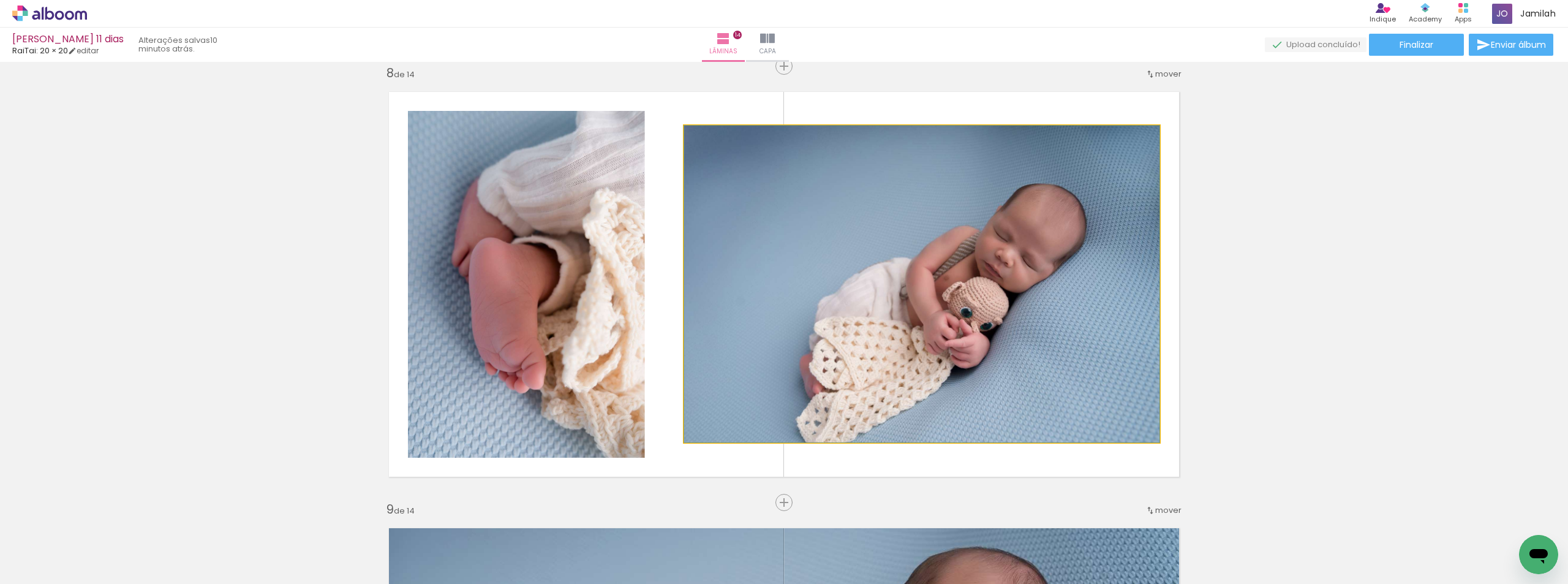
drag, startPoint x: 966, startPoint y: 250, endPoint x: 919, endPoint y: 215, distance: 58.6
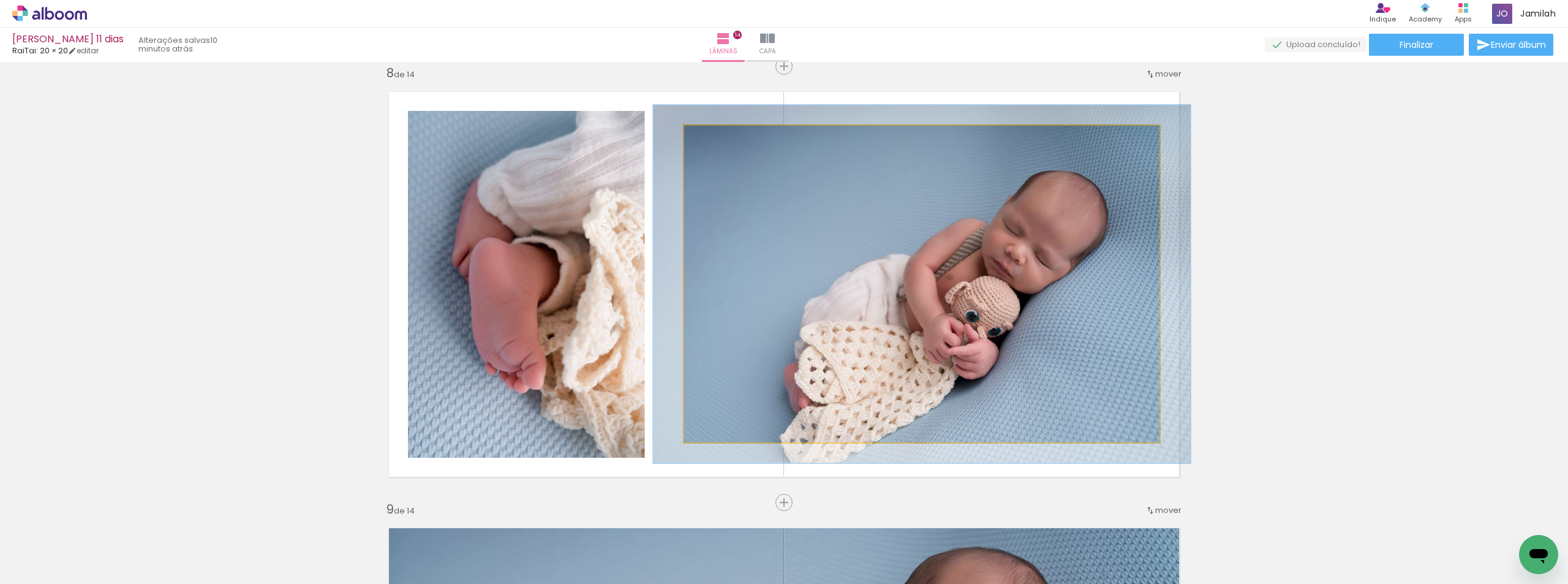
type paper-slider "113"
click at [724, 139] on div at bounding box center [718, 138] width 19 height 19
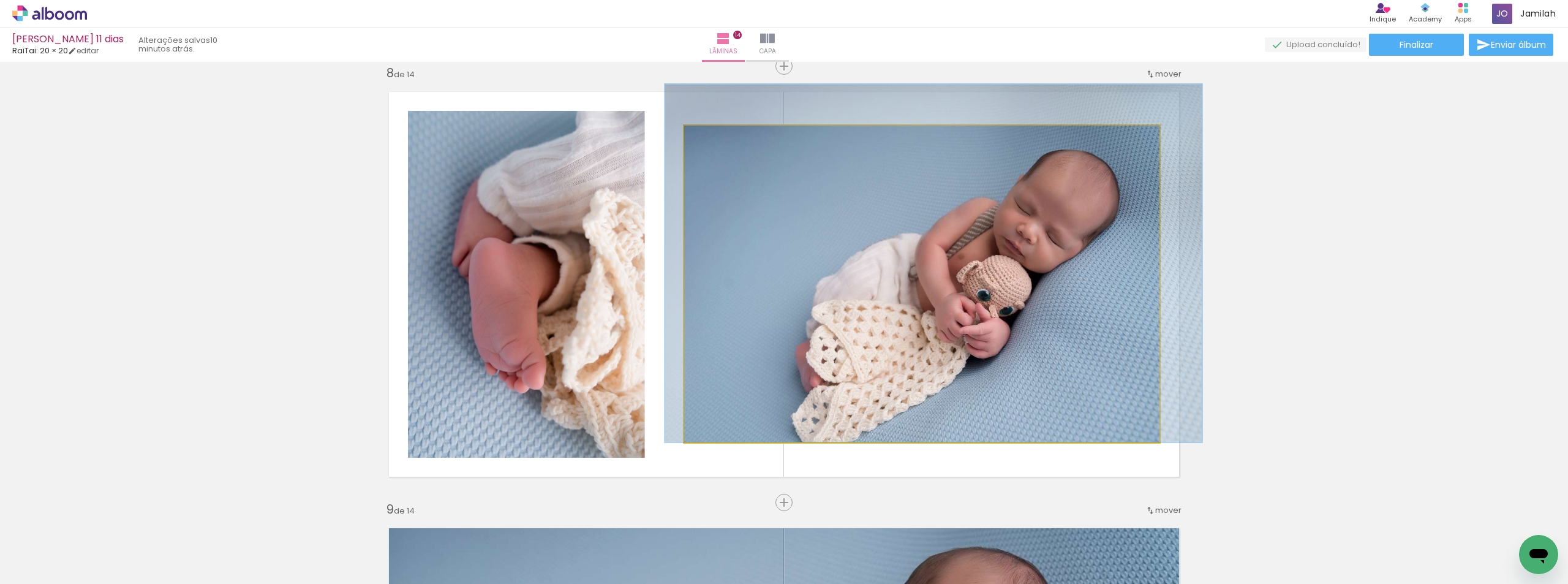
drag, startPoint x: 856, startPoint y: 323, endPoint x: 865, endPoint y: 203, distance: 120.3
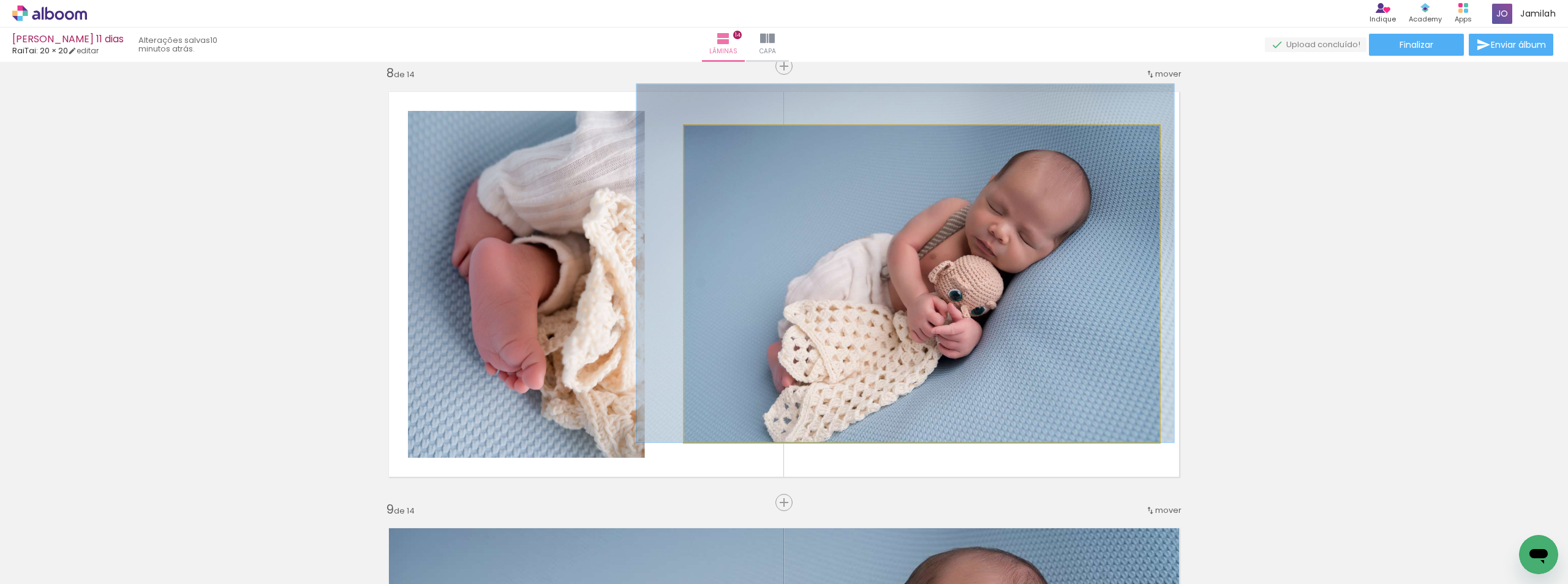
drag, startPoint x: 892, startPoint y: 289, endPoint x: 871, endPoint y: 187, distance: 104.1
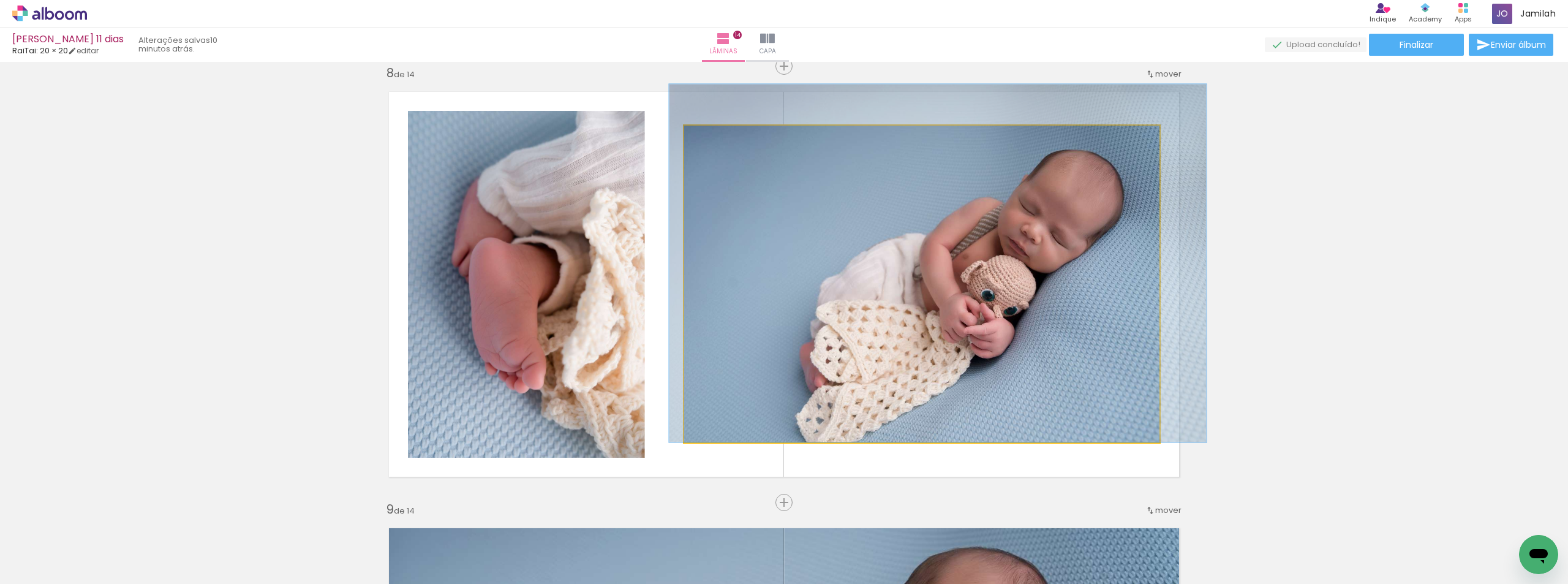
drag, startPoint x: 852, startPoint y: 331, endPoint x: 1020, endPoint y: 338, distance: 168.1
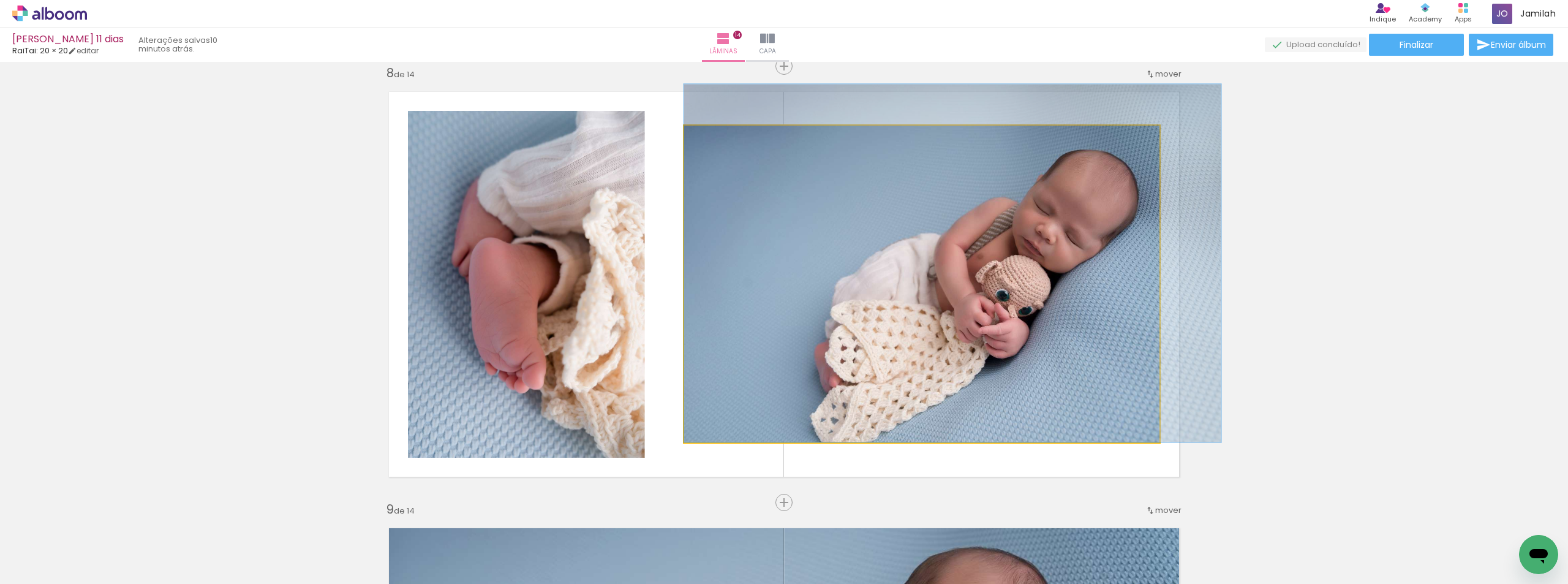
drag, startPoint x: 752, startPoint y: 382, endPoint x: 935, endPoint y: 337, distance: 188.5
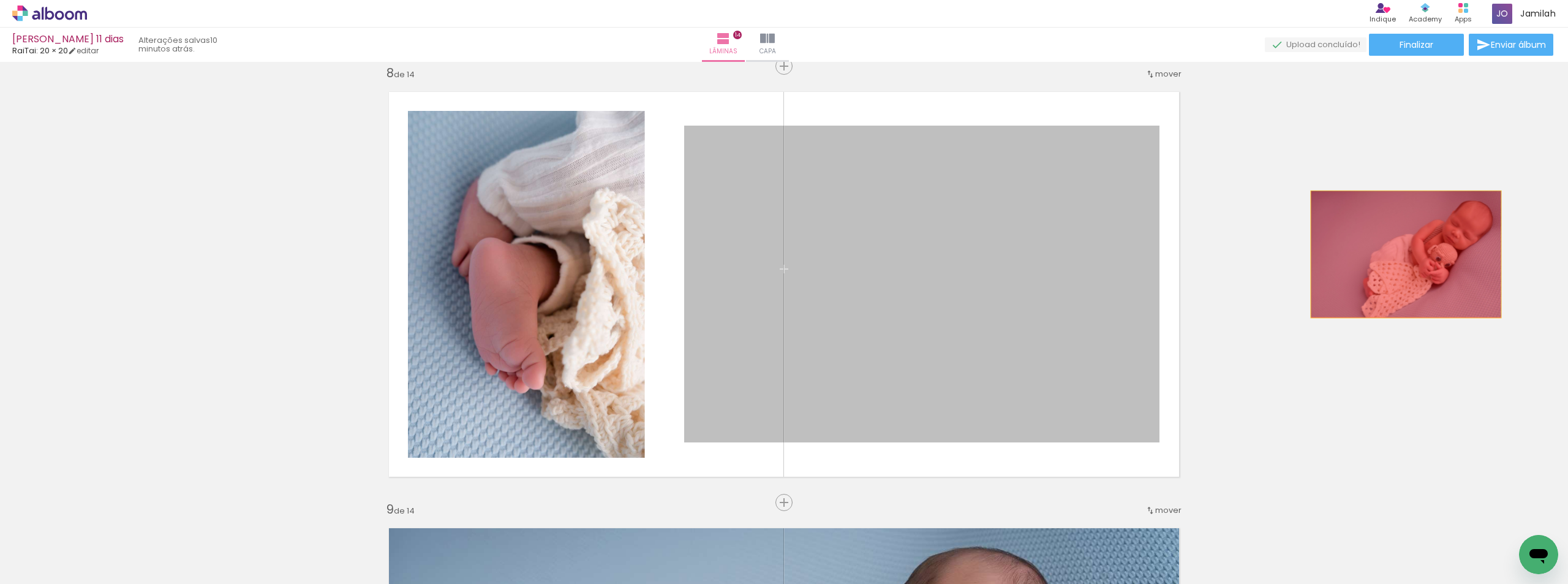
drag, startPoint x: 950, startPoint y: 337, endPoint x: 1220, endPoint y: 286, distance: 274.8
click at [1404, 254] on div "Inserir lâmina 1 de 14 Inserir lâmina 2 de 14 Inserir lâmina 3 de 14 Inserir lâ…" at bounding box center [784, 269] width 1568 height 6549
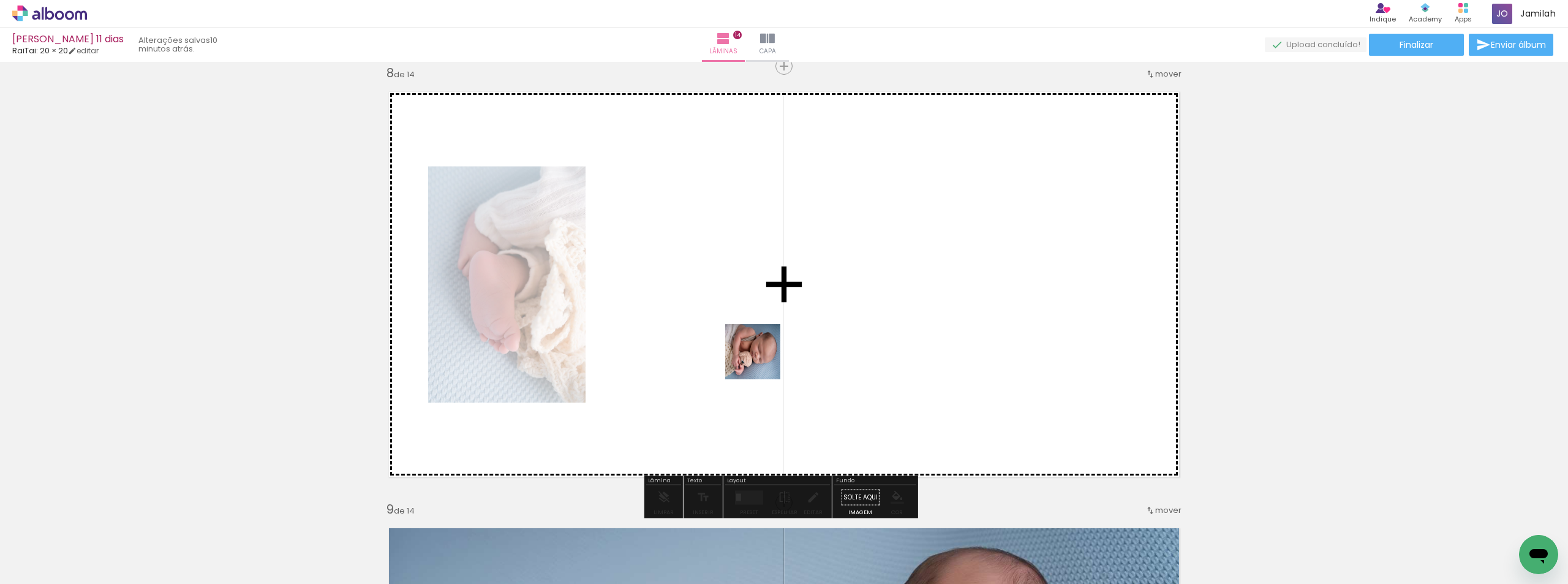
drag, startPoint x: 577, startPoint y: 531, endPoint x: 771, endPoint y: 352, distance: 264.0
click at [771, 352] on quentale-workspace at bounding box center [784, 292] width 1568 height 584
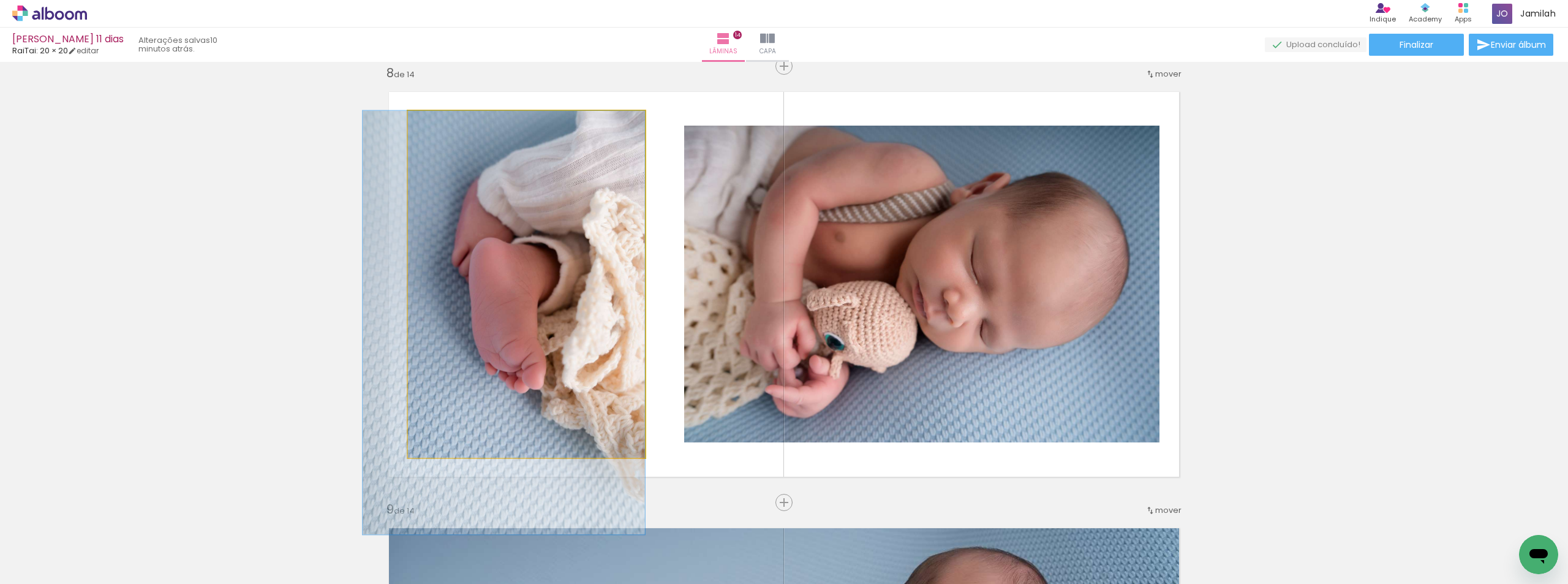
drag, startPoint x: 625, startPoint y: 373, endPoint x: 670, endPoint y: 373, distance: 45.0
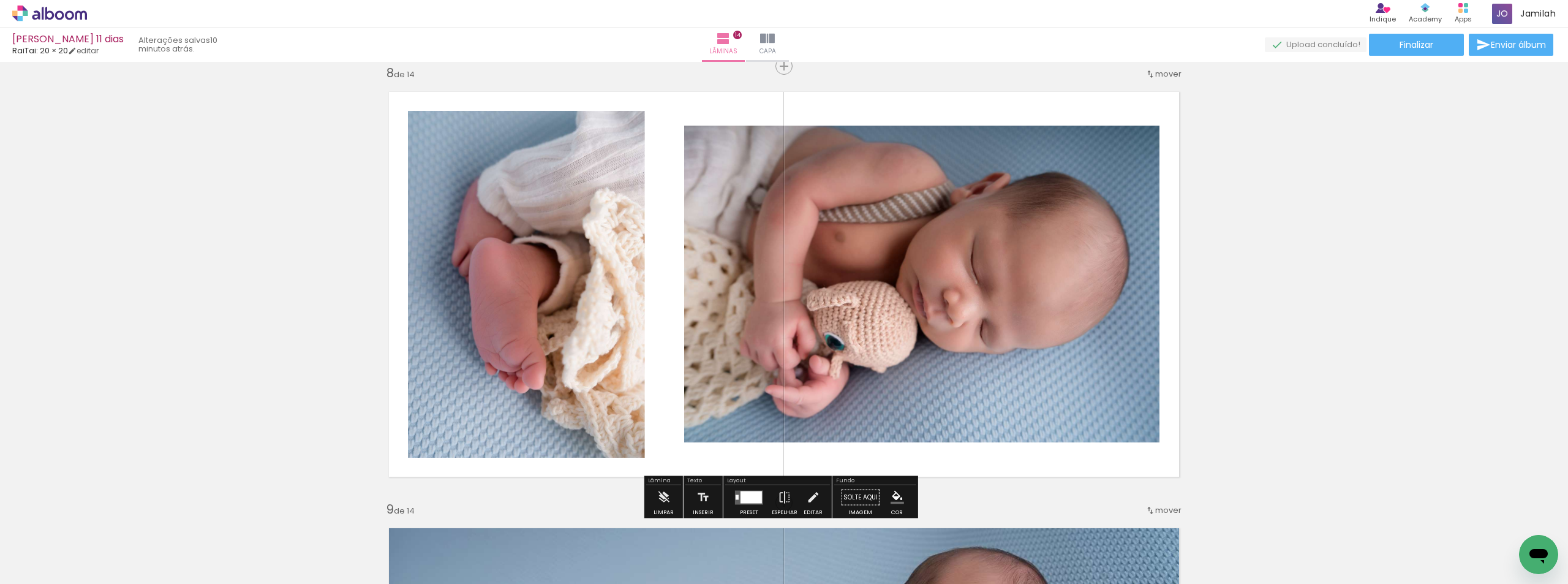
drag, startPoint x: 1205, startPoint y: 279, endPoint x: 1056, endPoint y: 275, distance: 149.1
click at [1419, 277] on div "Inserir lâmina 1 de 14 Inserir lâmina 2 de 14 Inserir lâmina 3 de 14 Inserir lâ…" at bounding box center [784, 269] width 1568 height 6549
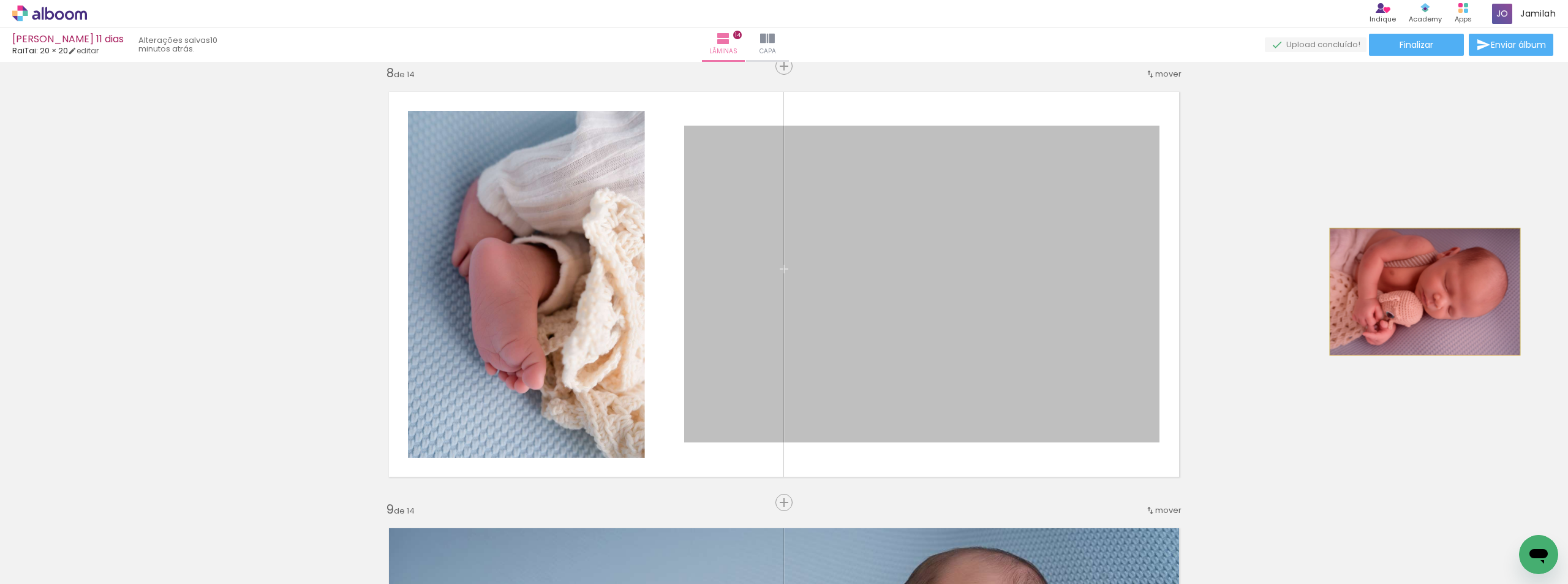
drag, startPoint x: 888, startPoint y: 282, endPoint x: 1096, endPoint y: 342, distance: 216.5
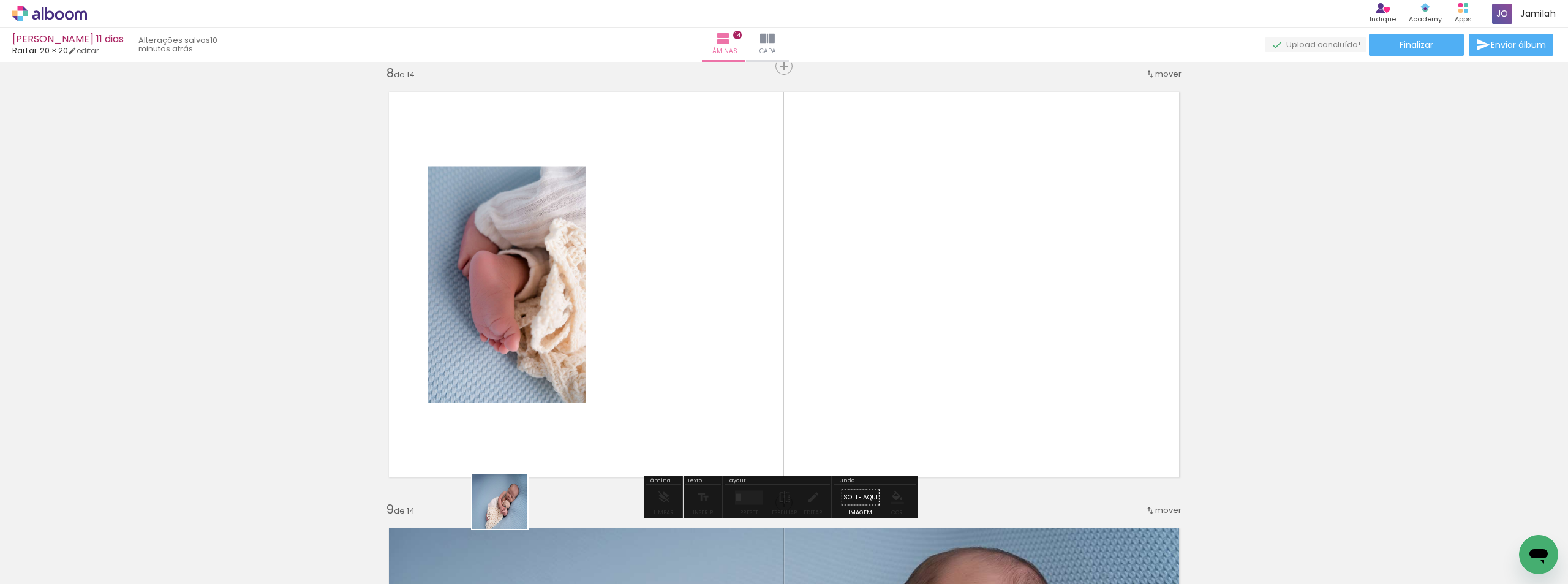
drag, startPoint x: 502, startPoint y: 541, endPoint x: 642, endPoint y: 522, distance: 141.3
click at [614, 381] on quentale-workspace at bounding box center [784, 292] width 1568 height 584
click at [650, 486] on div "Inserir lâmina 1 de 14 Inserir lâmina 2 de 14 Inserir lâmina 3 de 14 Inserir lâ…" at bounding box center [784, 269] width 1568 height 6549
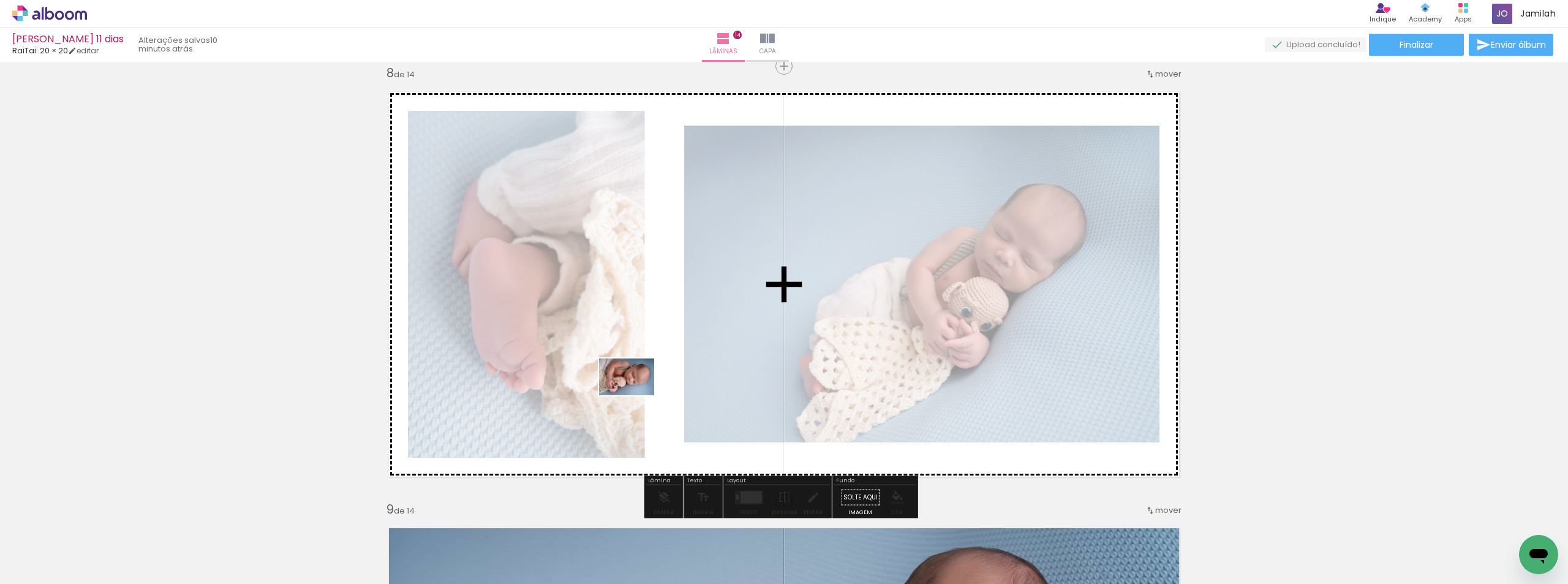
drag, startPoint x: 596, startPoint y: 493, endPoint x: 636, endPoint y: 396, distance: 104.9
click at [636, 396] on quentale-workspace at bounding box center [784, 292] width 1568 height 584
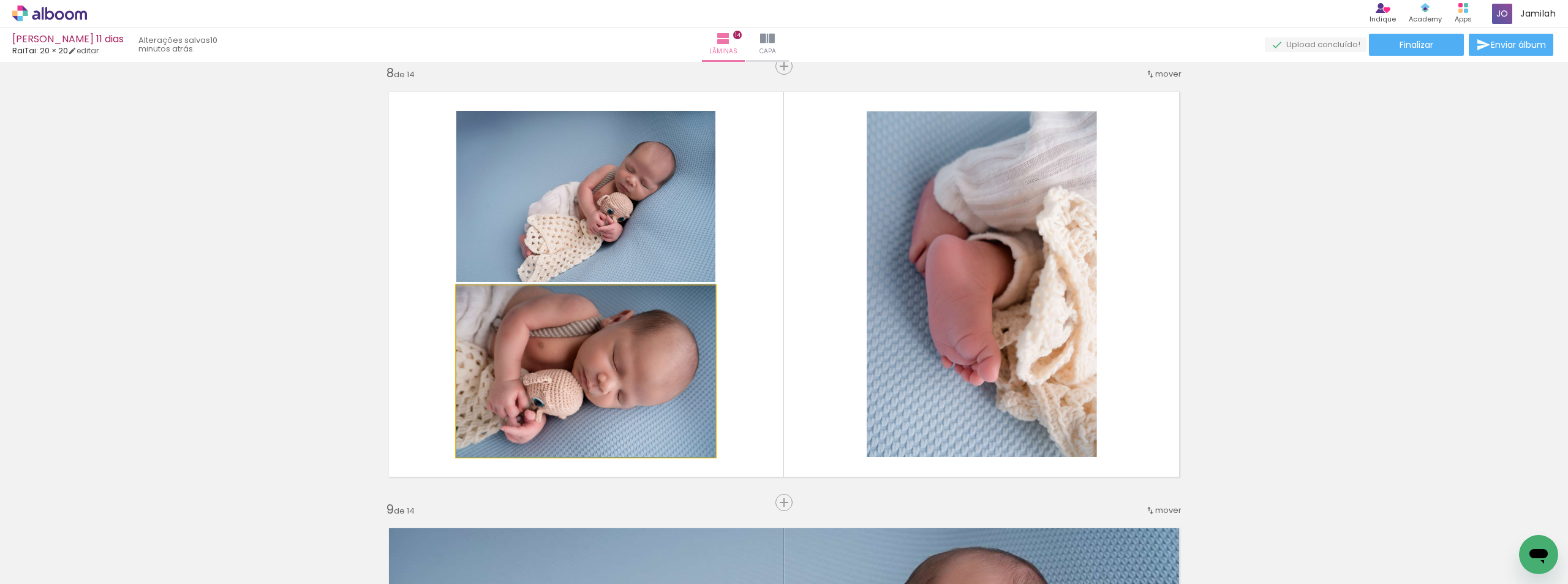
drag, startPoint x: 608, startPoint y: 434, endPoint x: 669, endPoint y: 445, distance: 62.0
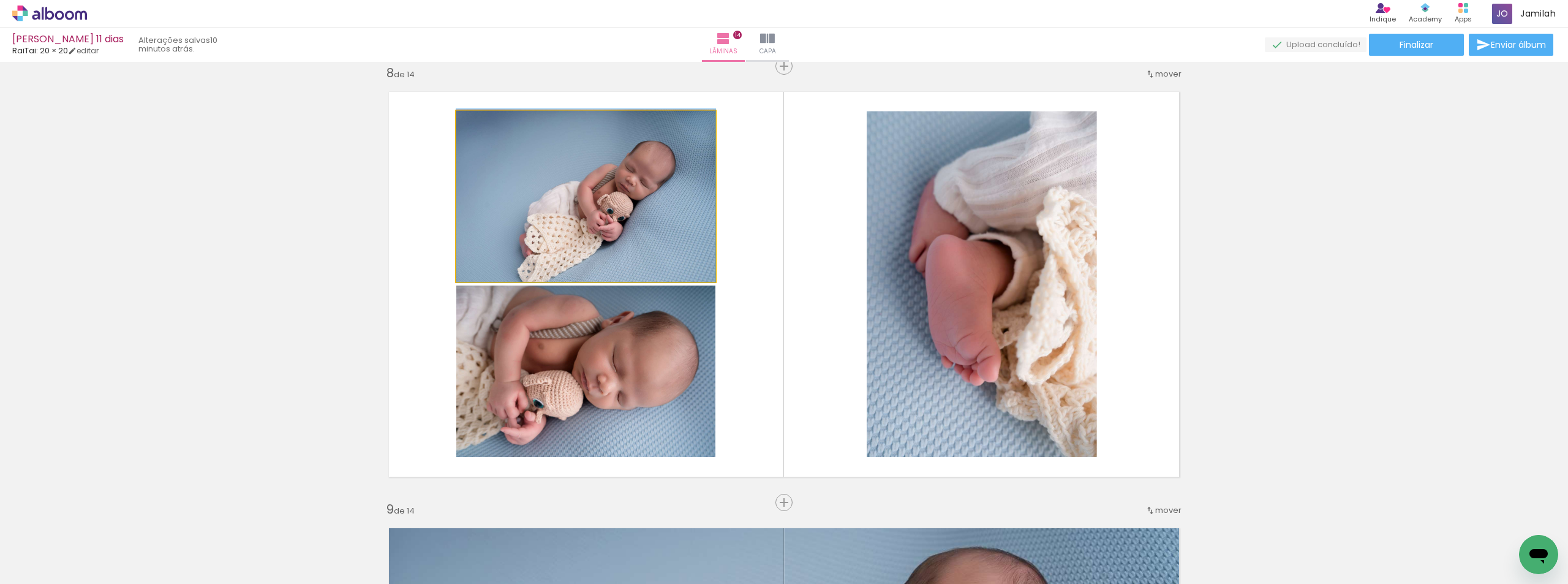
drag, startPoint x: 672, startPoint y: 211, endPoint x: 643, endPoint y: 192, distance: 34.7
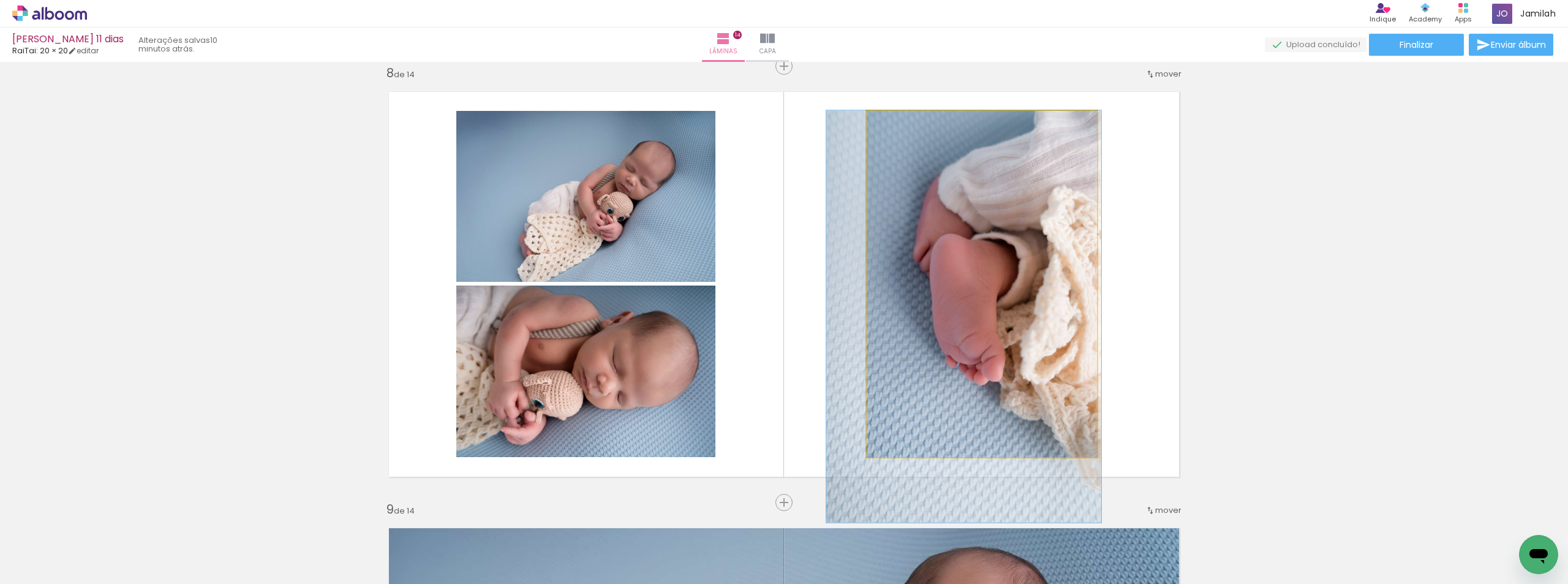
drag, startPoint x: 897, startPoint y: 305, endPoint x: 902, endPoint y: 356, distance: 51.2
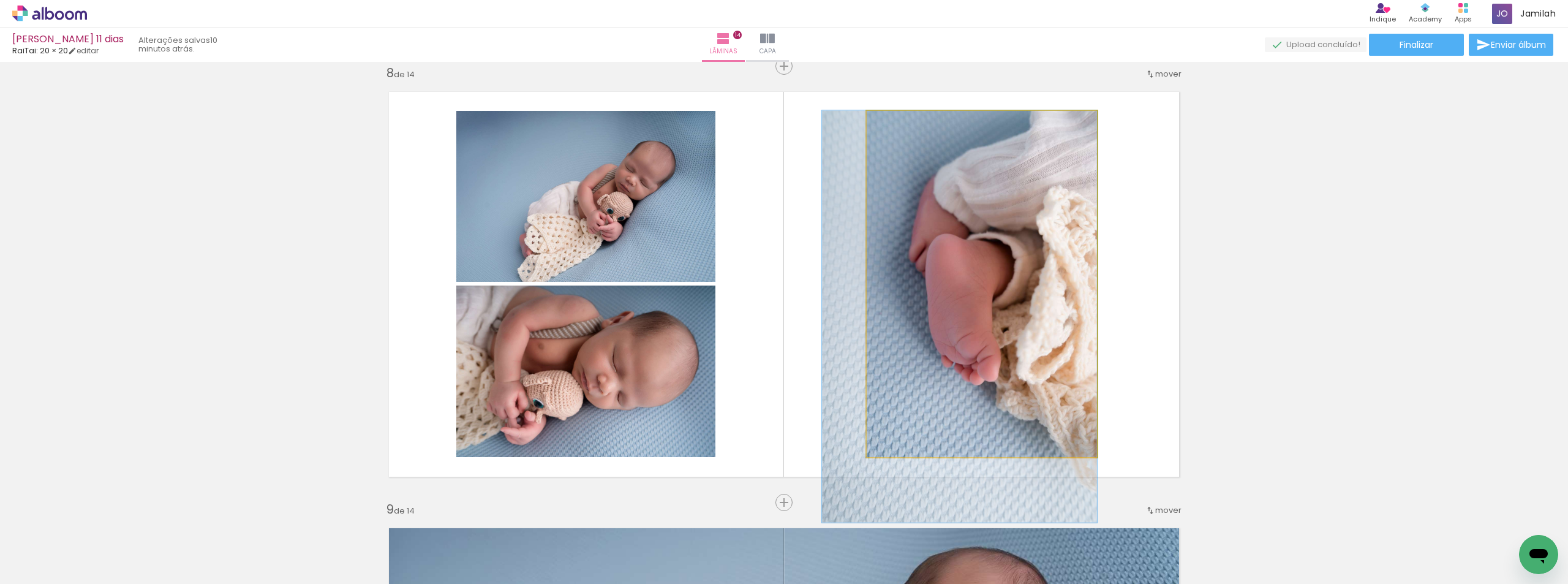
drag, startPoint x: 957, startPoint y: 269, endPoint x: 927, endPoint y: 336, distance: 73.4
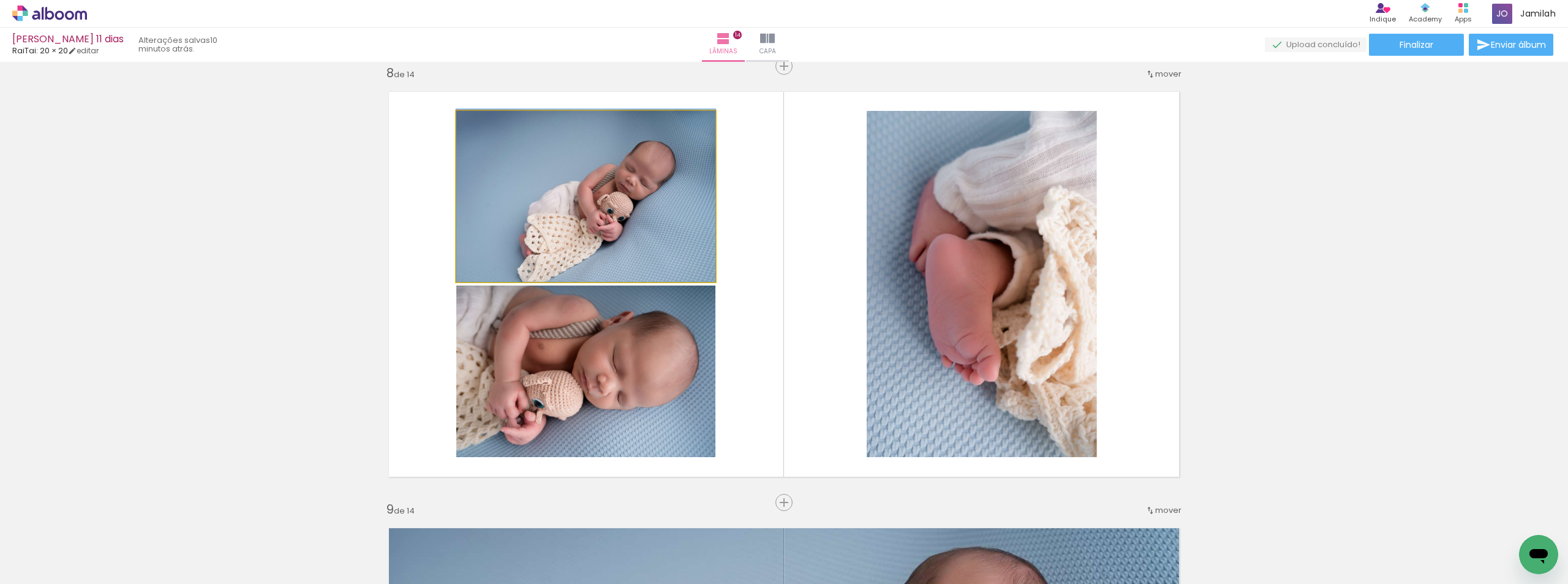
drag, startPoint x: 590, startPoint y: 231, endPoint x: 576, endPoint y: 214, distance: 22.0
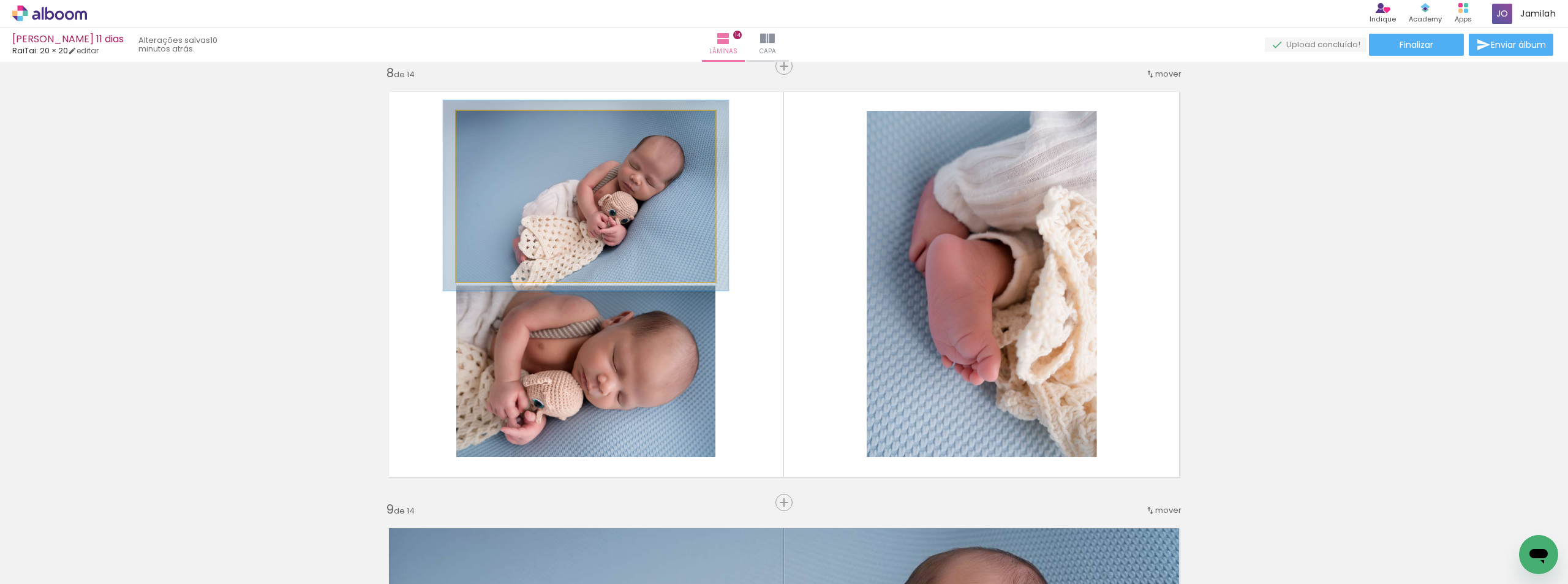
click at [495, 128] on div at bounding box center [489, 123] width 19 height 19
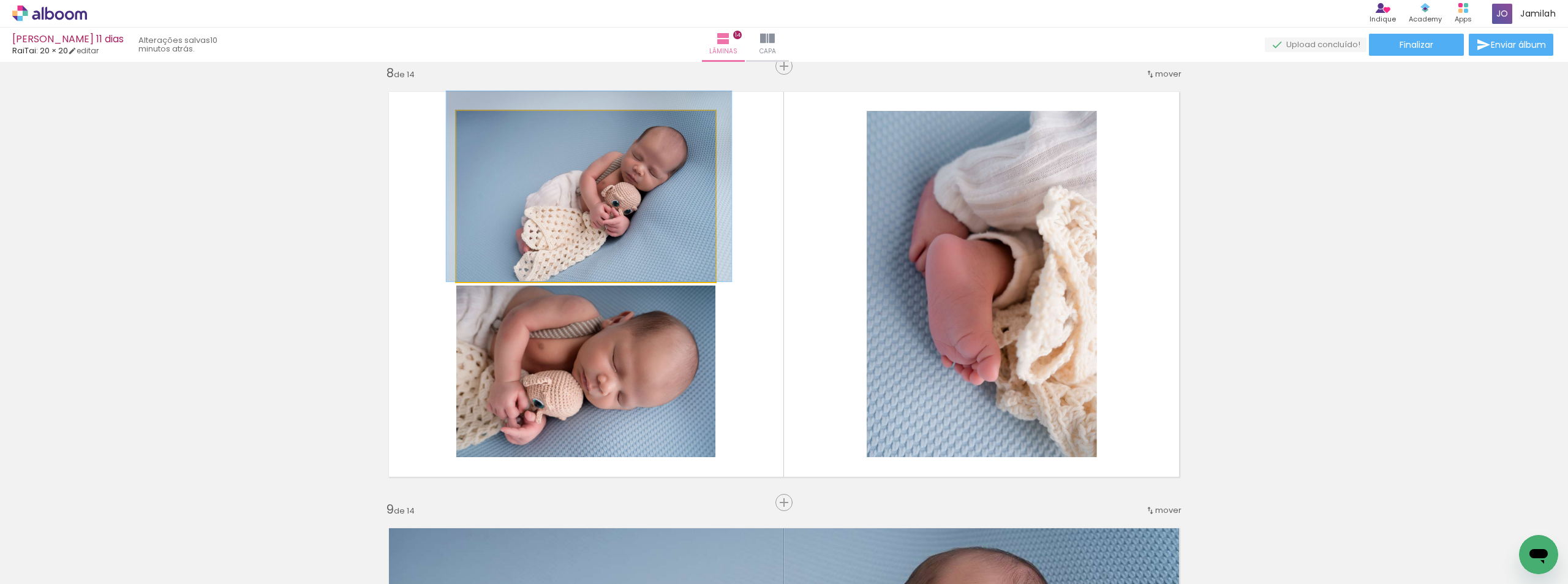
drag, startPoint x: 533, startPoint y: 200, endPoint x: 536, endPoint y: 158, distance: 42.1
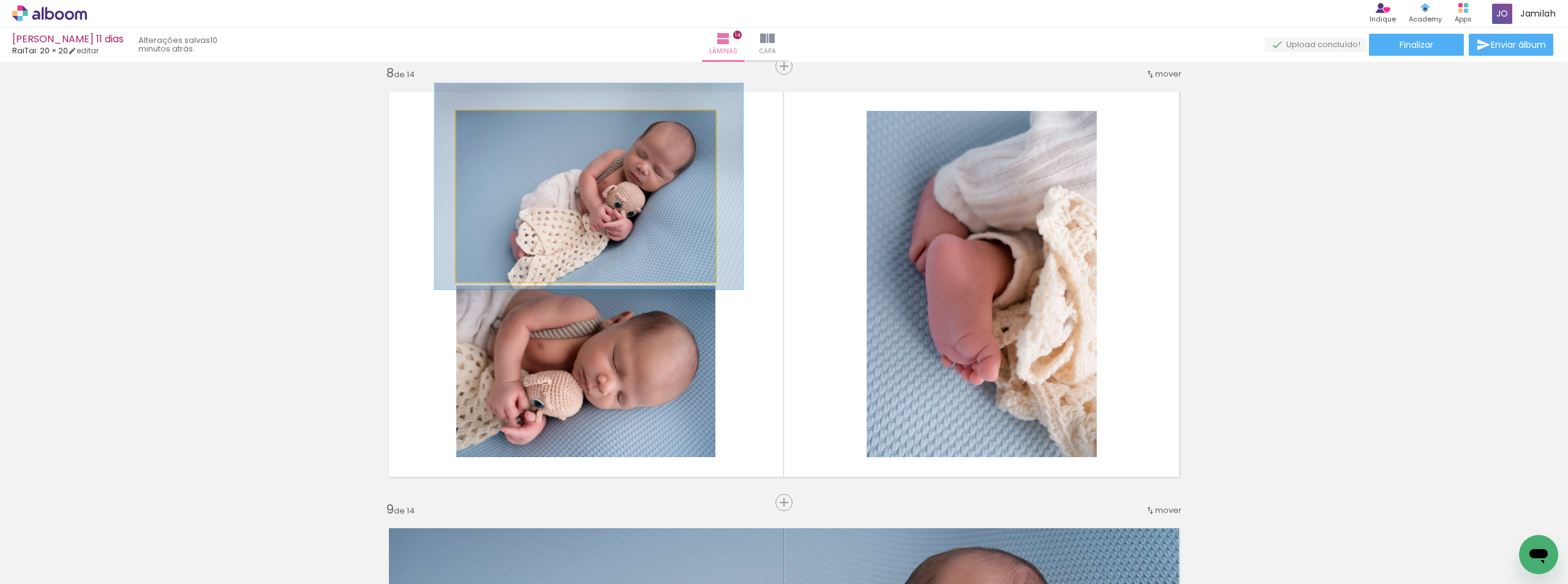
type paper-slider "119"
click at [484, 128] on div at bounding box center [494, 123] width 19 height 19
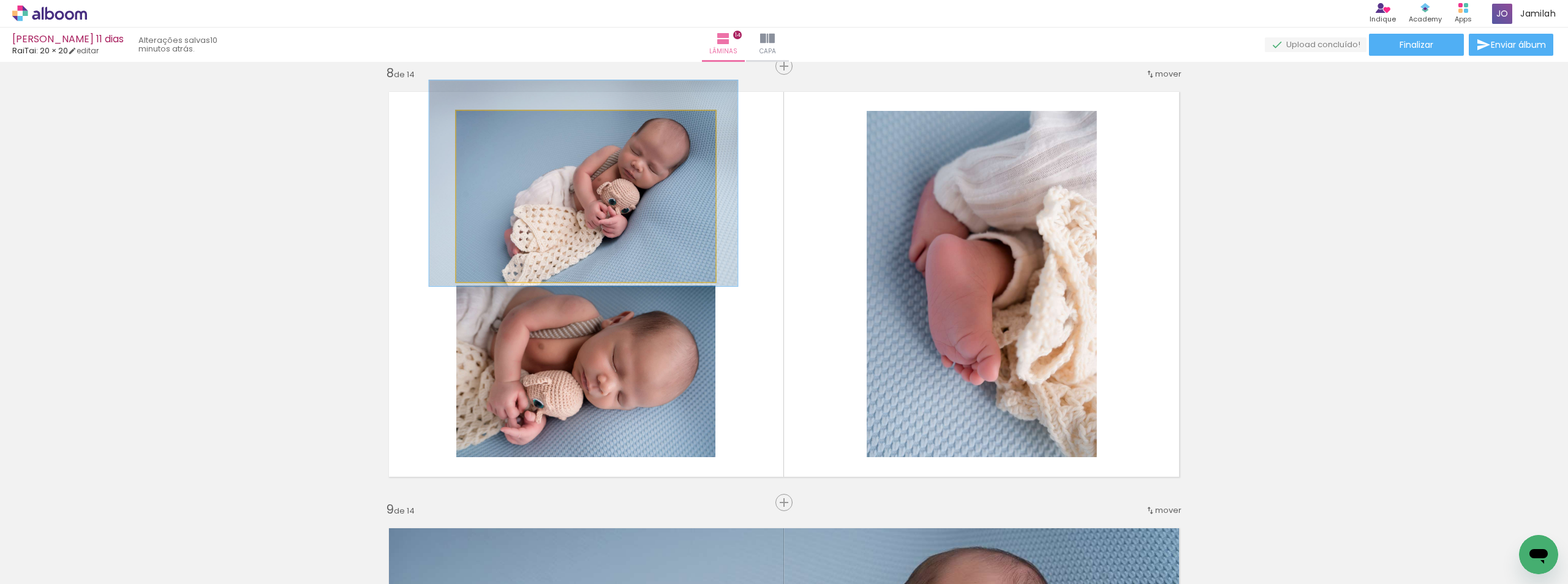
drag, startPoint x: 530, startPoint y: 178, endPoint x: 525, endPoint y: 175, distance: 5.8
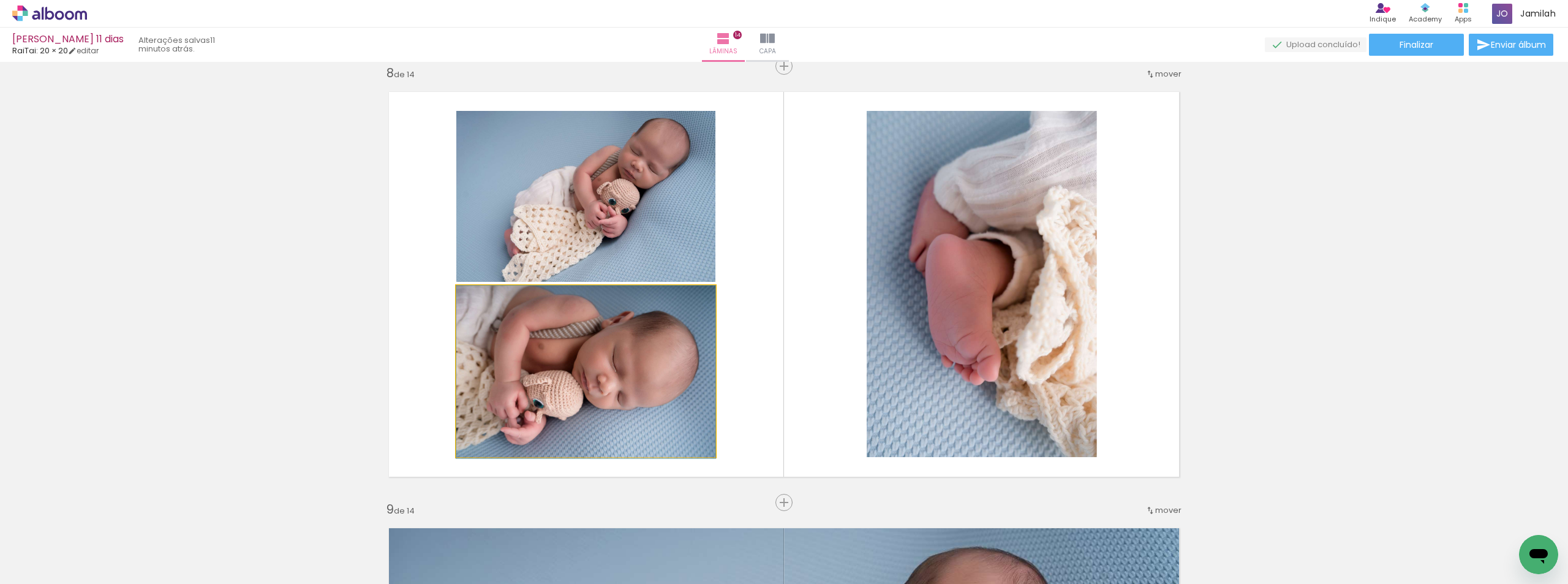
drag, startPoint x: 505, startPoint y: 340, endPoint x: 503, endPoint y: 366, distance: 26.1
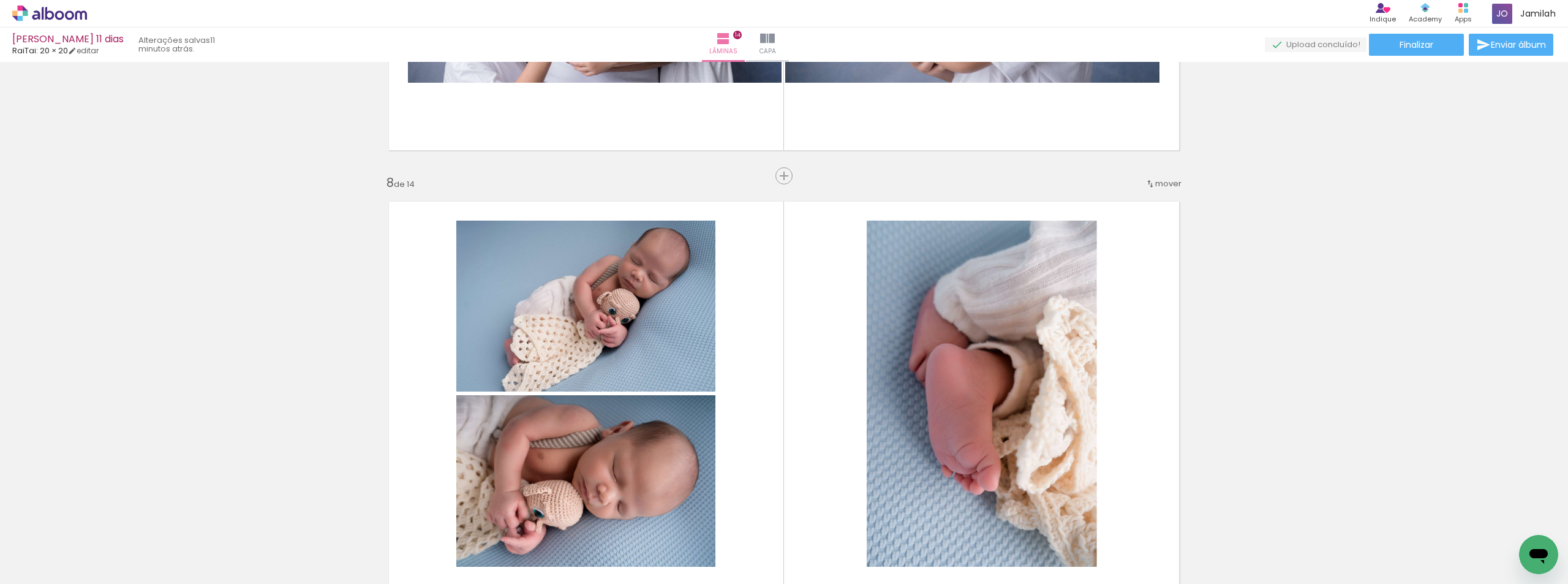
scroll to position [2949, 0]
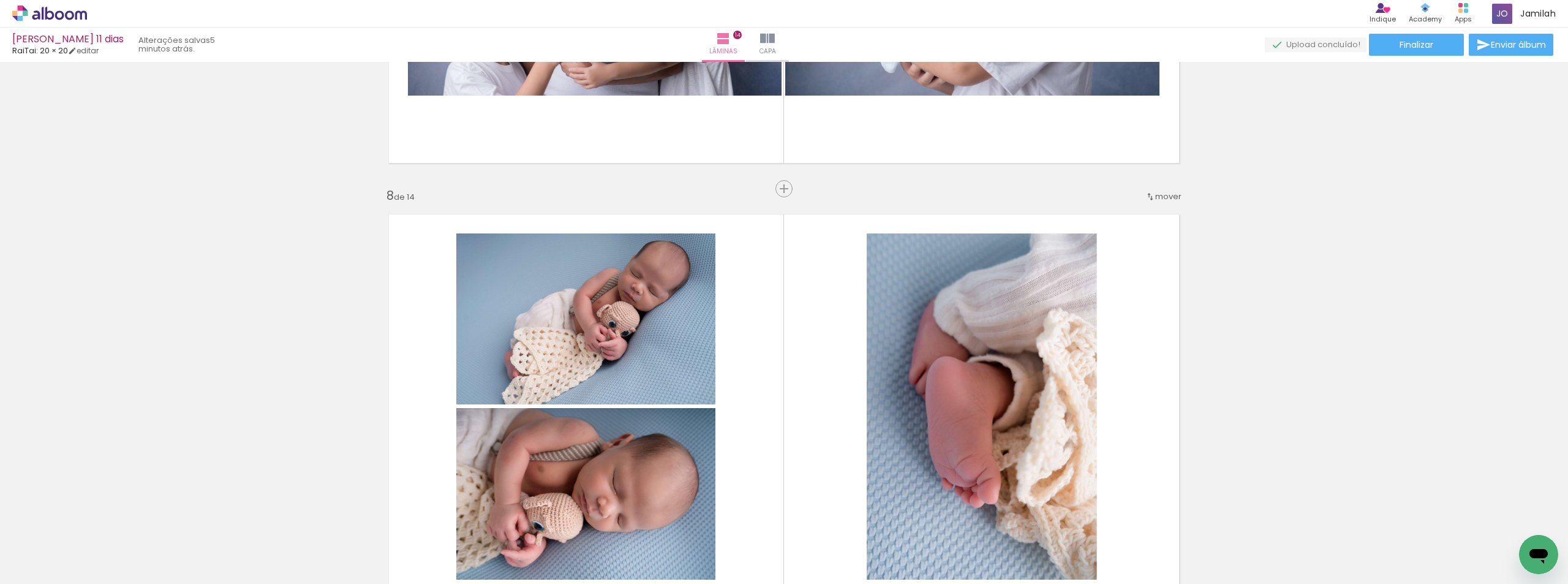
scroll to position [0, 594]
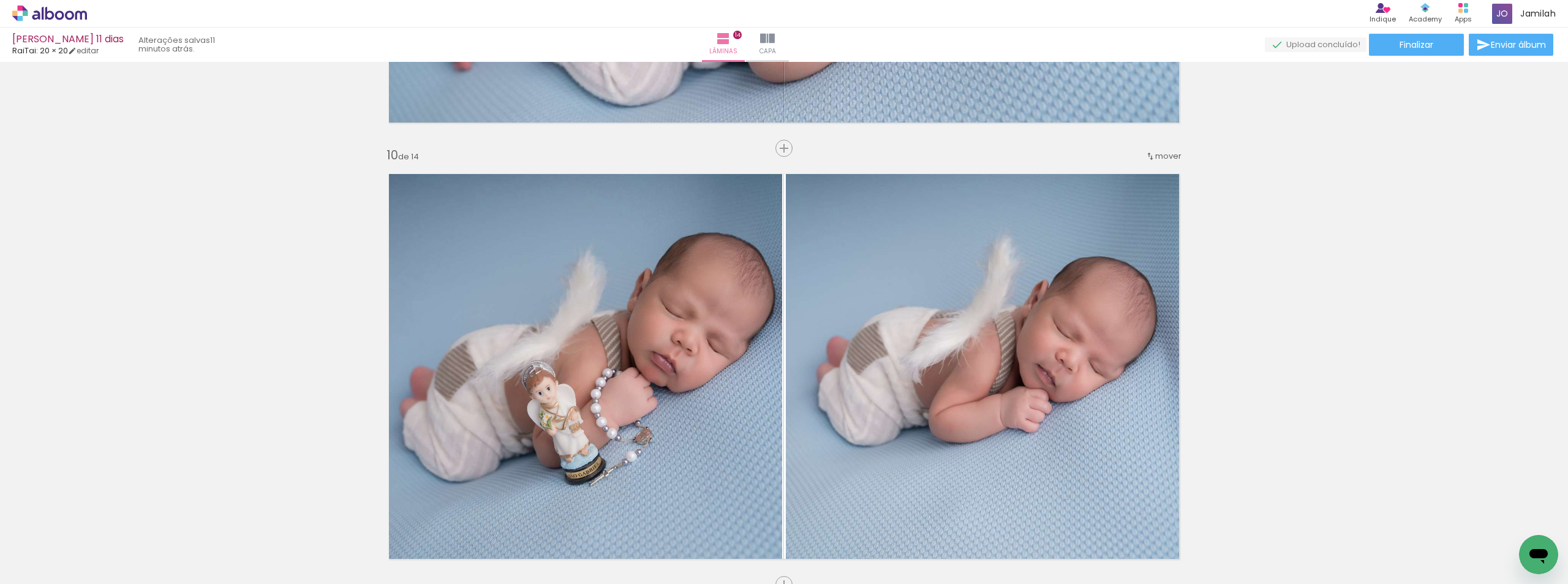
scroll to position [0, 594]
